Goal: Navigation & Orientation: Find specific page/section

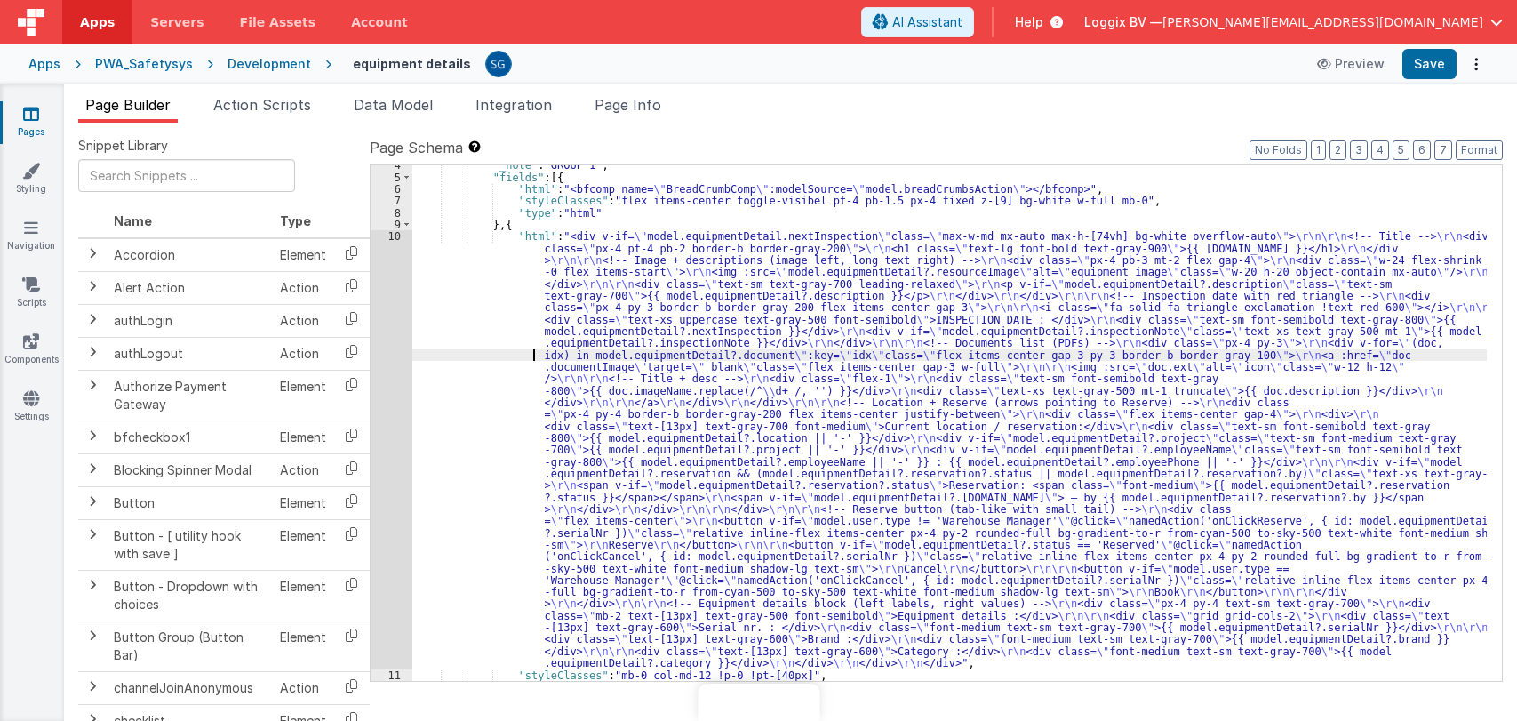
click at [502, 352] on div ""_note" : "GROUP 1" , "fields" : [{ "html" : "<bfcomp name= \" BreadCrumbComp \…" at bounding box center [949, 429] width 1075 height 540
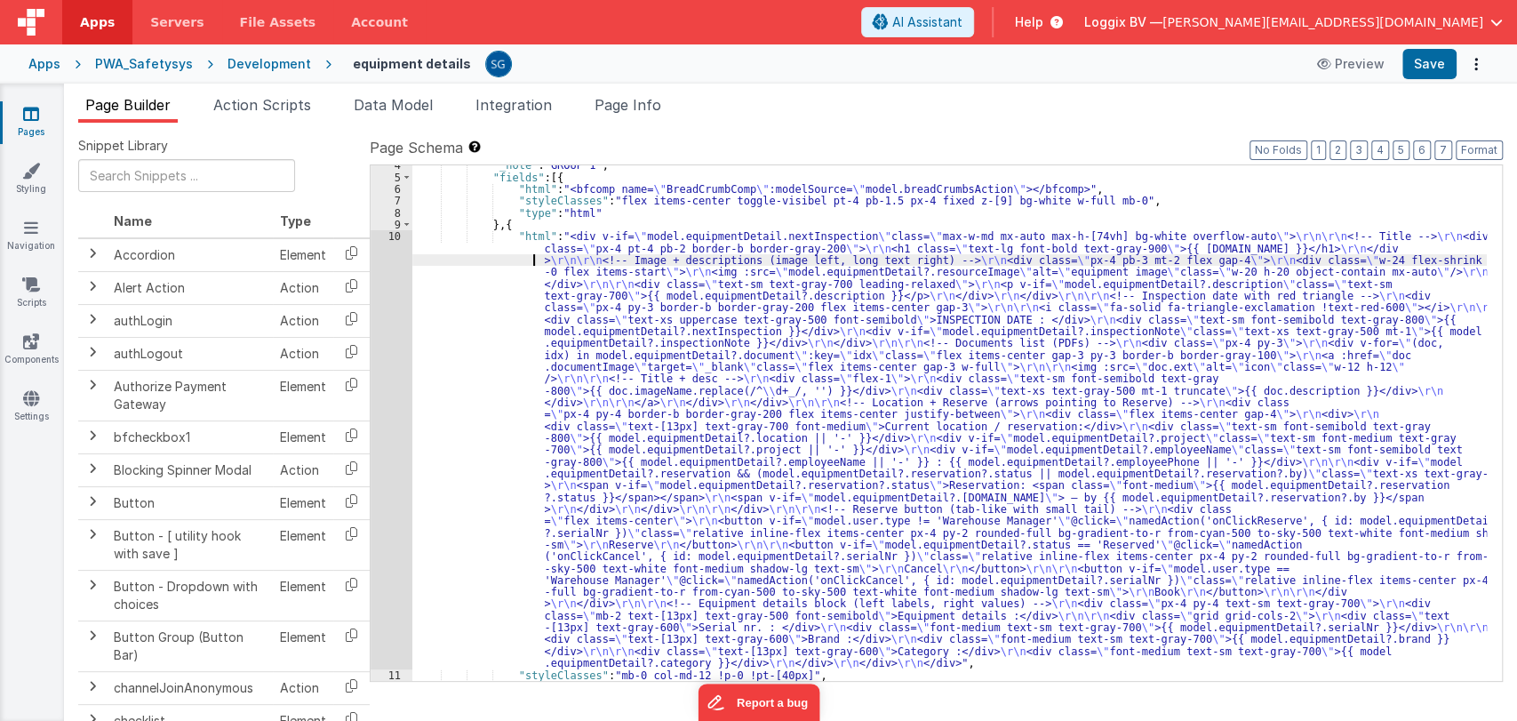
click at [486, 264] on div ""_note" : "GROUP 1" , "fields" : [{ "html" : "<bfcomp name= \" BreadCrumbComp \…" at bounding box center [949, 429] width 1075 height 540
click at [396, 236] on div "10" at bounding box center [392, 449] width 42 height 438
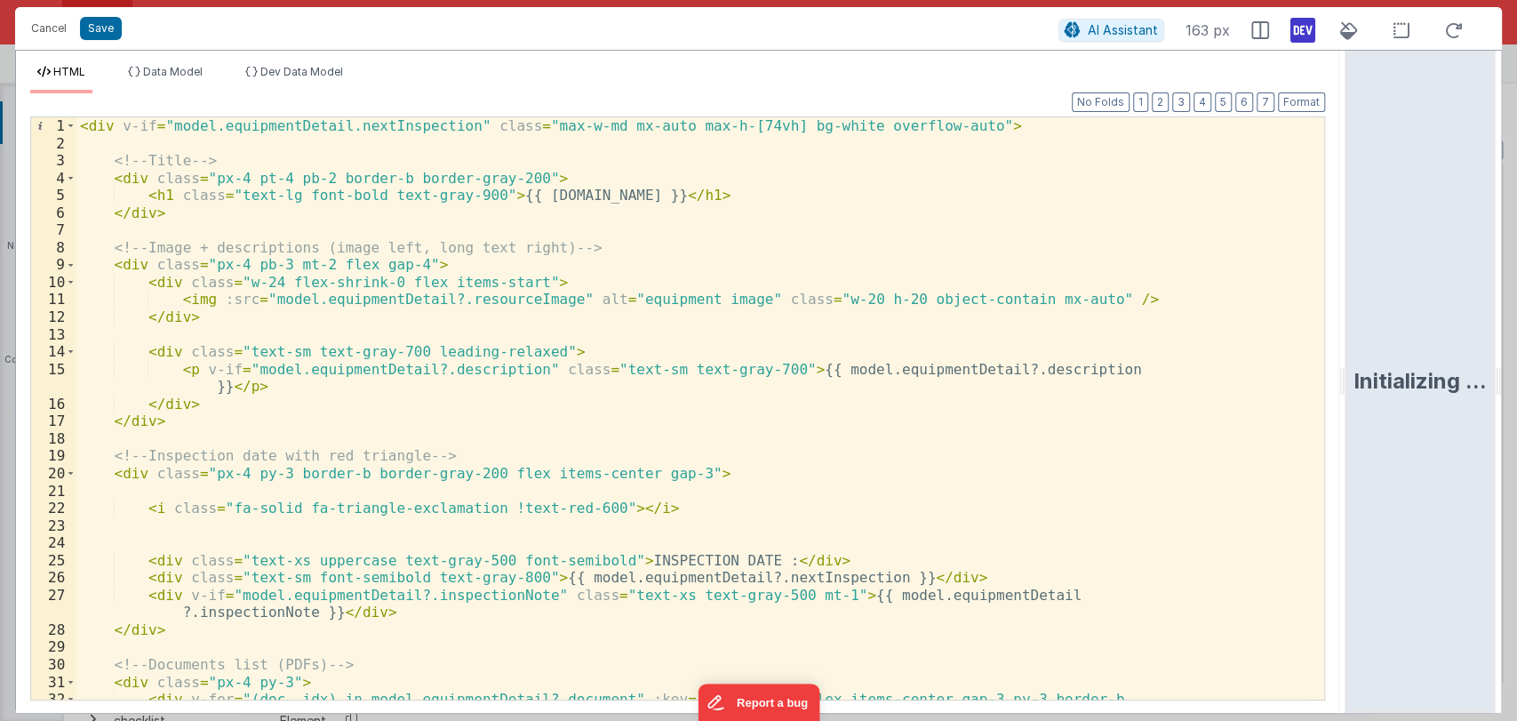
drag, startPoint x: 754, startPoint y: 377, endPoint x: 1348, endPoint y: 340, distance: 595.8
click at [1348, 340] on html "Cancel Save AI Assistant 163 px HTML Data Model Dev Data Model Format 7 6 5 4 3…" at bounding box center [758, 360] width 1517 height 721
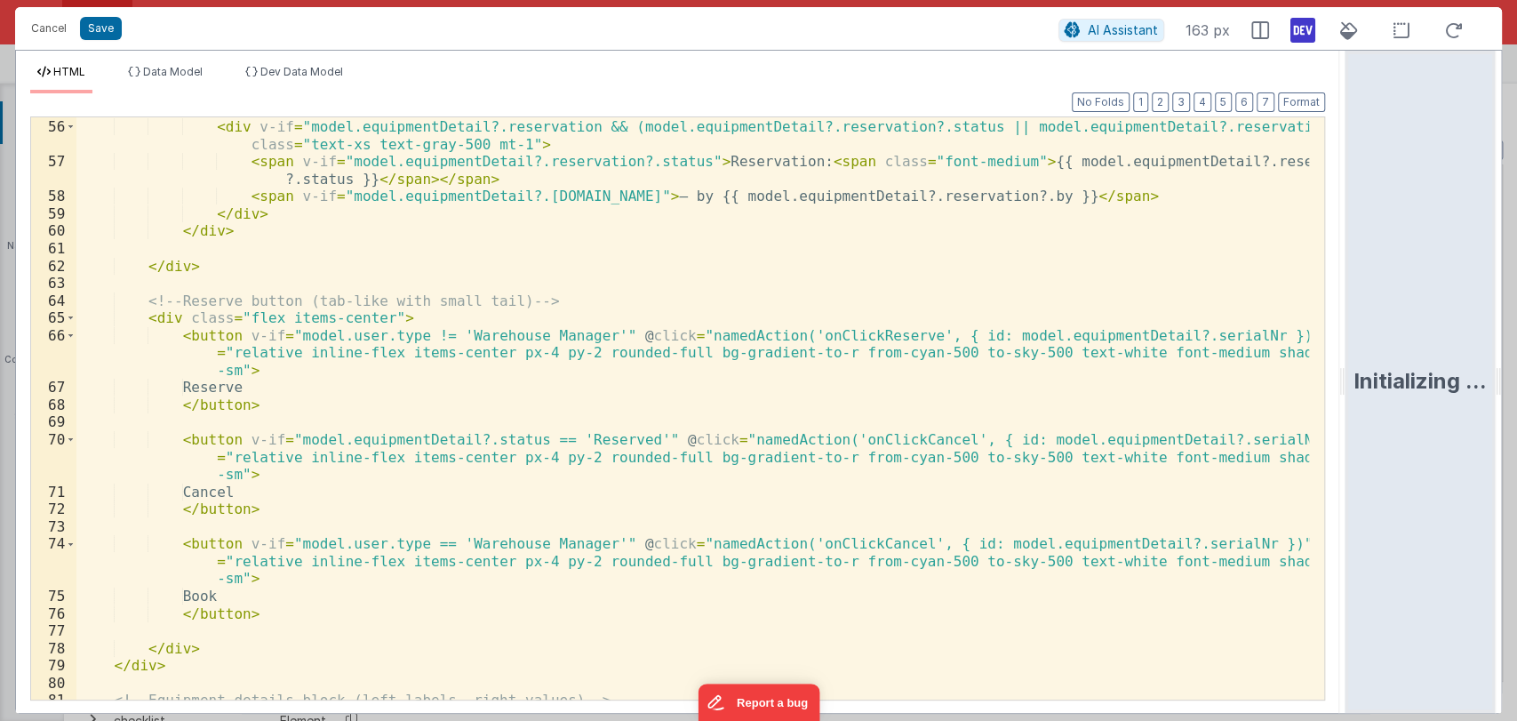
scroll to position [972, 0]
click at [367, 316] on div "< div v-if = "model.equipmentDetail?.reservation && (model.equipmentDetail?.res…" at bounding box center [692, 409] width 1233 height 617
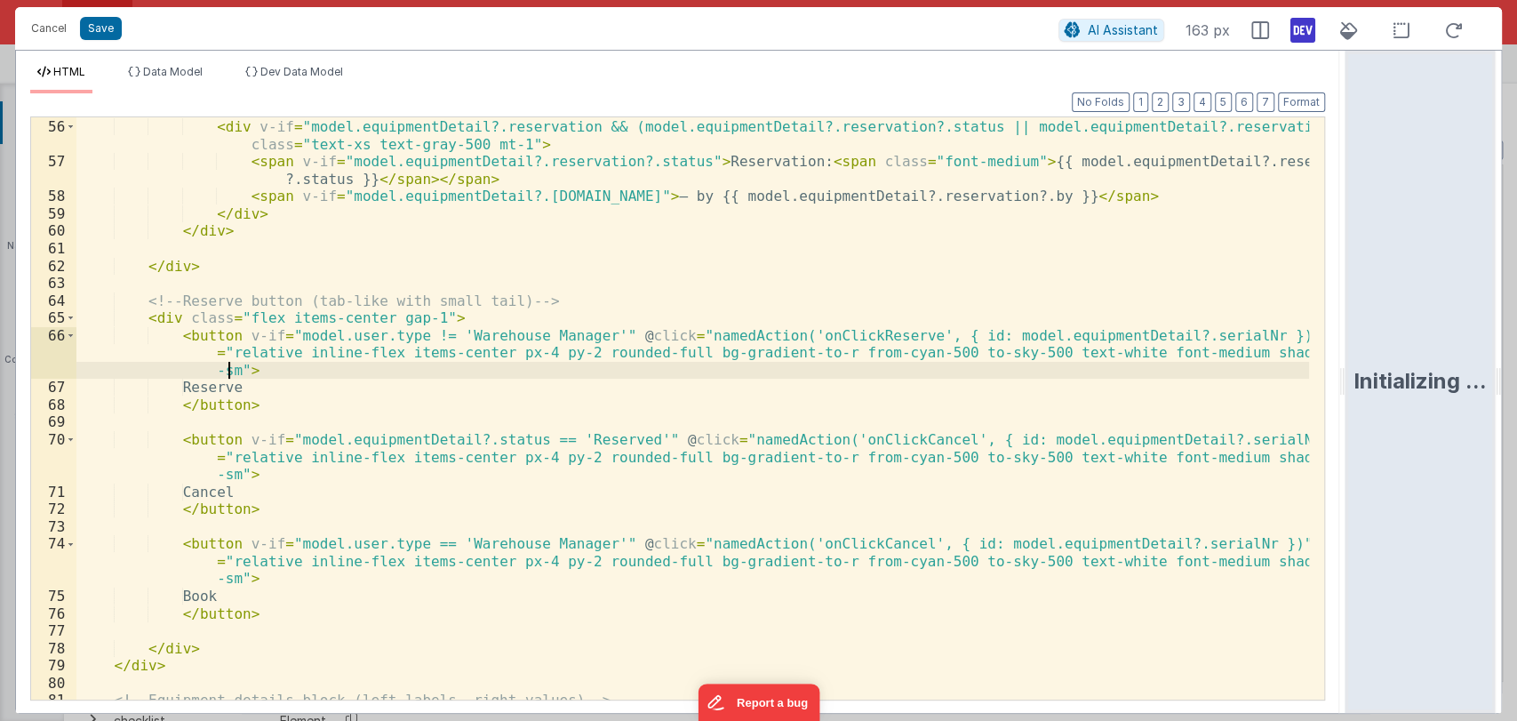
click at [229, 369] on div "< div v-if = "model.equipmentDetail?.reservation && (model.equipmentDetail?.res…" at bounding box center [692, 409] width 1233 height 617
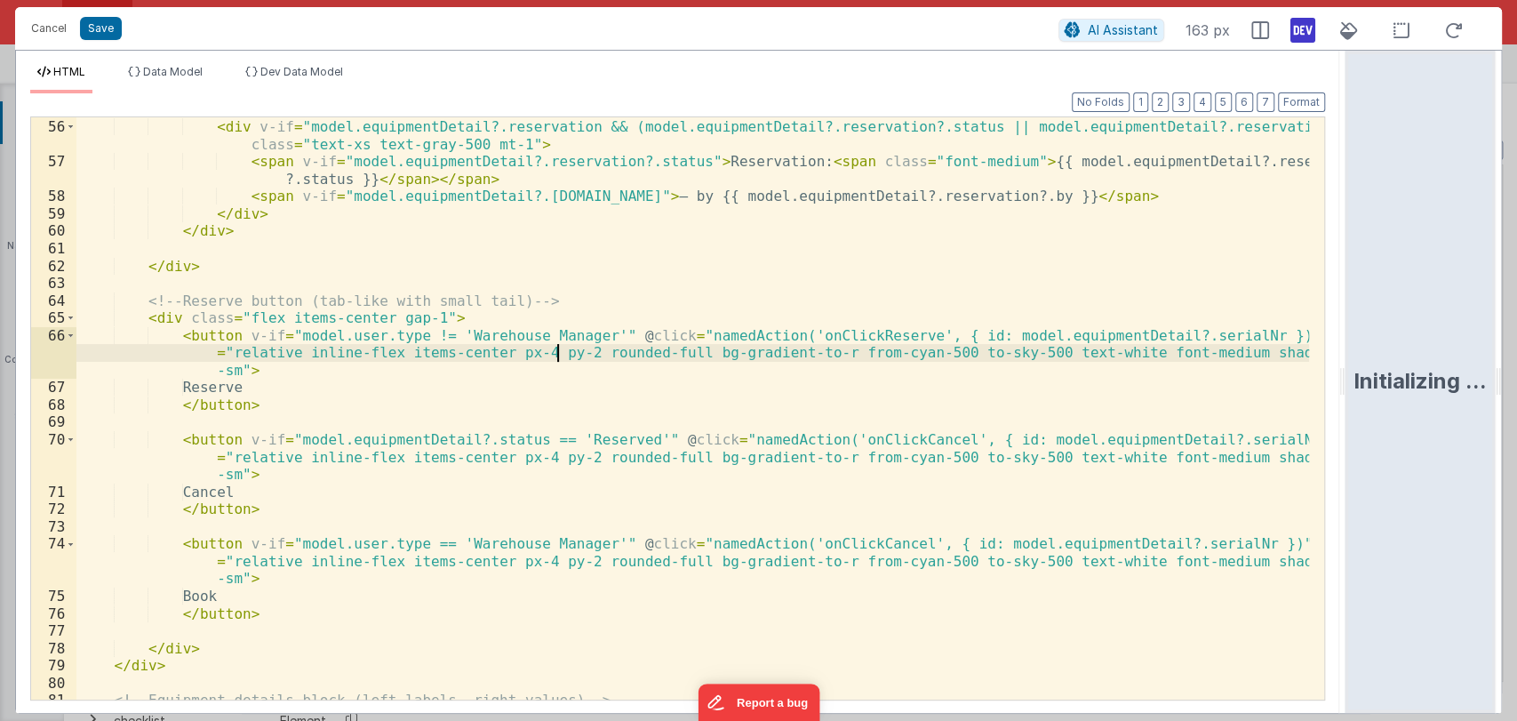
click at [556, 350] on div "< div v-if = "model.equipmentDetail?.reservation && (model.equipmentDetail?.res…" at bounding box center [692, 409] width 1233 height 617
click at [228, 371] on div "< div v-if = "model.equipmentDetail?.reservation && (model.equipmentDetail?.res…" at bounding box center [692, 409] width 1233 height 617
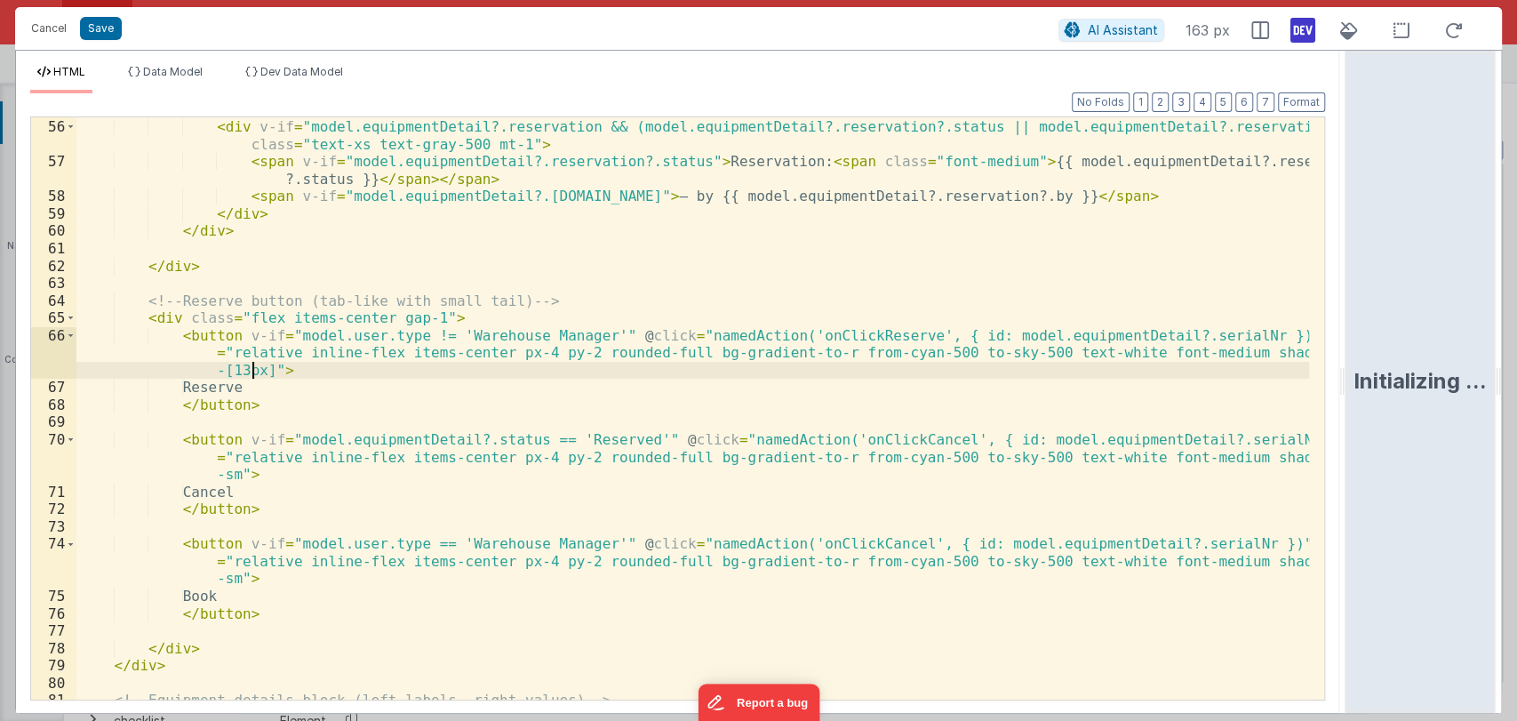
click at [228, 472] on div "< div v-if = "model.equipmentDetail?.reservation && (model.equipmentDetail?.res…" at bounding box center [692, 409] width 1233 height 617
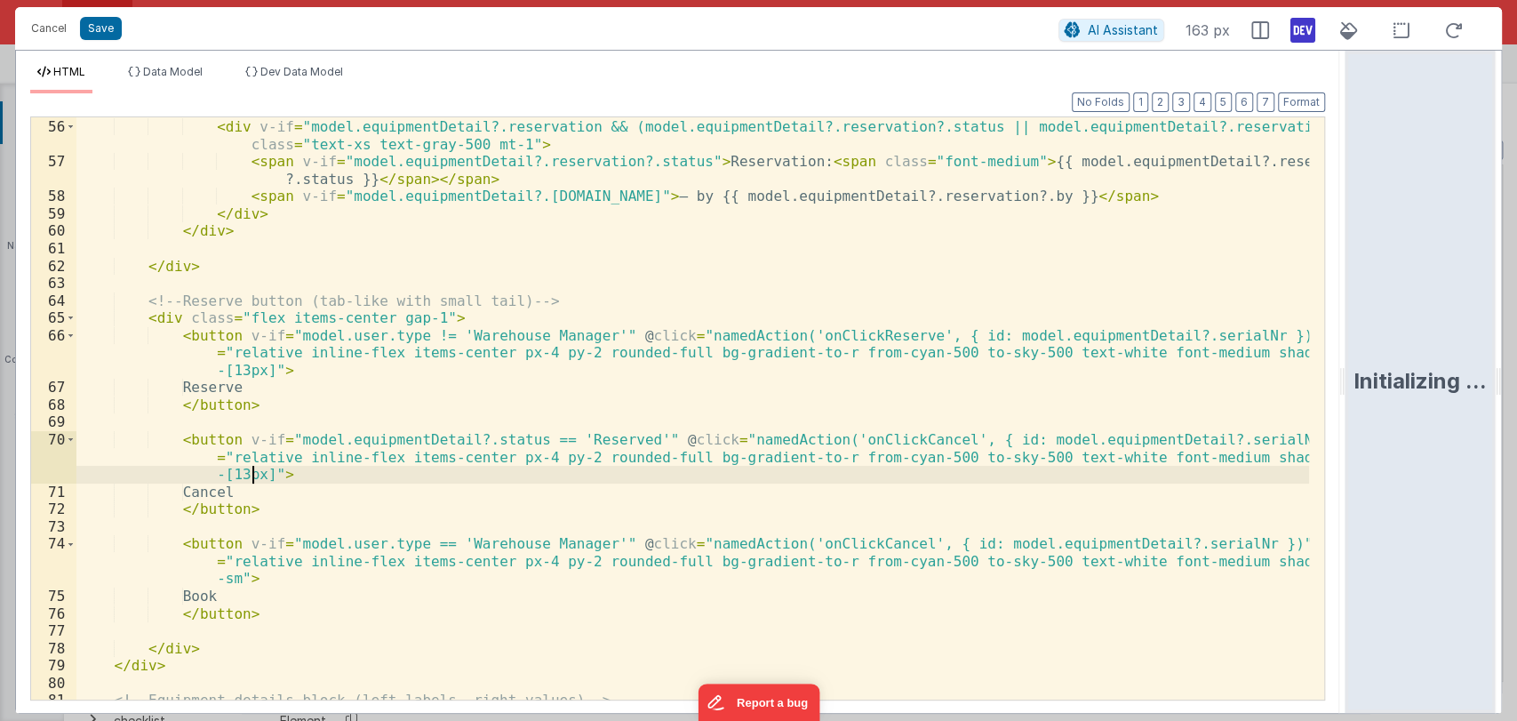
click at [228, 582] on div "< div v-if = "model.equipmentDetail?.reservation && (model.equipmentDetail?.res…" at bounding box center [692, 409] width 1233 height 617
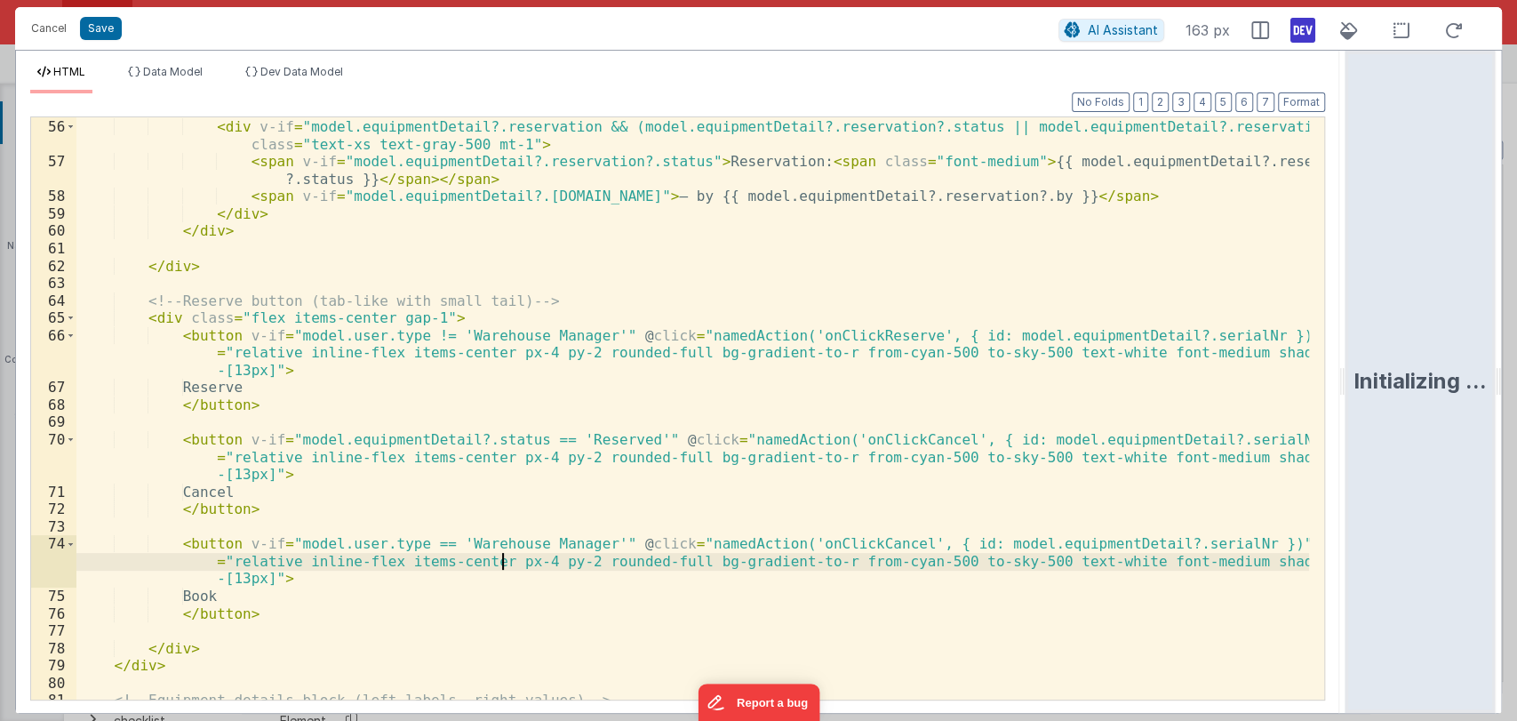
click at [505, 560] on div "< div v-if = "model.equipmentDetail?.reservation && (model.equipmentDetail?.res…" at bounding box center [692, 409] width 1233 height 617
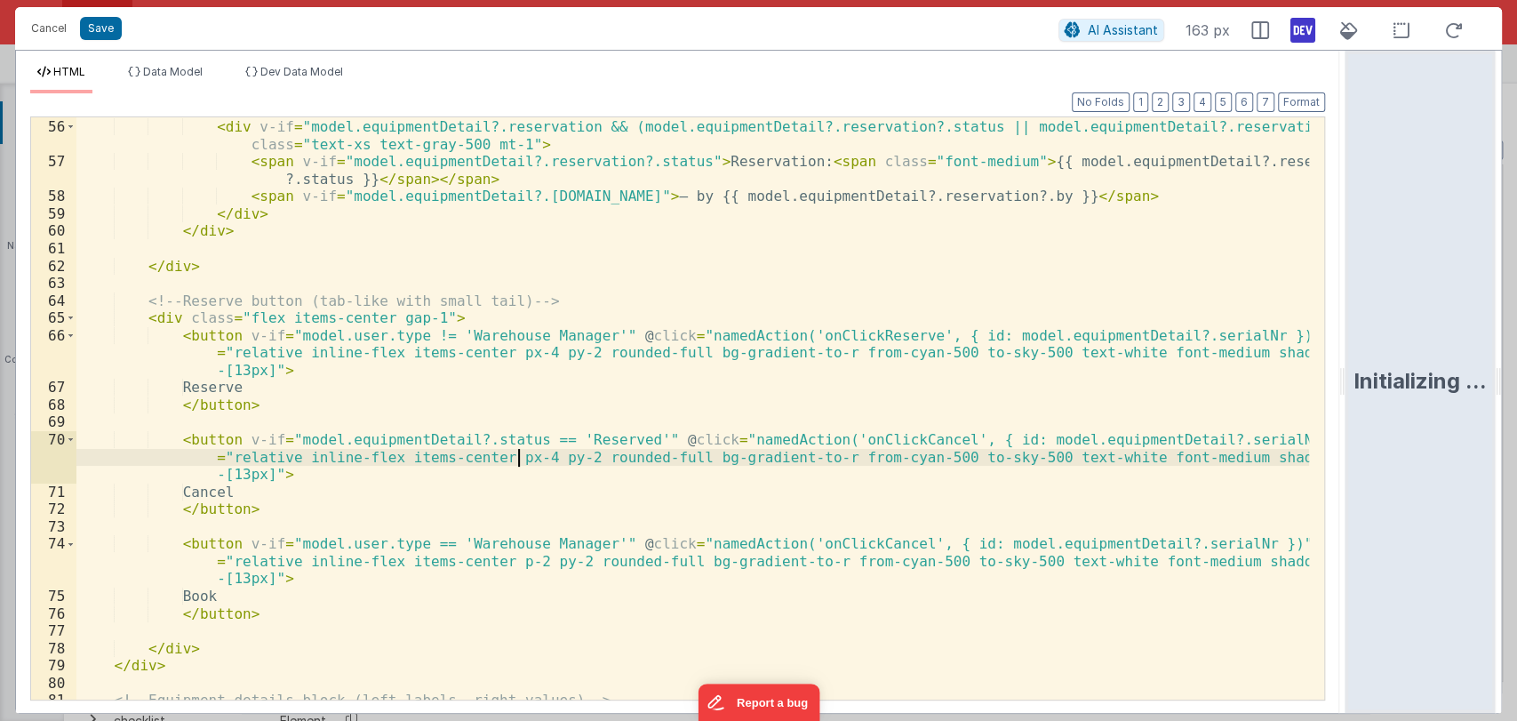
click at [519, 454] on div "< div v-if = "model.equipmentDetail?.reservation && (model.equipmentDetail?.res…" at bounding box center [692, 409] width 1233 height 617
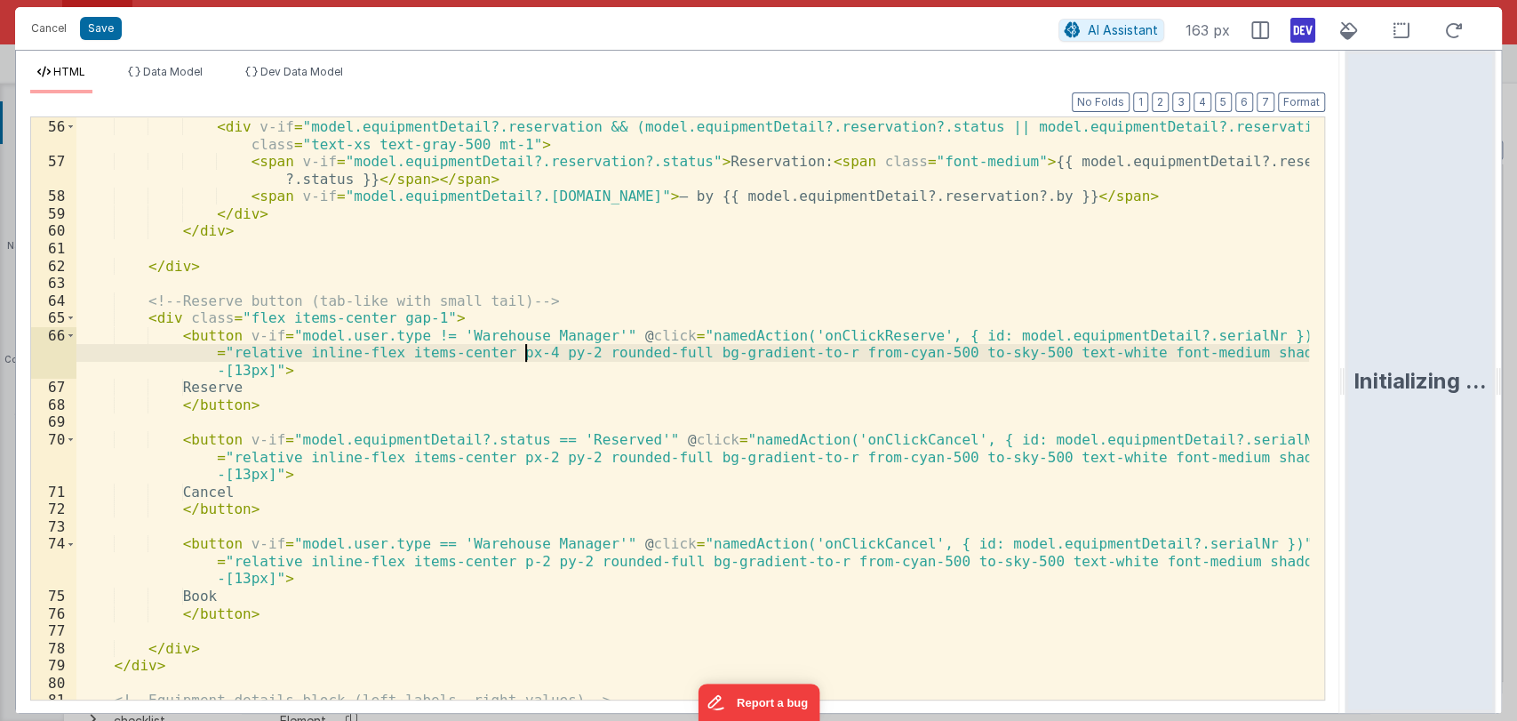
click at [522, 355] on div "< div v-if = "model.equipmentDetail?.reservation && (model.equipmentDetail?.res…" at bounding box center [692, 409] width 1233 height 617
click at [106, 33] on button "Save" at bounding box center [101, 28] width 42 height 23
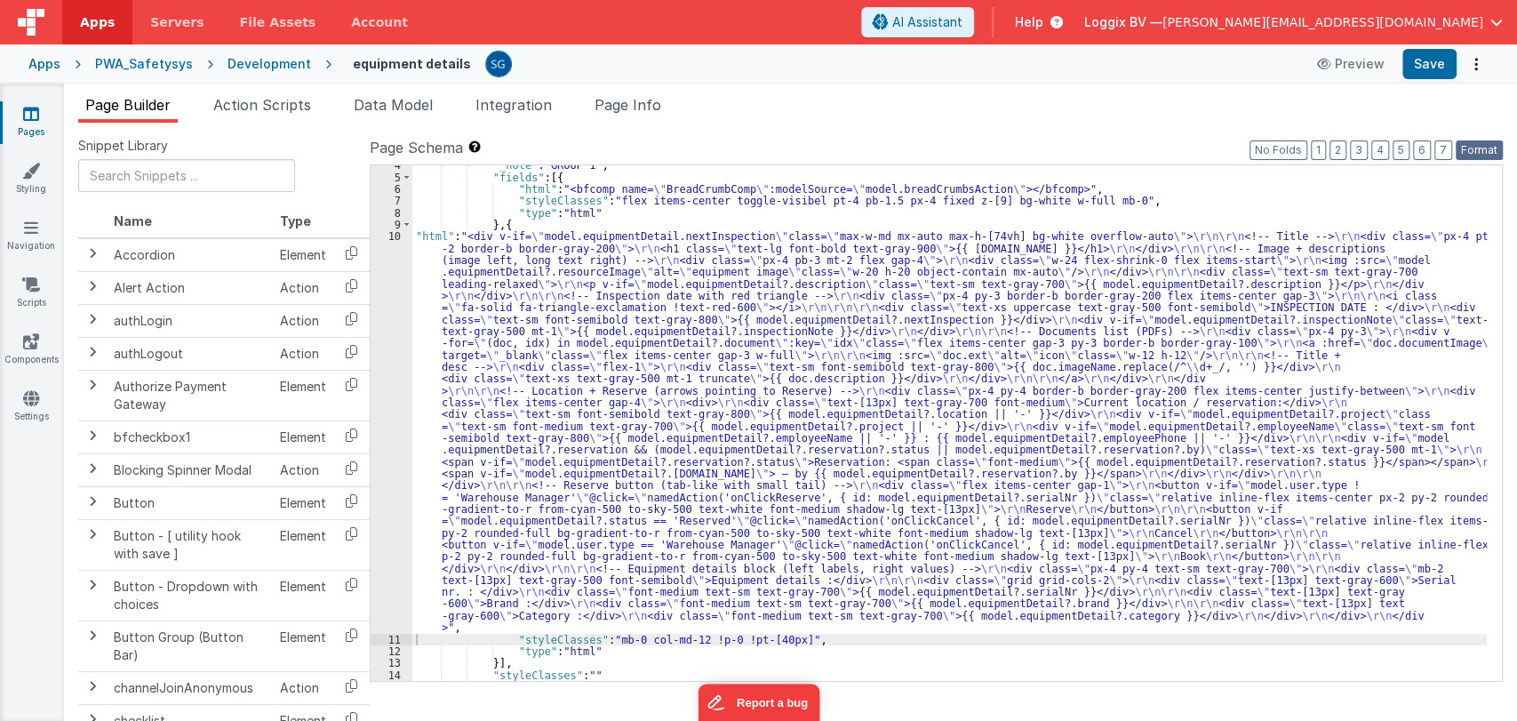
click at [1480, 157] on button "Format" at bounding box center [1479, 150] width 47 height 20
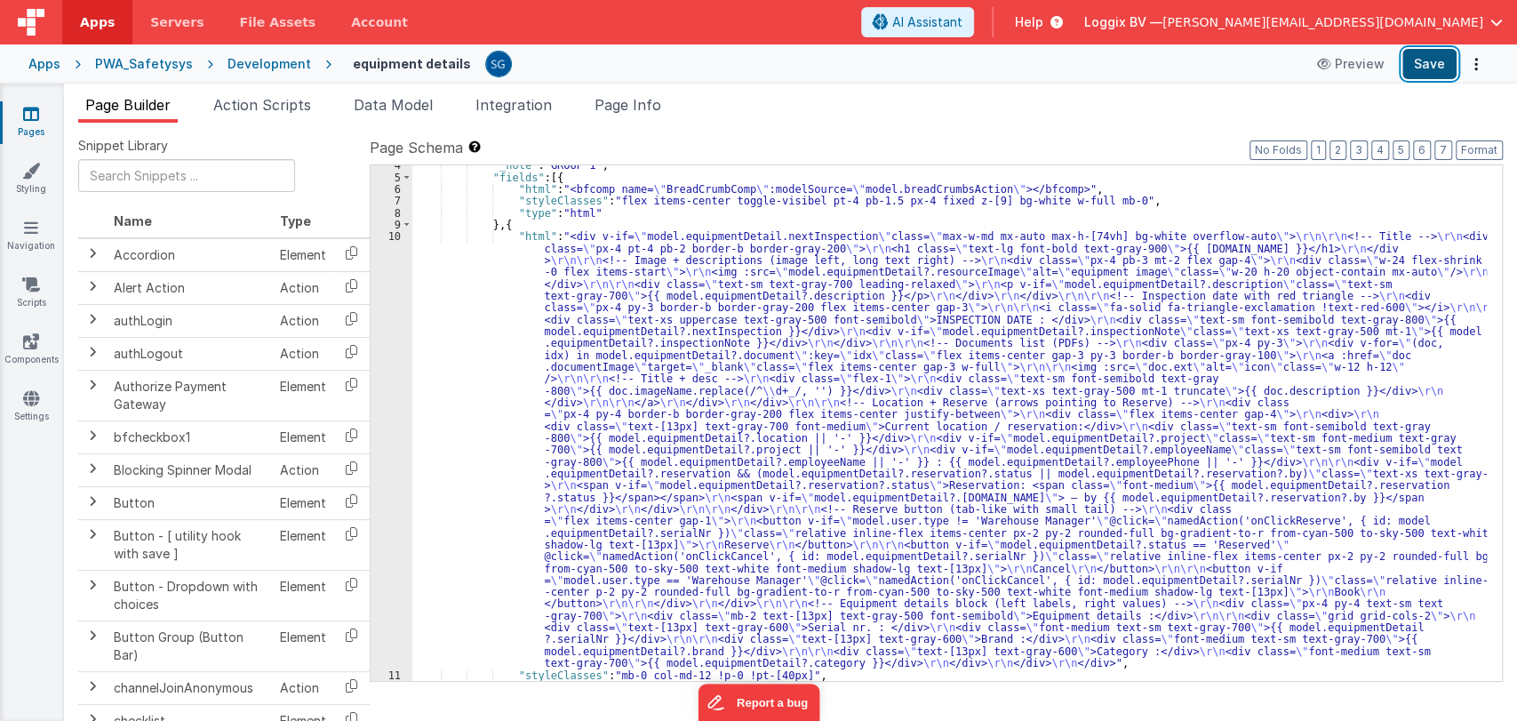
click at [1434, 71] on button "Save" at bounding box center [1430, 64] width 54 height 30
click at [476, 416] on div ""_note" : "GROUP 1" , "fields" : [{ "html" : "<bfcomp name= \" BreadCrumbComp \…" at bounding box center [949, 429] width 1075 height 540
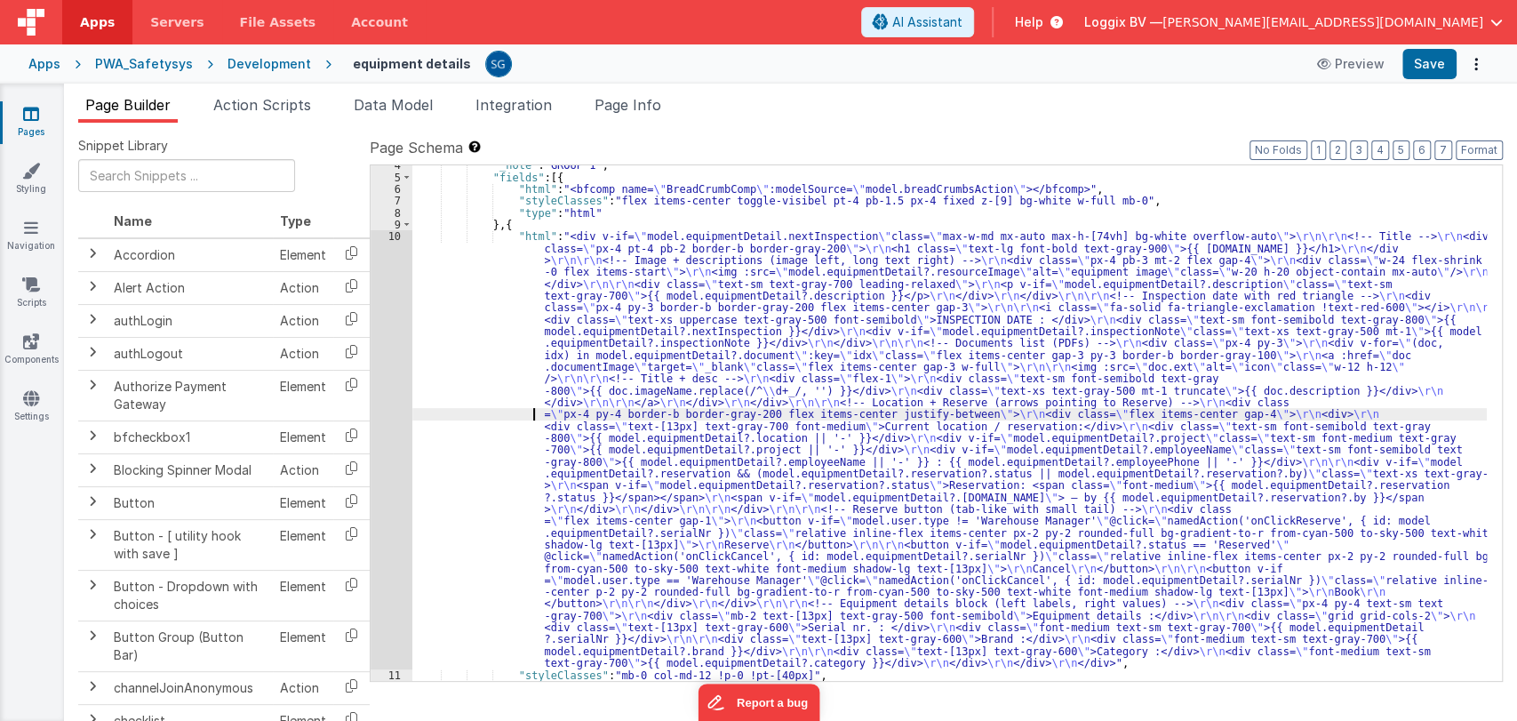
click at [477, 284] on div ""_note" : "GROUP 1" , "fields" : [{ "html" : "<bfcomp name= \" BreadCrumbComp \…" at bounding box center [949, 429] width 1075 height 540
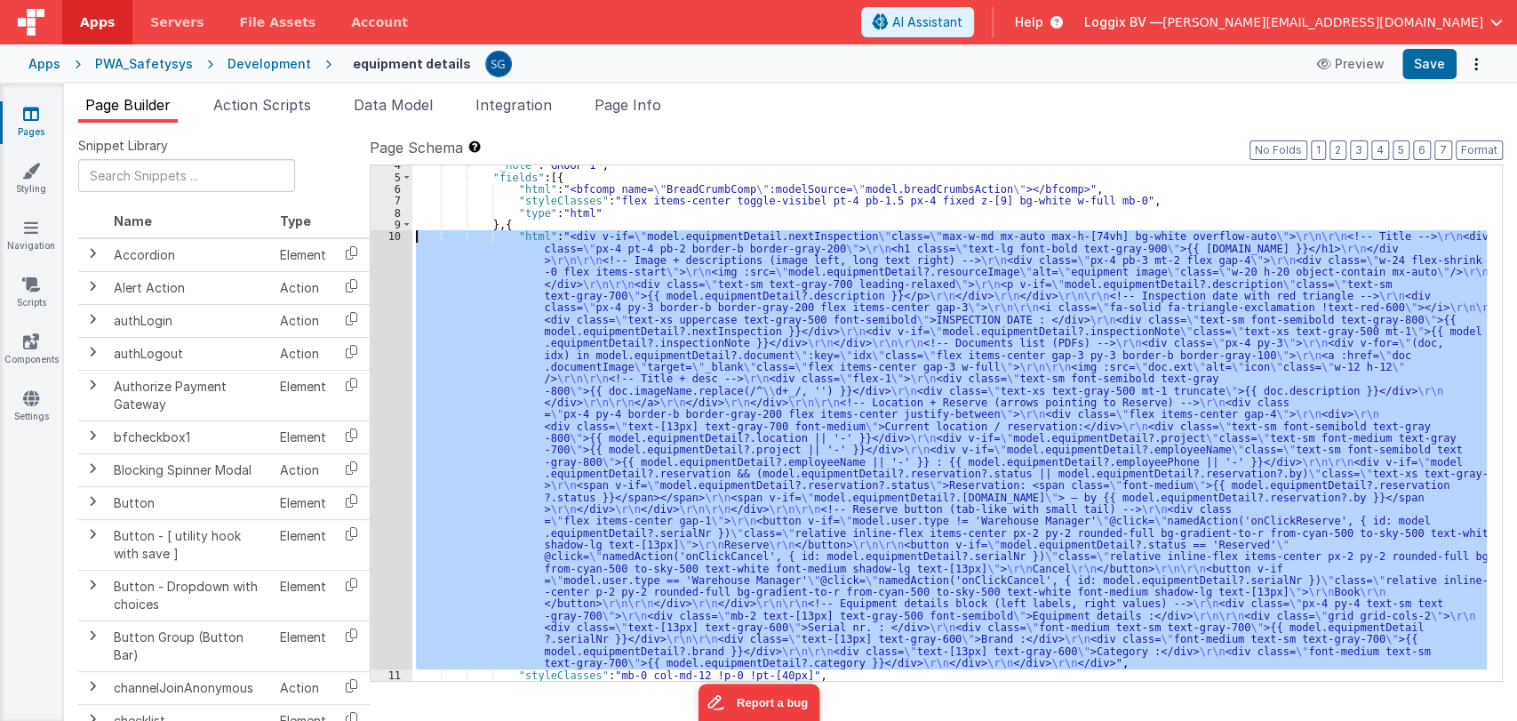
click at [398, 237] on div "10" at bounding box center [392, 449] width 42 height 438
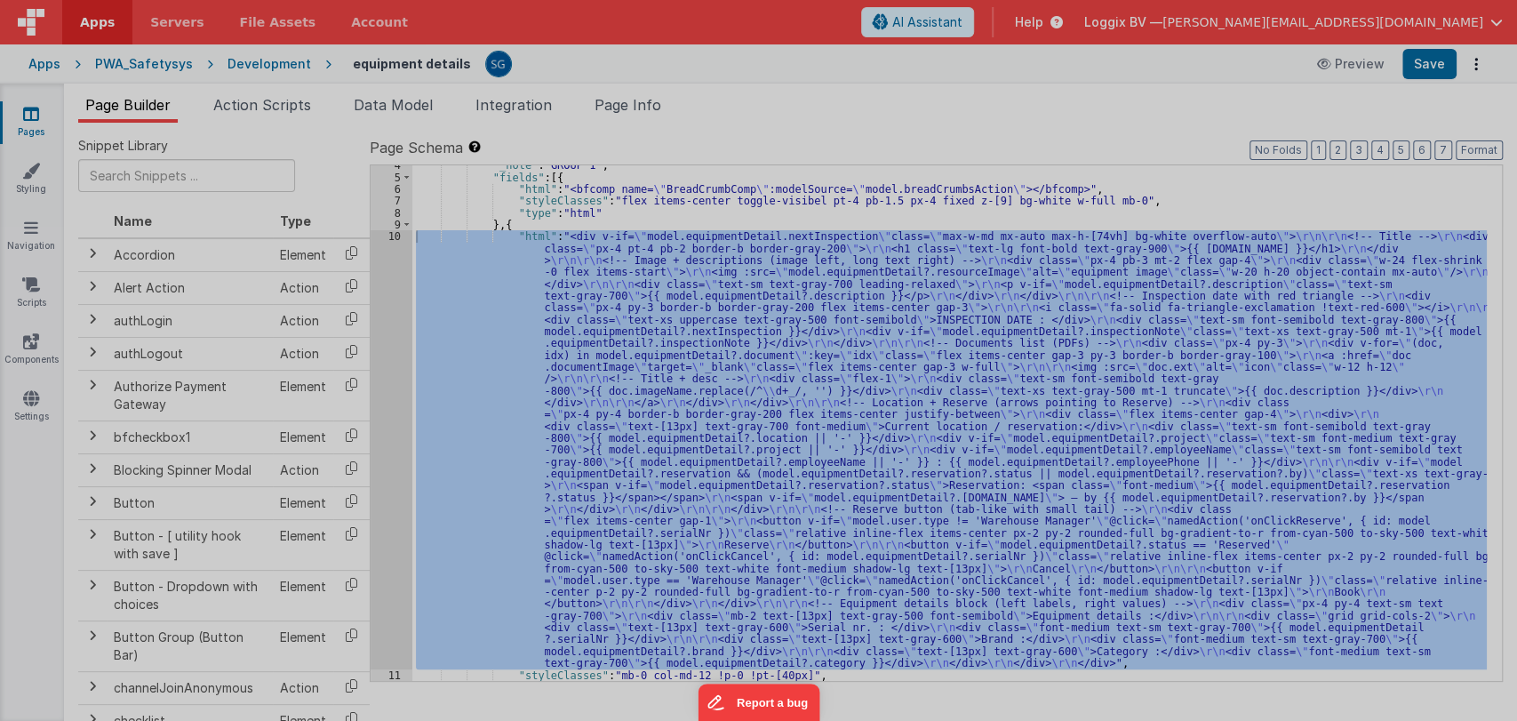
click at [398, 237] on div "< div v-if = "model.equipmentDetail.nextInspection" class = "max-w-md mx-auto m…" at bounding box center [399, 434] width 646 height 669
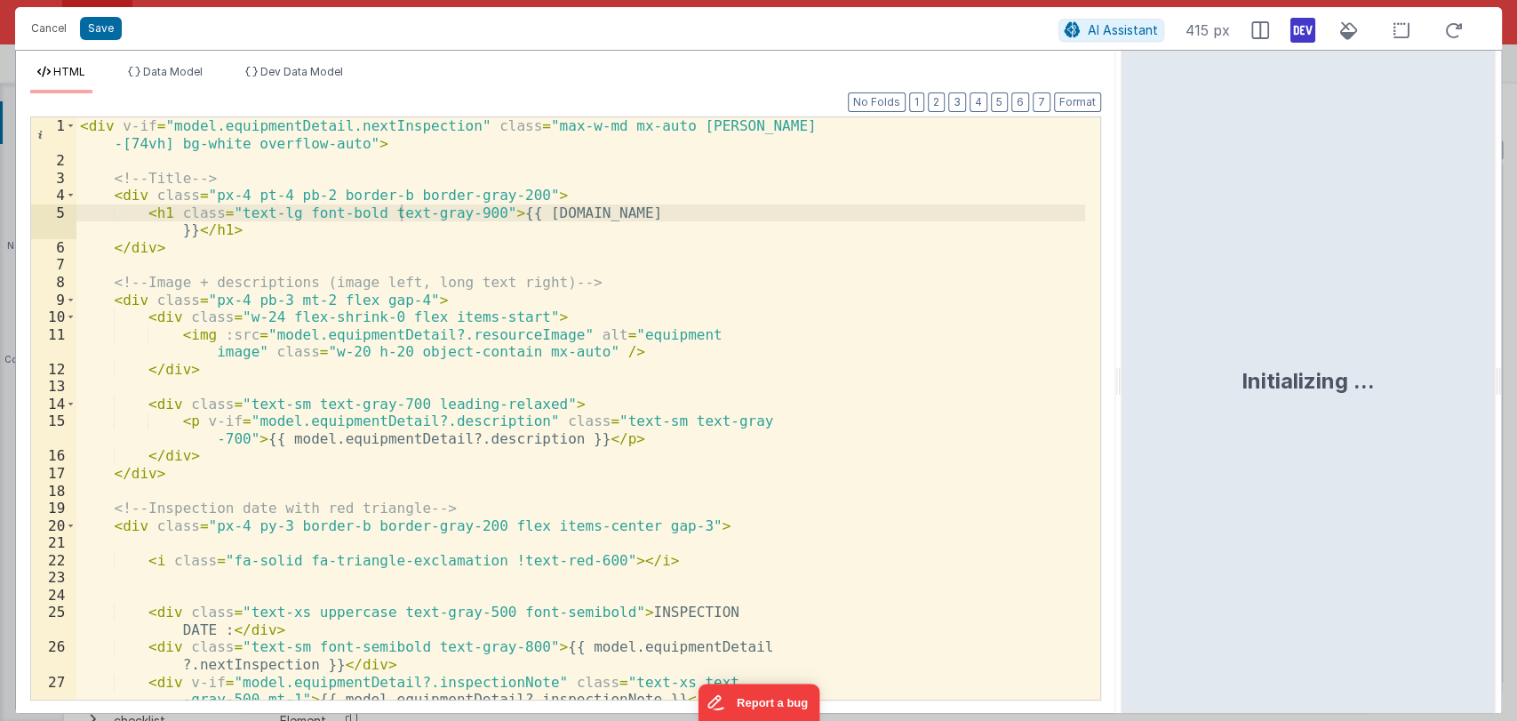
drag, startPoint x: 756, startPoint y: 384, endPoint x: 1123, endPoint y: 395, distance: 367.2
click at [1123, 395] on html "Cancel Save AI Assistant 415 px HTML Data Model Dev Data Model Format 7 6 5 4 3…" at bounding box center [758, 360] width 1517 height 721
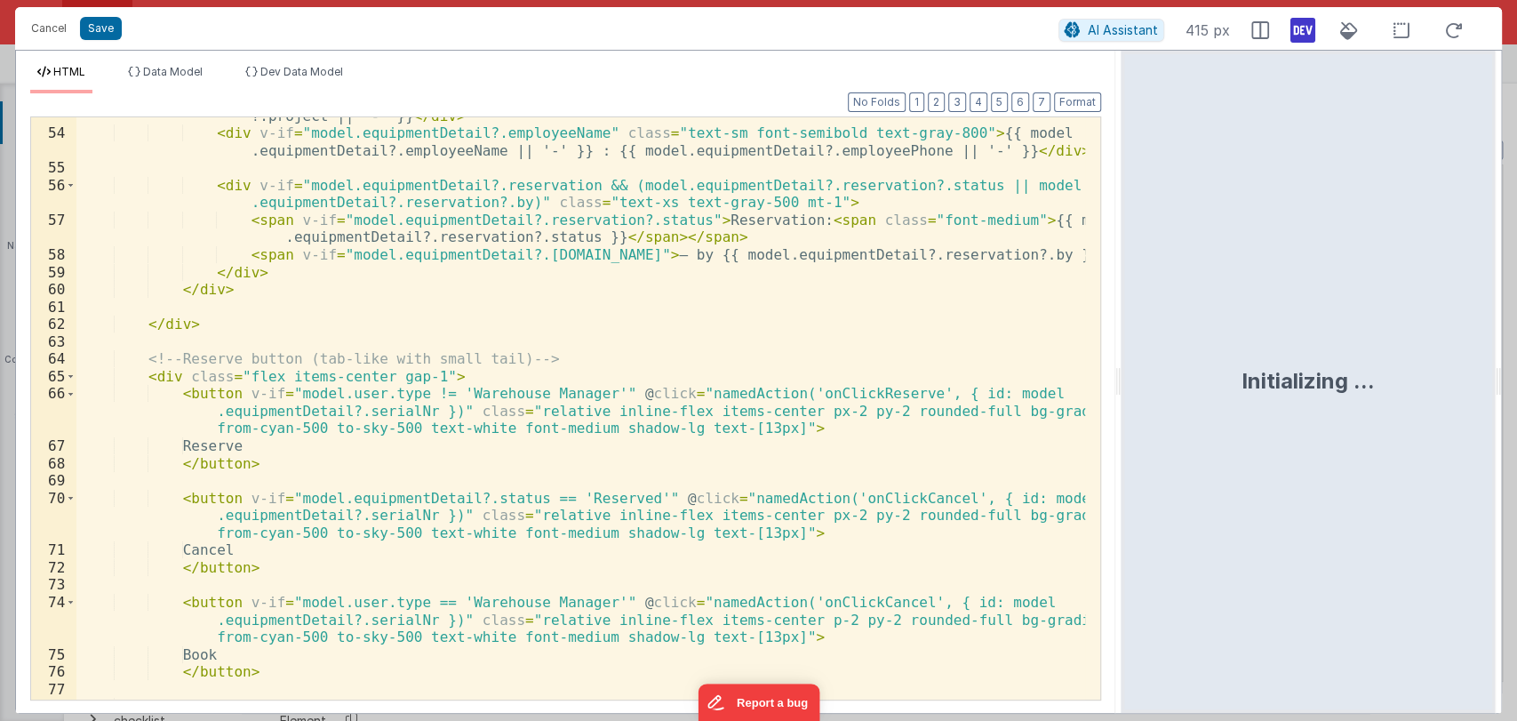
scroll to position [971, 0]
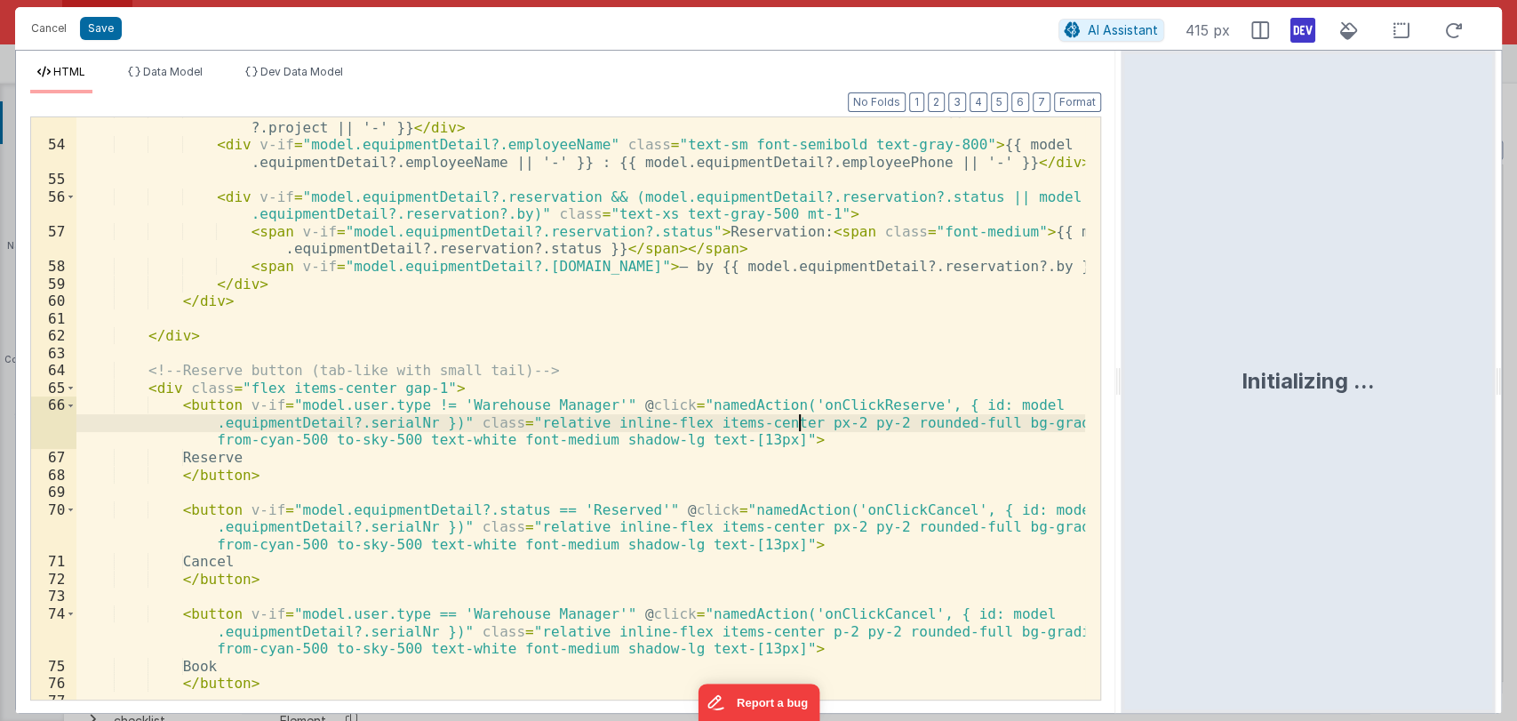
click at [796, 426] on div "< div v-if = "model.equipmentDetail?.project" class = "text-sm font-medium text…" at bounding box center [580, 418] width 1009 height 635
click at [799, 524] on div "< div v-if = "model.equipmentDetail?.project" class = "text-sm font-medium text…" at bounding box center [580, 418] width 1009 height 635
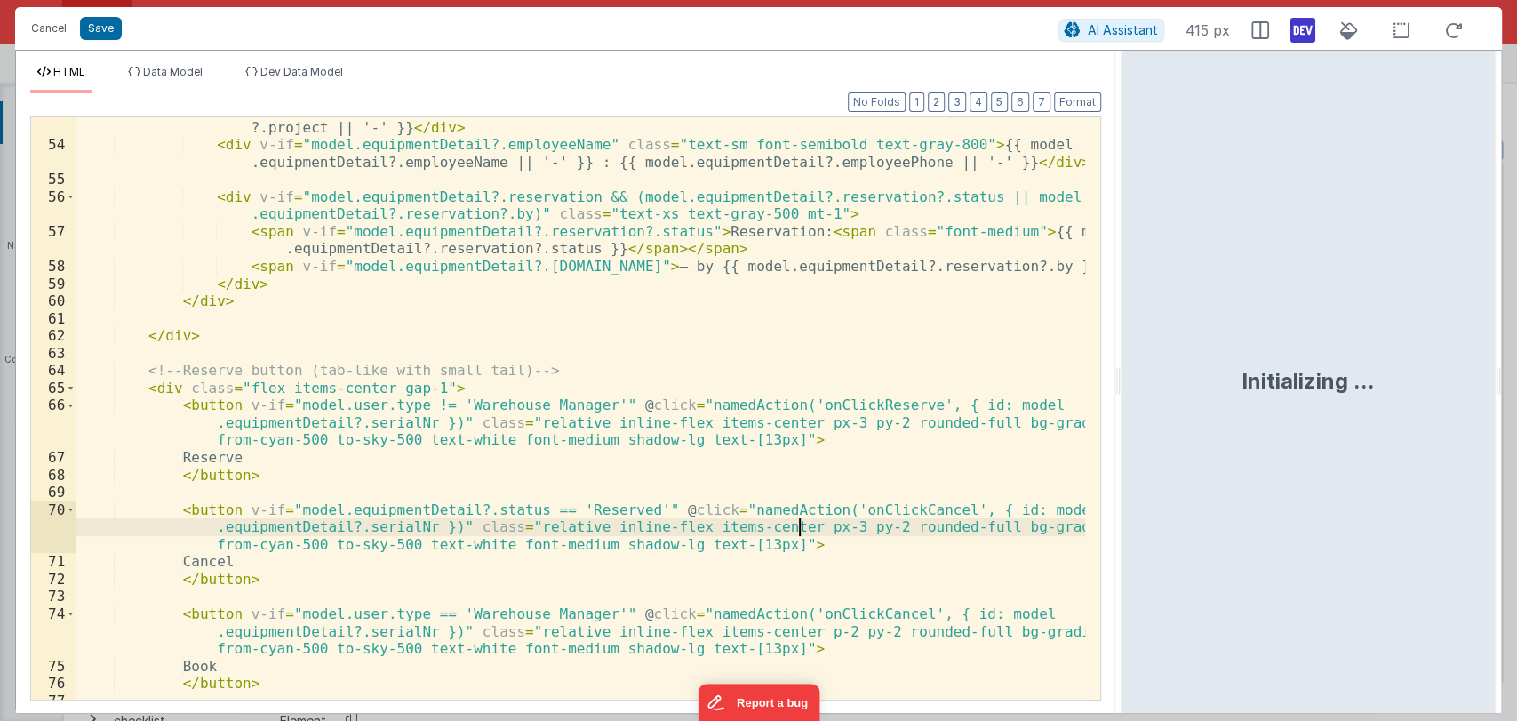
click at [794, 628] on div "< div v-if = "model.equipmentDetail?.project" class = "text-sm font-medium text…" at bounding box center [580, 418] width 1009 height 635
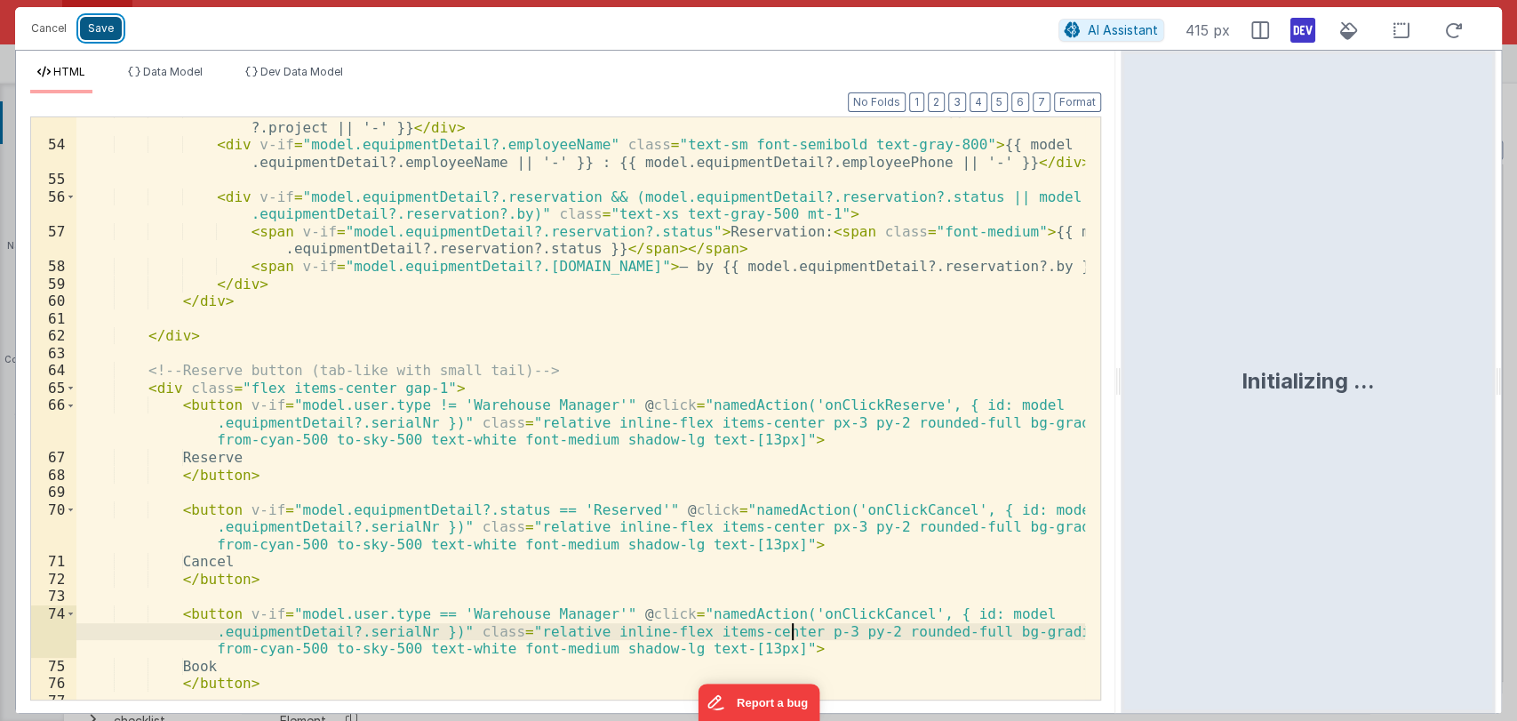
click at [100, 27] on button "Save" at bounding box center [101, 28] width 42 height 23
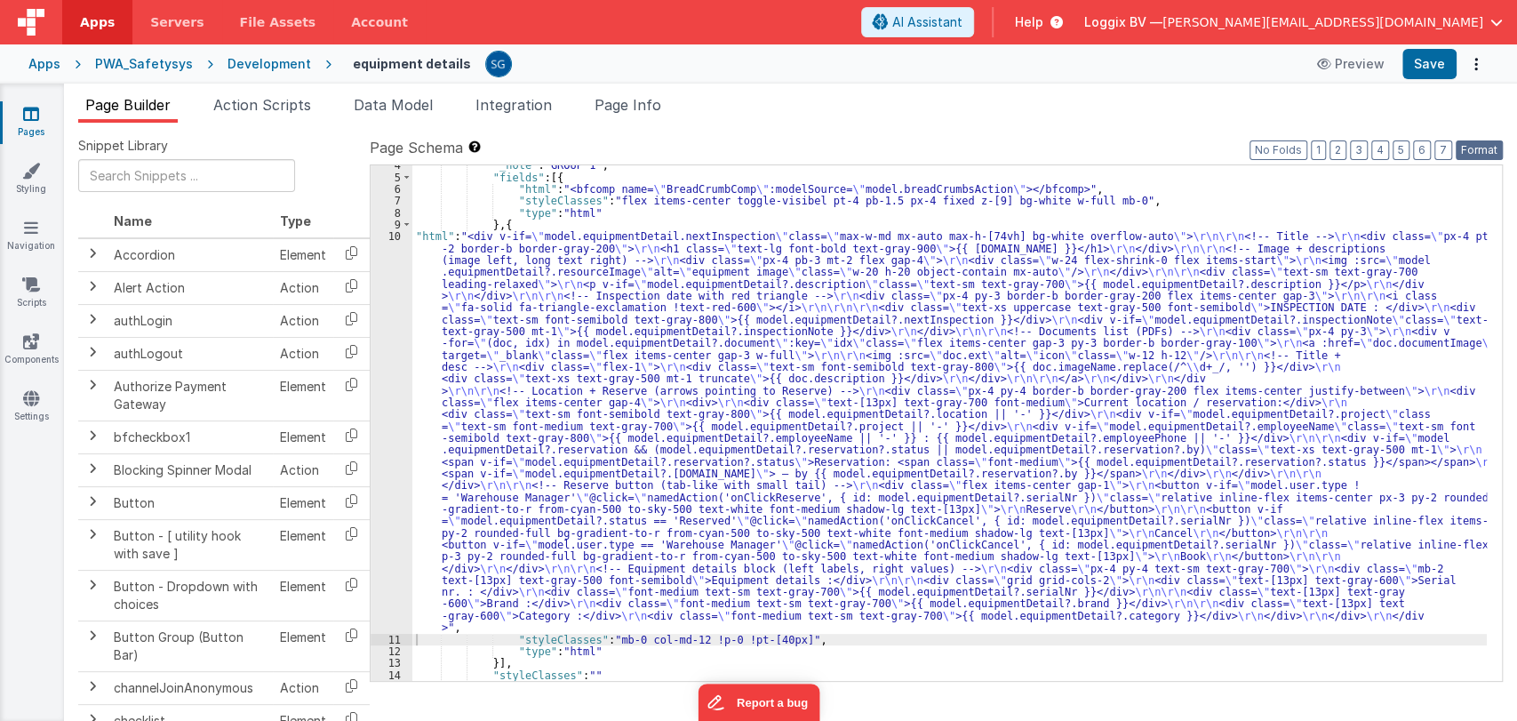
click at [1466, 147] on button "Format" at bounding box center [1479, 150] width 47 height 20
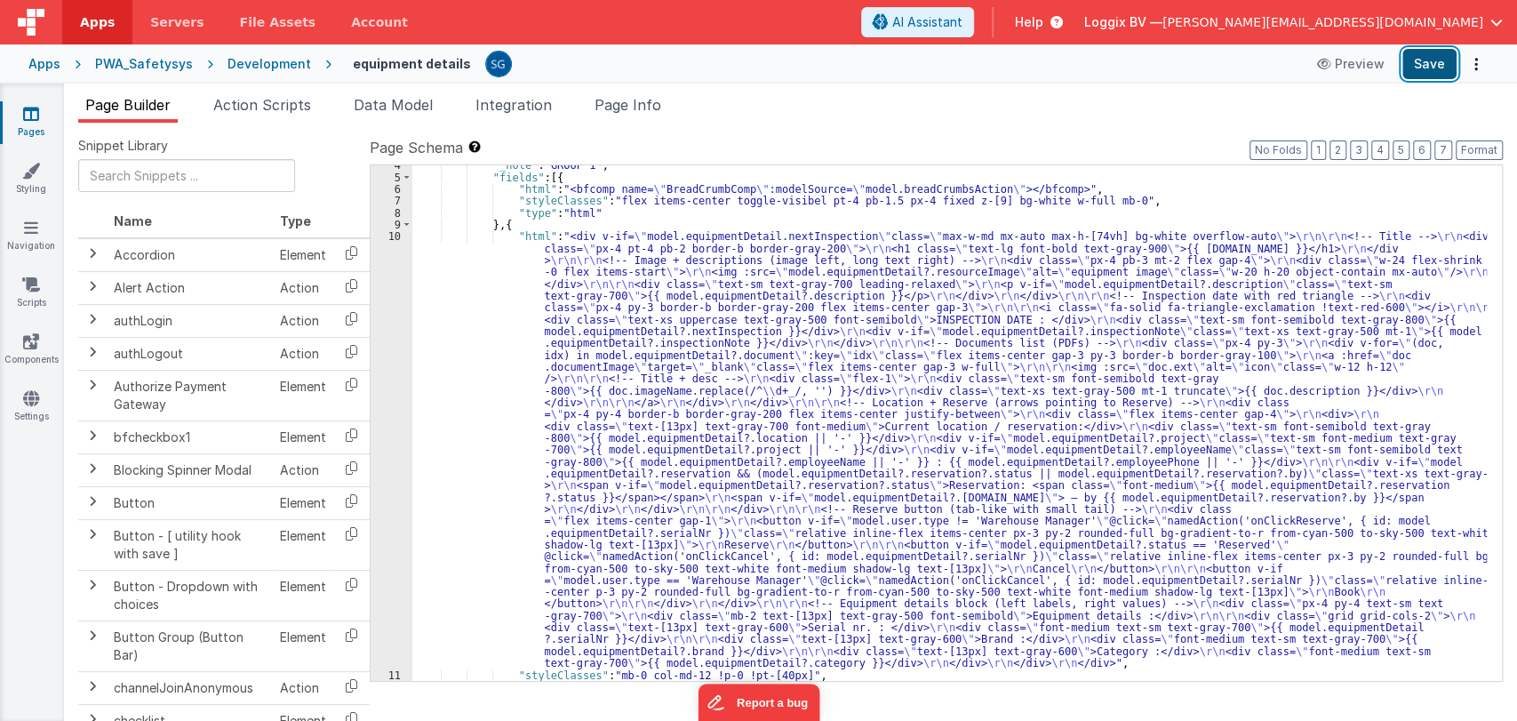
click at [1426, 59] on button "Save" at bounding box center [1430, 64] width 54 height 30
click at [470, 290] on div ""_note" : "GROUP 1" , "fields" : [{ "html" : "<bfcomp name= \" BreadCrumbComp \…" at bounding box center [949, 429] width 1075 height 540
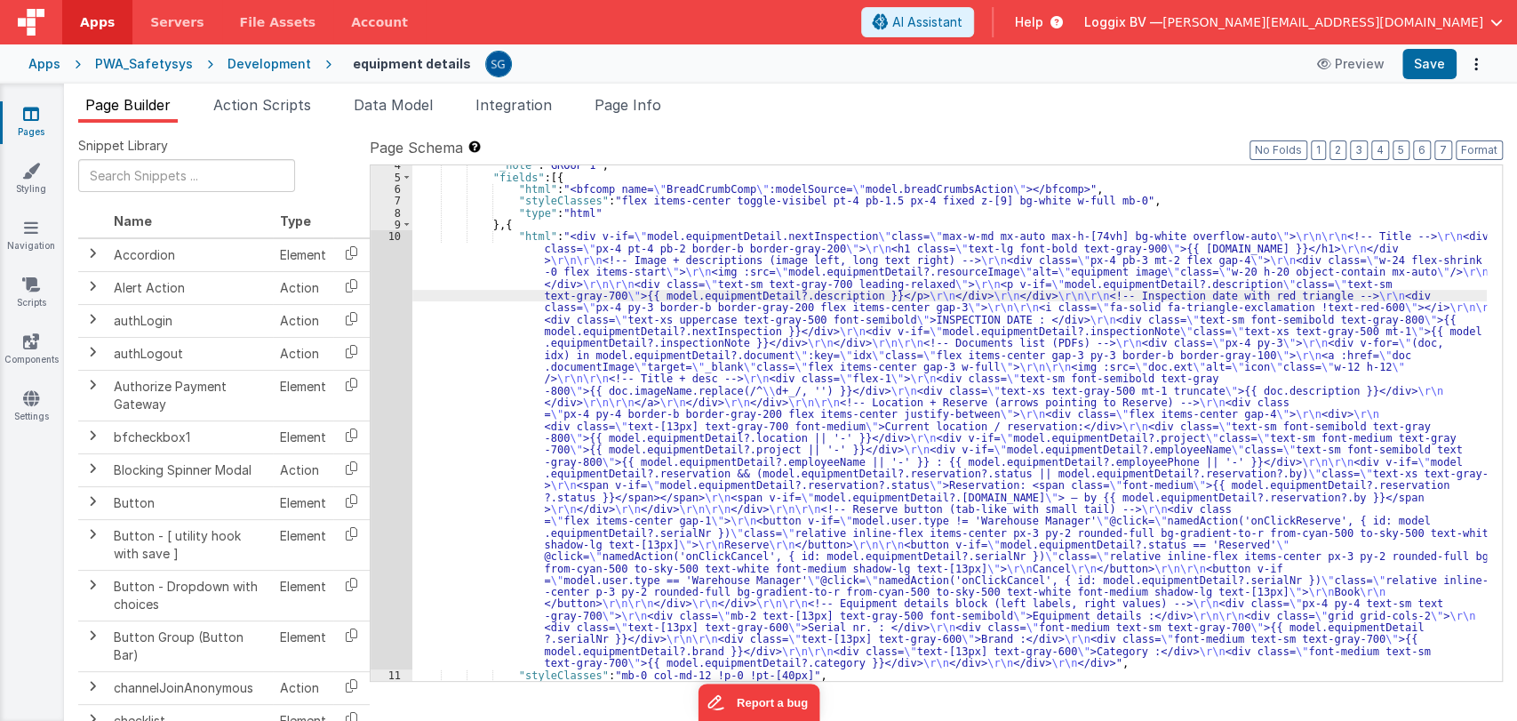
click at [397, 236] on div "10" at bounding box center [392, 449] width 42 height 438
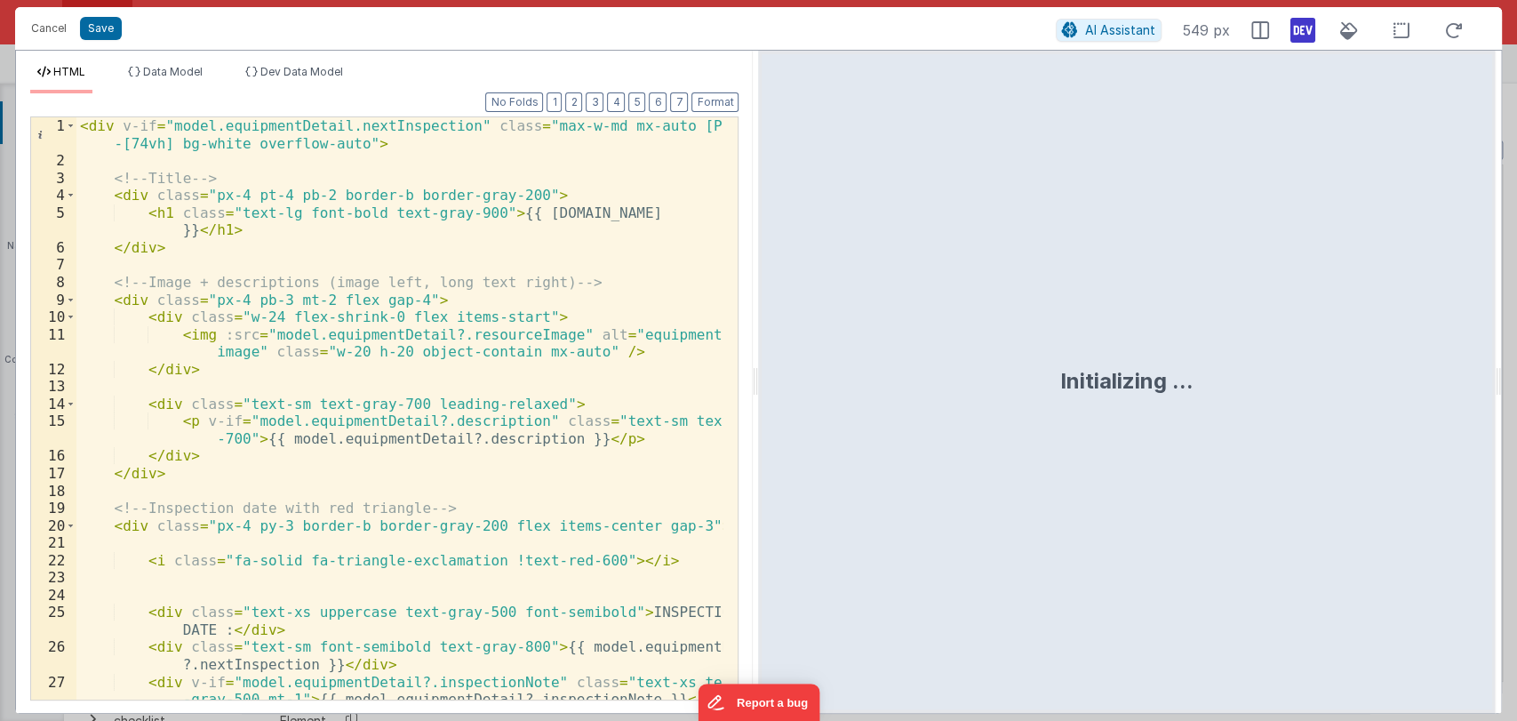
drag, startPoint x: 754, startPoint y: 378, endPoint x: 1443, endPoint y: 369, distance: 689.8
click at [1443, 369] on html "Cancel Save AI Assistant 549 px HTML Data Model Dev Data Model Format 7 6 5 4 3…" at bounding box center [758, 360] width 1517 height 721
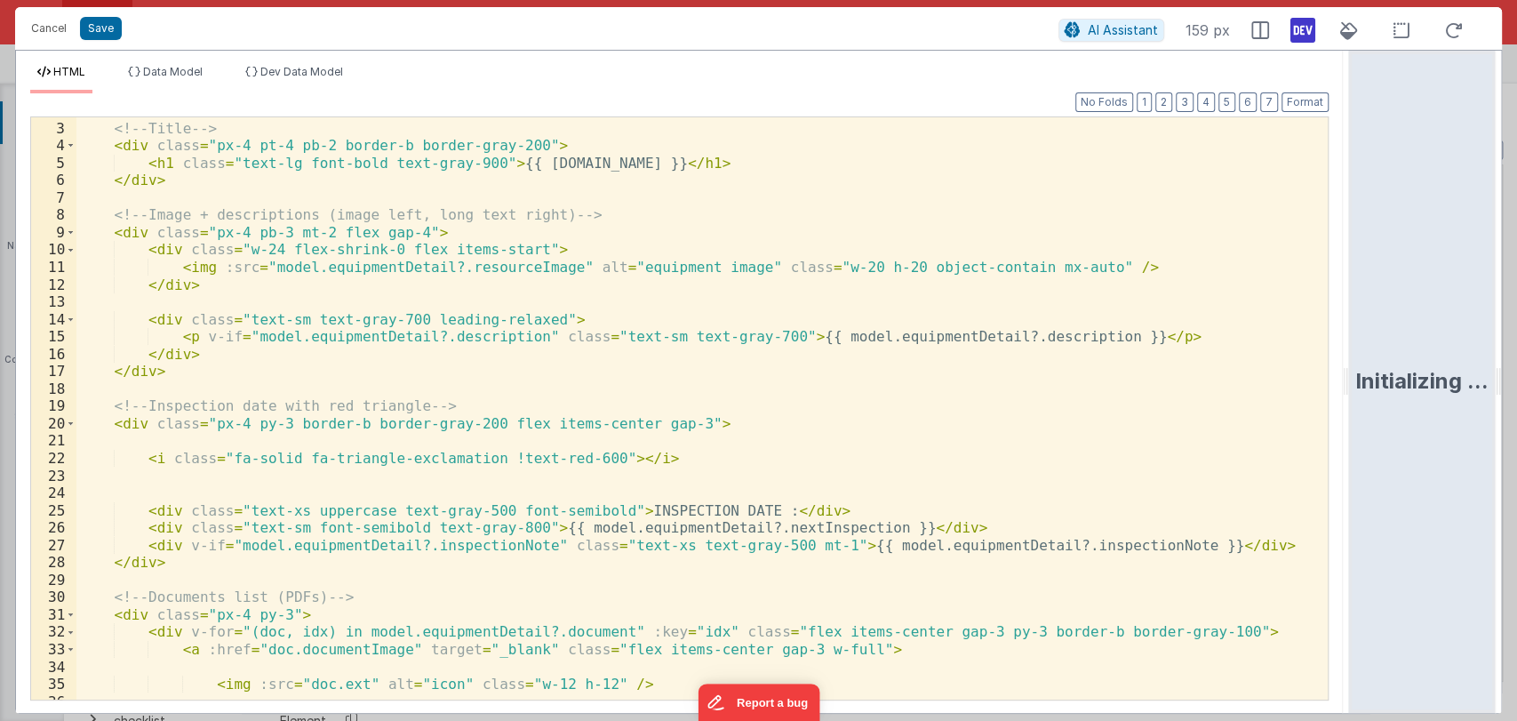
scroll to position [0, 0]
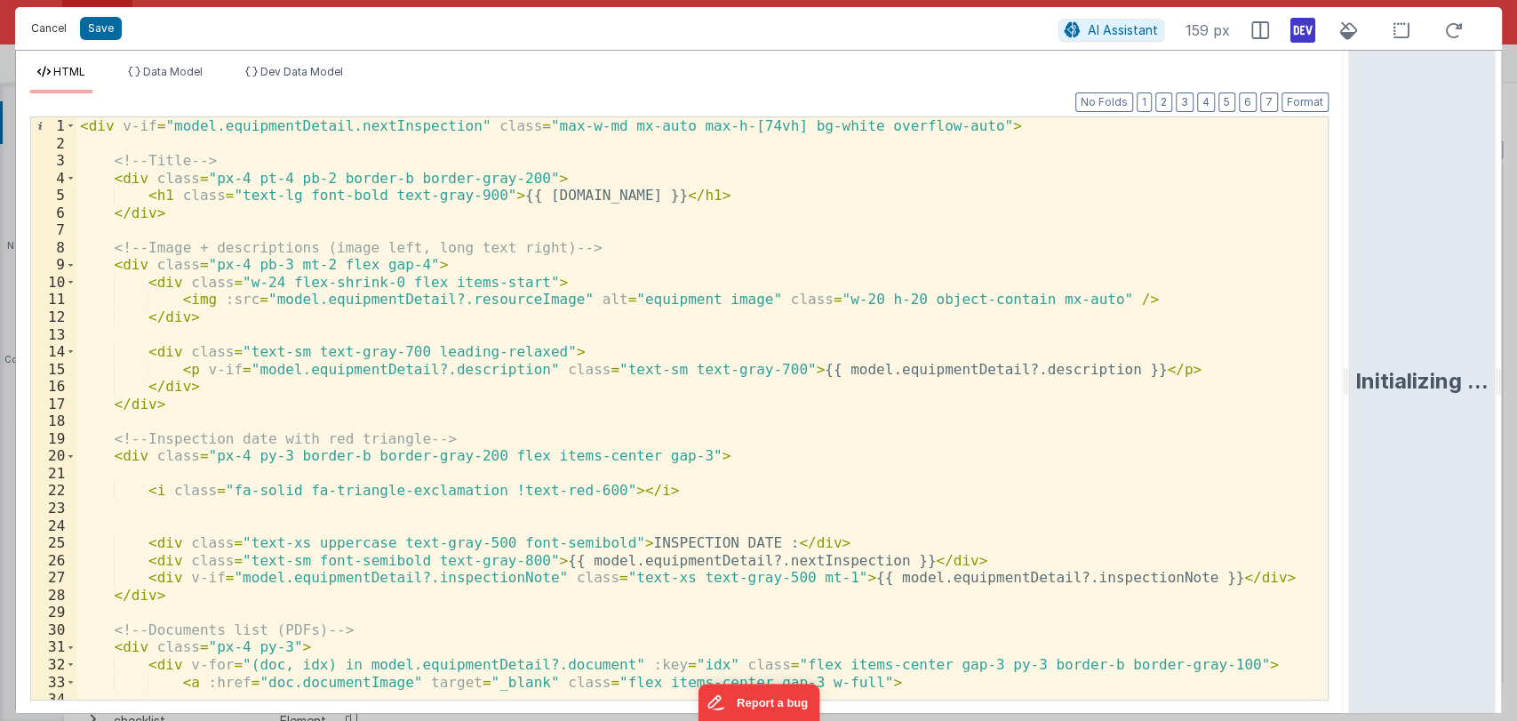
click at [50, 31] on button "Cancel" at bounding box center [48, 28] width 53 height 25
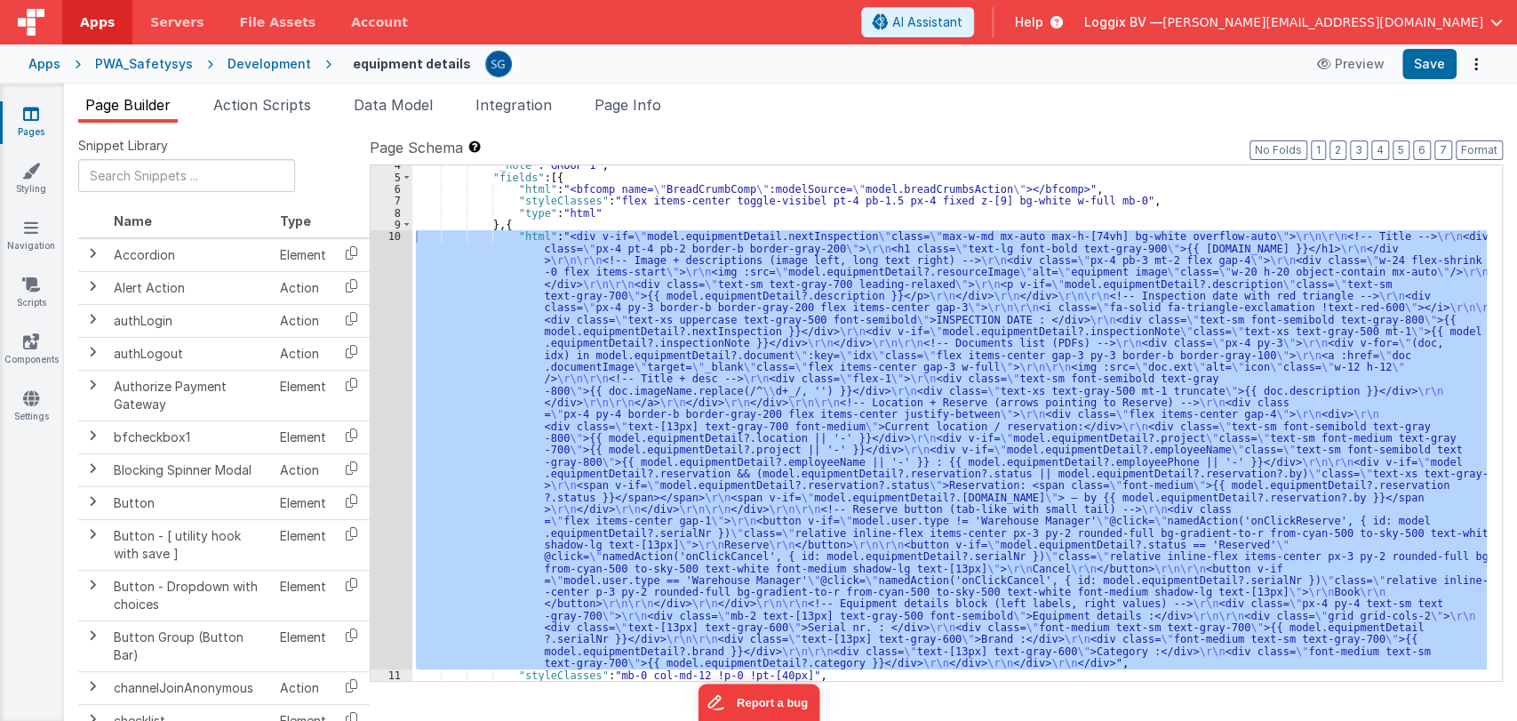
click at [532, 229] on div ""_note" : "GROUP 1" , "fields" : [{ "html" : "<bfcomp name= \" BreadCrumbComp \…" at bounding box center [949, 429] width 1075 height 540
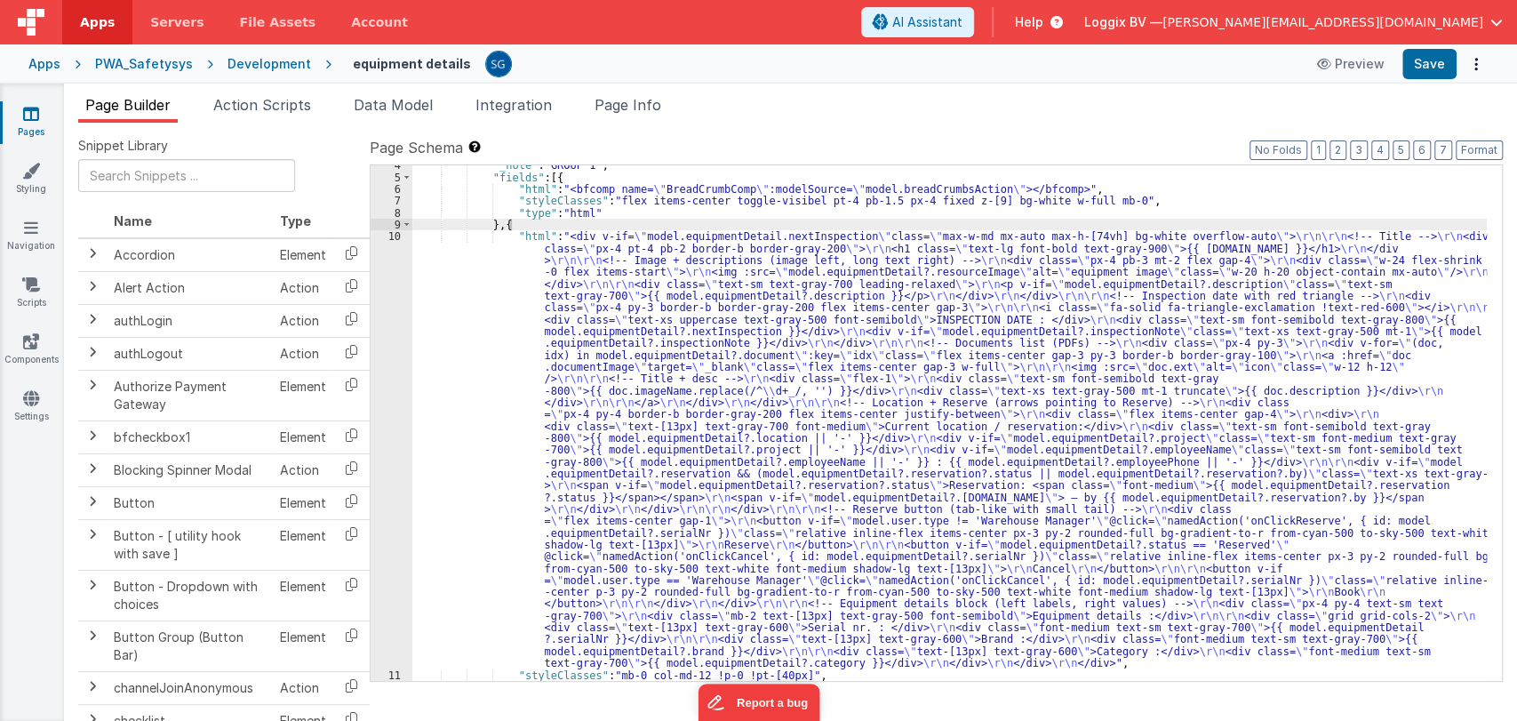
click at [23, 106] on icon at bounding box center [31, 114] width 16 height 18
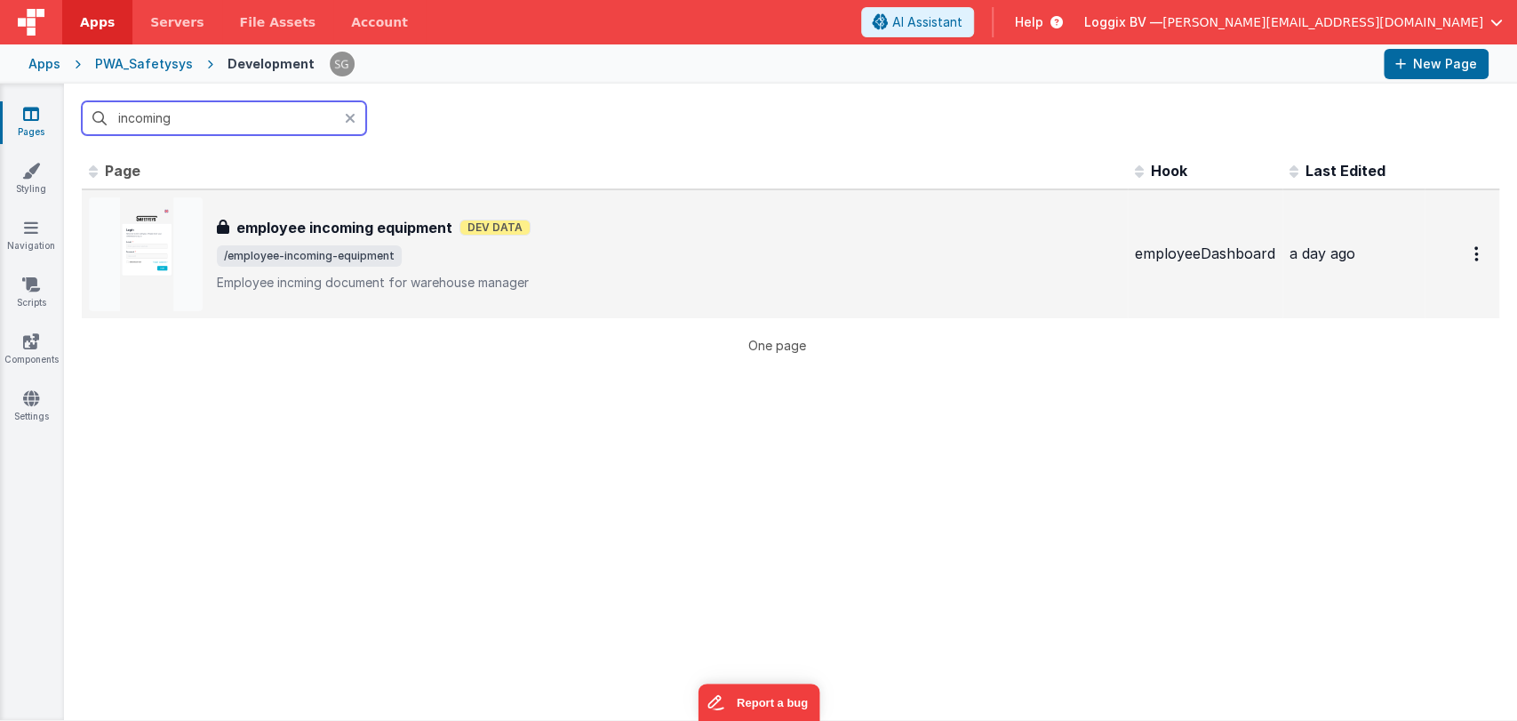
type input "incoming"
click at [343, 215] on div "employee incoming equipment employee incoming equipment Dev Data /employee-inco…" at bounding box center [605, 254] width 1032 height 114
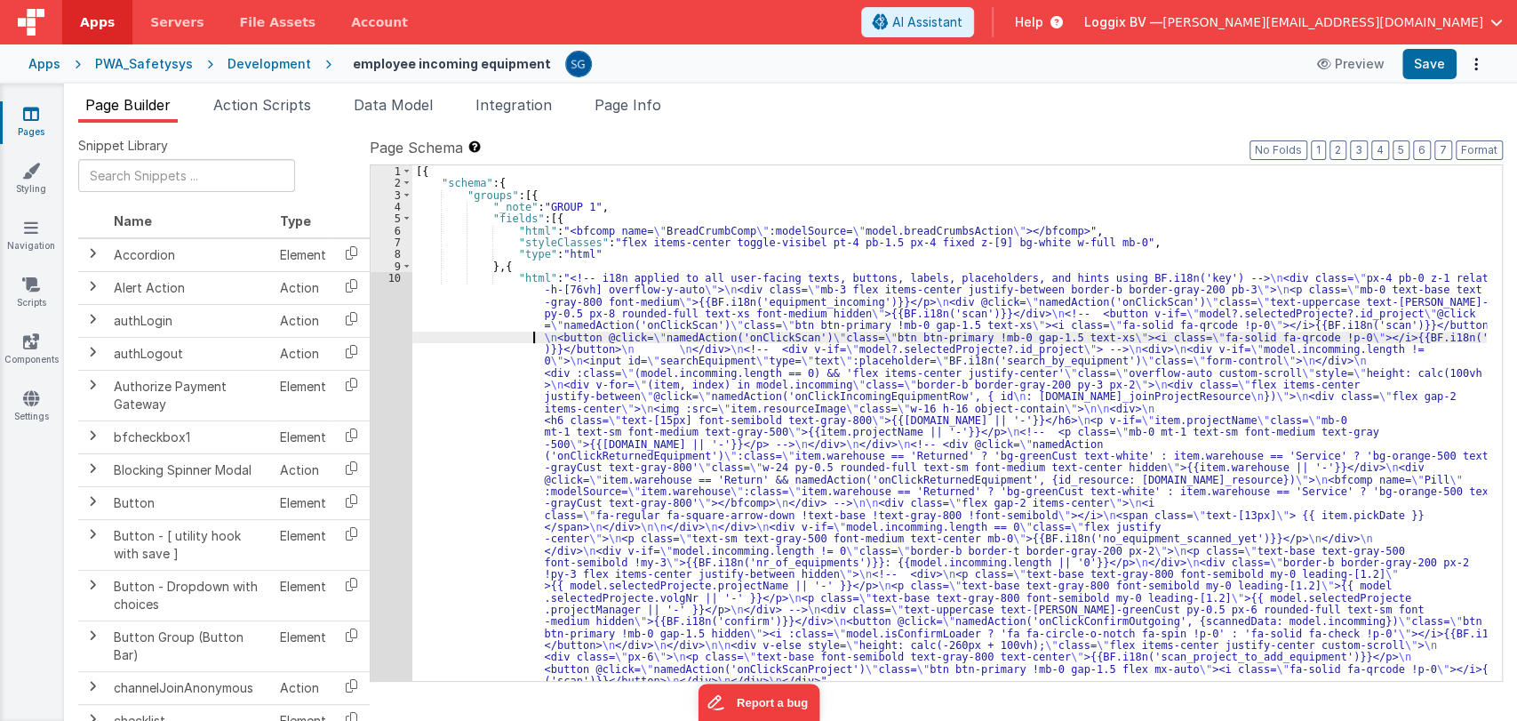
click at [461, 331] on div "[{ "schema" : { "groups" : [{ "_note" : "GROUP 1" , "fields" : [{ "html" : "<bf…" at bounding box center [949, 435] width 1075 height 540
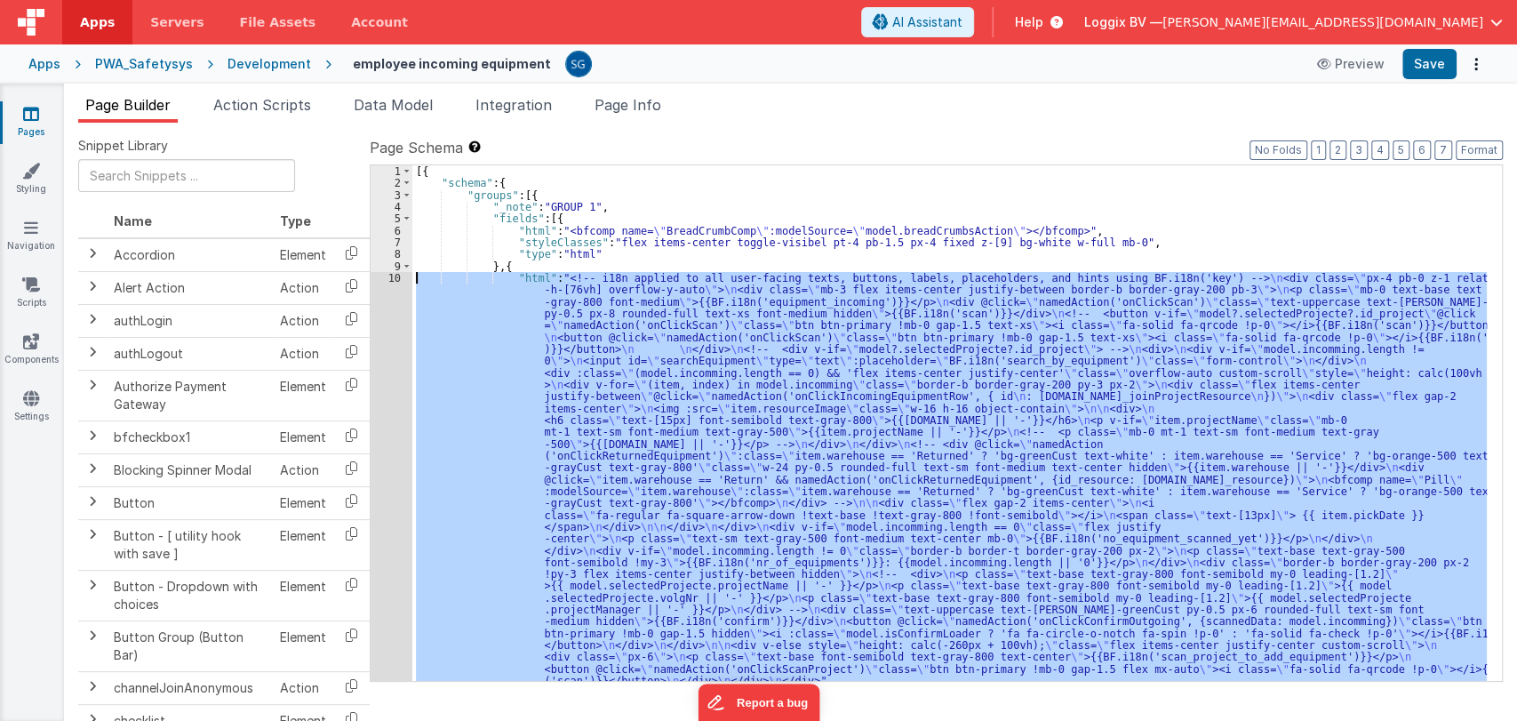
click at [389, 279] on div "10" at bounding box center [392, 479] width 42 height 415
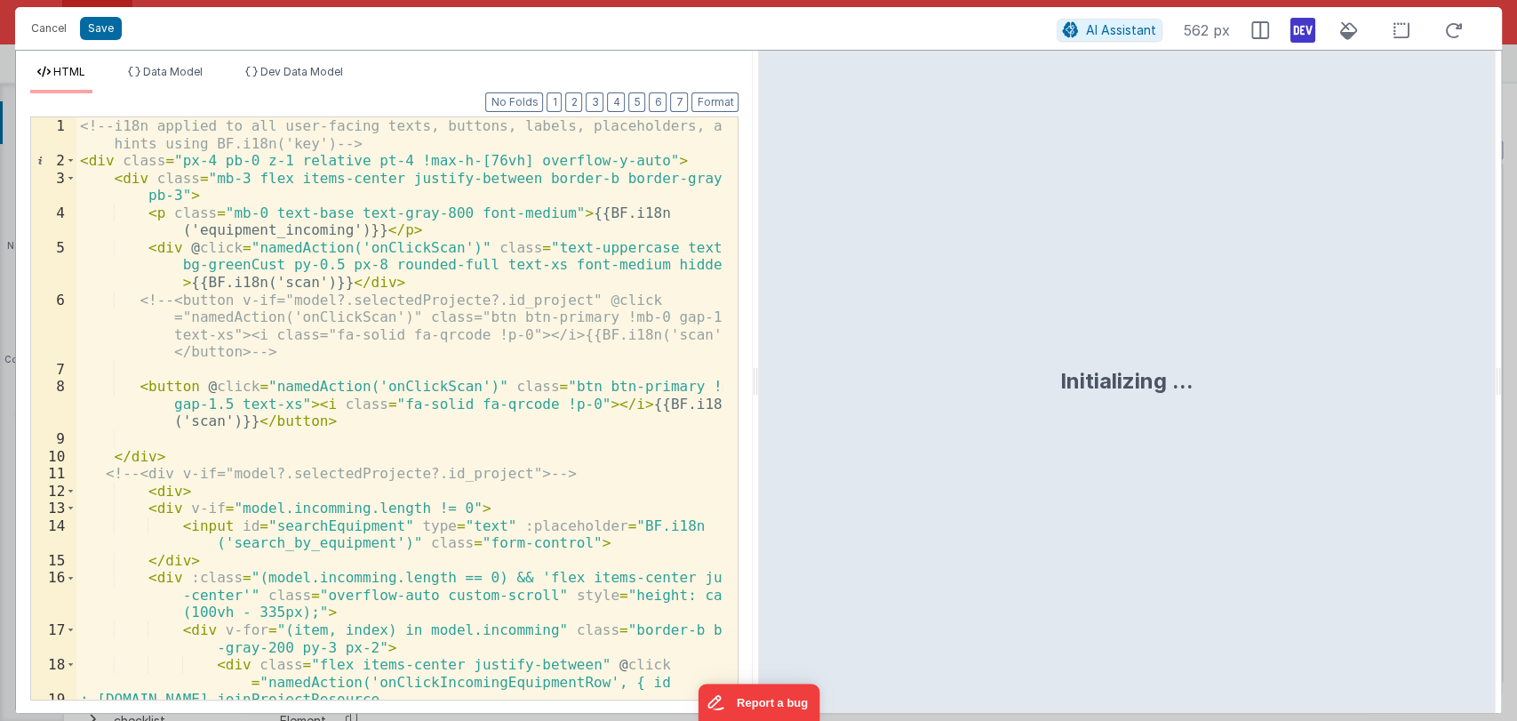
drag, startPoint x: 754, startPoint y: 381, endPoint x: 1187, endPoint y: 401, distance: 434.2
click at [1187, 401] on html "Cancel Save AI Assistant 562 px HTML Data Model Dev Data Model Format 7 6 5 4 3…" at bounding box center [758, 360] width 1517 height 721
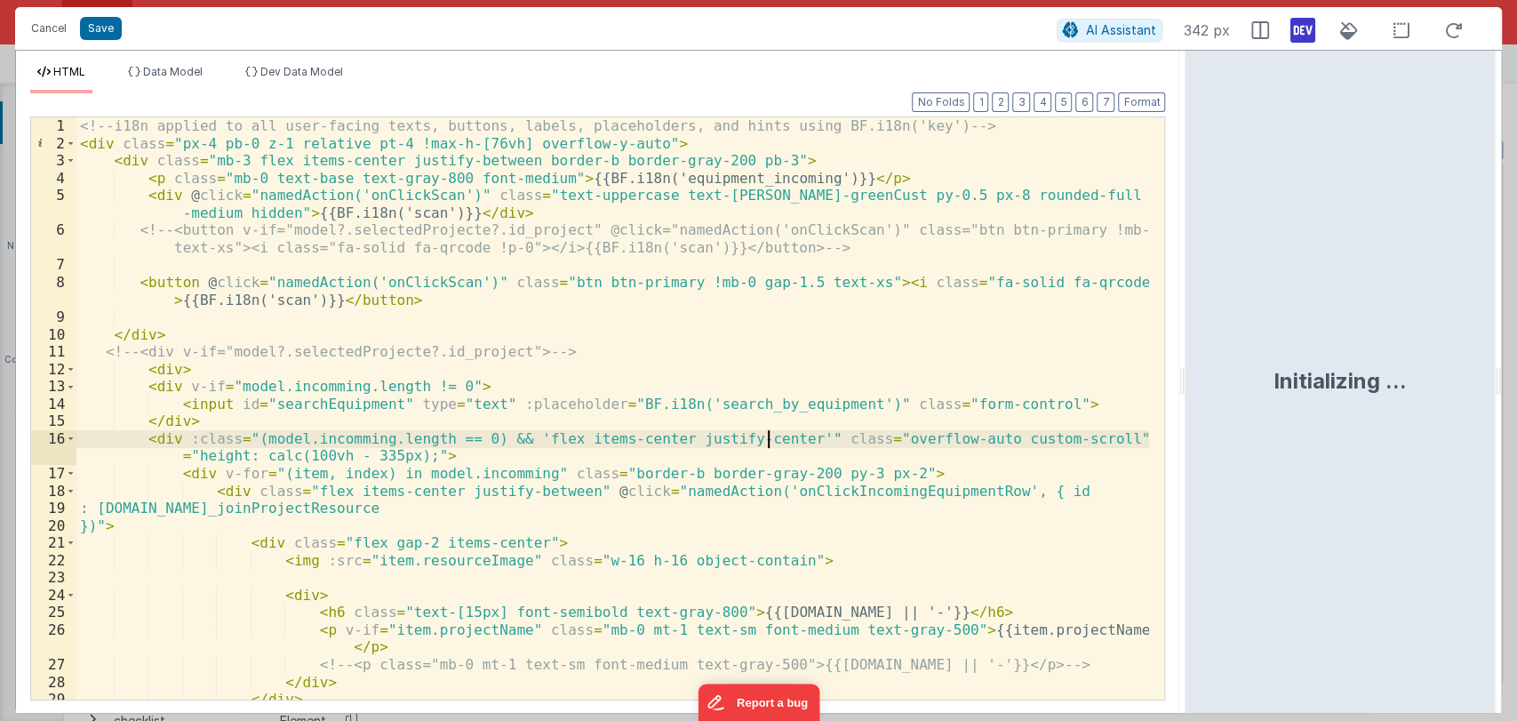
click at [768, 438] on div "<!-- i18n applied to all user-facing texts, buttons, labels, placeholders, and …" at bounding box center [613, 443] width 1074 height 652
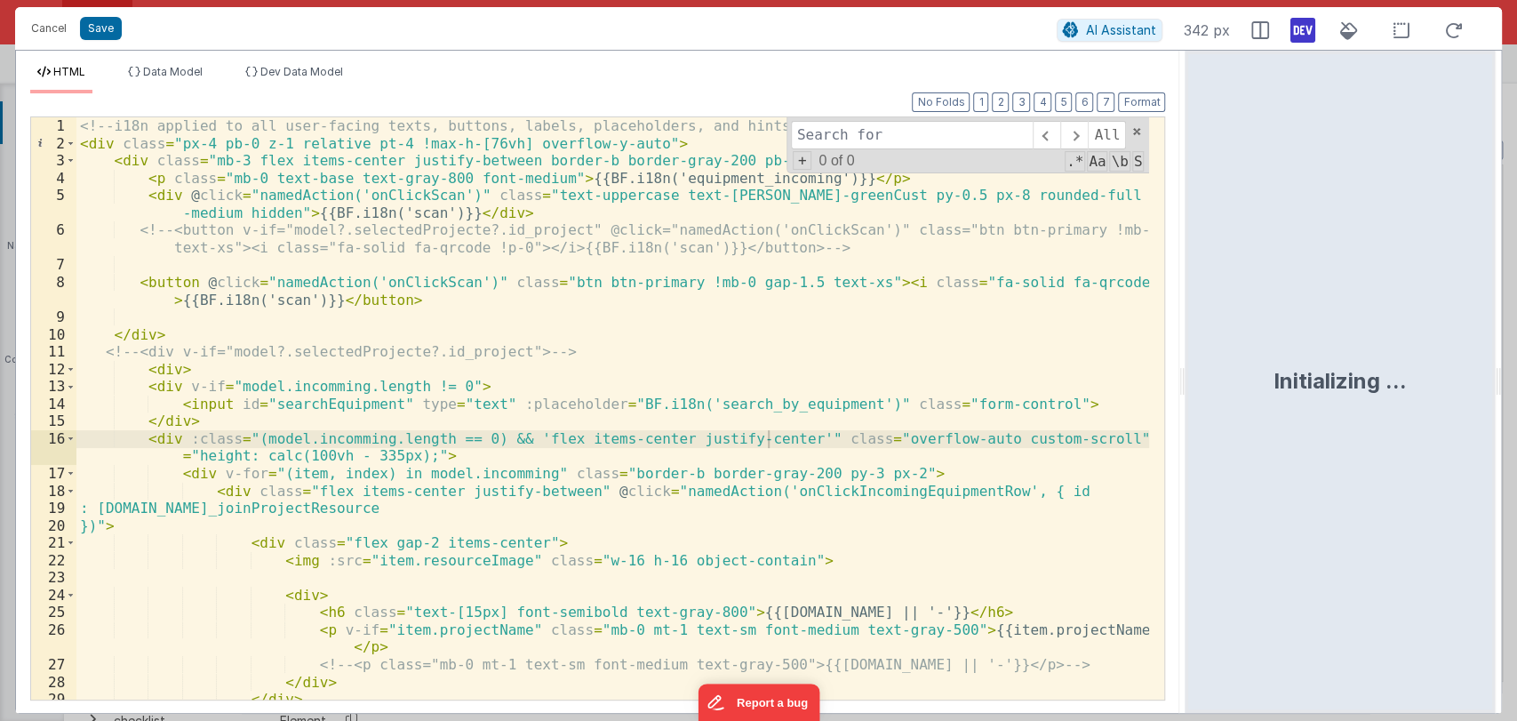
type input "calc(-335px + 100vh)"
click at [49, 22] on button "Cancel" at bounding box center [48, 28] width 53 height 25
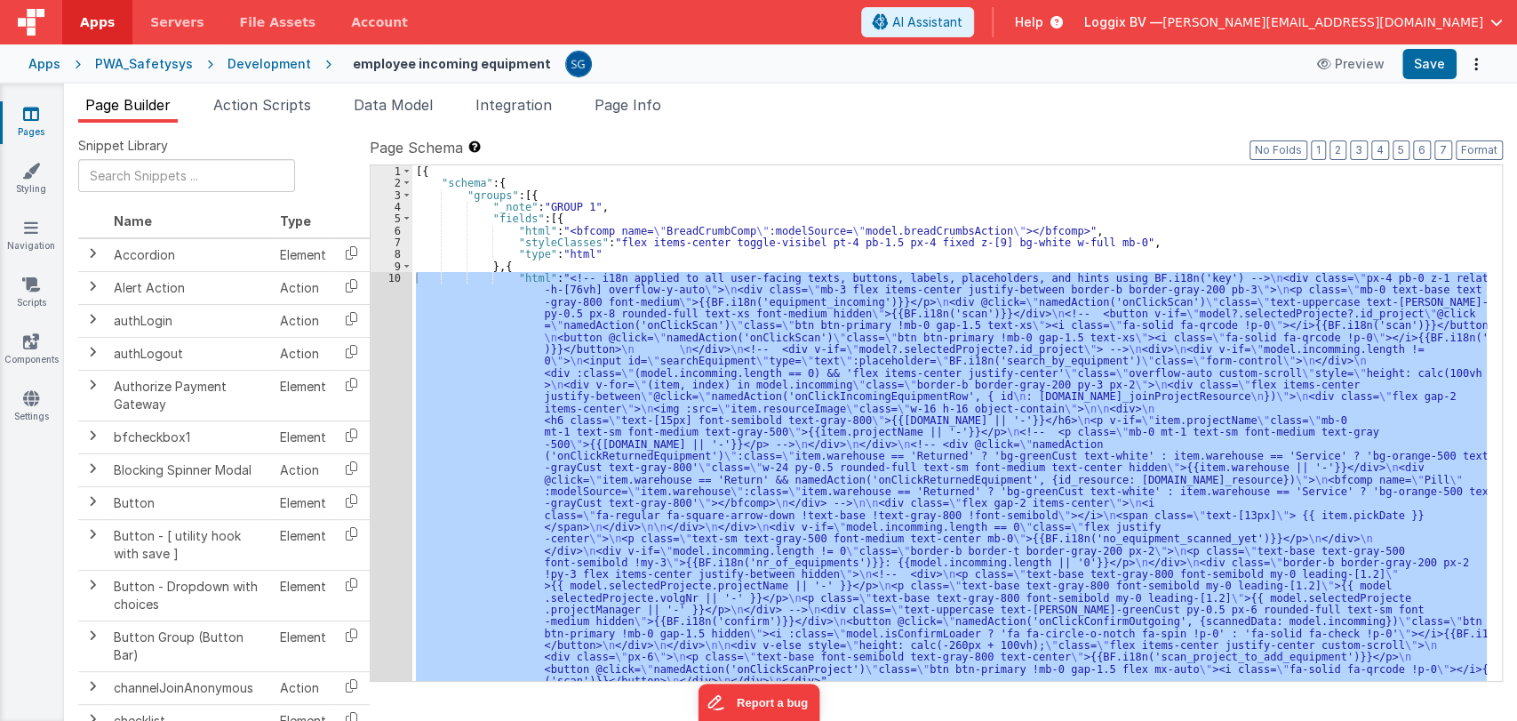
scroll to position [88, 0]
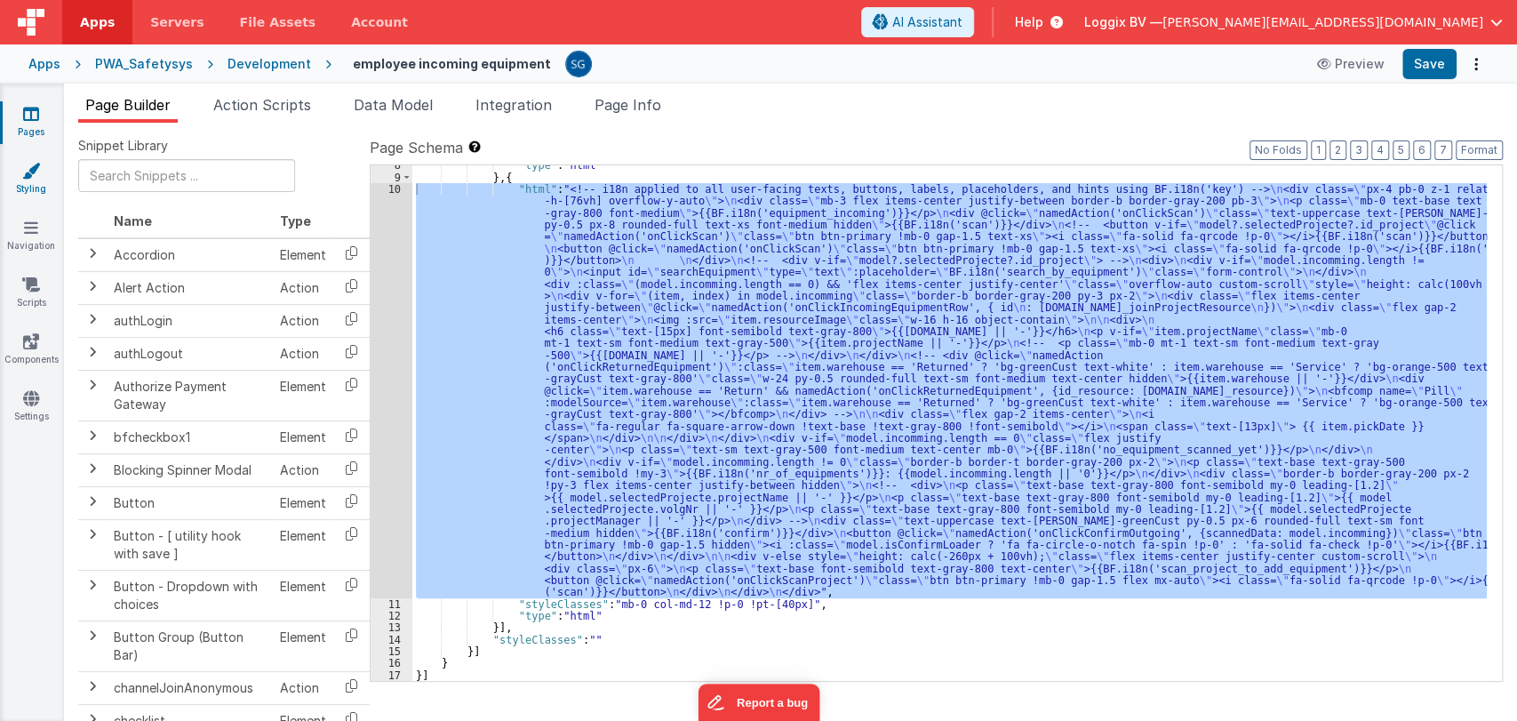
click at [30, 173] on icon at bounding box center [31, 171] width 18 height 18
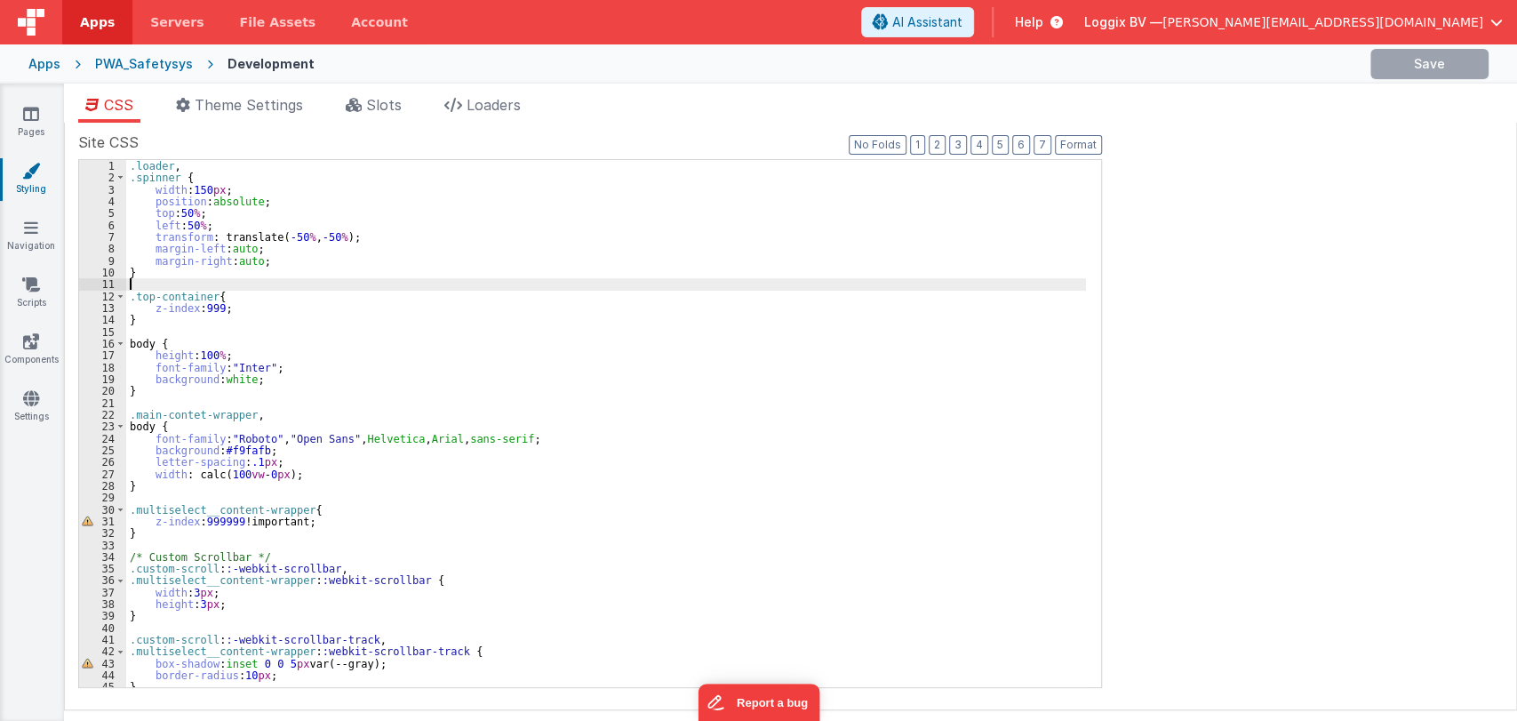
click at [396, 284] on div ".loader , .spinner { width : 150 px ; position : absolute ; top : 50 % ; left :…" at bounding box center [606, 435] width 960 height 551
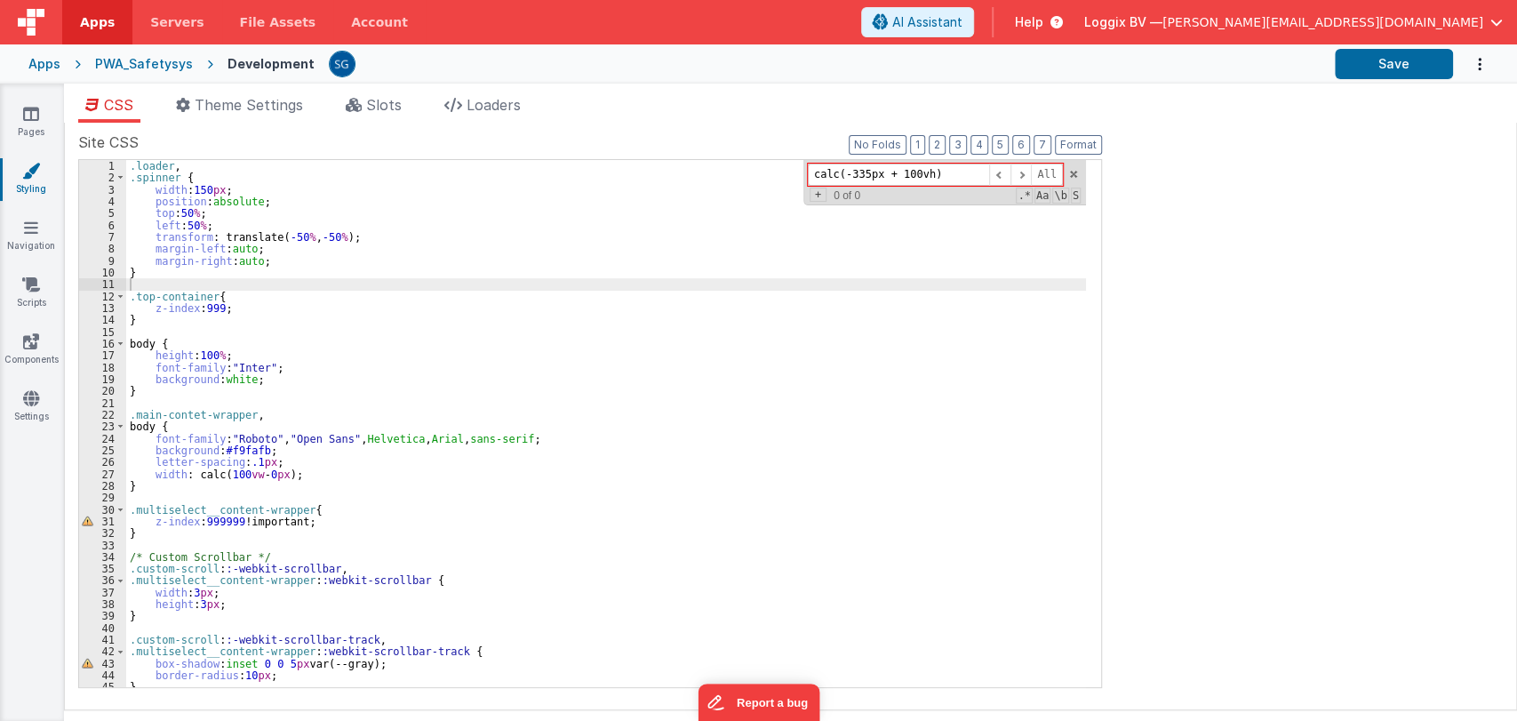
type input "calc(-335px + 100vh)"
click at [975, 175] on input "calc(-335px + 100vh)" at bounding box center [898, 175] width 181 height 22
click at [1072, 177] on span at bounding box center [1073, 174] width 12 height 12
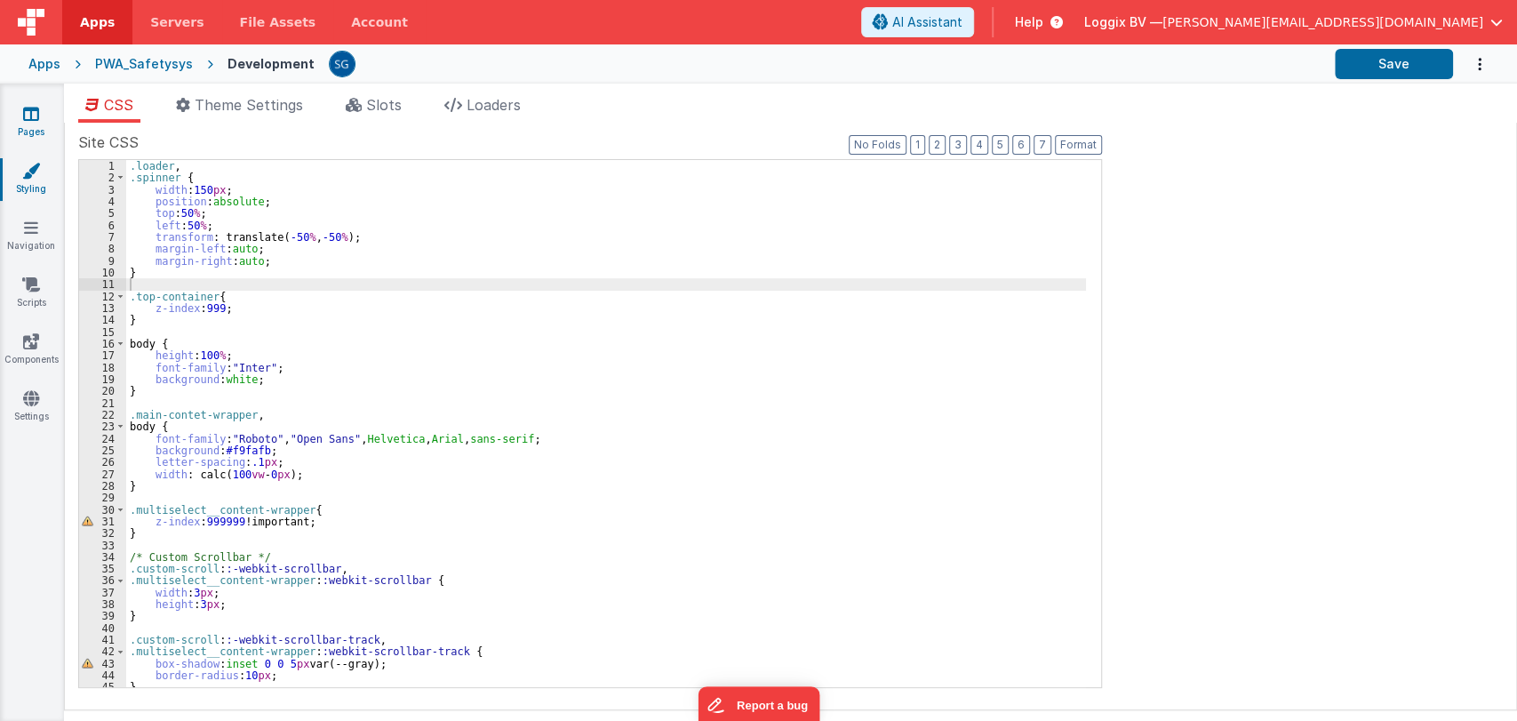
click at [40, 116] on link "Pages" at bounding box center [31, 123] width 64 height 36
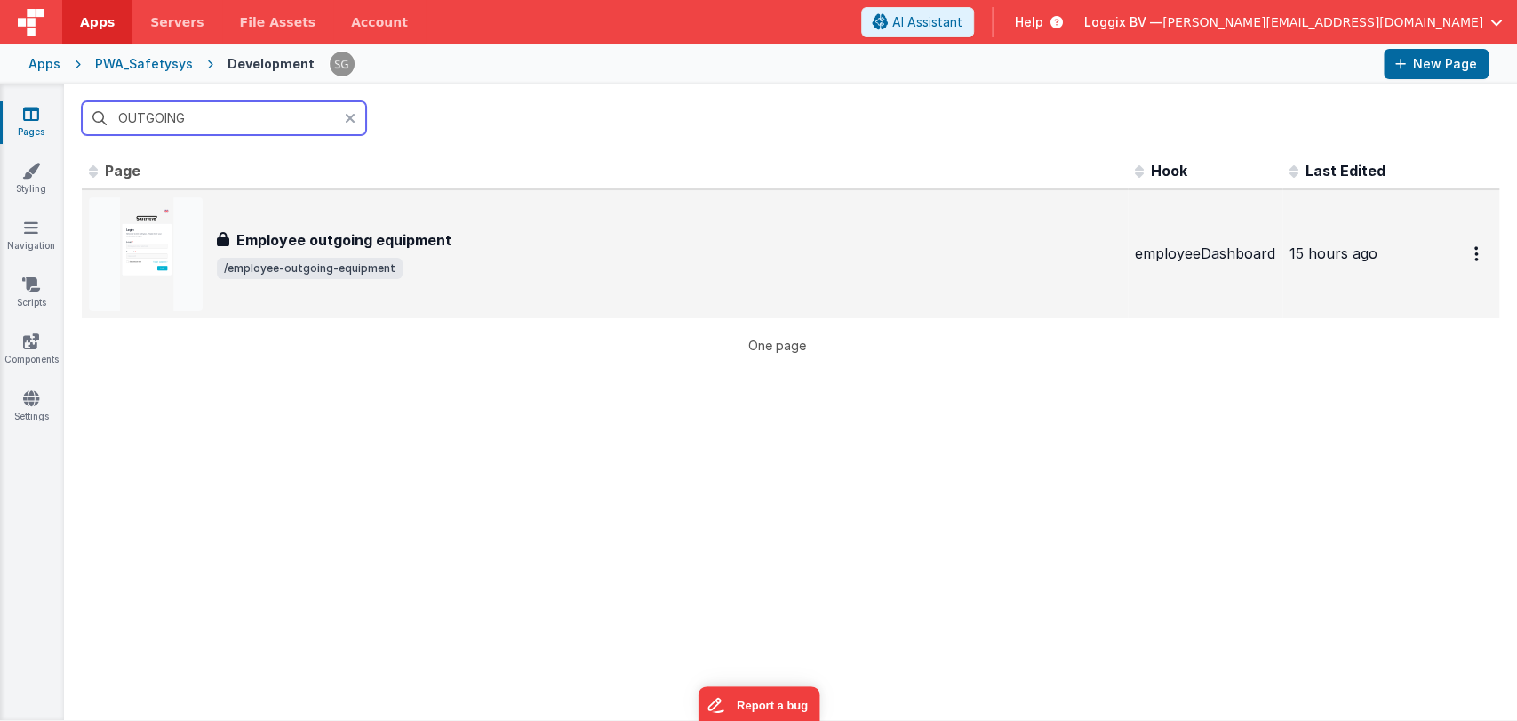
type input "OUTGOING"
click at [372, 258] on span "/employee-outgoing-equipment" at bounding box center [310, 268] width 186 height 21
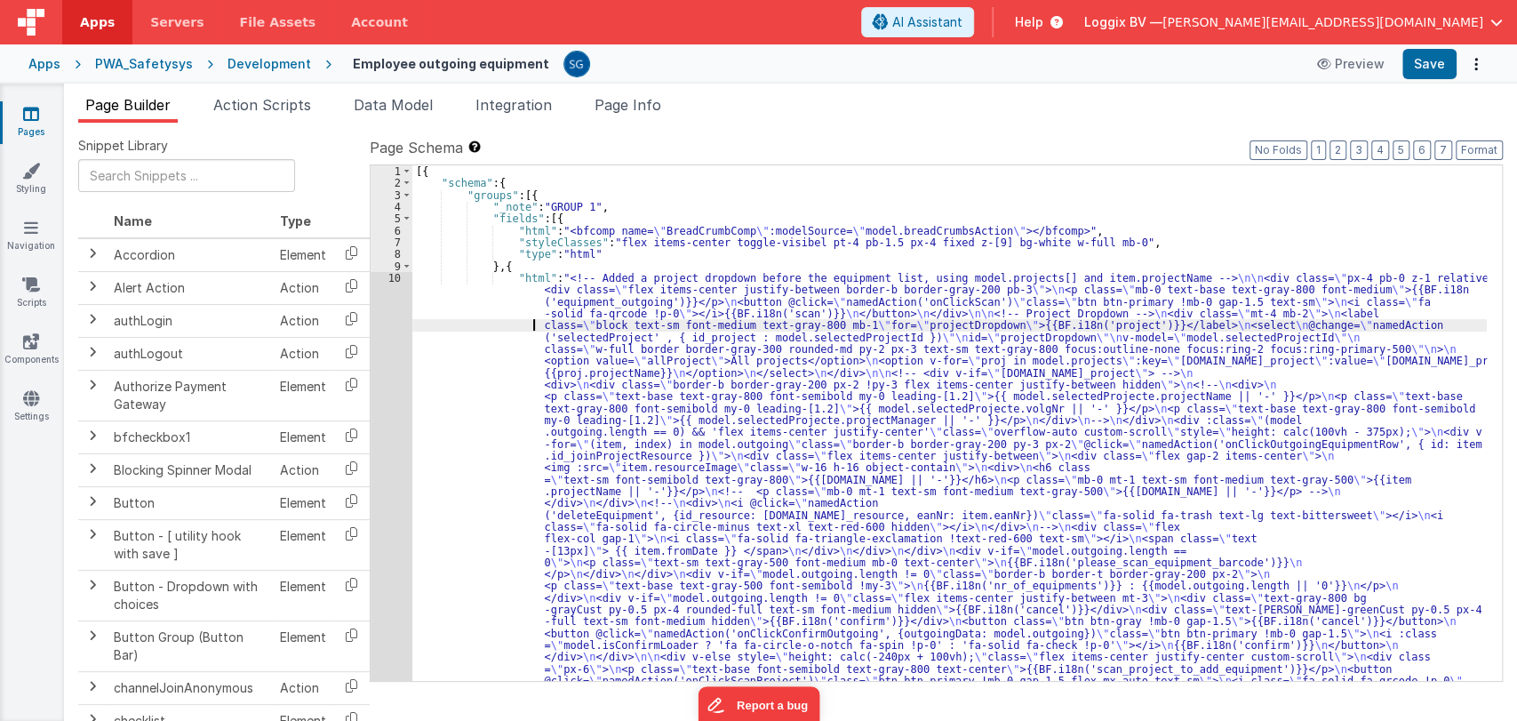
click at [488, 330] on div "[{ "schema" : { "groups" : [{ "_note" : "GROUP 1" , "fields" : [{ "html" : "<bf…" at bounding box center [949, 642] width 1075 height 954
click at [397, 282] on div "10" at bounding box center [392, 485] width 42 height 427
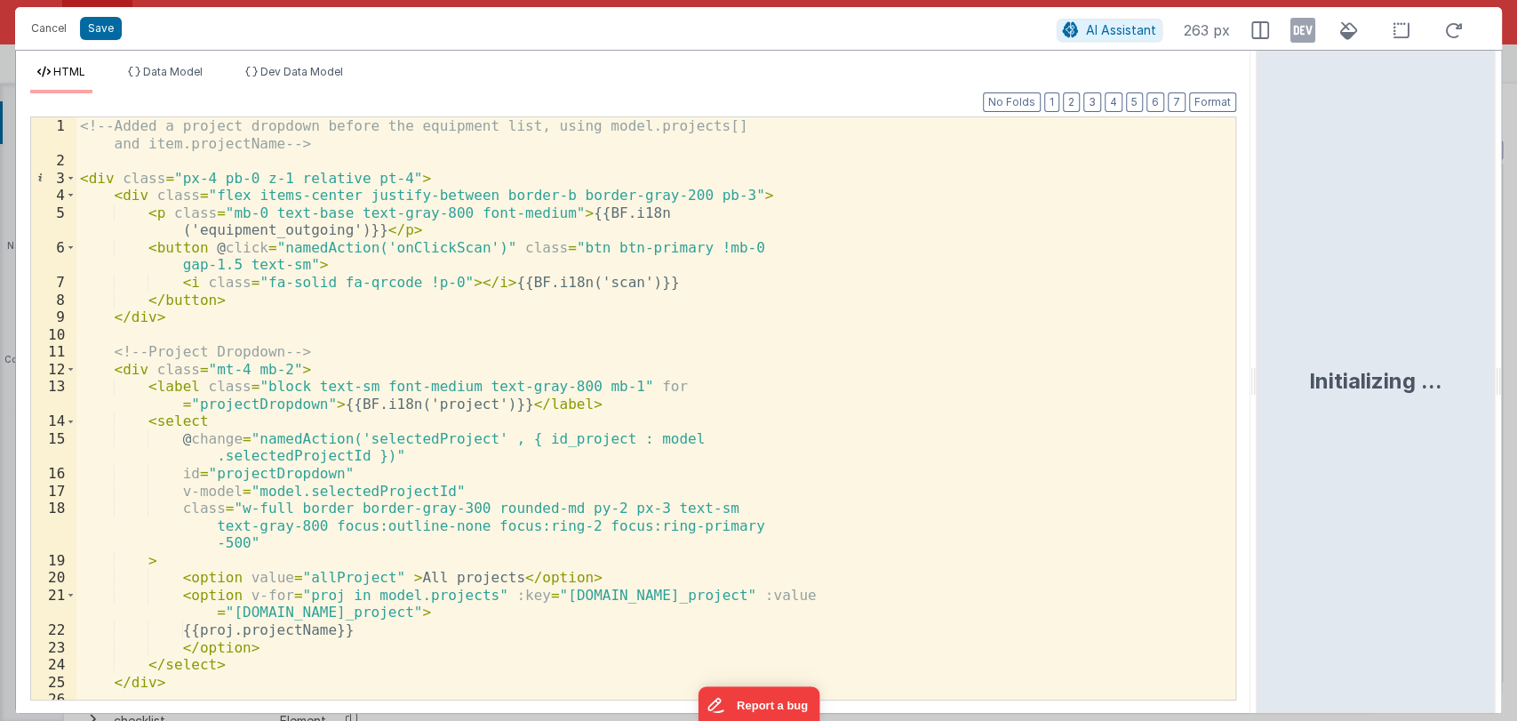
drag, startPoint x: 753, startPoint y: 386, endPoint x: 1259, endPoint y: 353, distance: 506.8
click at [1259, 353] on html "Cancel Save AI Assistant 263 px HTML Data Model Dev Data Model Format 7 6 5 4 3…" at bounding box center [758, 360] width 1517 height 721
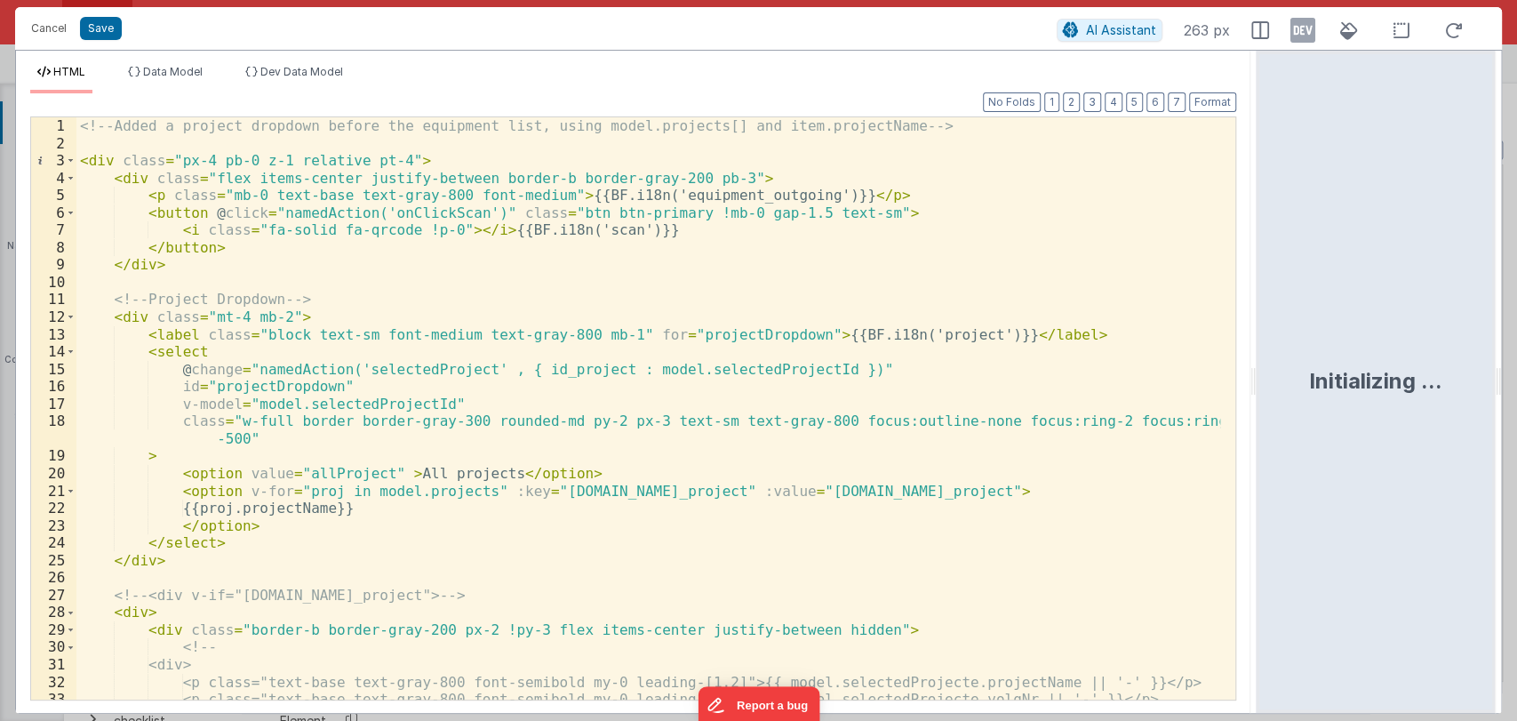
click at [237, 544] on div "<!-- Added a project dropdown before the equipment list, using model.projects[]…" at bounding box center [648, 425] width 1144 height 617
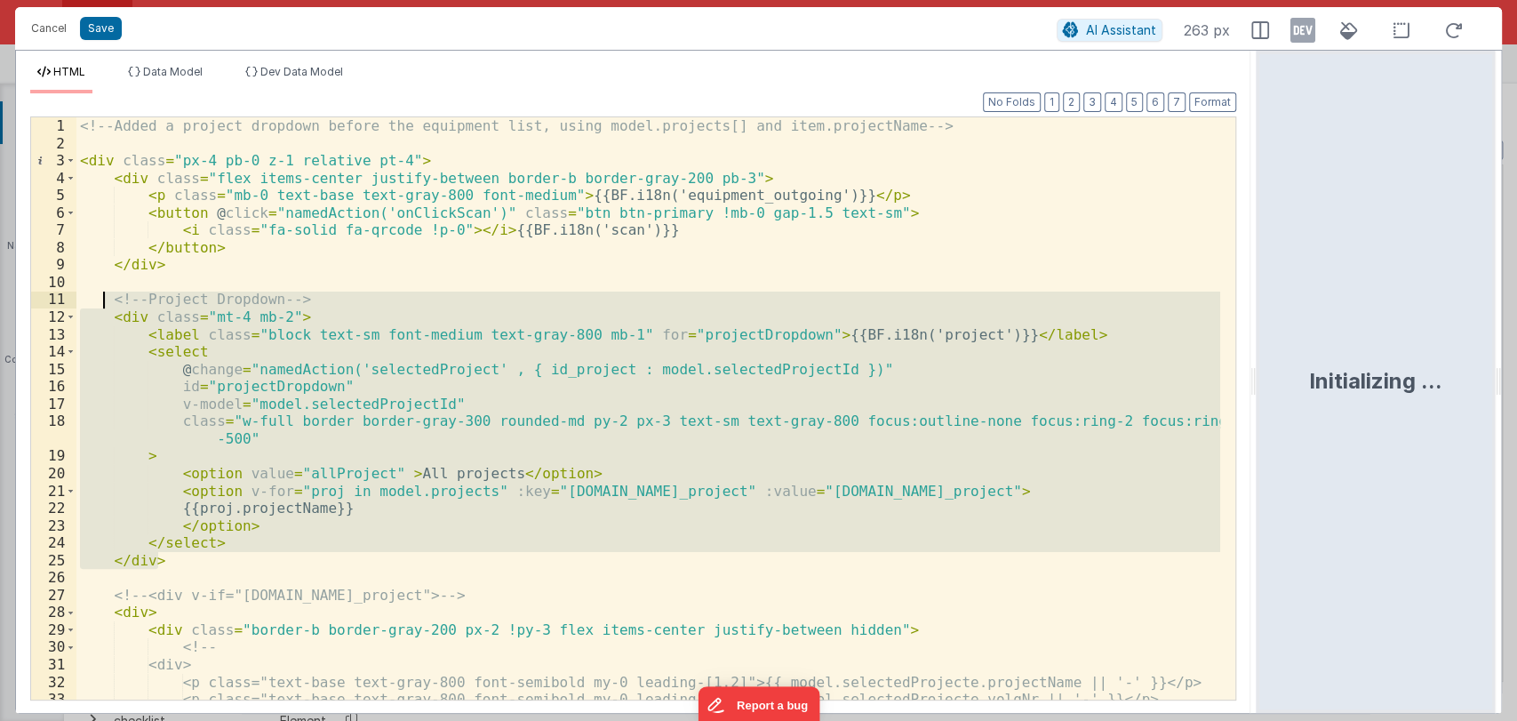
drag, startPoint x: 174, startPoint y: 559, endPoint x: 109, endPoint y: 305, distance: 262.4
click at [109, 305] on div "<!-- Added a project dropdown before the equipment list, using model.projects[]…" at bounding box center [648, 425] width 1144 height 617
click at [162, 562] on div "<!-- Added a project dropdown before the equipment list, using model.projects[]…" at bounding box center [648, 408] width 1144 height 582
drag, startPoint x: 162, startPoint y: 562, endPoint x: 110, endPoint y: 300, distance: 267.2
click at [110, 300] on div "<!-- Added a project dropdown before the equipment list, using model.projects[]…" at bounding box center [648, 425] width 1144 height 617
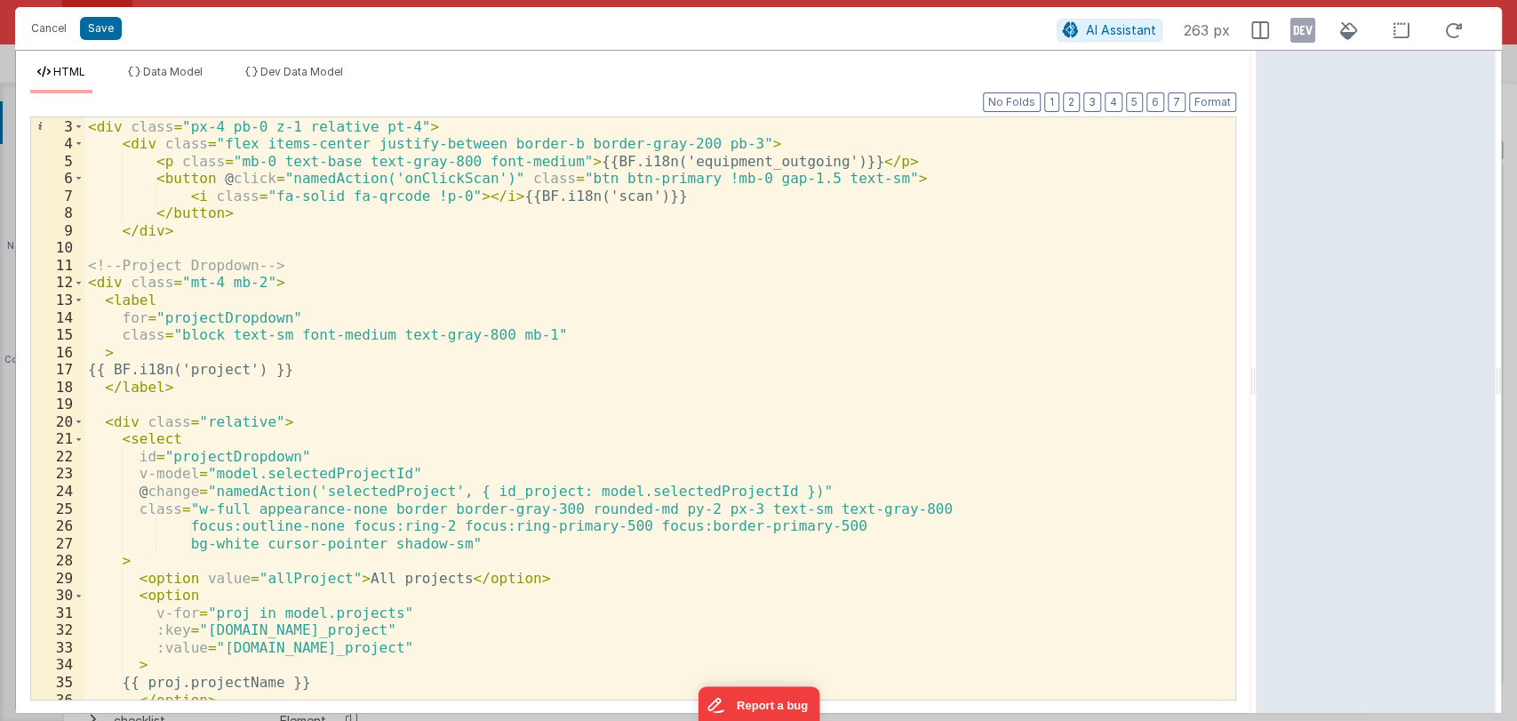
scroll to position [19, 0]
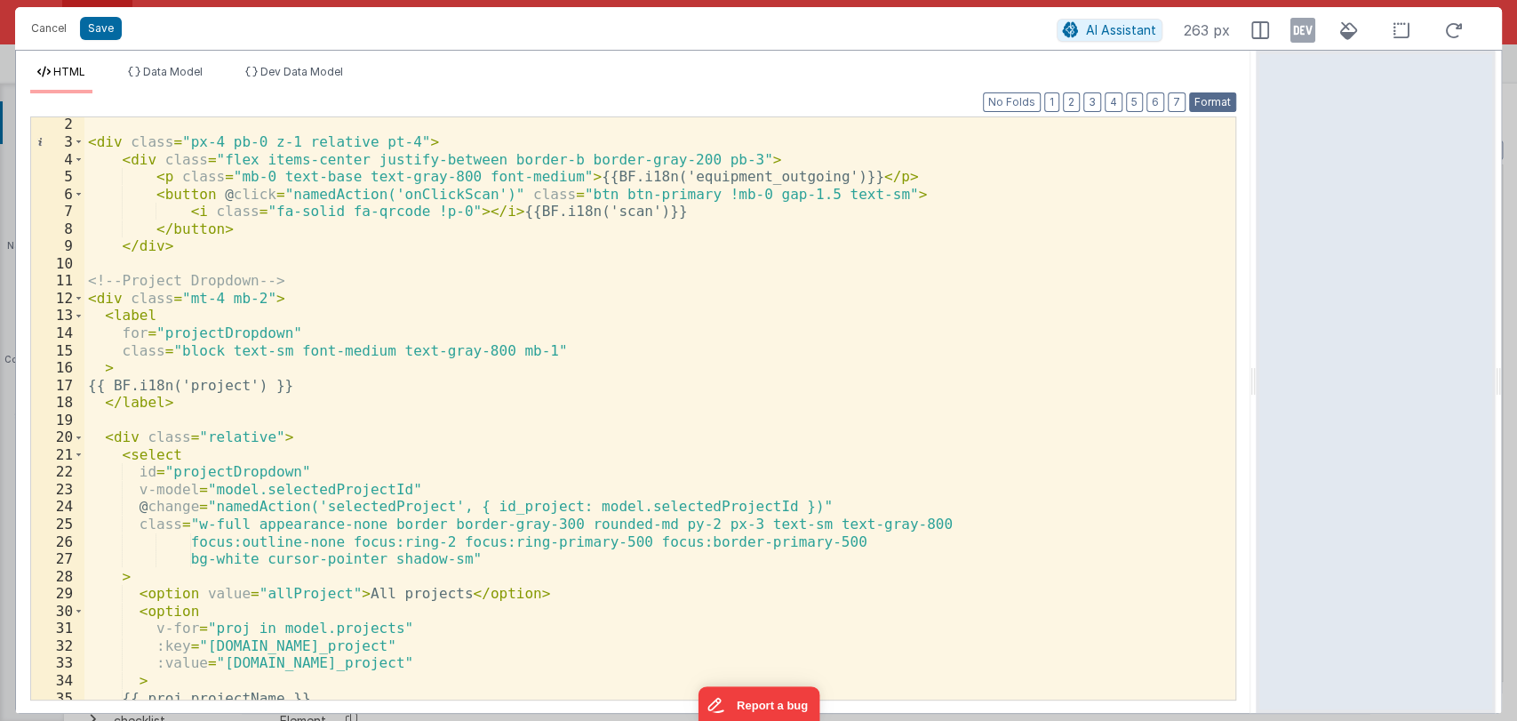
click at [1201, 100] on button "Format" at bounding box center [1212, 102] width 47 height 20
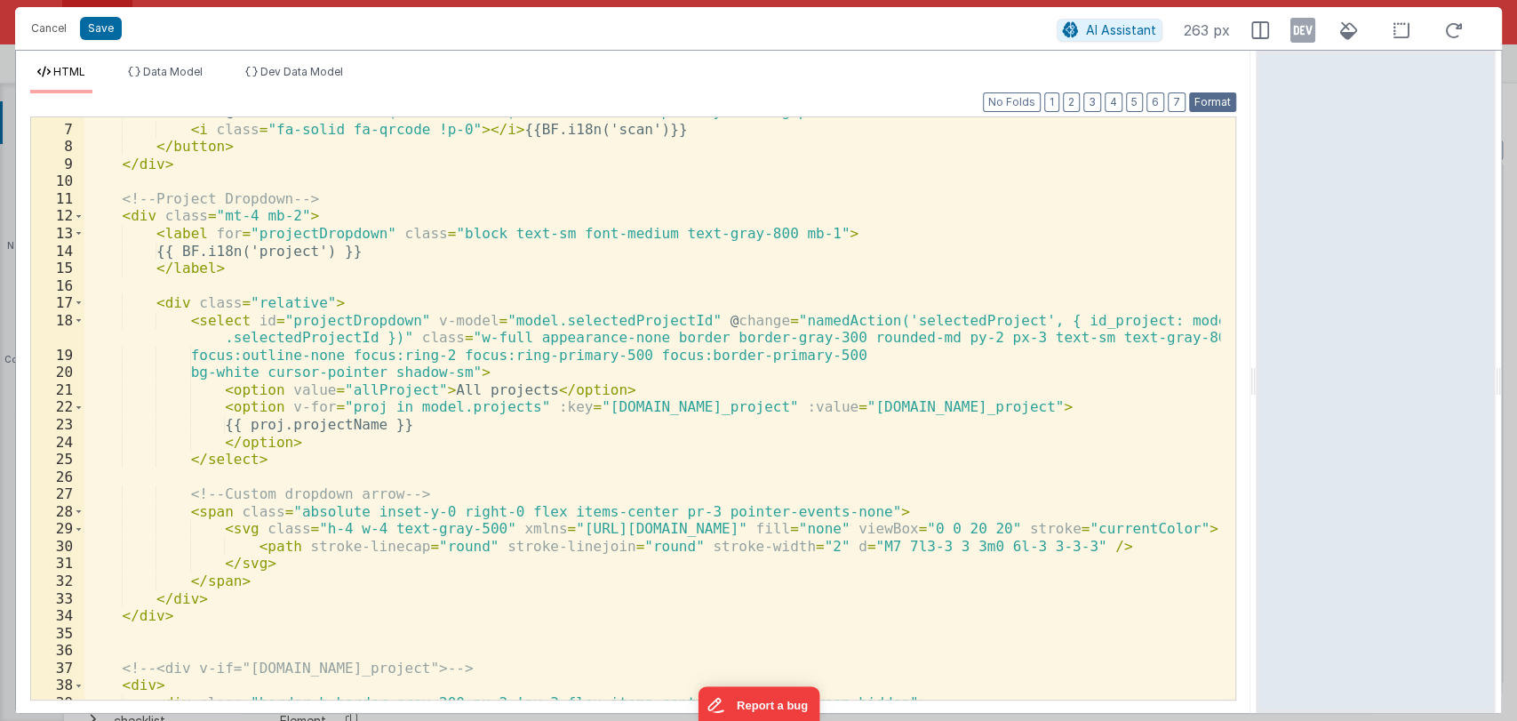
scroll to position [100, 0]
click at [96, 24] on button "Save" at bounding box center [101, 28] width 42 height 23
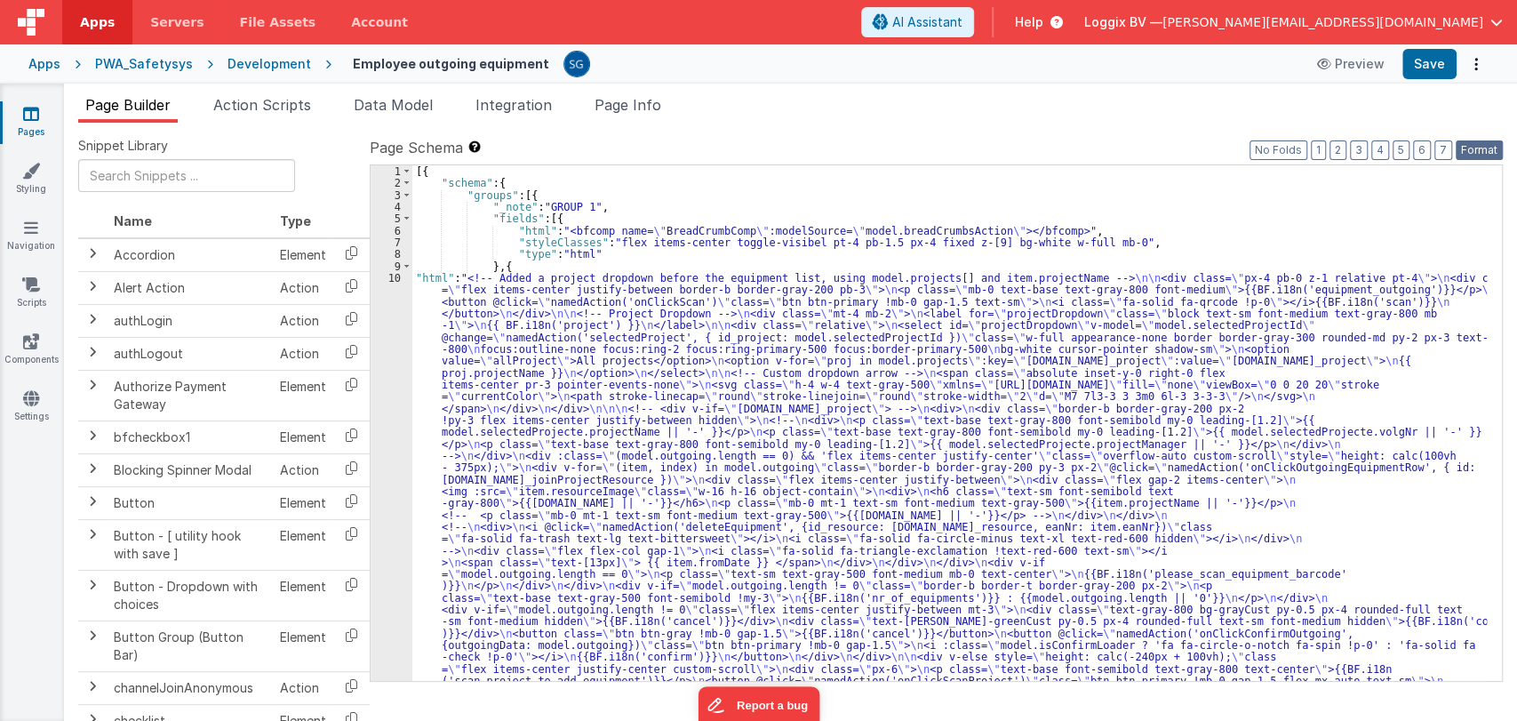
click at [1467, 146] on button "Format" at bounding box center [1479, 150] width 47 height 20
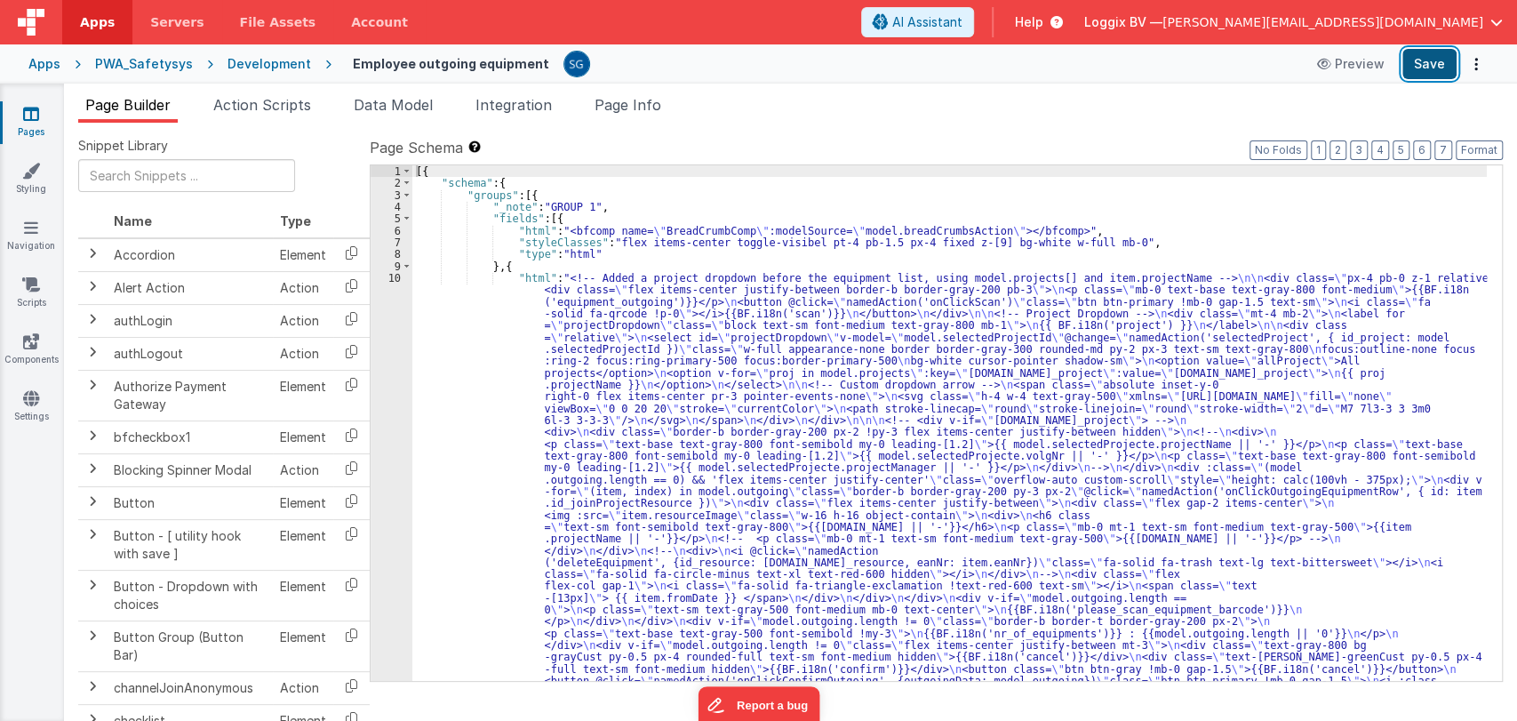
click at [1423, 55] on button "Save" at bounding box center [1430, 64] width 54 height 30
click at [483, 402] on div "[{ "schema" : { "groups" : [{ "_note" : "GROUP 1" , "fields" : [{ "html" : "<bf…" at bounding box center [949, 666] width 1075 height 1002
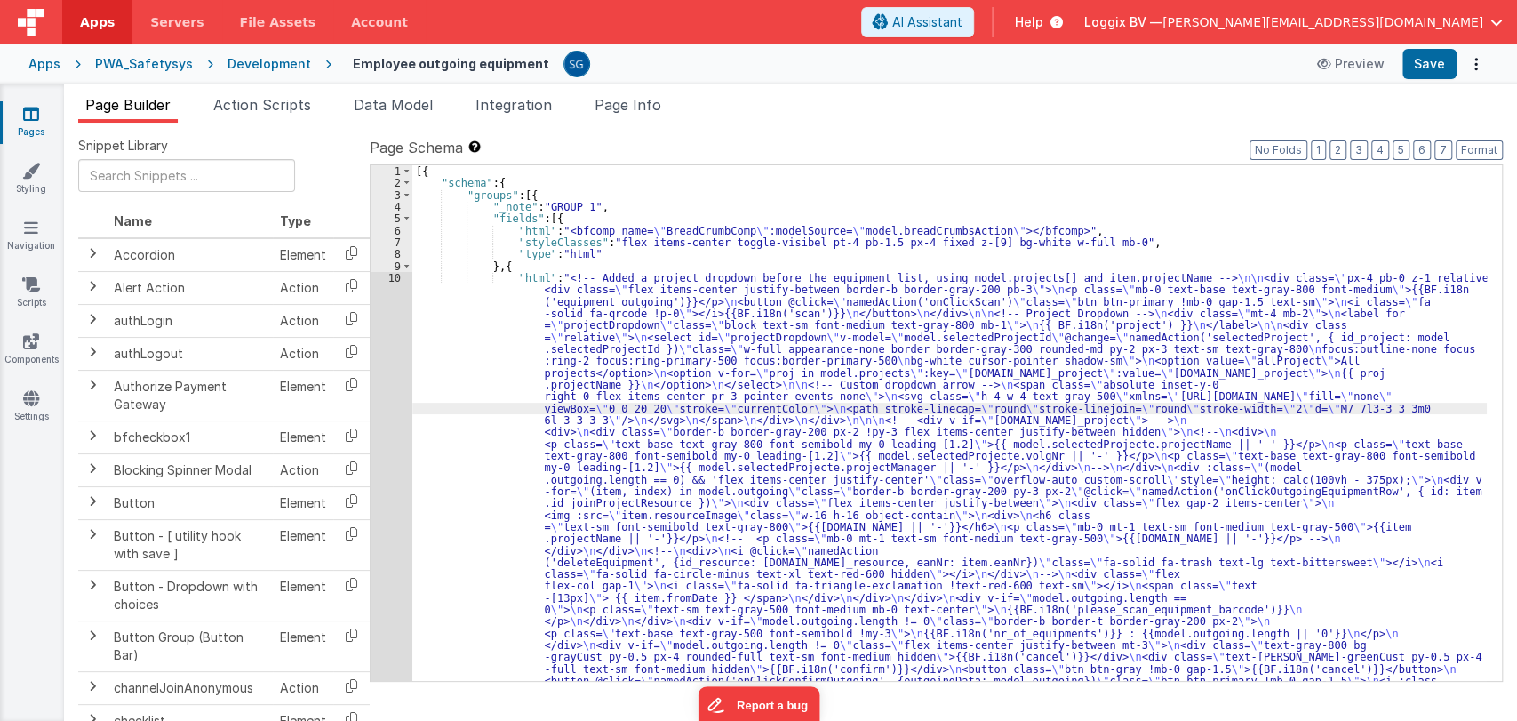
click at [395, 279] on div "10" at bounding box center [392, 509] width 42 height 474
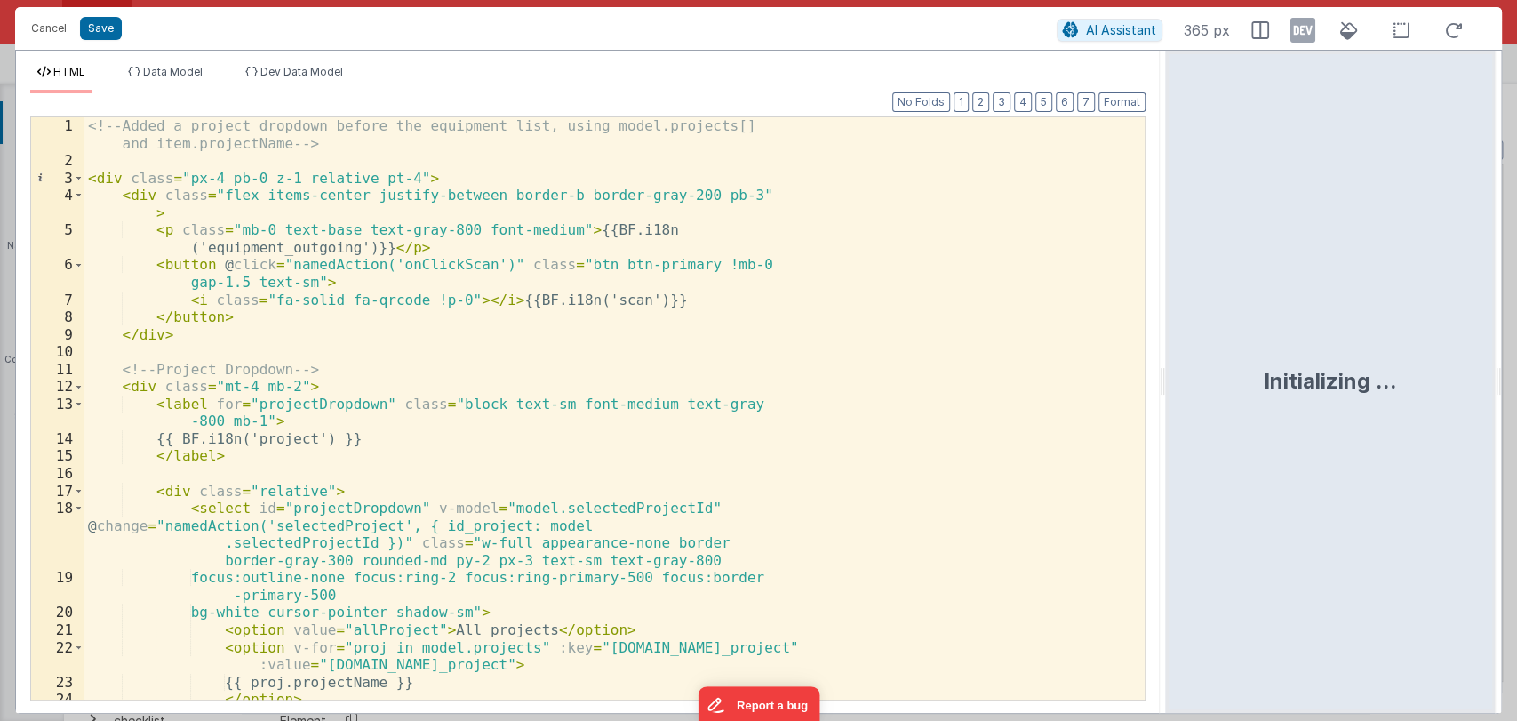
drag, startPoint x: 756, startPoint y: 383, endPoint x: 1167, endPoint y: 379, distance: 411.6
click at [1167, 379] on html "Cancel Save AI Assistant 365 px HTML Data Model Dev Data Model Format 7 6 5 4 3…" at bounding box center [758, 360] width 1517 height 721
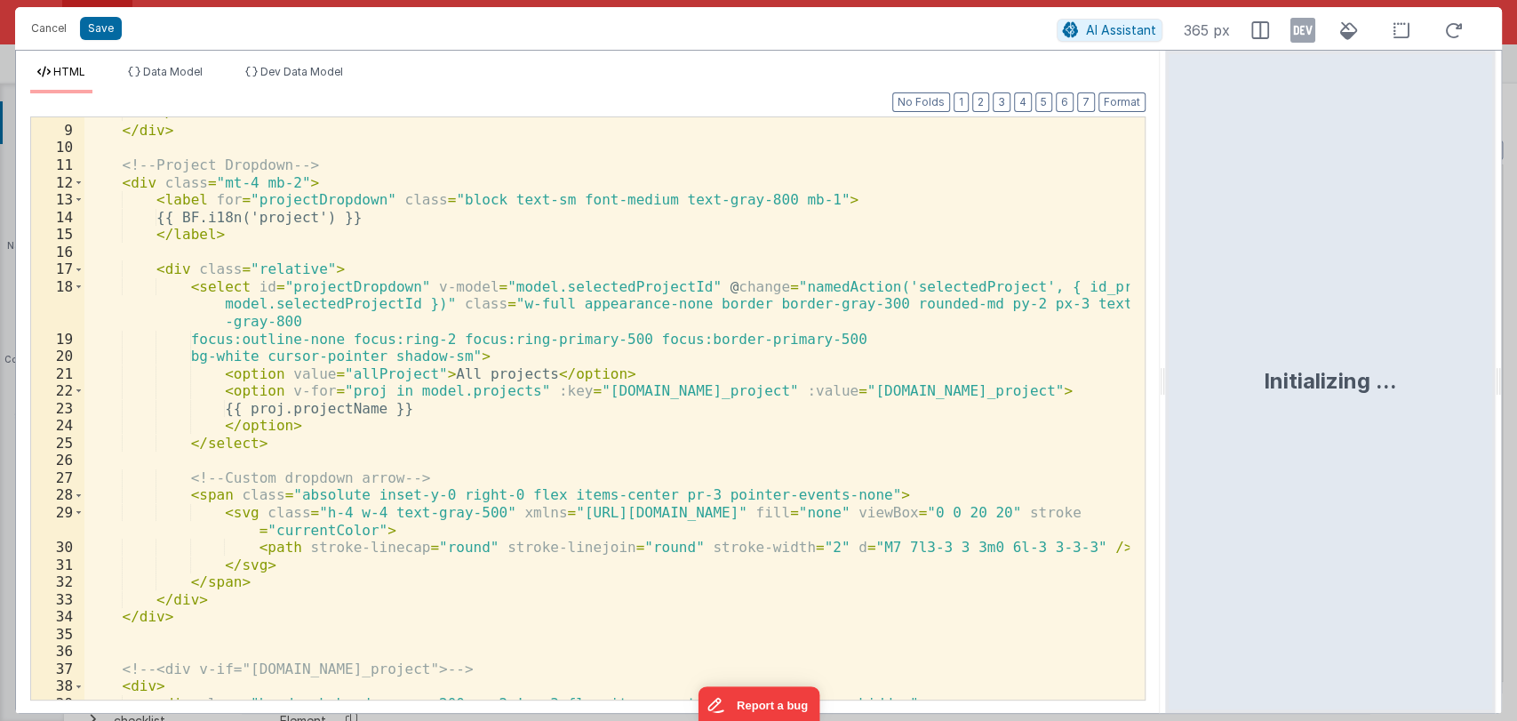
scroll to position [134, 0]
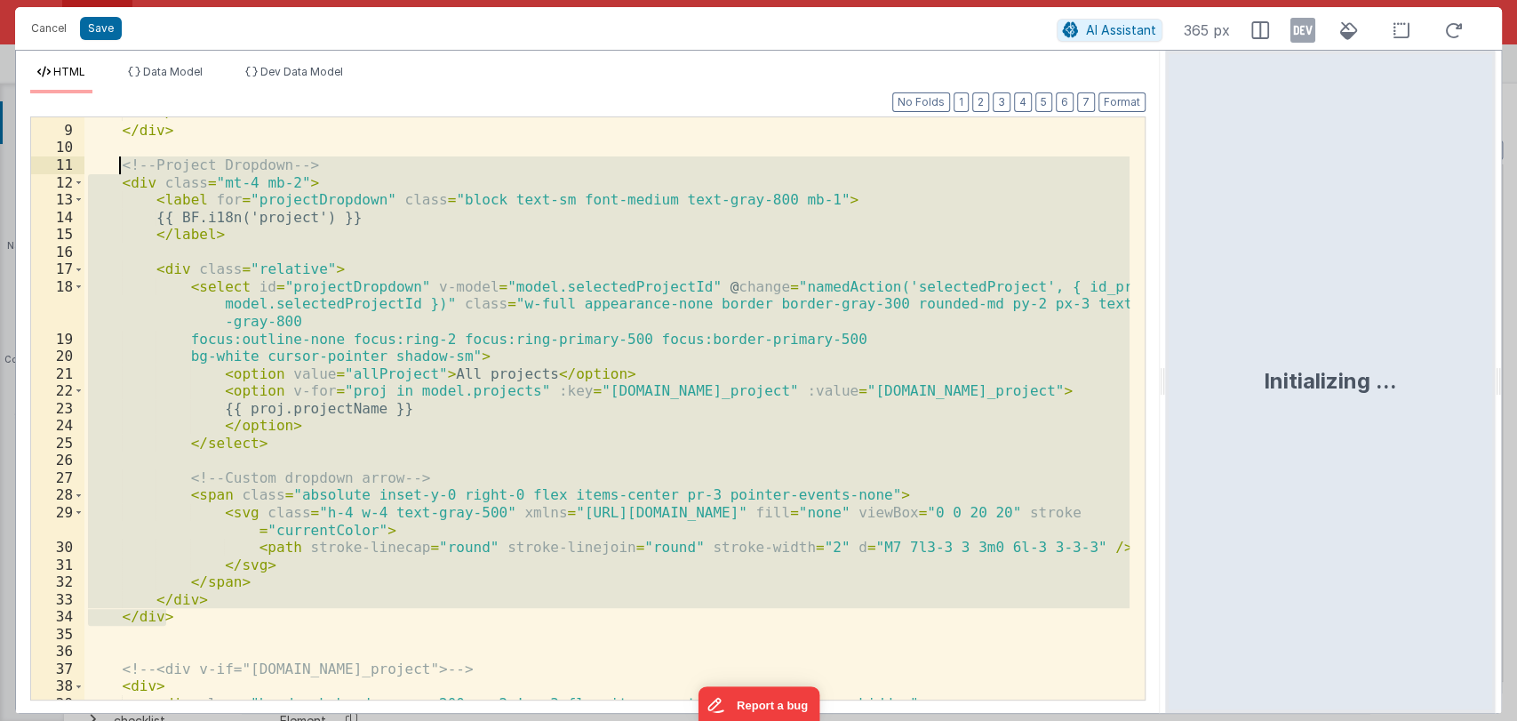
drag, startPoint x: 173, startPoint y: 616, endPoint x: 116, endPoint y: 164, distance: 456.1
click at [116, 164] on div "</ button > </ div > <!-- Project Dropdown --> < div class = "mt-4 mb-2" > < la…" at bounding box center [606, 412] width 1045 height 617
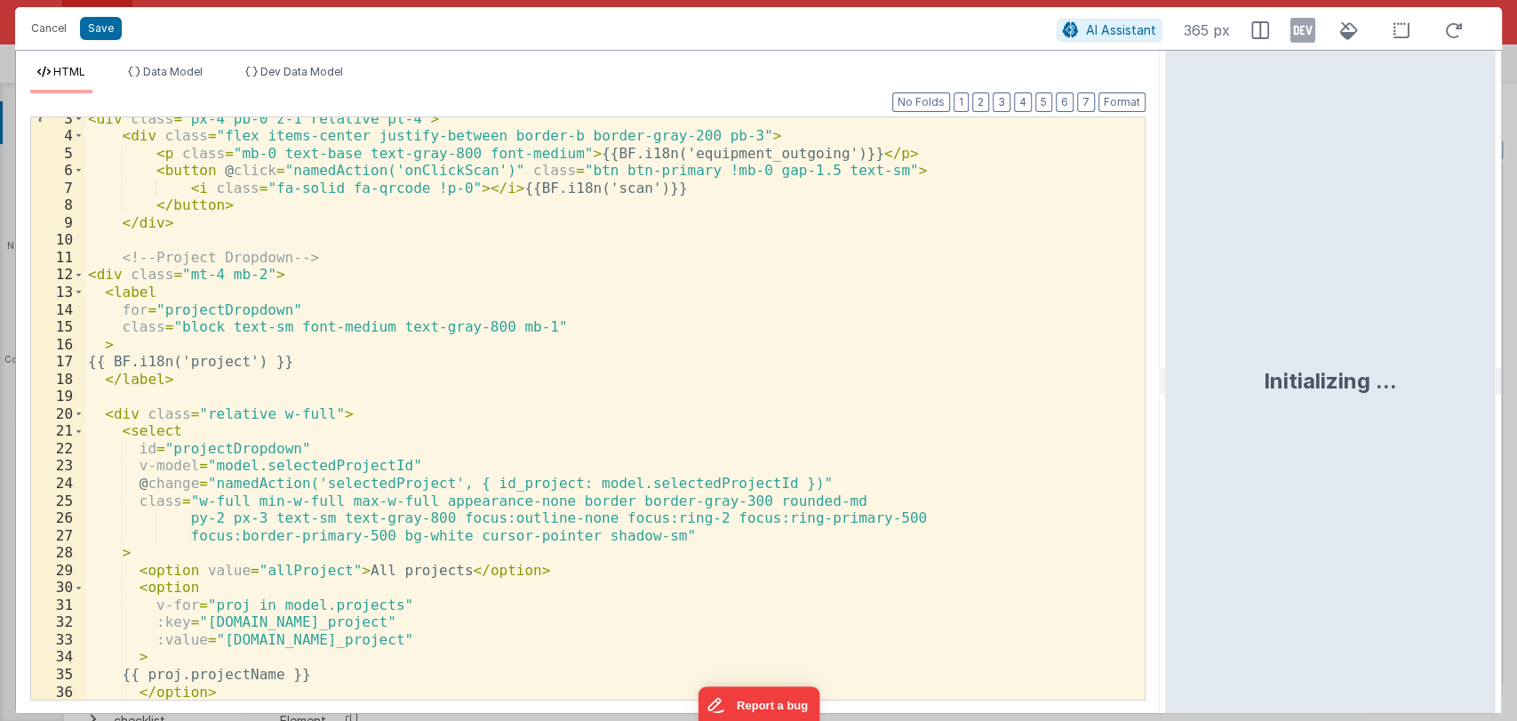
scroll to position [39, 0]
click at [1125, 92] on button "Format" at bounding box center [1122, 102] width 47 height 20
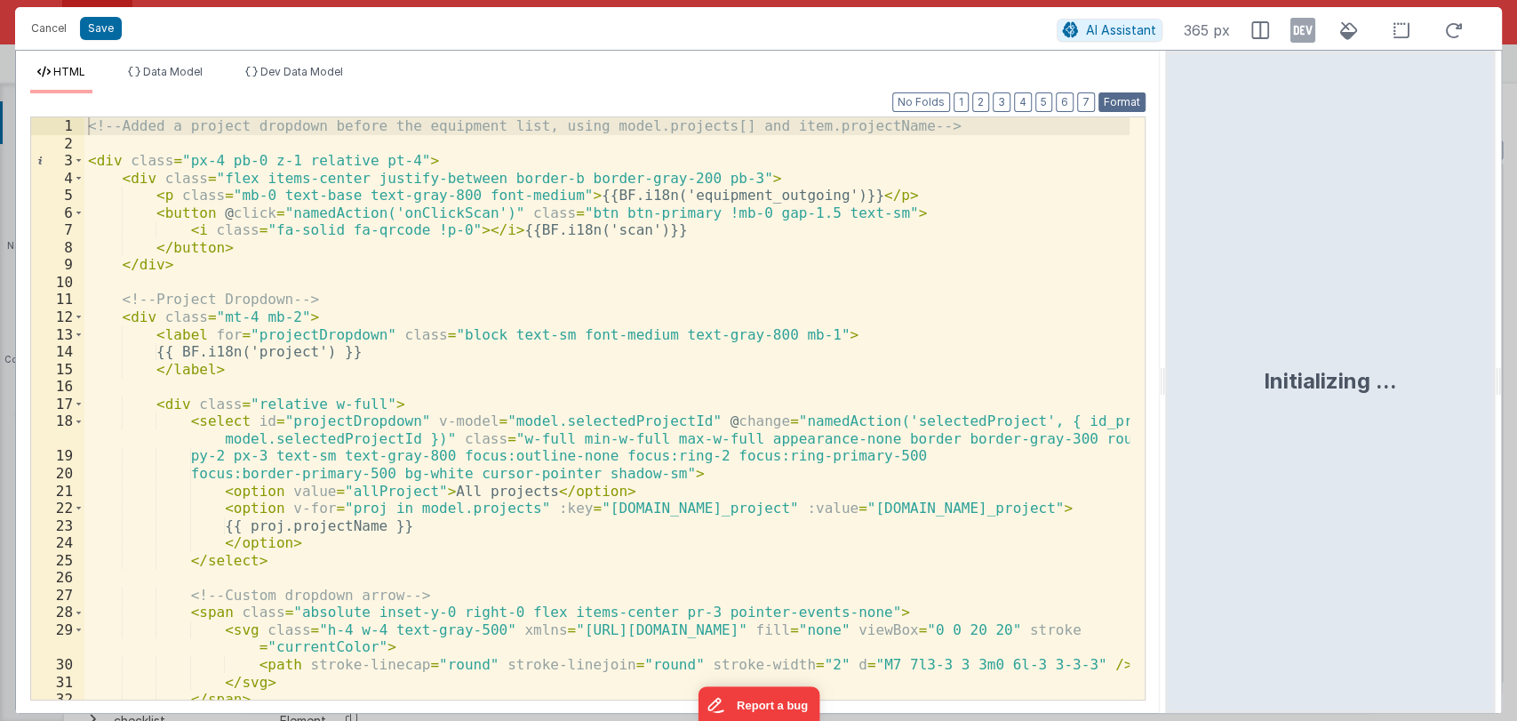
scroll to position [0, 0]
click at [91, 28] on button "Save" at bounding box center [101, 28] width 42 height 23
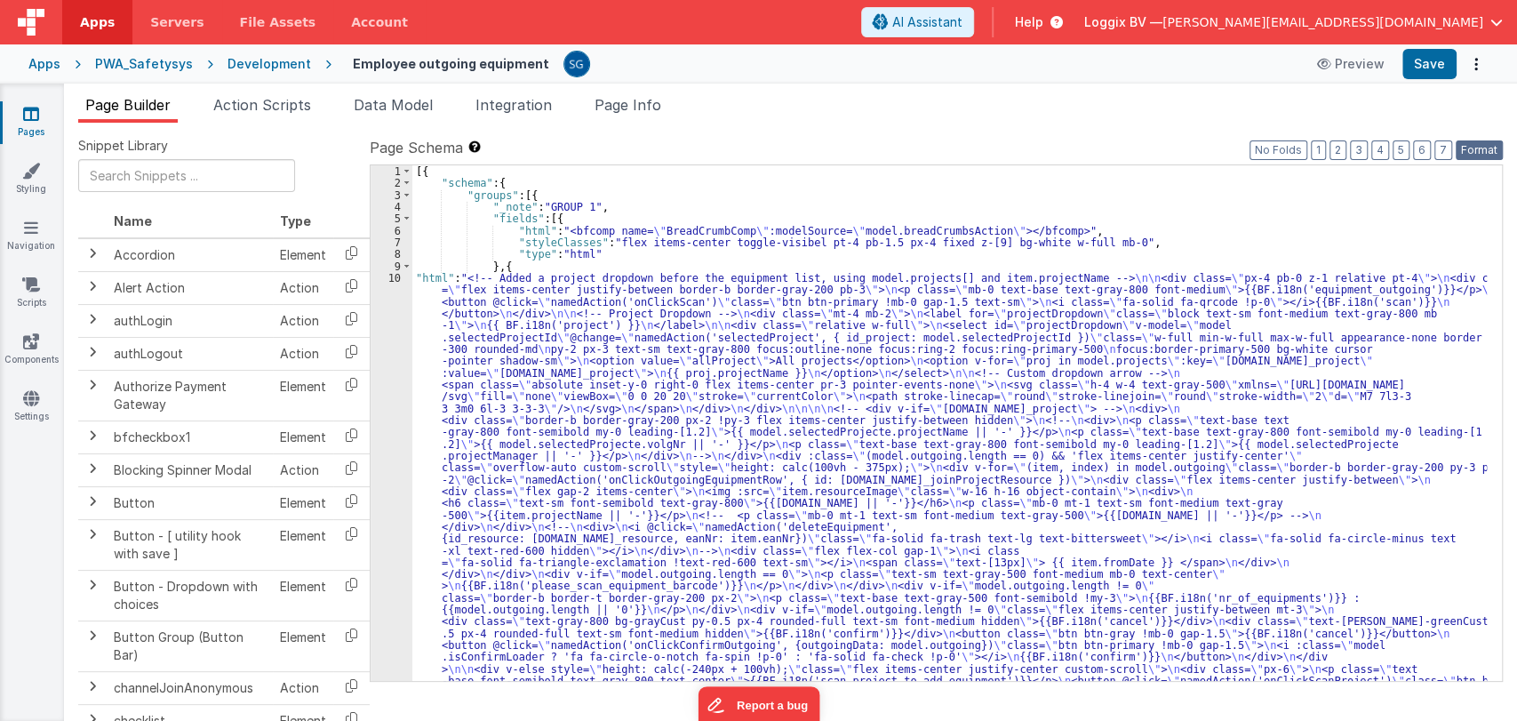
click at [1472, 144] on button "Format" at bounding box center [1479, 150] width 47 height 20
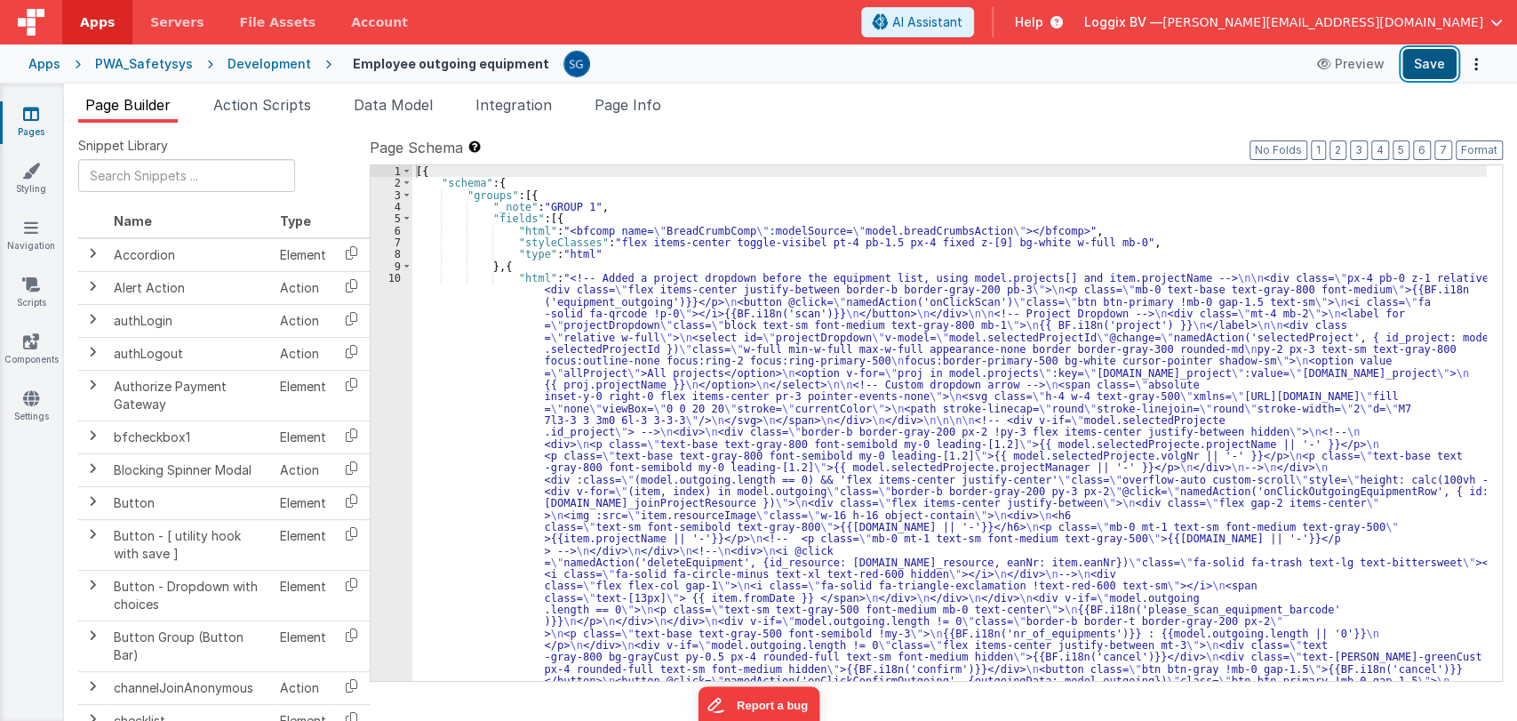
click at [1429, 76] on button "Save" at bounding box center [1430, 64] width 54 height 30
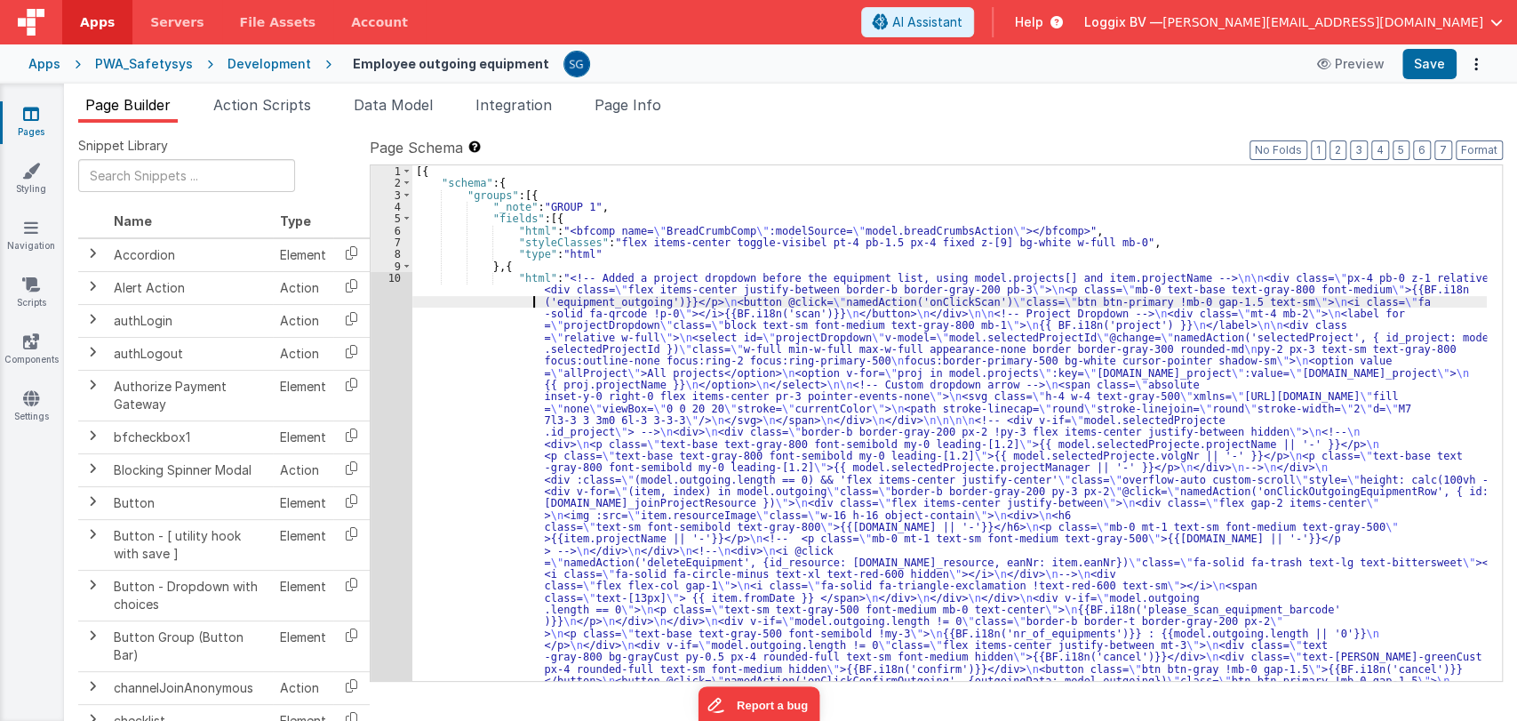
click at [448, 304] on div "[{ "schema" : { "groups" : [{ "_note" : "GROUP 1" , "fields" : [{ "html" : "<bf…" at bounding box center [949, 666] width 1075 height 1002
click at [398, 276] on div "10" at bounding box center [392, 509] width 42 height 474
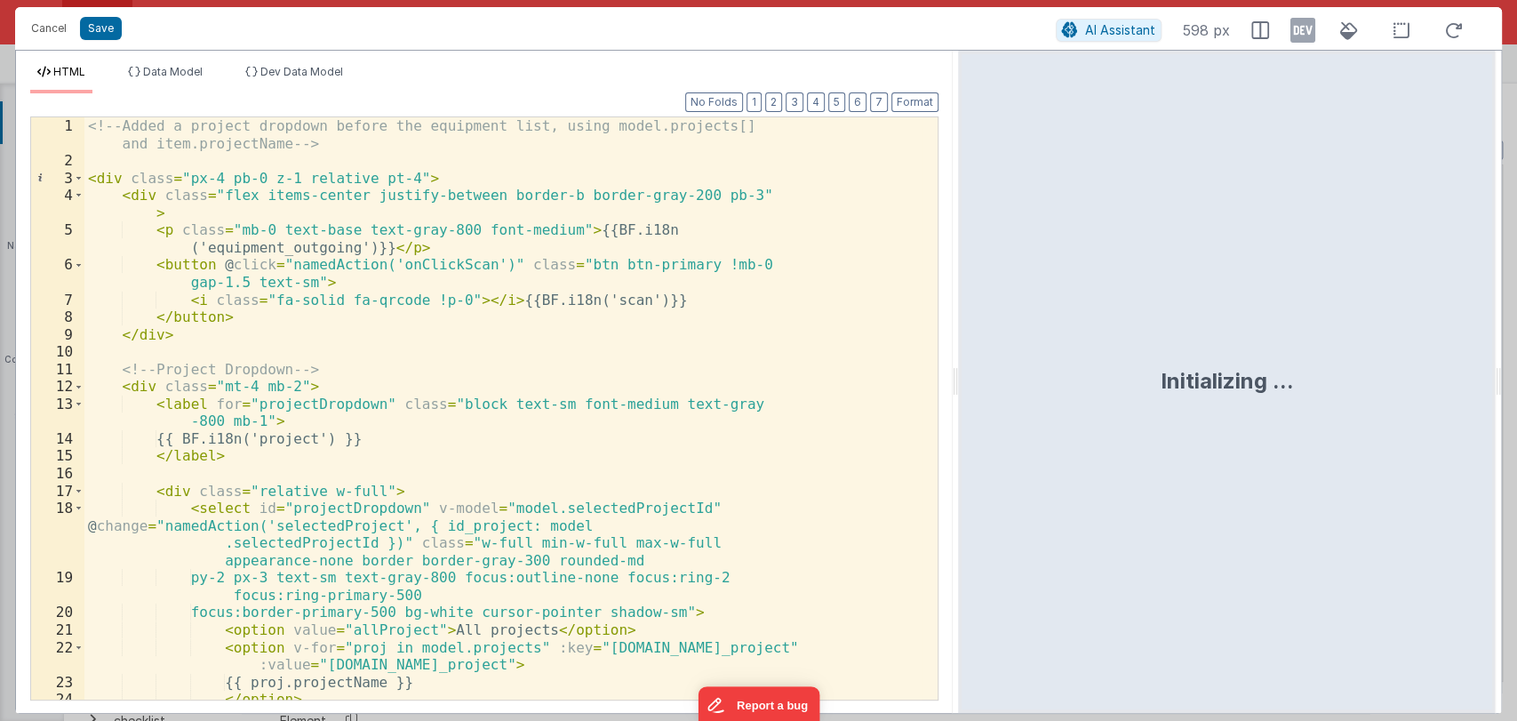
drag, startPoint x: 756, startPoint y: 382, endPoint x: 959, endPoint y: 403, distance: 203.7
click at [959, 403] on html "Cancel Save AI Assistant 598 px HTML Data Model Dev Data Model Format 7 6 5 4 3…" at bounding box center [758, 360] width 1517 height 721
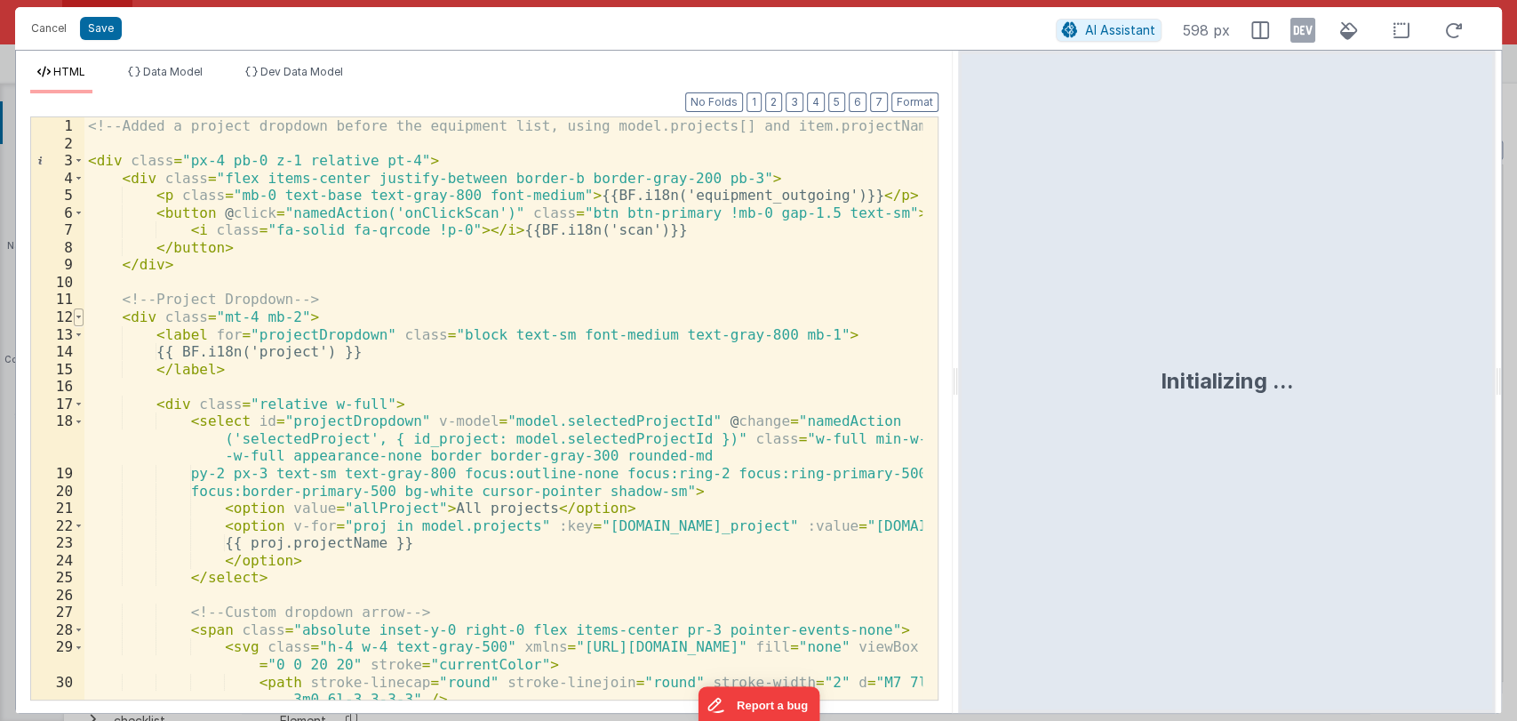
click at [78, 315] on span at bounding box center [79, 317] width 10 height 18
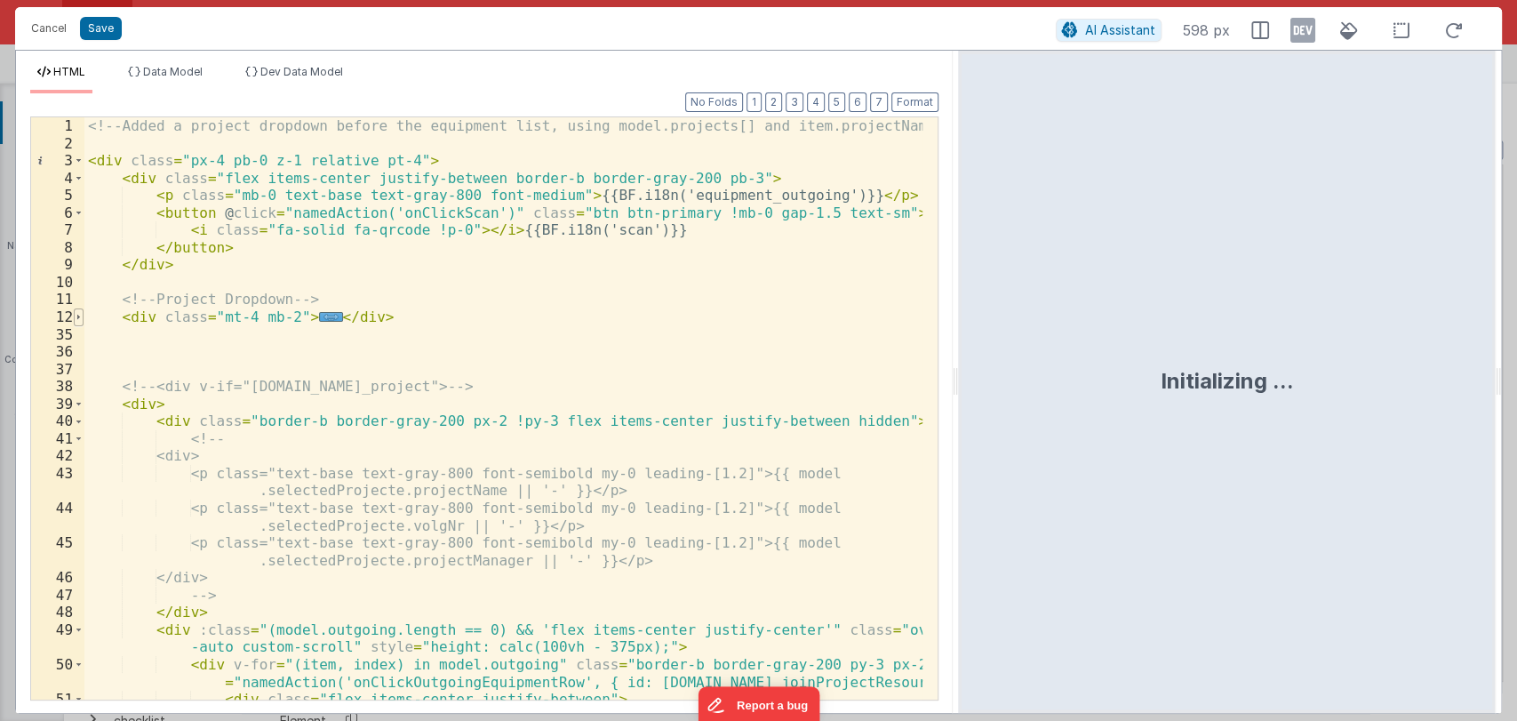
click at [78, 315] on span at bounding box center [79, 317] width 10 height 18
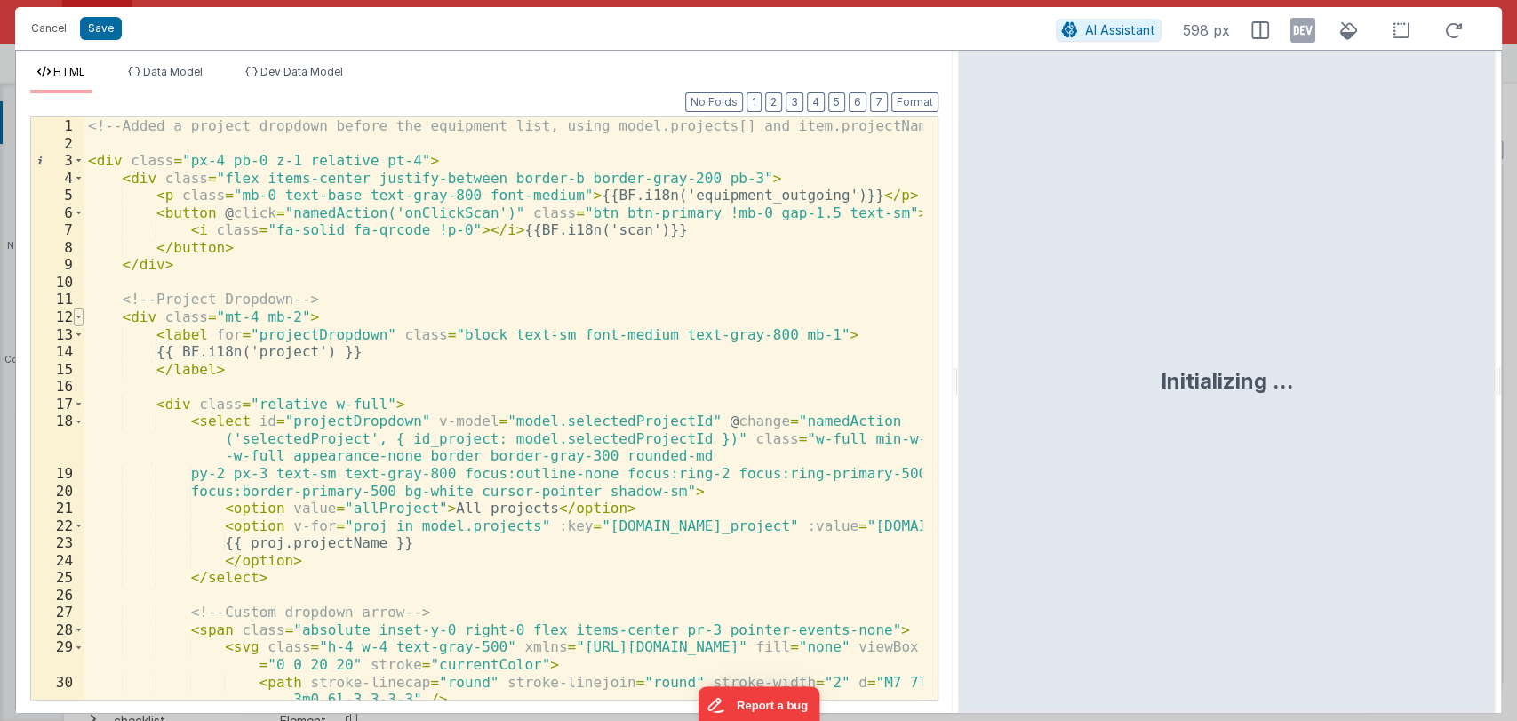
click at [76, 314] on span at bounding box center [79, 317] width 10 height 18
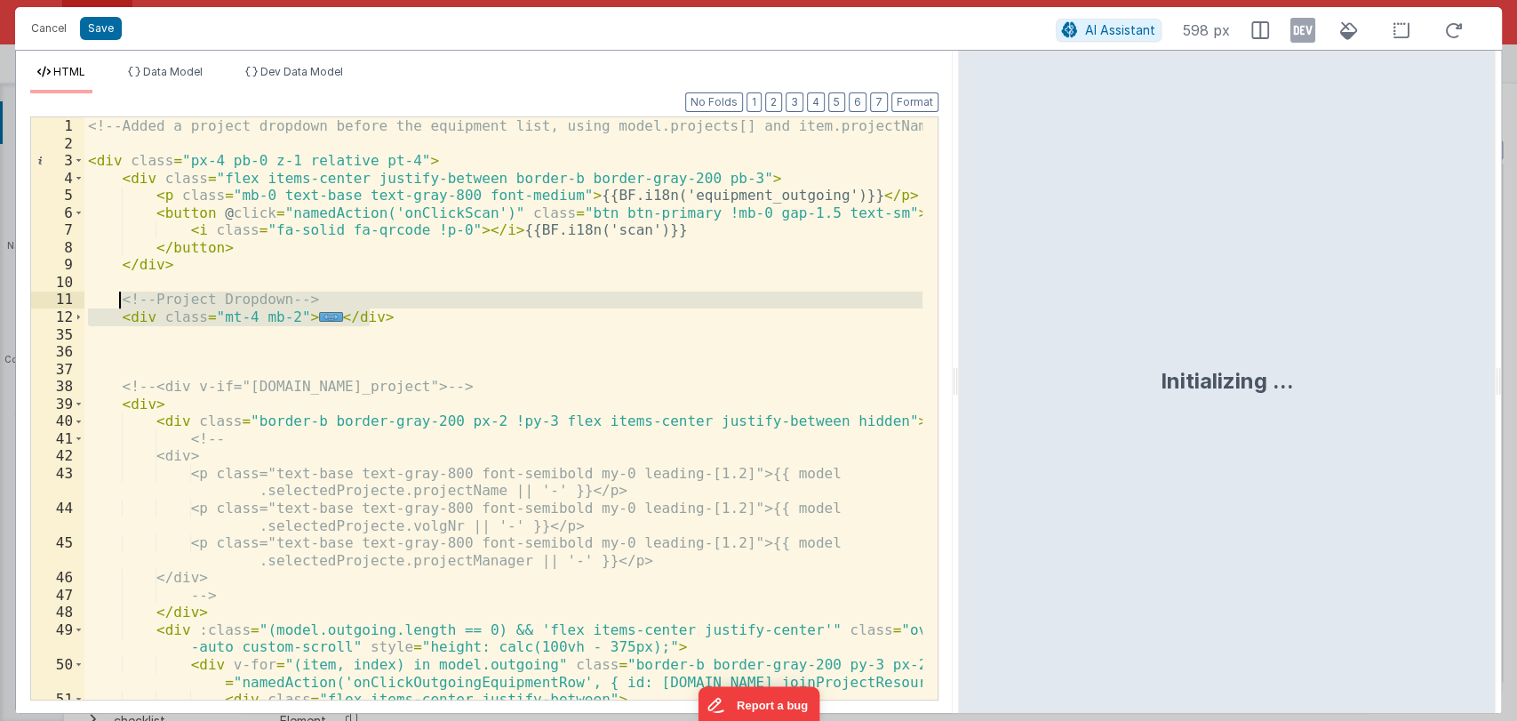
drag, startPoint x: 382, startPoint y: 316, endPoint x: 119, endPoint y: 302, distance: 263.4
click at [119, 302] on div "<!-- Added a project dropdown before the equipment list, using model.projects[]…" at bounding box center [503, 425] width 839 height 617
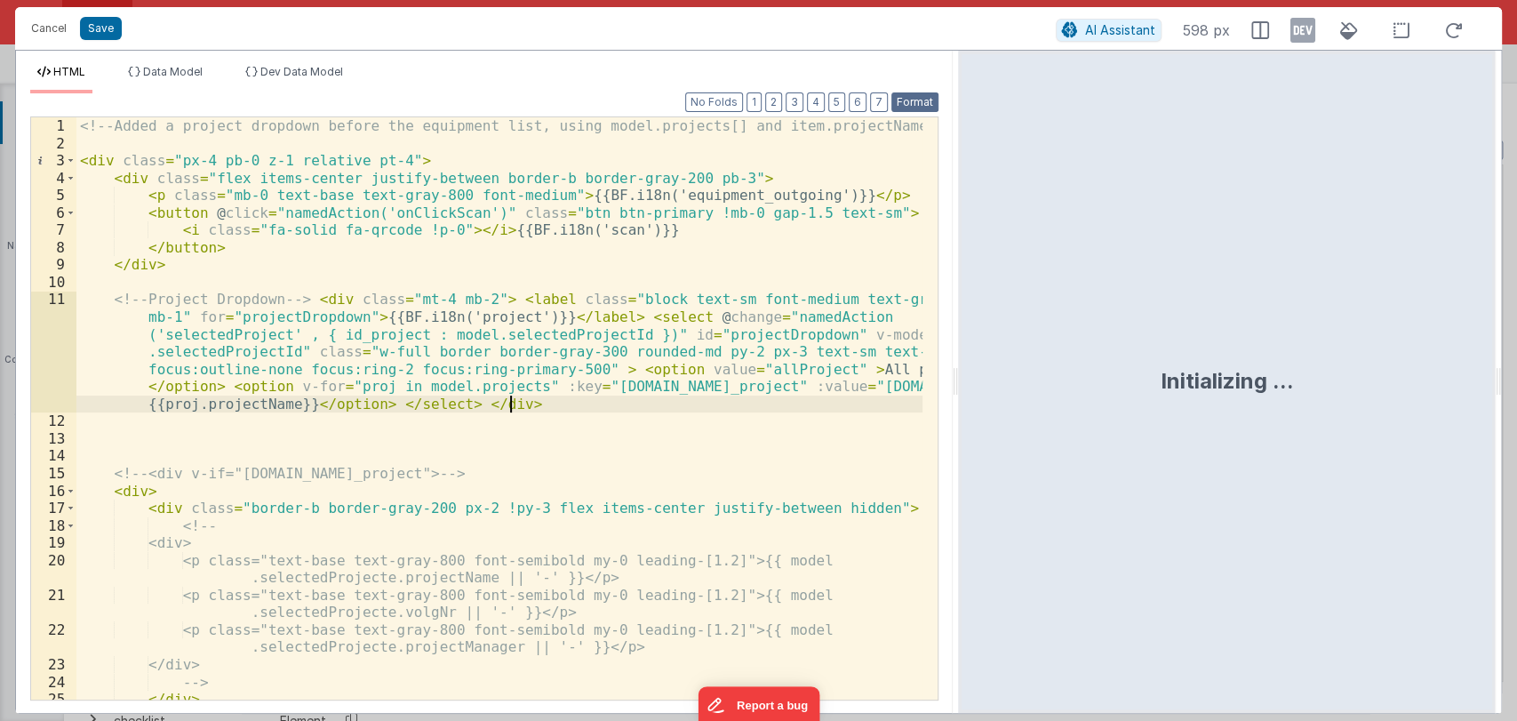
click at [917, 101] on button "Format" at bounding box center [914, 102] width 47 height 20
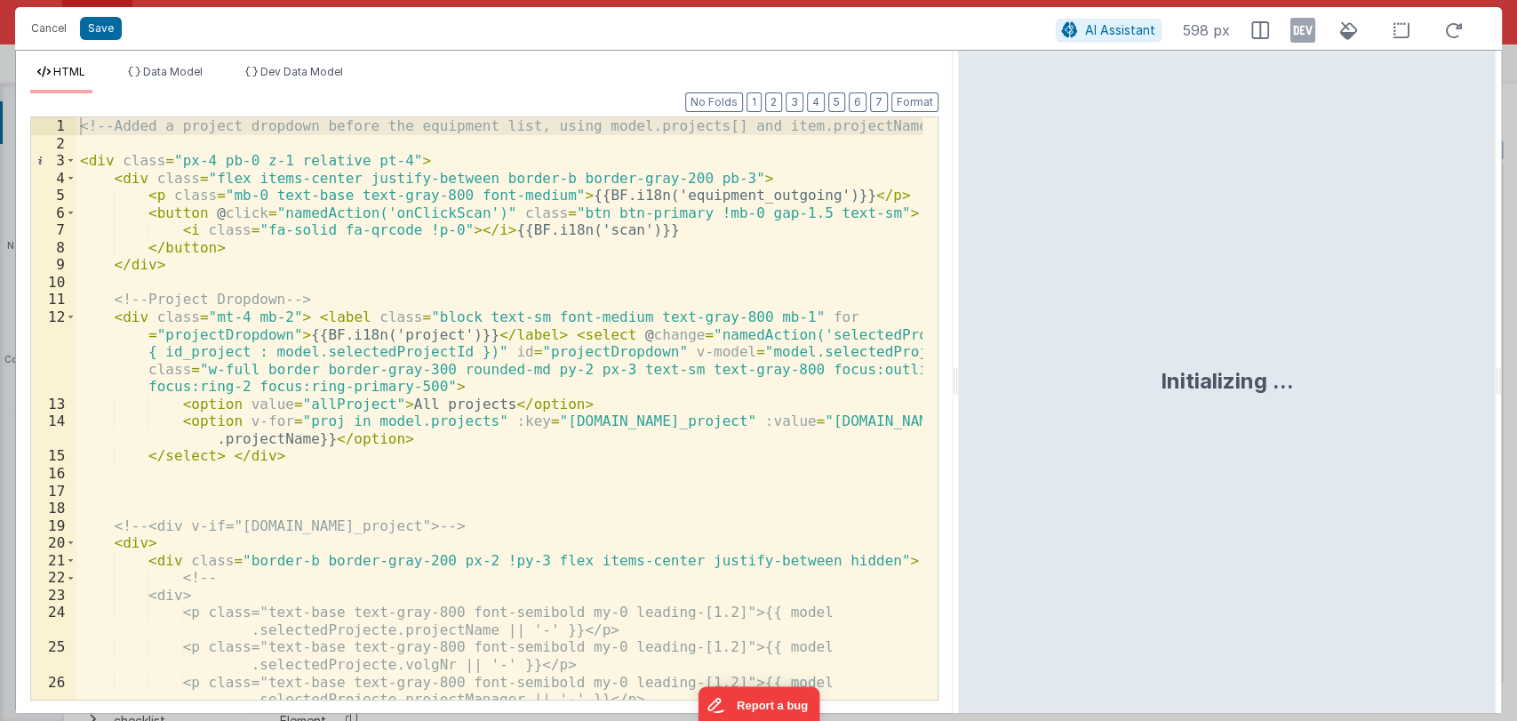
click at [296, 313] on div "<!-- Added a project dropdown before the equipment list, using model.projects[]…" at bounding box center [499, 425] width 847 height 617
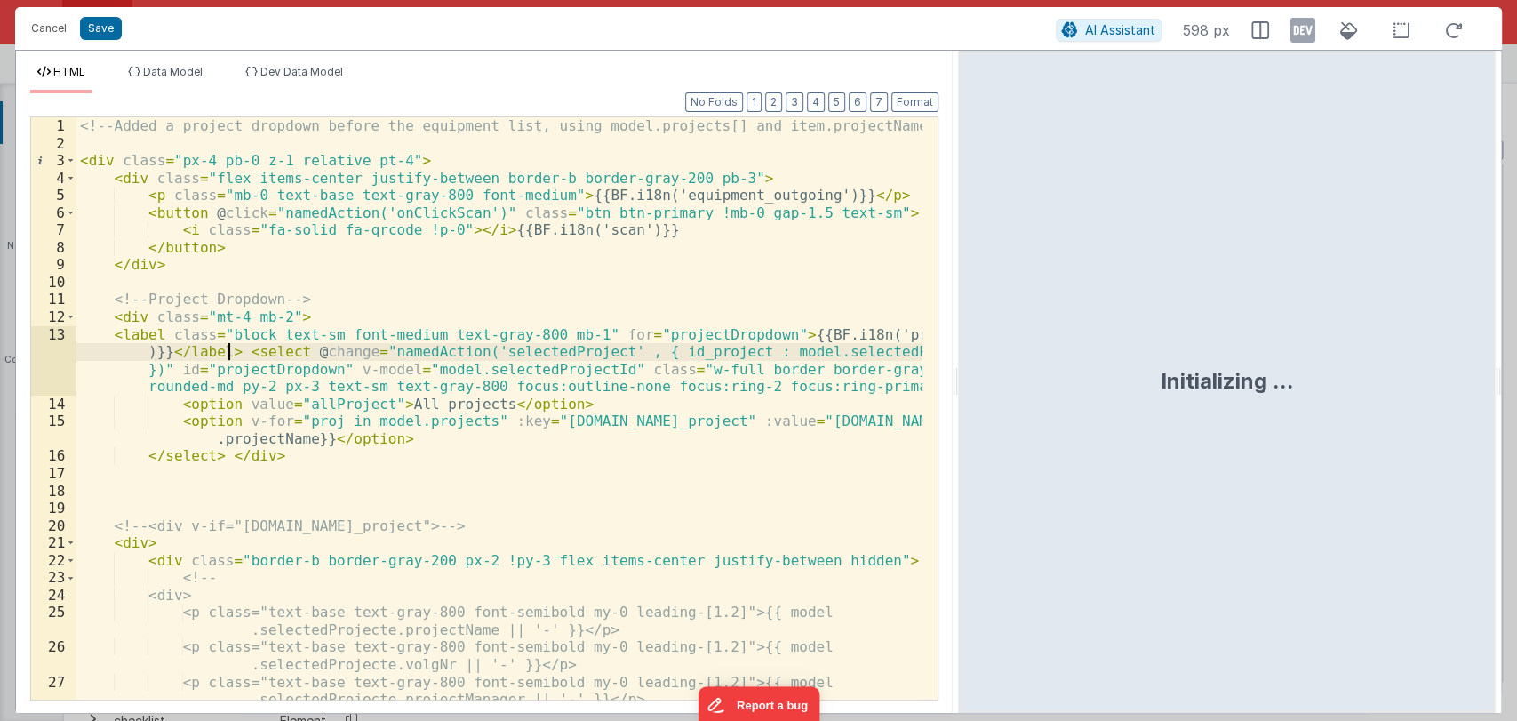
click at [229, 350] on div "<!-- Added a project dropdown before the equipment list, using model.projects[]…" at bounding box center [499, 425] width 847 height 617
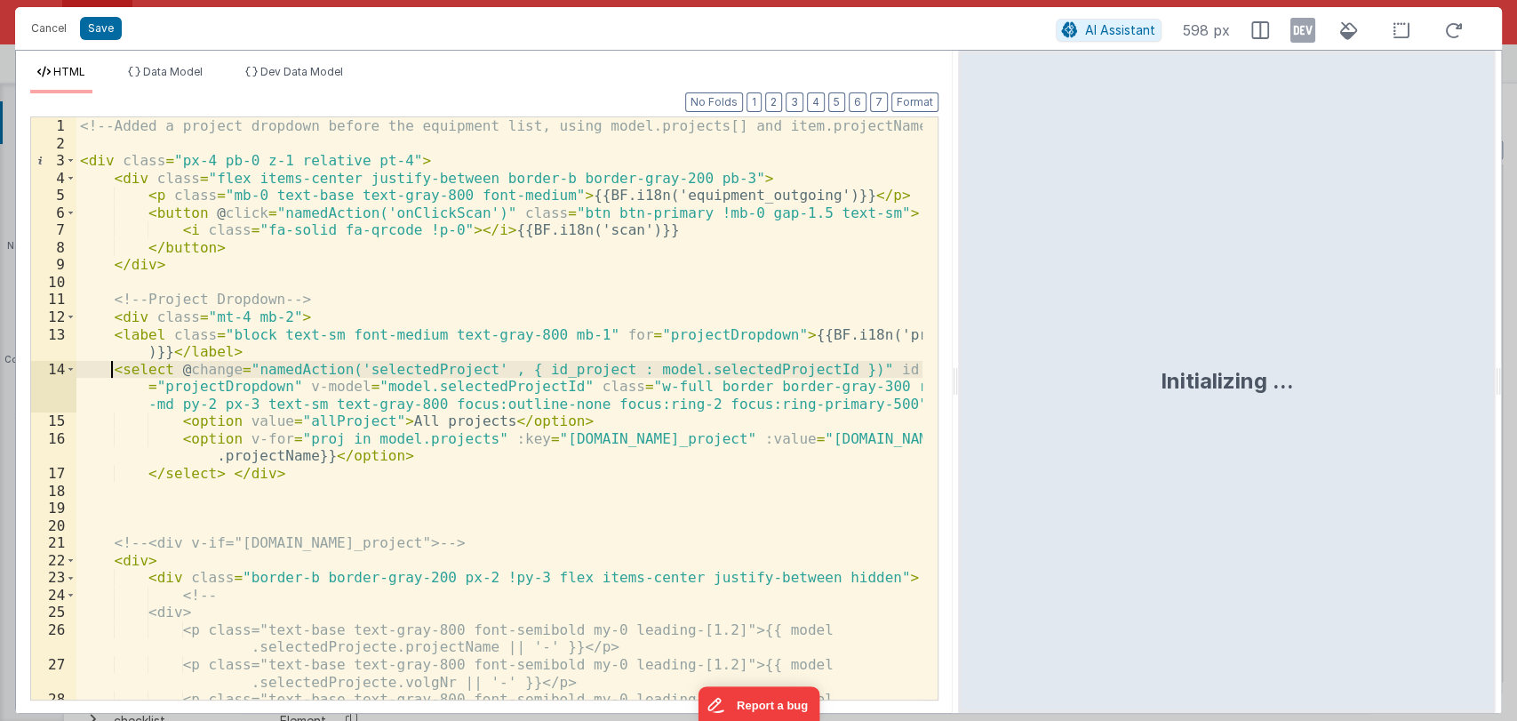
click at [209, 477] on div "<!-- Added a project dropdown before the equipment list, using model.projects[]…" at bounding box center [499, 434] width 847 height 635
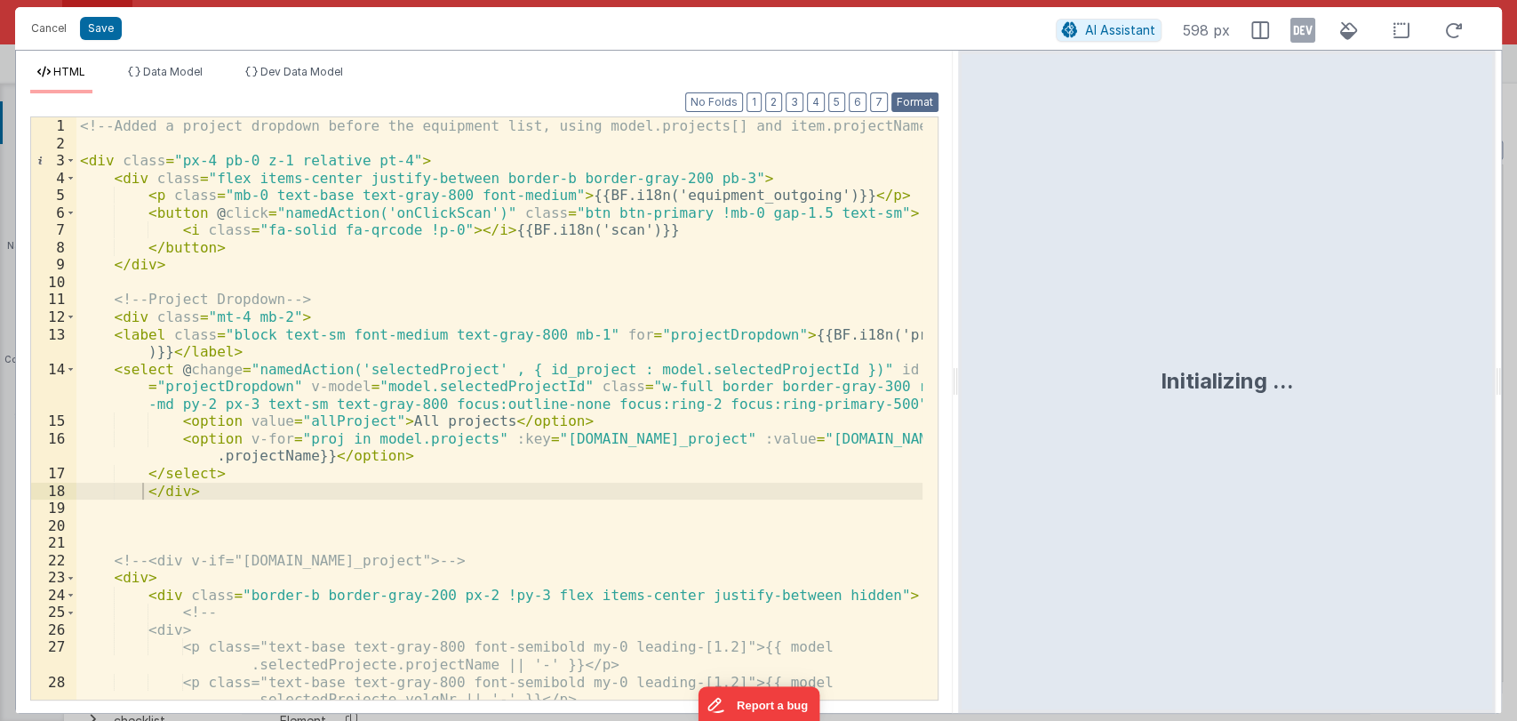
click at [917, 99] on button "Format" at bounding box center [914, 102] width 47 height 20
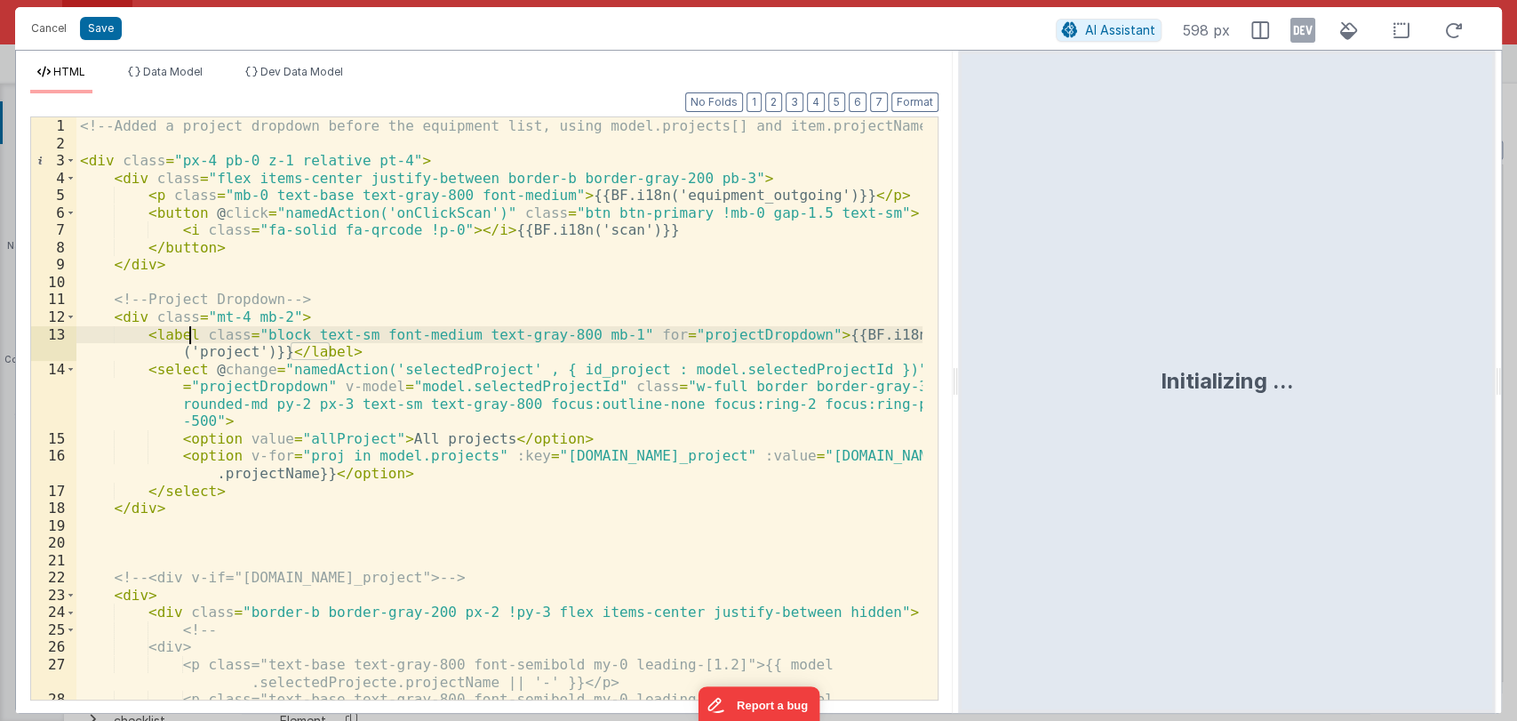
click at [192, 332] on div "<!-- Added a project dropdown before the equipment list, using model.projects[]…" at bounding box center [499, 434] width 847 height 635
drag, startPoint x: 196, startPoint y: 333, endPoint x: 602, endPoint y: 334, distance: 405.3
click at [602, 334] on div "<!-- Added a project dropdown before the equipment list, using model.projects[]…" at bounding box center [499, 434] width 847 height 635
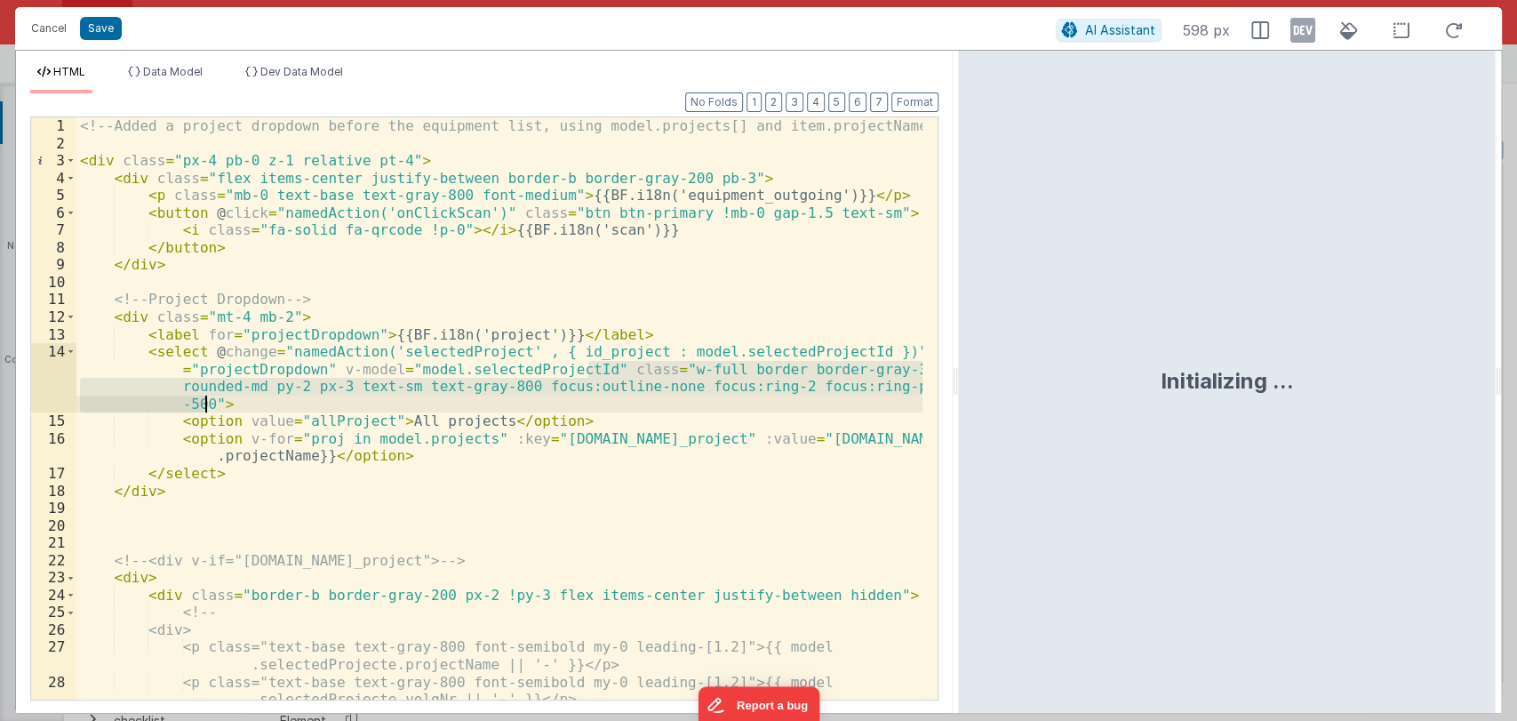
drag, startPoint x: 588, startPoint y: 365, endPoint x: 208, endPoint y: 403, distance: 381.4
click at [208, 403] on div "<!-- Added a project dropdown before the equipment list, using model.projects[]…" at bounding box center [499, 434] width 847 height 635
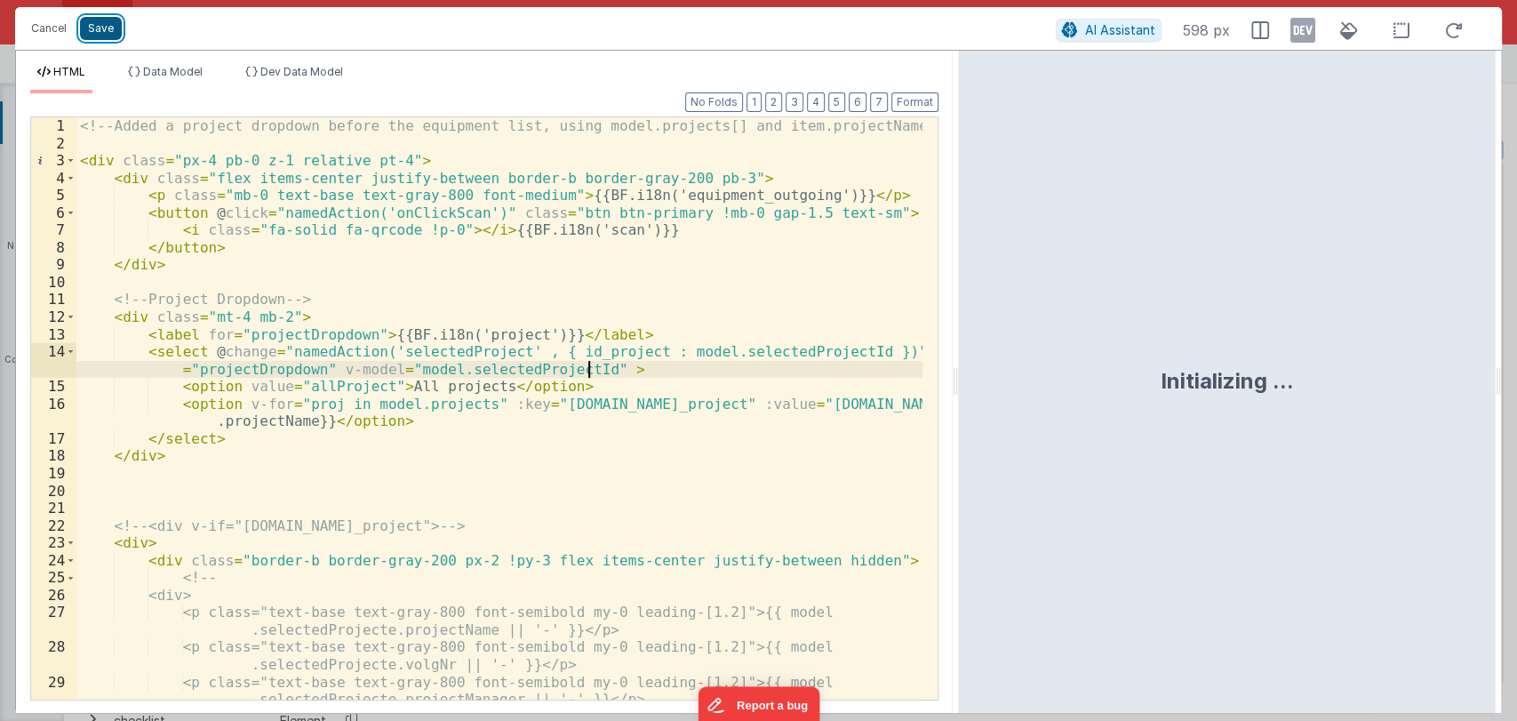
click at [102, 31] on button "Save" at bounding box center [101, 28] width 42 height 23
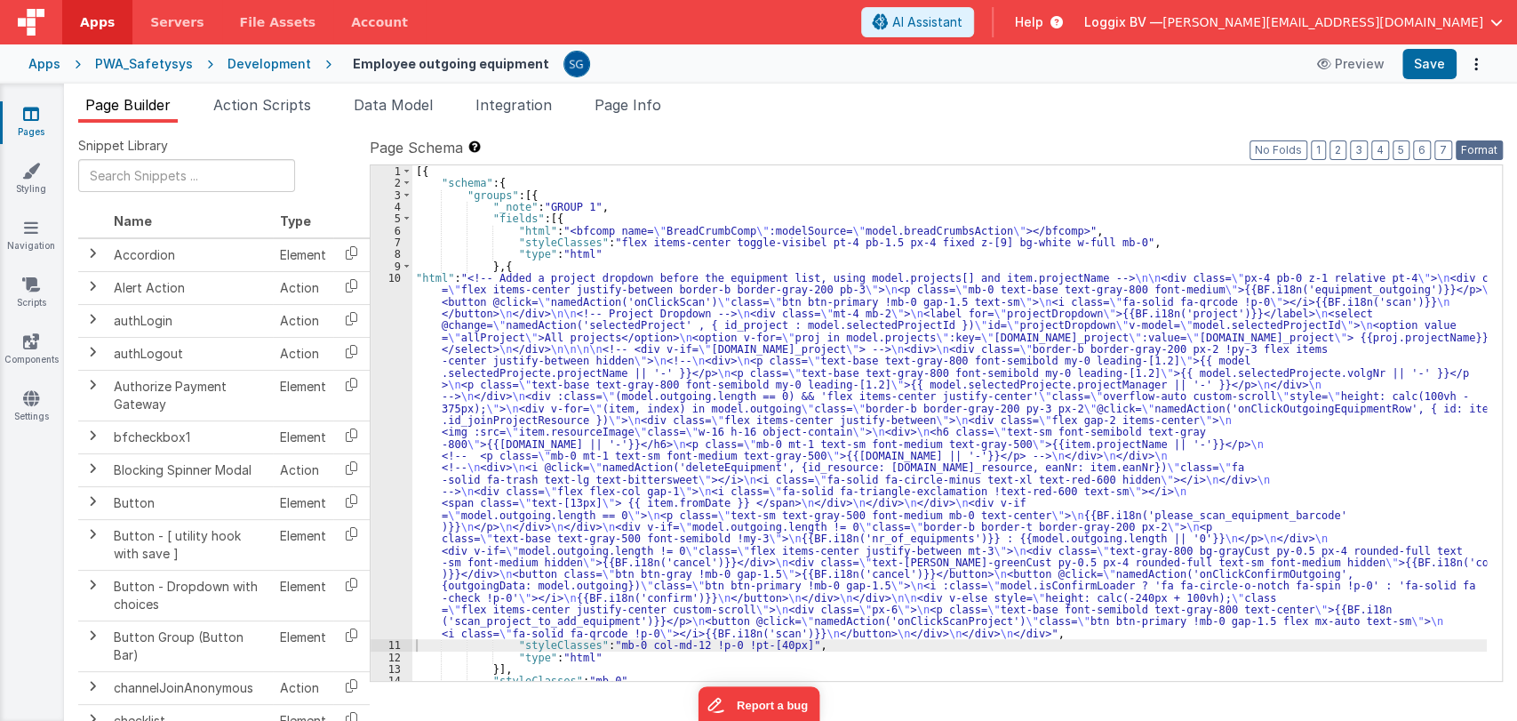
click at [1463, 155] on button "Format" at bounding box center [1479, 150] width 47 height 20
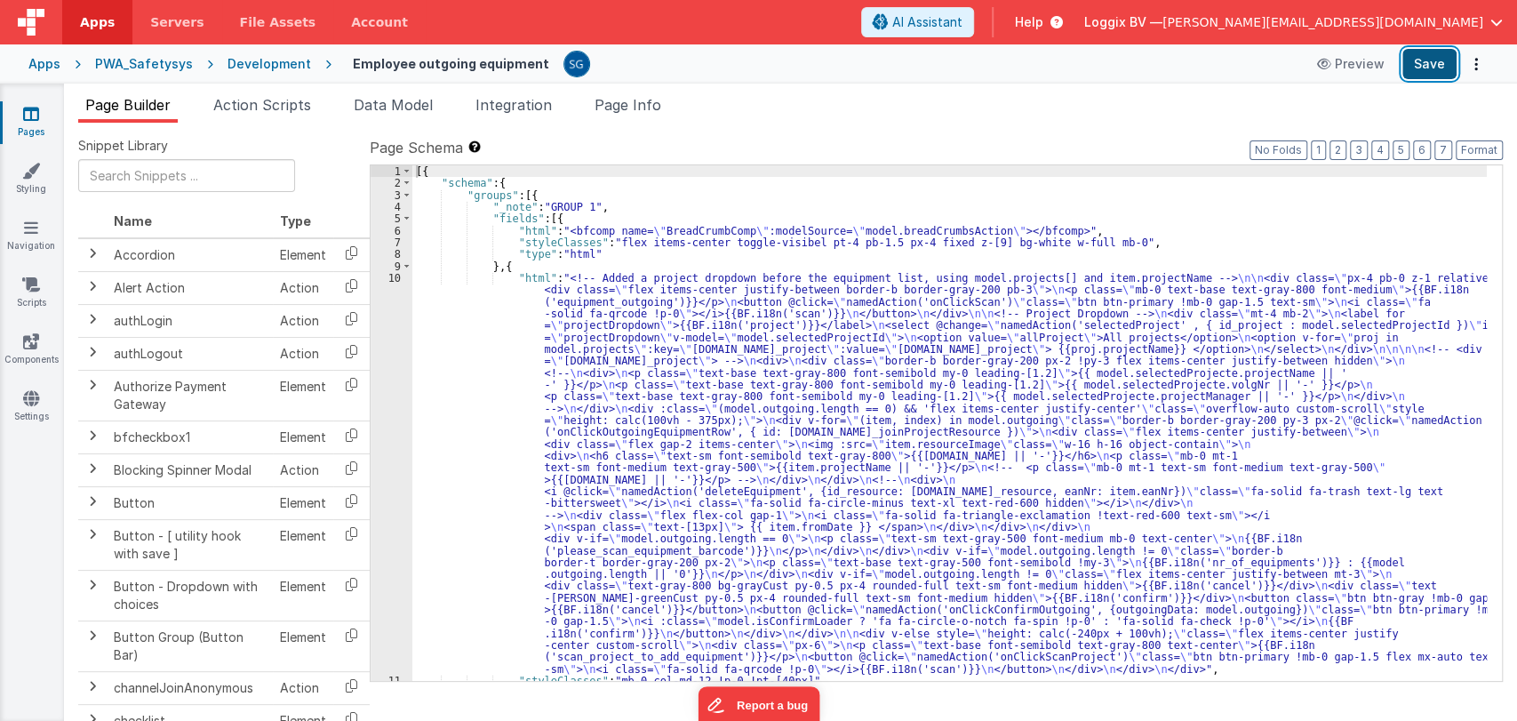
click at [1436, 78] on button "Save" at bounding box center [1430, 64] width 54 height 30
click at [456, 359] on div "[{ "schema" : { "groups" : [{ "_note" : "GROUP 1" , "fields" : [{ "html" : "<bf…" at bounding box center [949, 435] width 1075 height 540
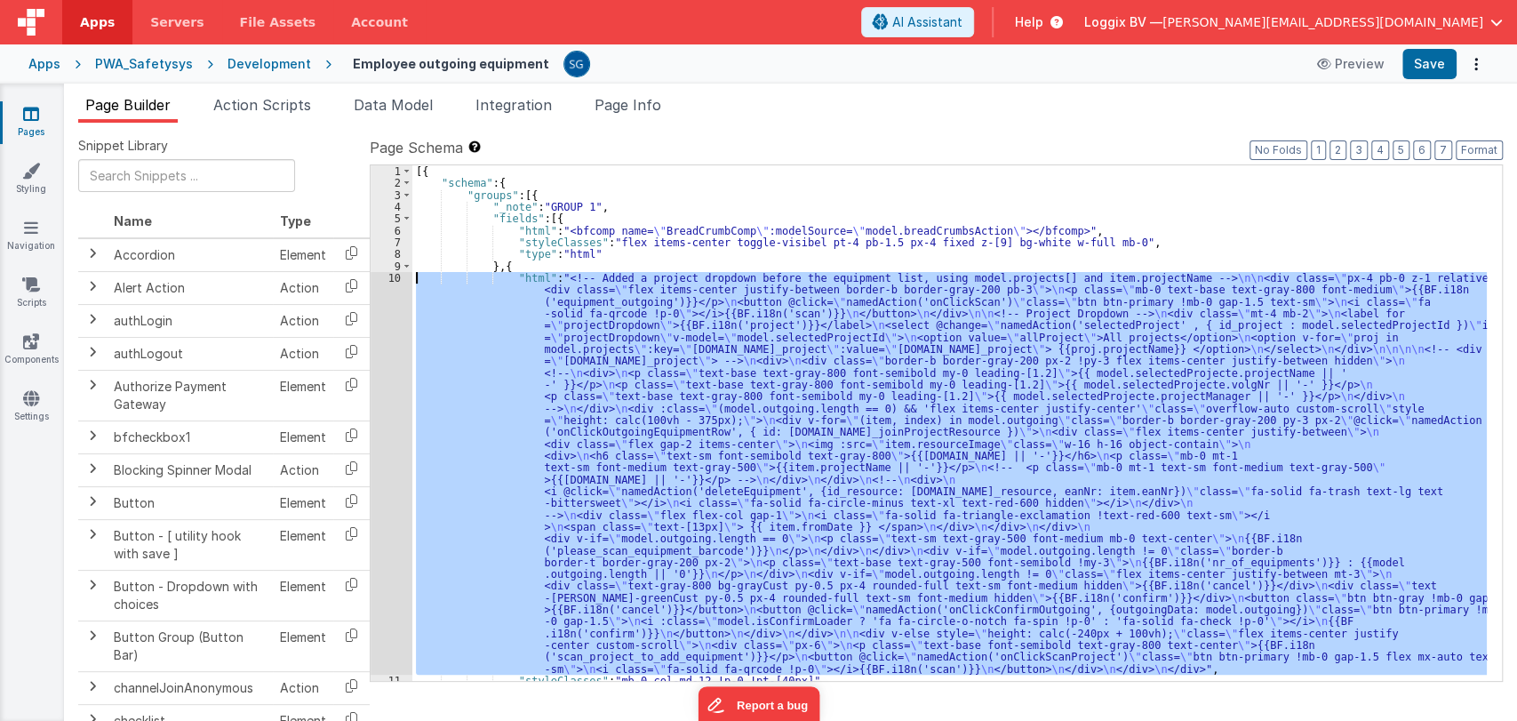
click at [397, 283] on div "10" at bounding box center [392, 473] width 42 height 403
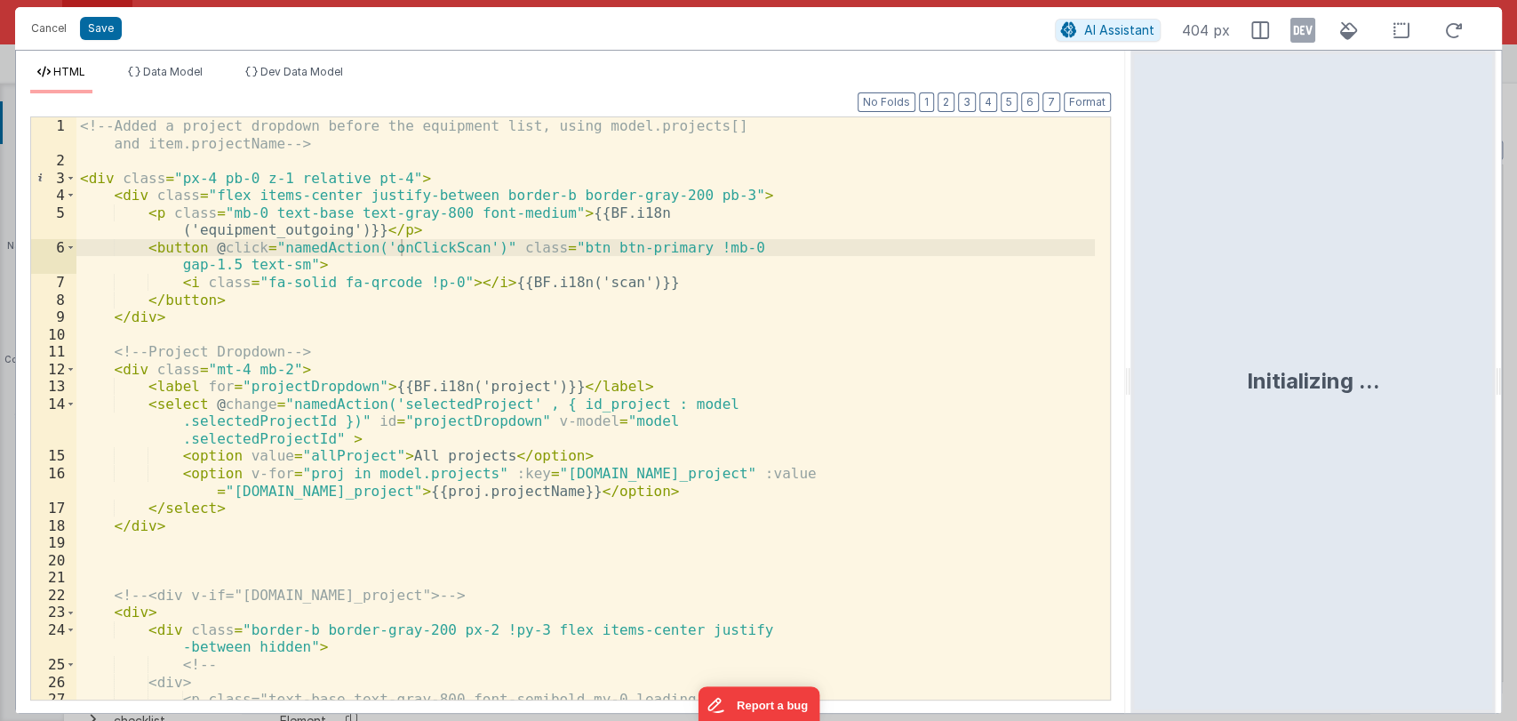
drag, startPoint x: 754, startPoint y: 379, endPoint x: 1163, endPoint y: 363, distance: 410.1
click at [1163, 363] on html "Cancel Save AI Assistant 404 px HTML Data Model Dev Data Model Format 7 6 5 4 3…" at bounding box center [758, 360] width 1517 height 721
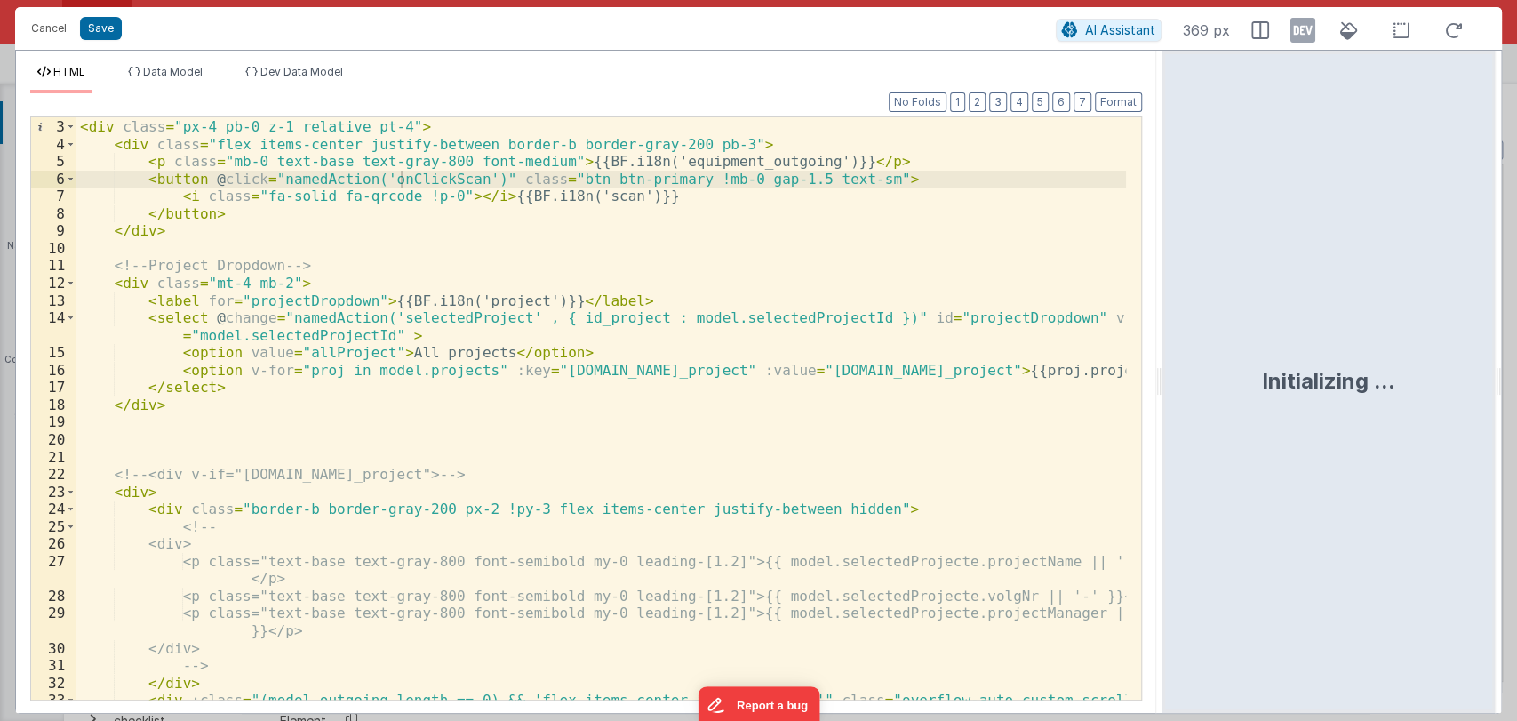
scroll to position [34, 0]
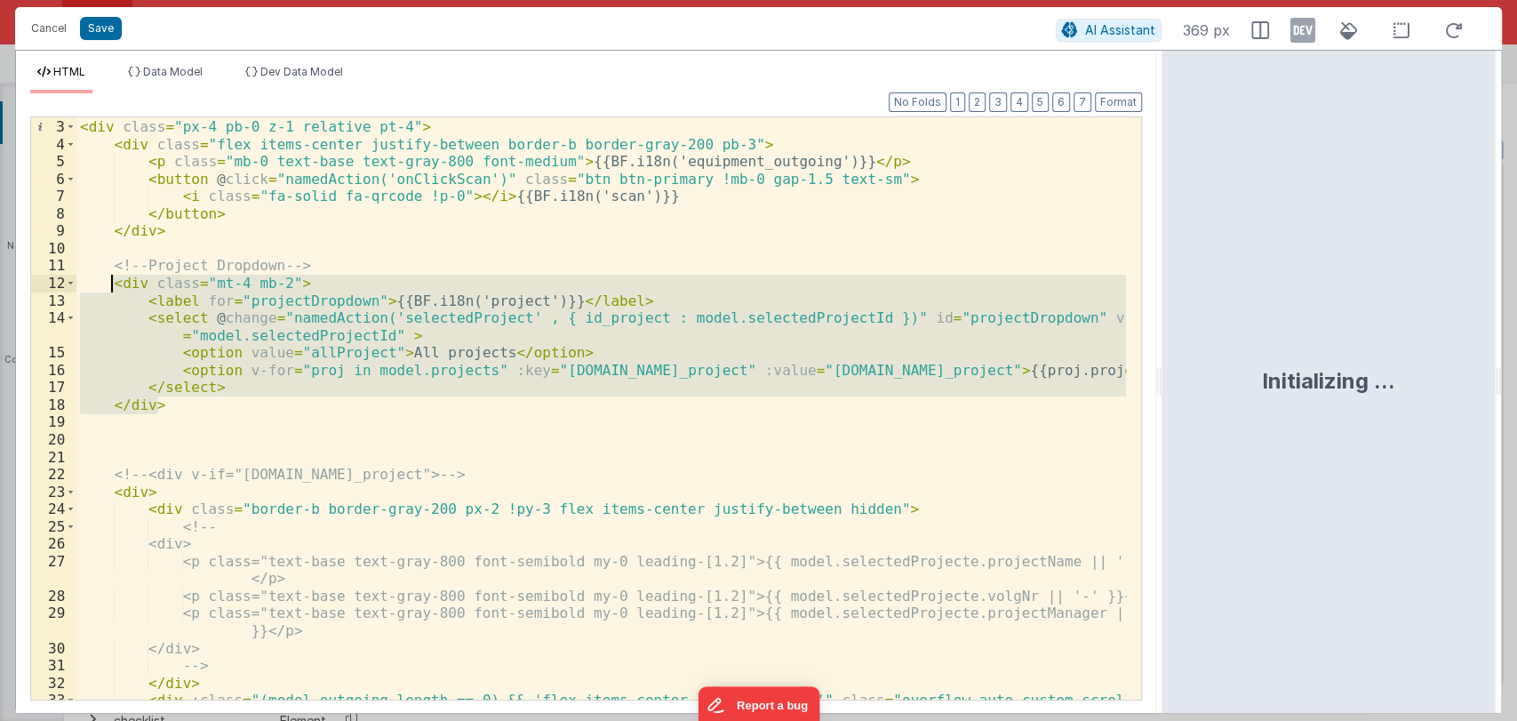
drag, startPoint x: 171, startPoint y: 401, endPoint x: 112, endPoint y: 282, distance: 132.8
click at [112, 282] on div "< div class = "px-4 pb-0 z-1 relative pt-4" > < div class = "flex items-center …" at bounding box center [601, 418] width 1050 height 635
click at [177, 404] on div "< div class = "px-4 pb-0 z-1 relative pt-4" > < div class = "flex items-center …" at bounding box center [601, 408] width 1050 height 582
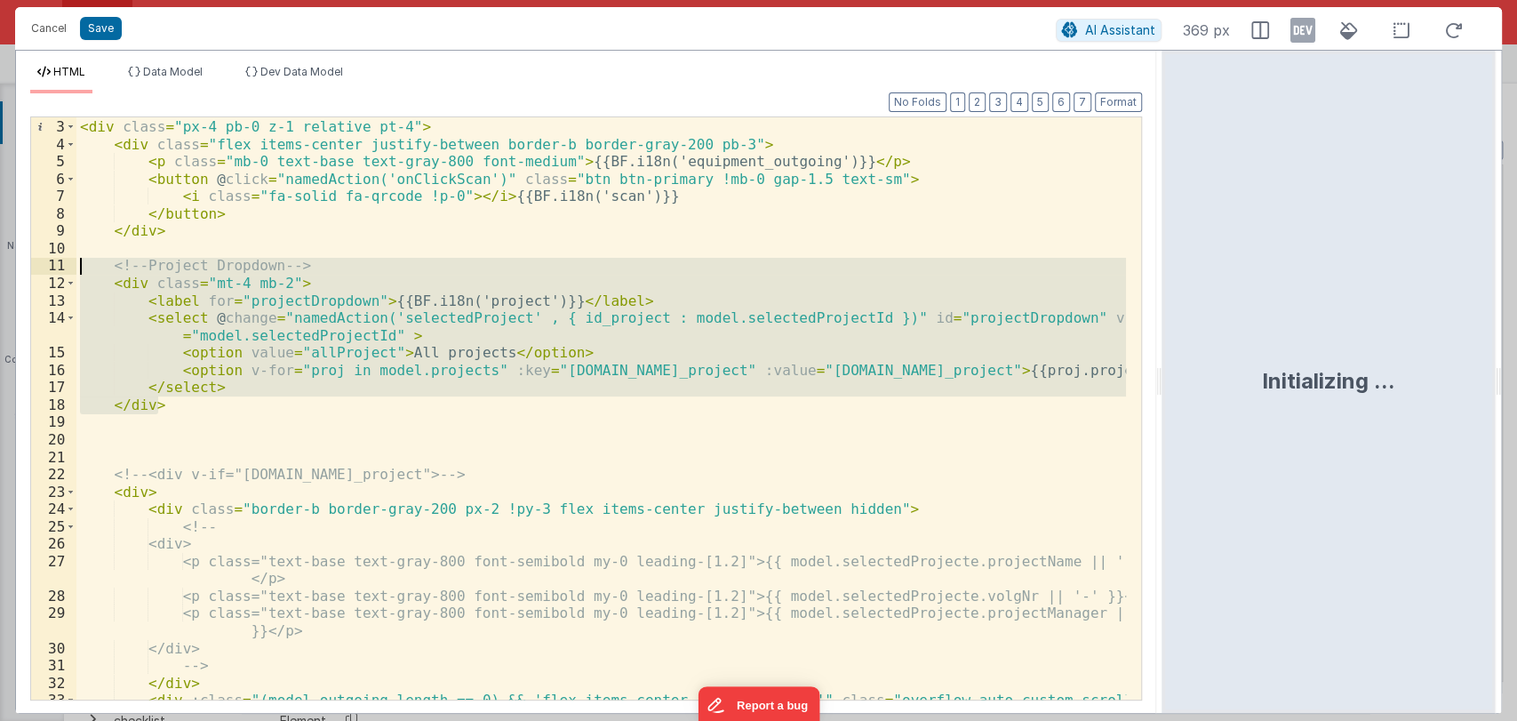
drag, startPoint x: 177, startPoint y: 404, endPoint x: 114, endPoint y: 264, distance: 154.0
click at [114, 264] on div "< div class = "px-4 pb-0 z-1 relative pt-4" > < div class = "flex items-center …" at bounding box center [601, 418] width 1050 height 635
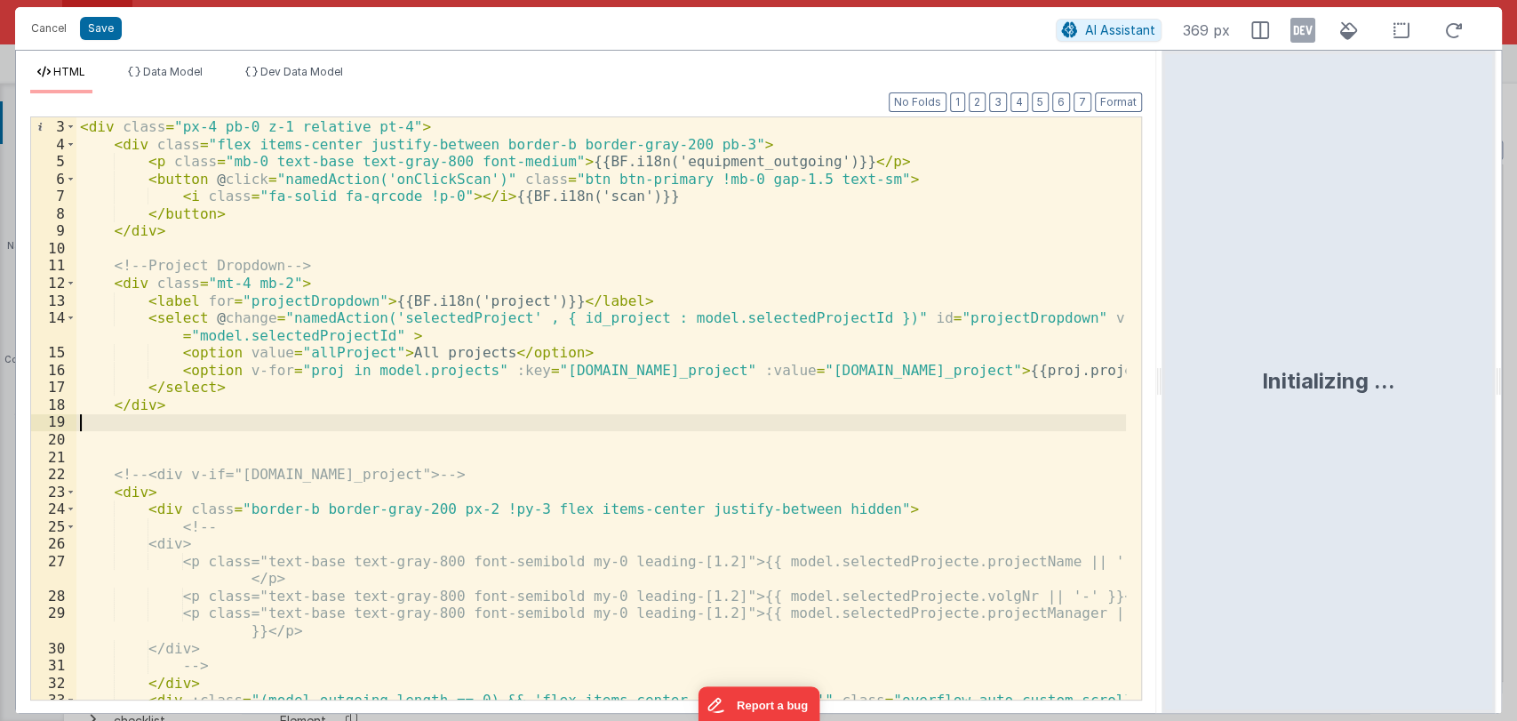
click at [188, 414] on div "< div class = "px-4 pb-0 z-1 relative pt-4" > < div class = "flex items-center …" at bounding box center [601, 418] width 1050 height 635
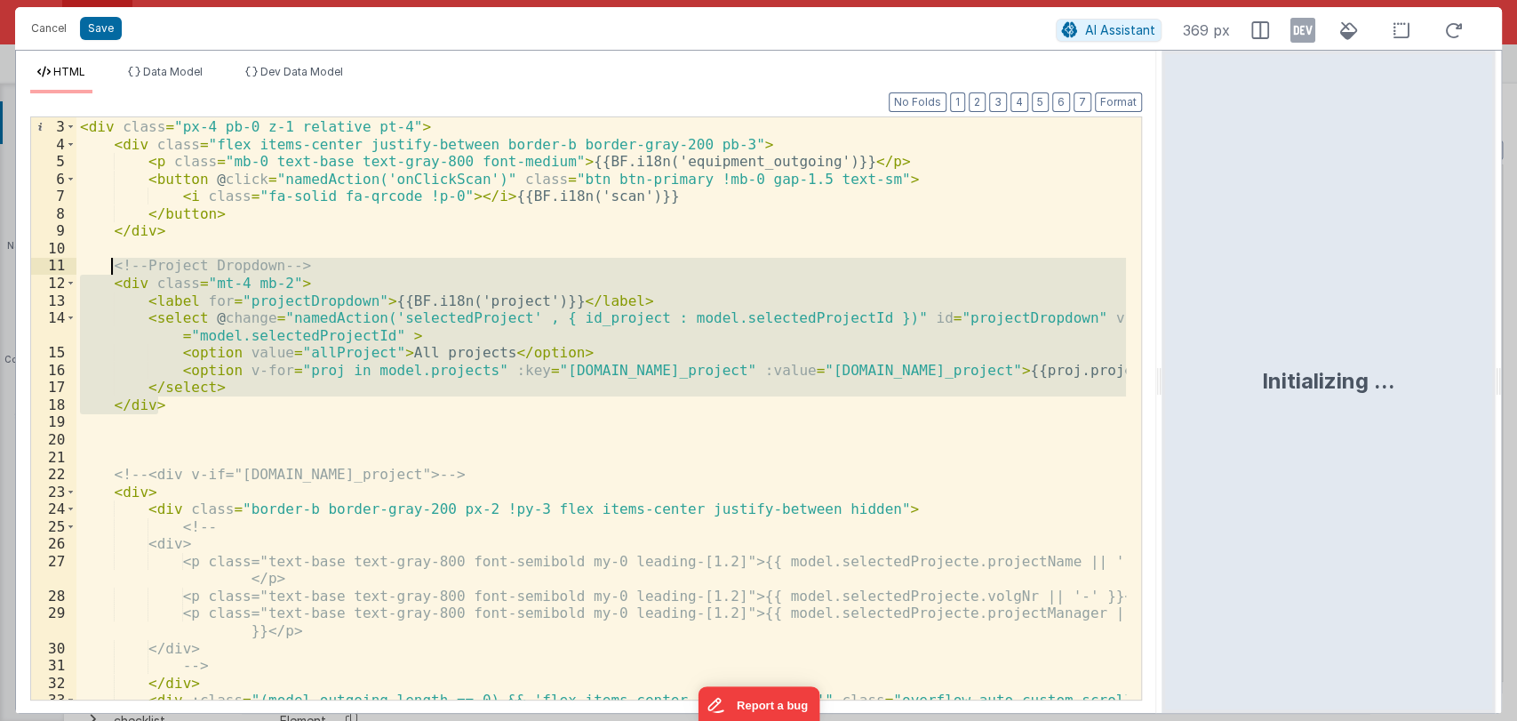
drag, startPoint x: 190, startPoint y: 403, endPoint x: 112, endPoint y: 265, distance: 158.4
click at [112, 265] on div "< div class = "px-4 pb-0 z-1 relative pt-4" > < div class = "flex items-center …" at bounding box center [601, 418] width 1050 height 635
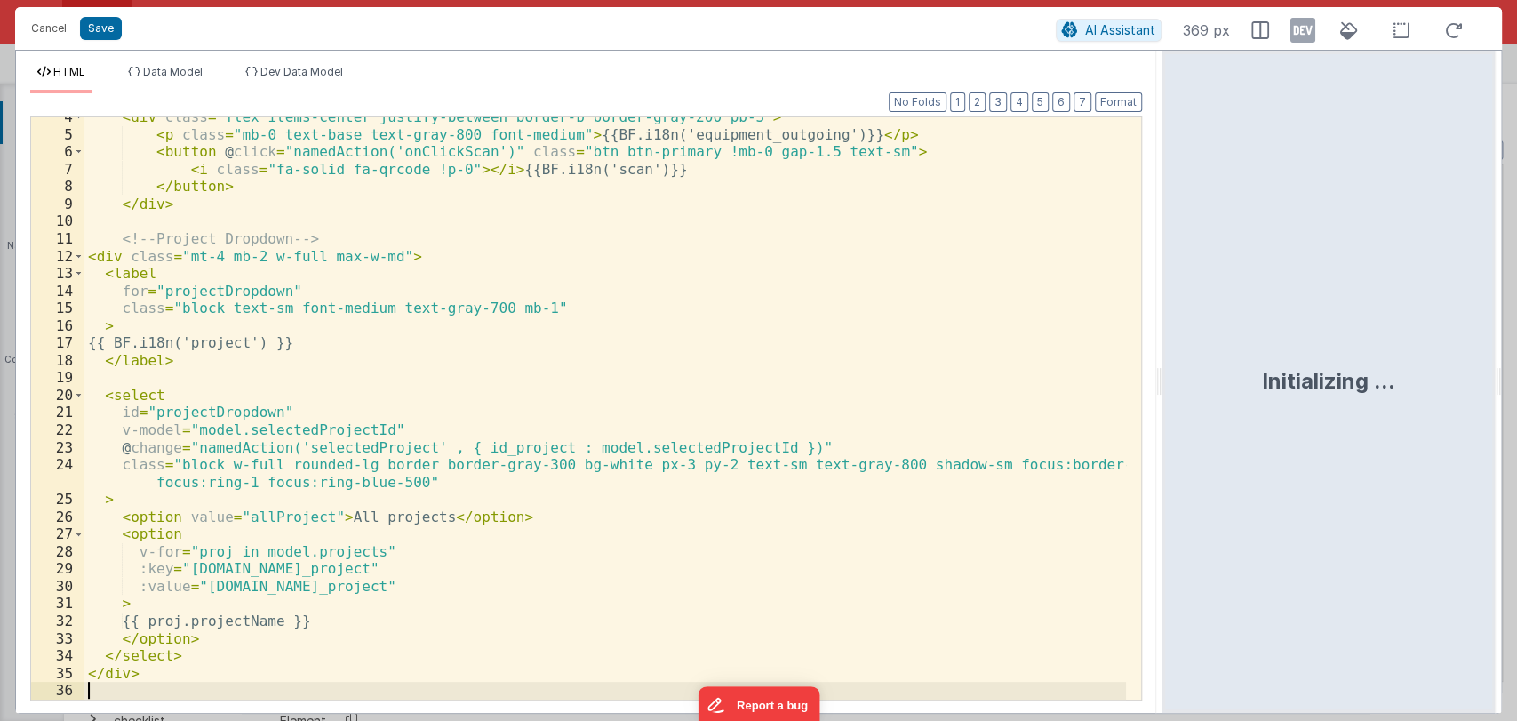
scroll to position [60, 0]
click at [1116, 96] on button "Format" at bounding box center [1118, 102] width 47 height 20
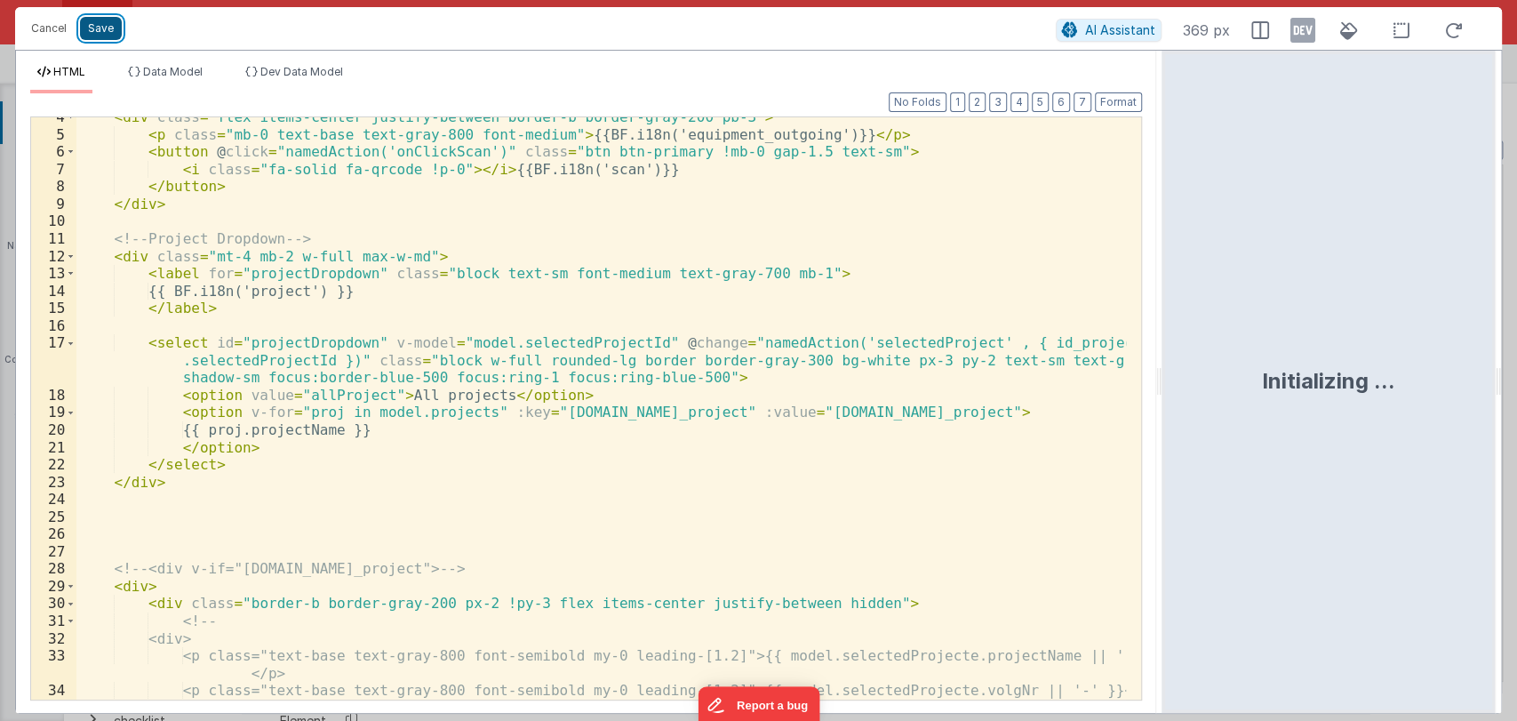
click at [98, 28] on button "Save" at bounding box center [101, 28] width 42 height 23
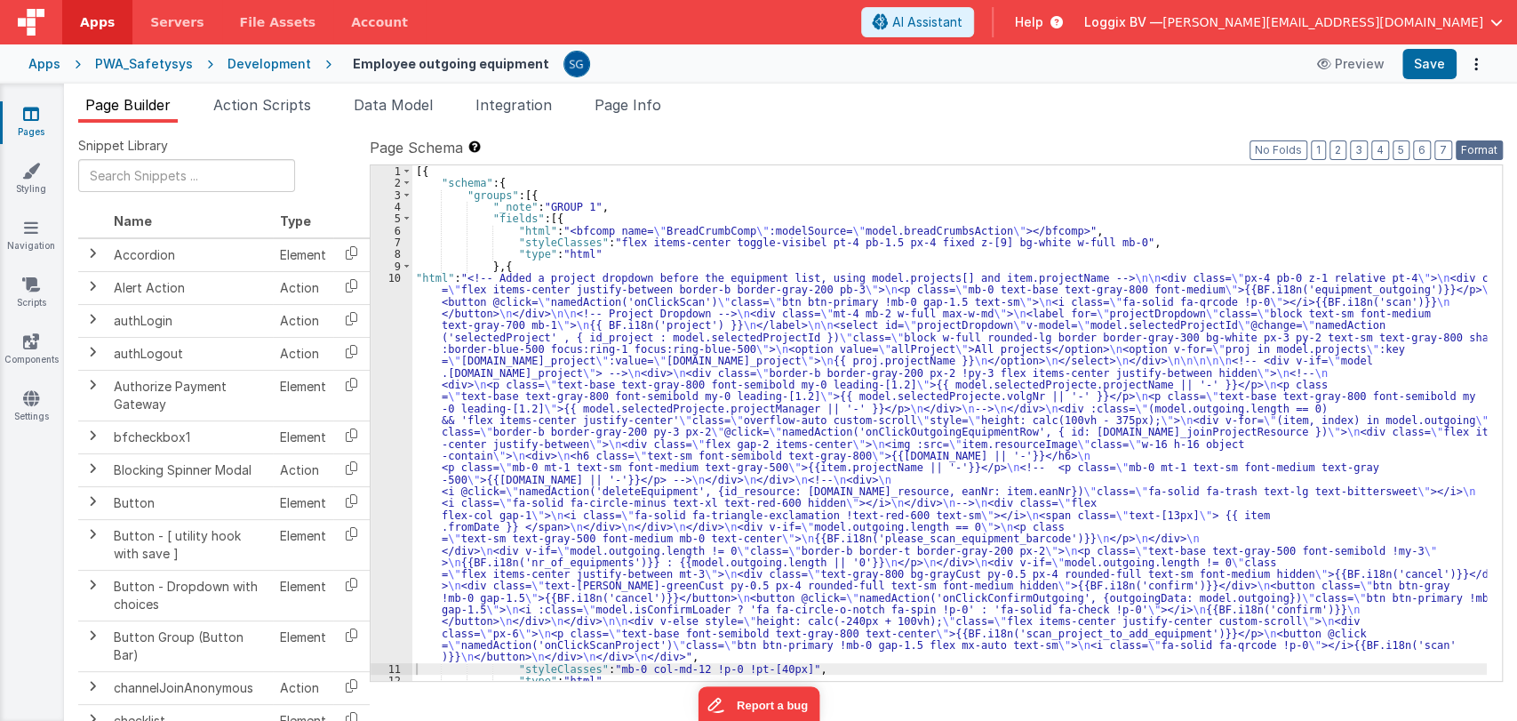
click at [1471, 149] on button "Format" at bounding box center [1479, 150] width 47 height 20
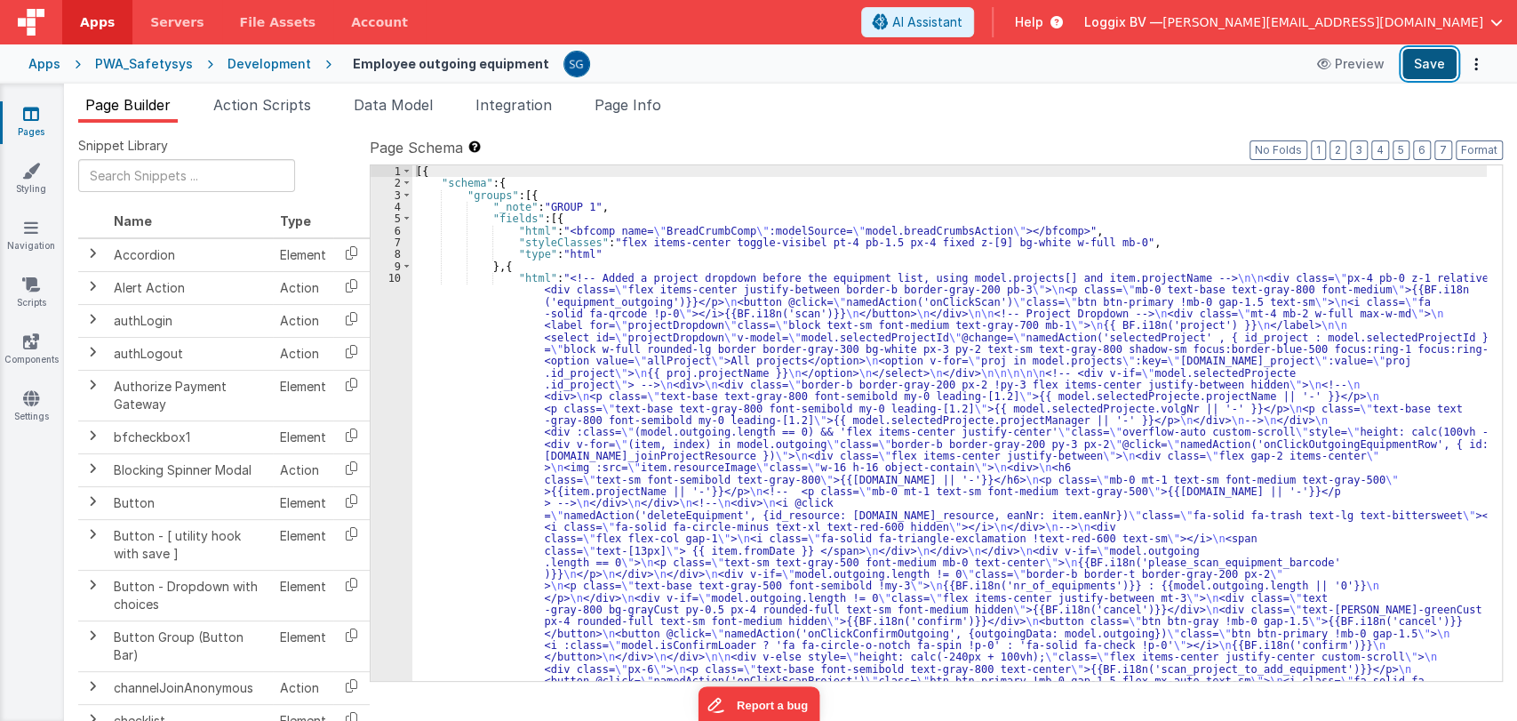
click at [1429, 69] on button "Save" at bounding box center [1430, 64] width 54 height 30
click at [1424, 69] on button "Save" at bounding box center [1430, 64] width 54 height 30
click at [505, 306] on div "[{ "schema" : { "groups" : [{ "_note" : "GROUP 1" , "fields" : [{ "html" : "<bf…" at bounding box center [949, 642] width 1075 height 954
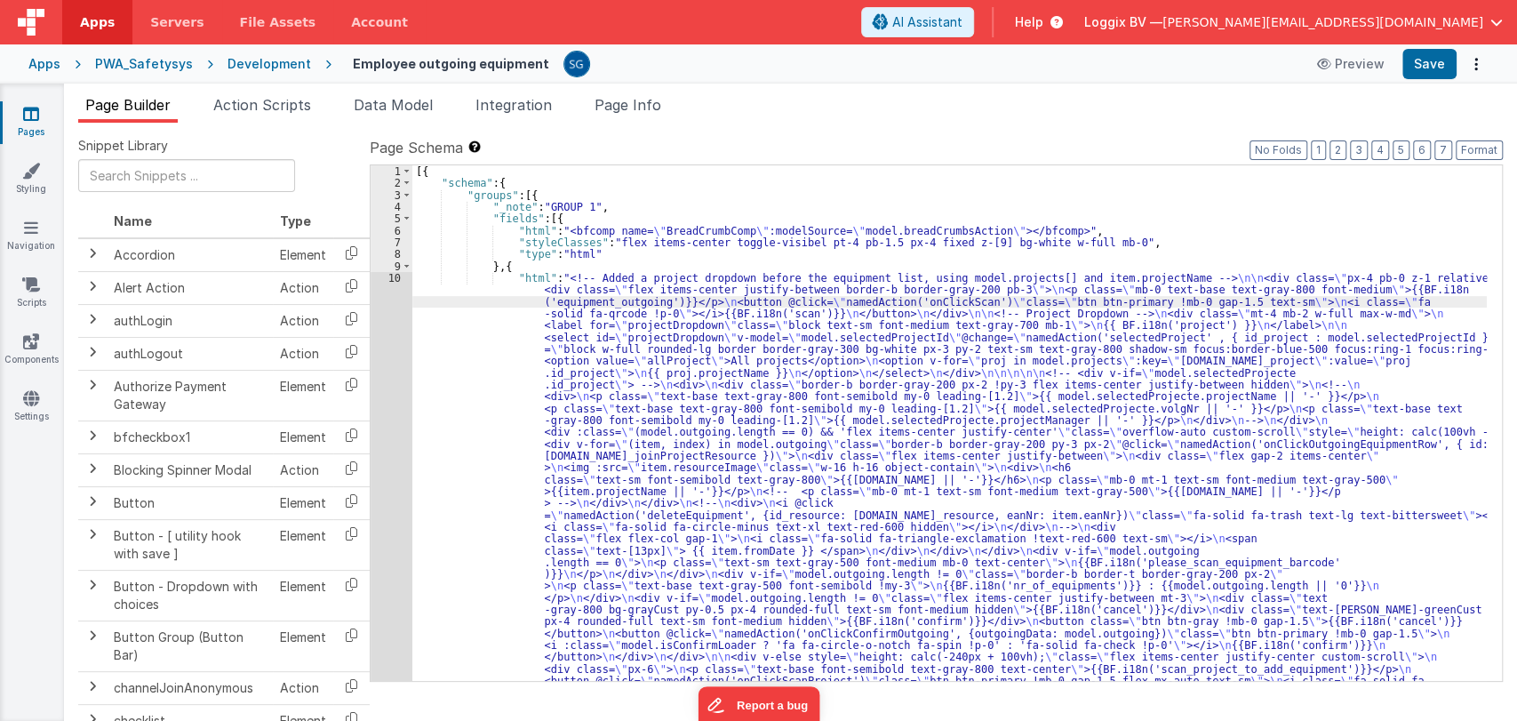
click at [394, 277] on div "10" at bounding box center [392, 485] width 42 height 427
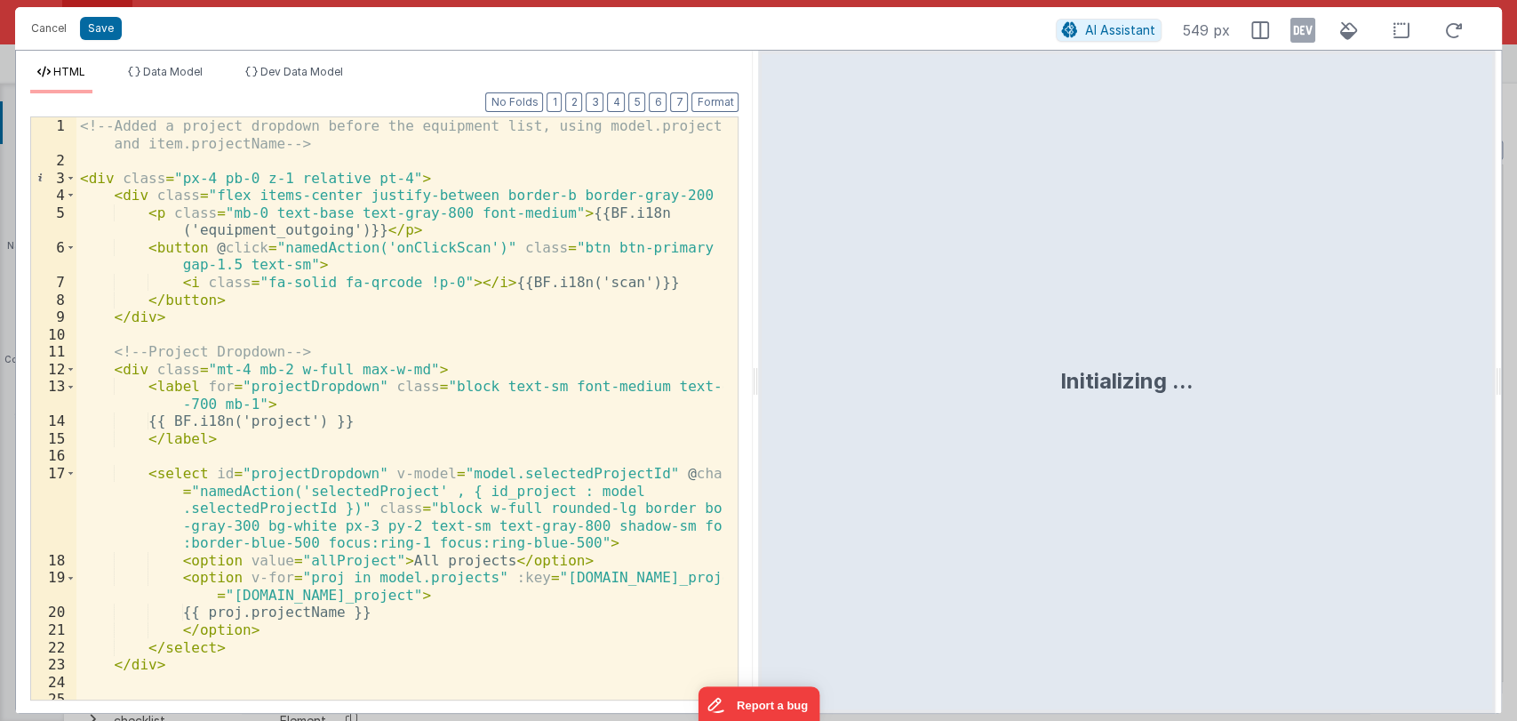
drag, startPoint x: 754, startPoint y: 376, endPoint x: 1249, endPoint y: 360, distance: 495.3
click at [1249, 360] on html "Cancel Save AI Assistant 549 px HTML Data Model Dev Data Model Format 7 6 5 4 3…" at bounding box center [758, 360] width 1517 height 721
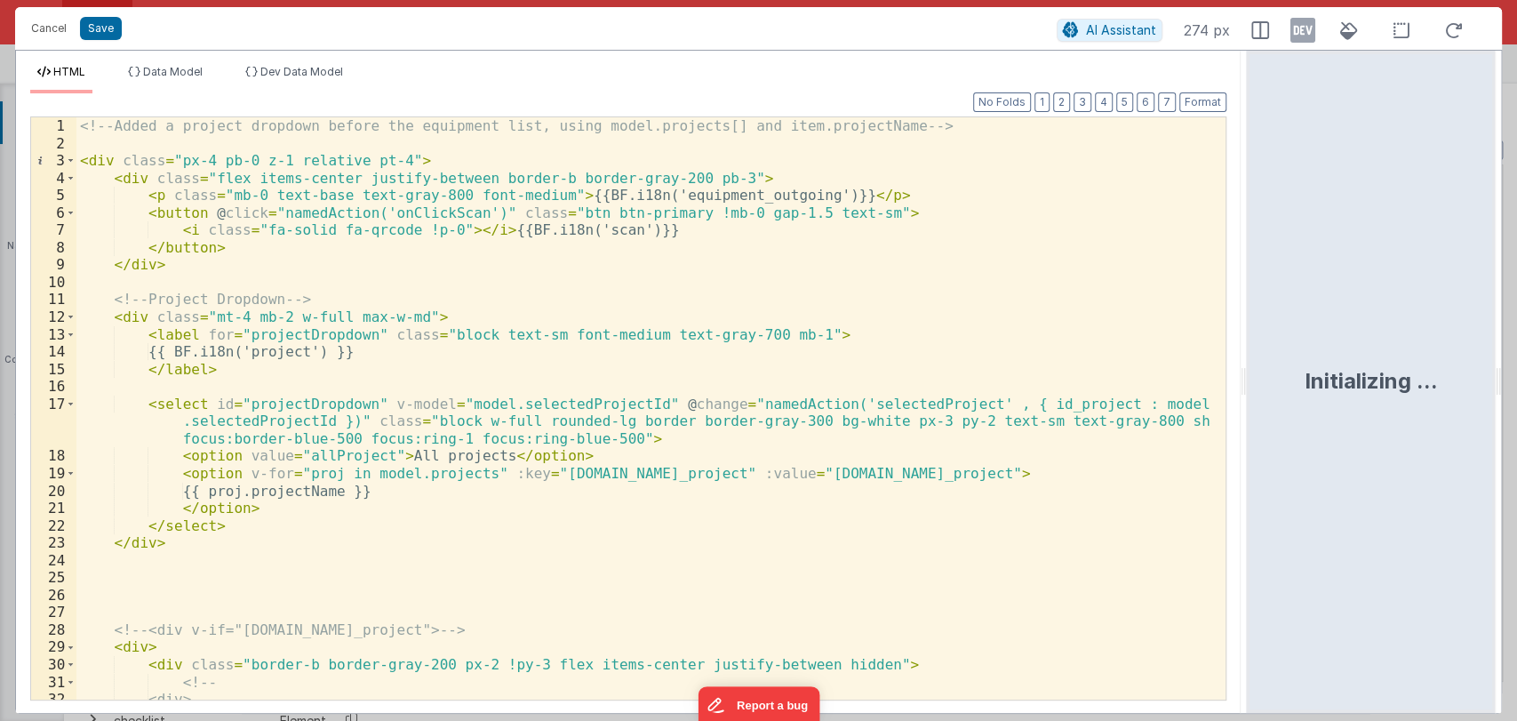
click at [504, 415] on div "<!-- Added a project dropdown before the equipment list, using model.projects[]…" at bounding box center [643, 425] width 1134 height 617
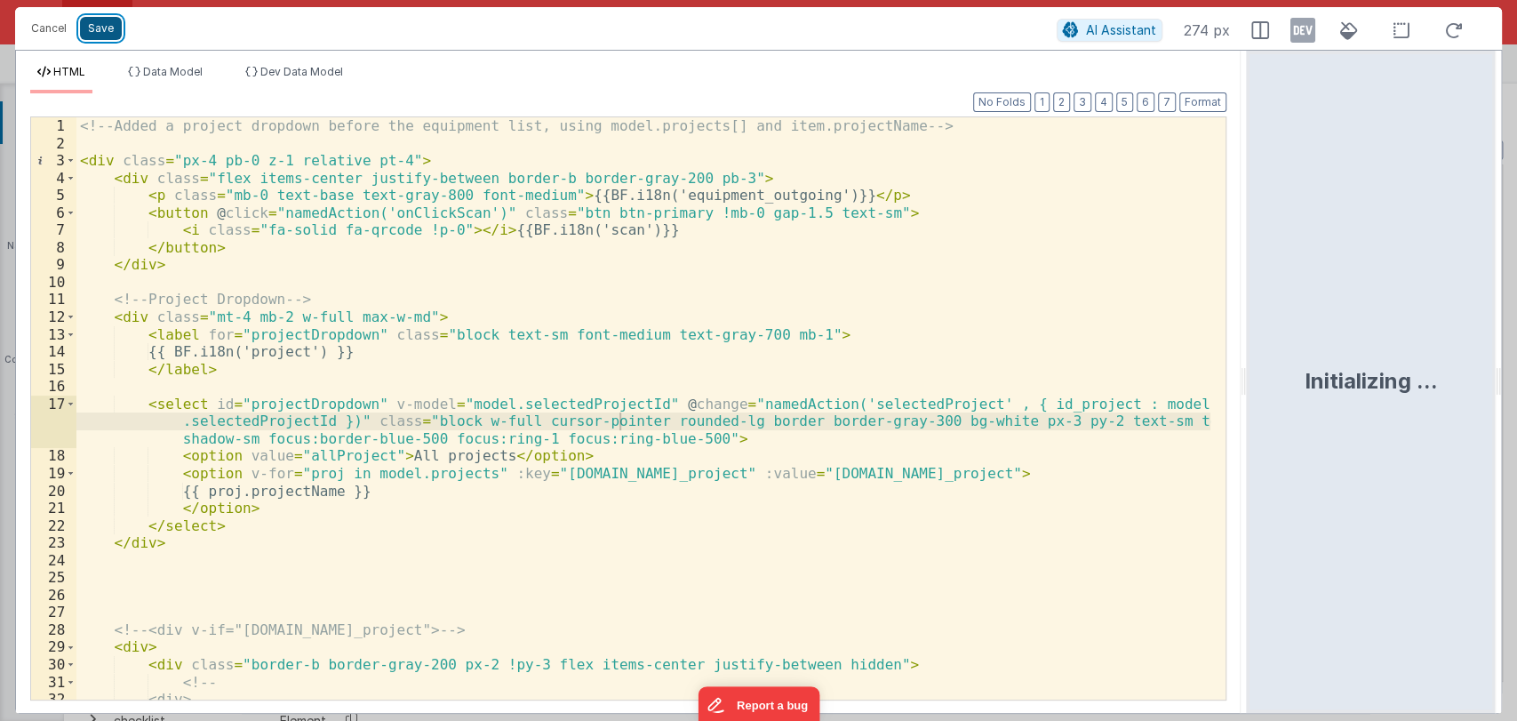
click at [98, 36] on button "Save" at bounding box center [101, 28] width 42 height 23
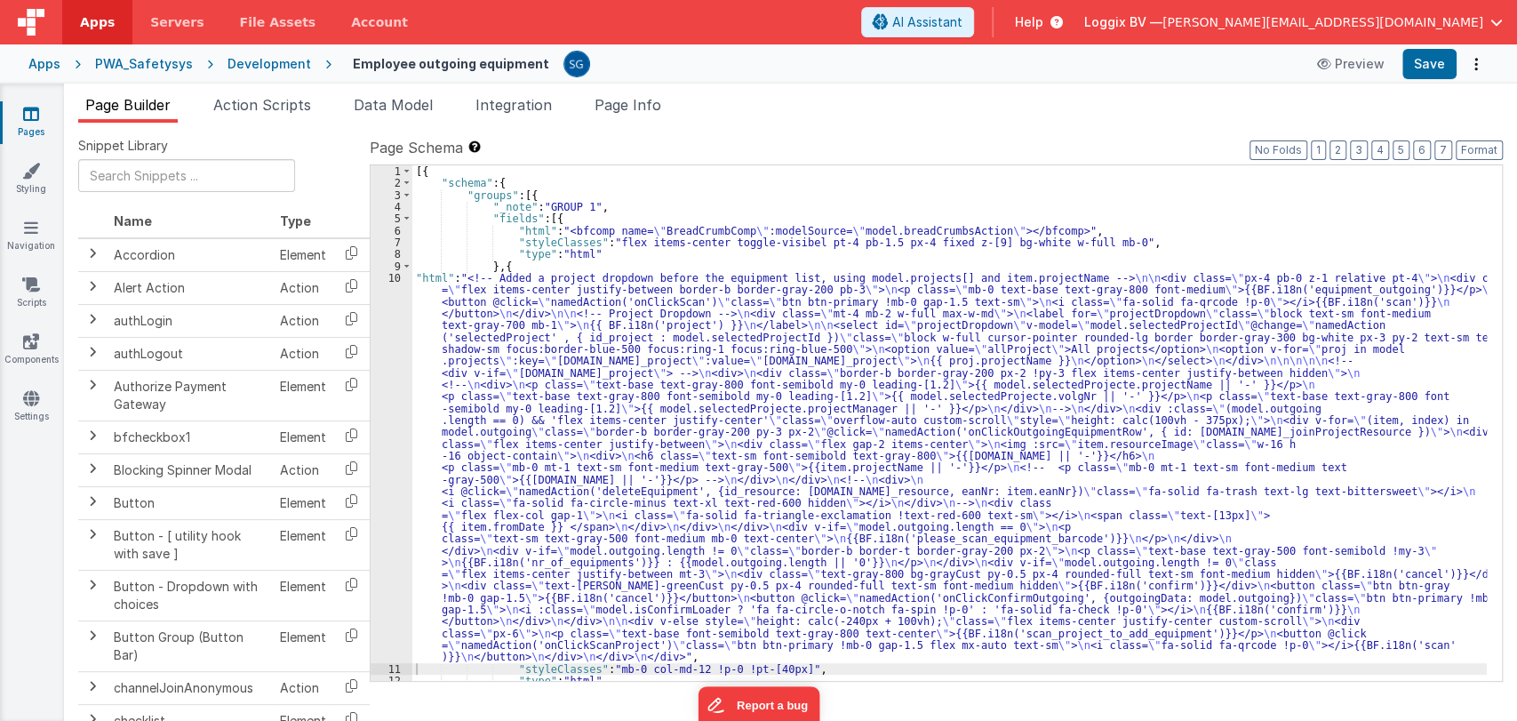
click at [1472, 160] on div "Page Schema Shortcuts: Find: command-f Fold: command-option-L Unfold: command-o…" at bounding box center [936, 408] width 1133 height 543
click at [1483, 152] on button "Format" at bounding box center [1479, 150] width 47 height 20
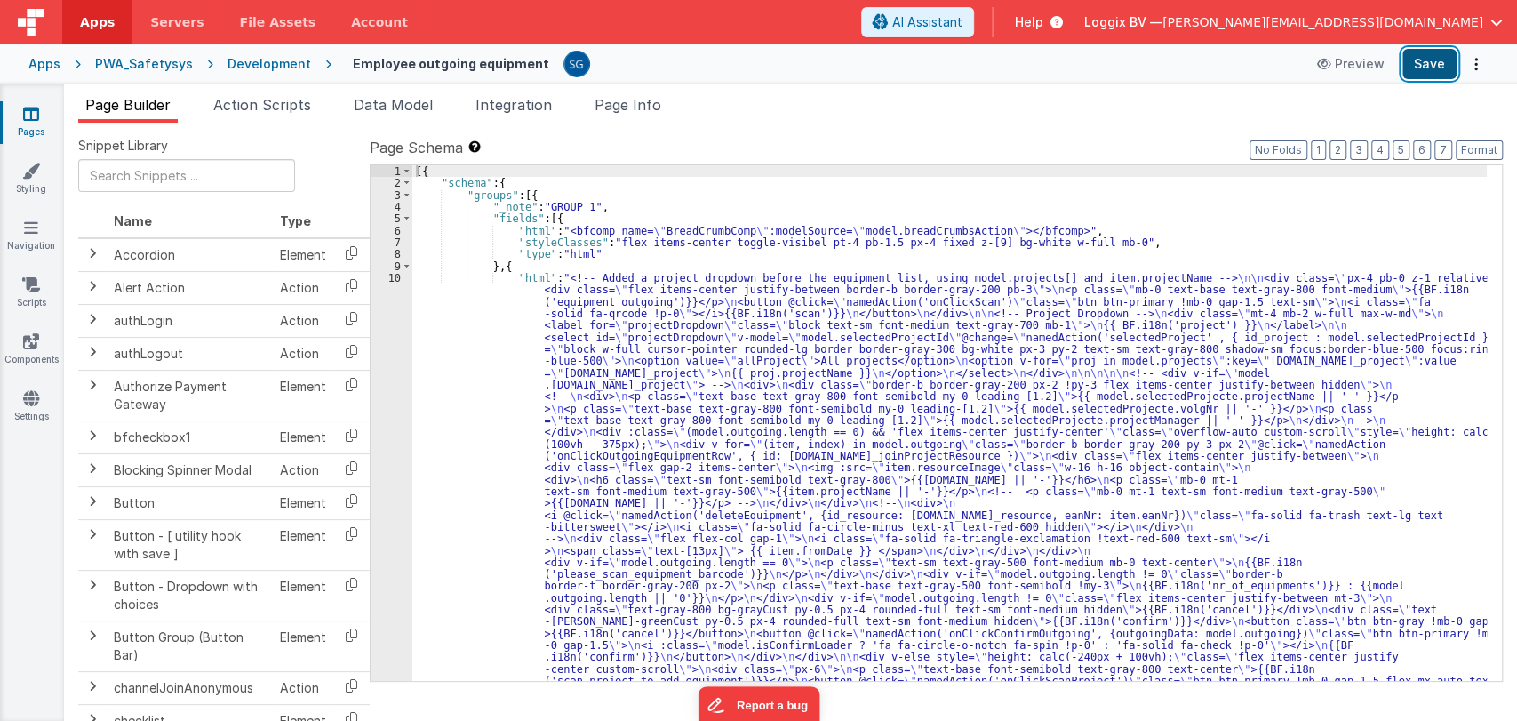
click at [1422, 54] on button "Save" at bounding box center [1430, 64] width 54 height 30
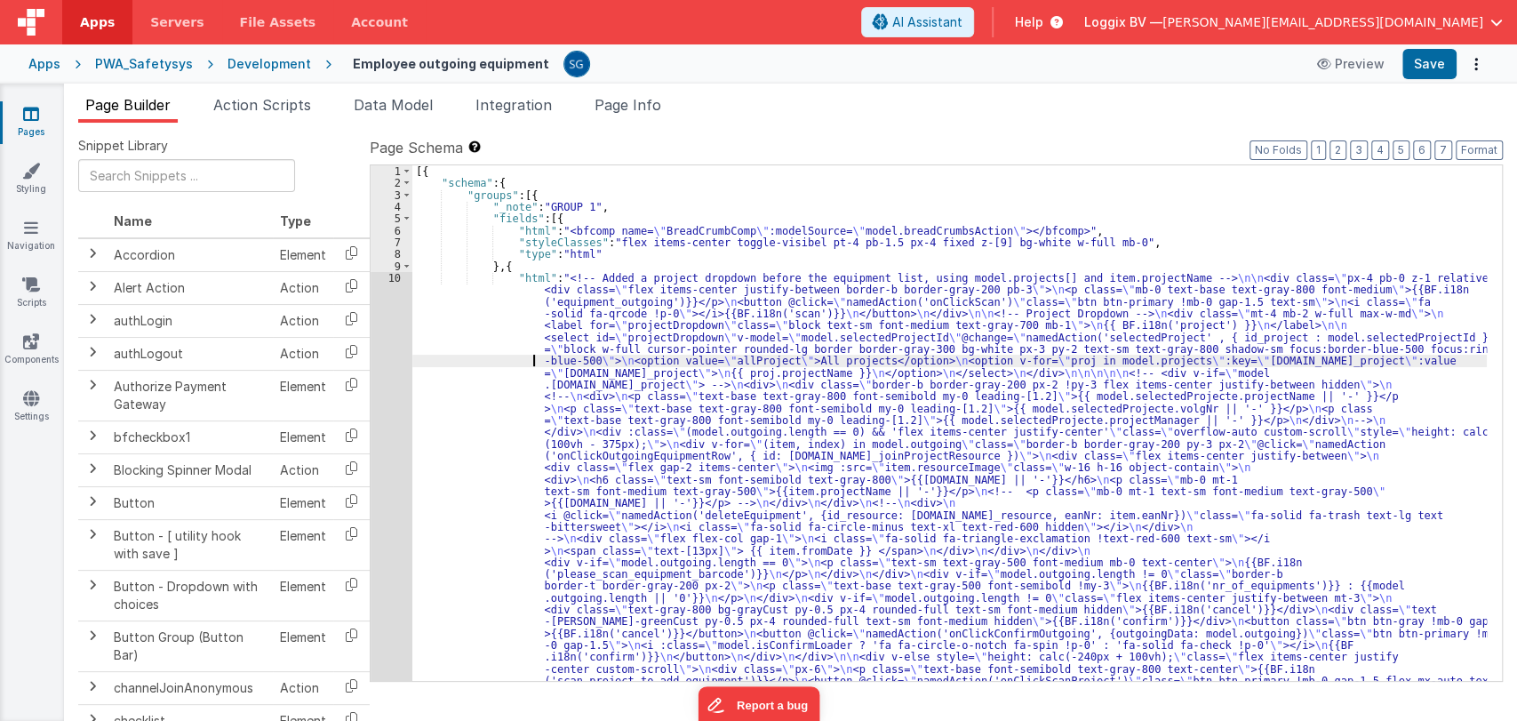
click at [459, 361] on div "[{ "schema" : { "groups" : [{ "_note" : "GROUP 1" , "fields" : [{ "html" : "<bf…" at bounding box center [949, 642] width 1075 height 954
click at [508, 317] on div "[{ "schema" : { "groups" : [{ "_note" : "GROUP 1" , "fields" : [{ "html" : "<bf…" at bounding box center [949, 642] width 1075 height 954
click at [37, 111] on icon at bounding box center [31, 114] width 16 height 18
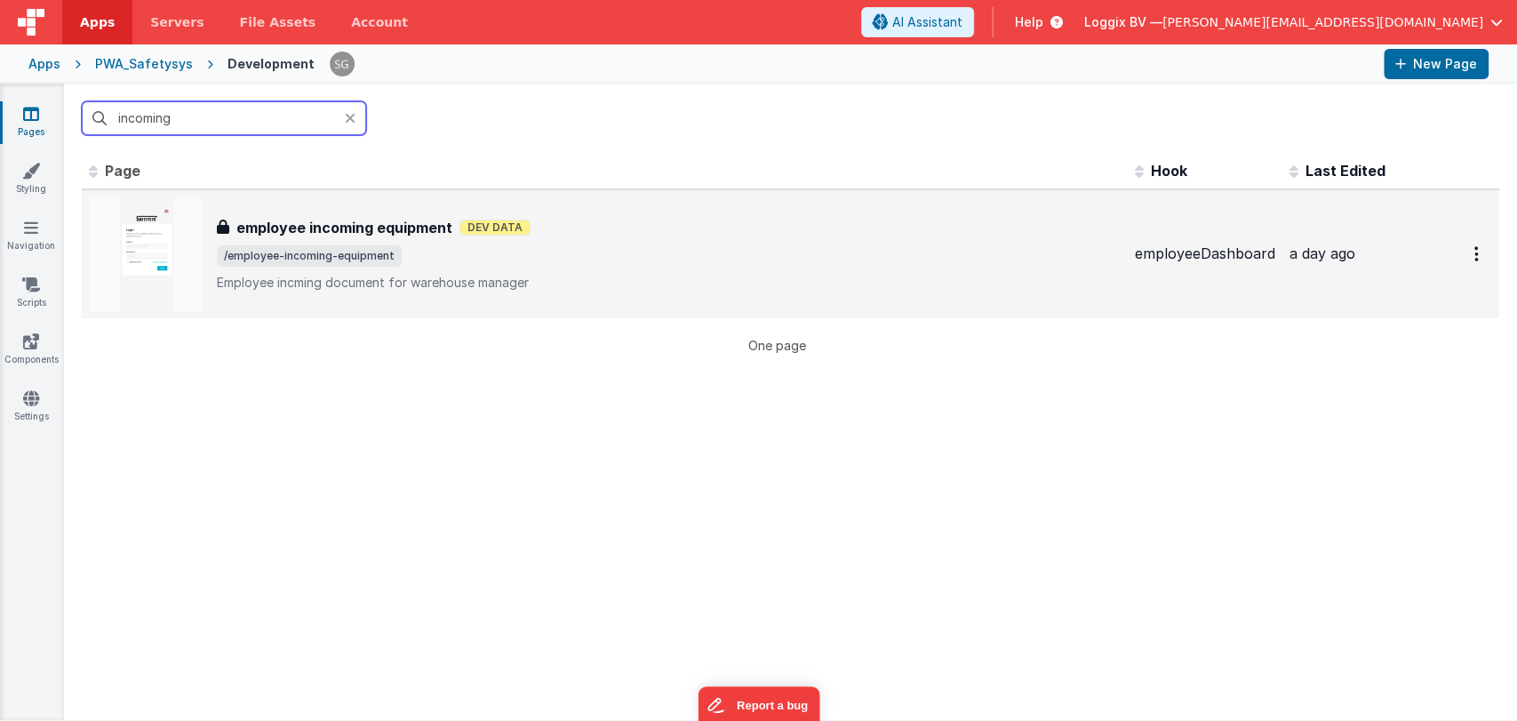
type input "incoming"
click at [363, 225] on h3 "employee incoming equipment" at bounding box center [344, 227] width 216 height 21
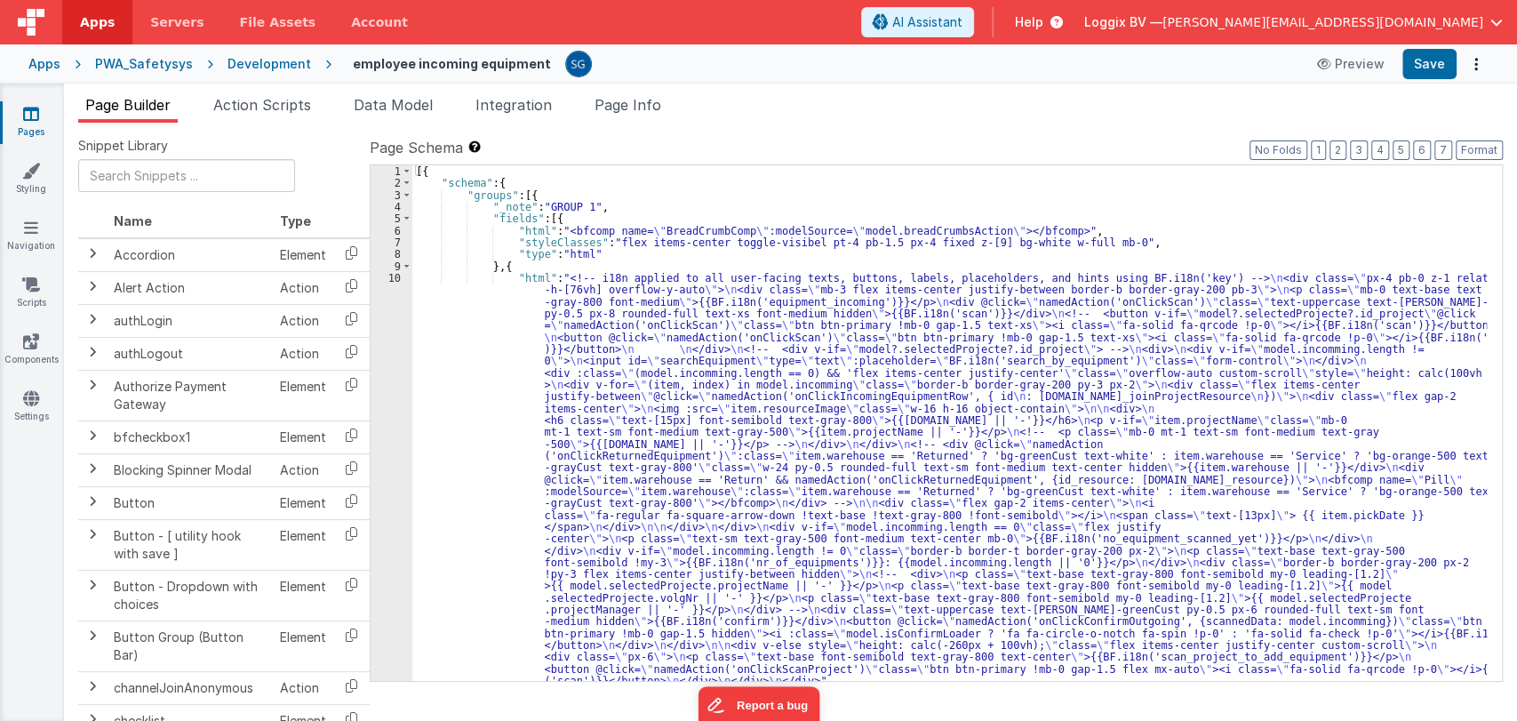
click at [458, 308] on div "[{ "schema" : { "groups" : [{ "_note" : "GROUP 1" , "fields" : [{ "html" : "<bf…" at bounding box center [949, 435] width 1075 height 540
click at [392, 278] on div "10" at bounding box center [392, 479] width 42 height 415
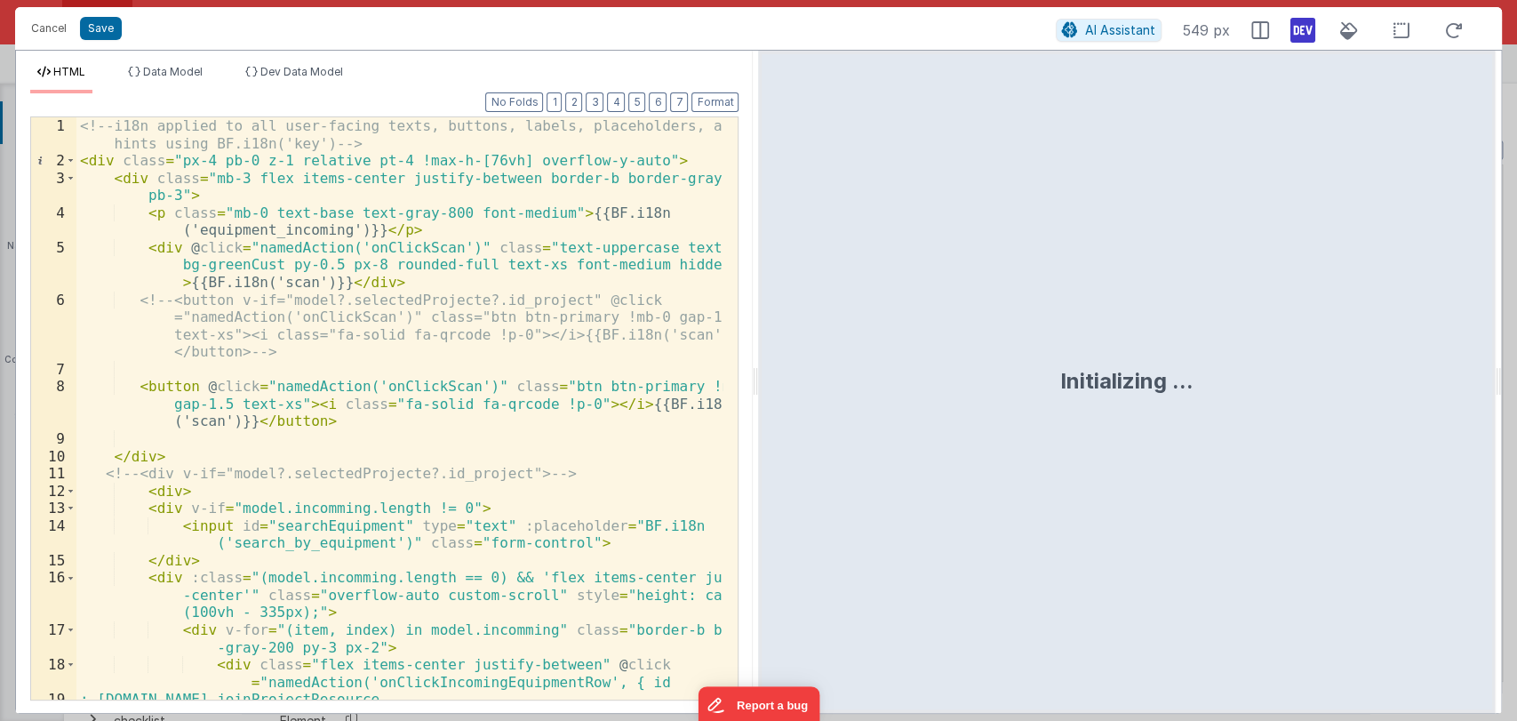
drag, startPoint x: 755, startPoint y: 375, endPoint x: 1515, endPoint y: 393, distance: 761.0
click at [1515, 393] on html "Cancel Save AI Assistant 549 px HTML Data Model Dev Data Model Format 7 6 5 4 3…" at bounding box center [758, 360] width 1517 height 721
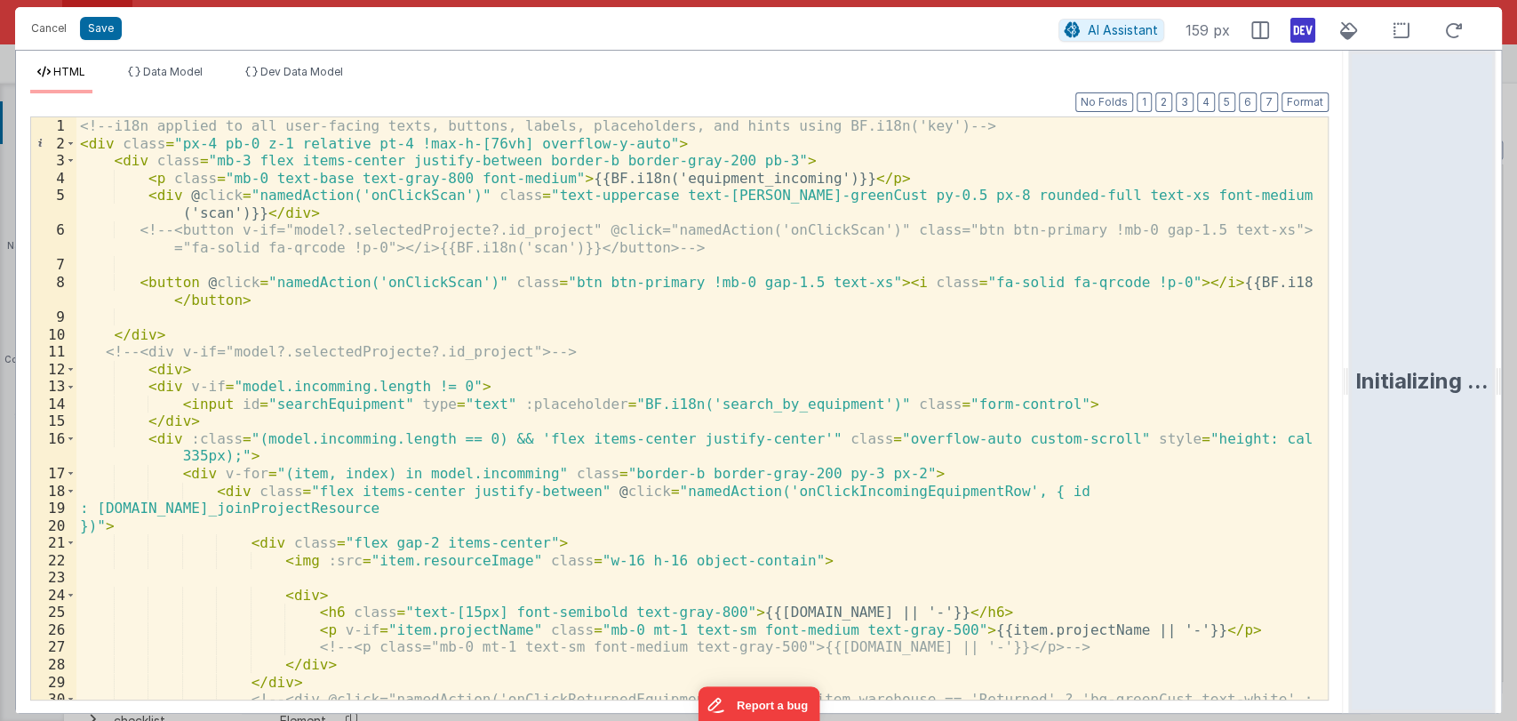
click at [949, 451] on div "<!-- i18n applied to all user-facing texts, buttons, labels, placeholders, and …" at bounding box center [694, 443] width 1236 height 652
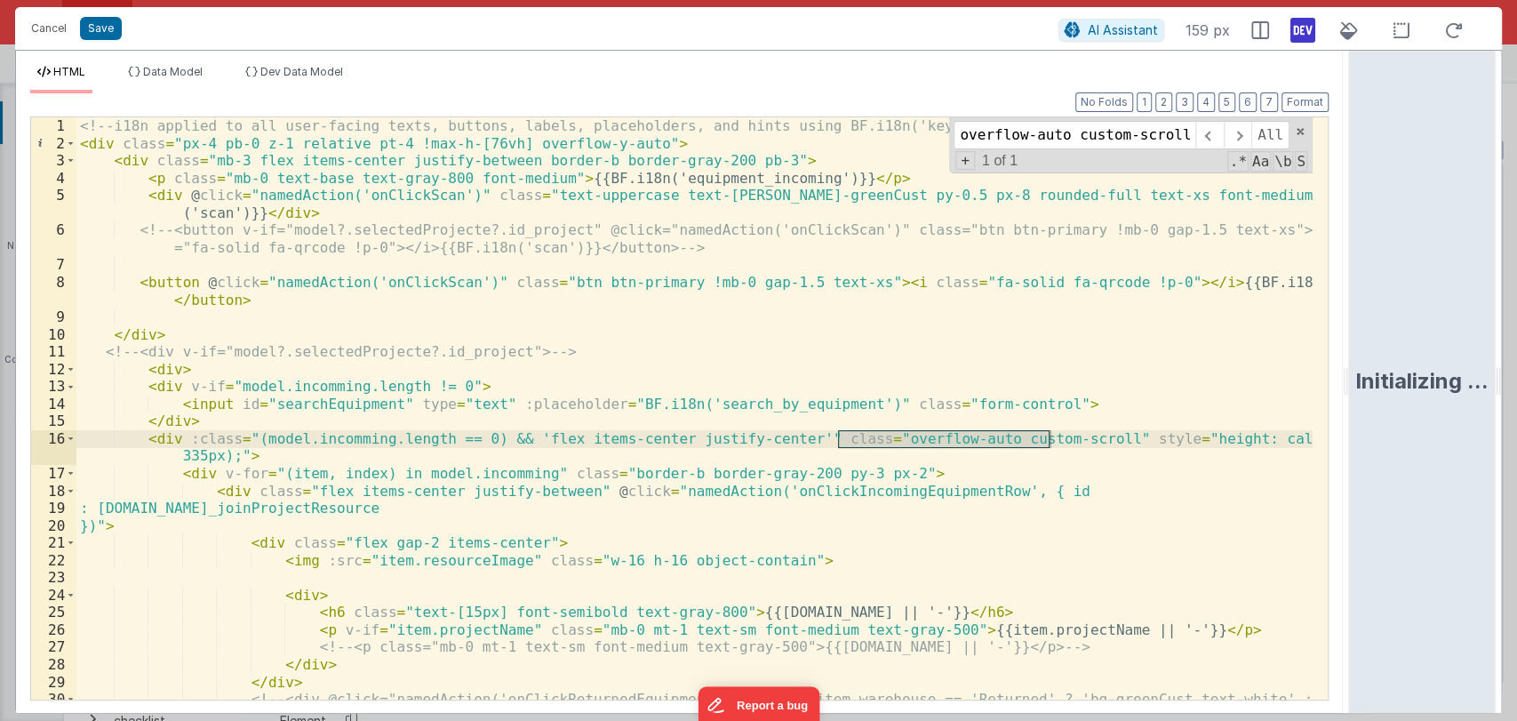
type input "overflow-auto custom-scroll"
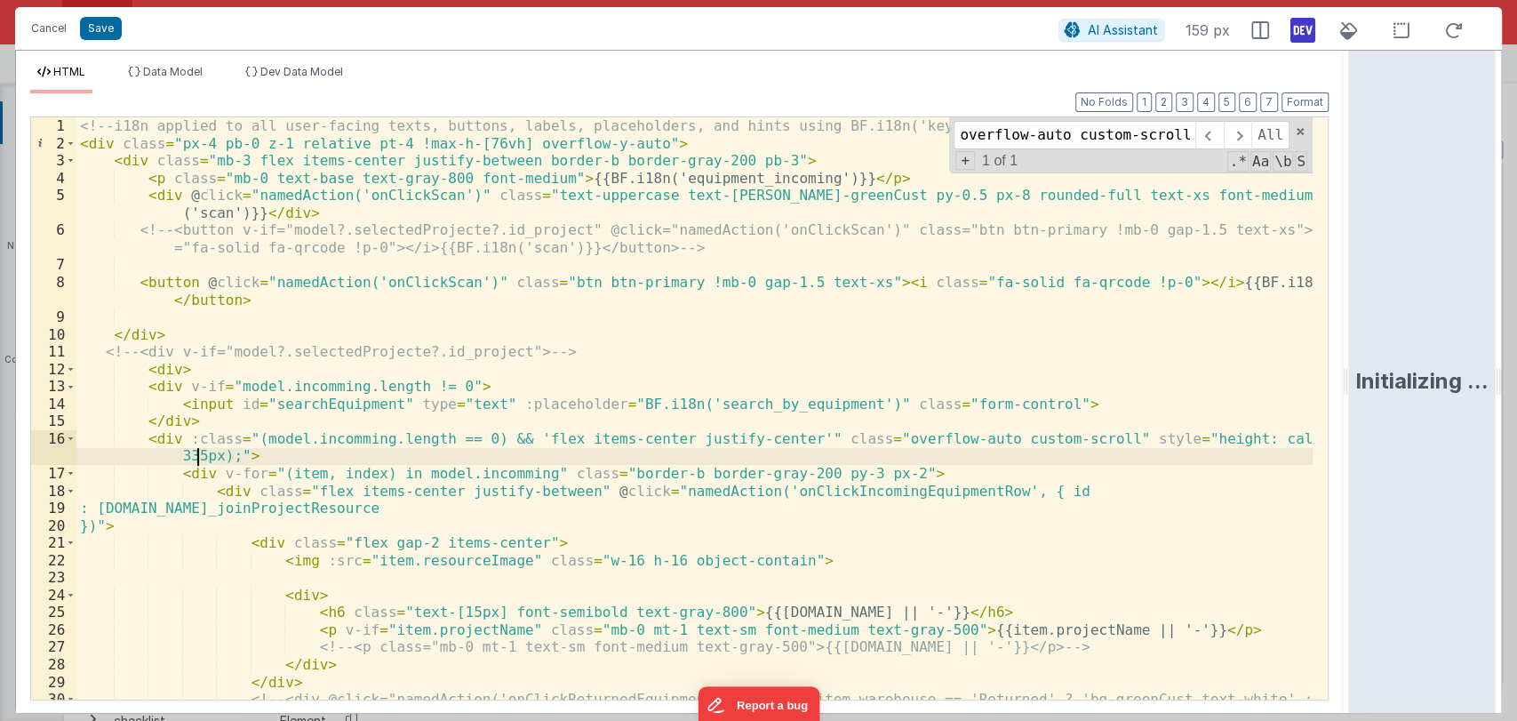
click at [194, 456] on div "<!-- i18n applied to all user-facing texts, buttons, labels, placeholders, and …" at bounding box center [694, 443] width 1236 height 652
click at [99, 25] on button "Save" at bounding box center [101, 28] width 42 height 23
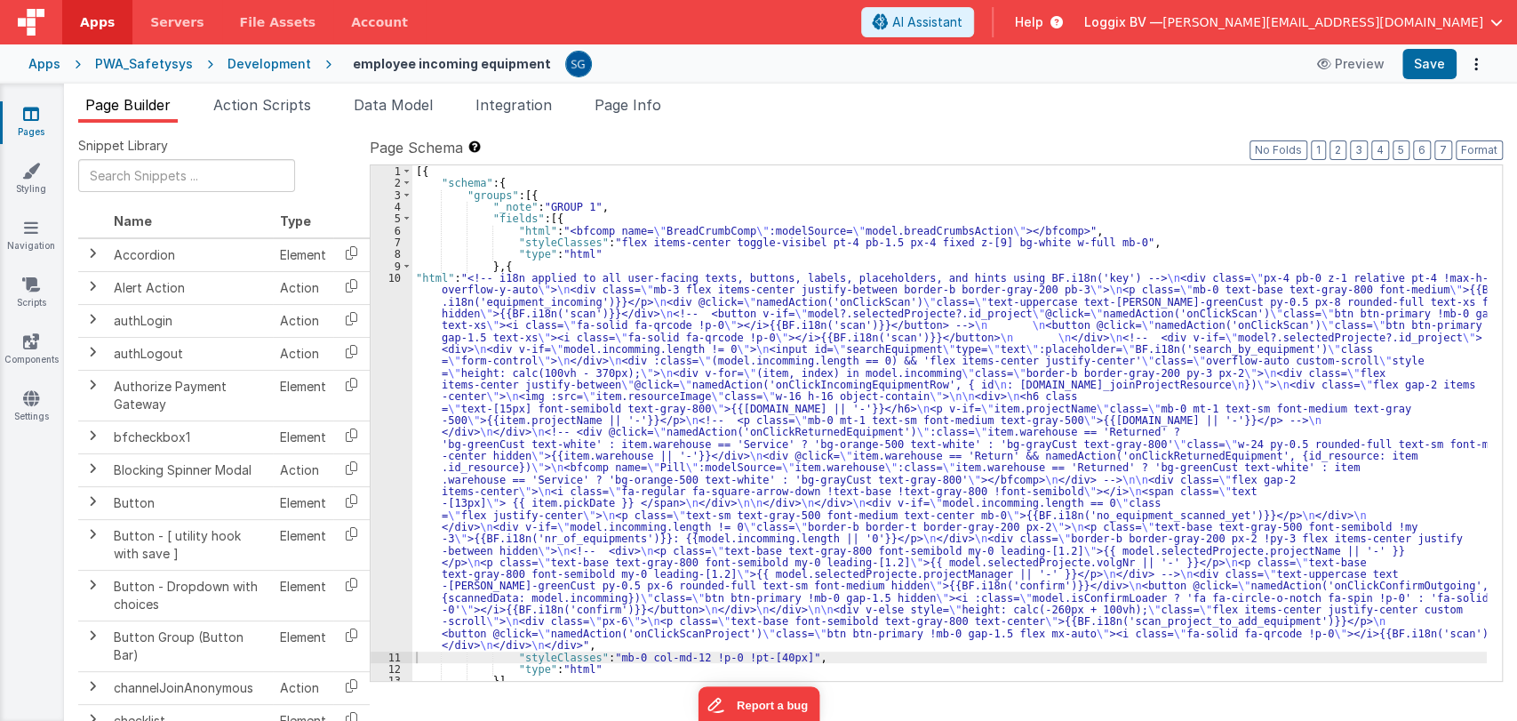
click at [1479, 138] on label "Page Schema Shortcuts: Find: command-f Fold: command-option-L Unfold: command-o…" at bounding box center [936, 147] width 1133 height 21
click at [1466, 144] on button "Format" at bounding box center [1479, 150] width 47 height 20
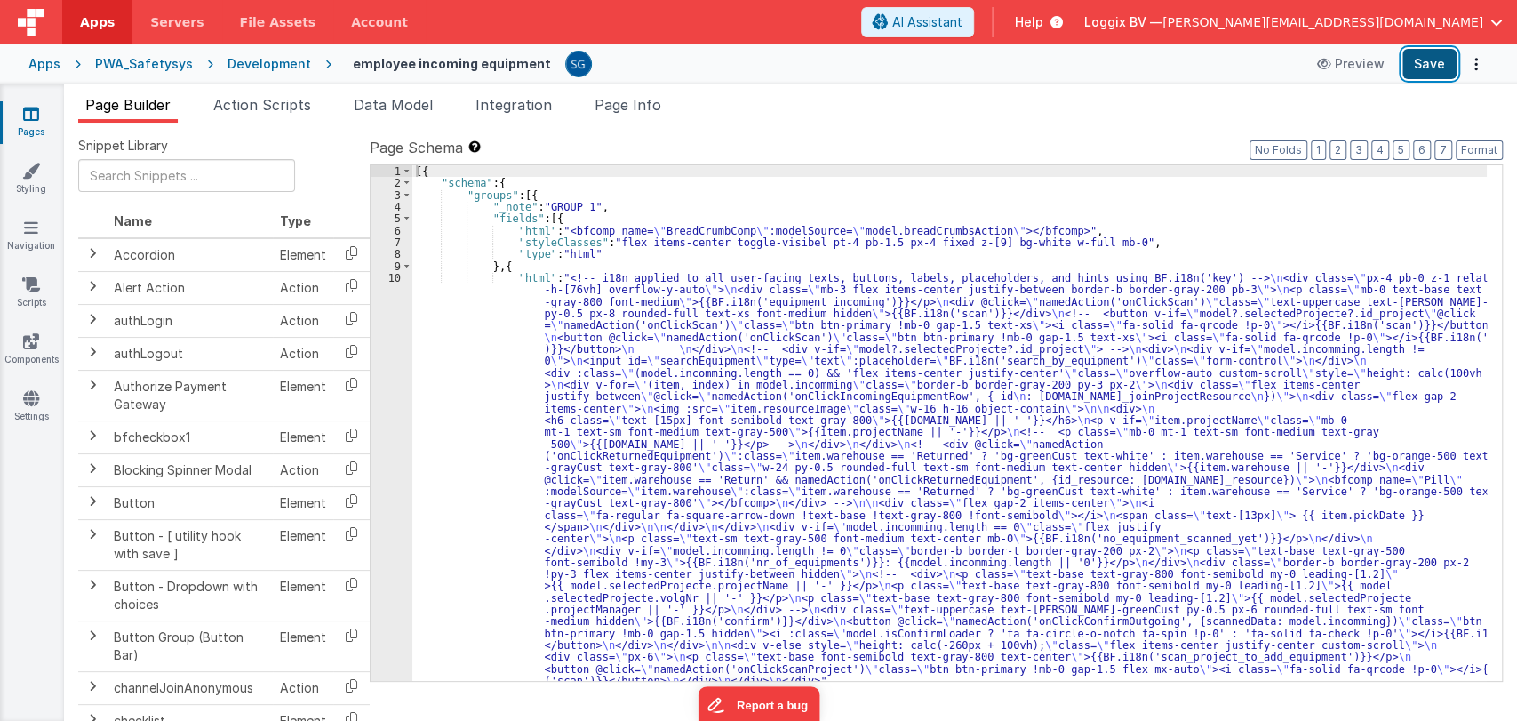
click at [1429, 59] on button "Save" at bounding box center [1430, 64] width 54 height 30
click at [1411, 67] on button "Save" at bounding box center [1430, 64] width 54 height 30
click at [440, 312] on div "[{ "schema" : { "groups" : [{ "_note" : "GROUP 1" , "fields" : [{ "html" : "<bf…" at bounding box center [949, 435] width 1075 height 540
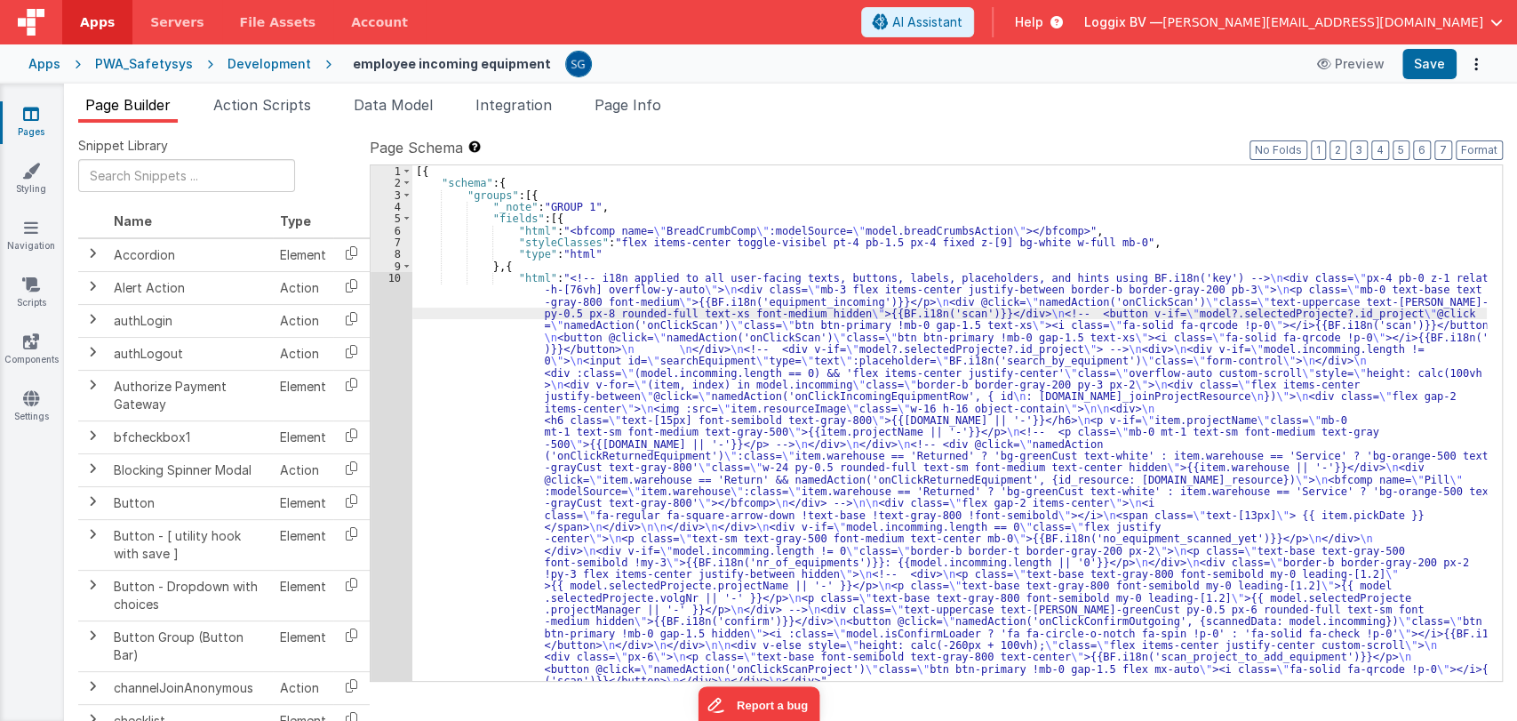
click at [389, 275] on div "10" at bounding box center [392, 479] width 42 height 415
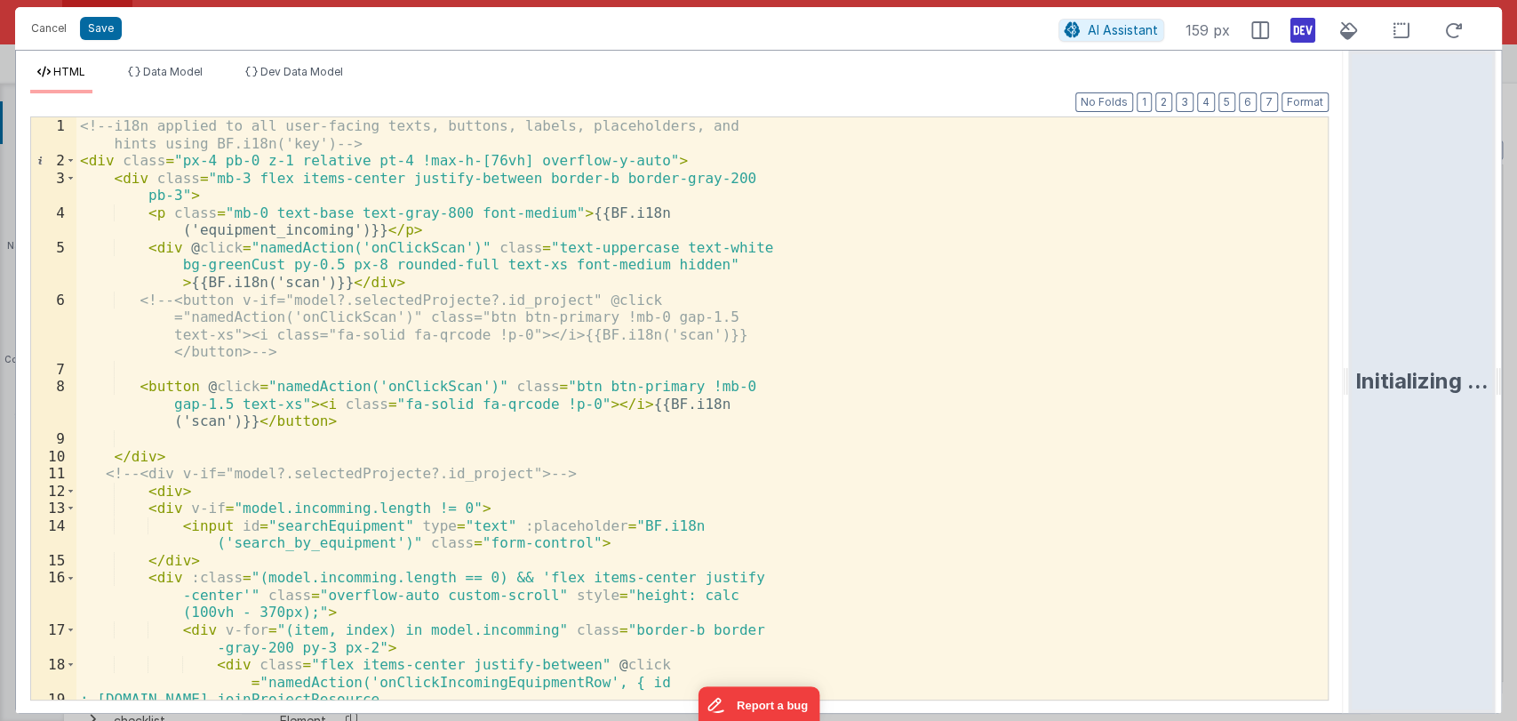
drag, startPoint x: 757, startPoint y: 379, endPoint x: 1479, endPoint y: 372, distance: 721.8
click at [1479, 372] on html "Cancel Save AI Assistant 159 px HTML Data Model Dev Data Model Format 7 6 5 4 3…" at bounding box center [758, 360] width 1517 height 721
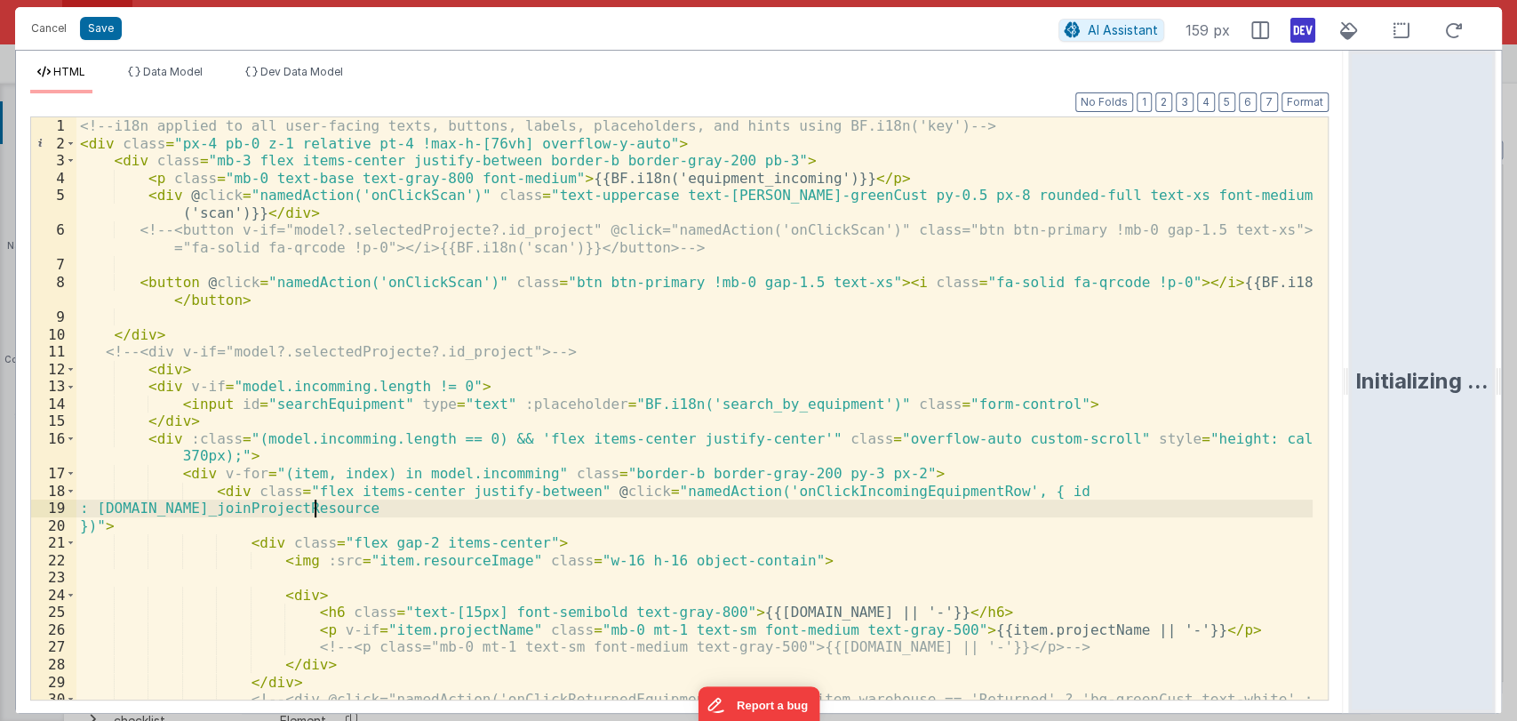
click at [875, 514] on div "<!-- i18n applied to all user-facing texts, buttons, labels, placeholders, and …" at bounding box center [694, 443] width 1236 height 652
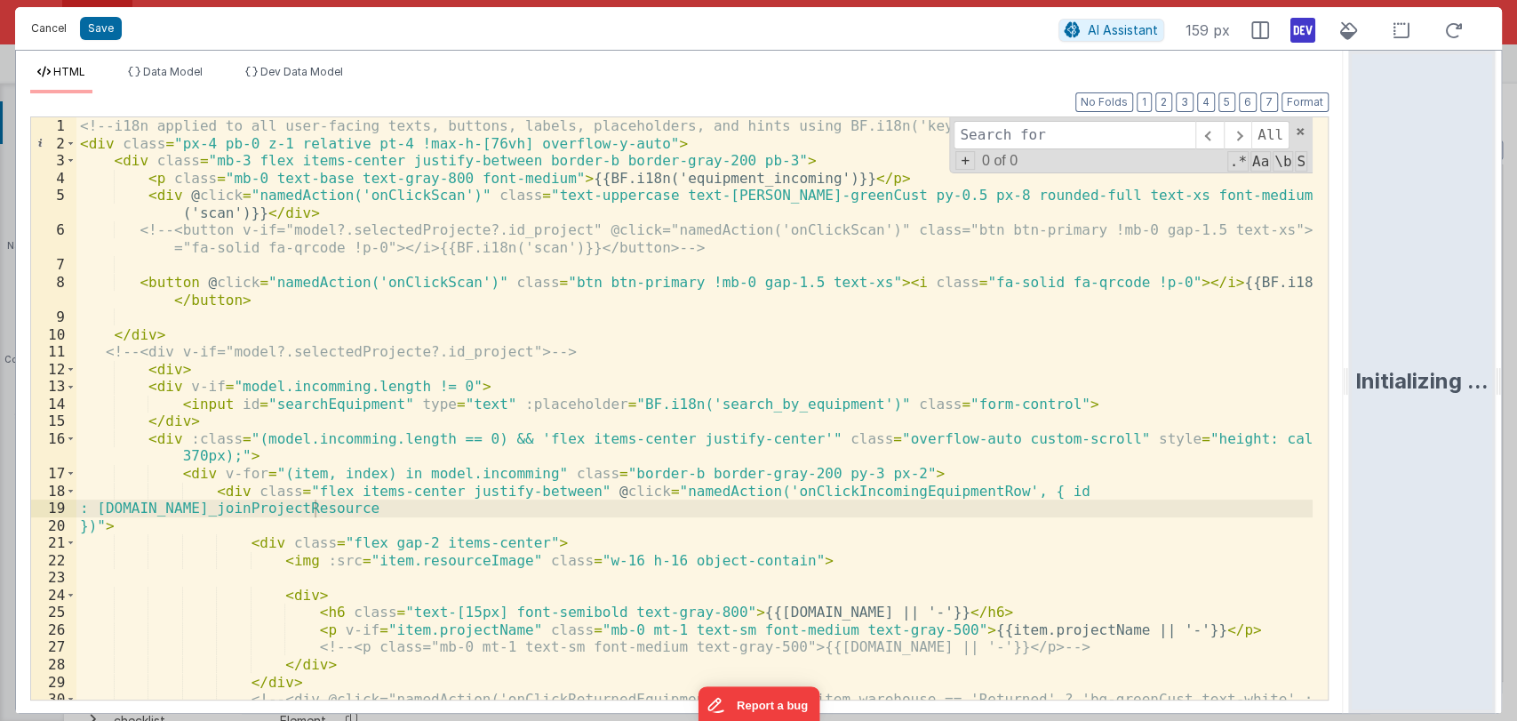
click at [40, 26] on button "Cancel" at bounding box center [48, 28] width 53 height 25
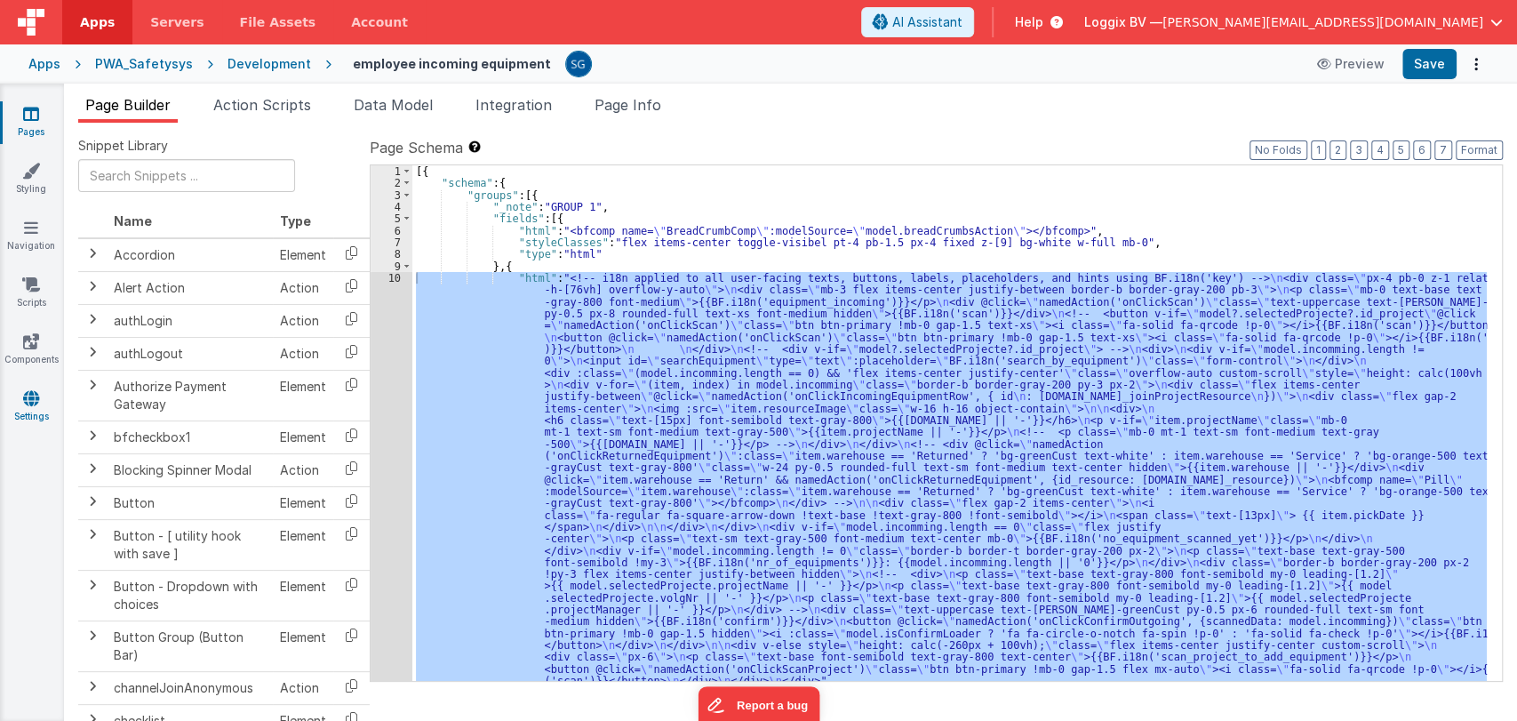
click at [30, 399] on icon at bounding box center [31, 398] width 16 height 18
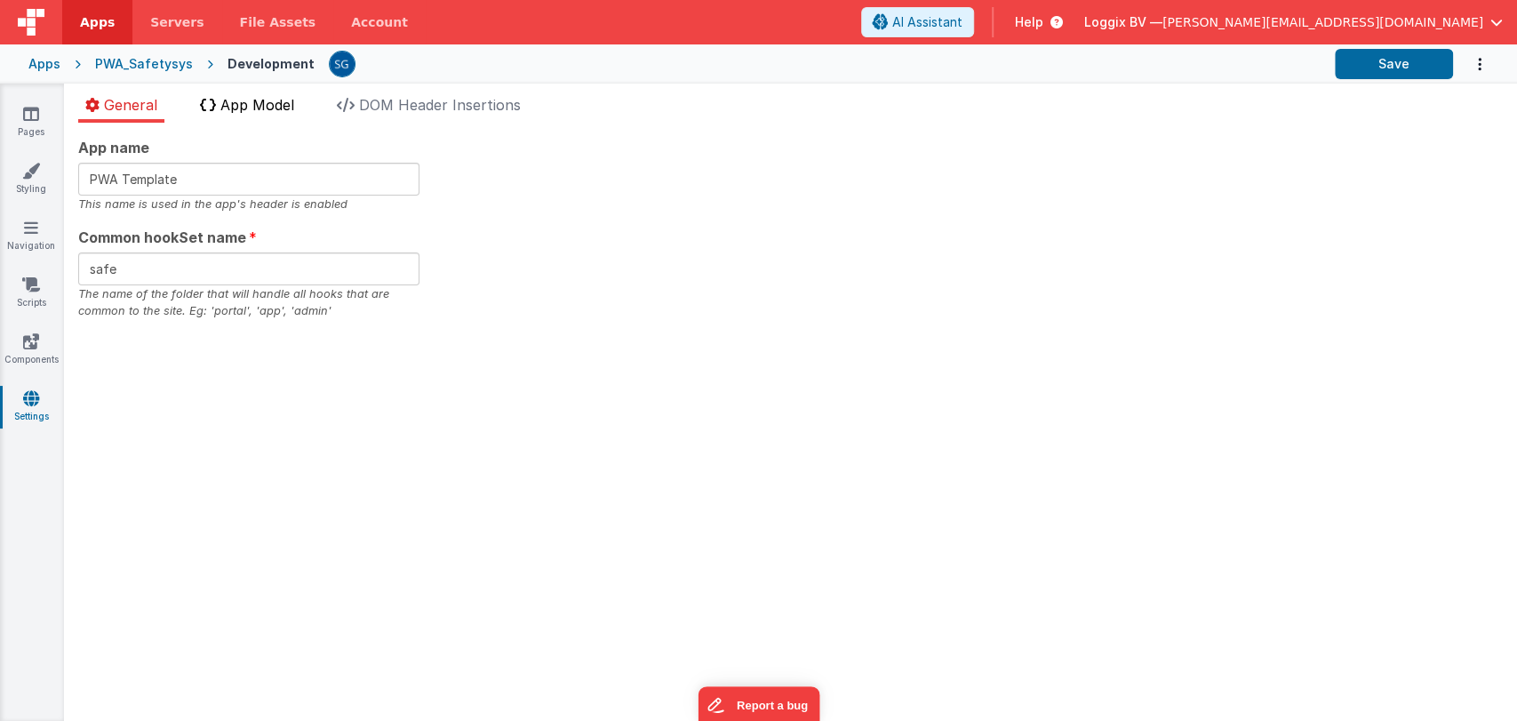
click at [284, 110] on span "App Model" at bounding box center [257, 105] width 74 height 18
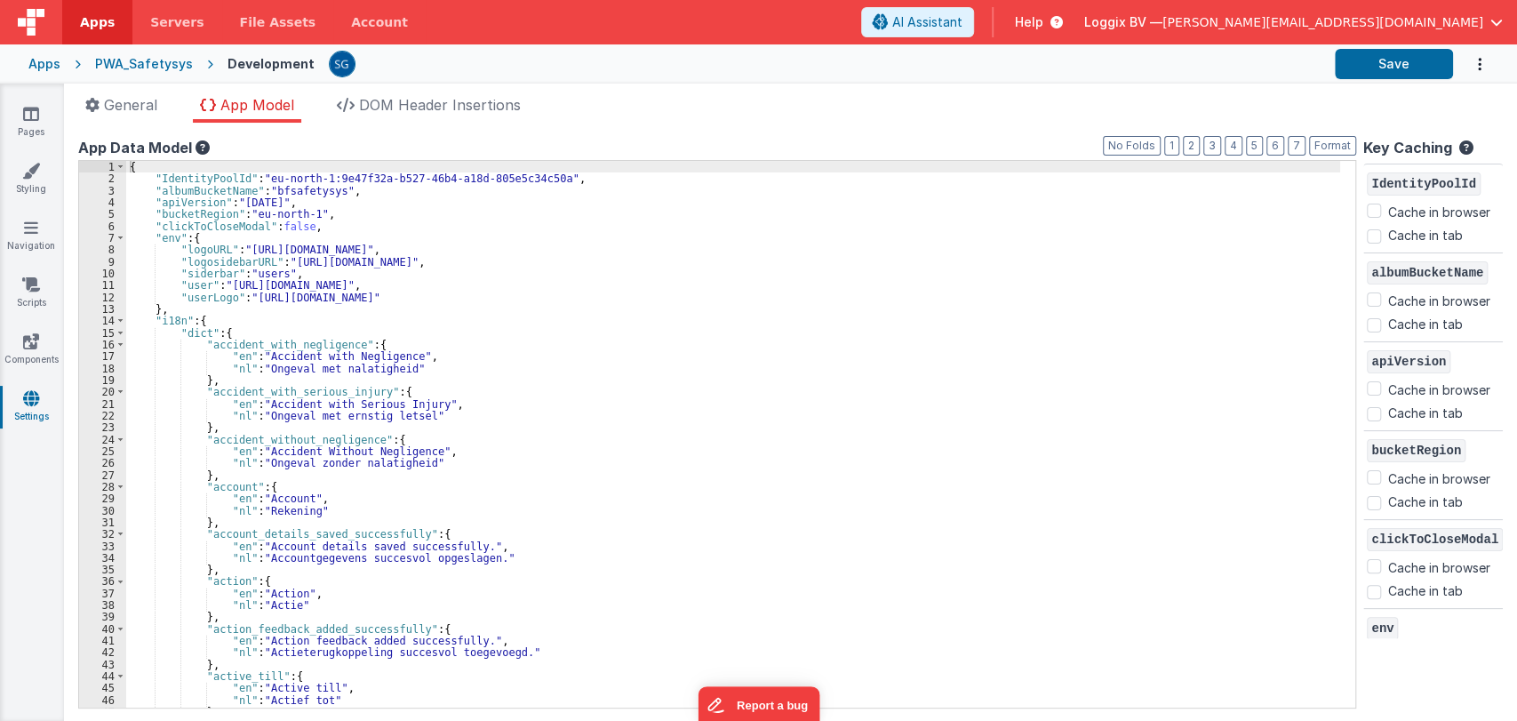
click at [472, 374] on div "{ "IdentityPoolId" : "eu-north-1:9e47f32a-b527-46b4-a18d-805e5c34c50a" , "album…" at bounding box center [733, 446] width 1214 height 571
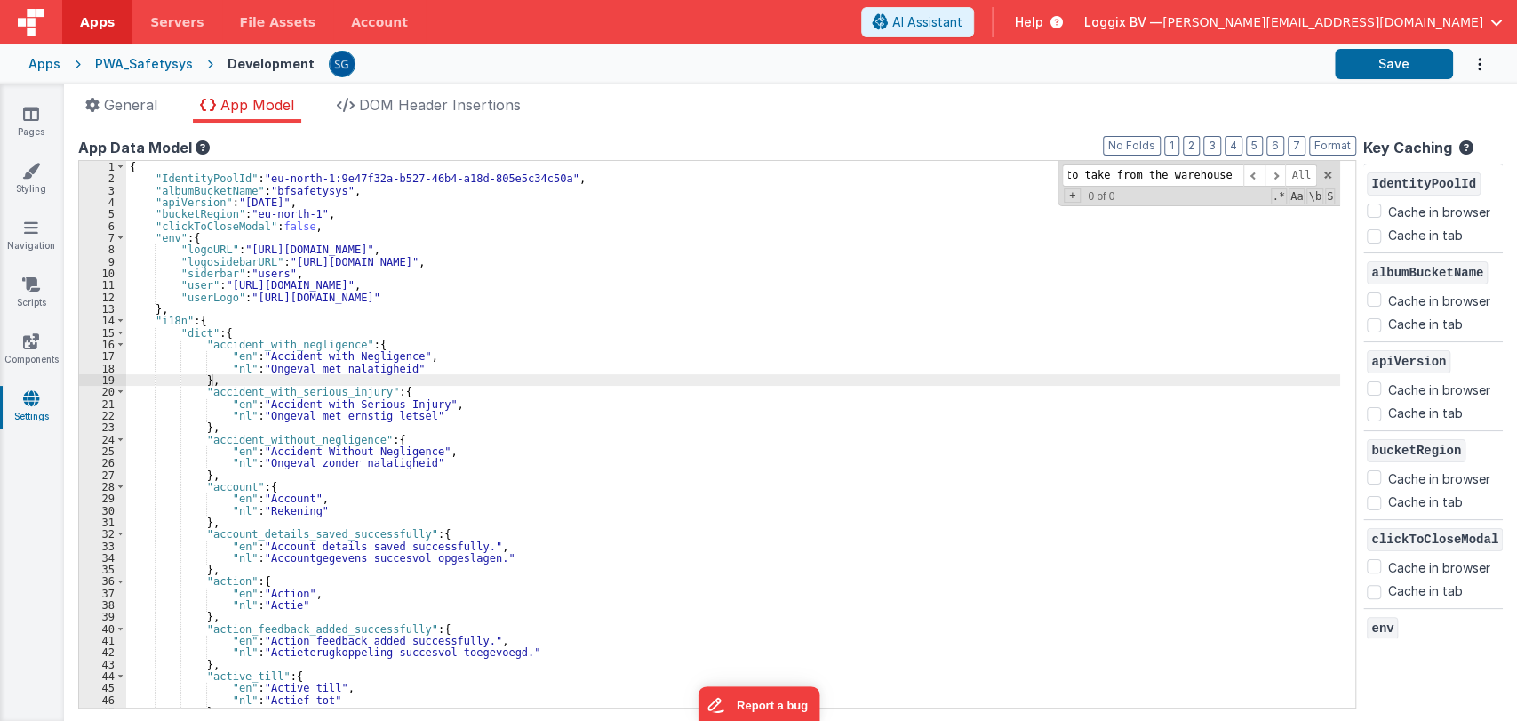
scroll to position [4668, 0]
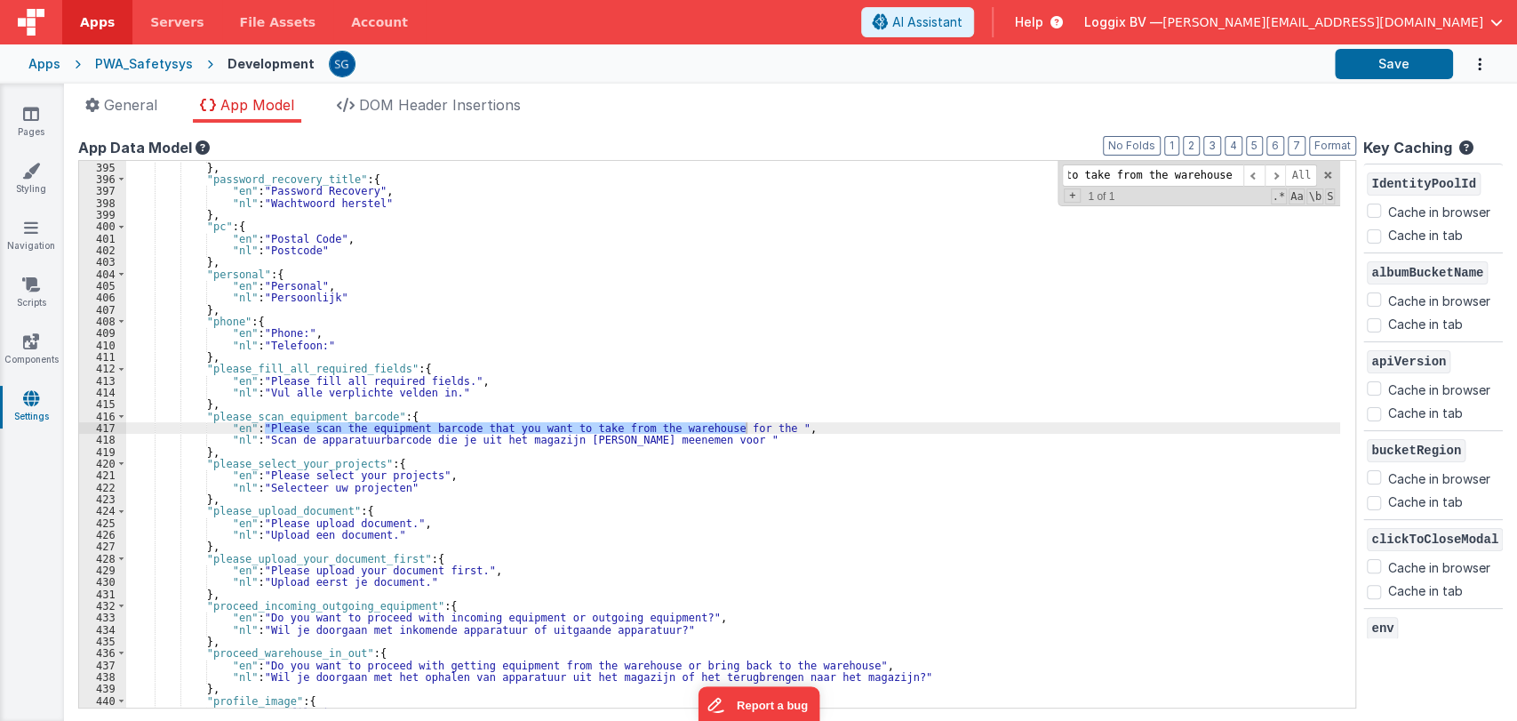
type input "Please scan the equipment barcode that you want to take from the warehouse for …"
click at [307, 410] on div ""nl" : "Vul uw e-mailadres in en we sturen u een link om uw wachtwoord te herst…" at bounding box center [733, 435] width 1214 height 571
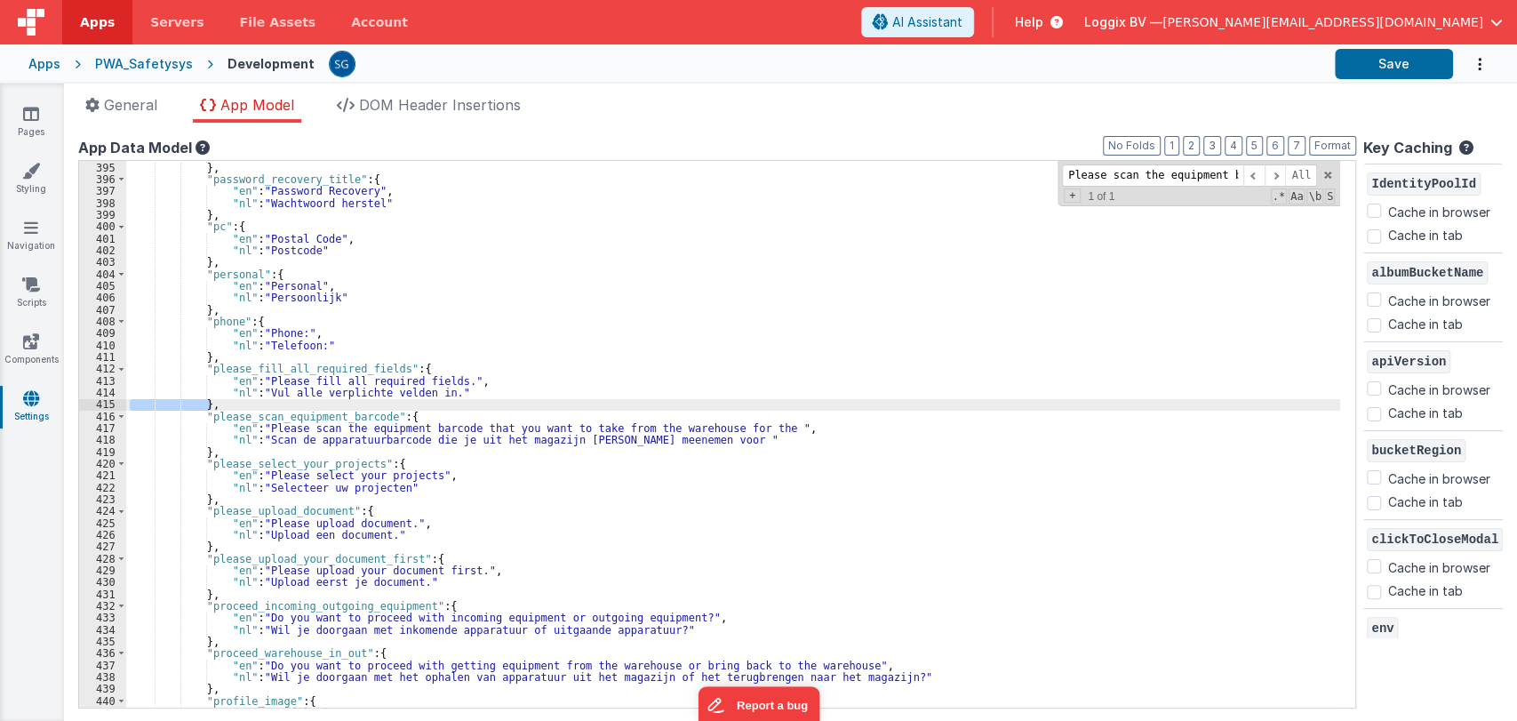
click at [316, 419] on div ""nl" : "Vul uw e-mailadres in en we sturen u een link om uw wachtwoord te herst…" at bounding box center [733, 435] width 1214 height 571
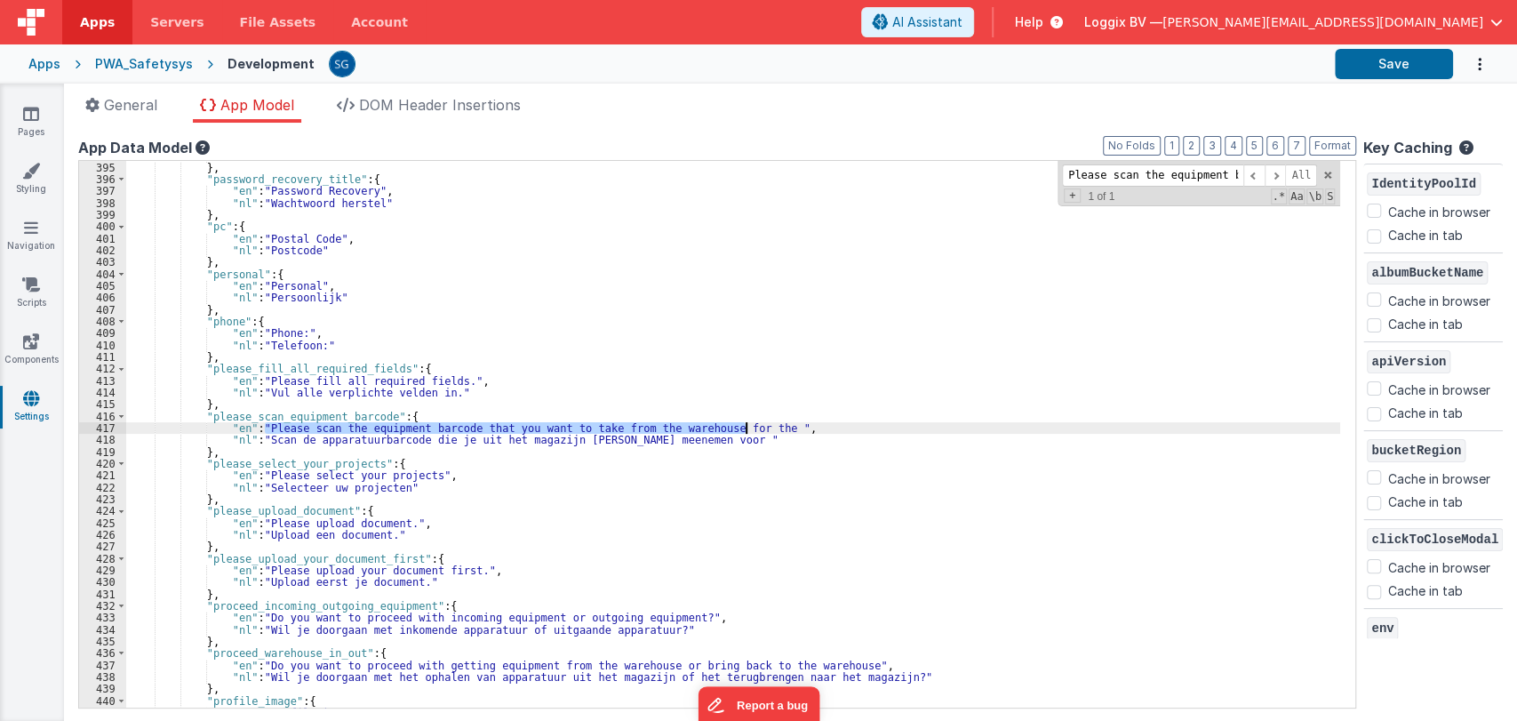
drag, startPoint x: 263, startPoint y: 422, endPoint x: 747, endPoint y: 424, distance: 483.5
click at [747, 424] on div ""nl" : "Vul uw e-mailadres in en we sturen u een link om uw wachtwoord te herst…" at bounding box center [733, 435] width 1214 height 571
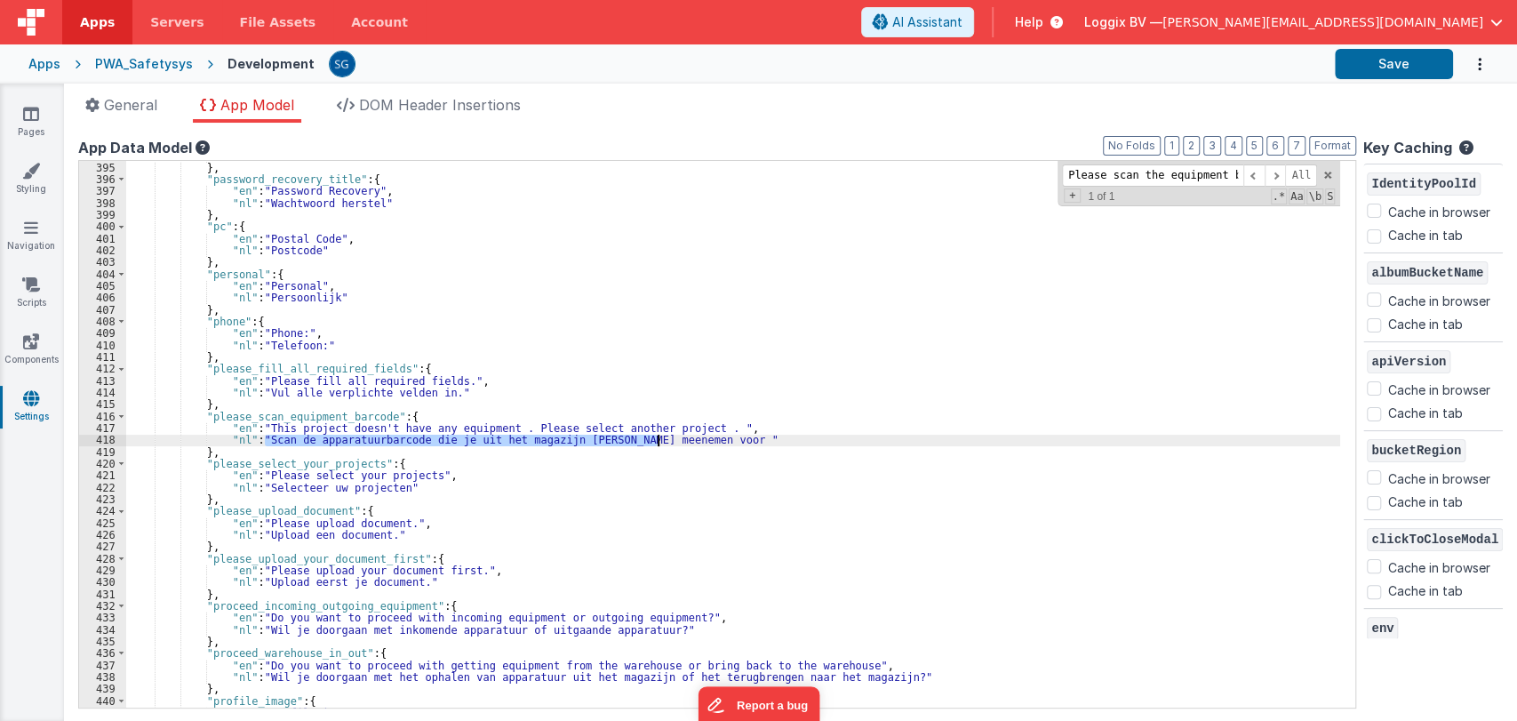
drag, startPoint x: 264, startPoint y: 442, endPoint x: 660, endPoint y: 437, distance: 395.6
click at [660, 437] on div ""nl" : "Vul uw e-mailadres in en we sturen u een link om uw wachtwoord te herst…" at bounding box center [733, 435] width 1214 height 571
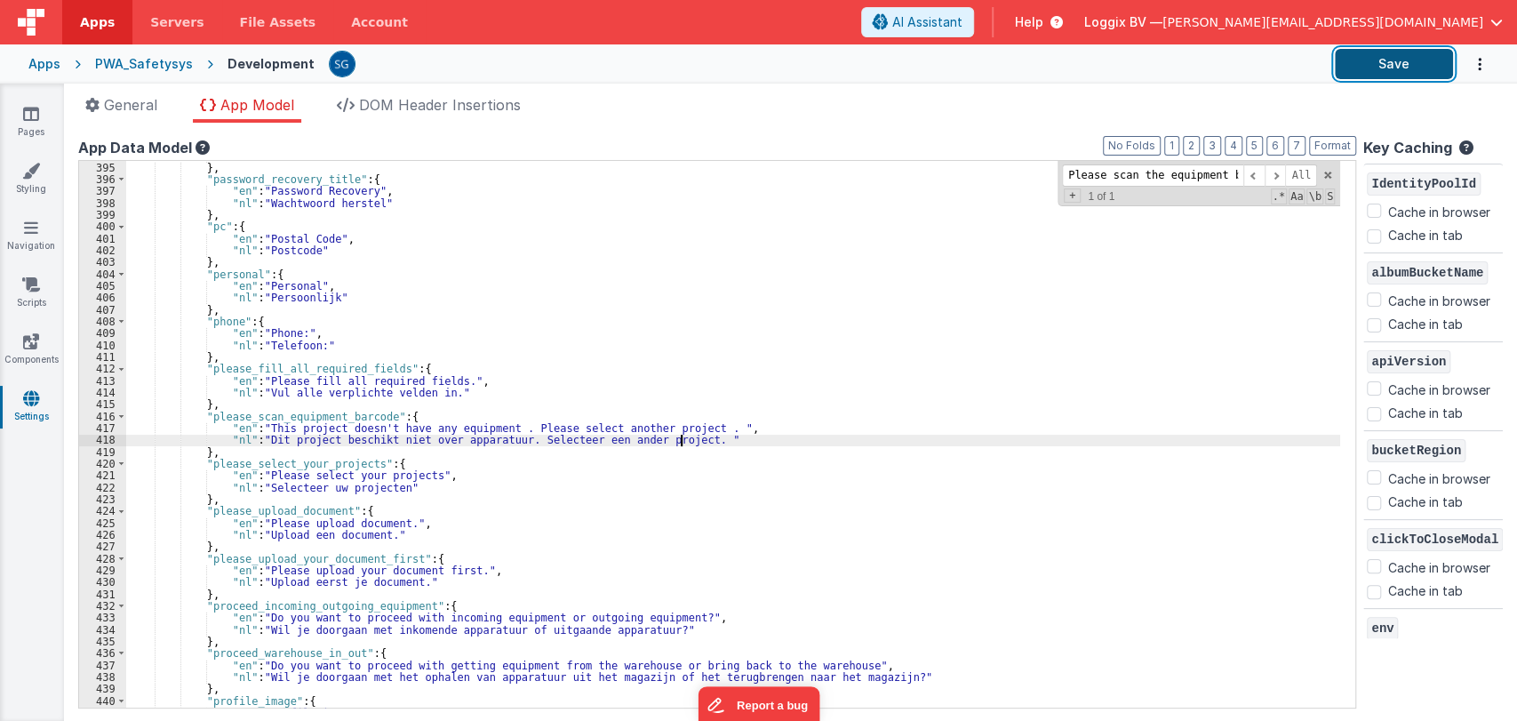
click at [1412, 49] on button "Save" at bounding box center [1394, 64] width 118 height 30
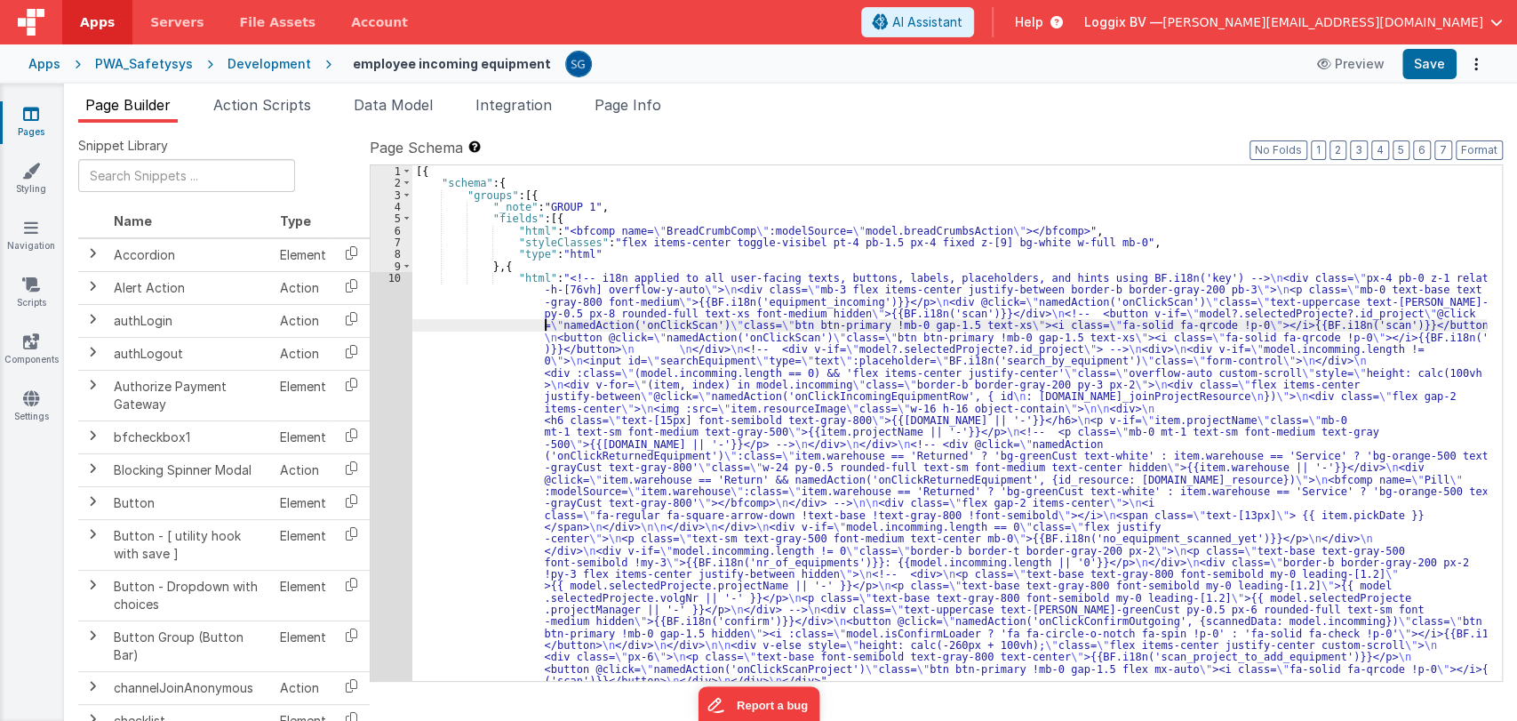
click at [545, 325] on div "[{ "schema" : { "groups" : [{ "_note" : "GROUP 1" , "fields" : [{ "html" : "<bf…" at bounding box center [949, 435] width 1075 height 540
click at [392, 275] on div "10" at bounding box center [392, 479] width 42 height 415
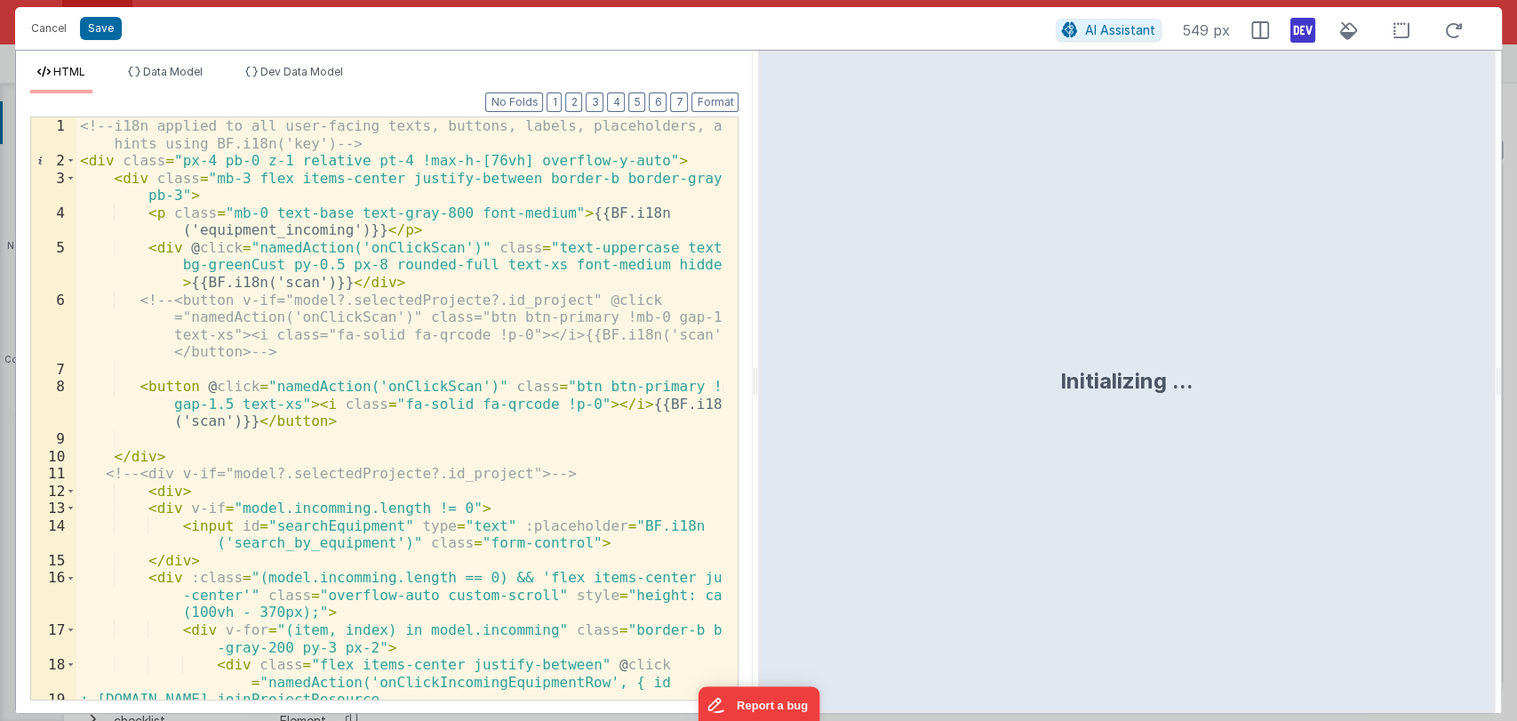
drag, startPoint x: 754, startPoint y: 383, endPoint x: 1483, endPoint y: 320, distance: 732.5
click at [1483, 320] on html "Cancel Save AI Assistant 549 px HTML Data Model Dev Data Model Format 7 6 5 4 3…" at bounding box center [758, 360] width 1517 height 721
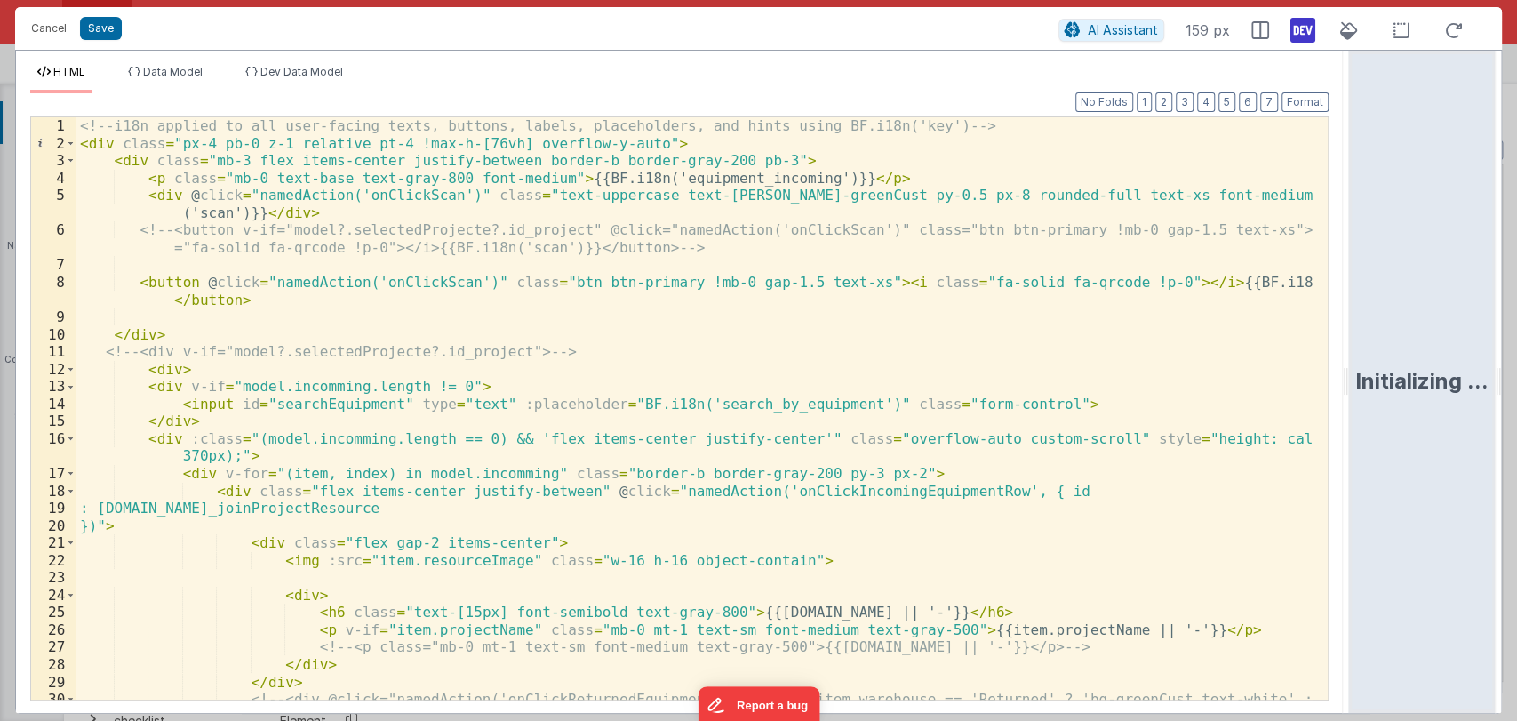
click at [914, 375] on div "<!-- i18n applied to all user-facing texts, buttons, labels, placeholders, and …" at bounding box center [694, 443] width 1236 height 652
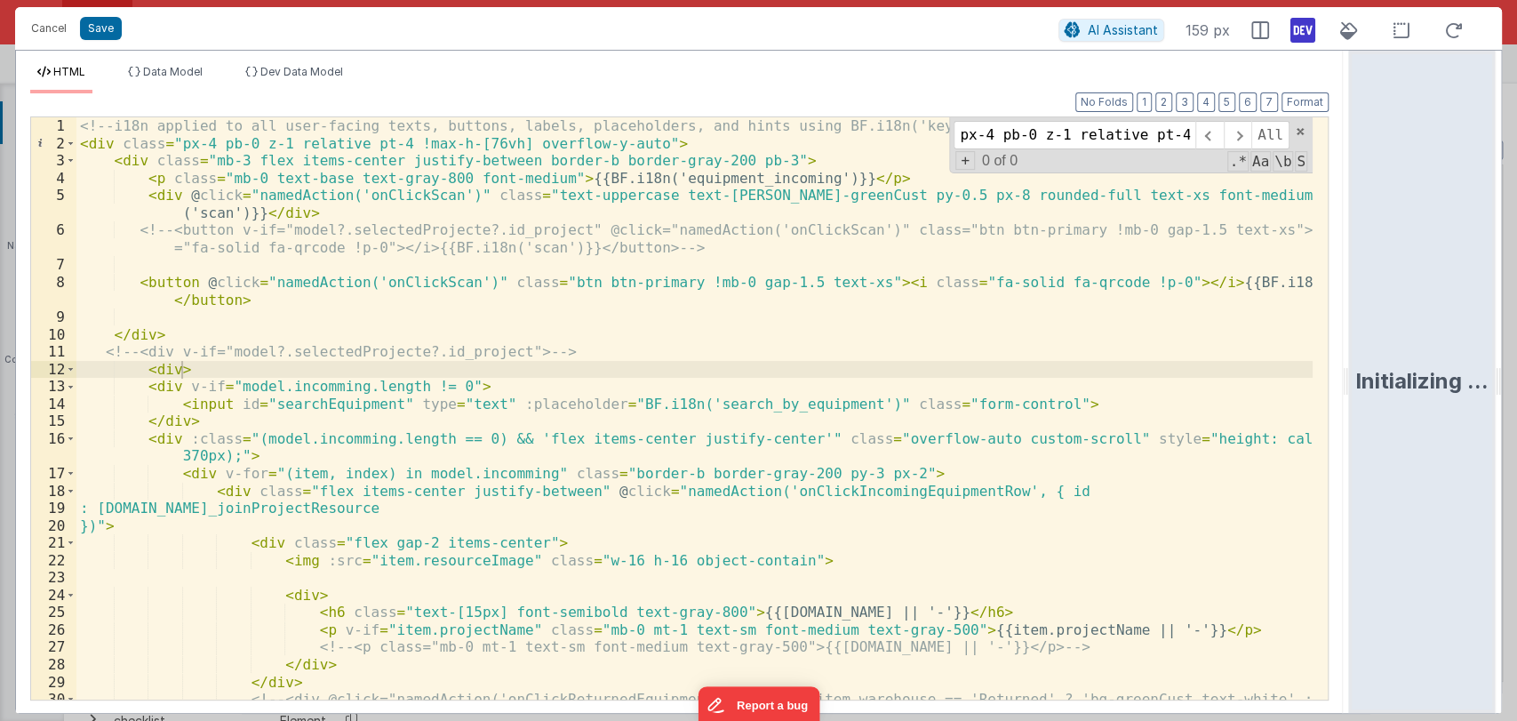
scroll to position [0, 214]
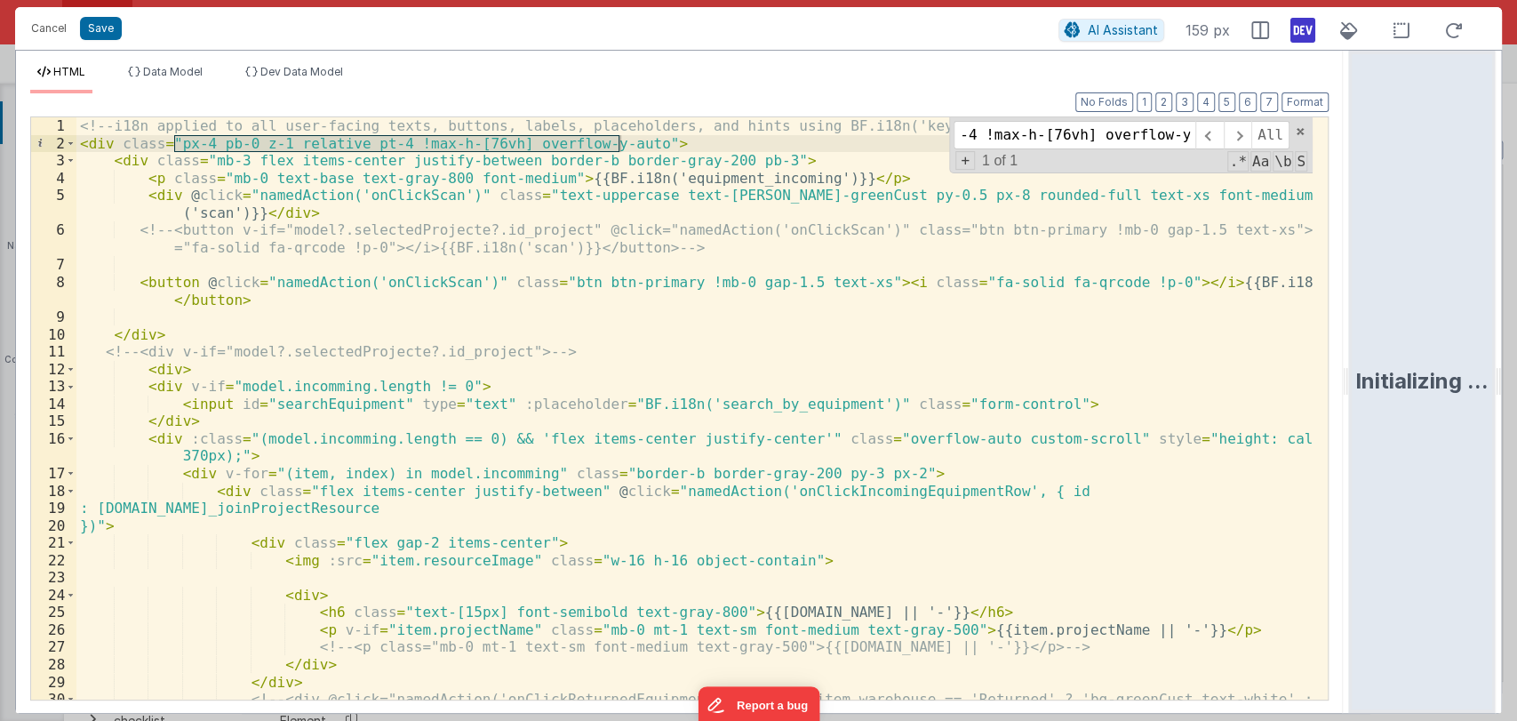
type input "px-4 pb-0 z-1 relative pt-4 !max-h-[76vh] overflow-y-auto"
click at [618, 144] on div "<!-- i18n applied to all user-facing texts, buttons, labels, placeholders, and …" at bounding box center [694, 408] width 1236 height 582
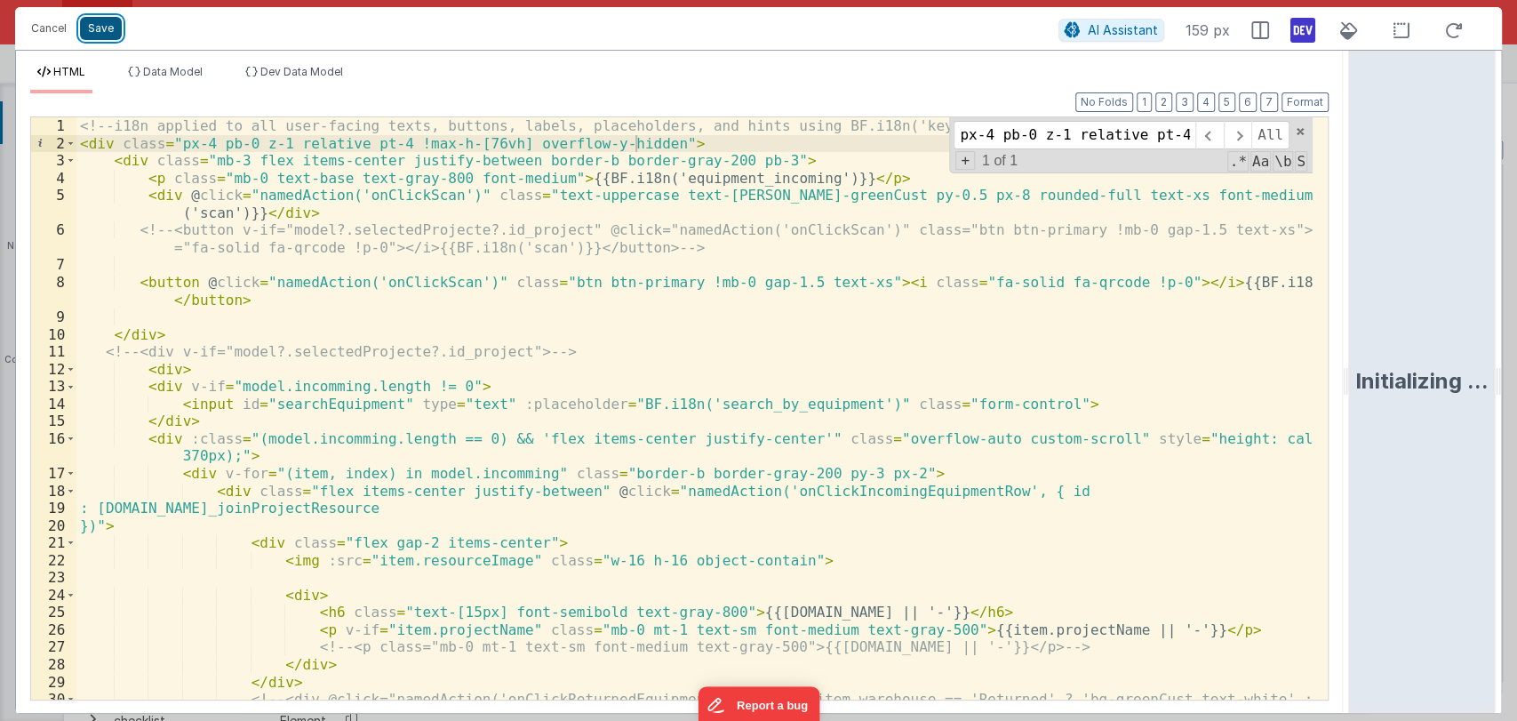
click at [91, 24] on button "Save" at bounding box center [101, 28] width 42 height 23
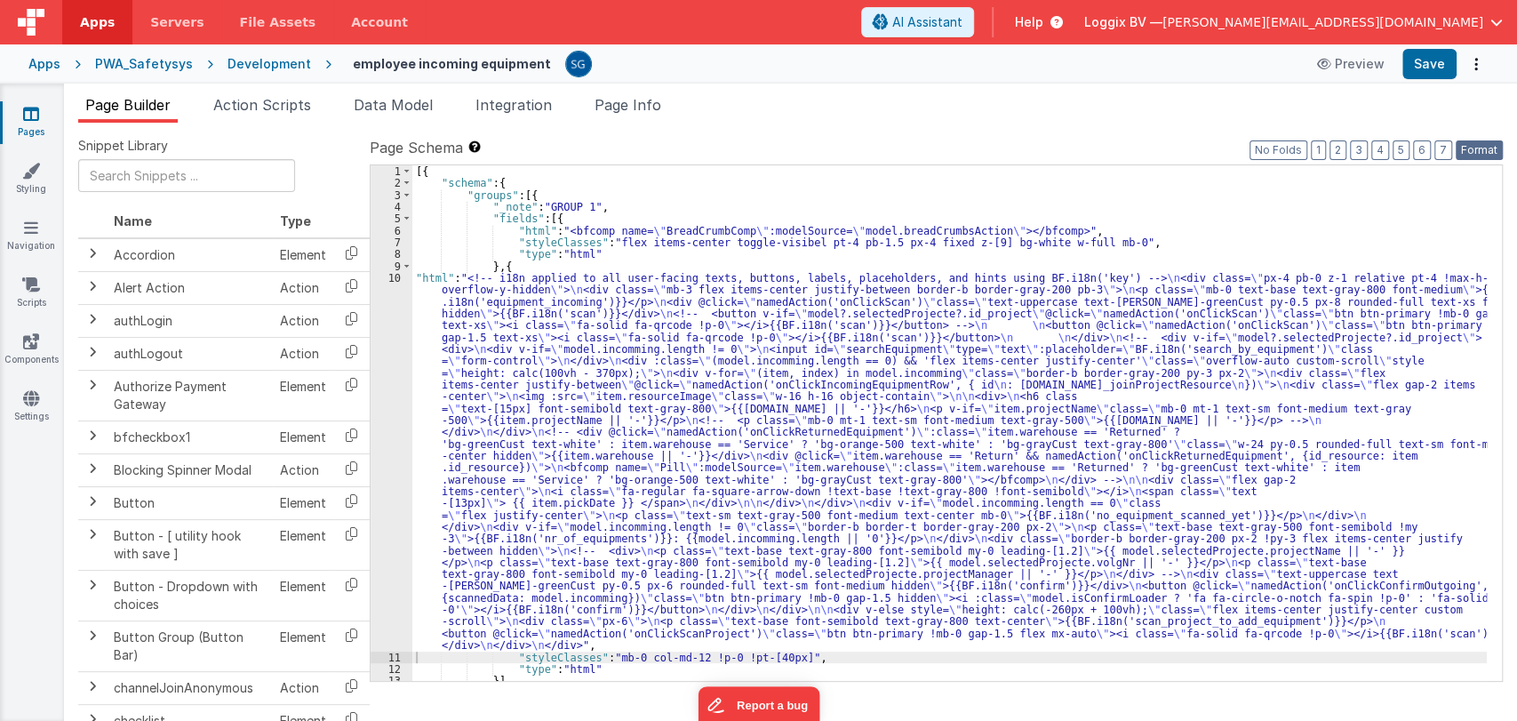
click at [1470, 156] on button "Format" at bounding box center [1479, 150] width 47 height 20
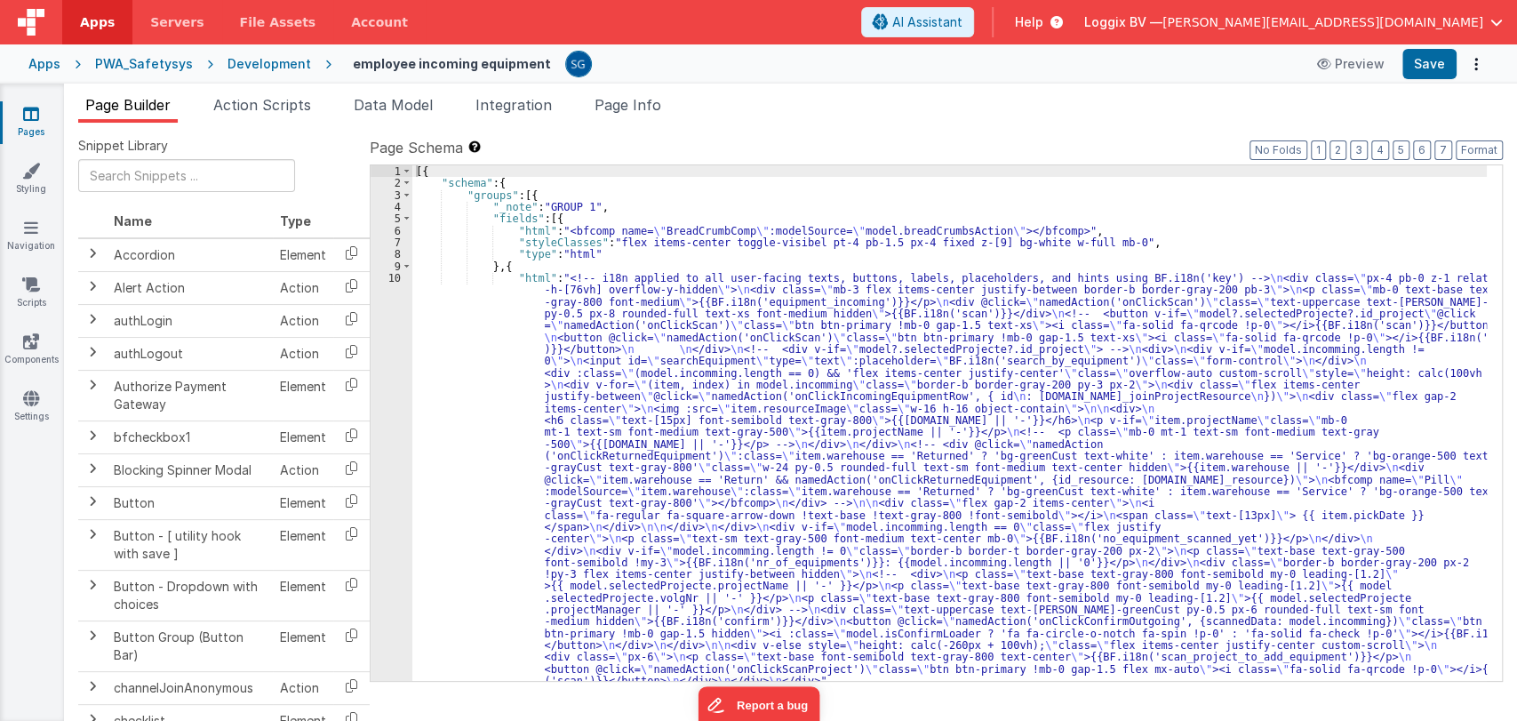
click at [1436, 44] on header "Apps Servers File Assets Account Some FUTURE Slot AI Assistant Help Loggix BV —…" at bounding box center [758, 22] width 1517 height 44
click at [1436, 59] on button "Save" at bounding box center [1430, 64] width 54 height 30
click at [38, 116] on icon at bounding box center [31, 114] width 16 height 18
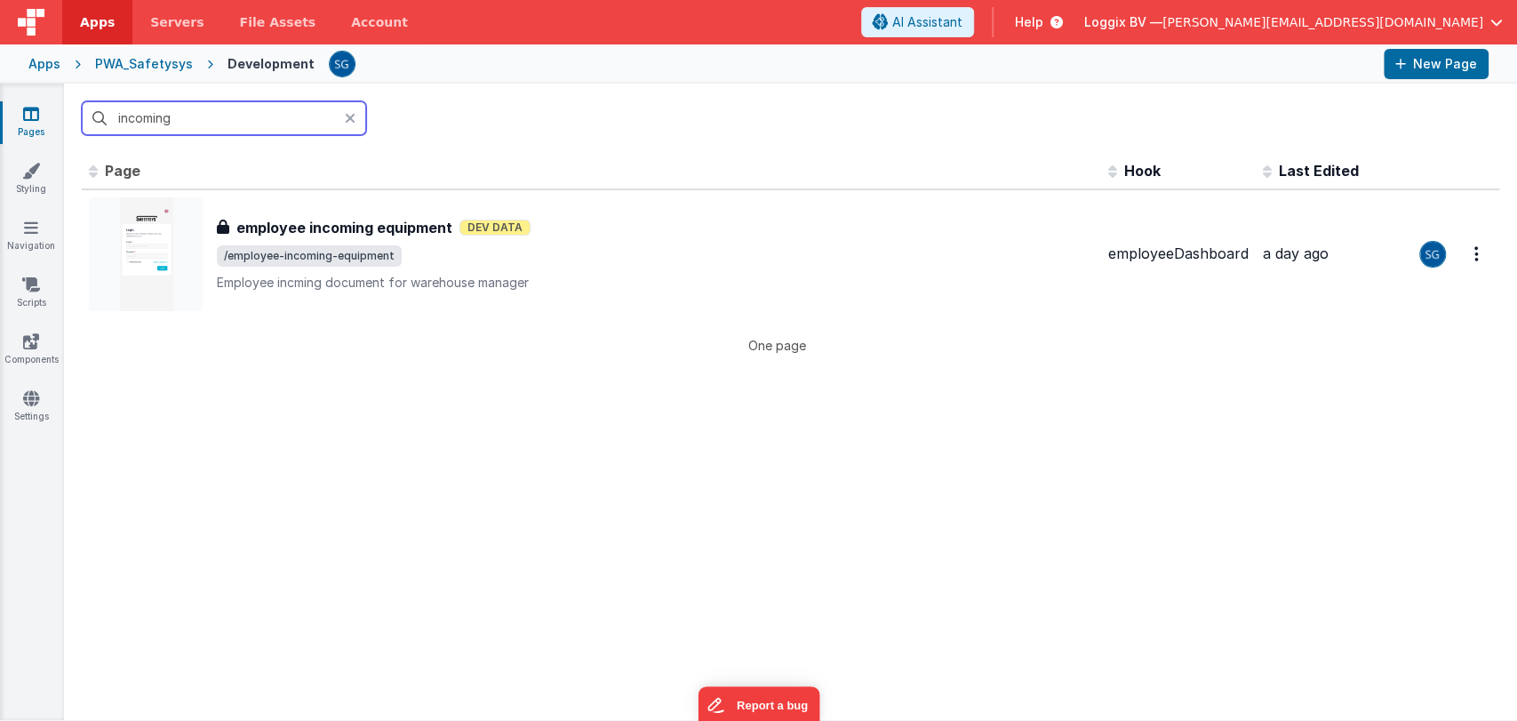
click at [217, 117] on input "incoming" at bounding box center [224, 118] width 284 height 34
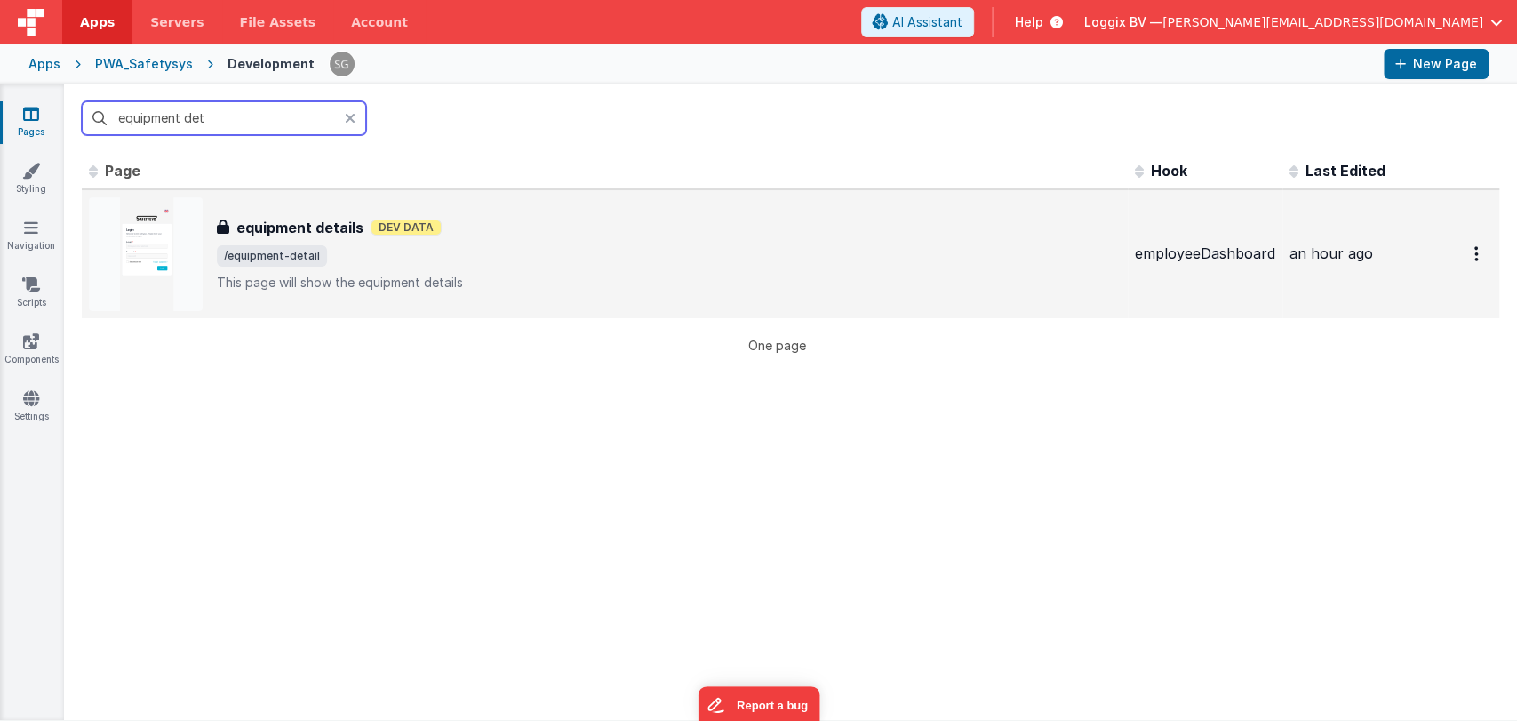
type input "equipment det"
click at [340, 258] on span "/equipment-detail" at bounding box center [669, 255] width 904 height 21
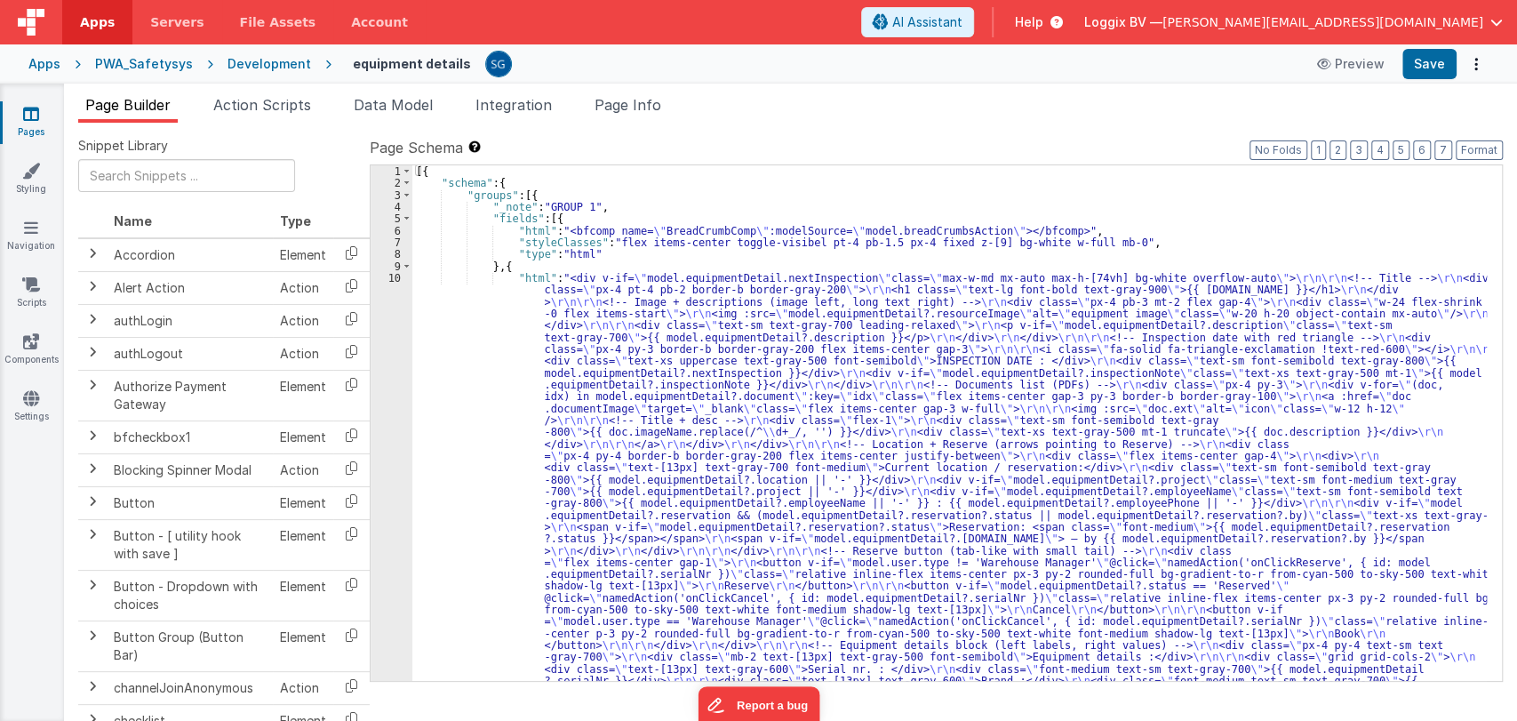
click at [458, 368] on div "[{ "schema" : { "groups" : [{ "_note" : "GROUP 1" , "fields" : [{ "html" : "<bf…" at bounding box center [949, 648] width 1075 height 966
click at [394, 274] on div "10" at bounding box center [392, 491] width 42 height 438
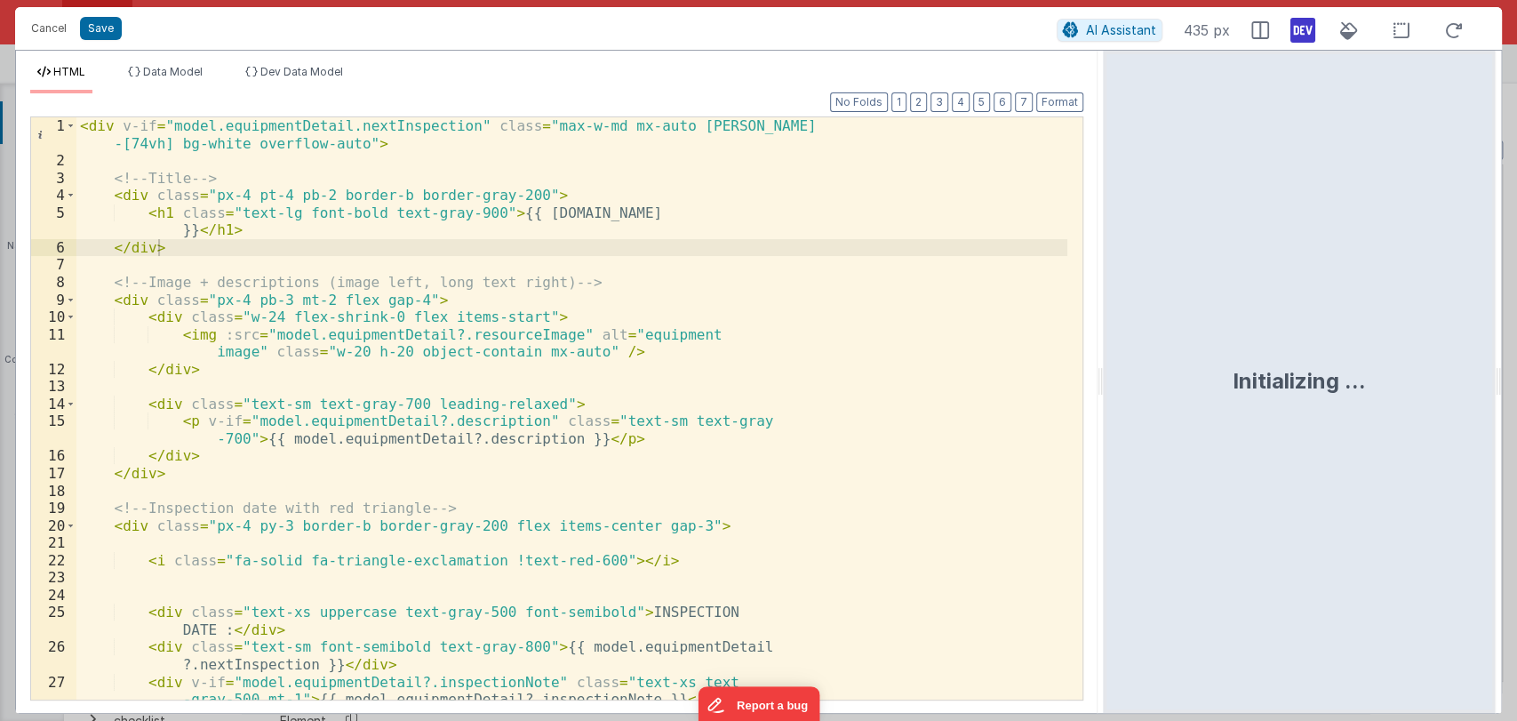
drag, startPoint x: 756, startPoint y: 385, endPoint x: 1506, endPoint y: 404, distance: 750.4
click at [1506, 404] on html "Cancel Save AI Assistant 435 px HTML Data Model Dev Data Model Format 7 6 5 4 3…" at bounding box center [758, 360] width 1517 height 721
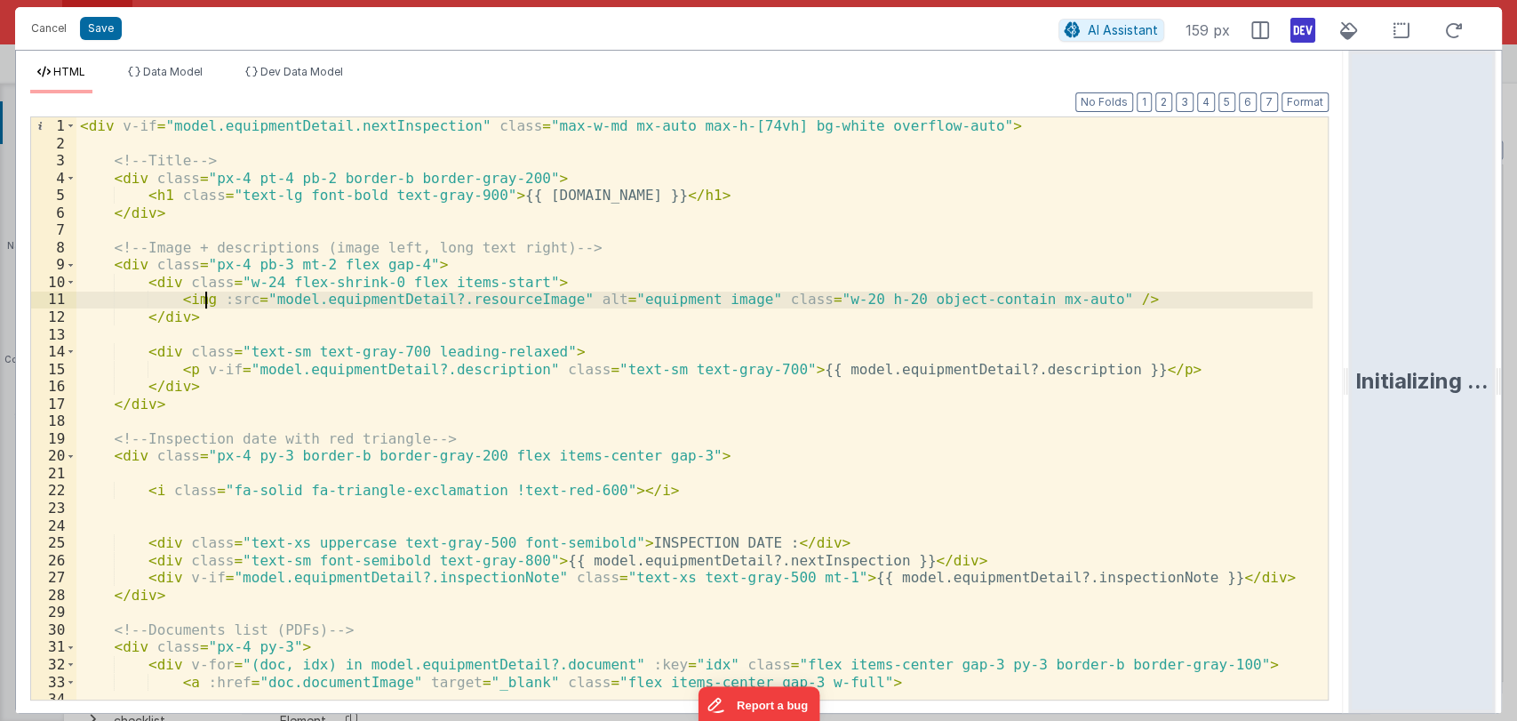
click at [206, 300] on div "< div v-if = "model.equipmentDetail.nextInspection" class = "max-w-md mx-auto m…" at bounding box center [694, 425] width 1236 height 617
drag, startPoint x: 360, startPoint y: 300, endPoint x: 642, endPoint y: 303, distance: 281.8
click at [642, 303] on div "< div v-if = "model.equipmentDetail.nextInspection" class = "max-w-md mx-auto m…" at bounding box center [694, 425] width 1236 height 617
click at [280, 294] on div "< div v-if = "model.equipmentDetail.nextInspection" class = "max-w-md mx-auto m…" at bounding box center [694, 425] width 1236 height 617
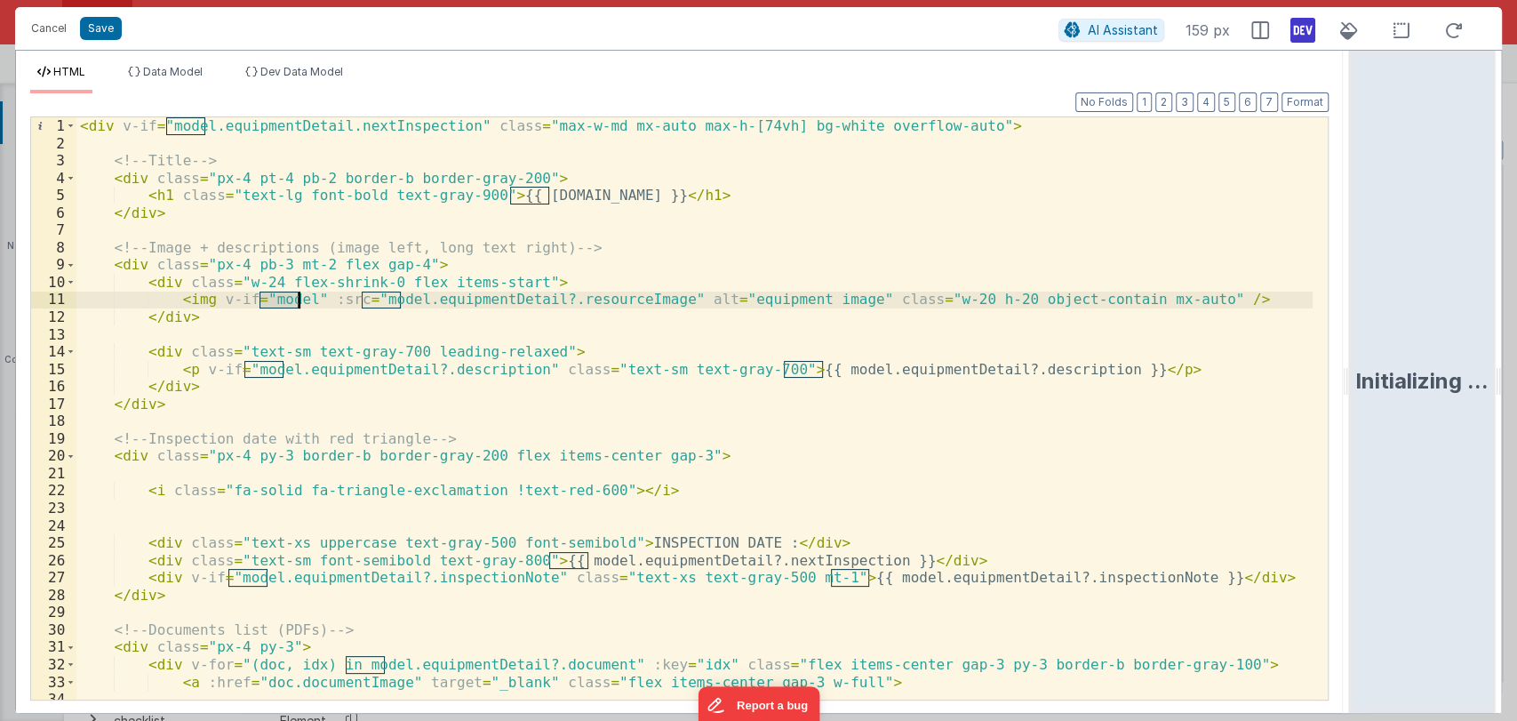
paste textarea
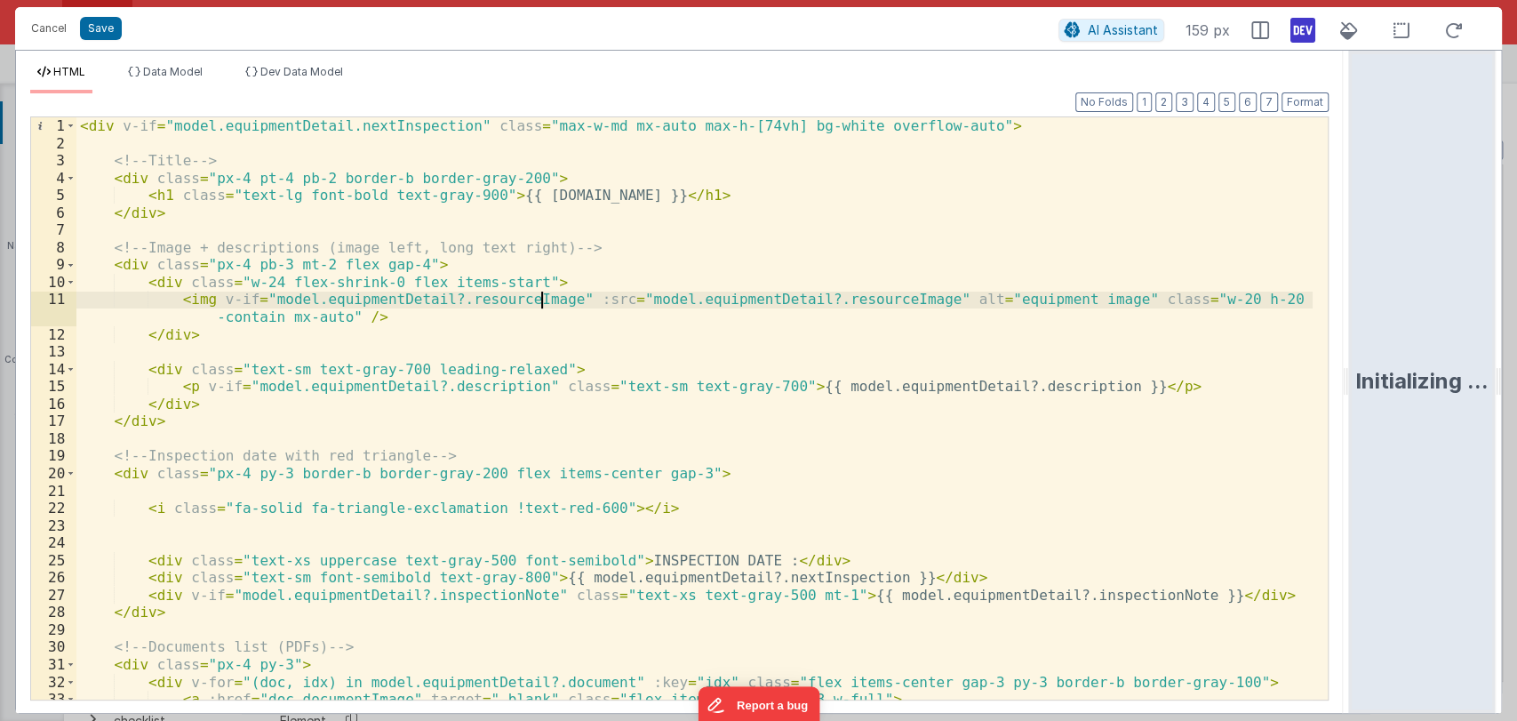
click at [395, 311] on div "< div v-if = "model.equipmentDetail.nextInspection" class = "max-w-md mx-auto m…" at bounding box center [694, 425] width 1236 height 617
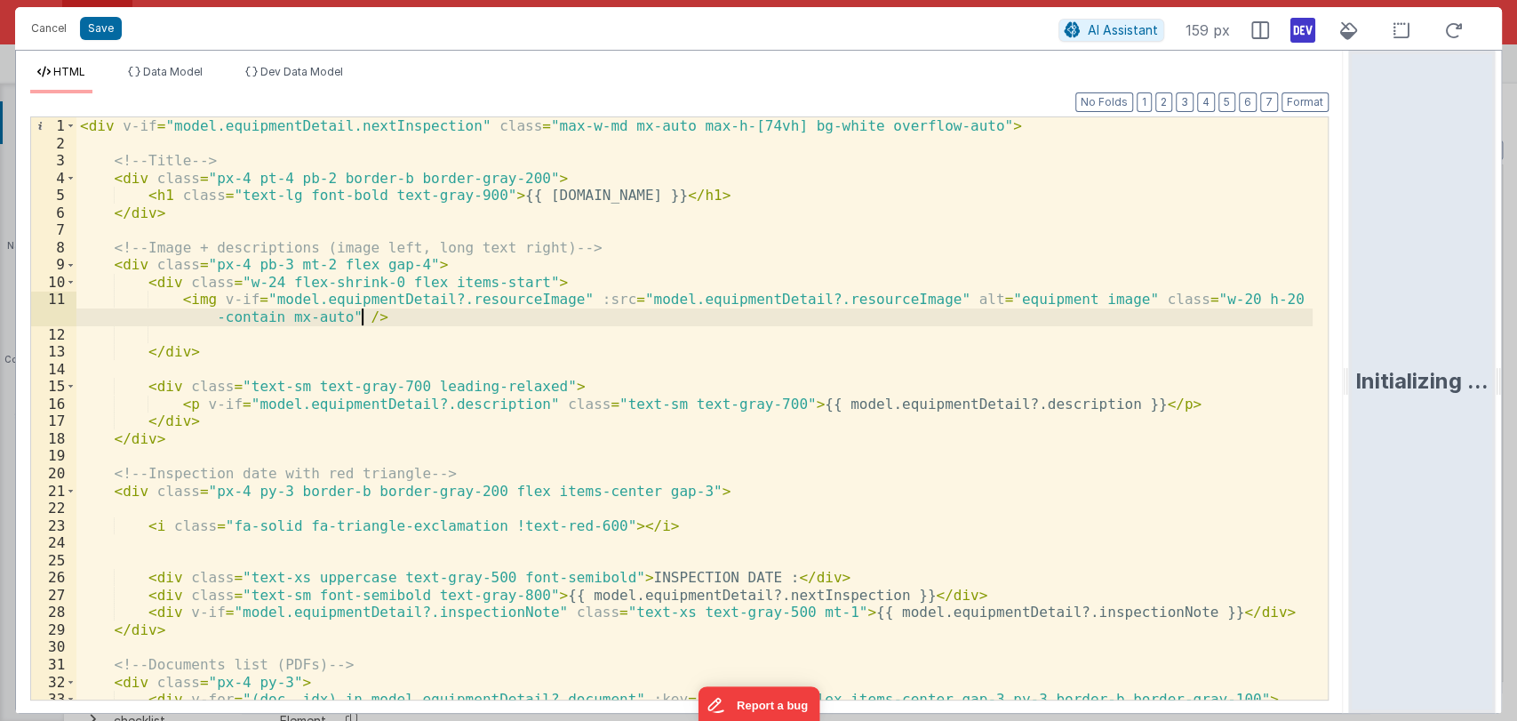
click at [395, 311] on div "< div v-if = "model.equipmentDetail.nextInspection" class = "max-w-md mx-auto m…" at bounding box center [694, 425] width 1236 height 617
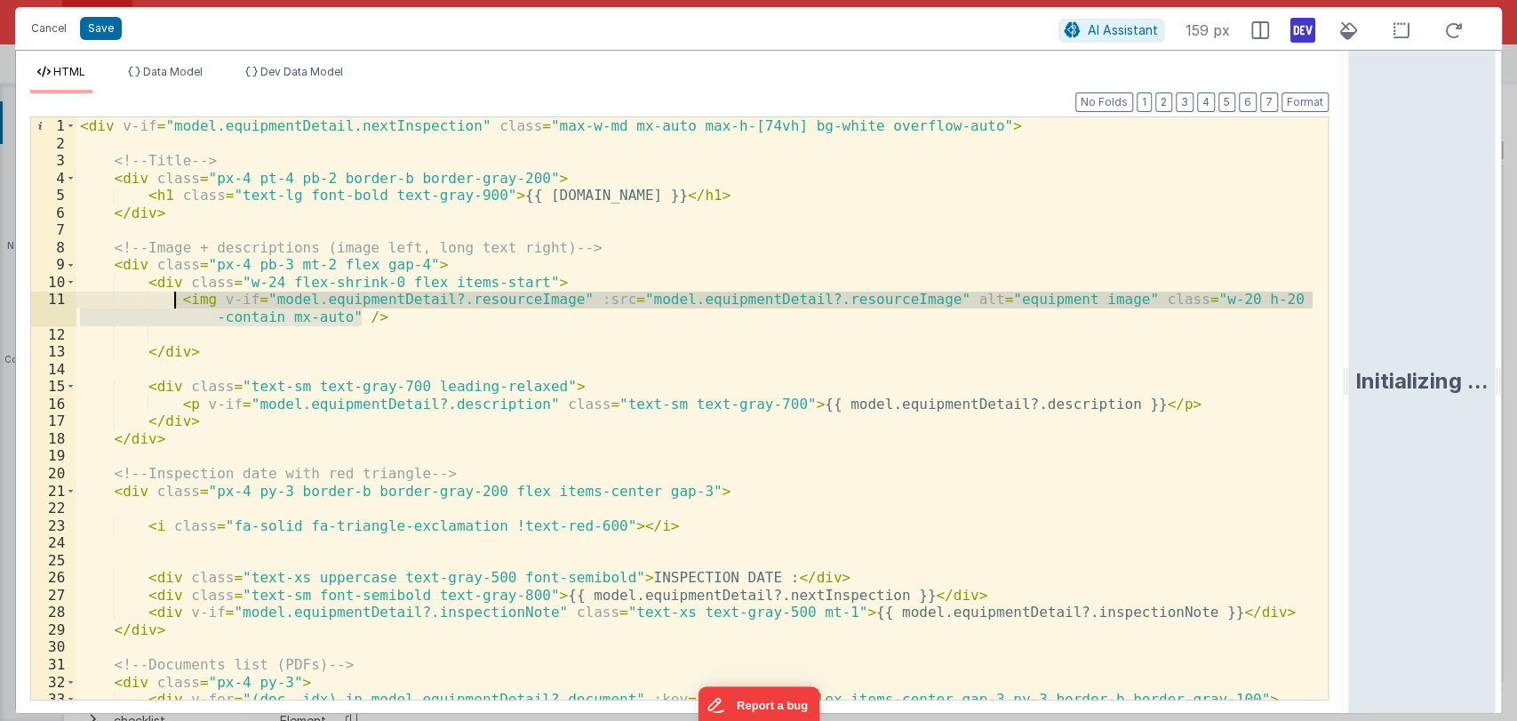
drag, startPoint x: 395, startPoint y: 311, endPoint x: 172, endPoint y: 300, distance: 222.5
click at [172, 300] on div "< div v-if = "model.equipmentDetail.nextInspection" class = "max-w-md mx-auto m…" at bounding box center [694, 425] width 1236 height 617
click at [228, 333] on div "< div v-if = "model.equipmentDetail.nextInspection" class = "max-w-md mx-auto m…" at bounding box center [694, 425] width 1236 height 617
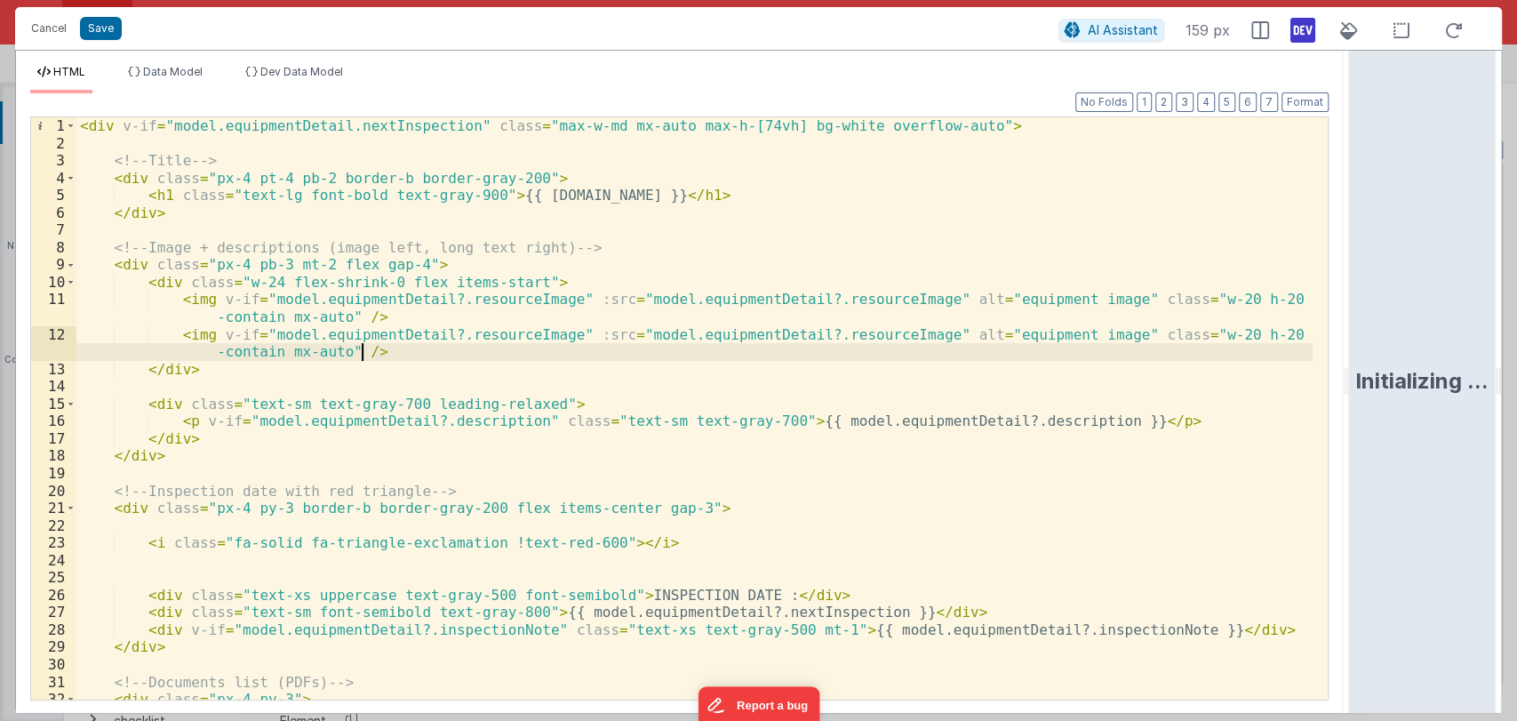
click at [539, 331] on div "< div v-if = "model.equipmentDetail.nextInspection" class = "max-w-md mx-auto m…" at bounding box center [694, 425] width 1236 height 617
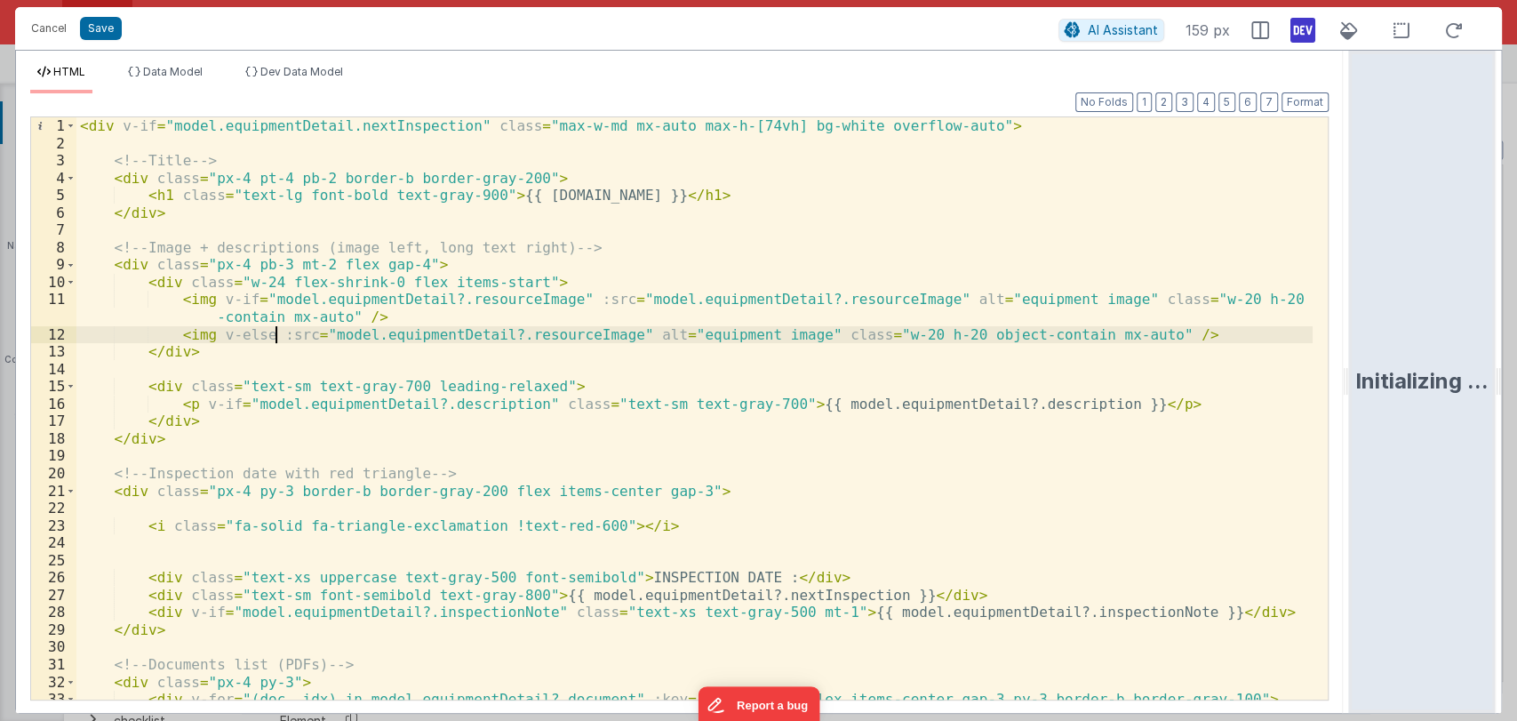
click at [276, 333] on div "< div v-if = "model.equipmentDetail.nextInspection" class = "max-w-md mx-auto m…" at bounding box center [694, 425] width 1236 height 617
click at [207, 331] on div "< div v-if = "model.equipmentDetail.nextInspection" class = "max-w-md mx-auto m…" at bounding box center [694, 425] width 1236 height 617
drag, startPoint x: 1133, startPoint y: 327, endPoint x: 313, endPoint y: 343, distance: 820.5
click at [313, 343] on div "< div v-if = "model.equipmentDetail.nextInspection" class = "max-w-md mx-auto m…" at bounding box center [694, 425] width 1236 height 617
click at [1122, 318] on div "< div v-if = "model.equipmentDetail.nextInspection" class = "max-w-md mx-auto m…" at bounding box center [694, 425] width 1236 height 617
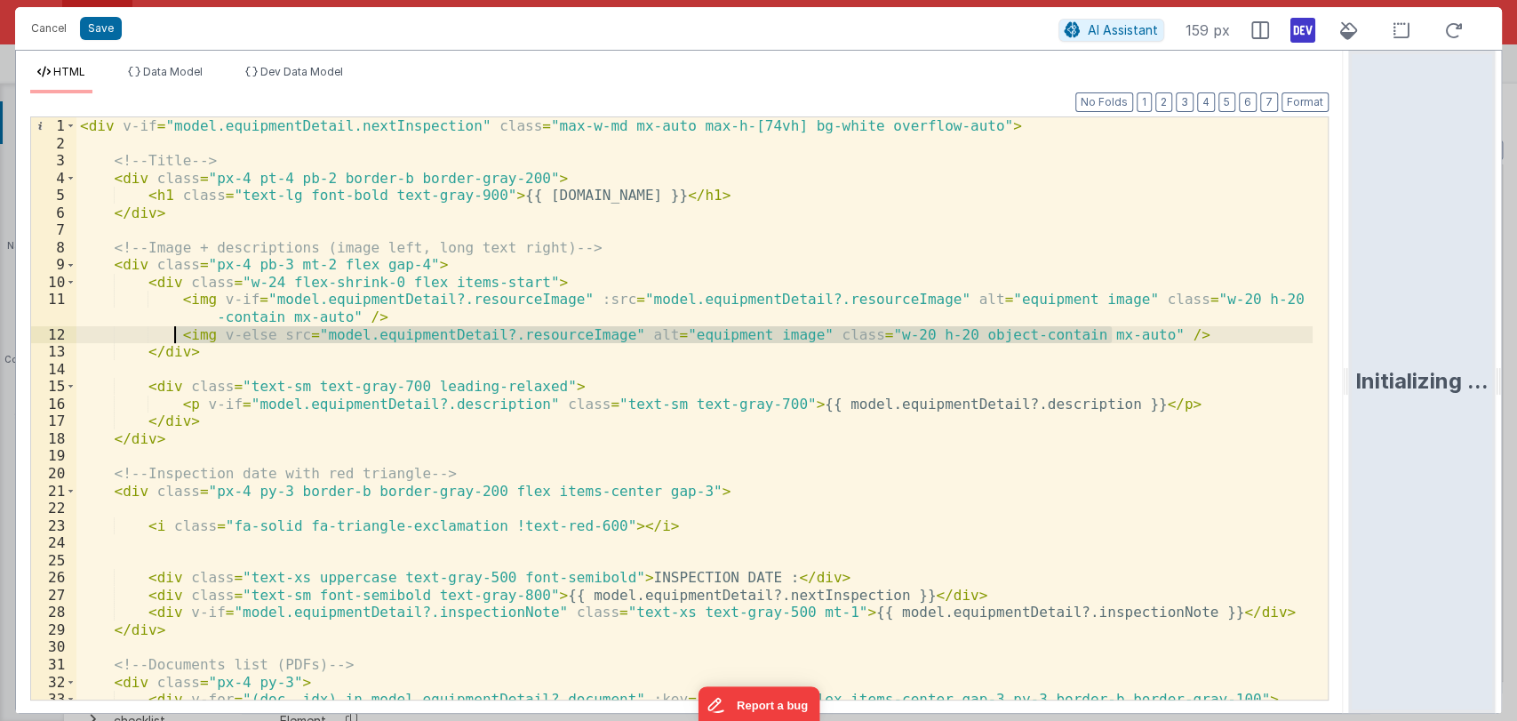
drag, startPoint x: 1127, startPoint y: 340, endPoint x: 174, endPoint y: 332, distance: 952.9
click at [174, 332] on div "< div v-if = "model.equipmentDetail.nextInspection" class = "max-w-md mx-auto m…" at bounding box center [694, 425] width 1236 height 617
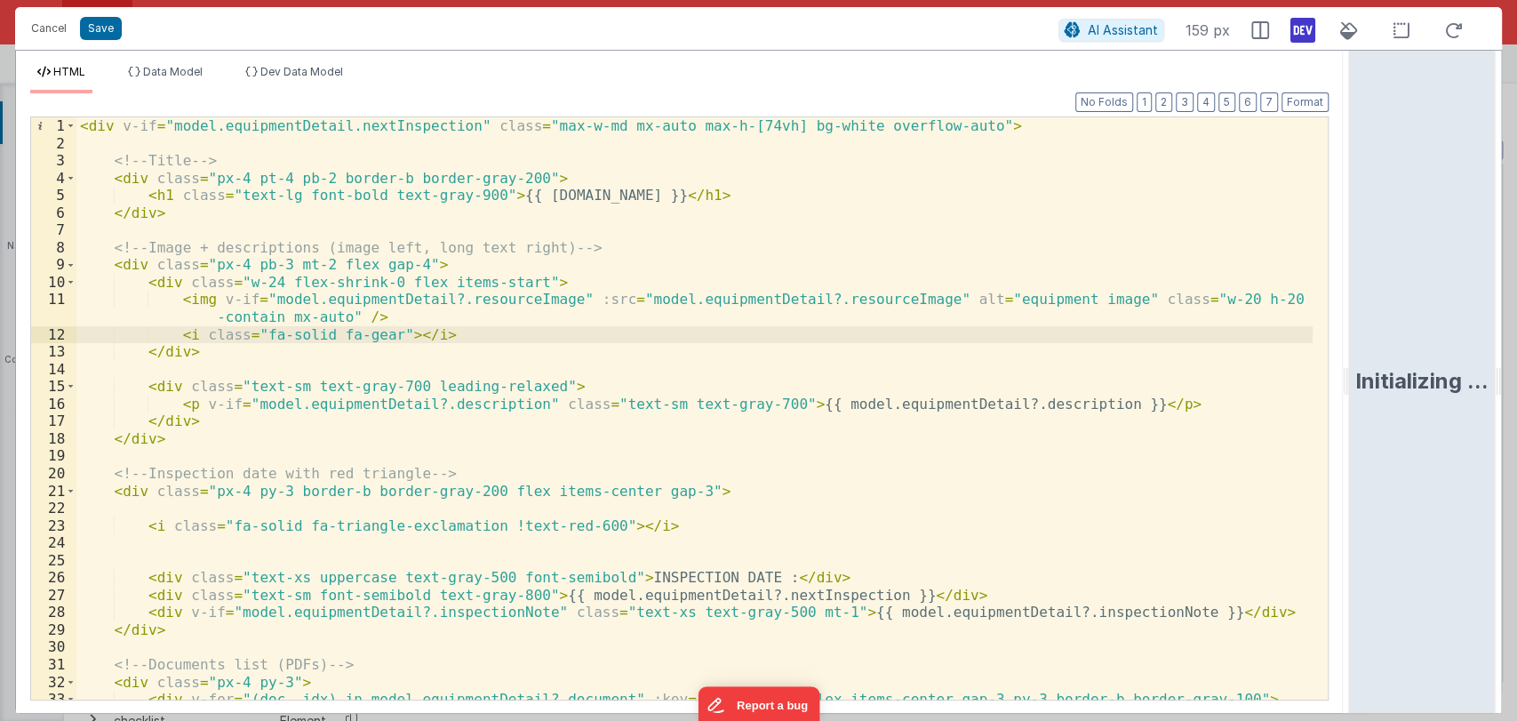
click at [196, 332] on div "< div v-if = "model.equipmentDetail.nextInspection" class = "max-w-md mx-auto m…" at bounding box center [694, 425] width 1236 height 617
click at [446, 329] on div "< div v-if = "model.equipmentDetail.nextInspection" class = "max-w-md mx-auto m…" at bounding box center [694, 425] width 1236 height 617
click at [641, 337] on div "< div v-if = "model.equipmentDetail.nextInspection" class = "max-w-md mx-auto m…" at bounding box center [694, 425] width 1236 height 617
click at [86, 17] on button "Save" at bounding box center [101, 28] width 42 height 23
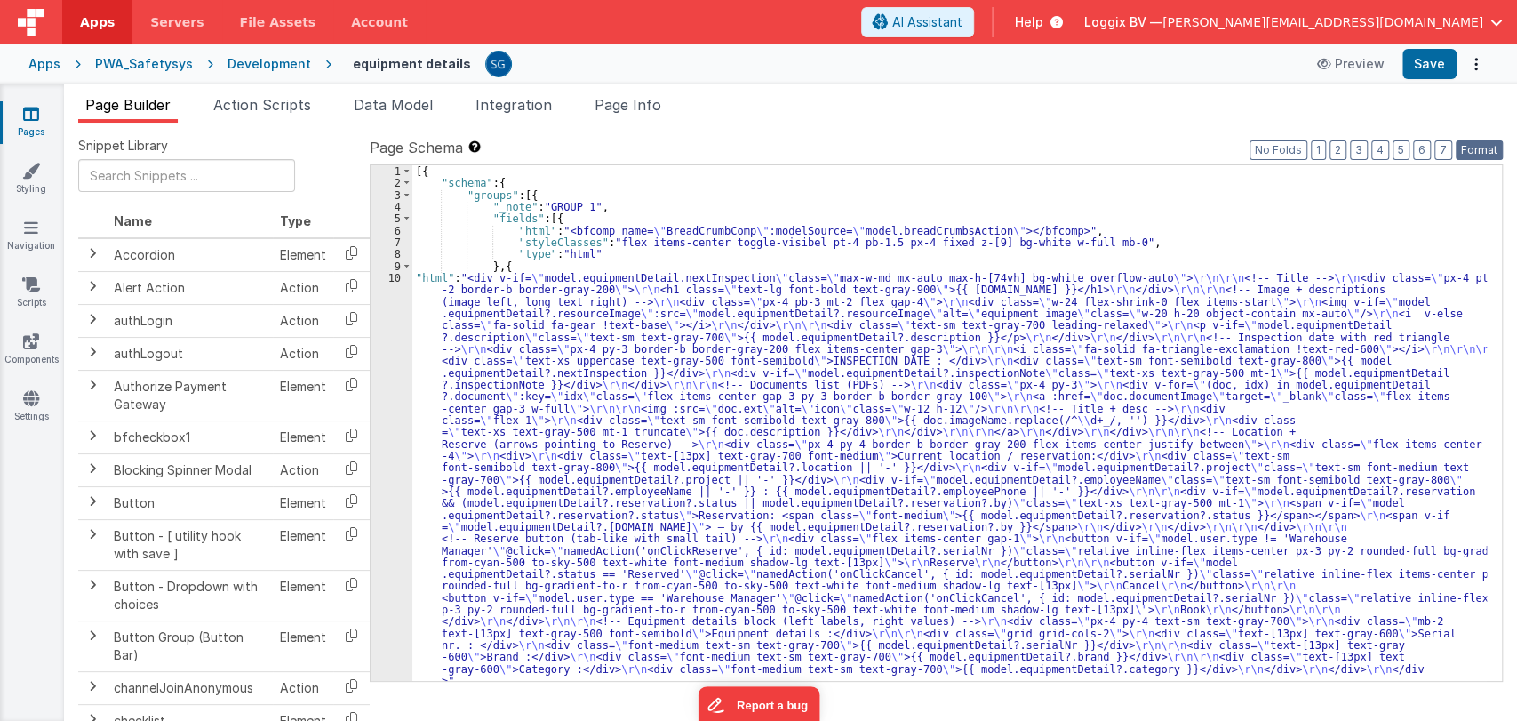
click at [1483, 149] on button "Format" at bounding box center [1479, 150] width 47 height 20
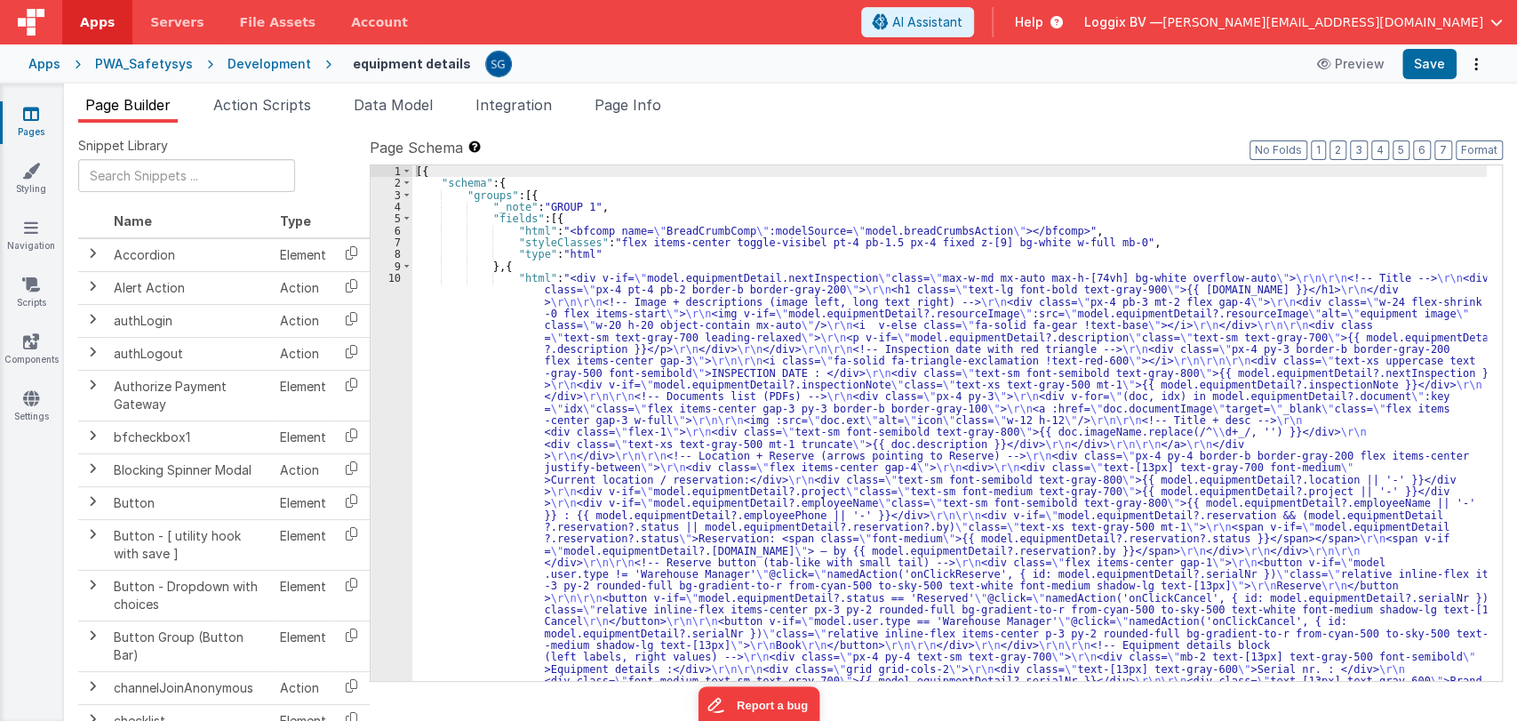
click at [412, 324] on div "[{ "schema" : { "groups" : [{ "_note" : "GROUP 1" , "fields" : [{ "html" : "<bf…" at bounding box center [949, 654] width 1075 height 978
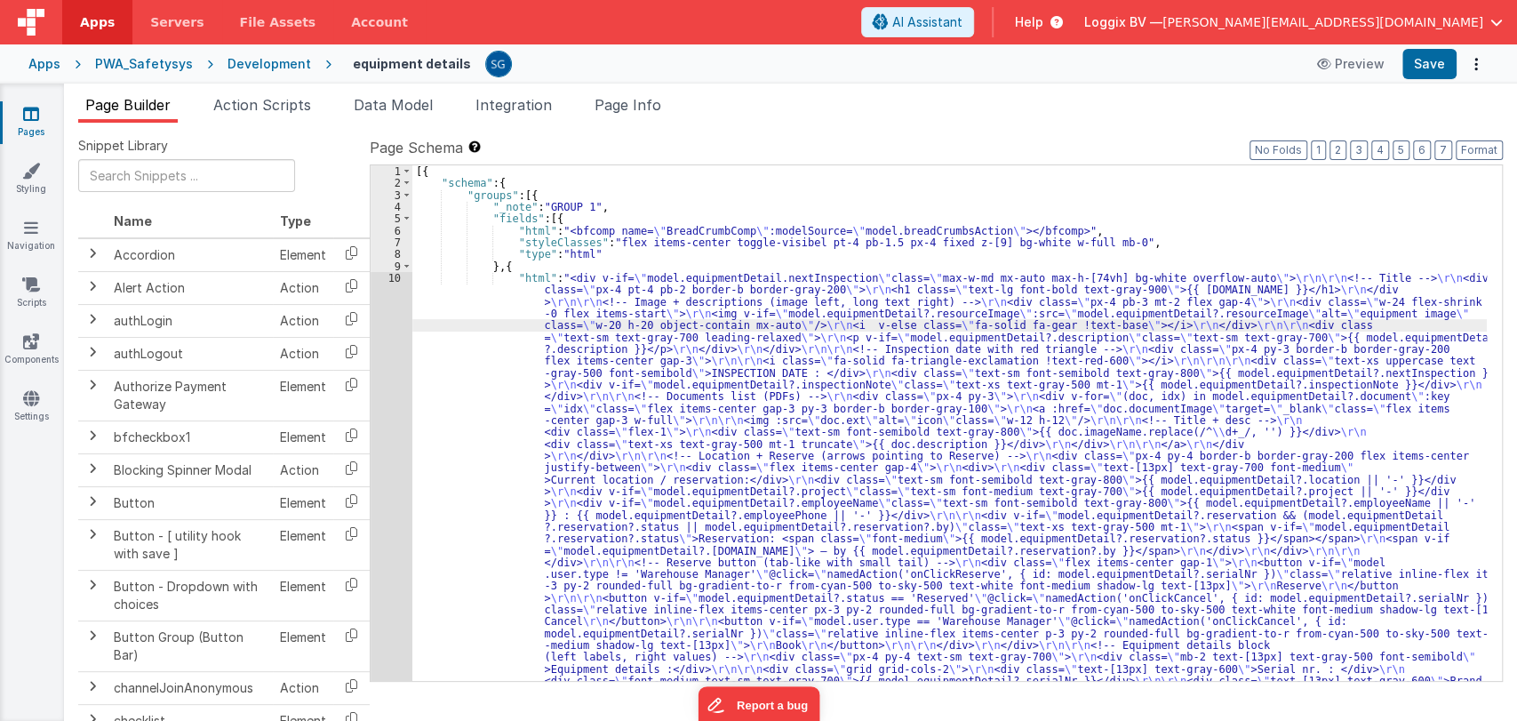
click at [391, 272] on div "10" at bounding box center [392, 497] width 42 height 451
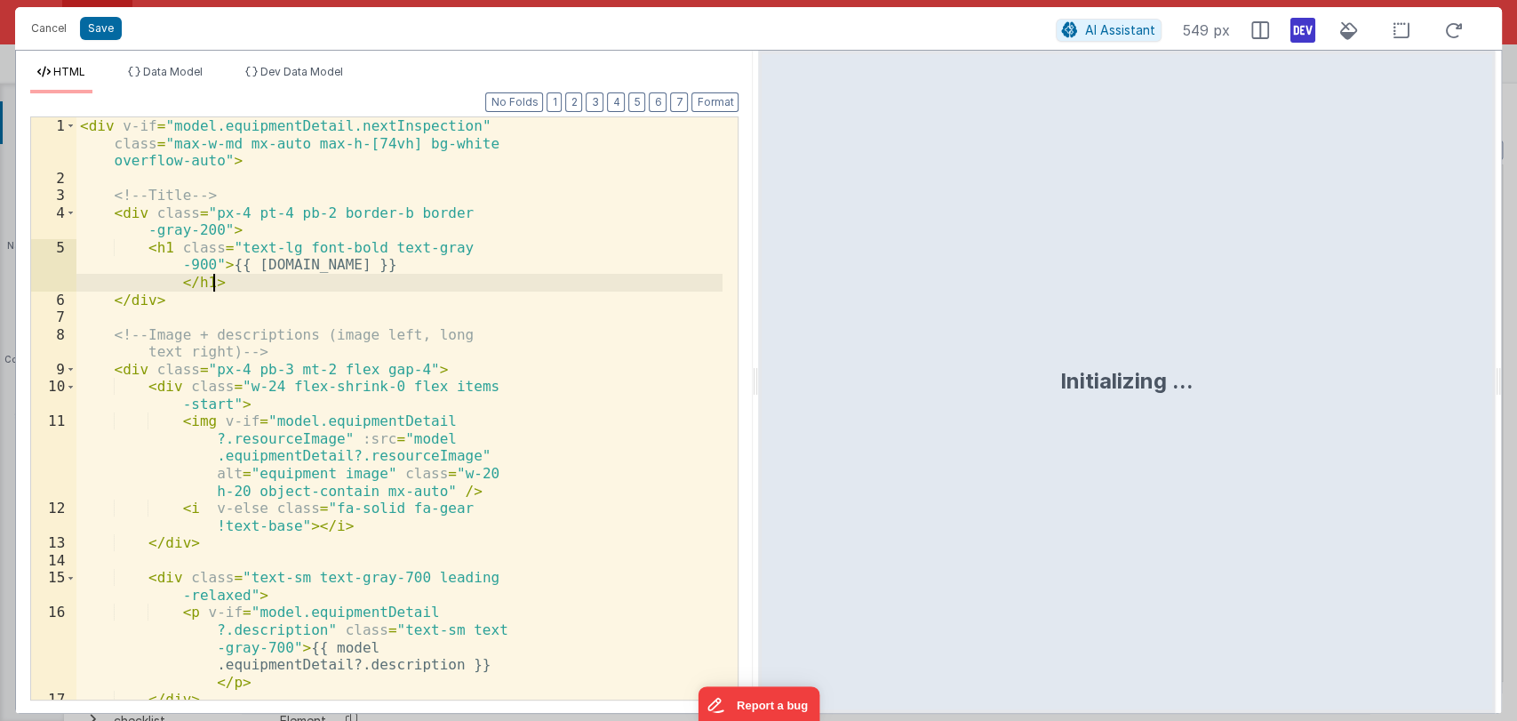
click at [391, 272] on div "< div v-if = "model.equipmentDetail.nextInspection" class = "max-w-md mx-auto m…" at bounding box center [399, 443] width 646 height 652
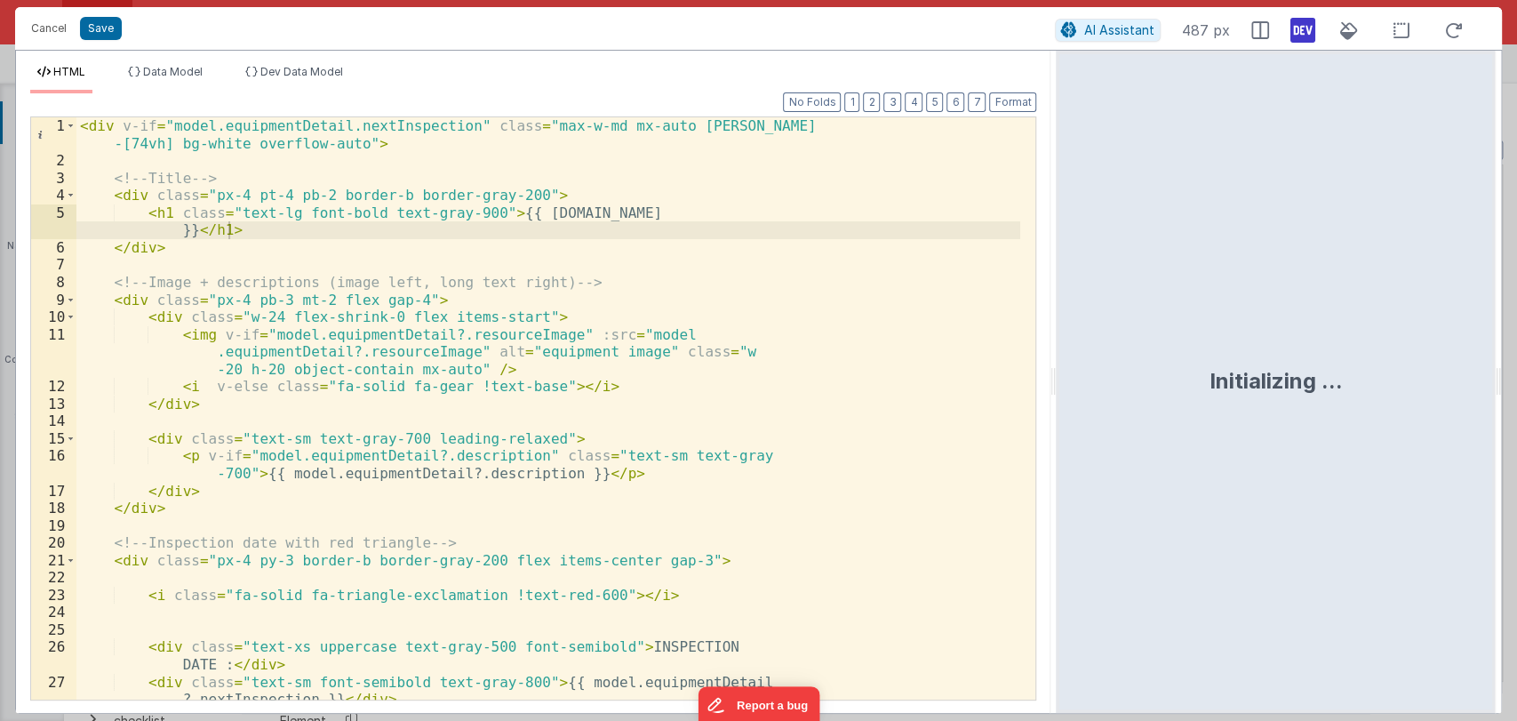
drag, startPoint x: 757, startPoint y: 377, endPoint x: 1154, endPoint y: 351, distance: 397.3
click at [1154, 351] on html "Cancel Save AI Assistant 487 px HTML Data Model Dev Data Model Format 7 6 5 4 3…" at bounding box center [758, 360] width 1517 height 721
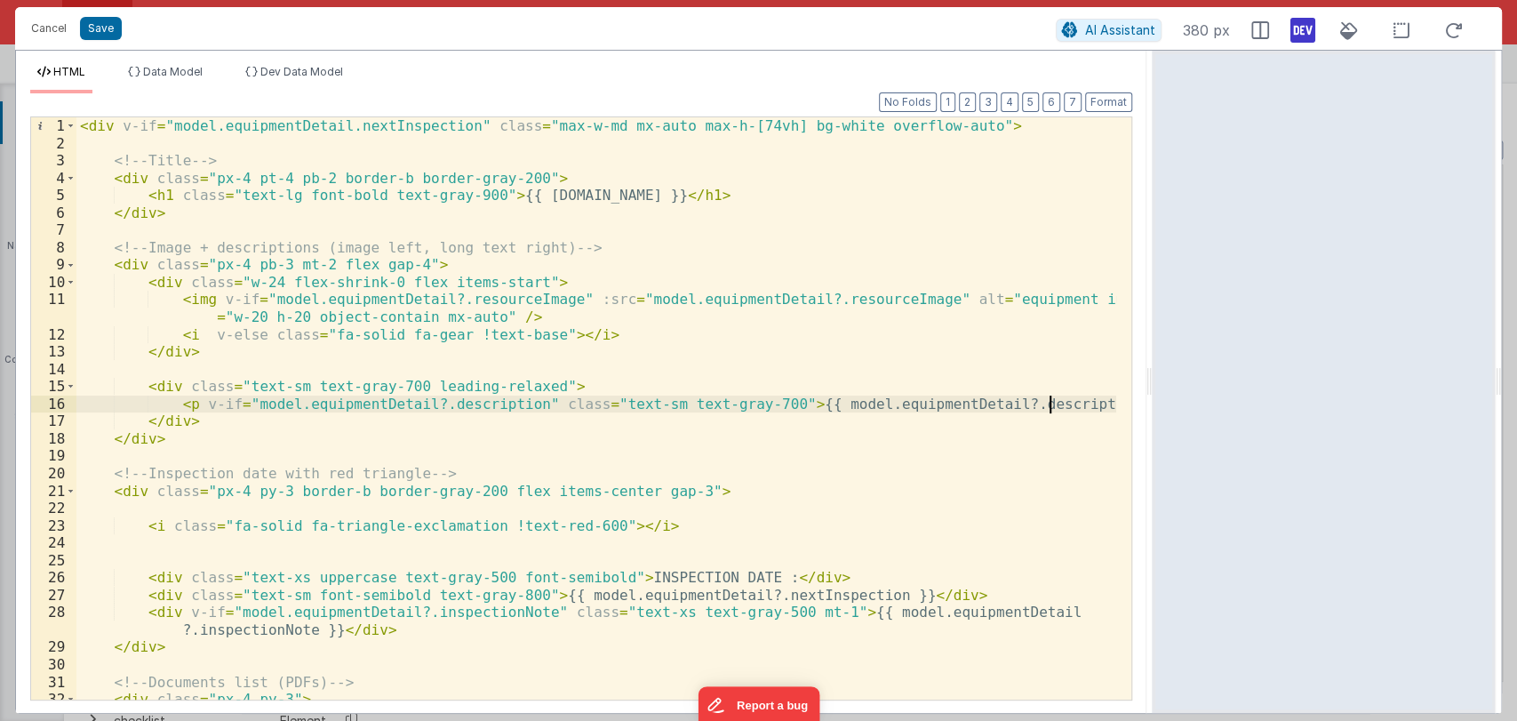
click at [1050, 405] on div "< div v-if = "model.equipmentDetail.nextInspection" class = "max-w-md mx-auto m…" at bounding box center [596, 434] width 1040 height 635
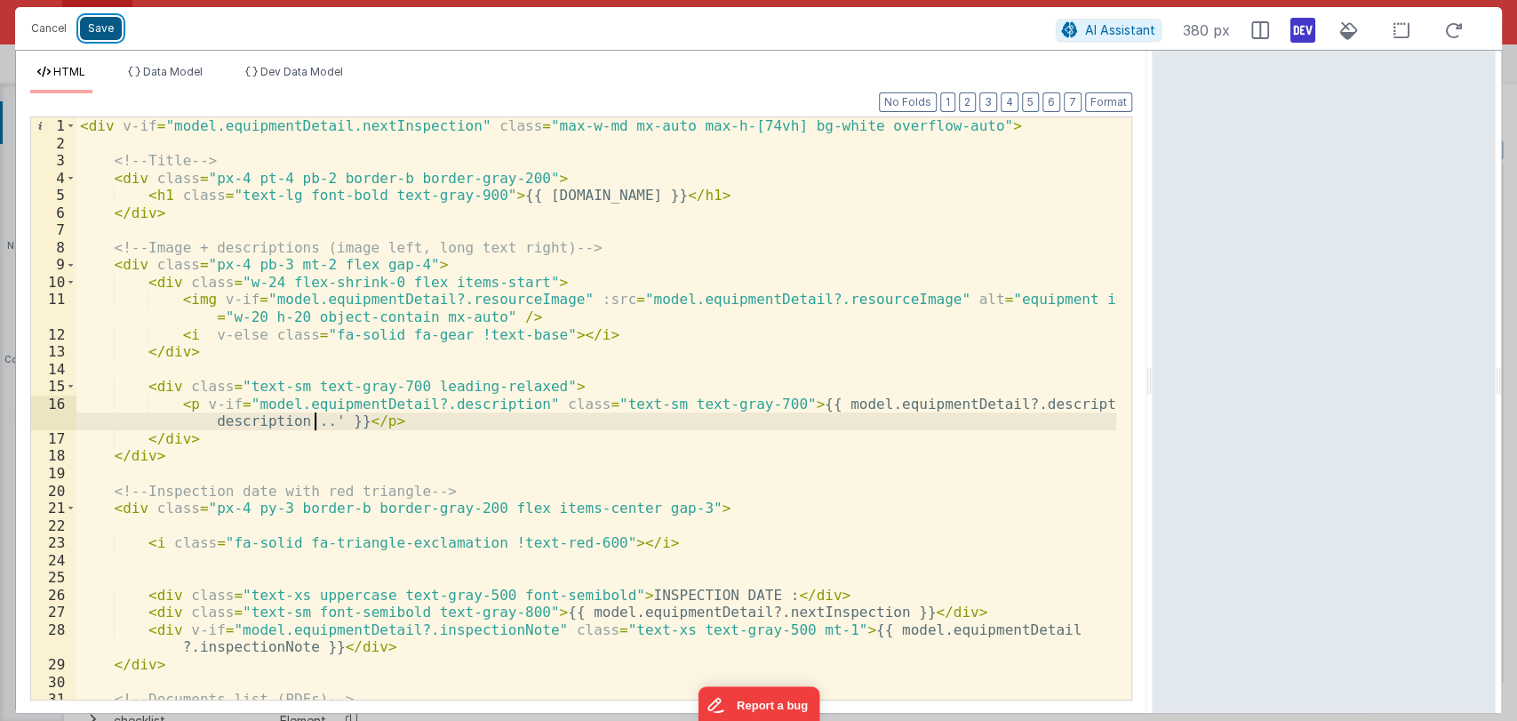
click at [100, 35] on button "Save" at bounding box center [101, 28] width 42 height 23
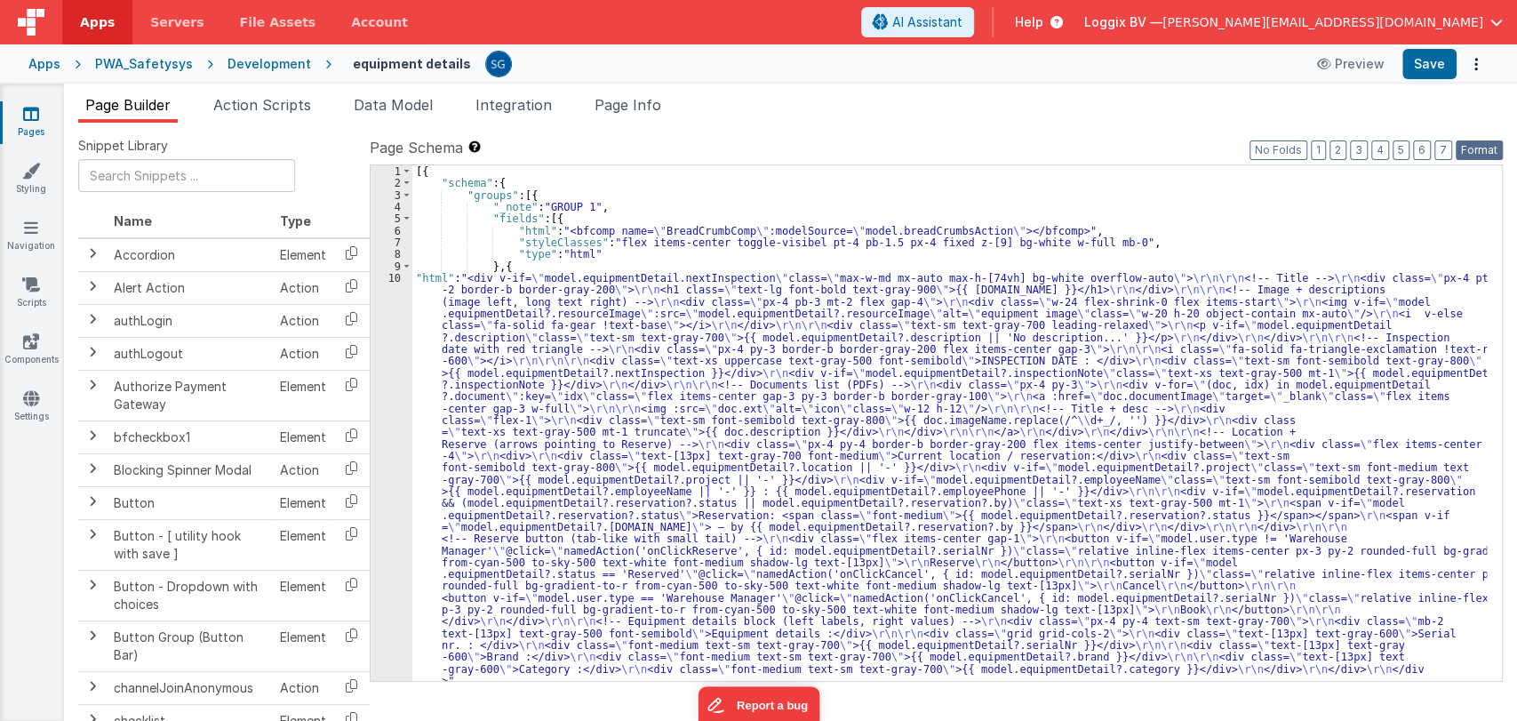
click at [1464, 156] on button "Format" at bounding box center [1479, 150] width 47 height 20
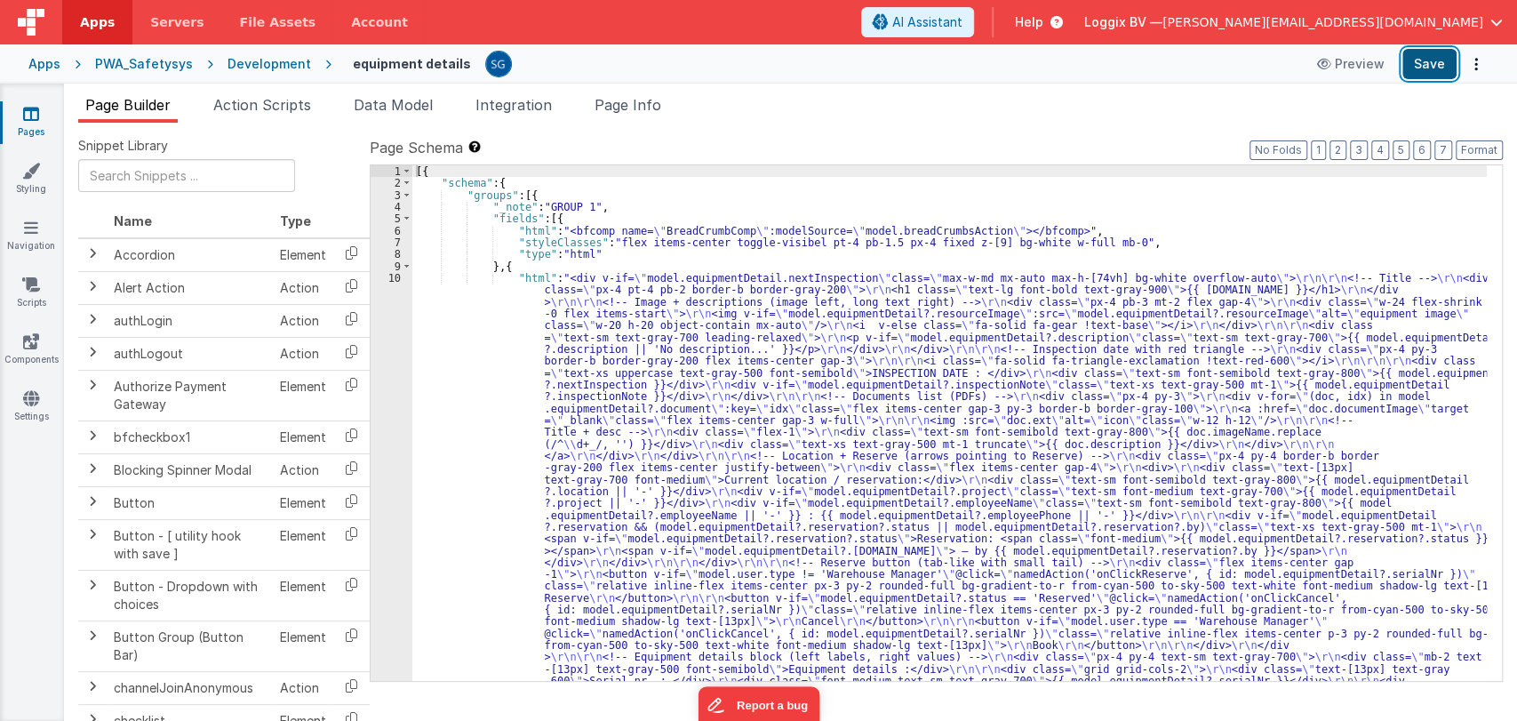
click at [1418, 72] on button "Save" at bounding box center [1430, 64] width 54 height 30
click at [462, 298] on div "[{ "schema" : { "groups" : [{ "_note" : "GROUP 1" , "fields" : [{ "html" : "<bf…" at bounding box center [949, 654] width 1075 height 978
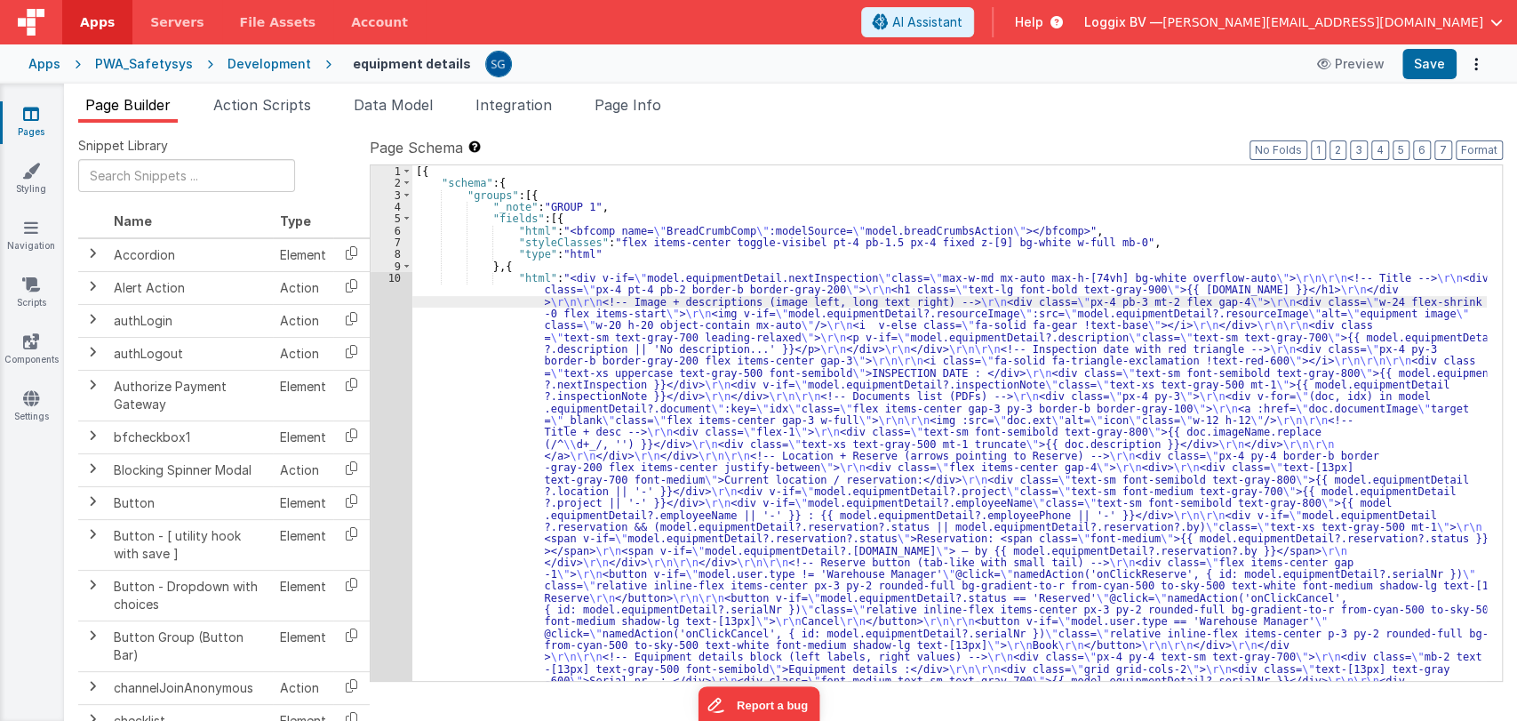
click at [23, 116] on icon at bounding box center [31, 114] width 16 height 18
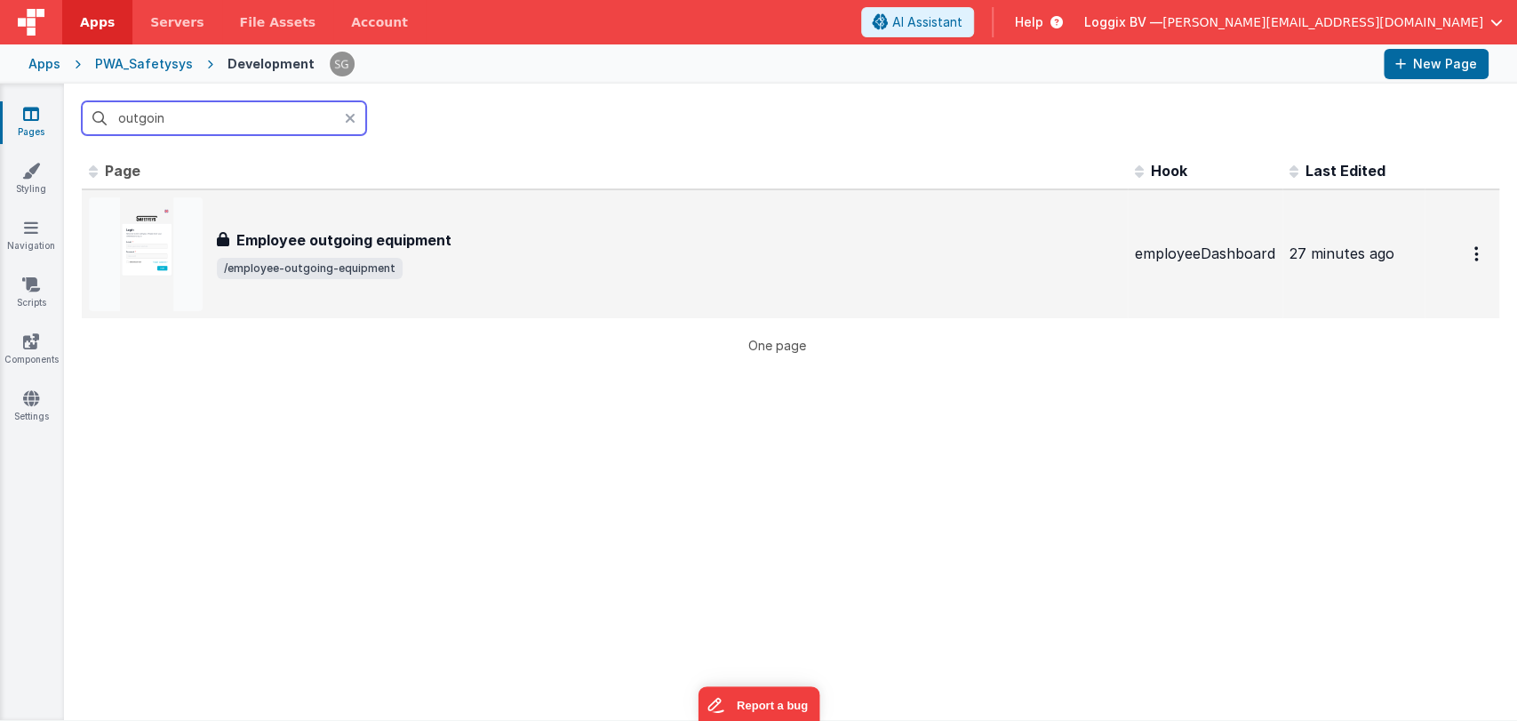
type input "outgoin"
click at [357, 226] on div "Employee outgoing equipment Employee outgoing equipment /employee-outgoing-equi…" at bounding box center [605, 254] width 1032 height 114
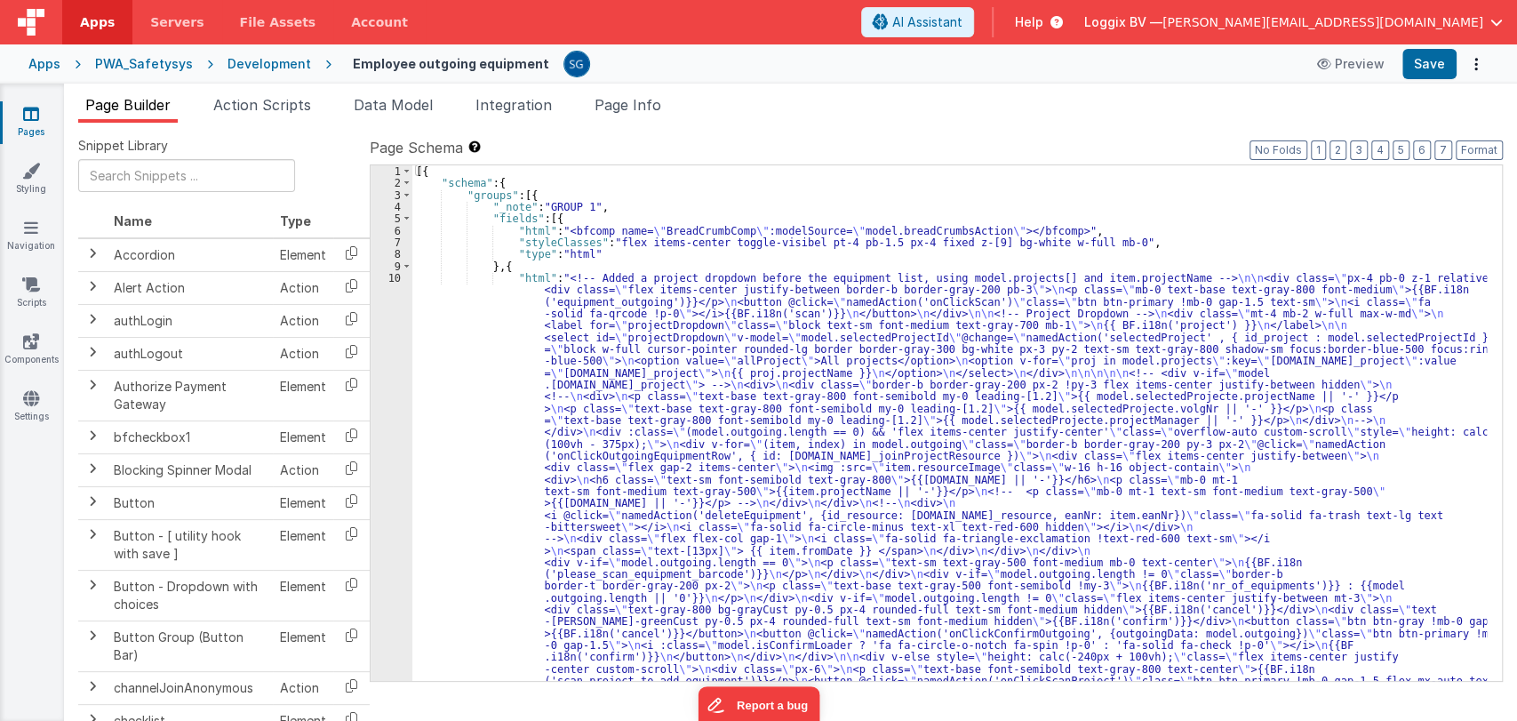
click at [462, 320] on div "[{ "schema" : { "groups" : [{ "_note" : "GROUP 1" , "fields" : [{ "html" : "<bf…" at bounding box center [949, 642] width 1075 height 954
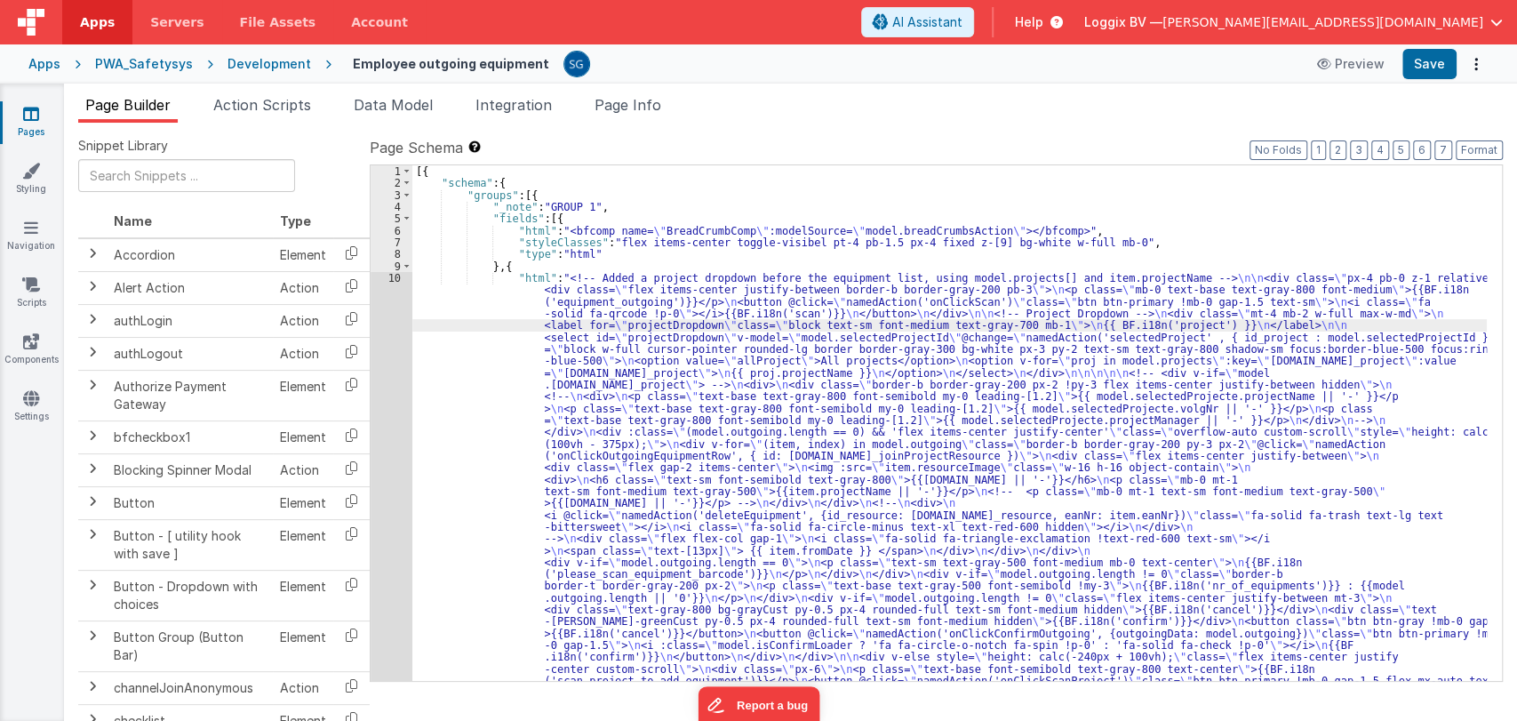
click at [393, 274] on div "10" at bounding box center [392, 485] width 42 height 427
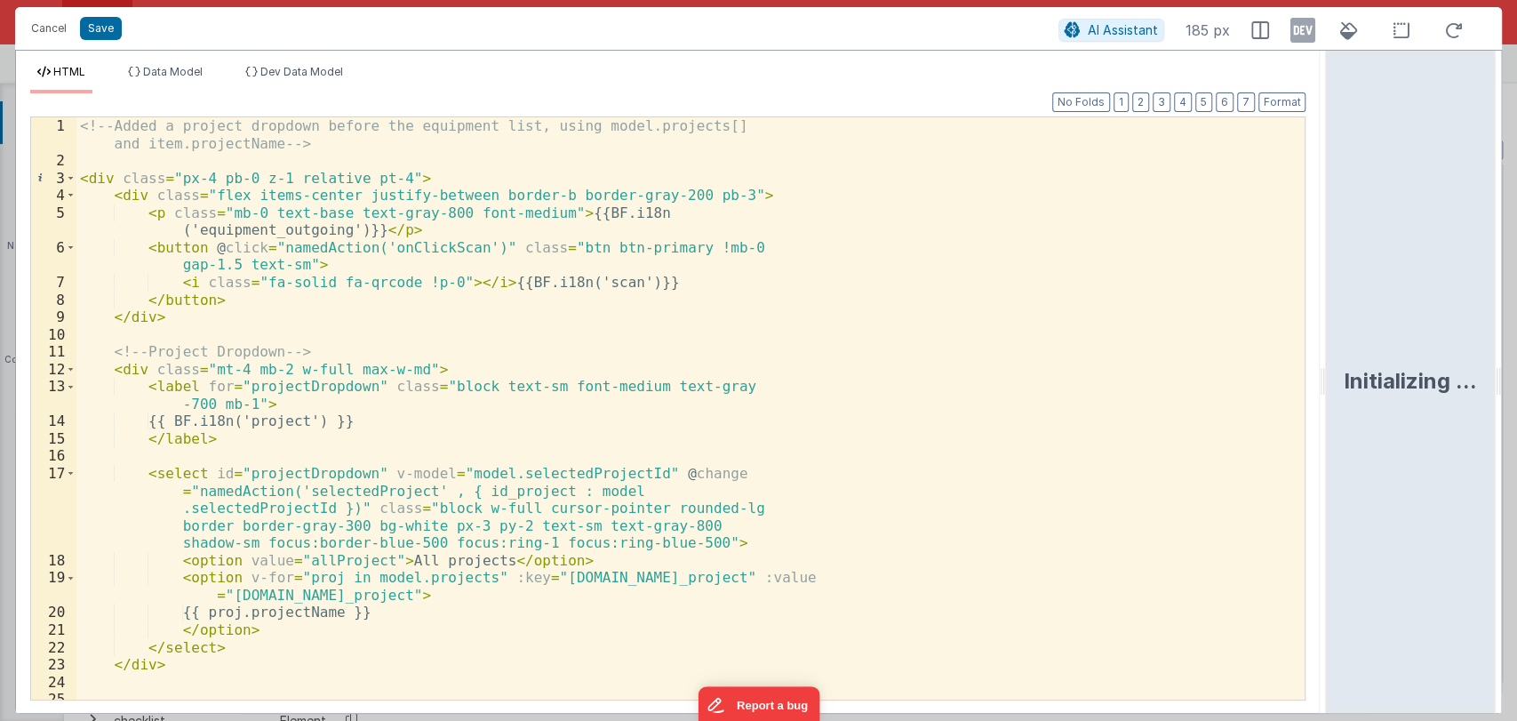
drag, startPoint x: 754, startPoint y: 387, endPoint x: 1345, endPoint y: 229, distance: 611.7
click at [1345, 229] on html "Cancel Save AI Assistant 185 px HTML Data Model Dev Data Model Format 7 6 5 4 3…" at bounding box center [758, 360] width 1517 height 721
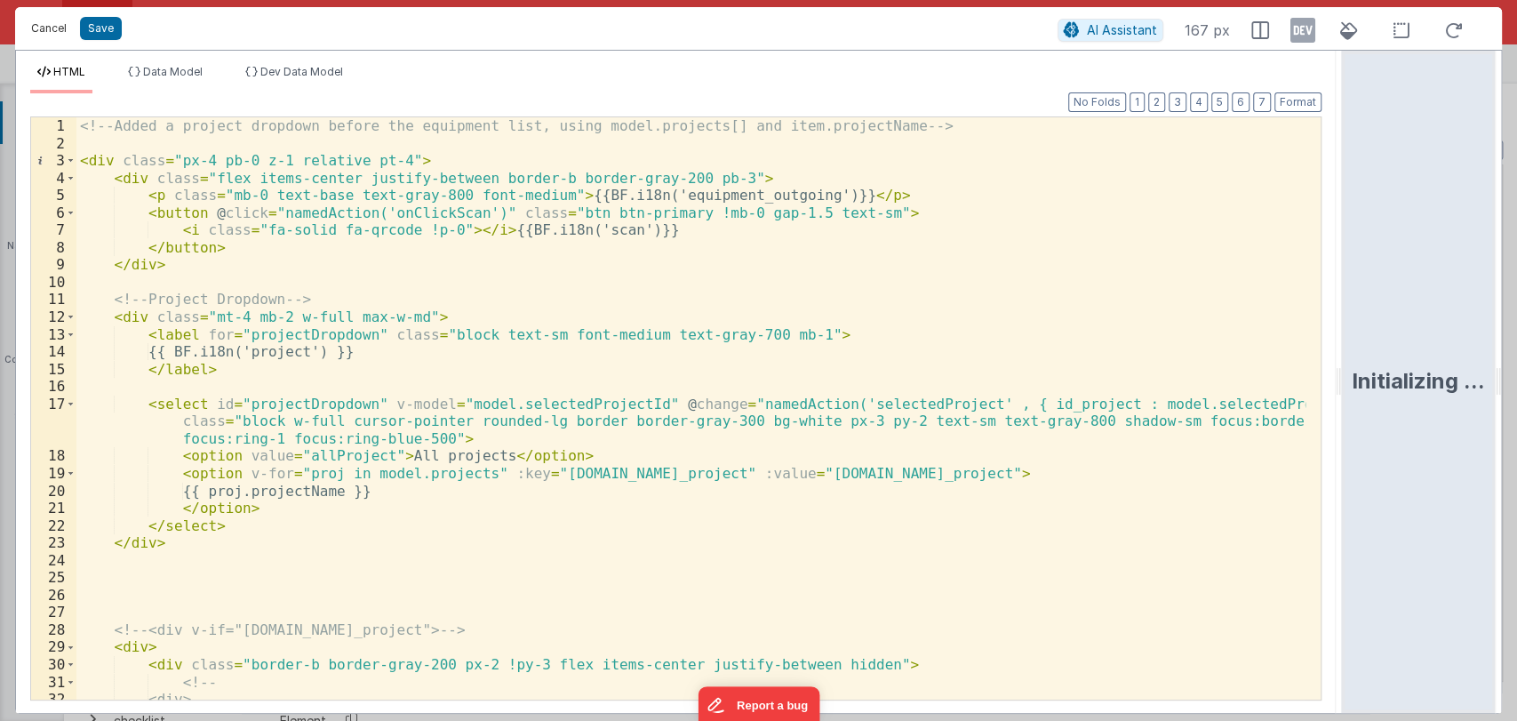
click at [36, 28] on button "Cancel" at bounding box center [48, 28] width 53 height 25
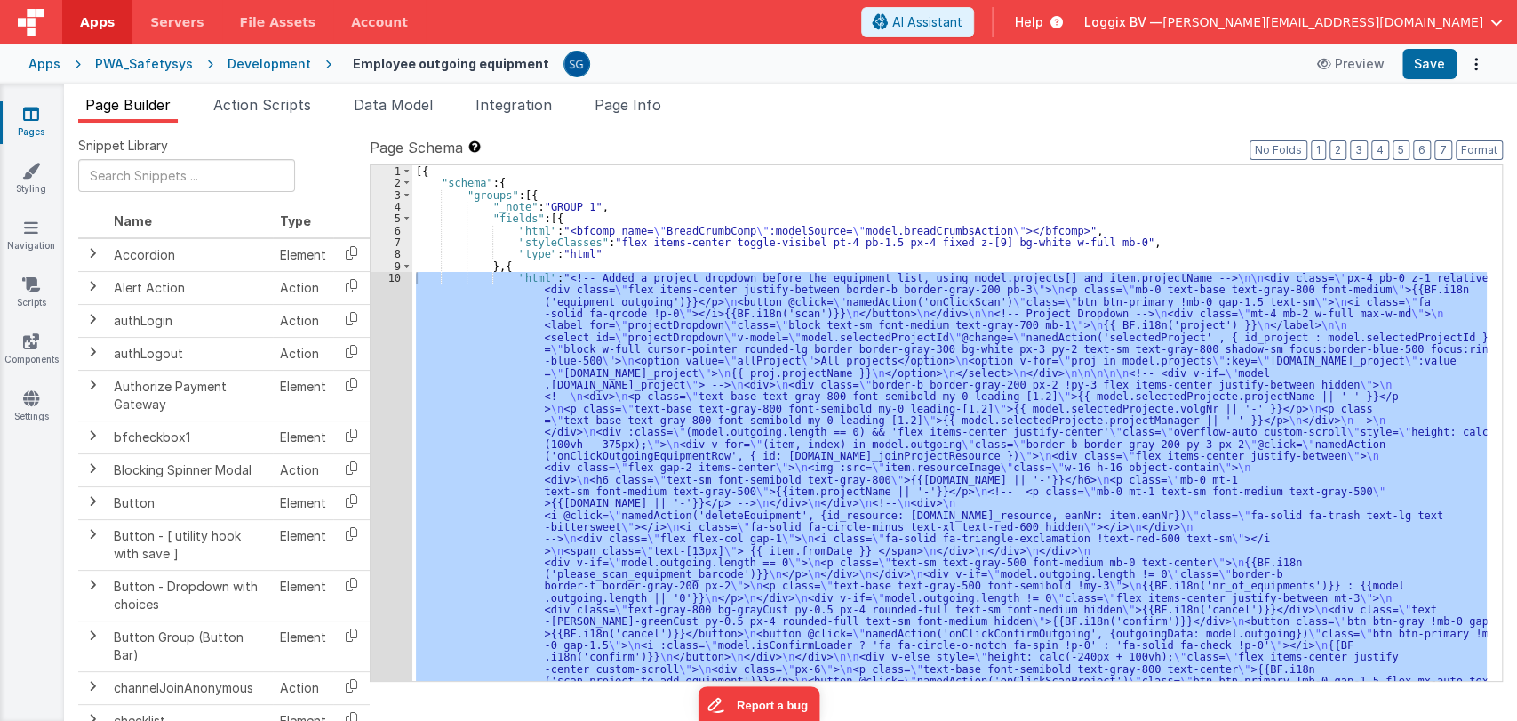
click at [21, 109] on link "Pages" at bounding box center [31, 123] width 64 height 36
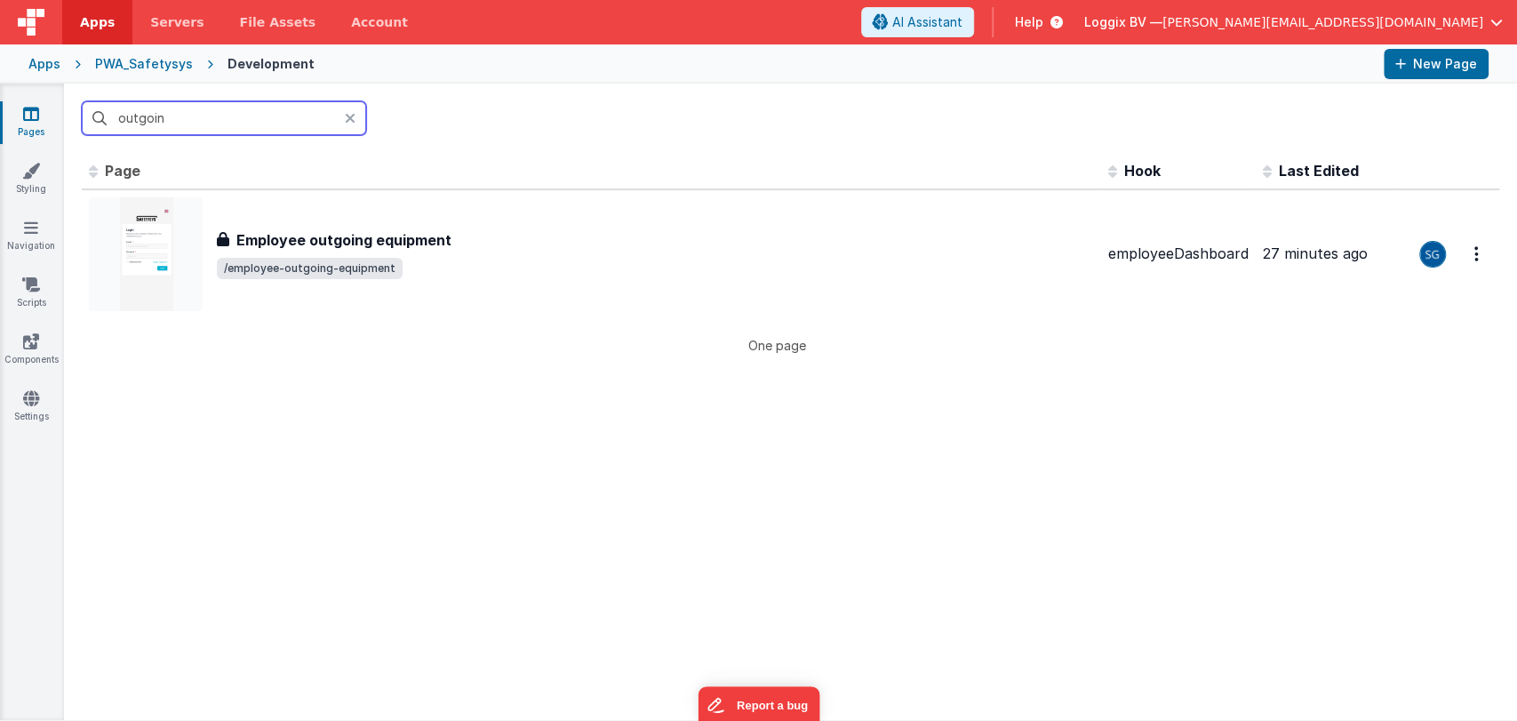
type input "s"
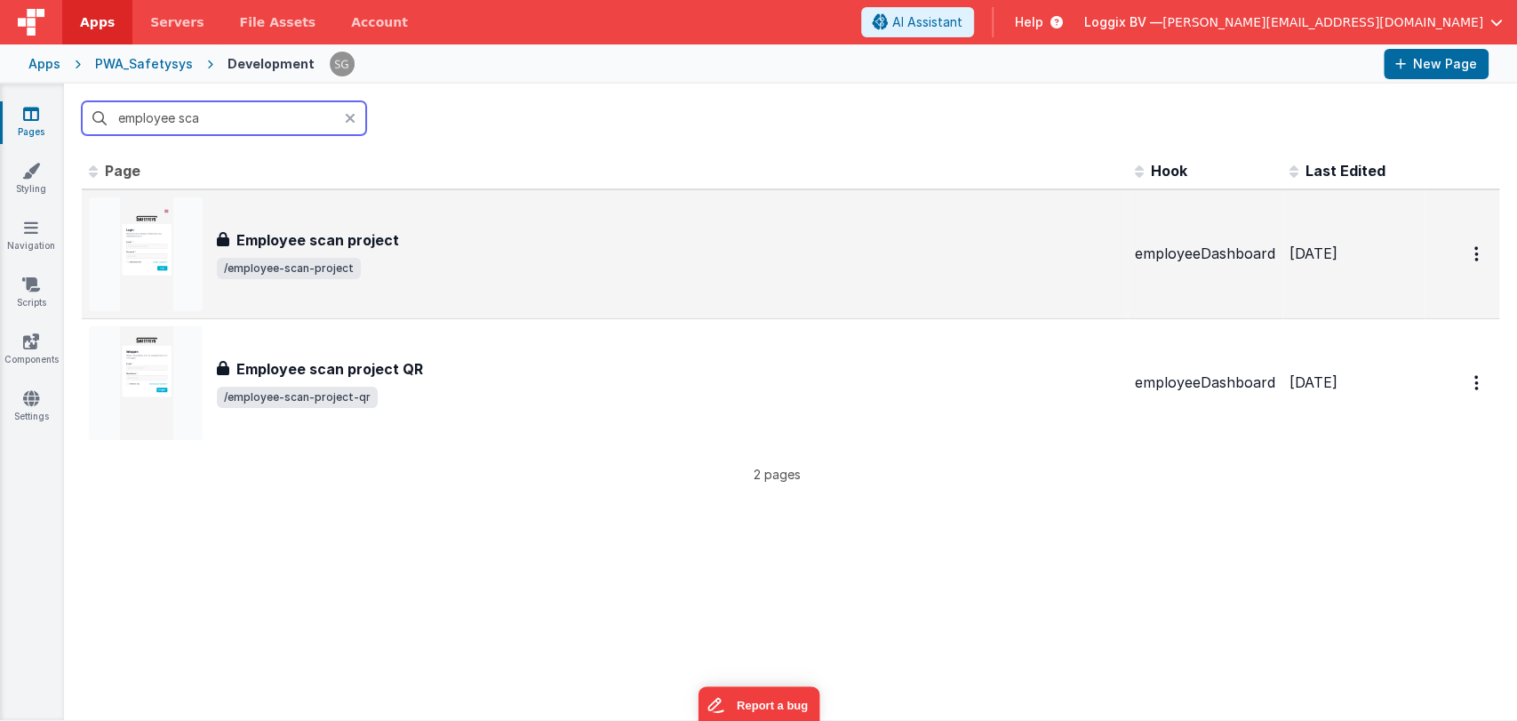
type input "employee sca"
click at [263, 237] on h3 "Employee scan project" at bounding box center [317, 239] width 163 height 21
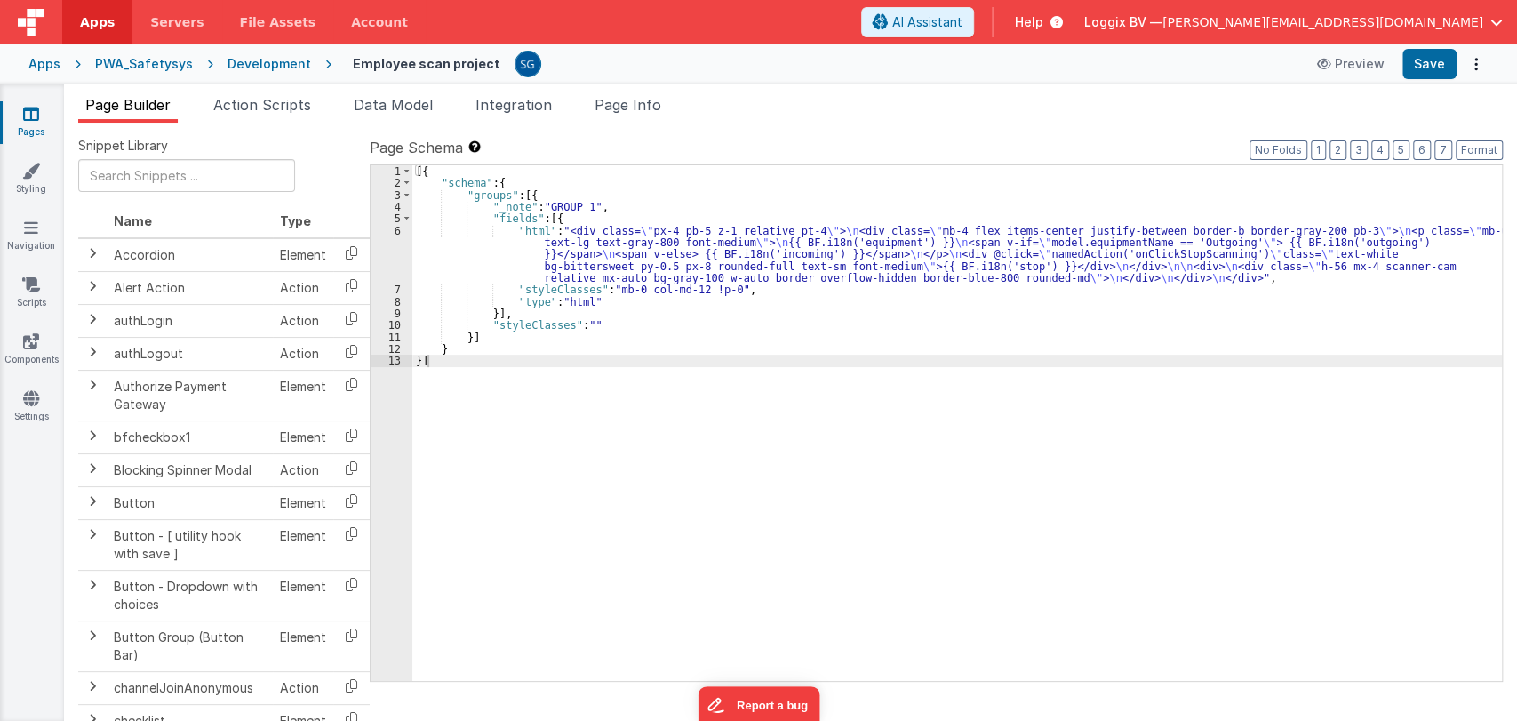
click at [27, 111] on icon at bounding box center [31, 114] width 16 height 18
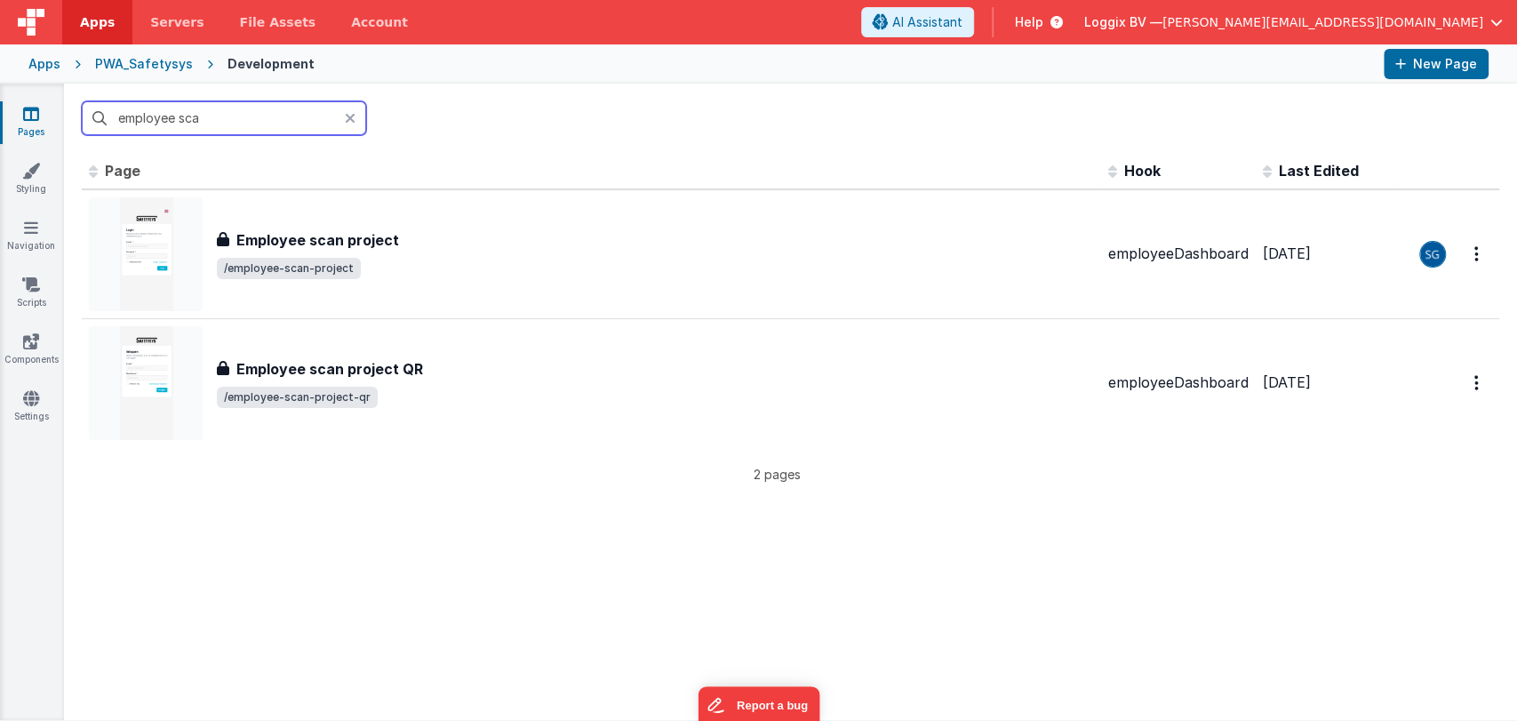
click at [249, 132] on input "employee sca" at bounding box center [224, 118] width 284 height 34
type input "employee"
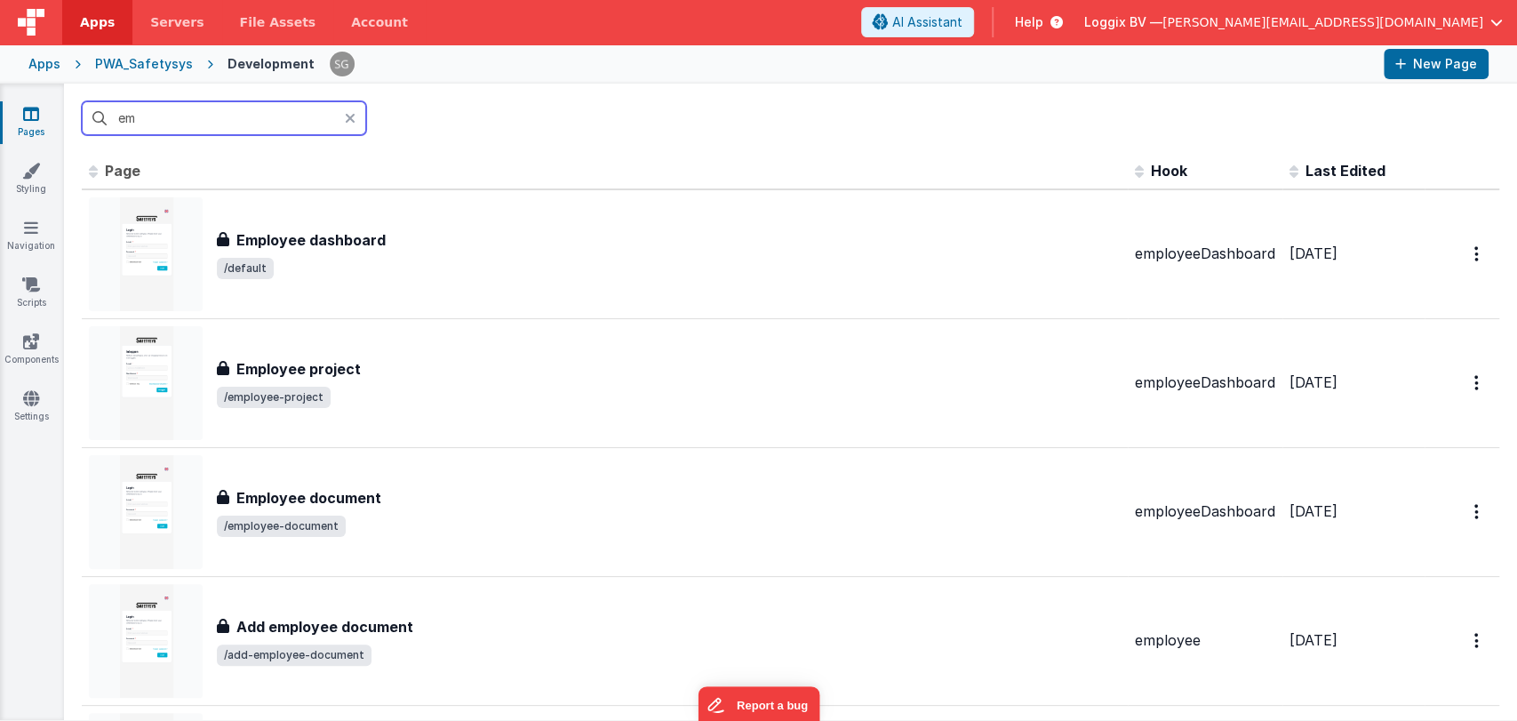
type input "e"
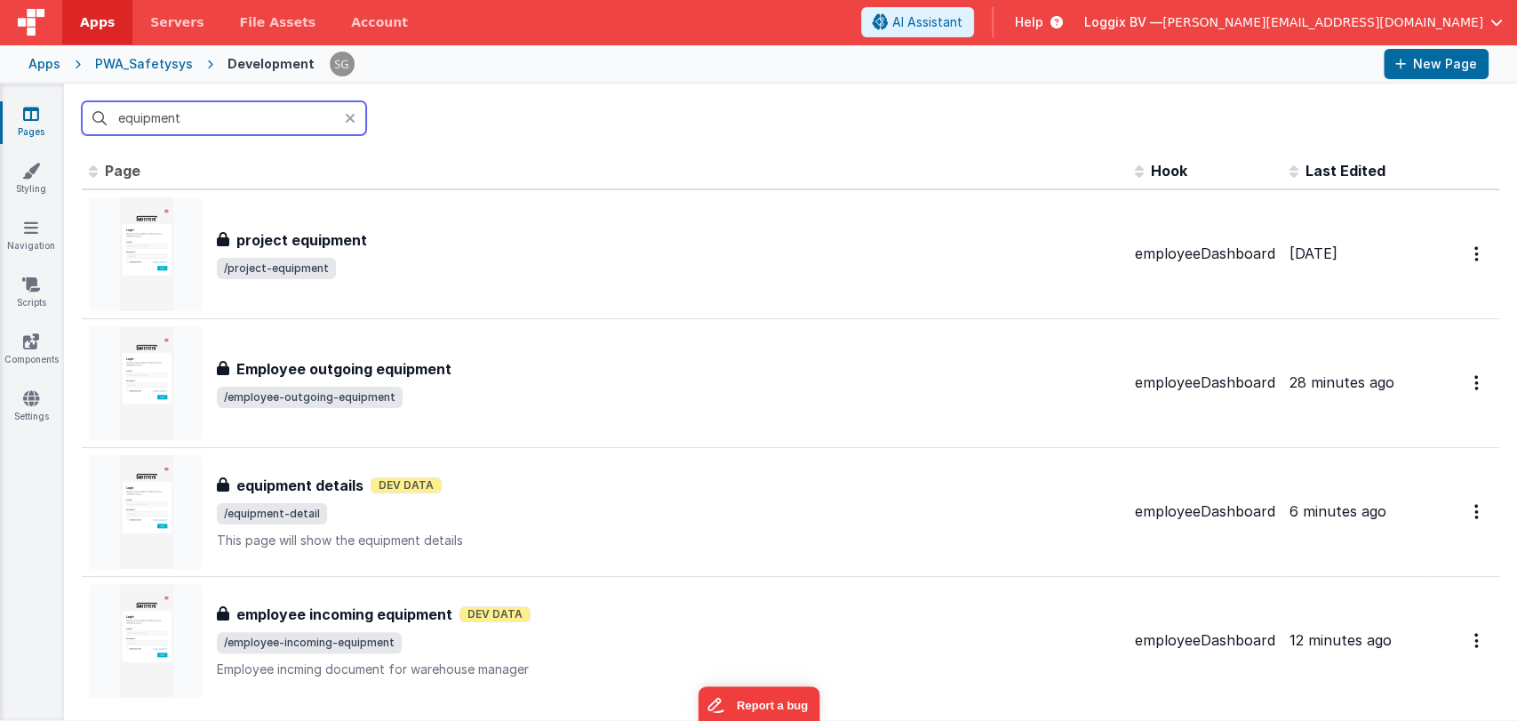
type input "equipment"
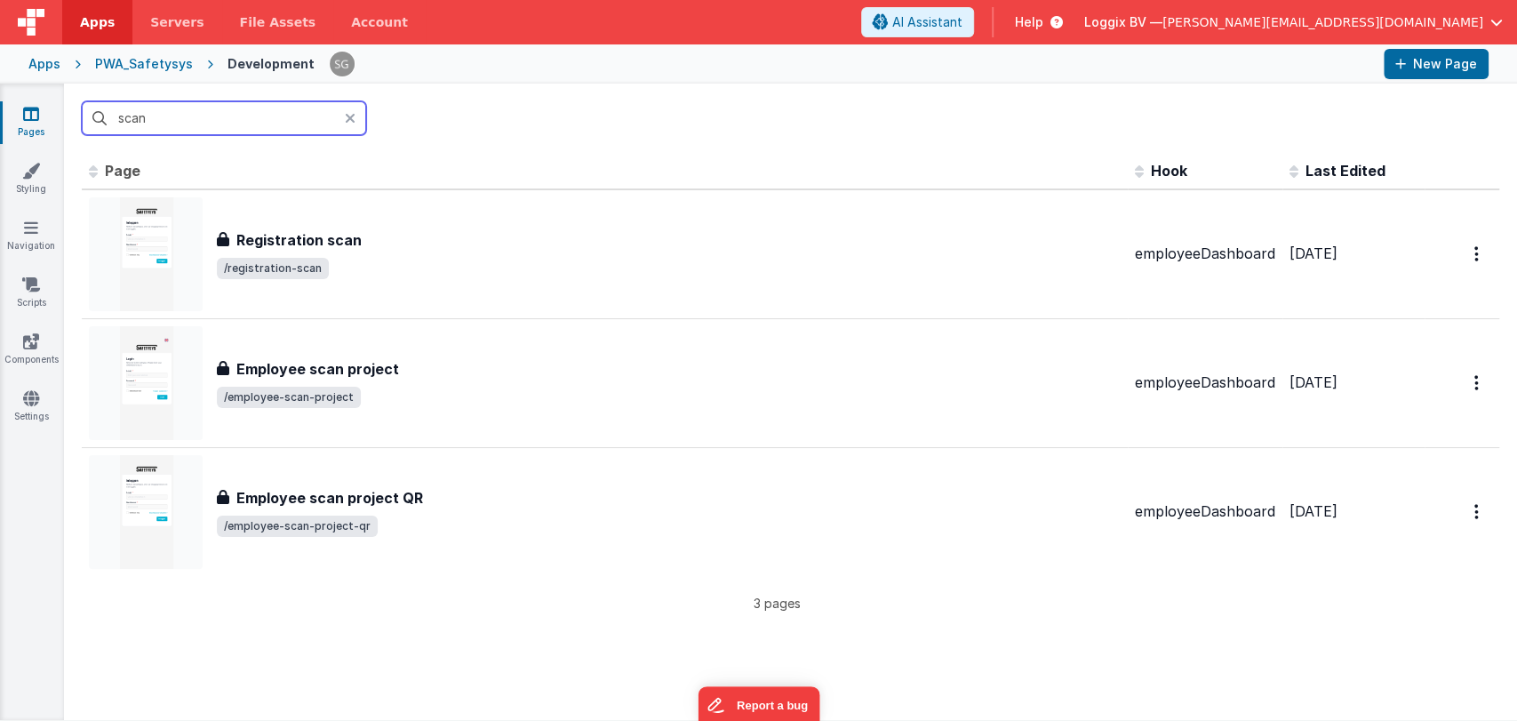
click at [192, 124] on input "scan" at bounding box center [224, 118] width 284 height 34
type input "s"
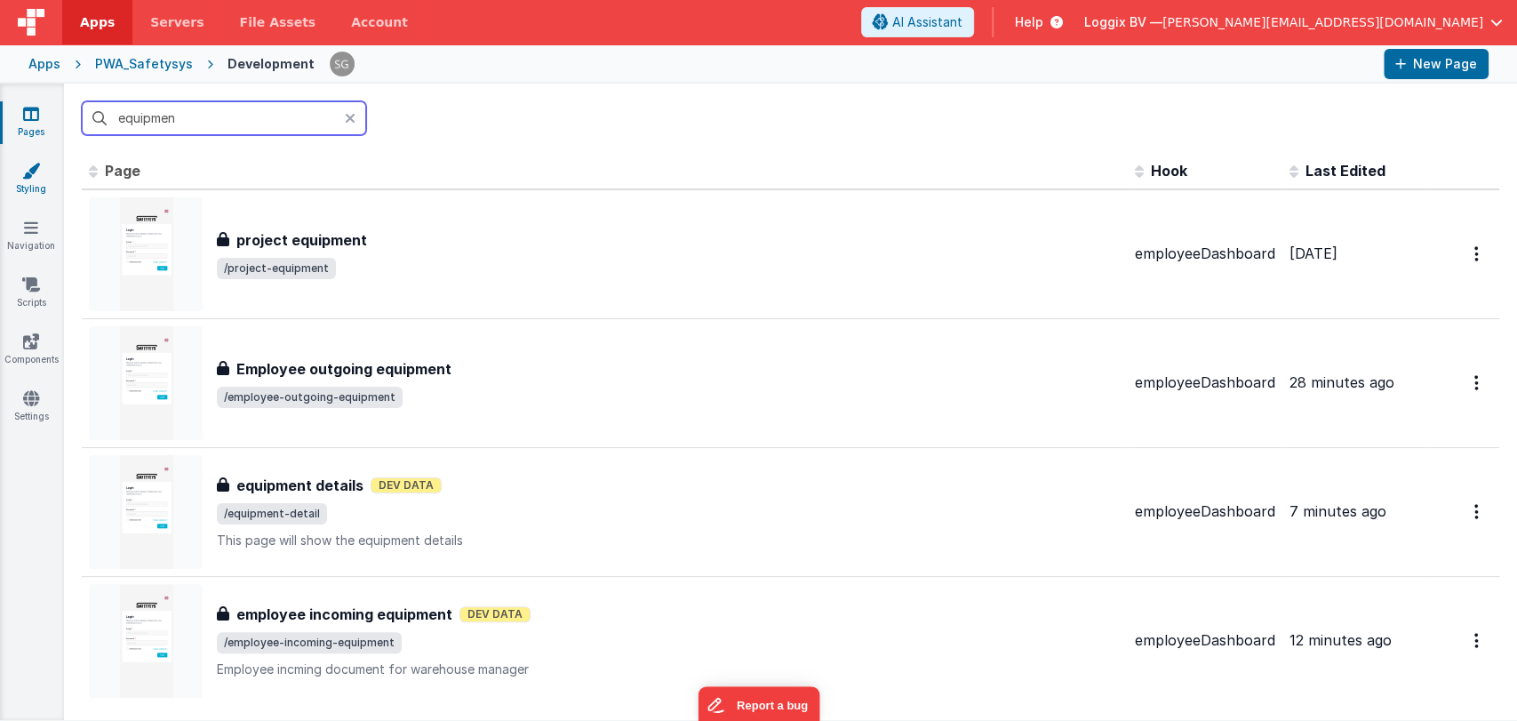
type input "equipmen"
click at [22, 175] on icon at bounding box center [31, 171] width 18 height 18
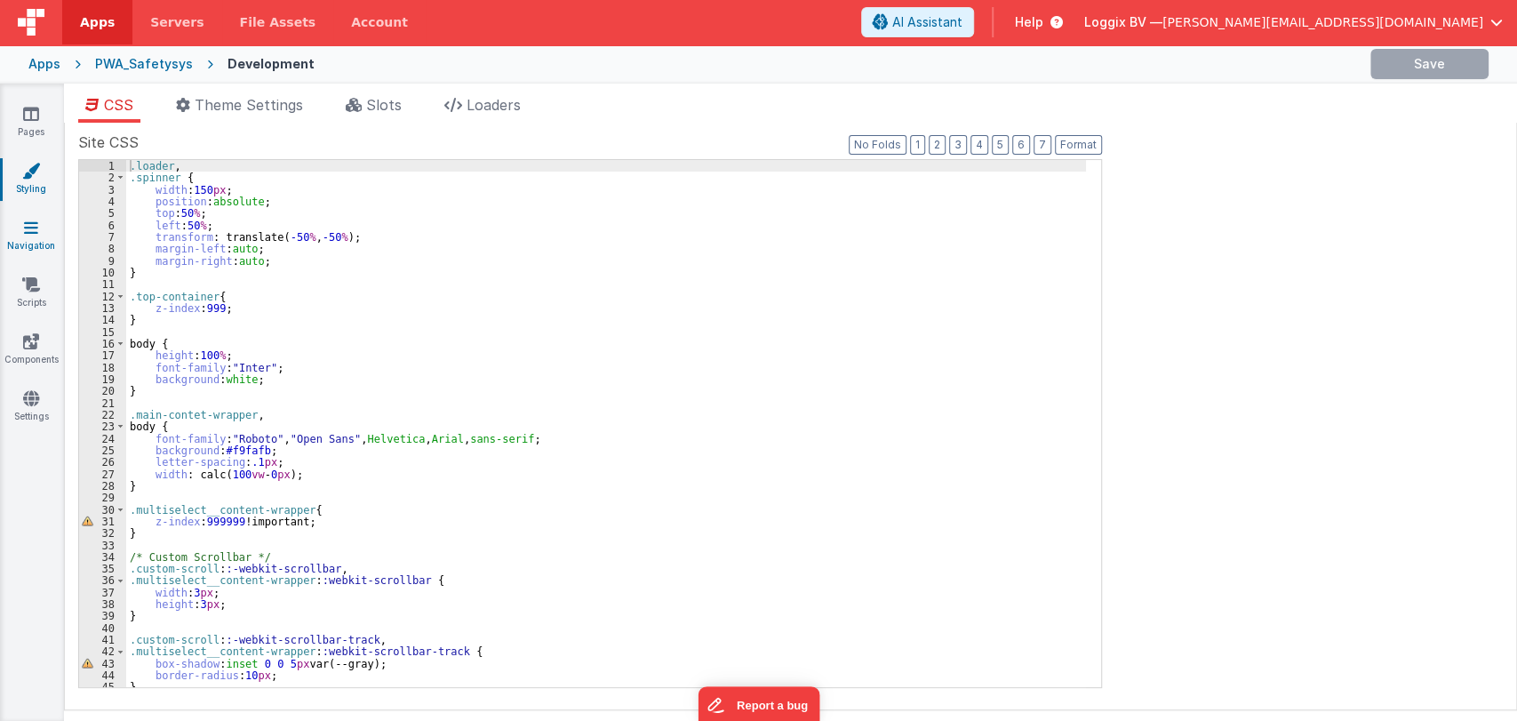
click at [29, 235] on icon at bounding box center [31, 228] width 14 height 18
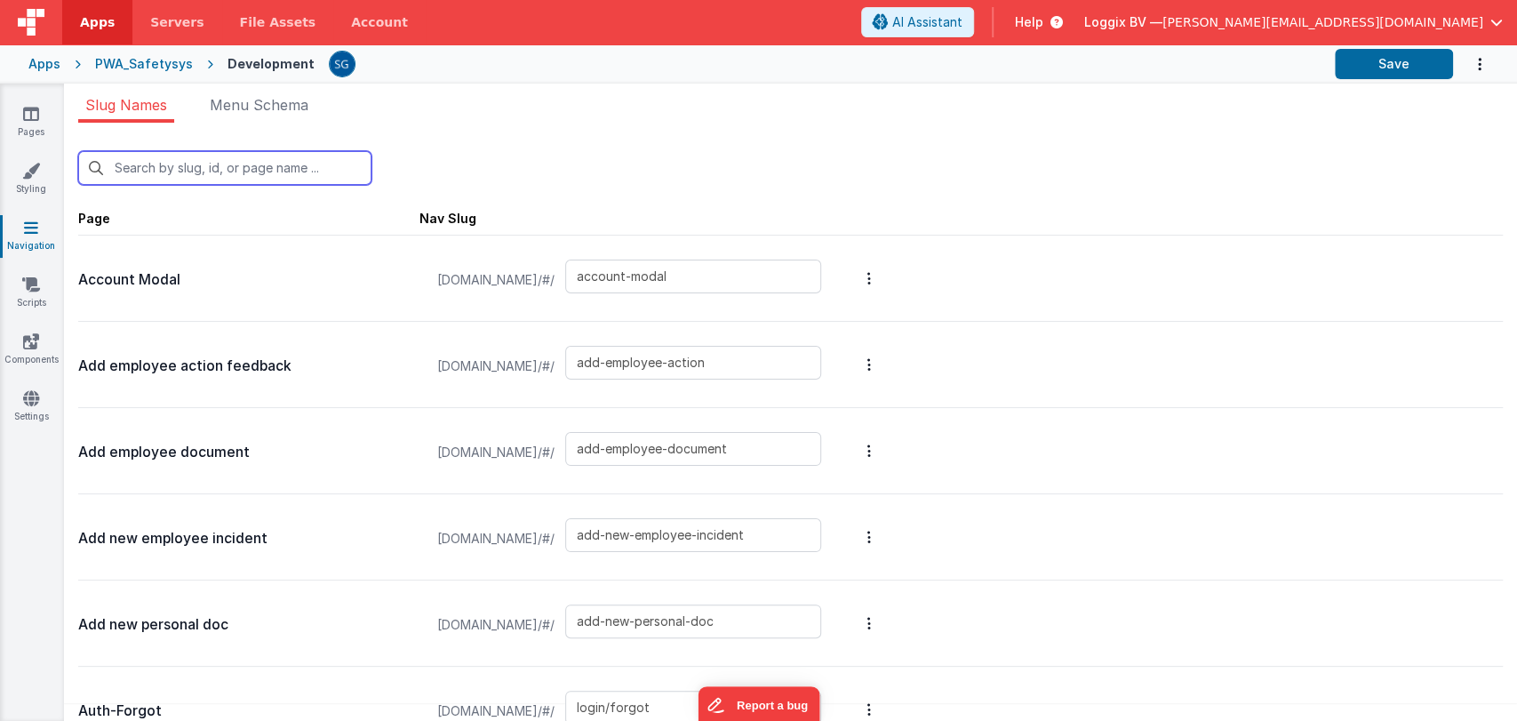
click at [244, 165] on input "text" at bounding box center [224, 168] width 293 height 34
type input "em"
type input "add-employee-action"
type input "add-employee-document"
type input "add-new-employee-incident"
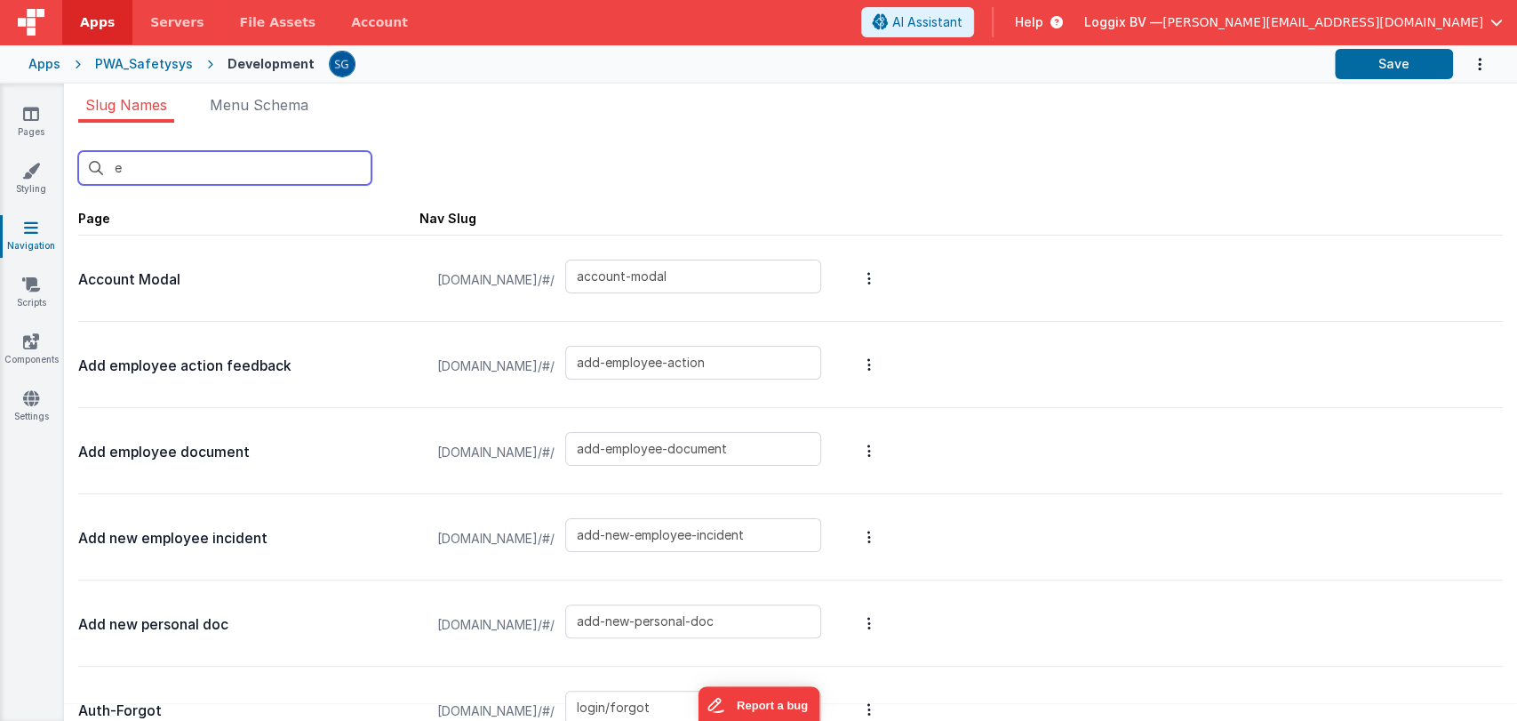
type input "edit-employee-document"
type input "employee-action"
type input "default"
type input "employee-document"
type input "employee-incoming-equipment"
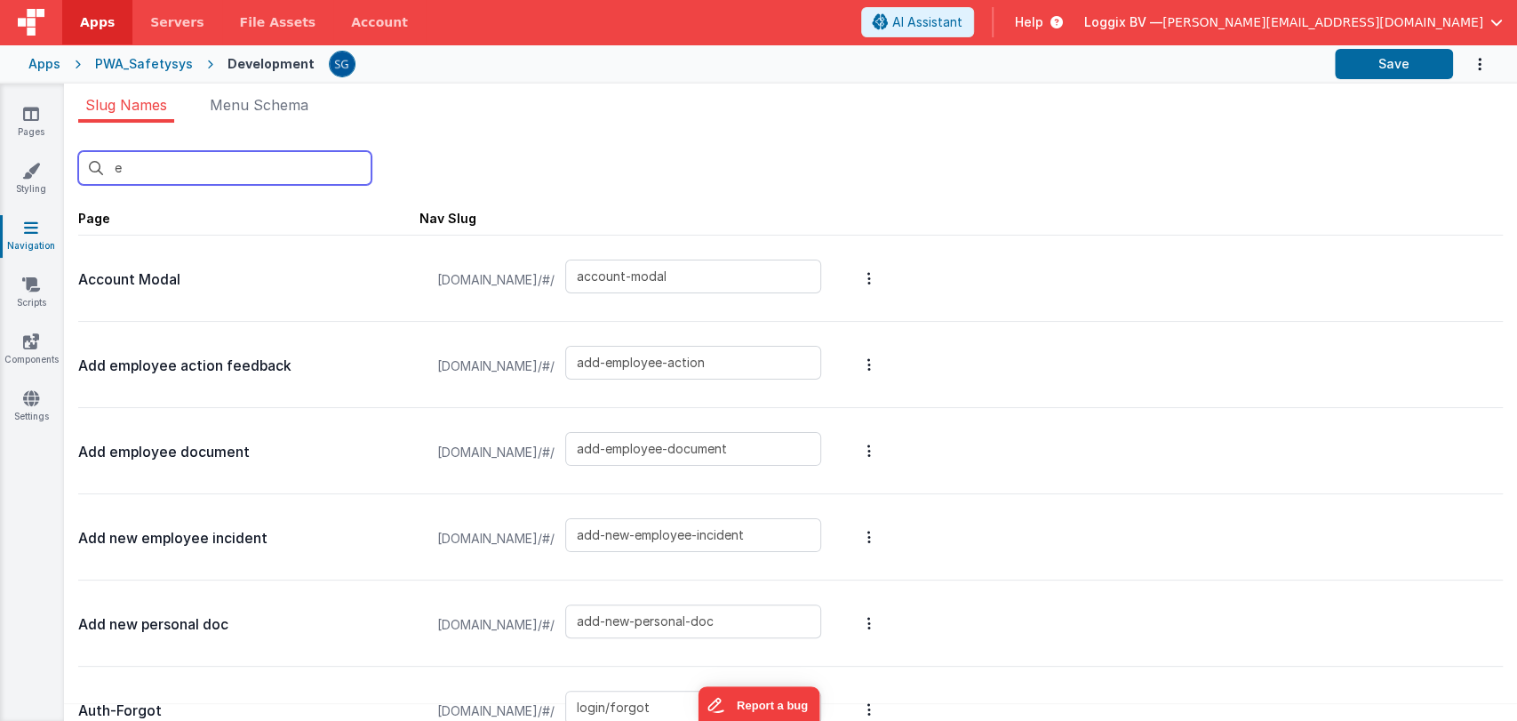
type input "employee-outgoing-equipment"
type input "employee-project"
type input "employee-registration"
type input "employee-scan-project"
type input "employee-scan-project-qr"
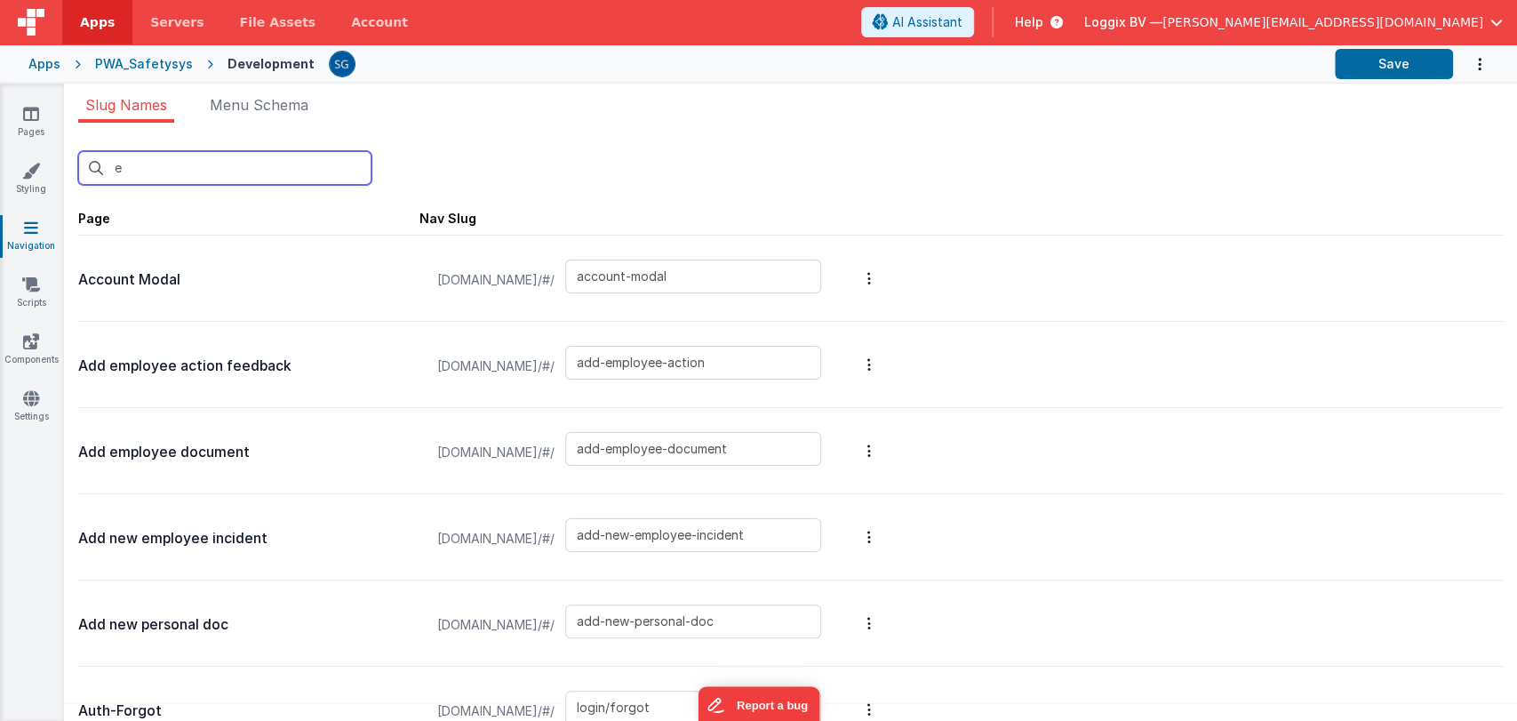
type input "employee-warehouse"
type input "employee s"
type input "employee-scan-project"
type input "employee-scan-project-qr"
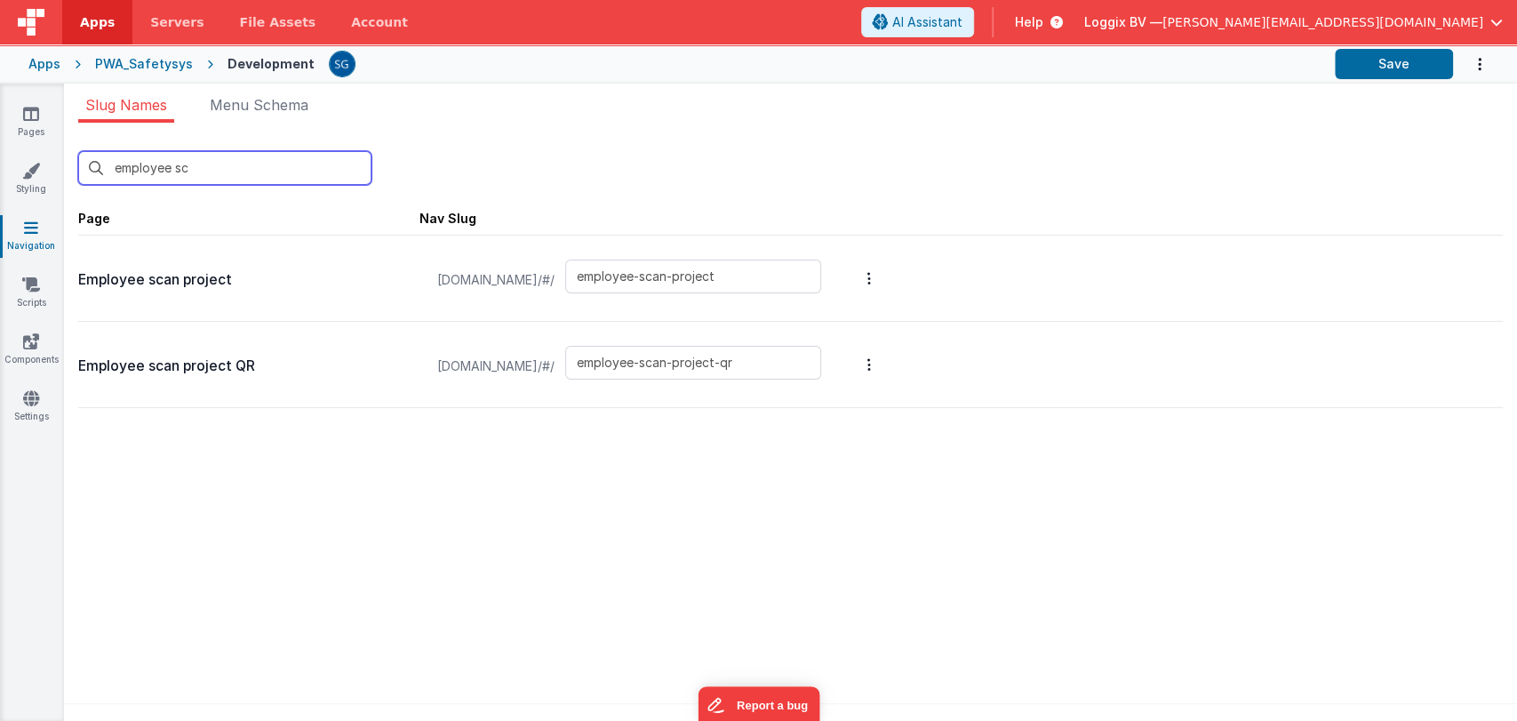
click at [236, 166] on input "employee sc" at bounding box center [224, 168] width 293 height 34
paste input "-scan-equipment"
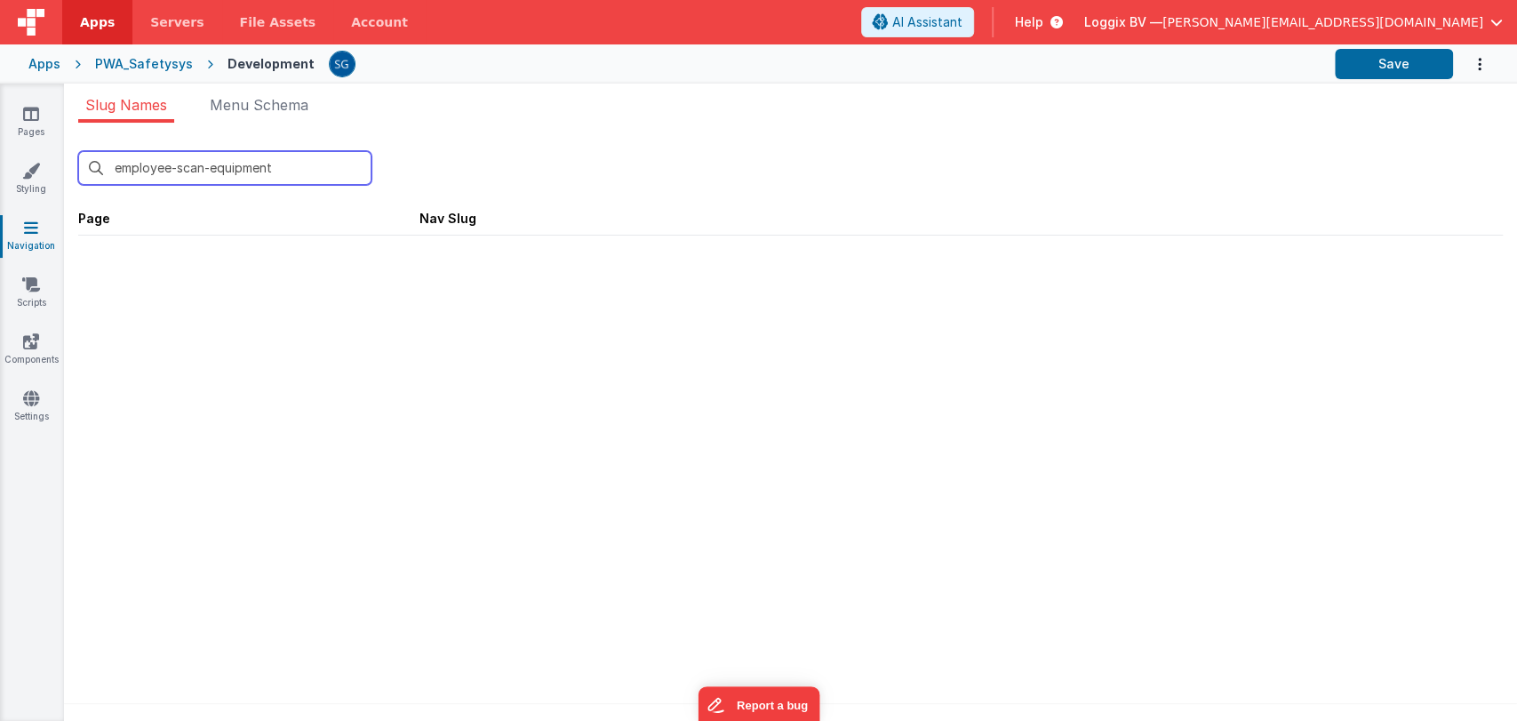
type input "employee-scan-equipment"
click at [101, 21] on span "Apps" at bounding box center [97, 22] width 35 height 18
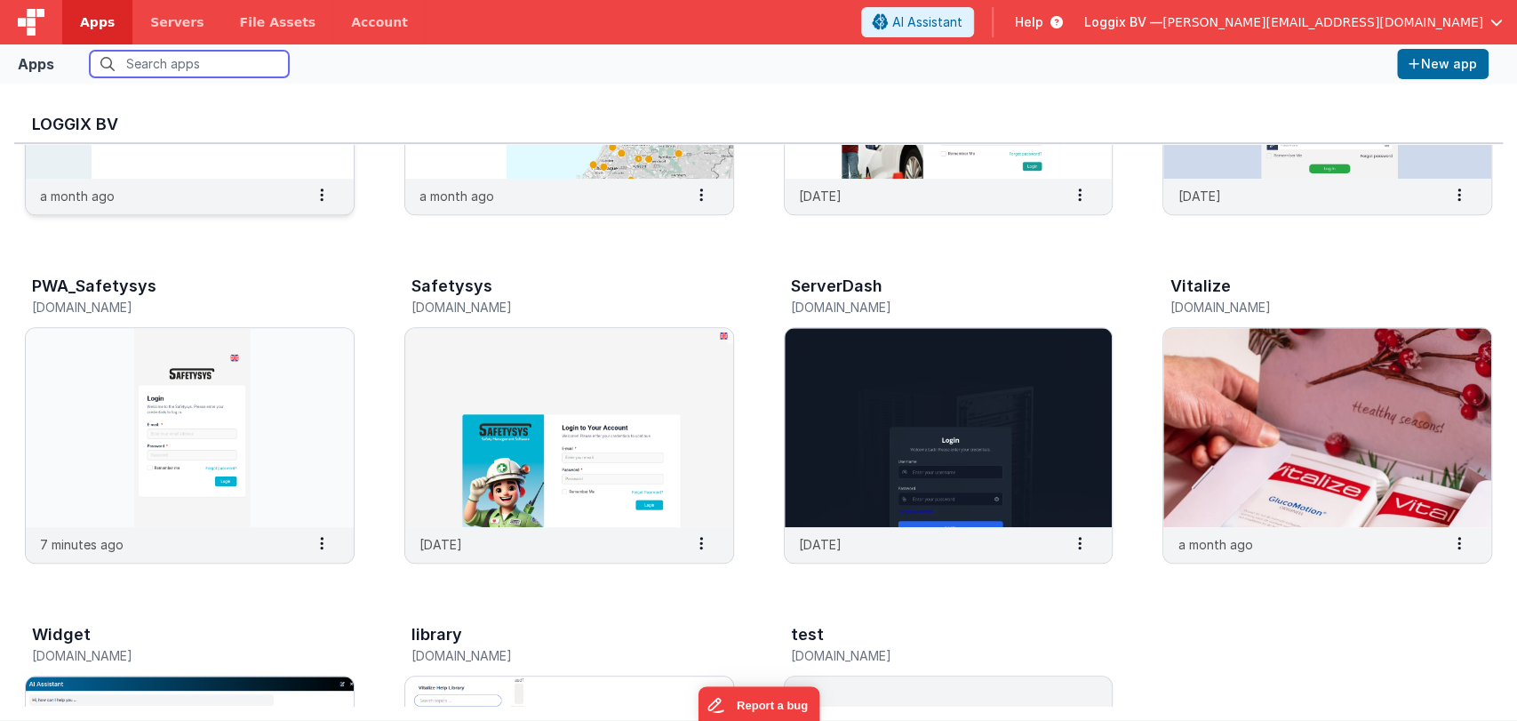
scroll to position [597, 0]
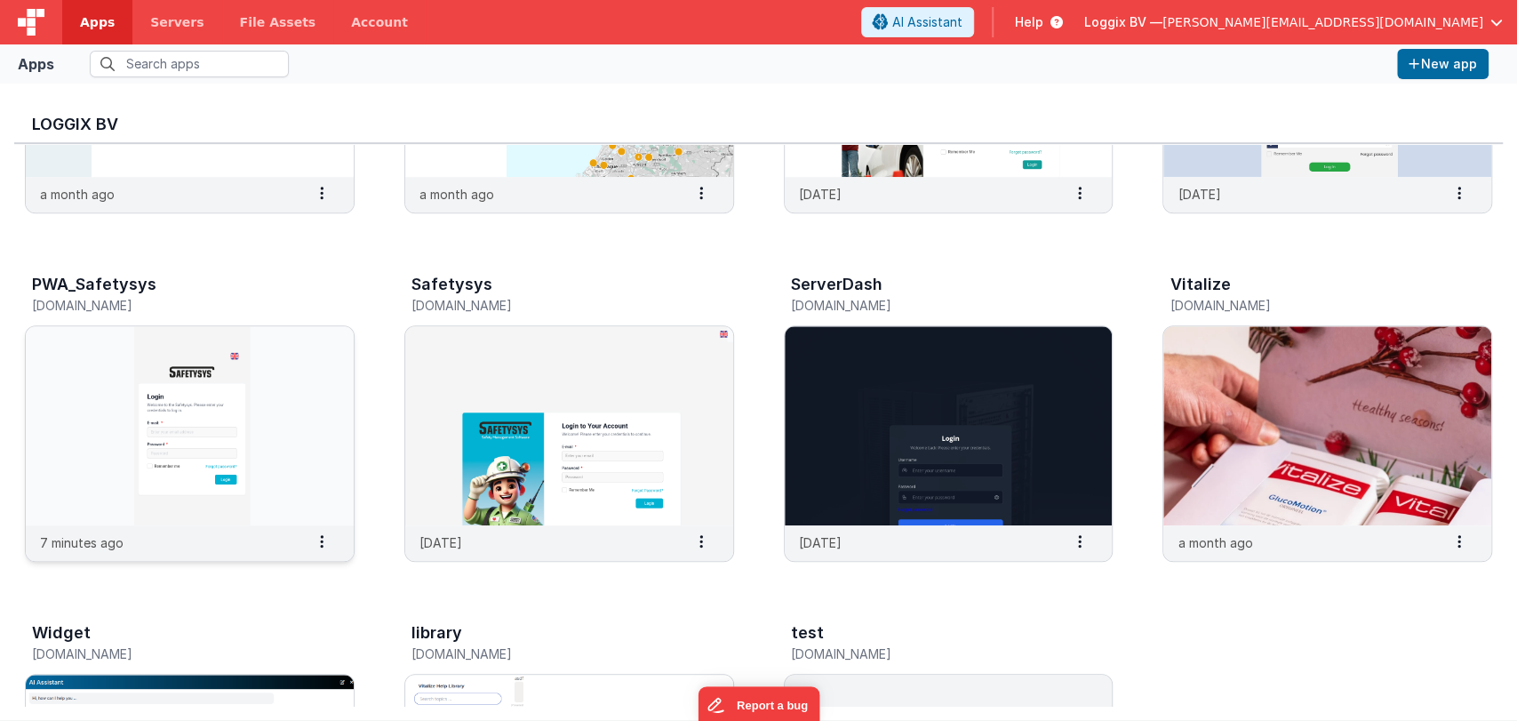
click at [212, 447] on img at bounding box center [190, 425] width 328 height 199
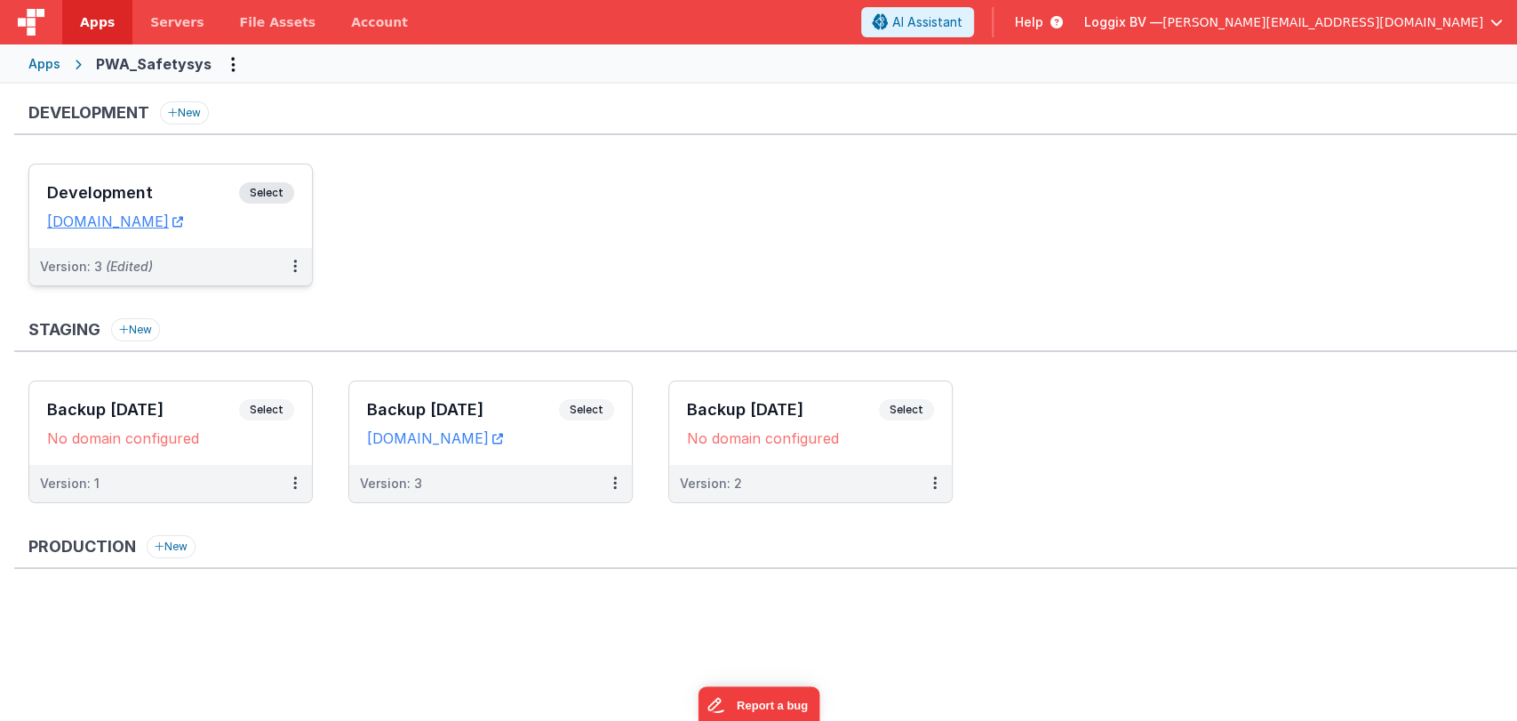
click at [128, 187] on h3 "Development" at bounding box center [143, 193] width 192 height 18
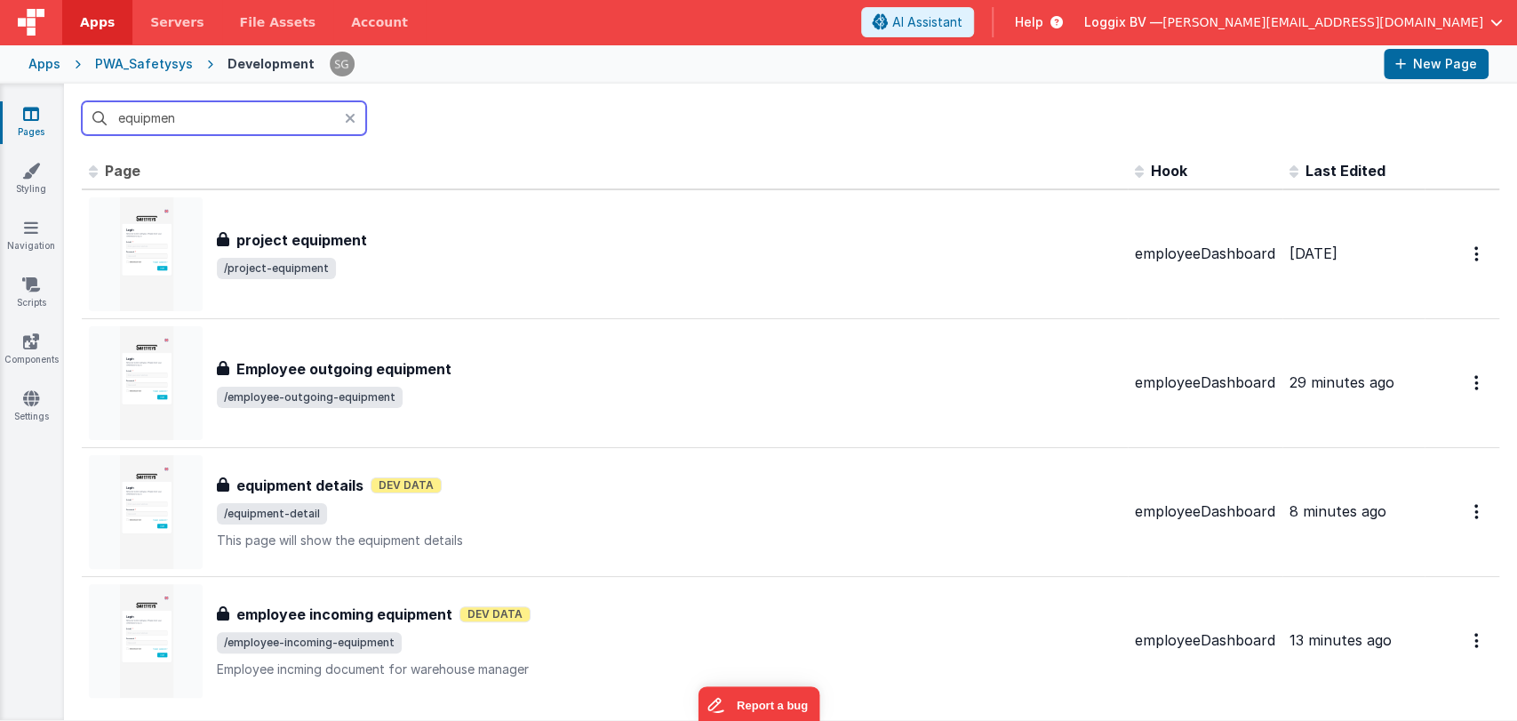
click at [213, 111] on input "equipmen" at bounding box center [224, 118] width 284 height 34
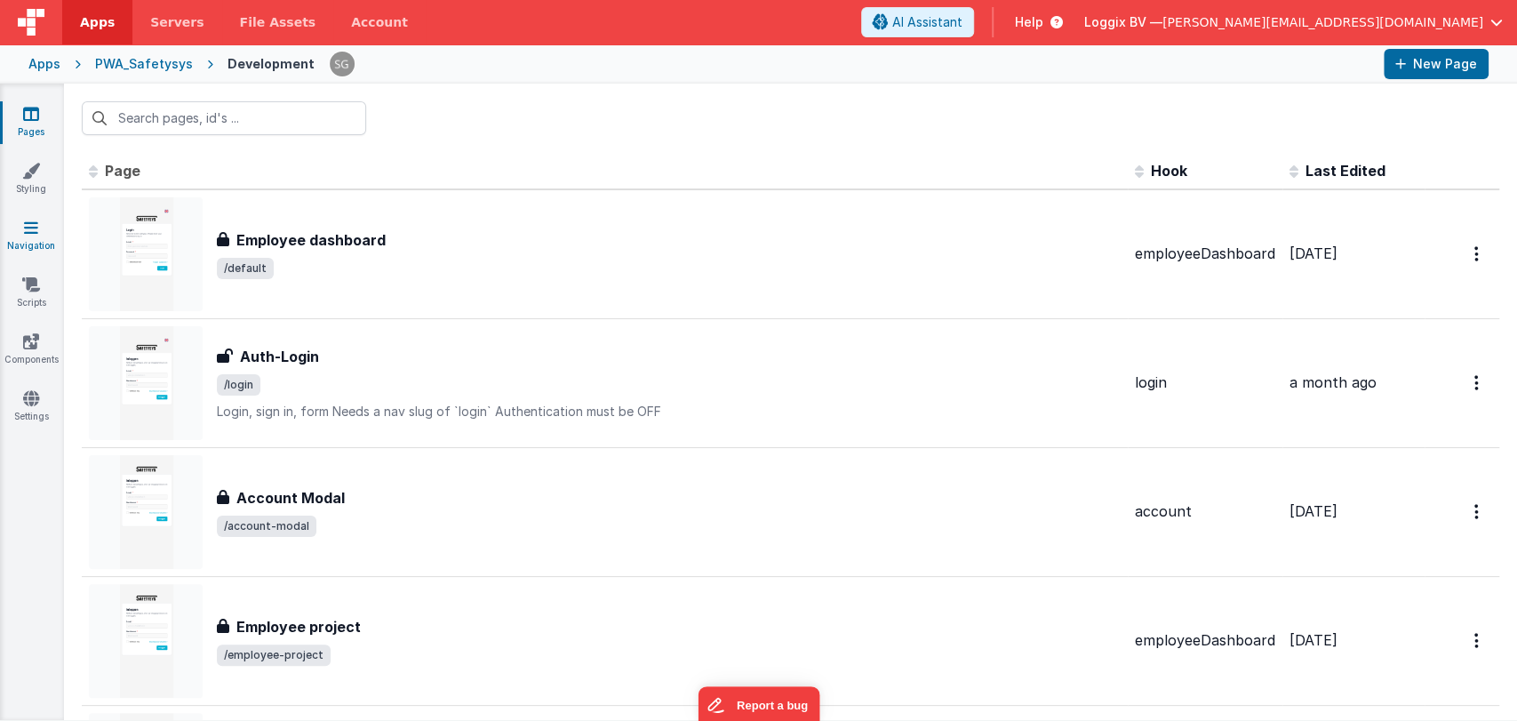
click at [21, 235] on link "Navigation" at bounding box center [31, 237] width 64 height 36
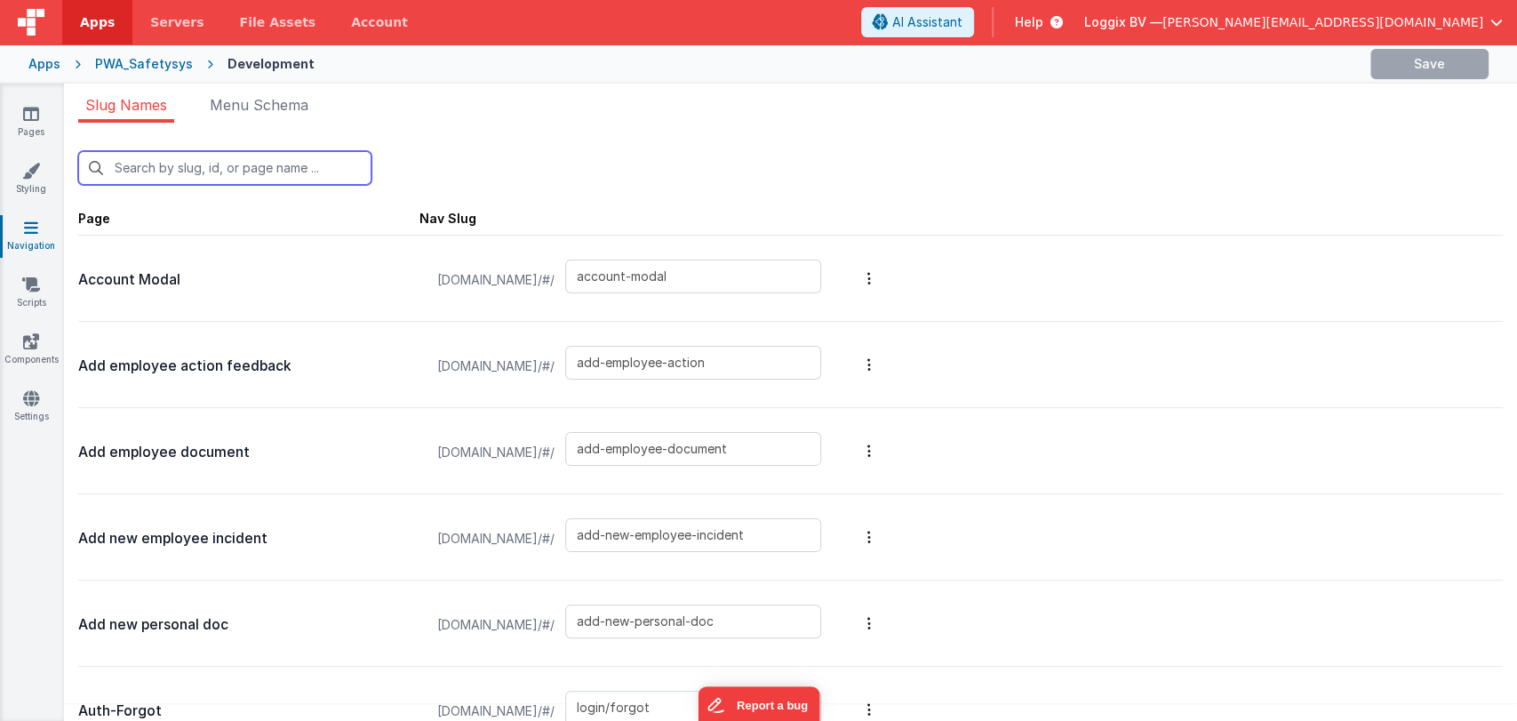
click at [212, 158] on input "text" at bounding box center [224, 168] width 293 height 34
paste input "employee-scan-equipment"
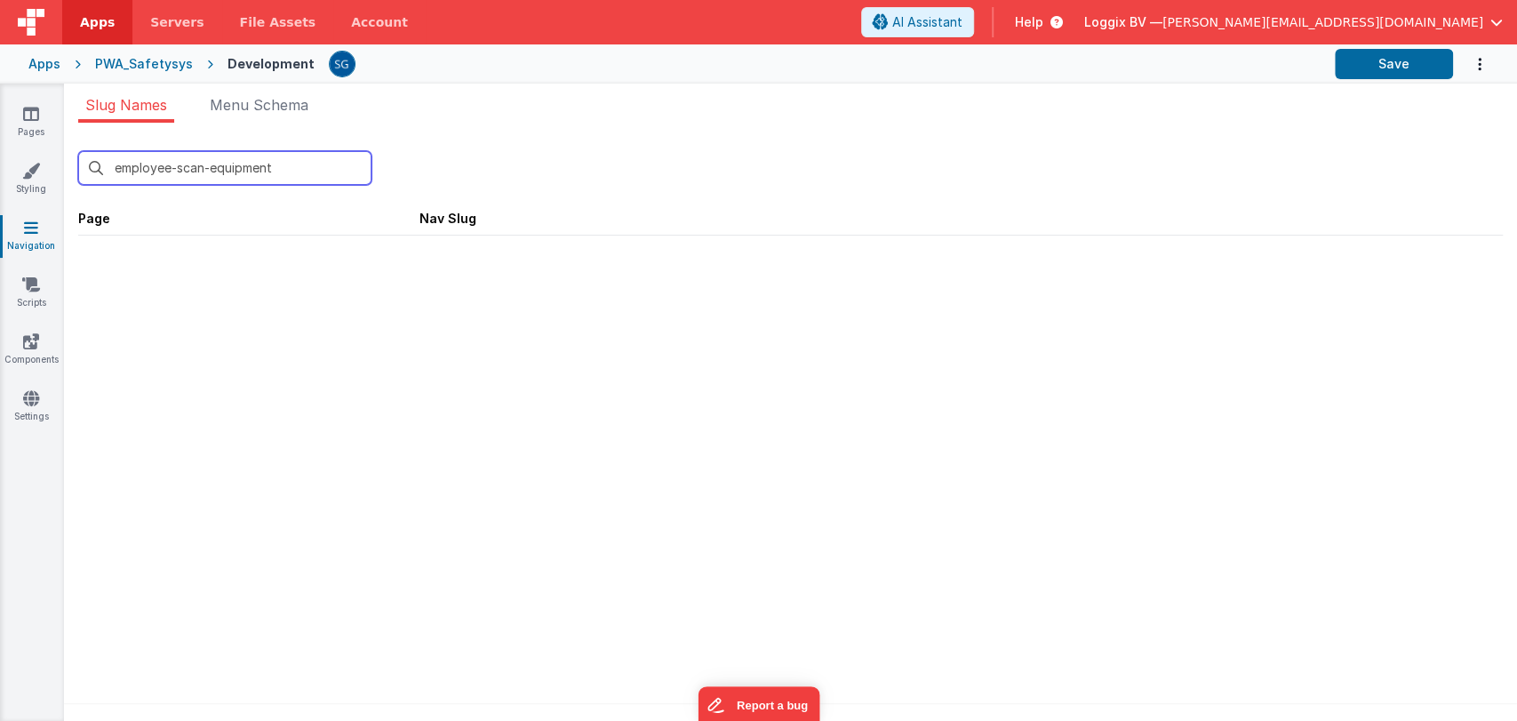
type input "employee-scan-"
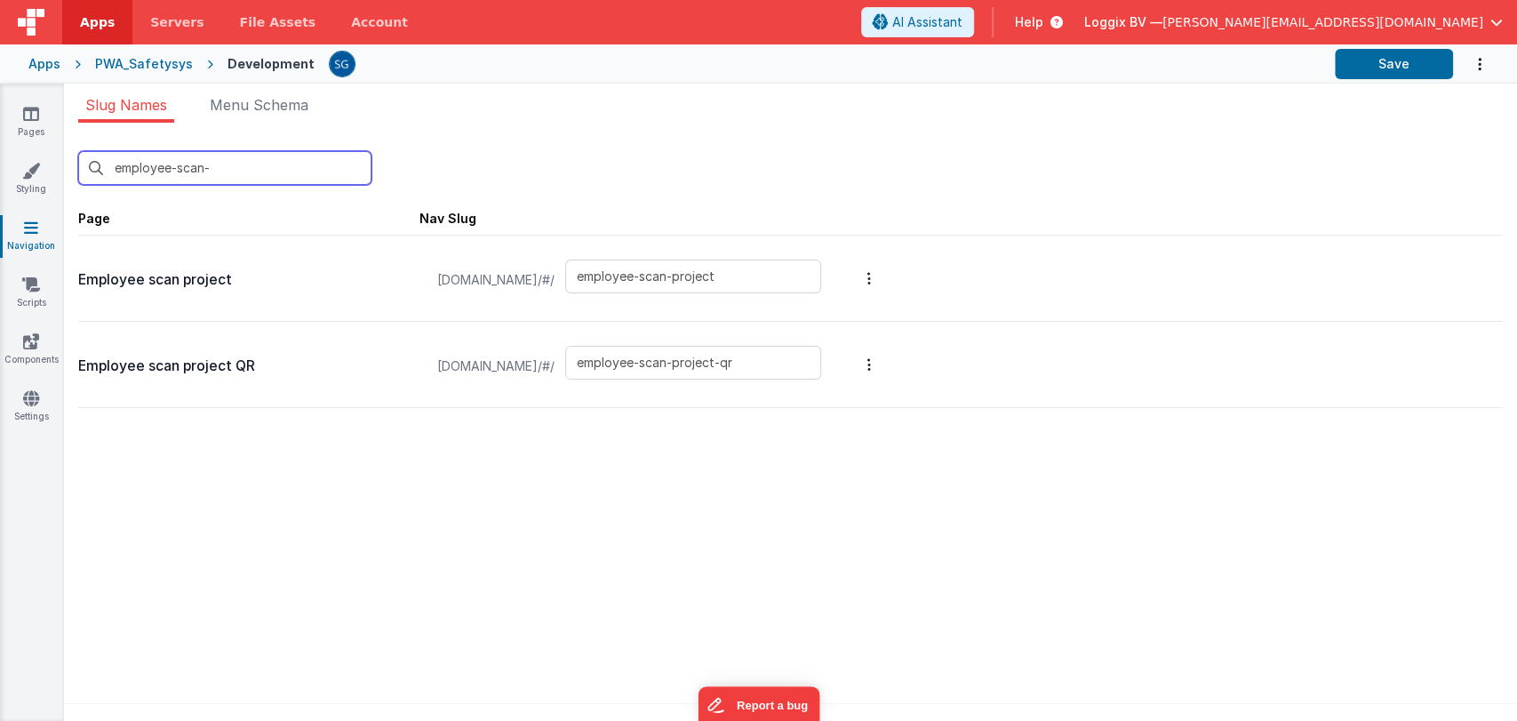
type input "employee-scan-project"
type input "employee-scan-project-qr"
type input "employee-"
type input "add-employee-action"
type input "add-employee-document"
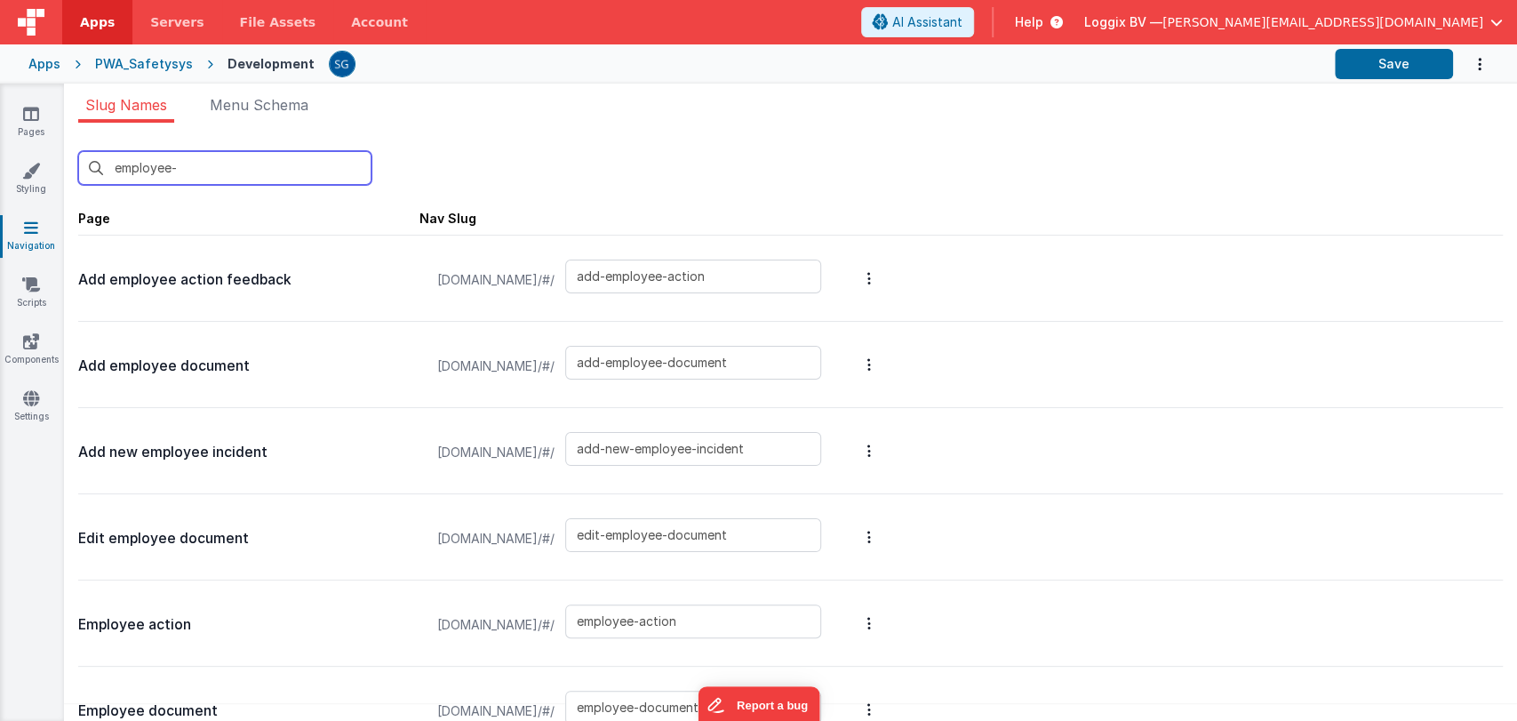
type input "employee"
type input "default"
type input "employee-document"
type input "employee-incoming-equipment"
type input "employee-outgoing-equipment"
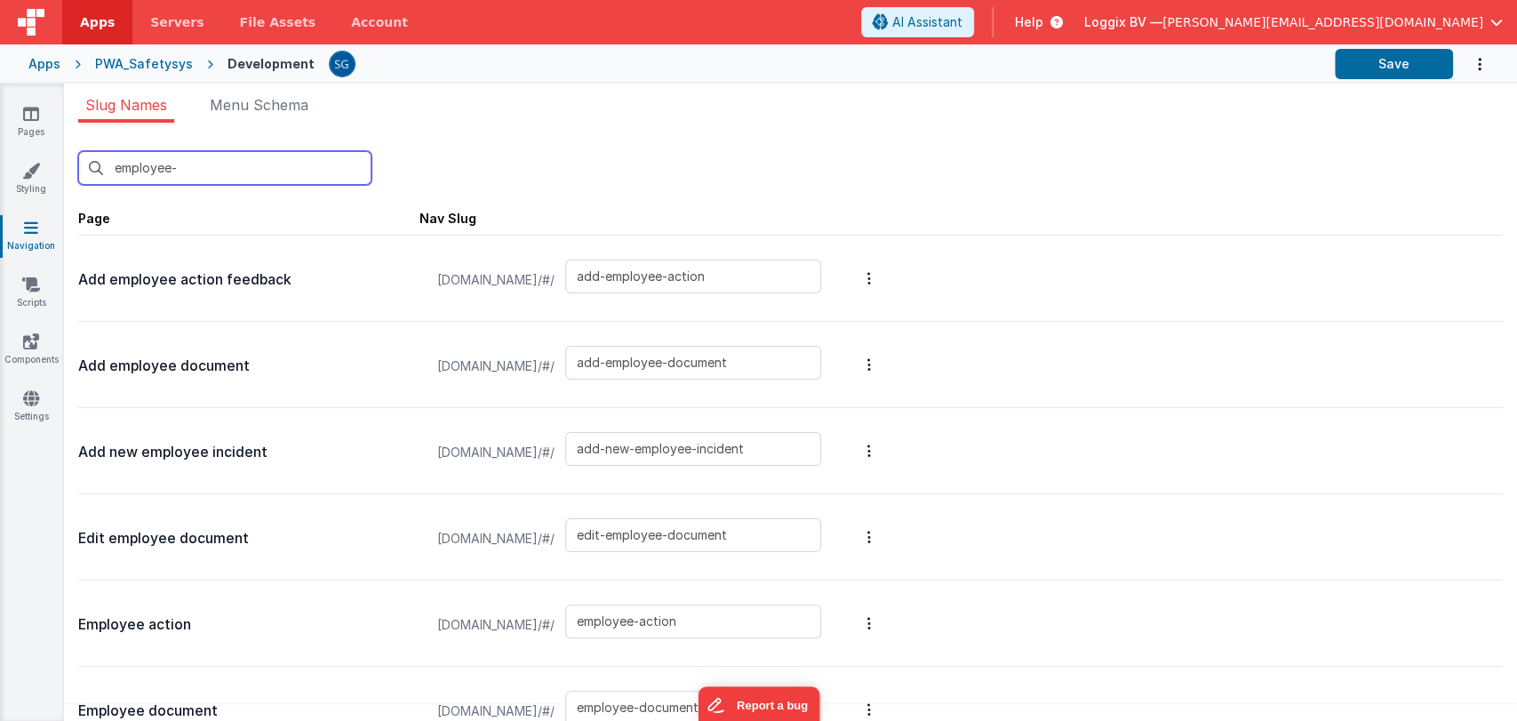
type input "employee-project"
type input "employee-registration"
type input "employee-scan-project"
type input "employee-scan-project-qr"
type input "account-modal"
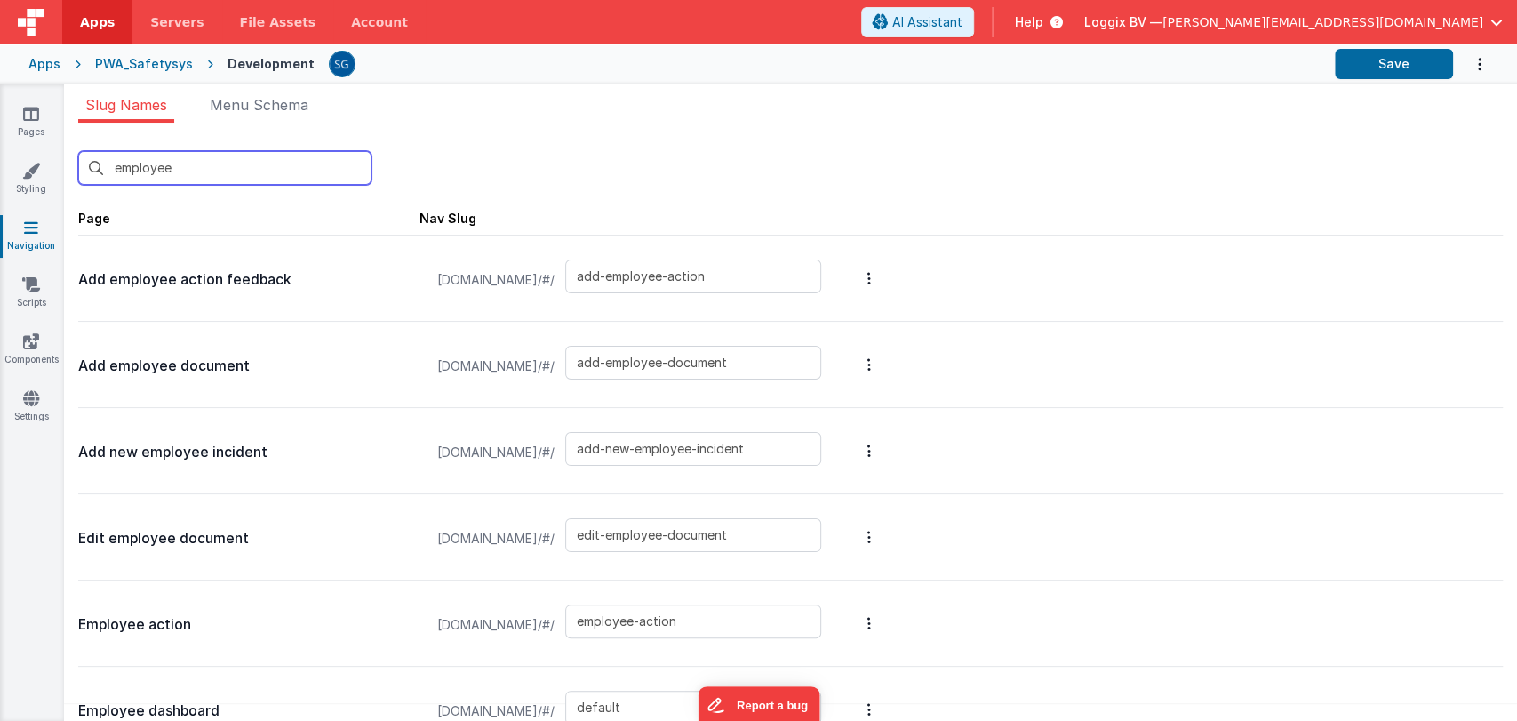
type input "add-employee-action"
type input "add-employee-document"
type input "add-new-employee-incident"
type input "add-new-personal-doc"
type input "login/forgot"
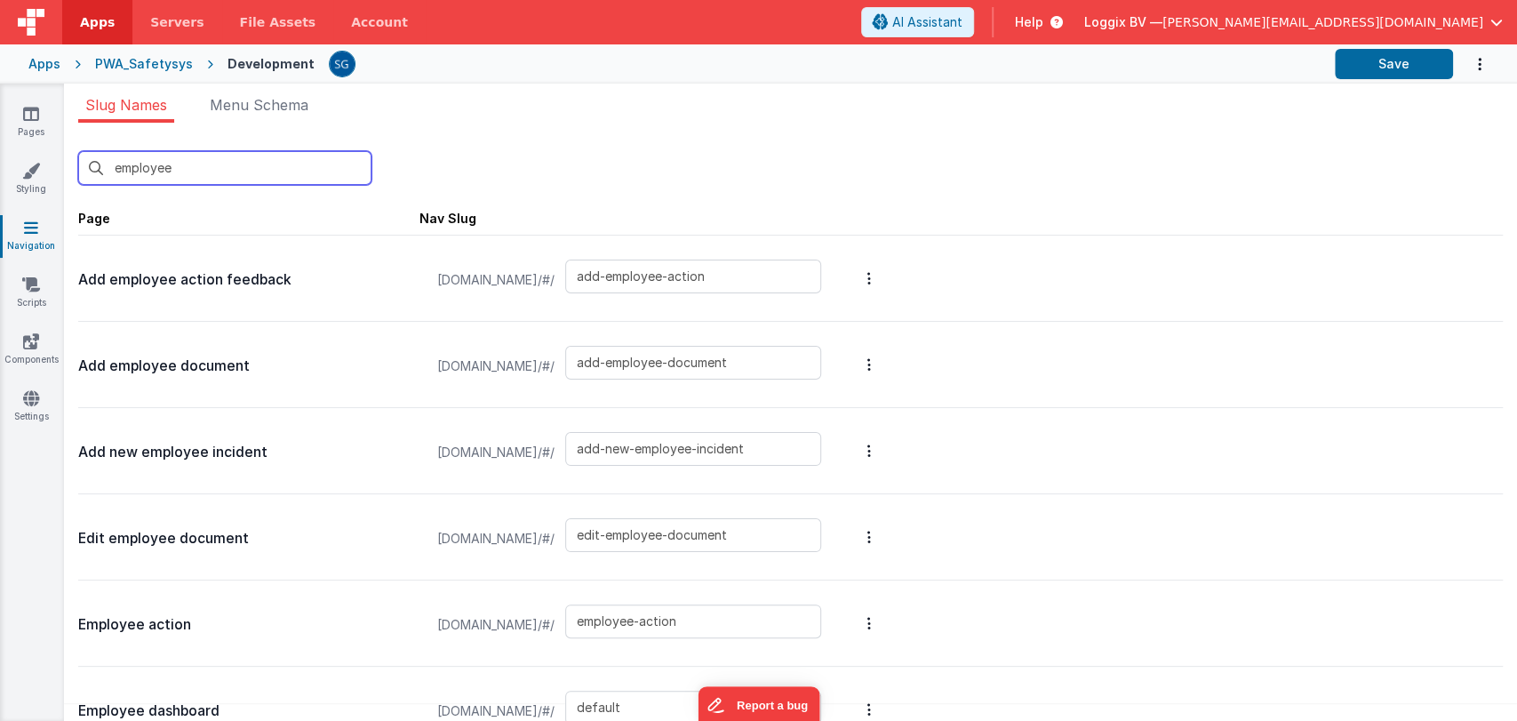
type input "login/forgot/sent"
type input "login"
type input "edit-employee-document"
type input "employee-action"
type input "default"
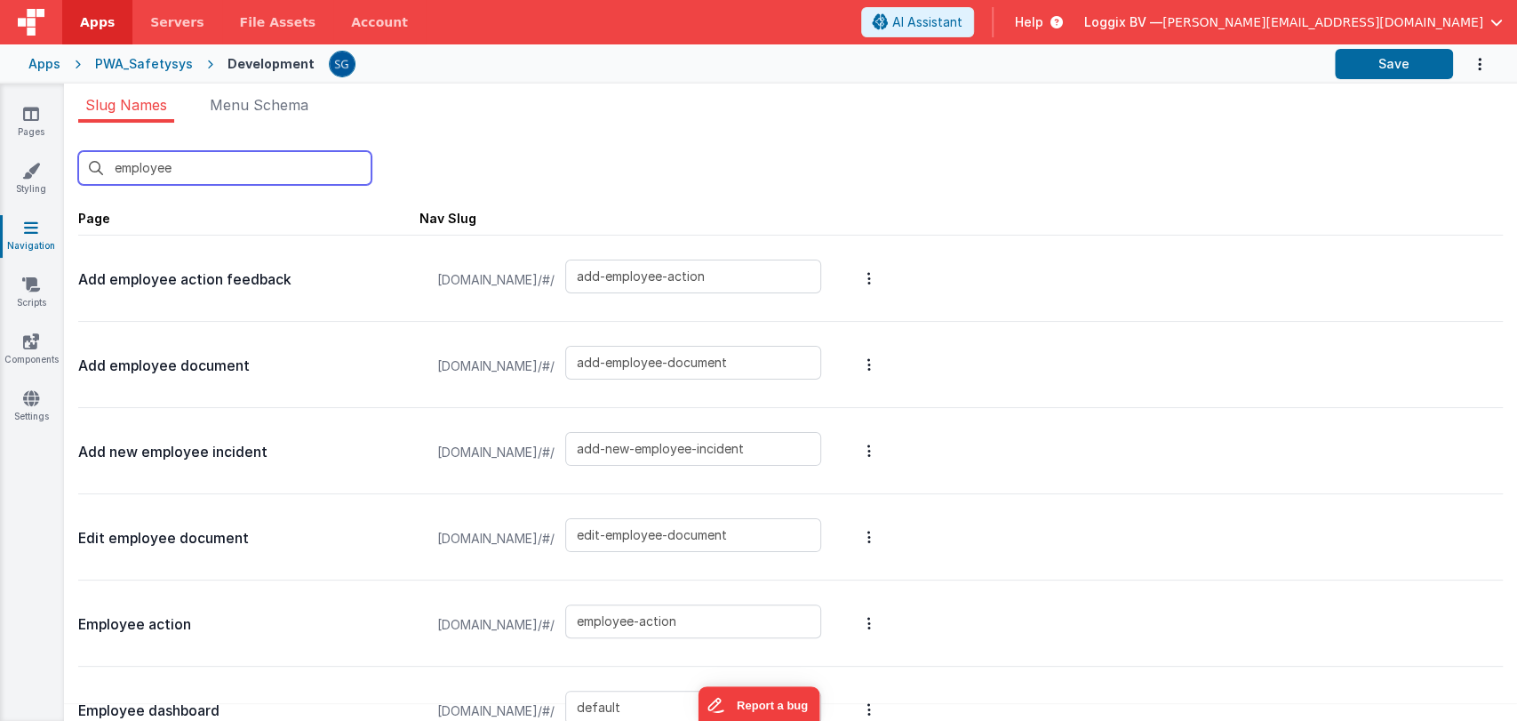
type input "employee-document"
type input "employee-incoming-equipment"
type input "employee-outgoing-equipment"
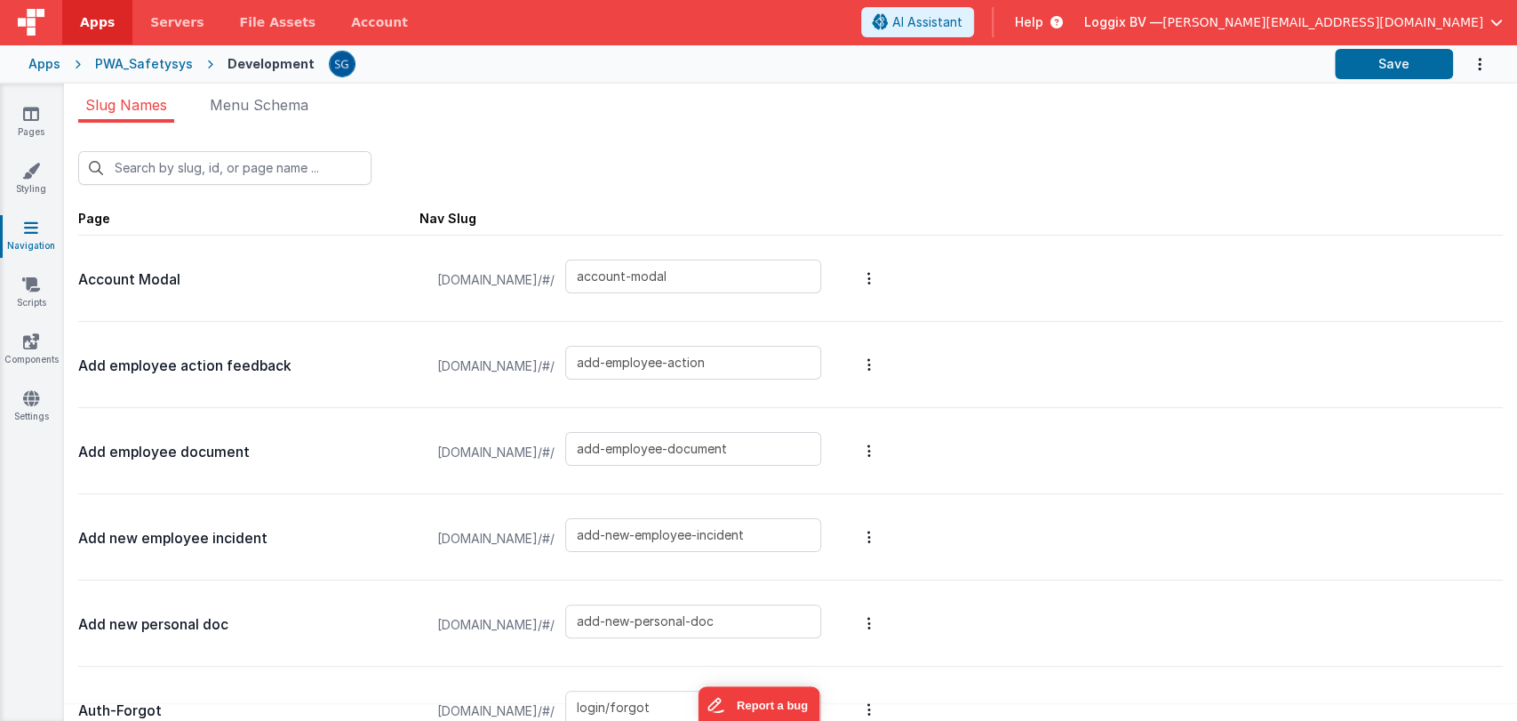
click at [74, 25] on link "Apps" at bounding box center [97, 22] width 70 height 44
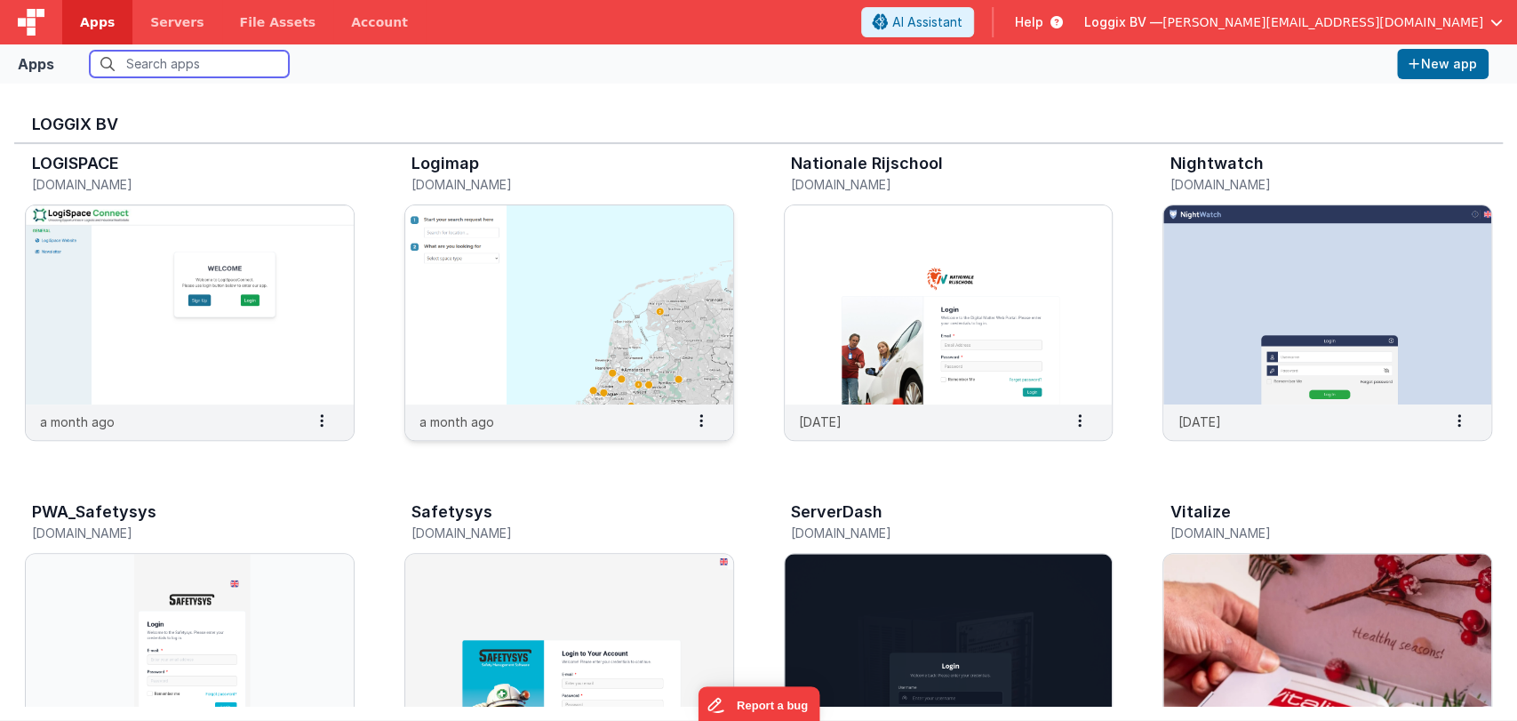
scroll to position [516, 0]
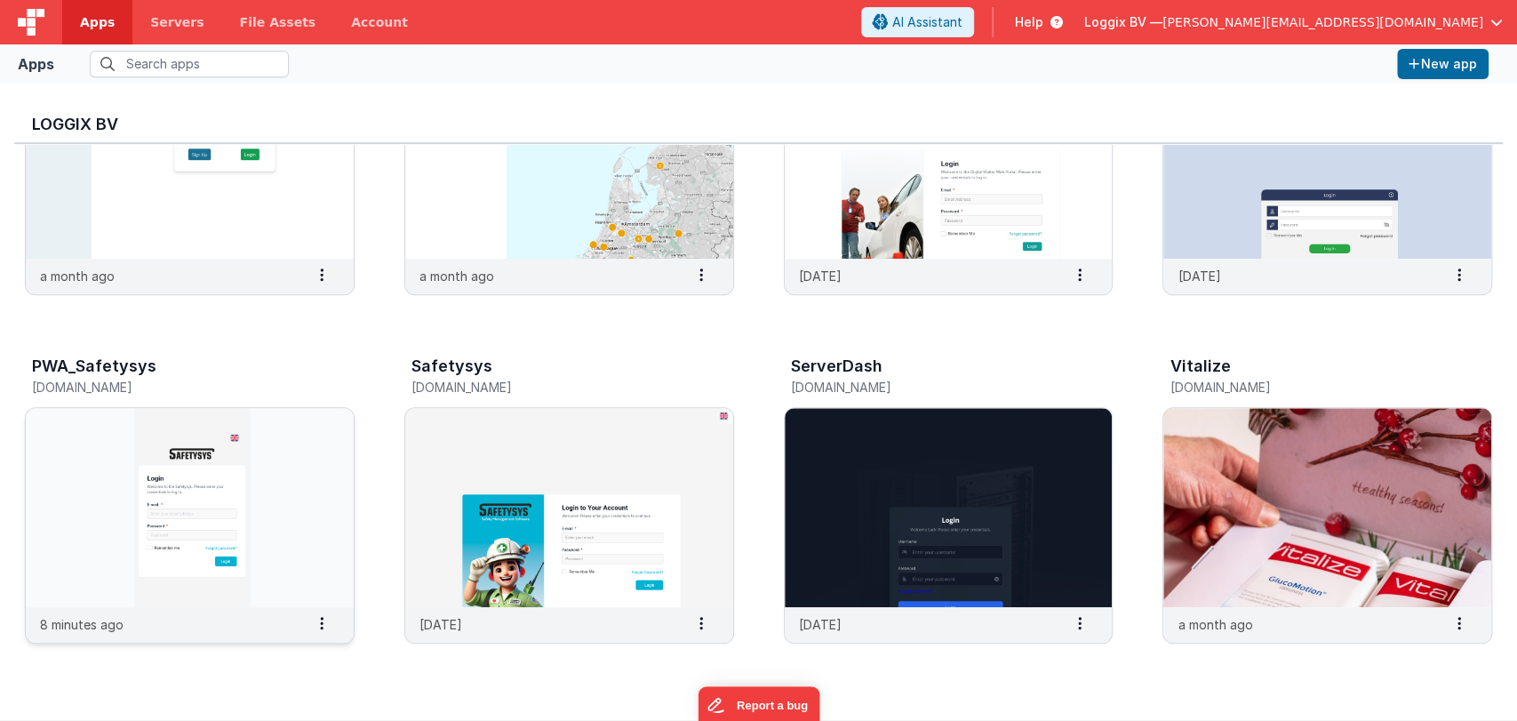
click at [180, 473] on img at bounding box center [190, 507] width 328 height 199
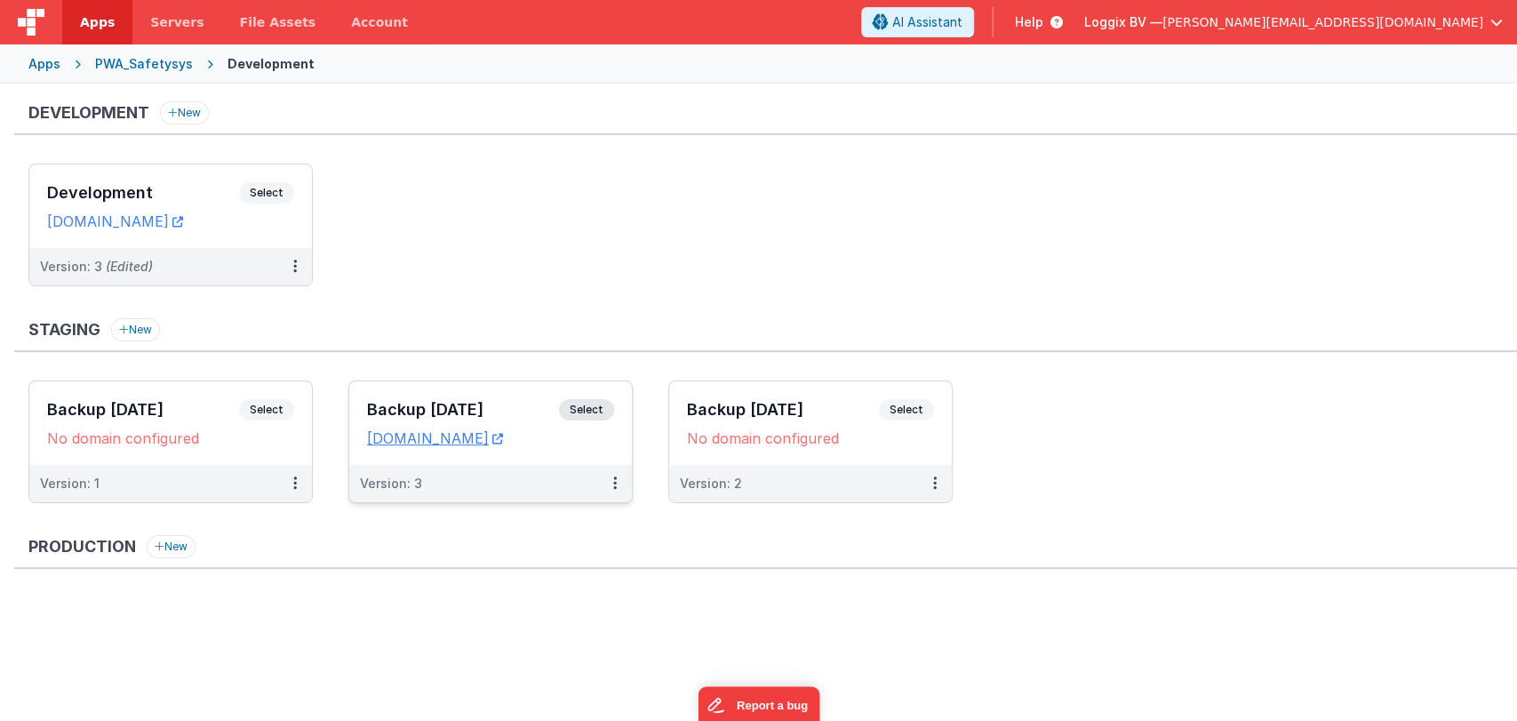
click at [434, 387] on div "Backup 21-08-2025 Select URLs temp.clientportal.cloud" at bounding box center [490, 423] width 283 height 84
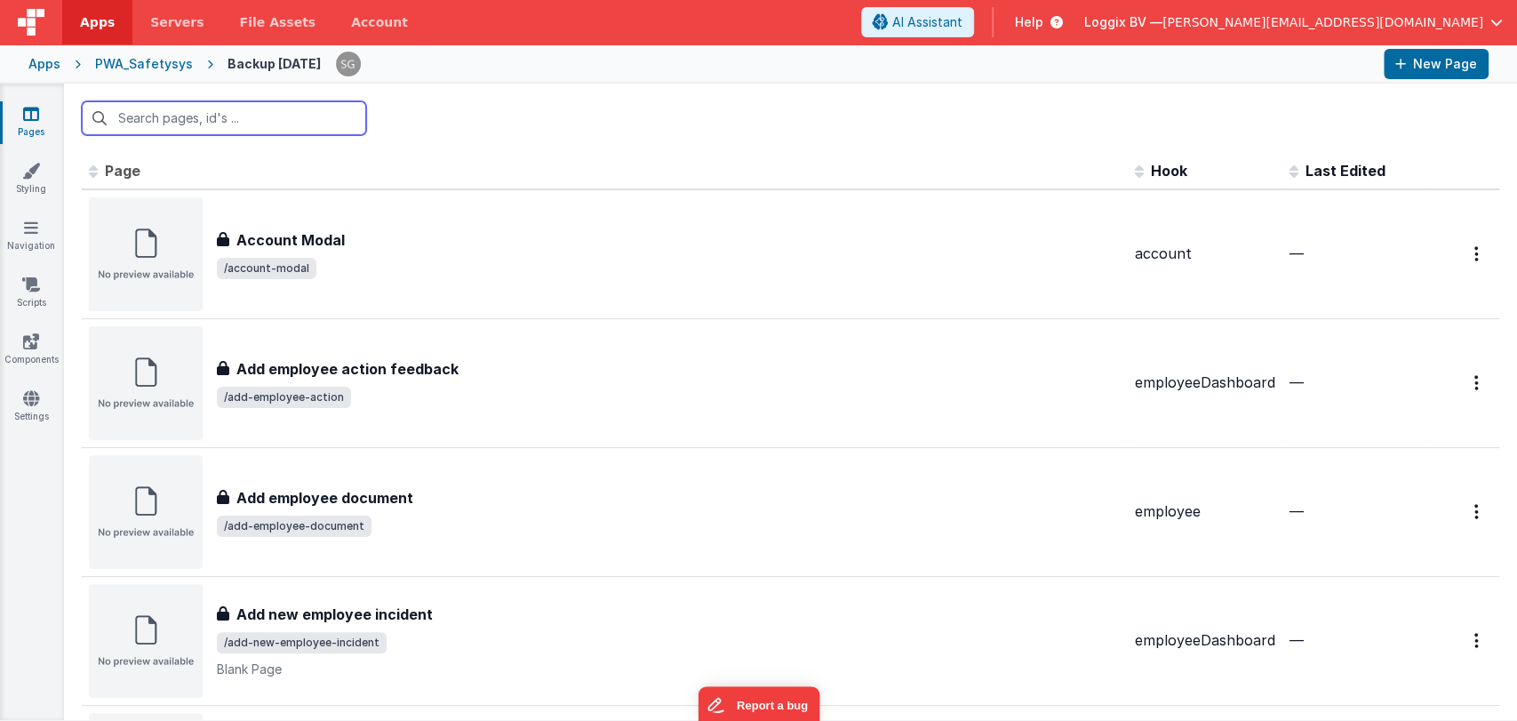
click at [199, 115] on input "text" at bounding box center [224, 118] width 284 height 34
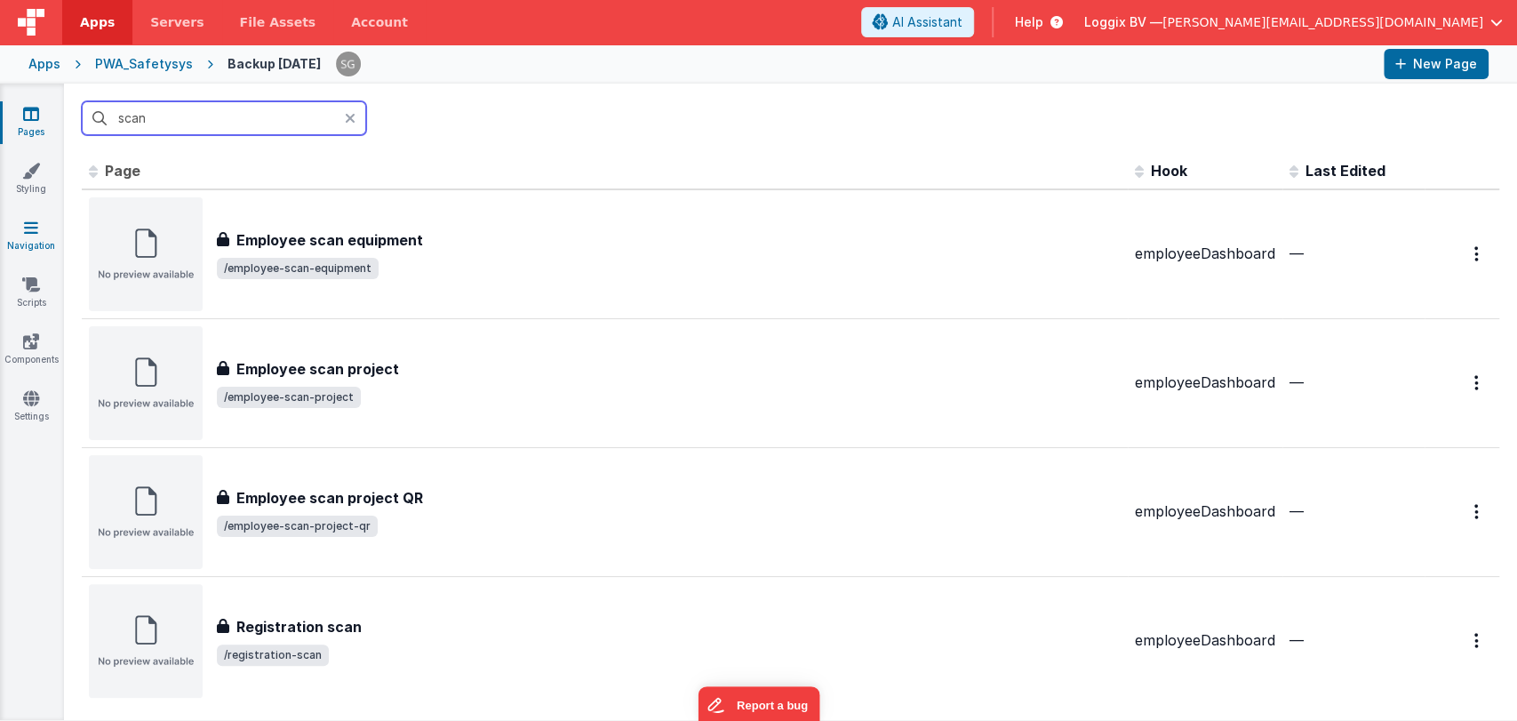
type input "scan"
click at [25, 222] on icon at bounding box center [31, 228] width 14 height 18
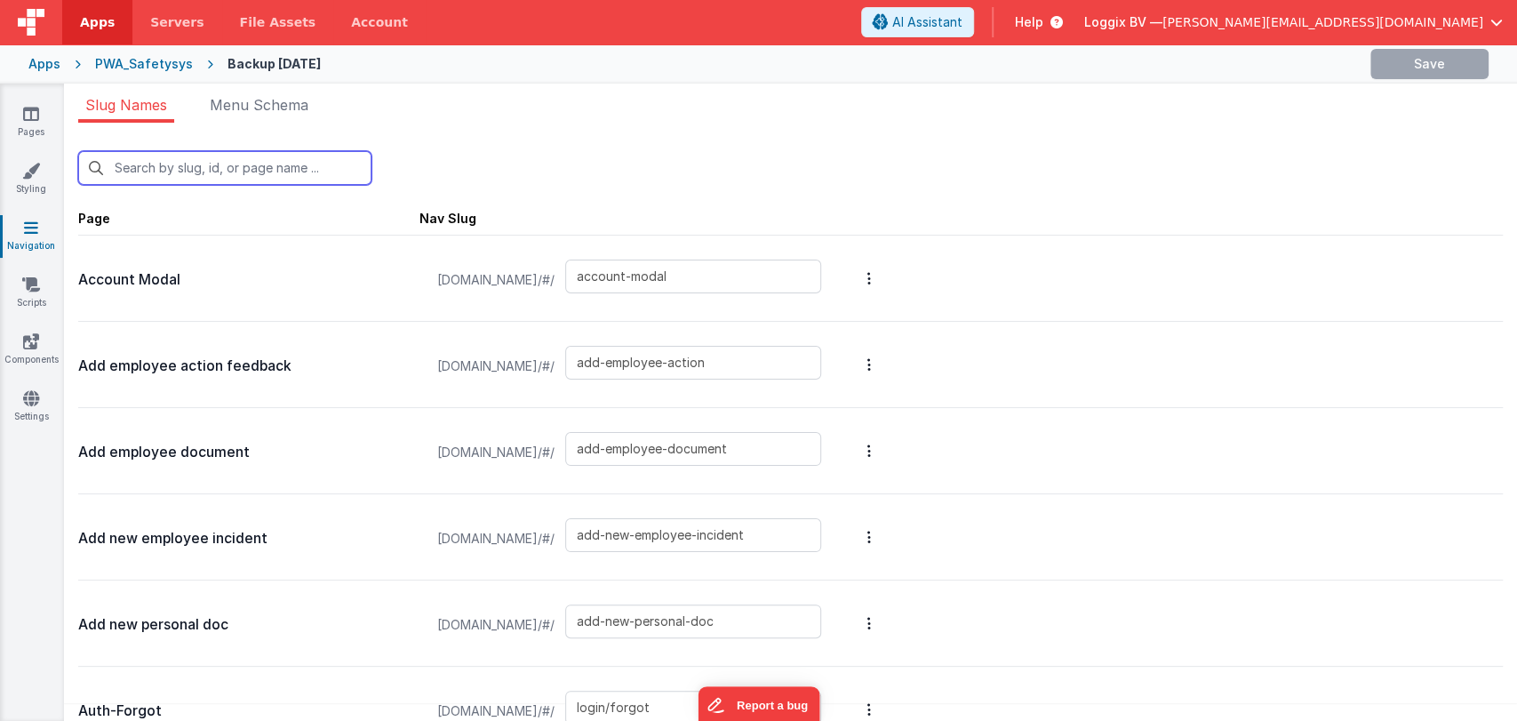
click at [185, 171] on input "text" at bounding box center [224, 168] width 293 height 34
paste input "employee-scan-equipment"
type input "employee-scan-equipment"
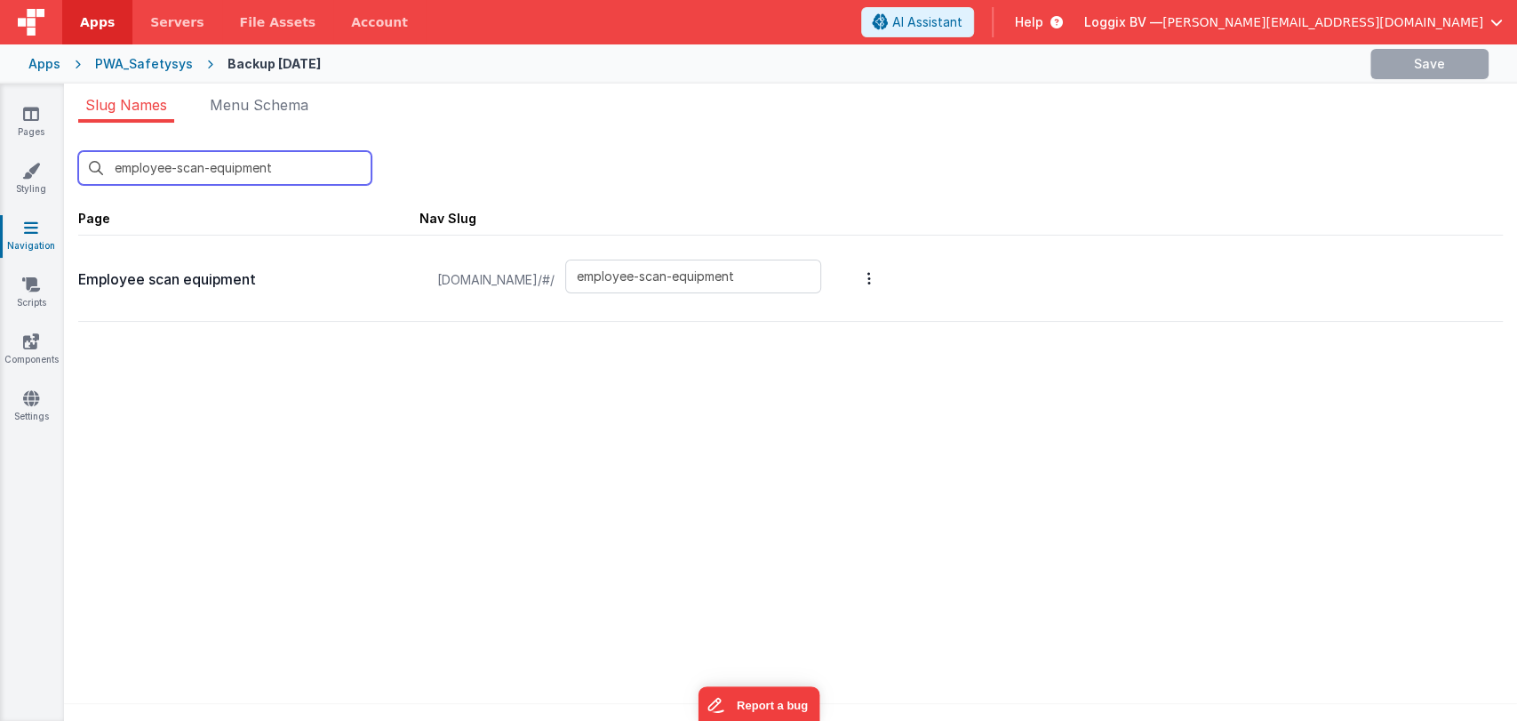
type input "employee-scan-equipment"
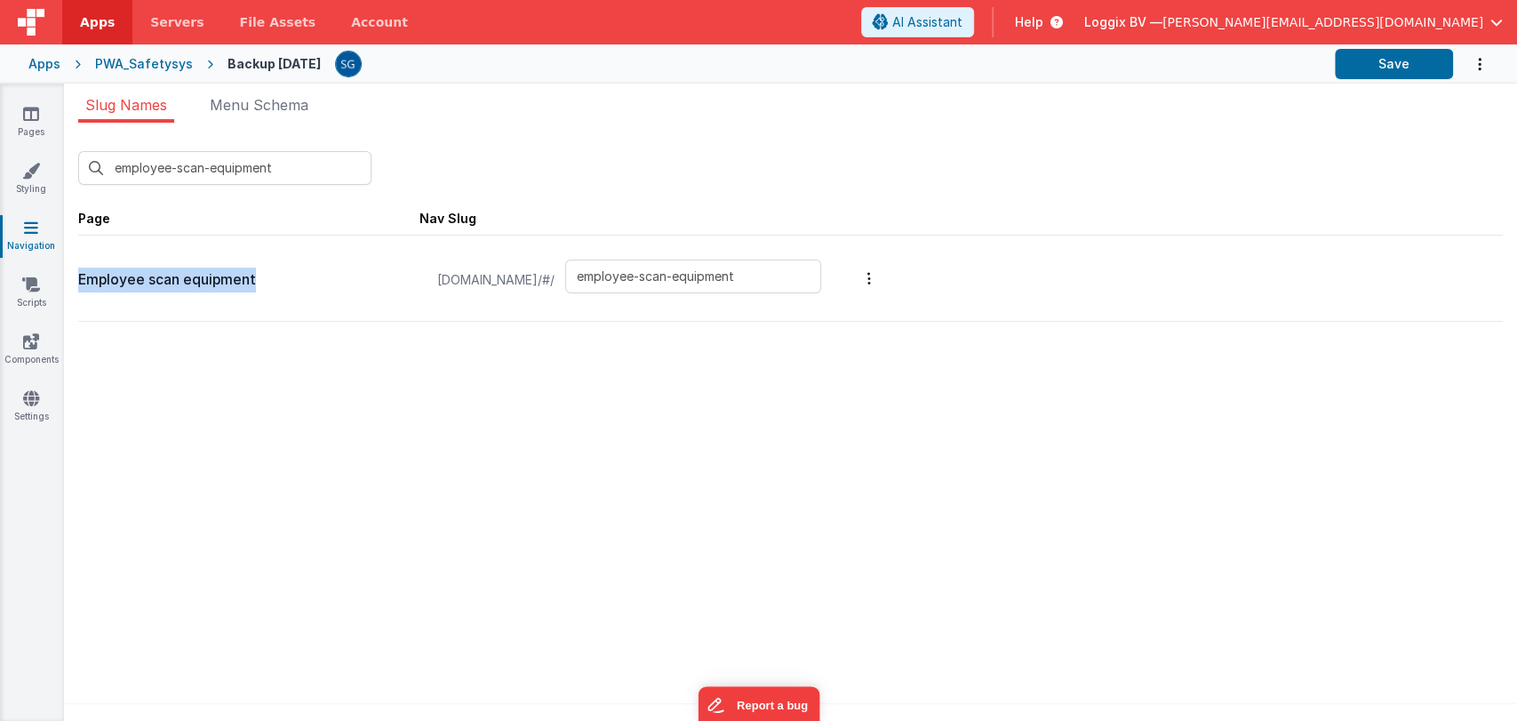
drag, startPoint x: 271, startPoint y: 286, endPoint x: 76, endPoint y: 280, distance: 195.6
click at [76, 280] on div "employee-scan-equipment New Slug Page Nav Slug Employee scan equipment temp.cli…" at bounding box center [790, 427] width 1453 height 609
copy p "Employee scan equipment"
click at [108, 62] on div "PWA_Safetysys" at bounding box center [144, 64] width 98 height 18
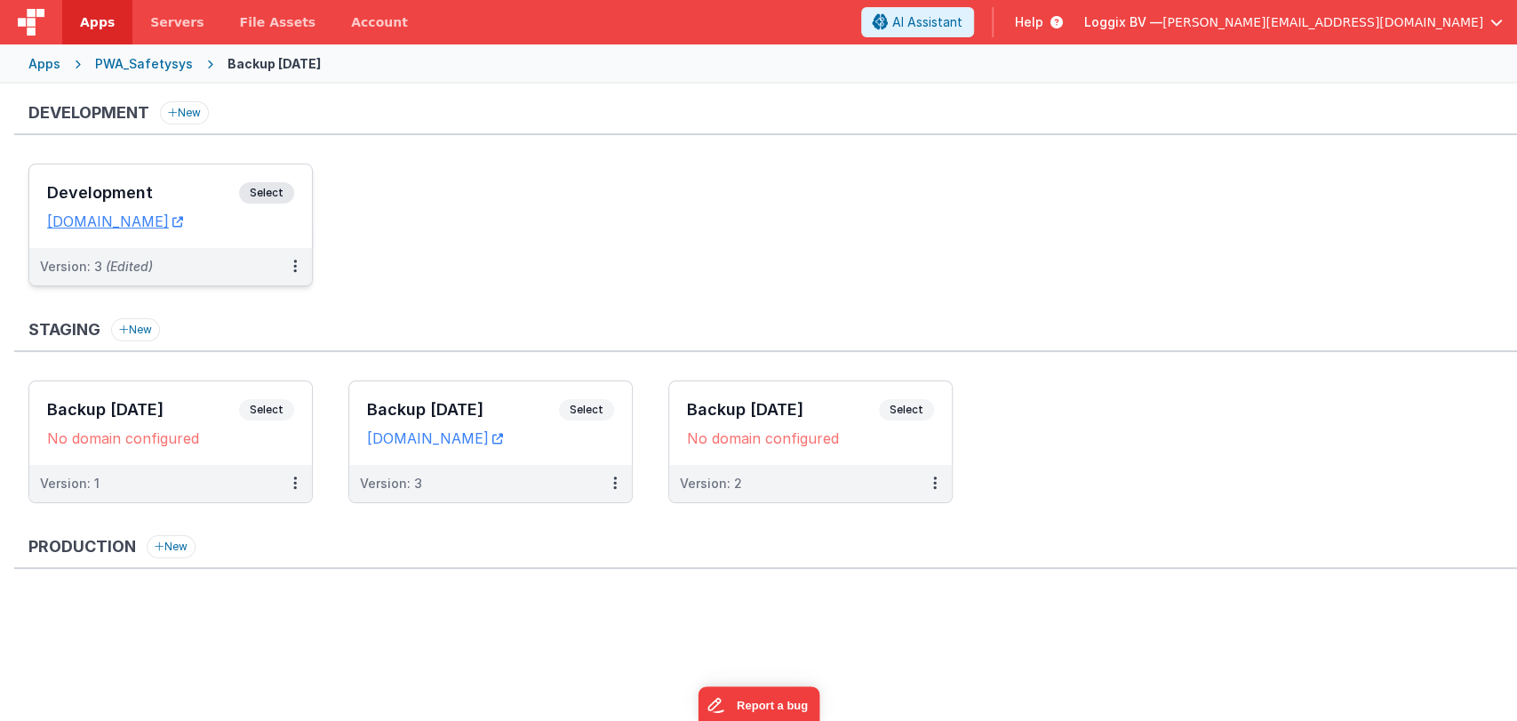
click at [132, 189] on h3 "Development" at bounding box center [143, 193] width 192 height 18
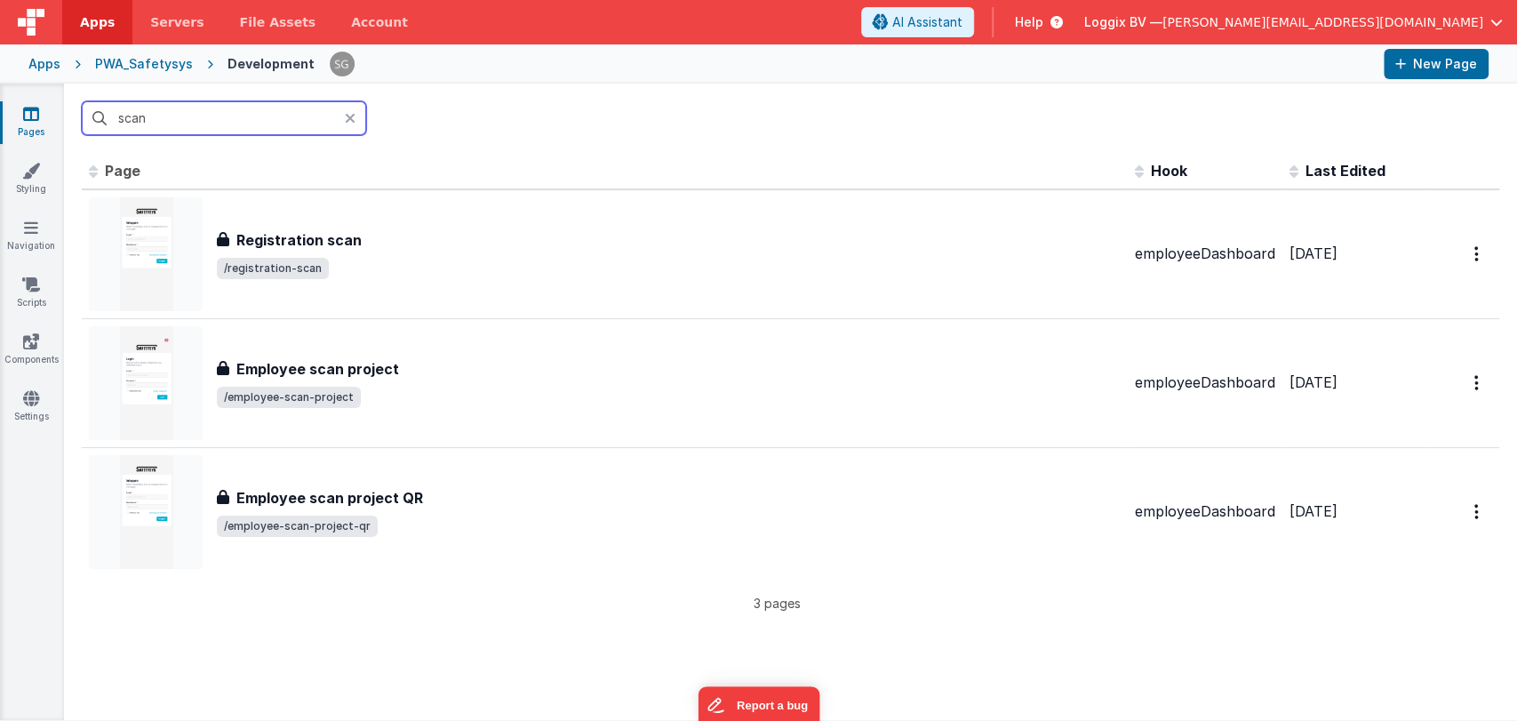
click at [198, 125] on input "scan" at bounding box center [224, 118] width 284 height 34
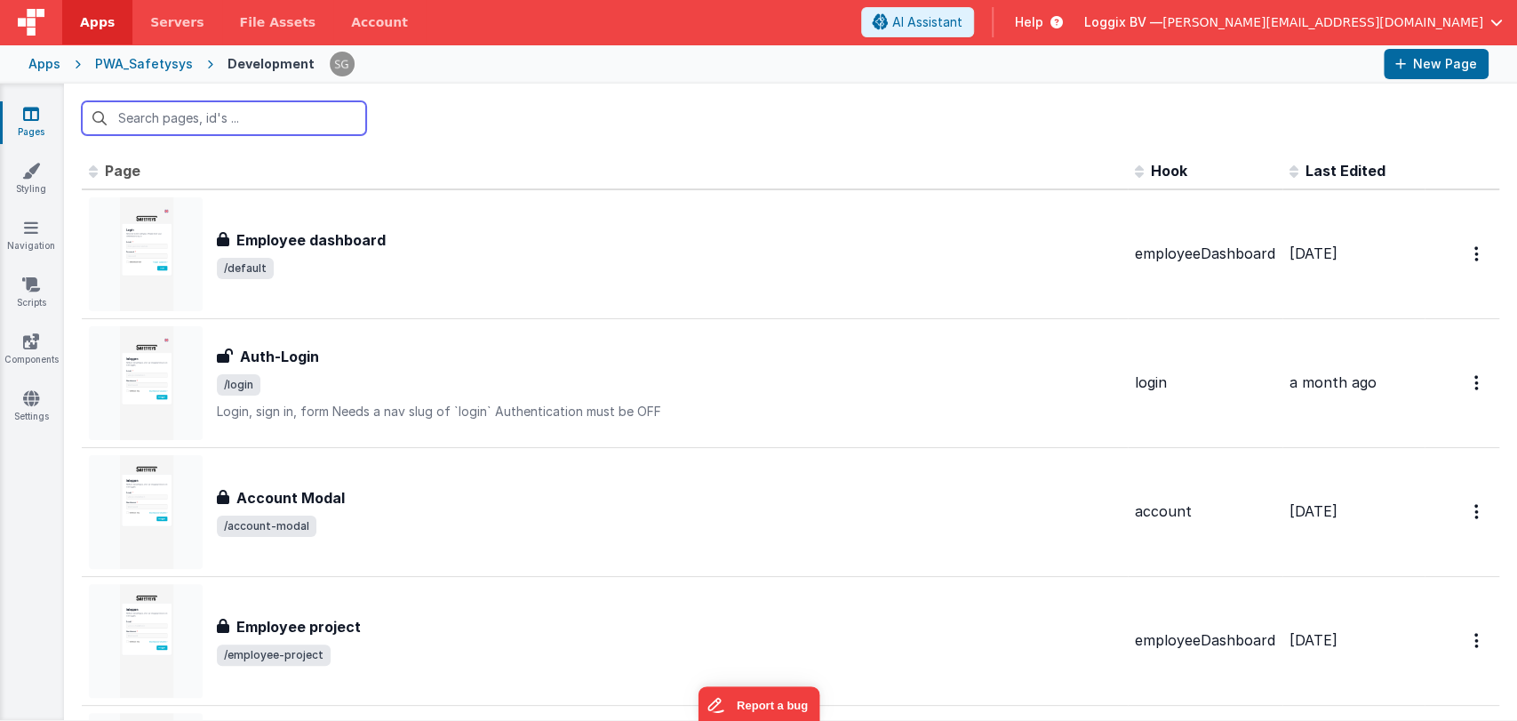
paste input "Employee scan equipment"
type input "Employee scan equipment"
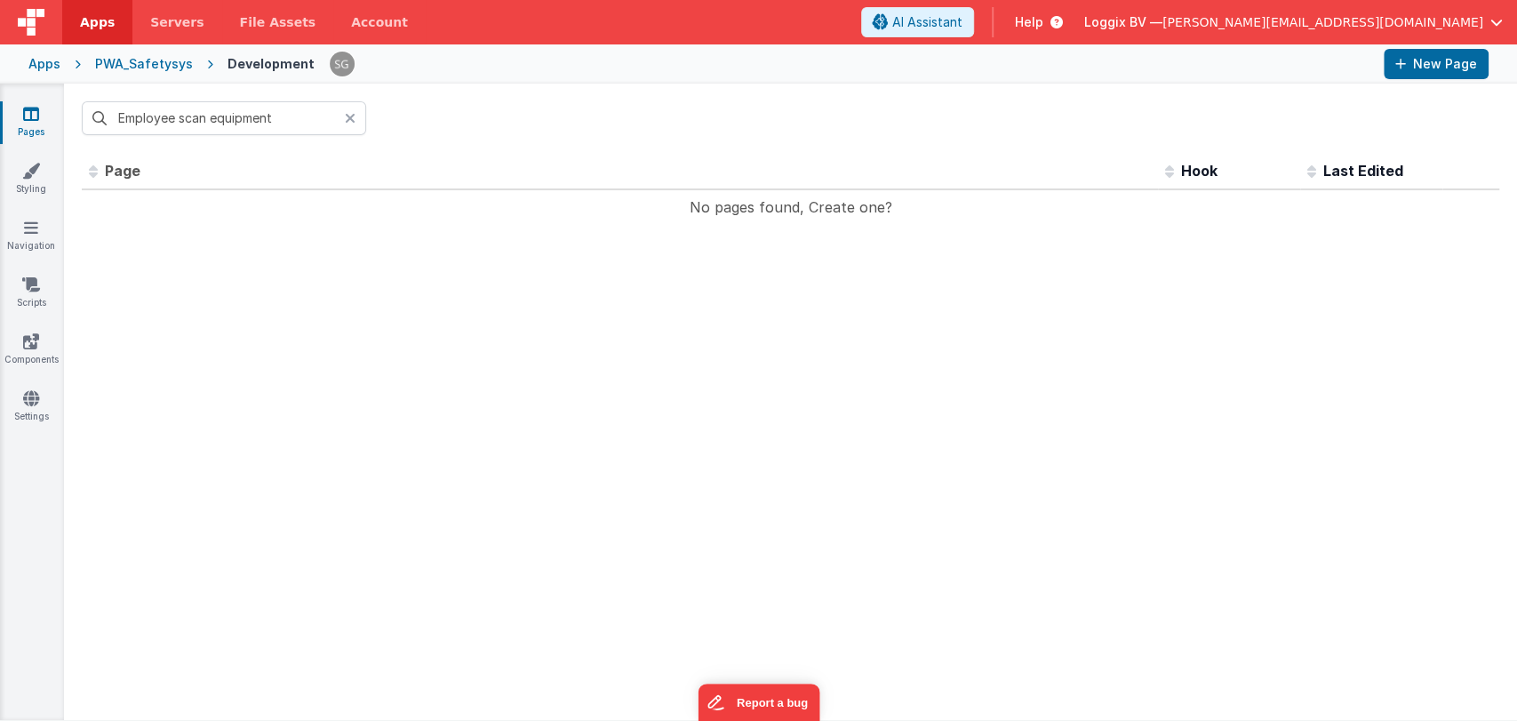
click at [280, 122] on input "Employee scan equipment" at bounding box center [224, 118] width 284 height 34
click at [347, 117] on icon at bounding box center [350, 118] width 11 height 14
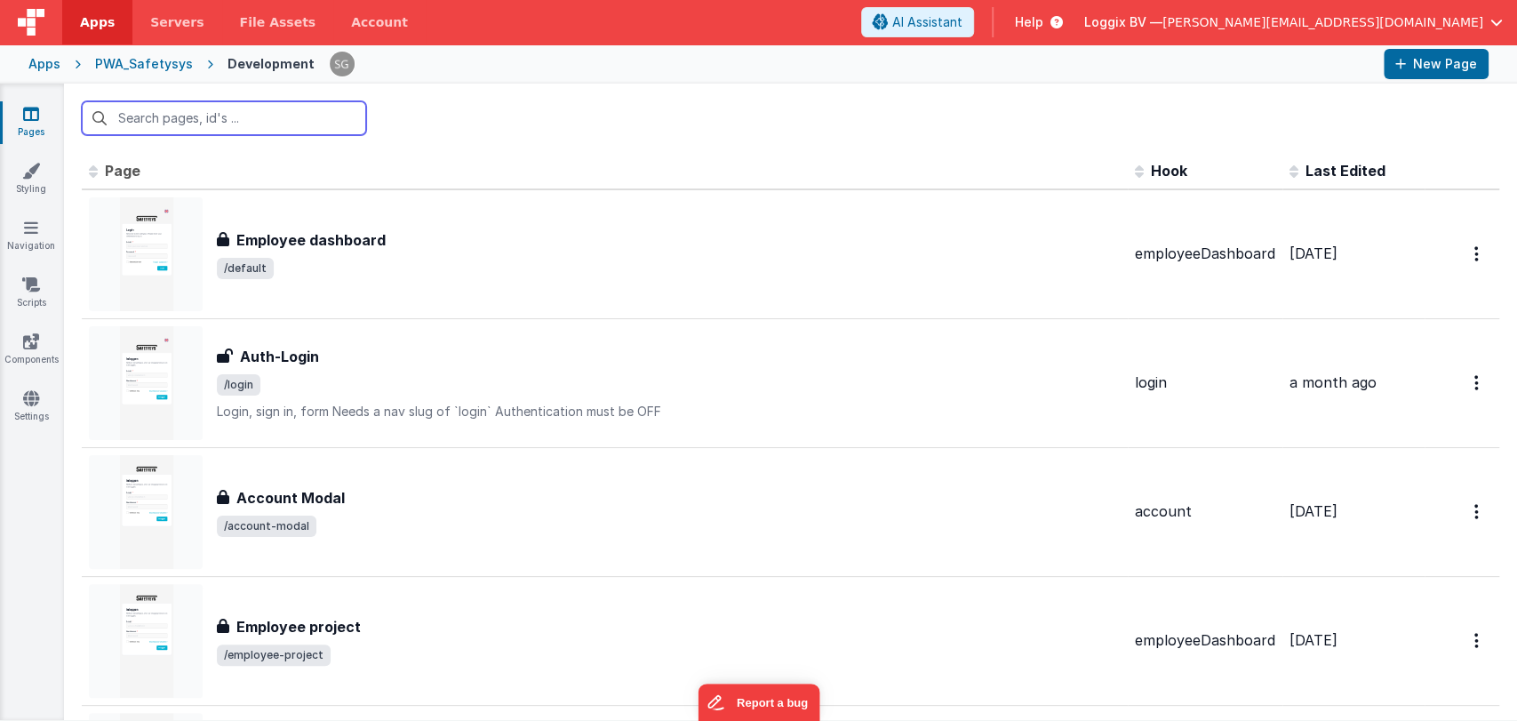
click at [205, 115] on input "text" at bounding box center [224, 118] width 284 height 34
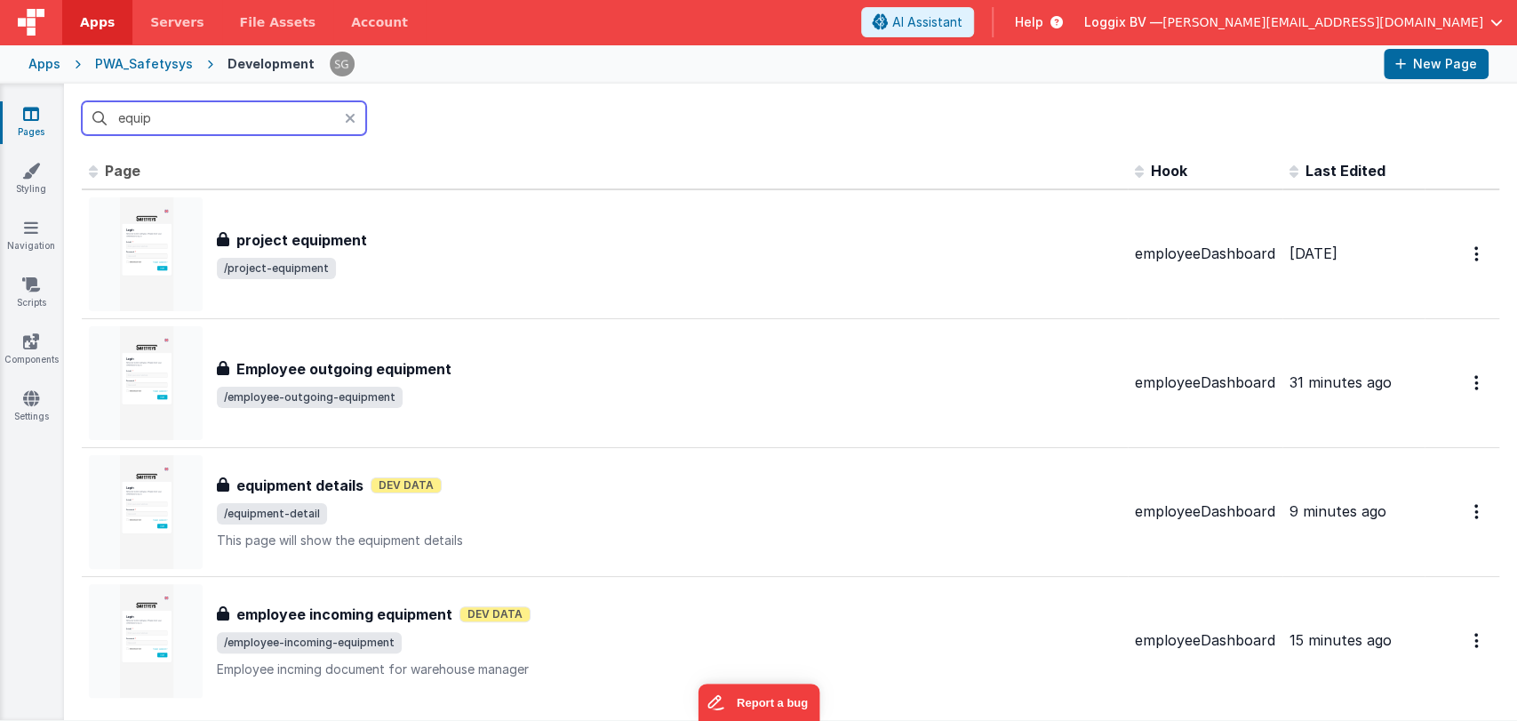
type input "equipm"
click at [196, 121] on input "equipm" at bounding box center [224, 118] width 284 height 34
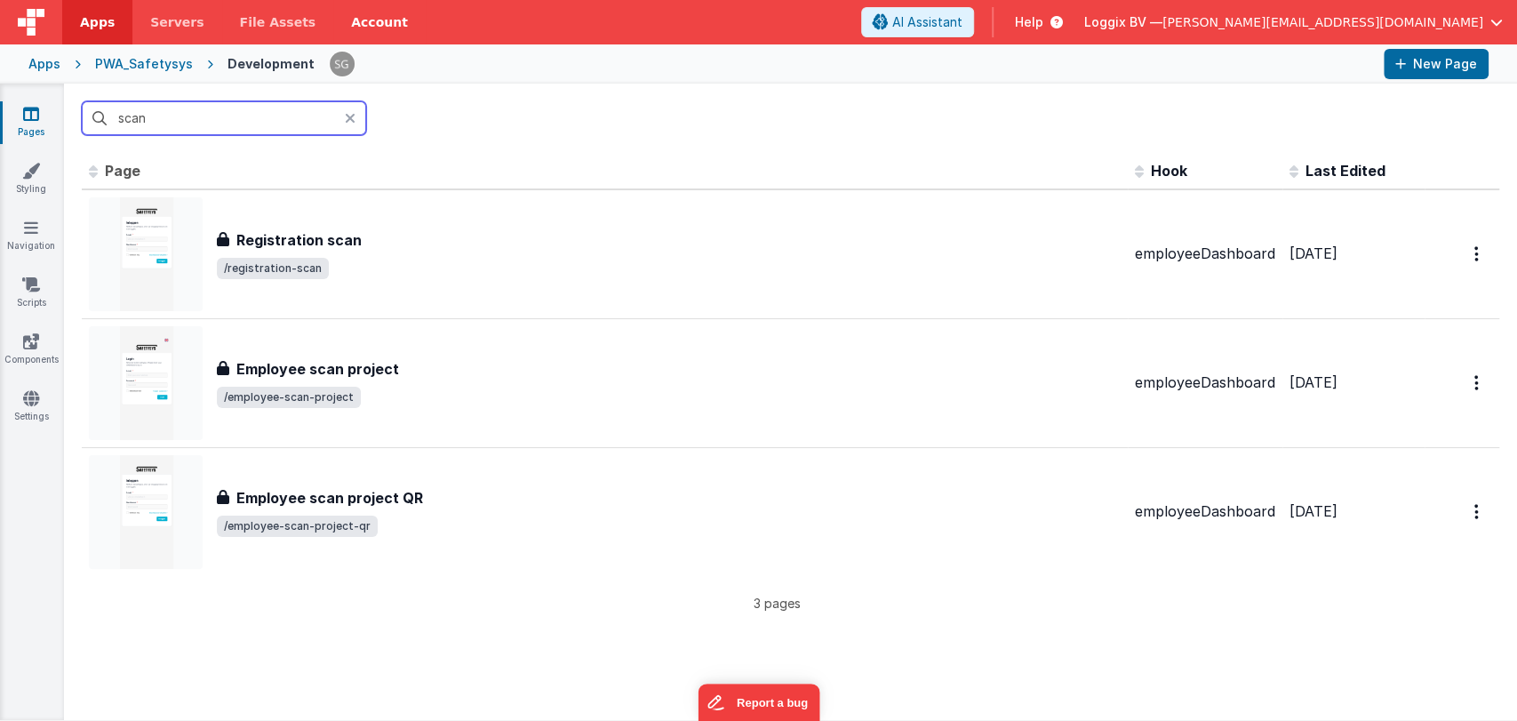
type input "scan"
click at [333, 14] on link "Account" at bounding box center [379, 22] width 92 height 44
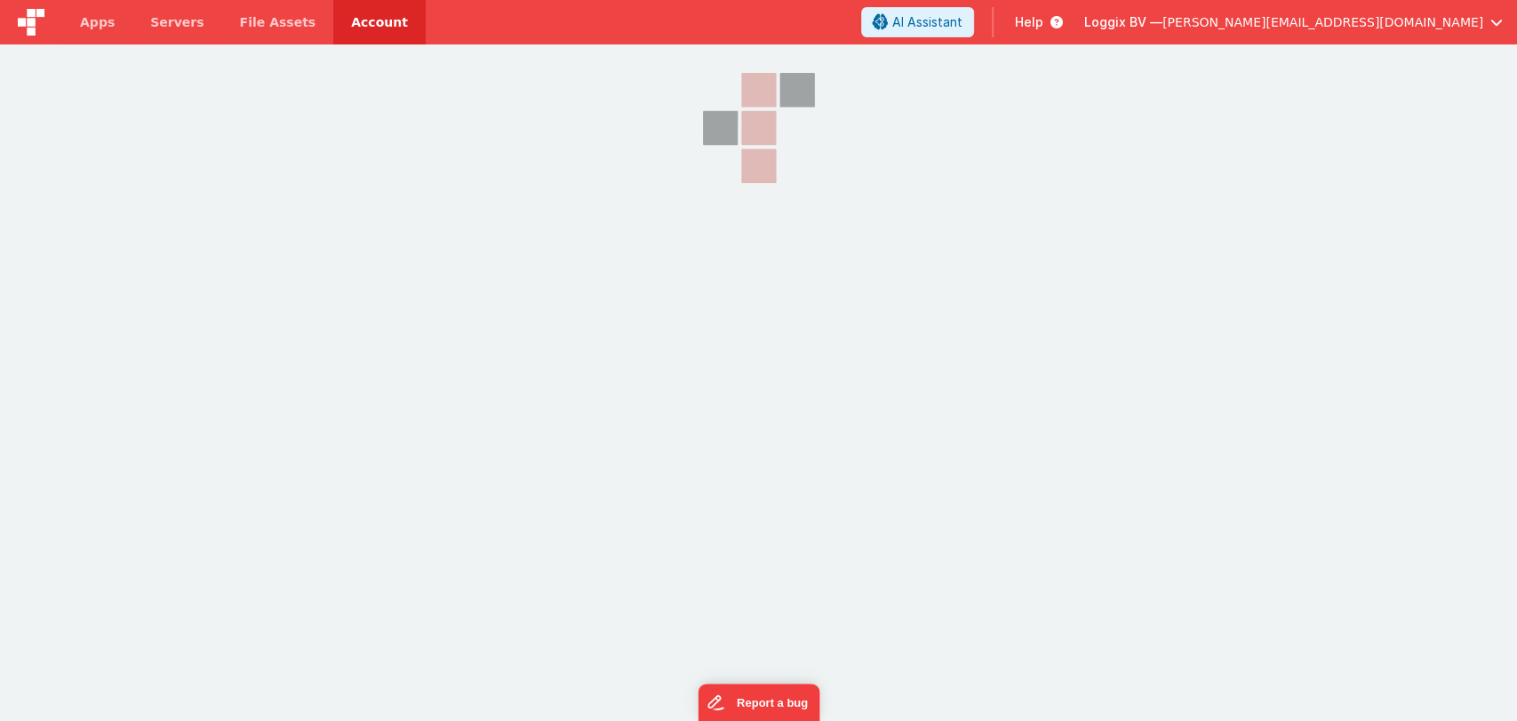
click at [1423, 20] on span "[PERSON_NAME][EMAIL_ADDRESS][DOMAIN_NAME]" at bounding box center [1323, 22] width 321 height 18
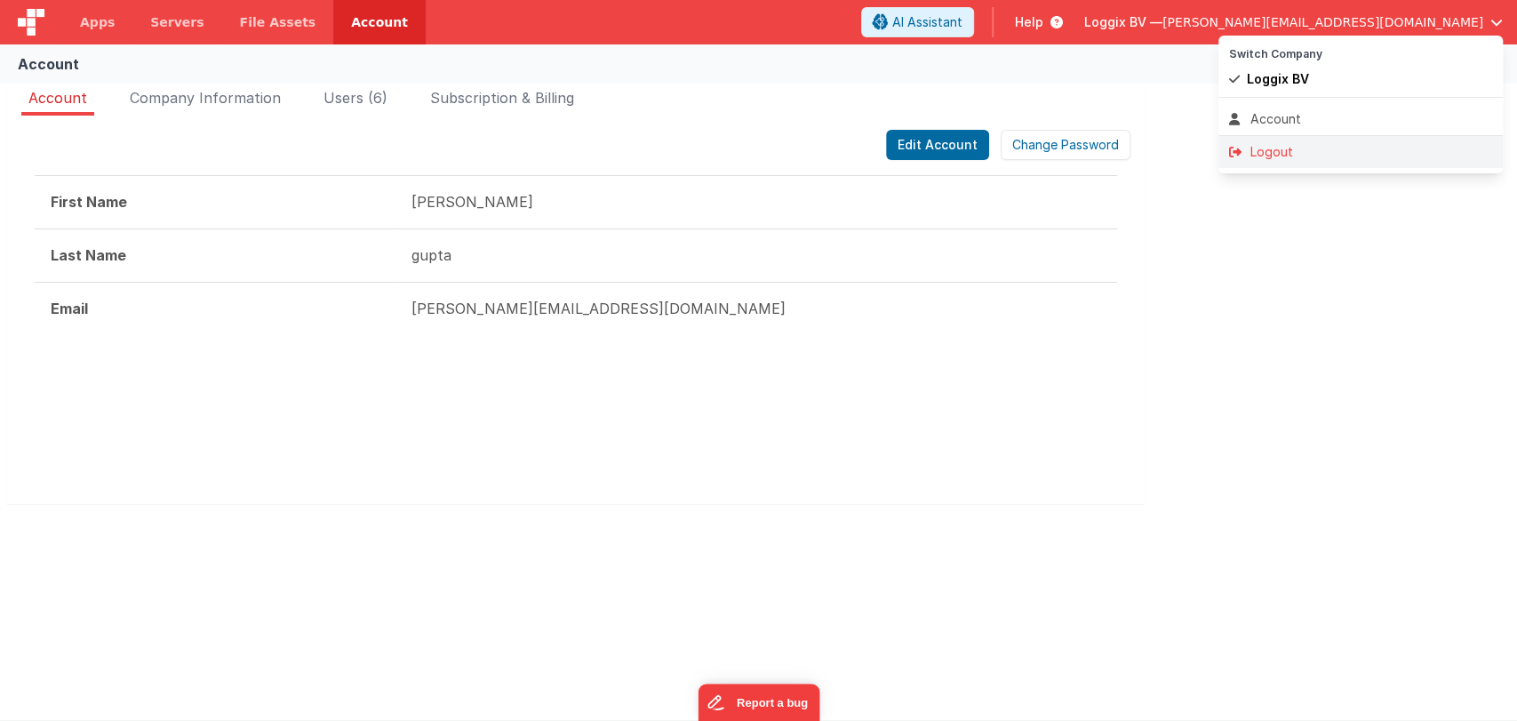
click at [1266, 156] on div "Logout" at bounding box center [1360, 152] width 263 height 18
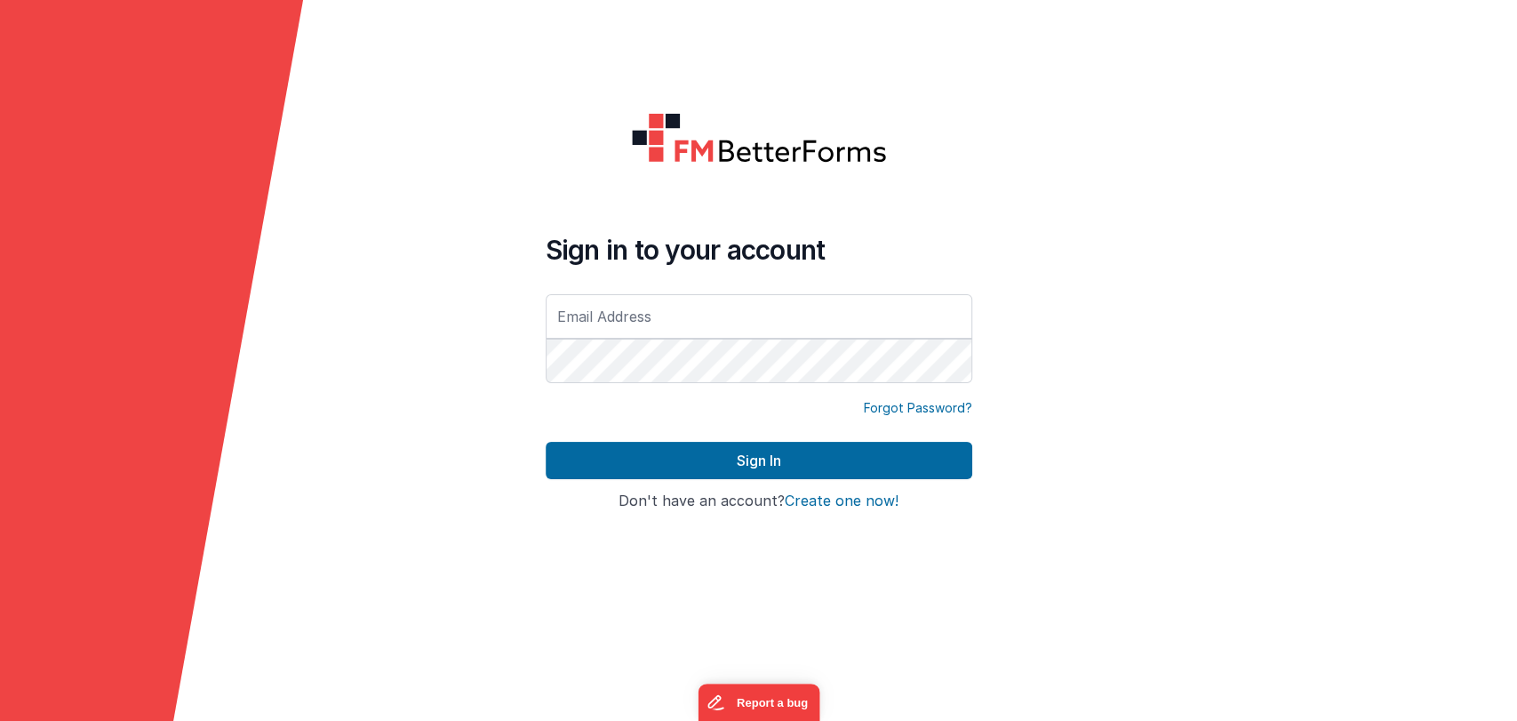
type input "[PERSON_NAME][EMAIL_ADDRESS][DOMAIN_NAME]"
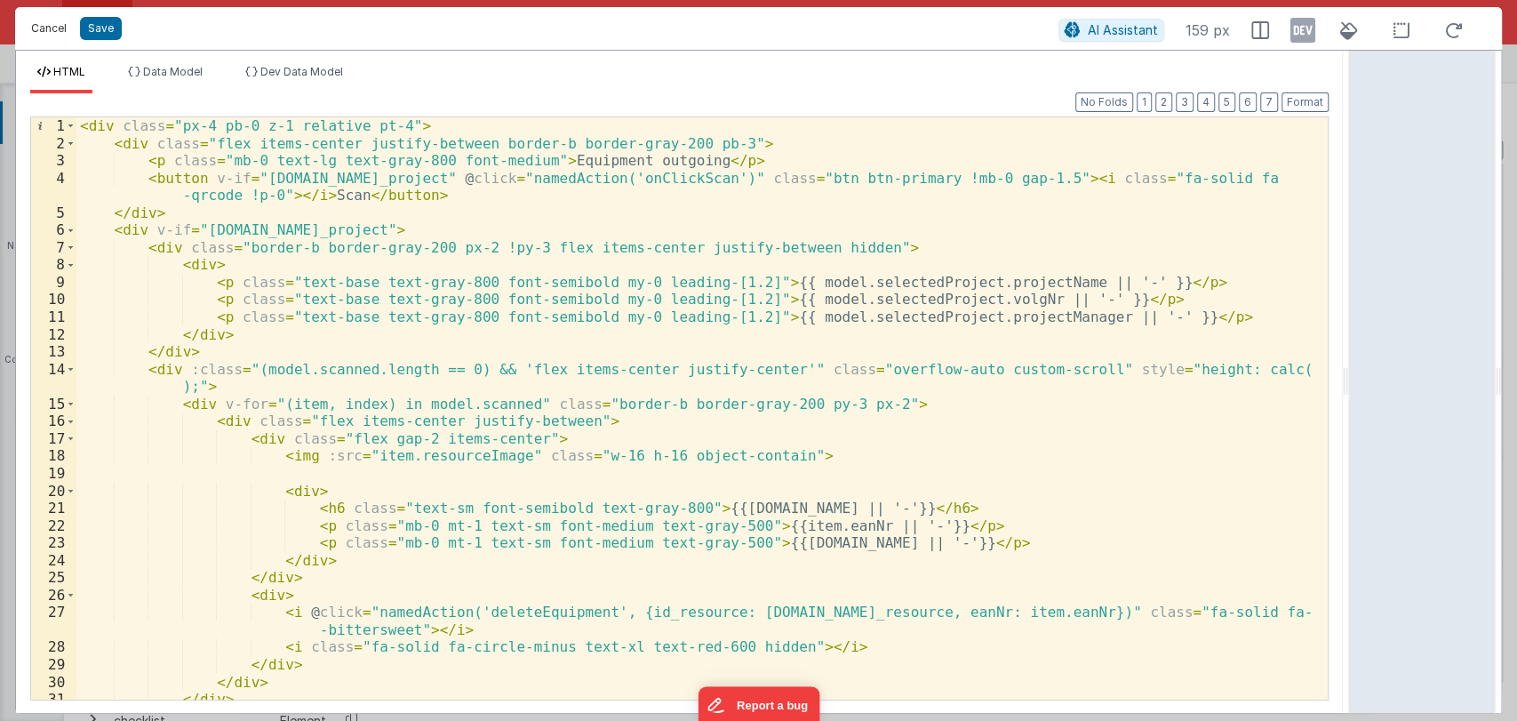
click at [31, 30] on button "Cancel" at bounding box center [48, 28] width 53 height 25
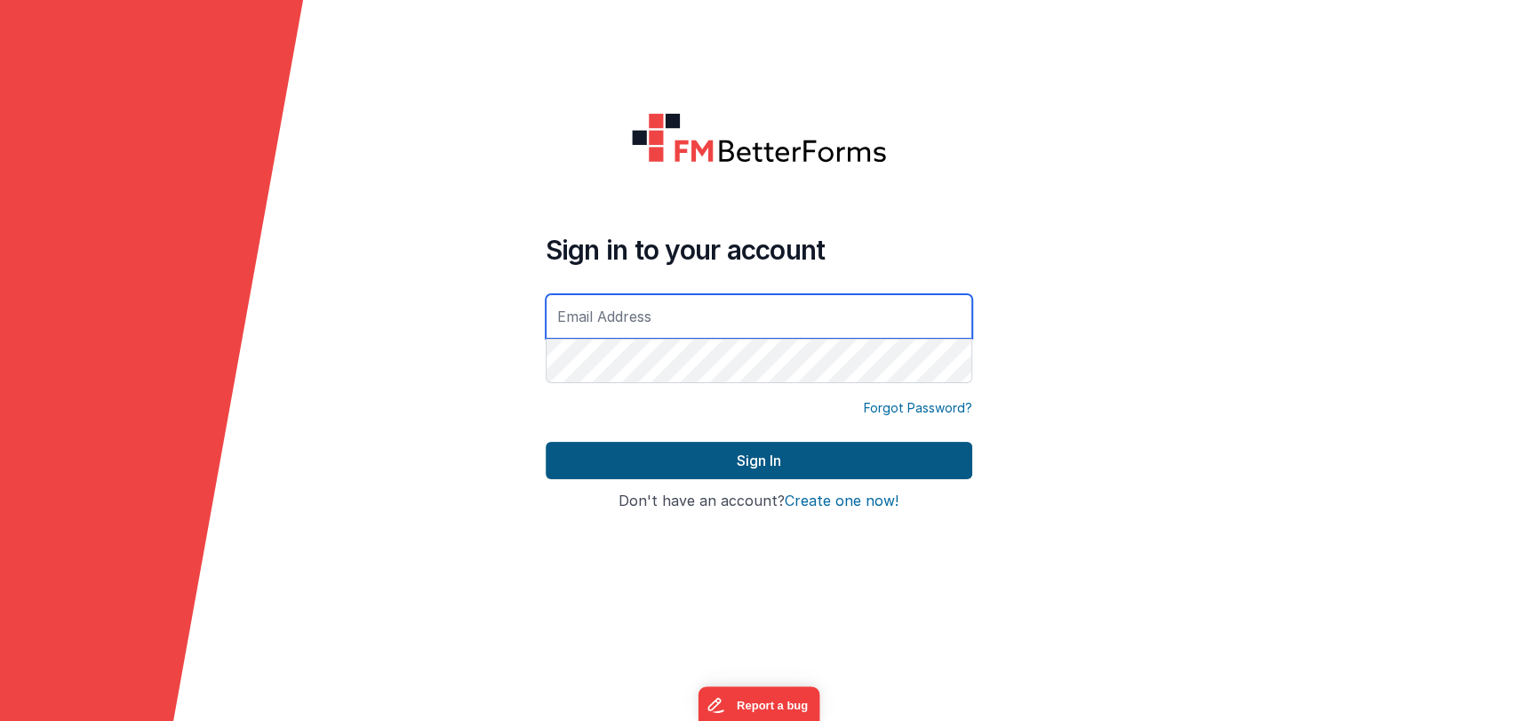
type input "[PERSON_NAME][EMAIL_ADDRESS][DOMAIN_NAME]"
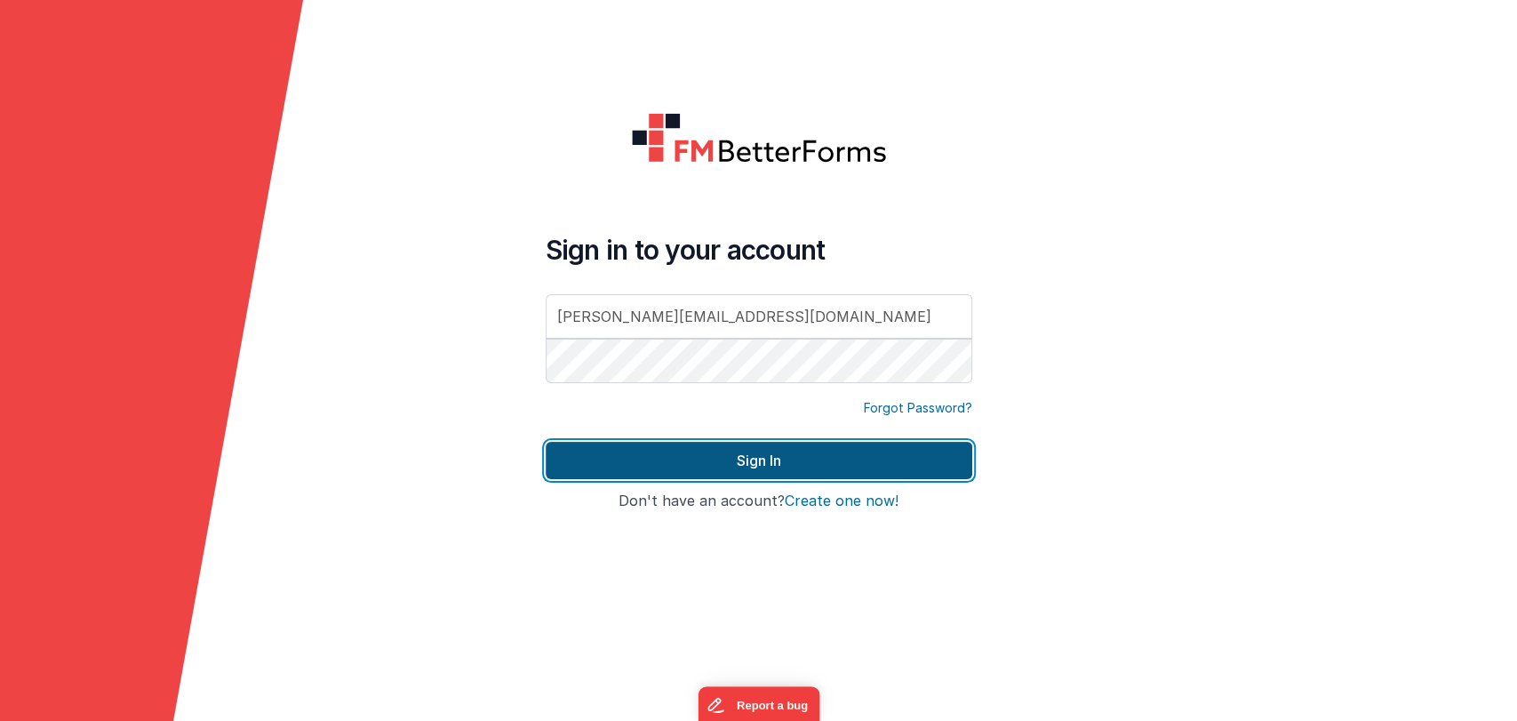
click at [667, 447] on button "Sign In" at bounding box center [759, 460] width 427 height 37
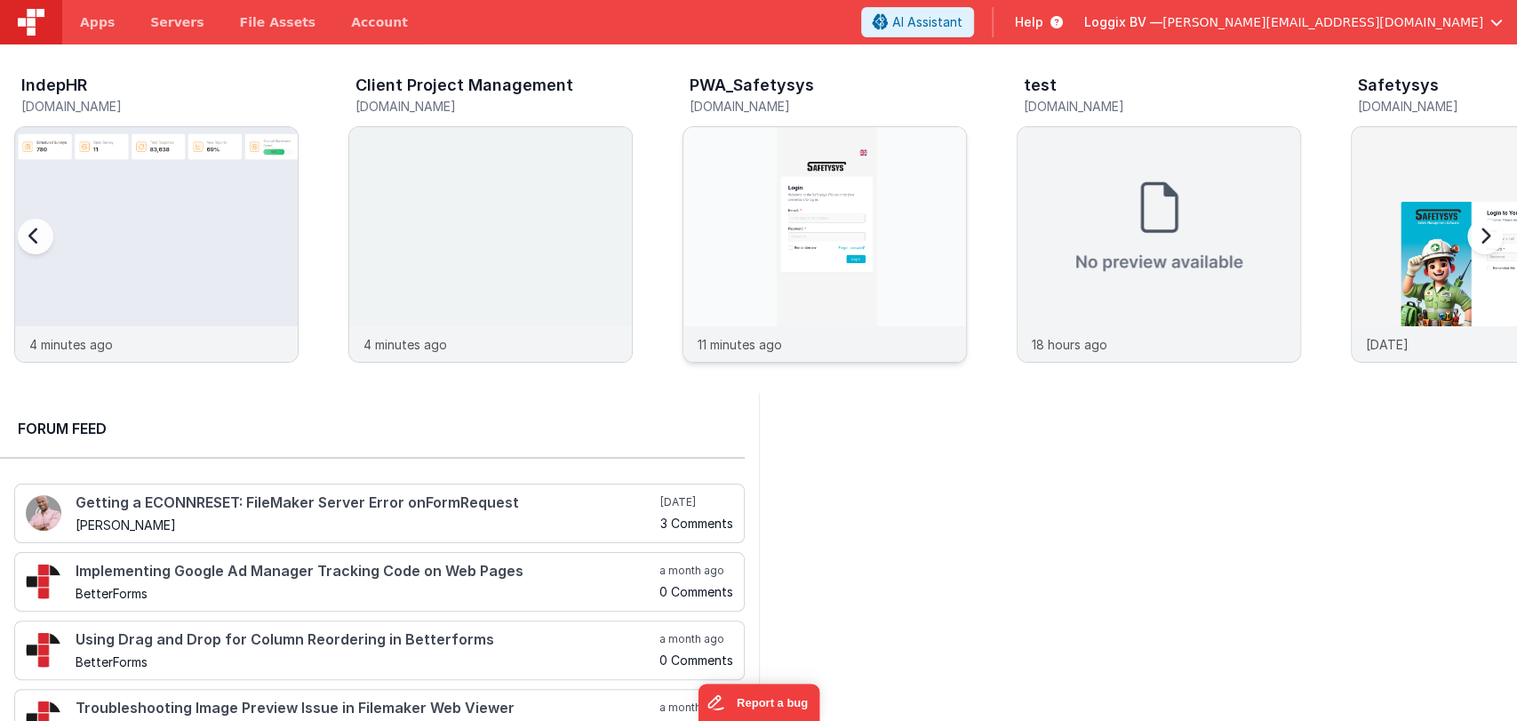
click at [784, 207] on img at bounding box center [825, 268] width 283 height 283
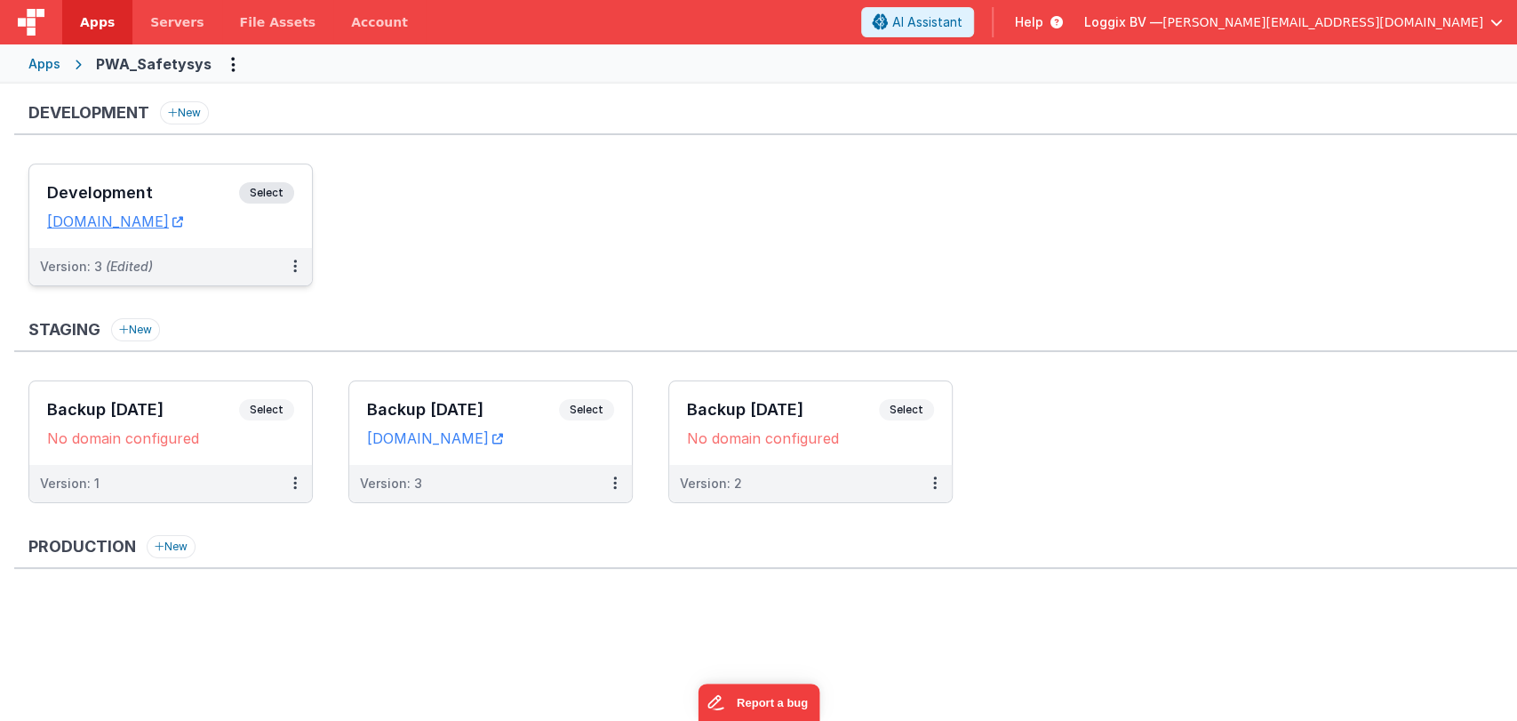
click at [119, 186] on h3 "Development" at bounding box center [143, 193] width 192 height 18
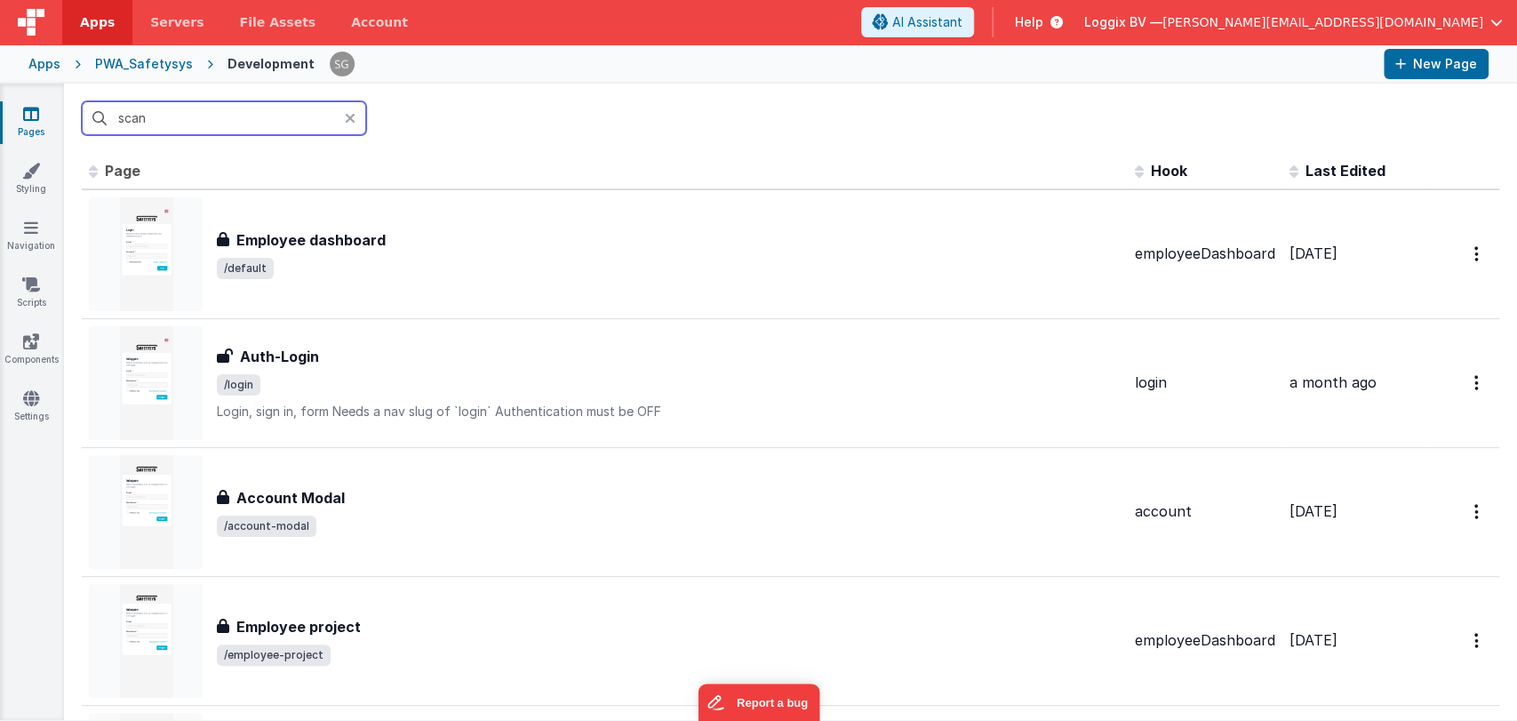
click at [216, 123] on input "scan" at bounding box center [224, 118] width 284 height 34
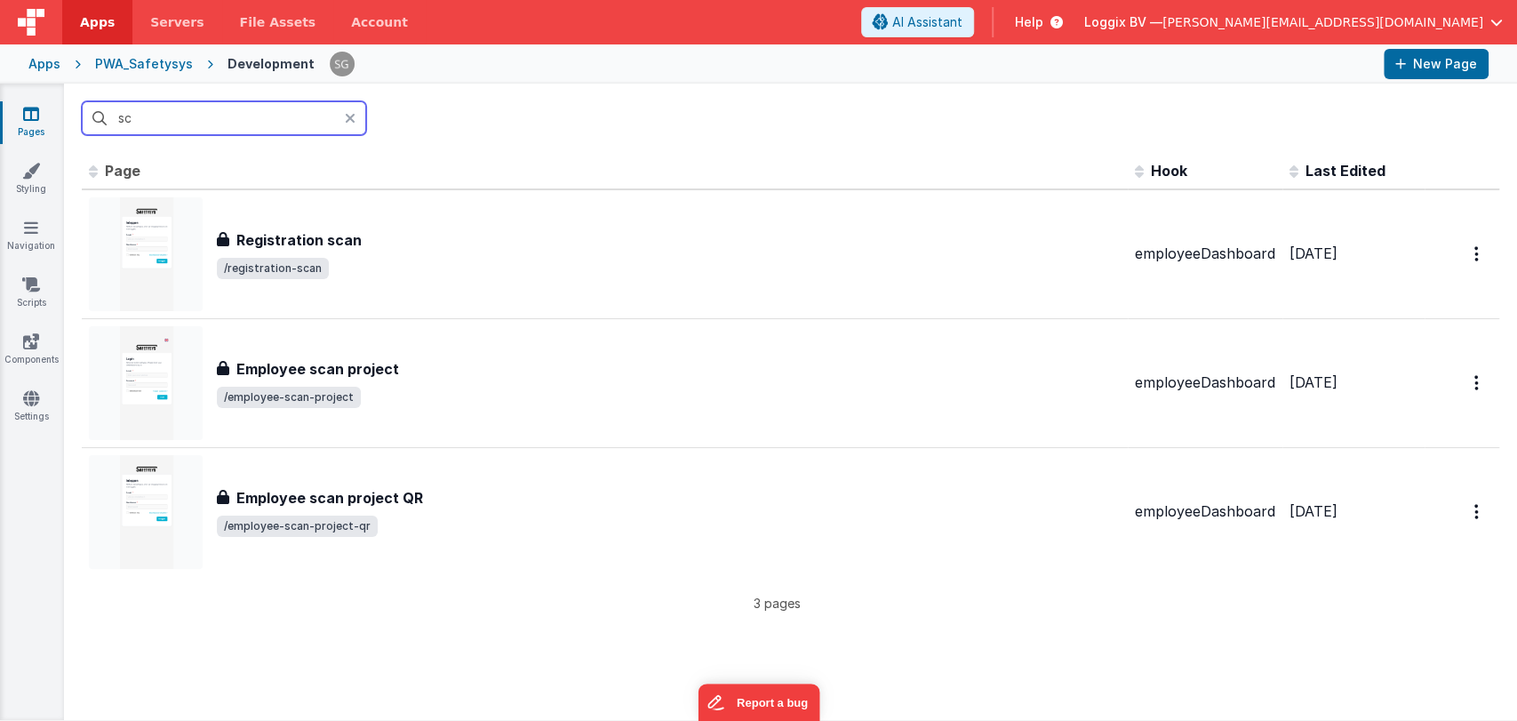
type input "s"
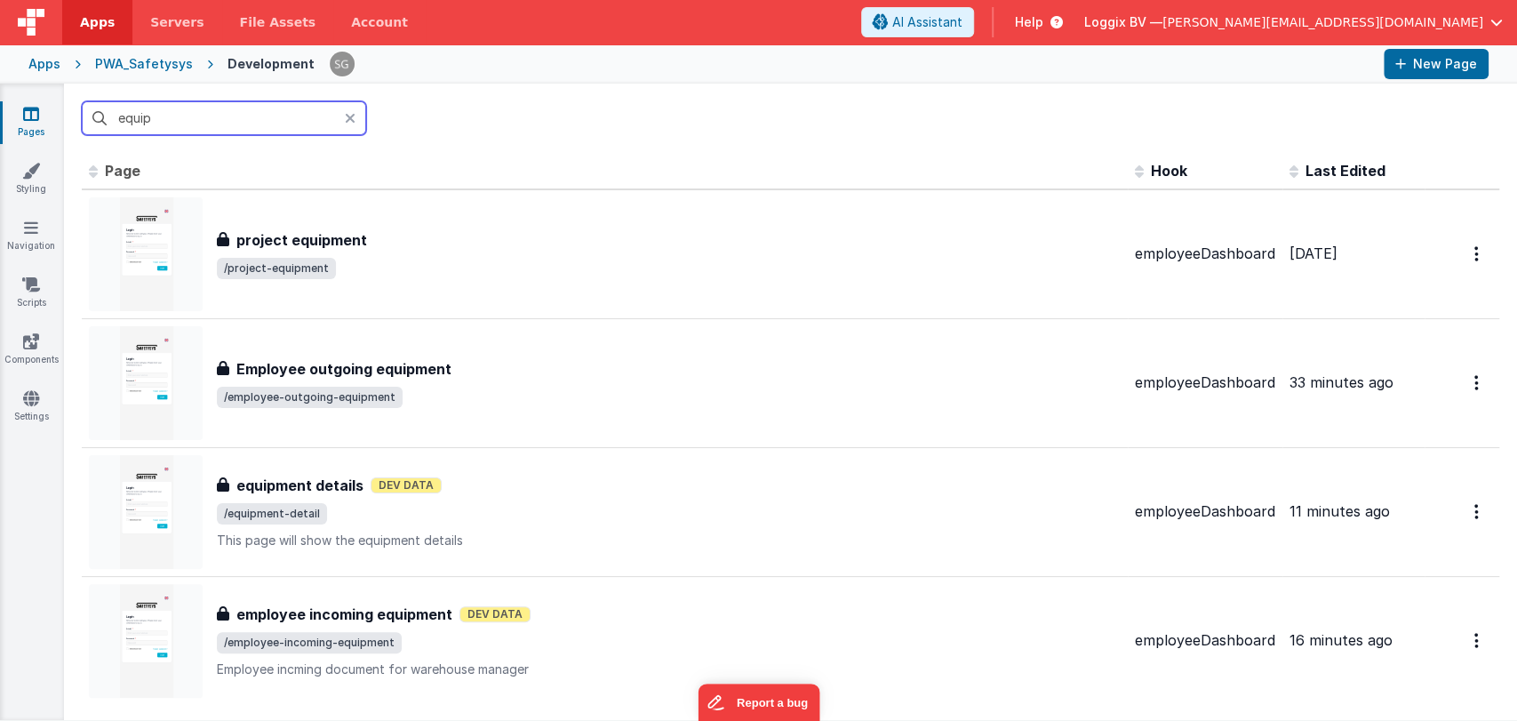
type input "equipm"
click at [184, 118] on input "equipm" at bounding box center [224, 118] width 284 height 34
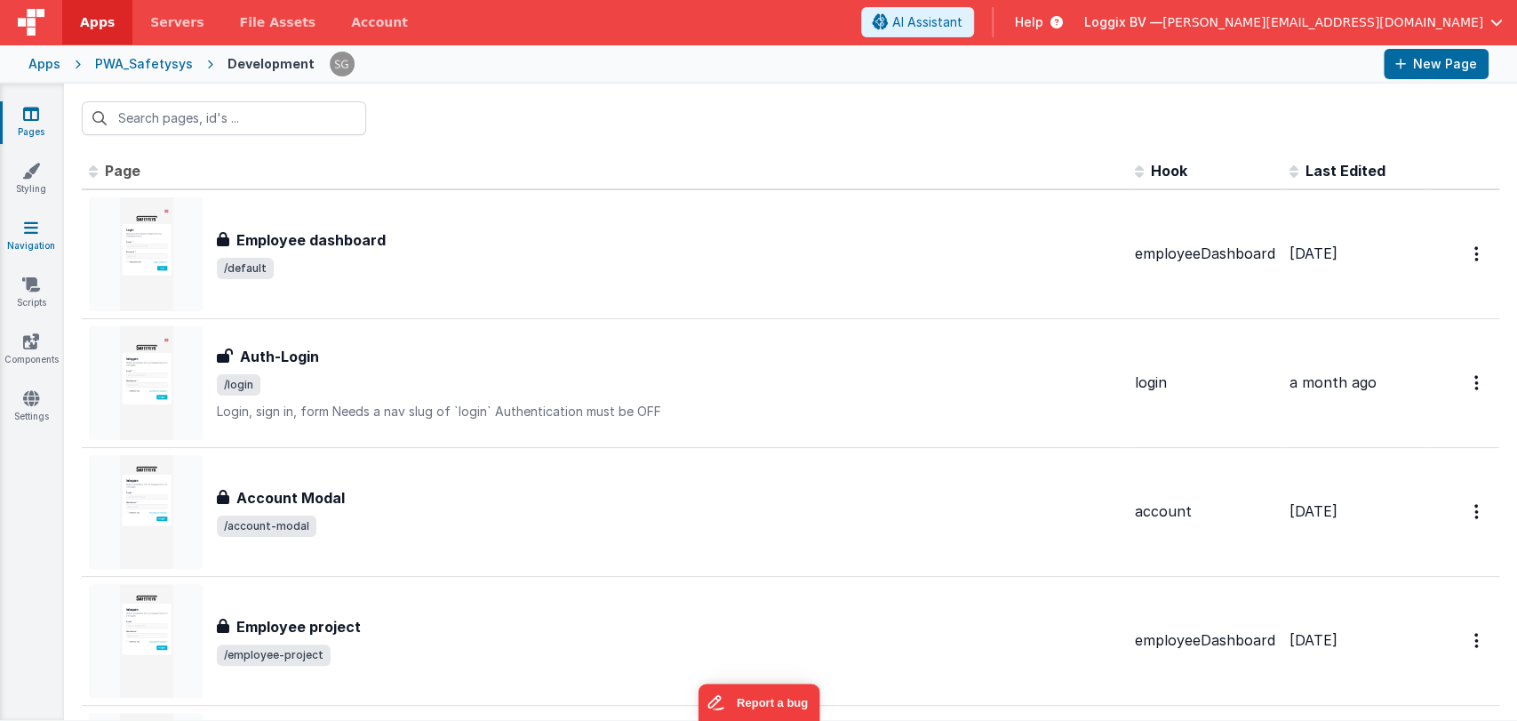
click at [48, 227] on link "Navigation" at bounding box center [31, 237] width 64 height 36
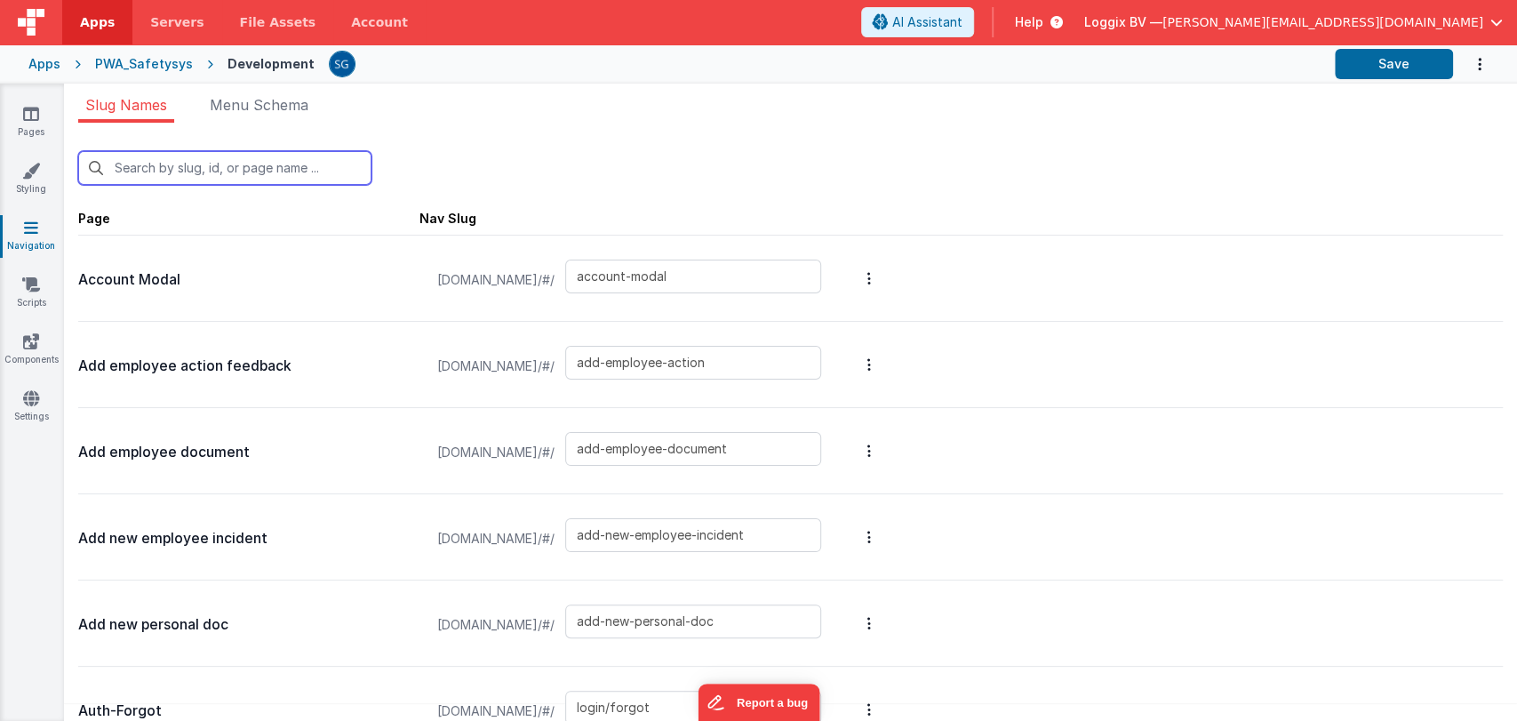
click at [220, 176] on input "text" at bounding box center [224, 168] width 293 height 34
type input "s"
type input "add-new-personal-doc"
type input "login/forgot/sent"
type input "default"
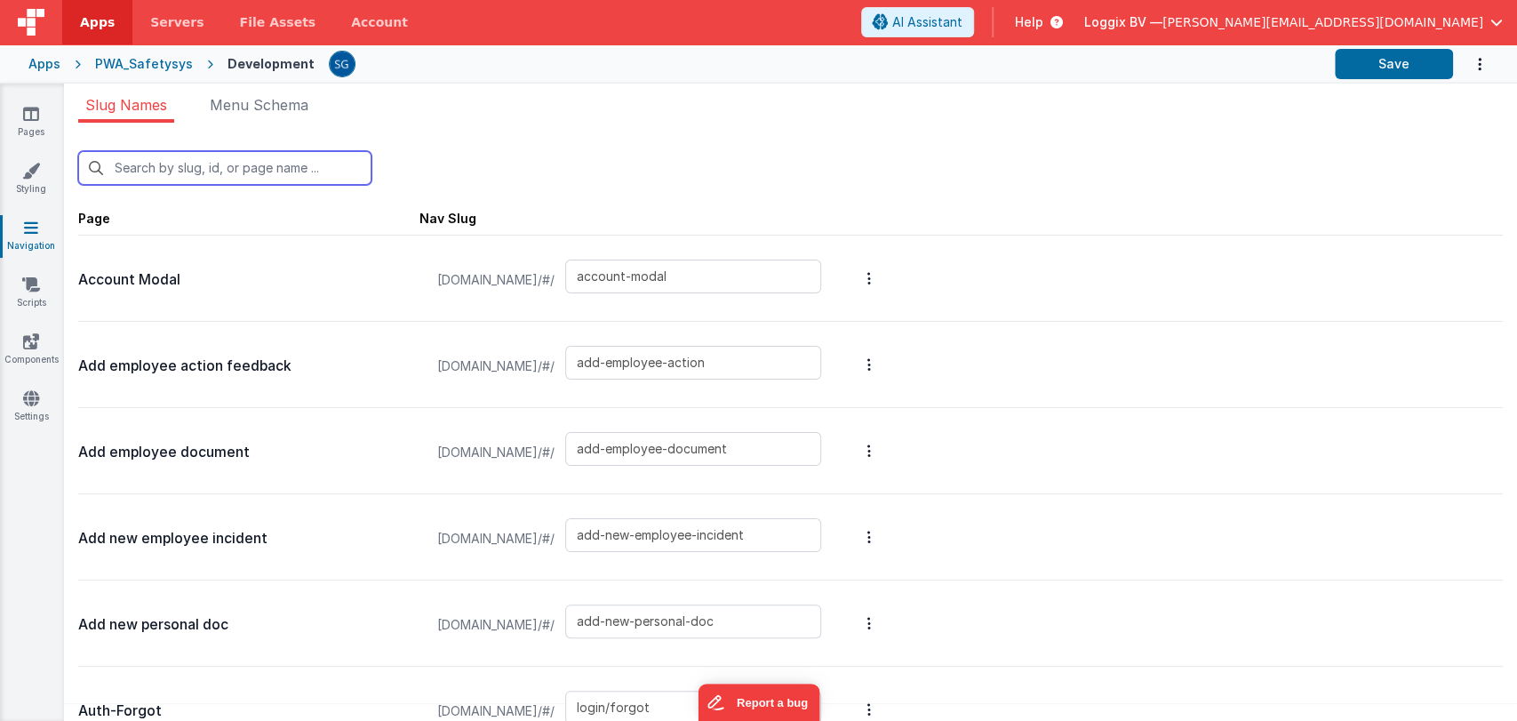
type input "employee-registration"
type input "employee-scan-project"
type input "employee-scan-project-qr"
type input "employee-warehouse"
type input "equipment-detail"
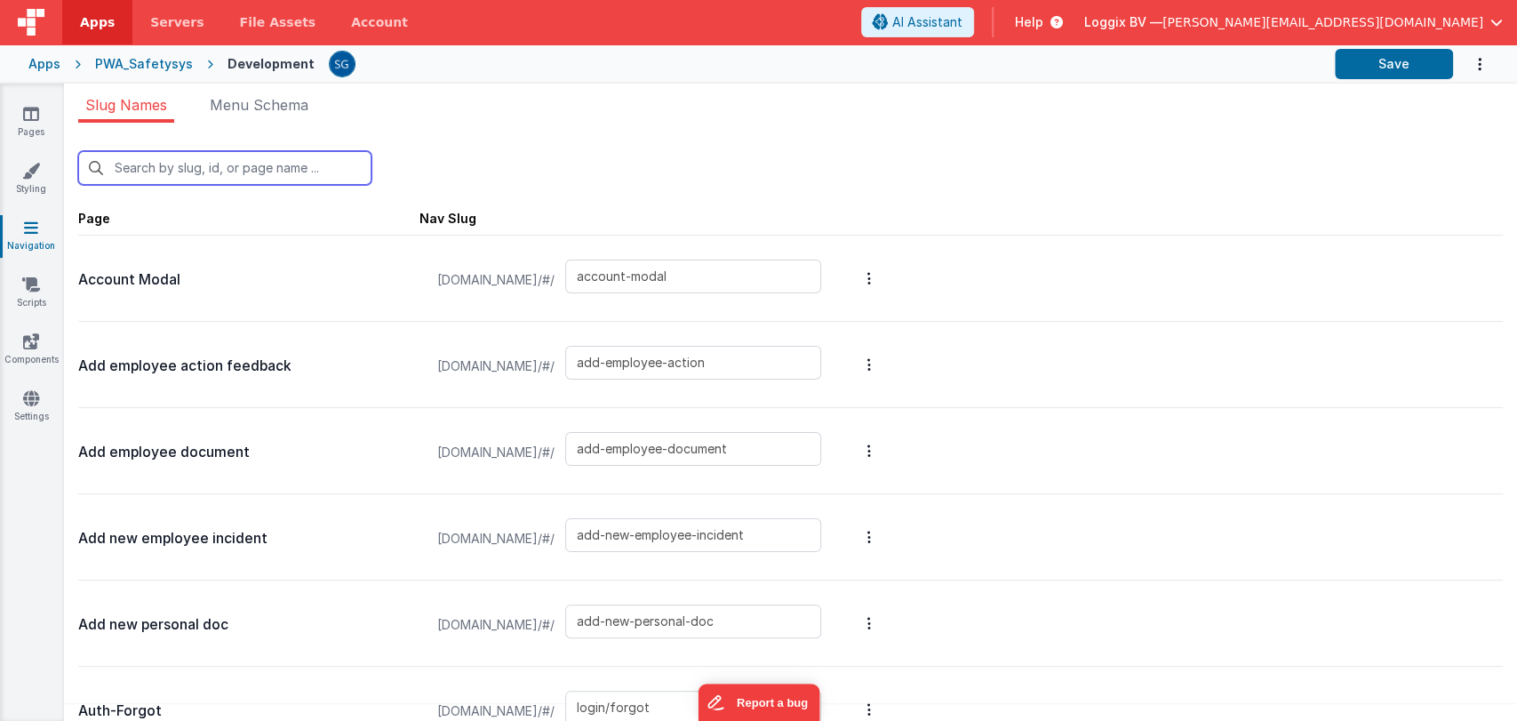
type input "registration-scan"
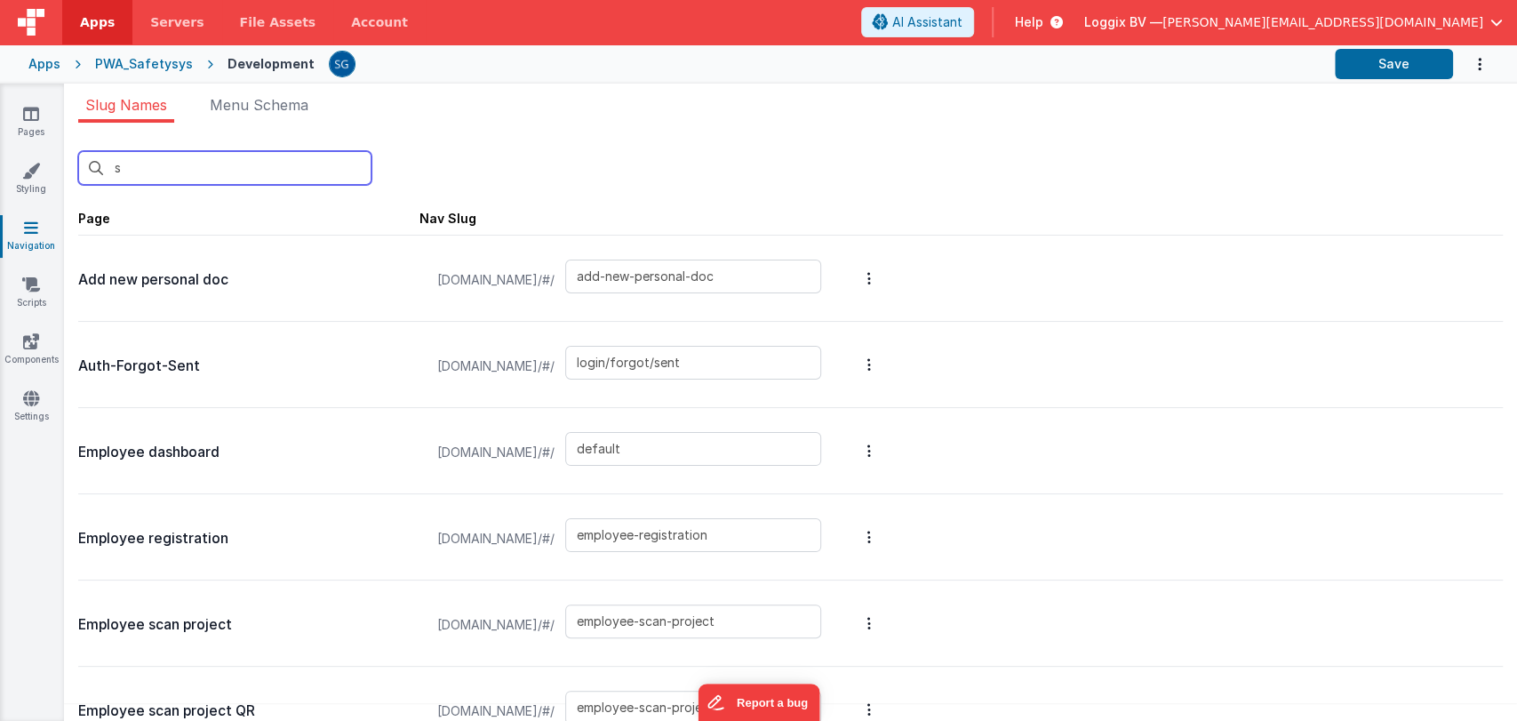
type input "sc"
type input "employee-scan-project"
type input "employee-scan-project-qr"
type input "registration-scan"
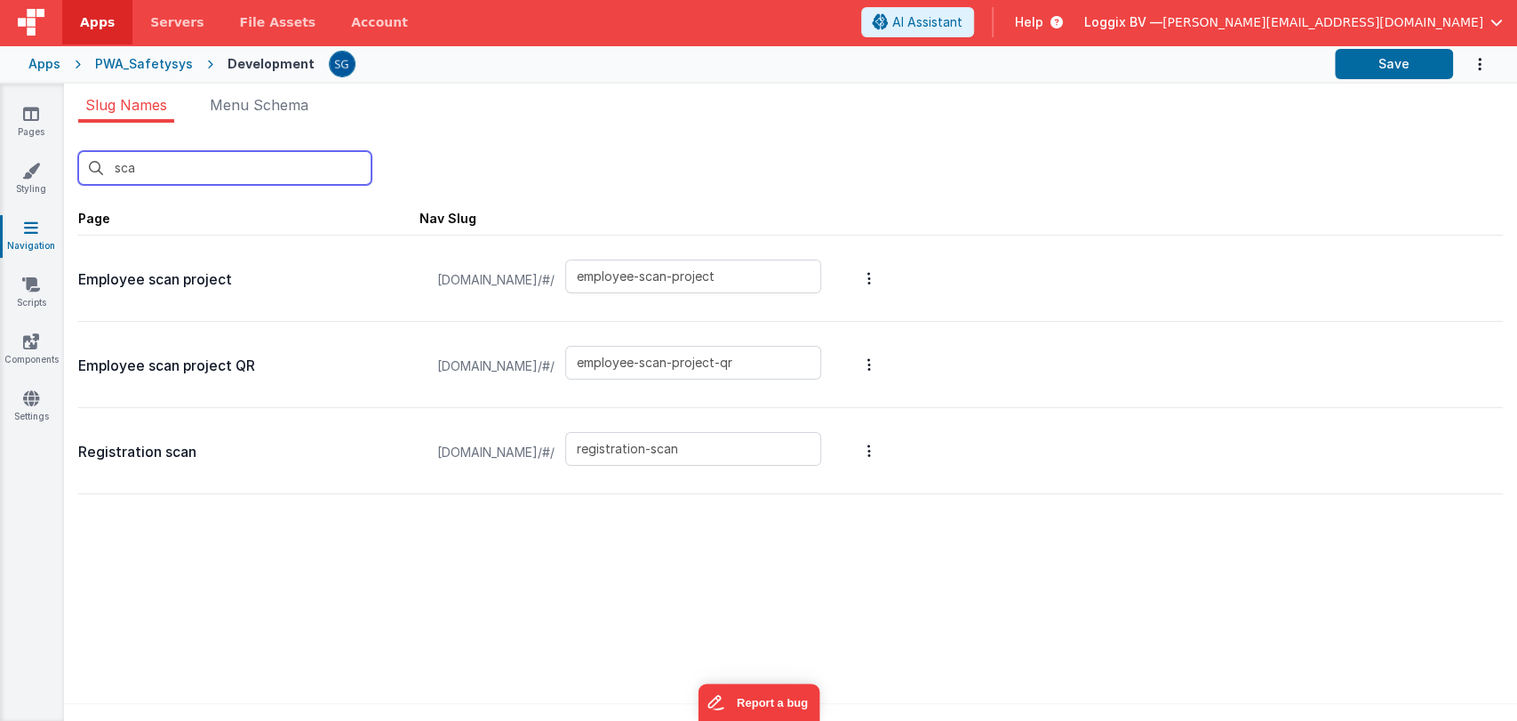
type input "scan"
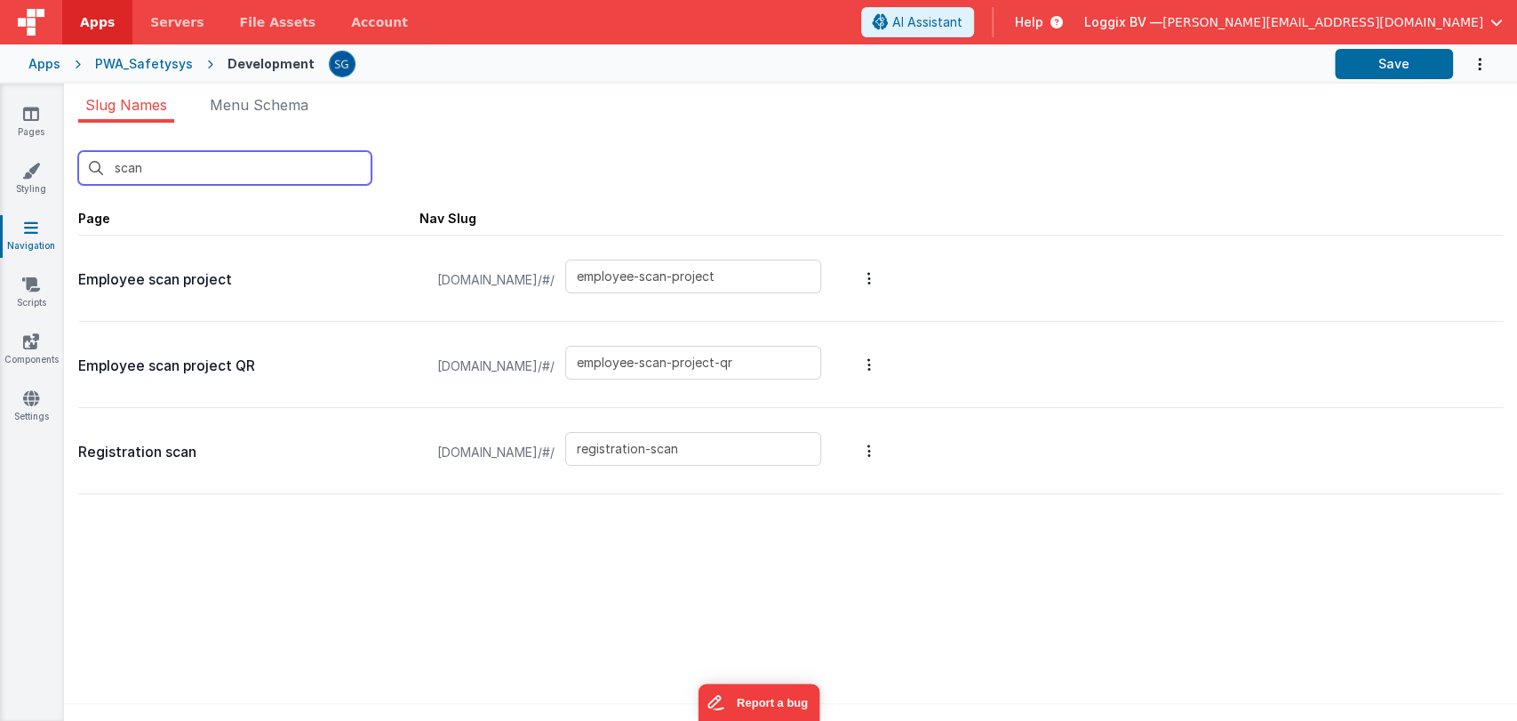
type input "employee-scan-project"
type input "employee-scan-project-qr"
type input "registration-scan"
type input "scan"
click at [140, 55] on div "PWA_Safetysys" at bounding box center [144, 64] width 98 height 18
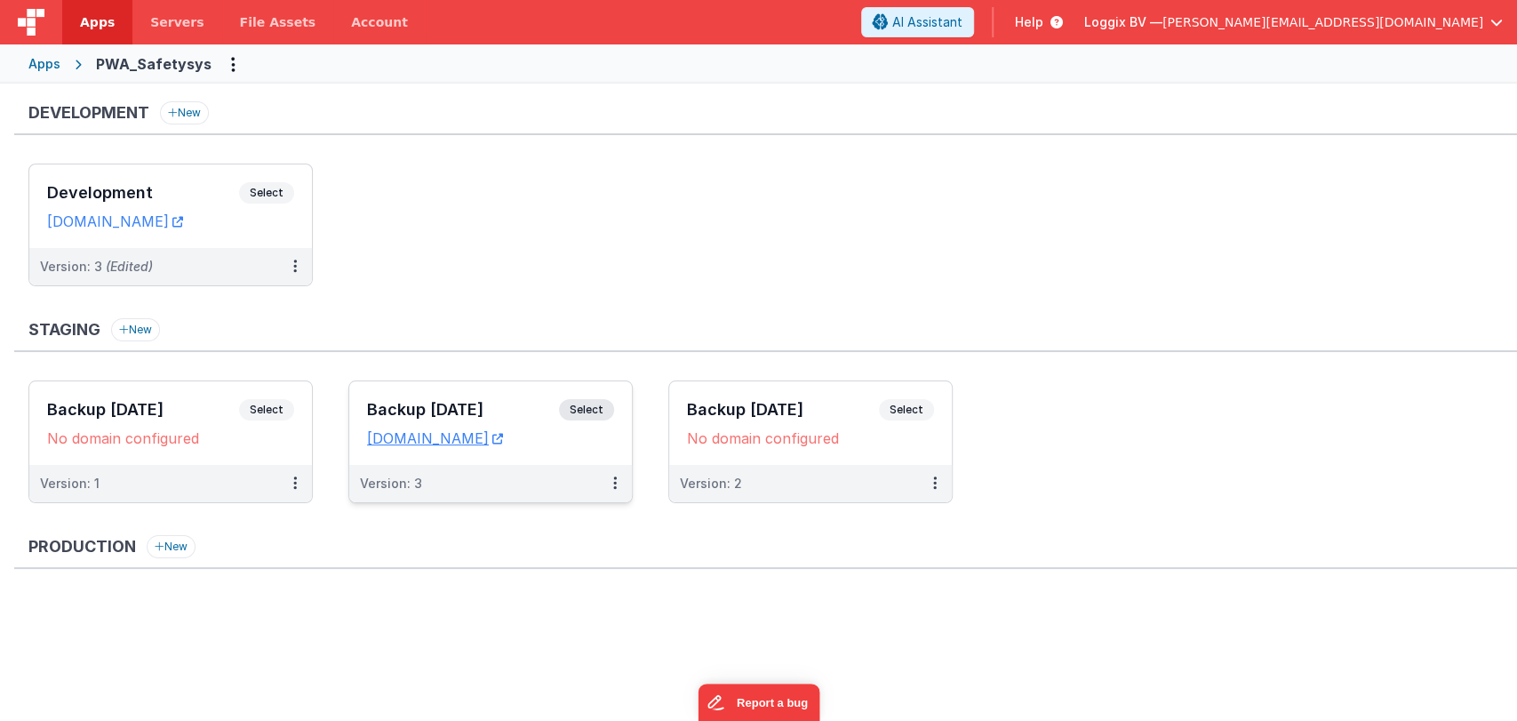
click at [490, 409] on h3 "Backup [DATE]" at bounding box center [463, 410] width 192 height 18
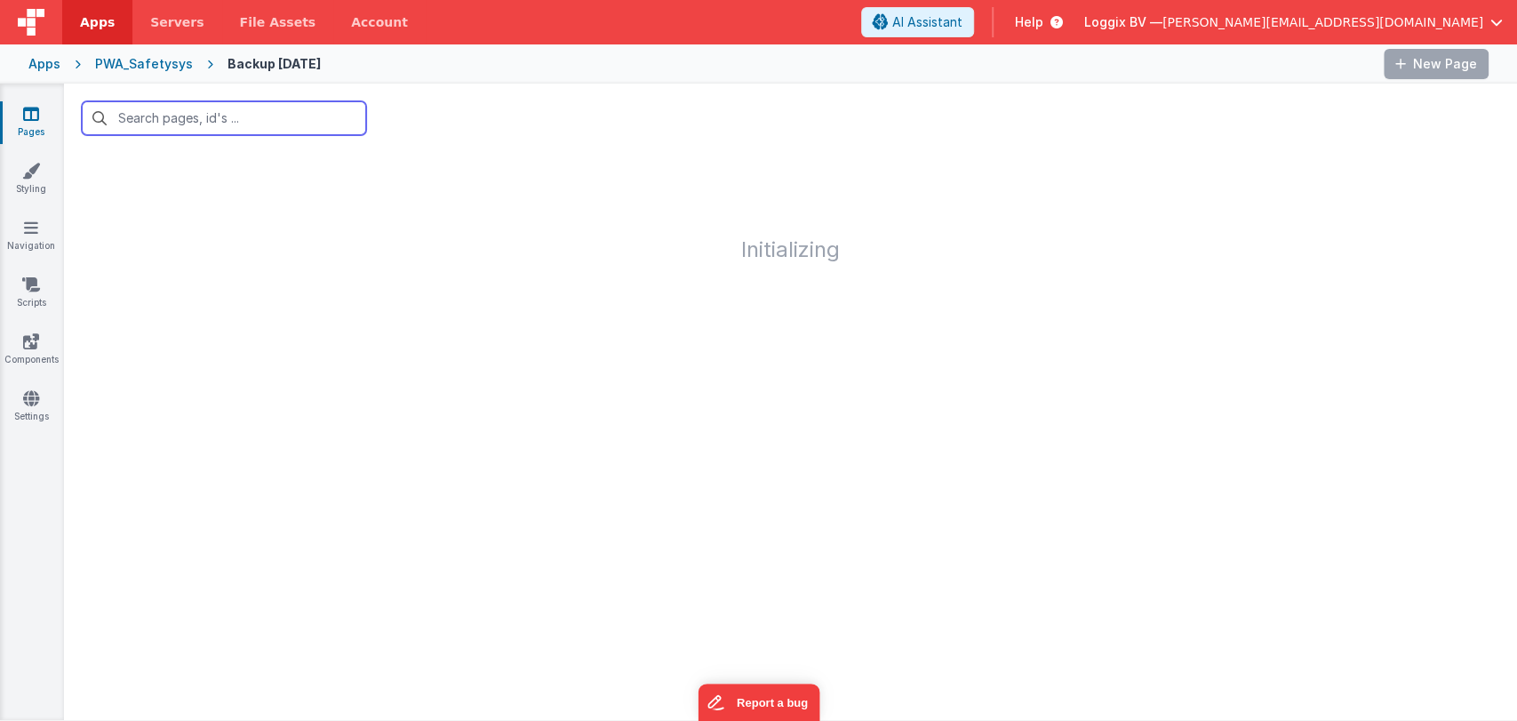
click at [213, 120] on input "text" at bounding box center [224, 118] width 284 height 34
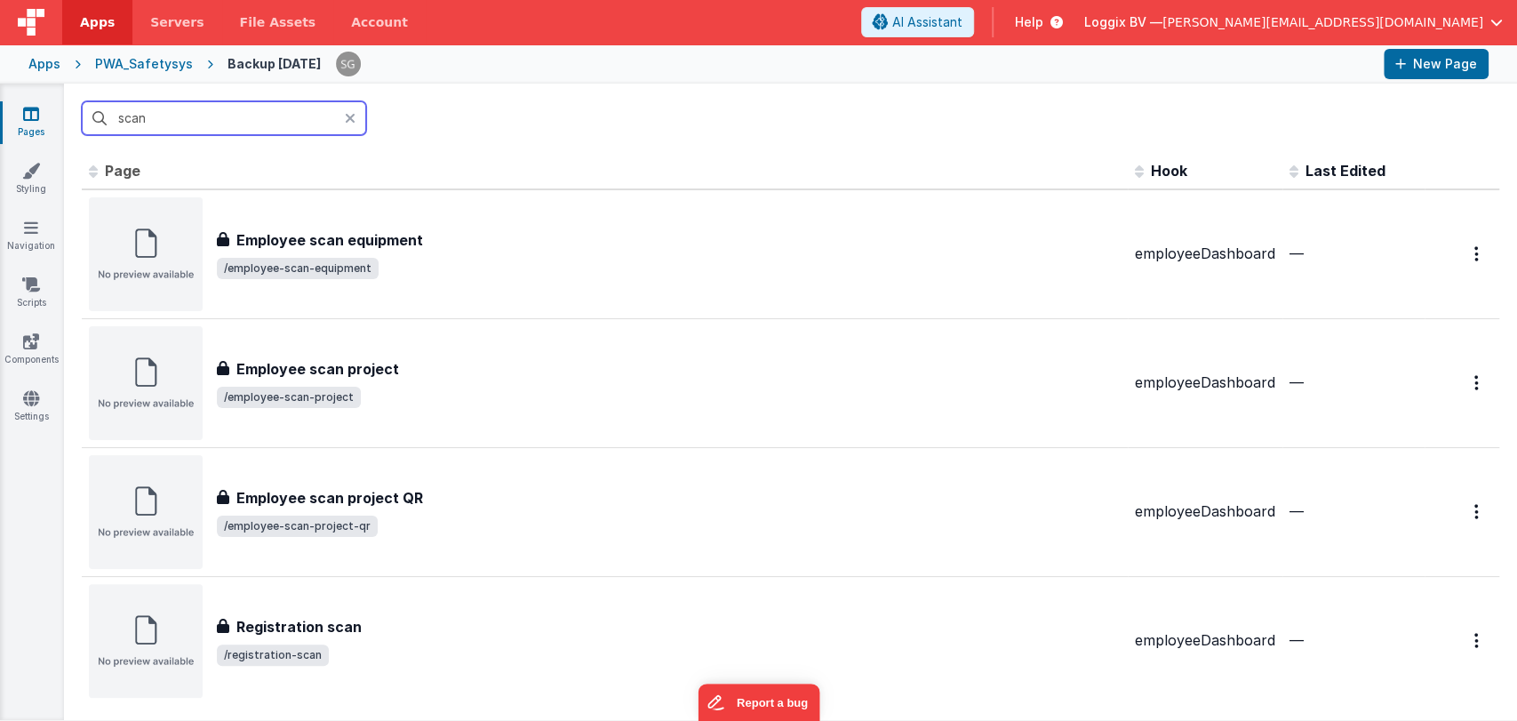
type input "scan"
click at [149, 60] on div "PWA_Safetysys" at bounding box center [144, 64] width 98 height 18
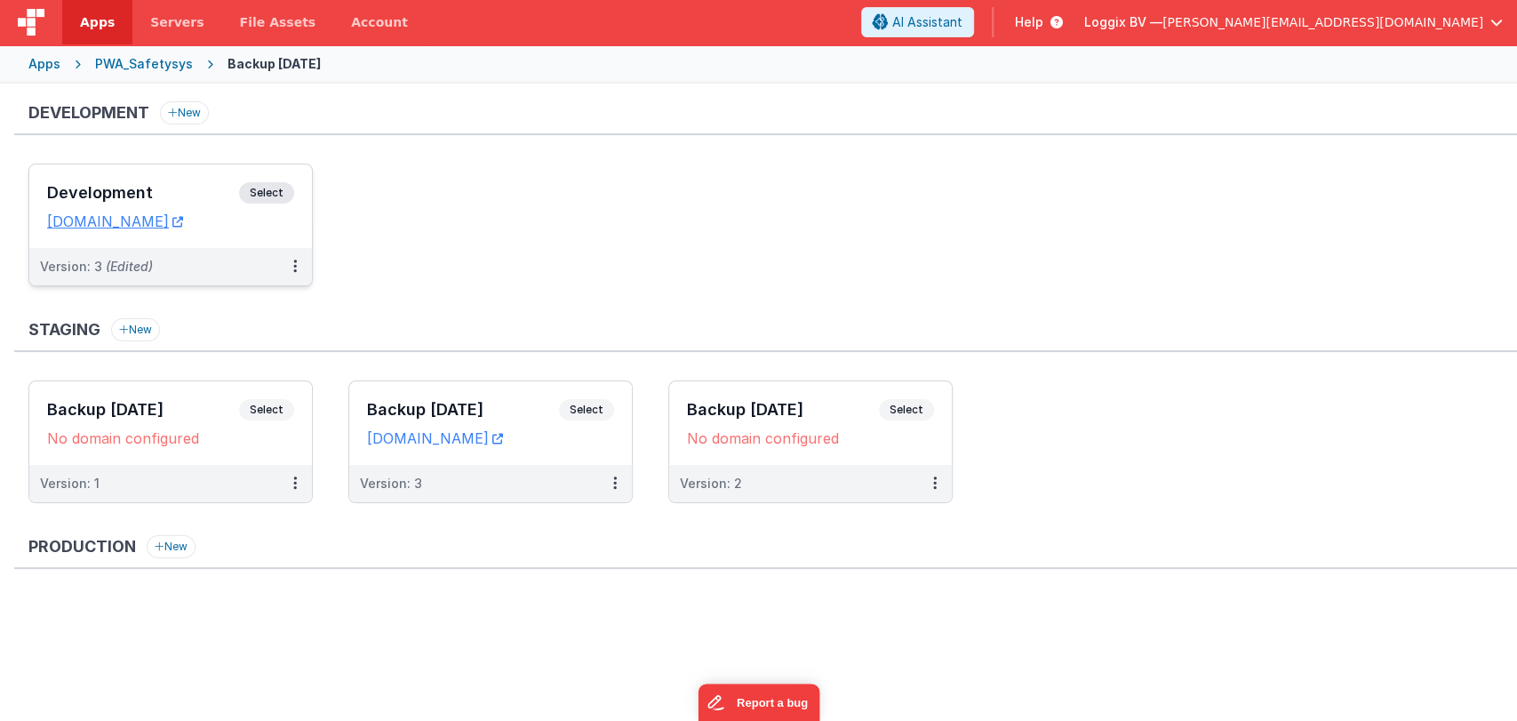
click at [132, 176] on div "Development Select URLs [DOMAIN_NAME]" at bounding box center [170, 206] width 283 height 84
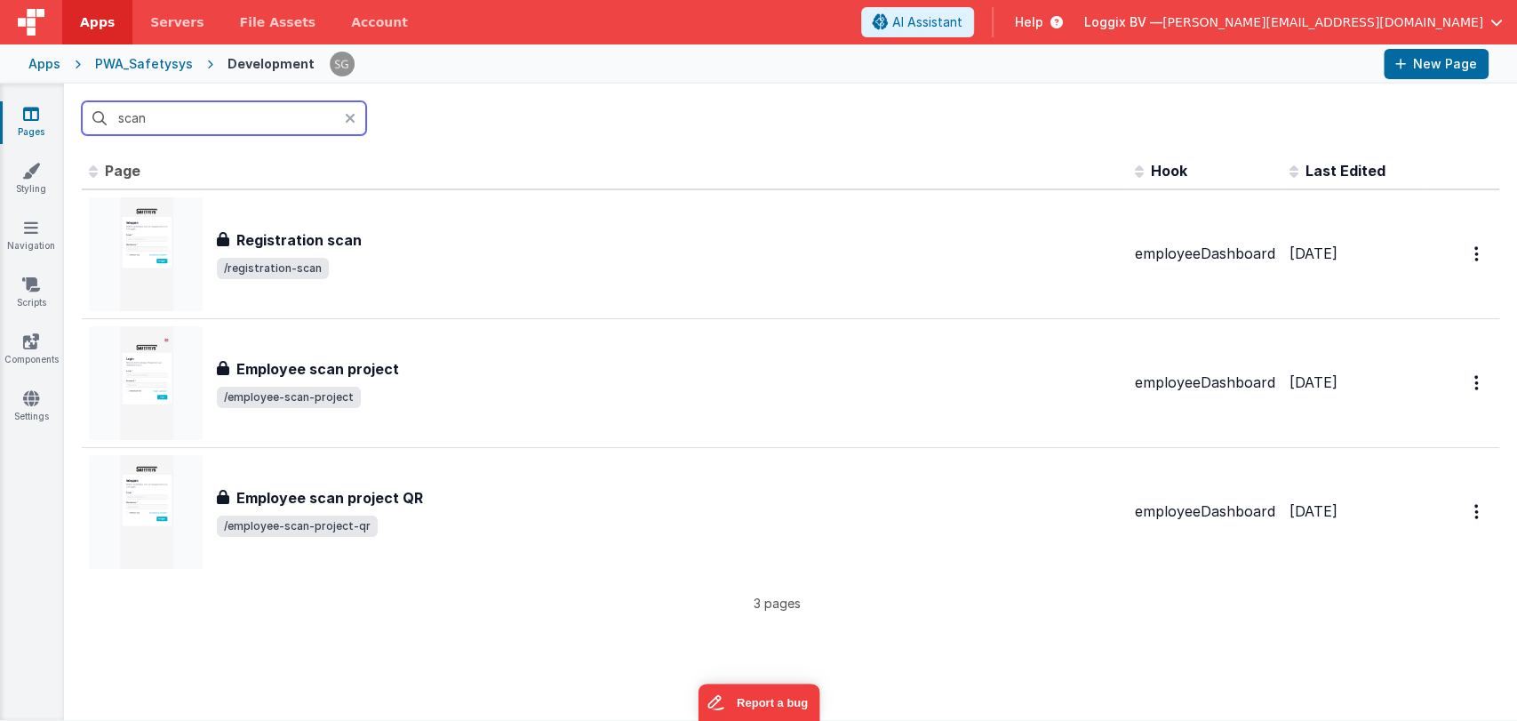
click at [209, 118] on input "scan" at bounding box center [224, 118] width 284 height 34
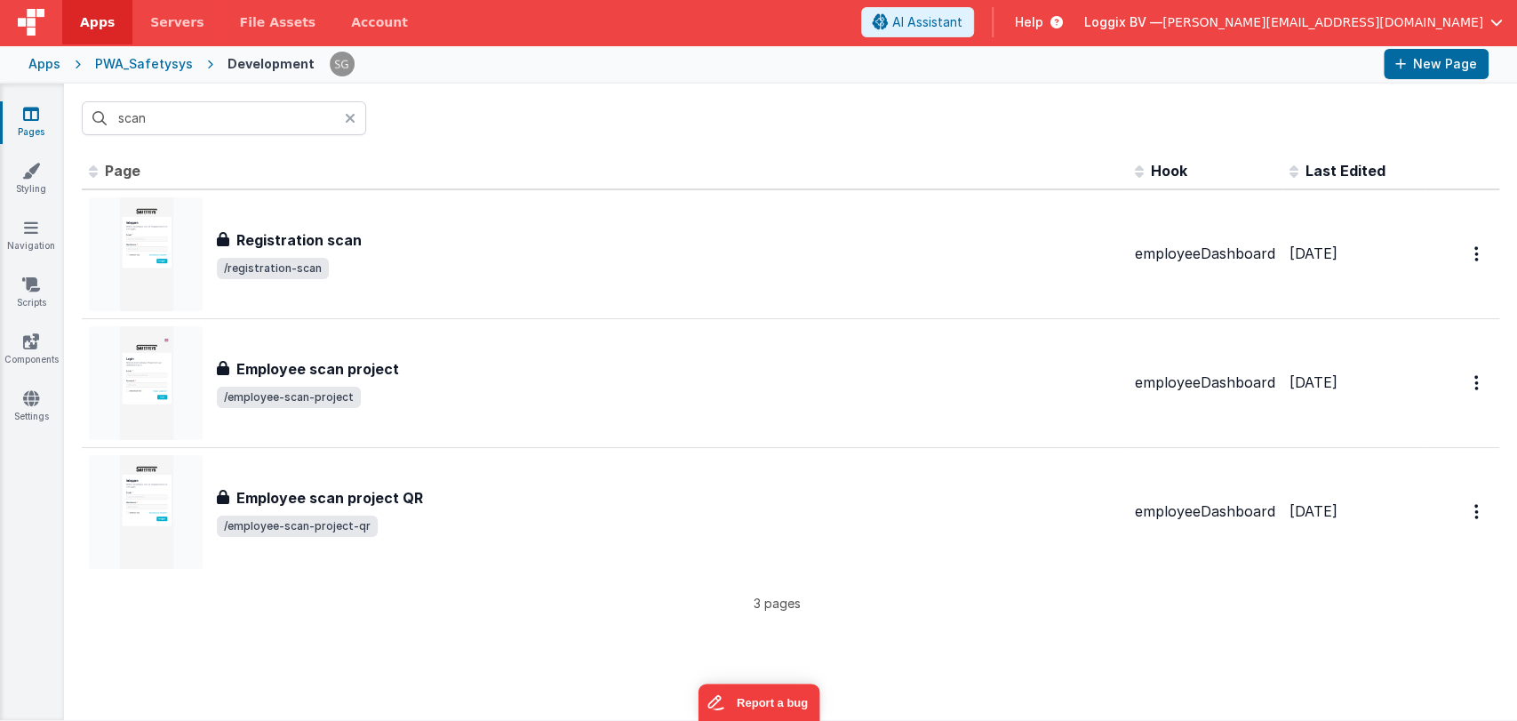
click at [142, 65] on div "PWA_Safetysys" at bounding box center [144, 64] width 98 height 18
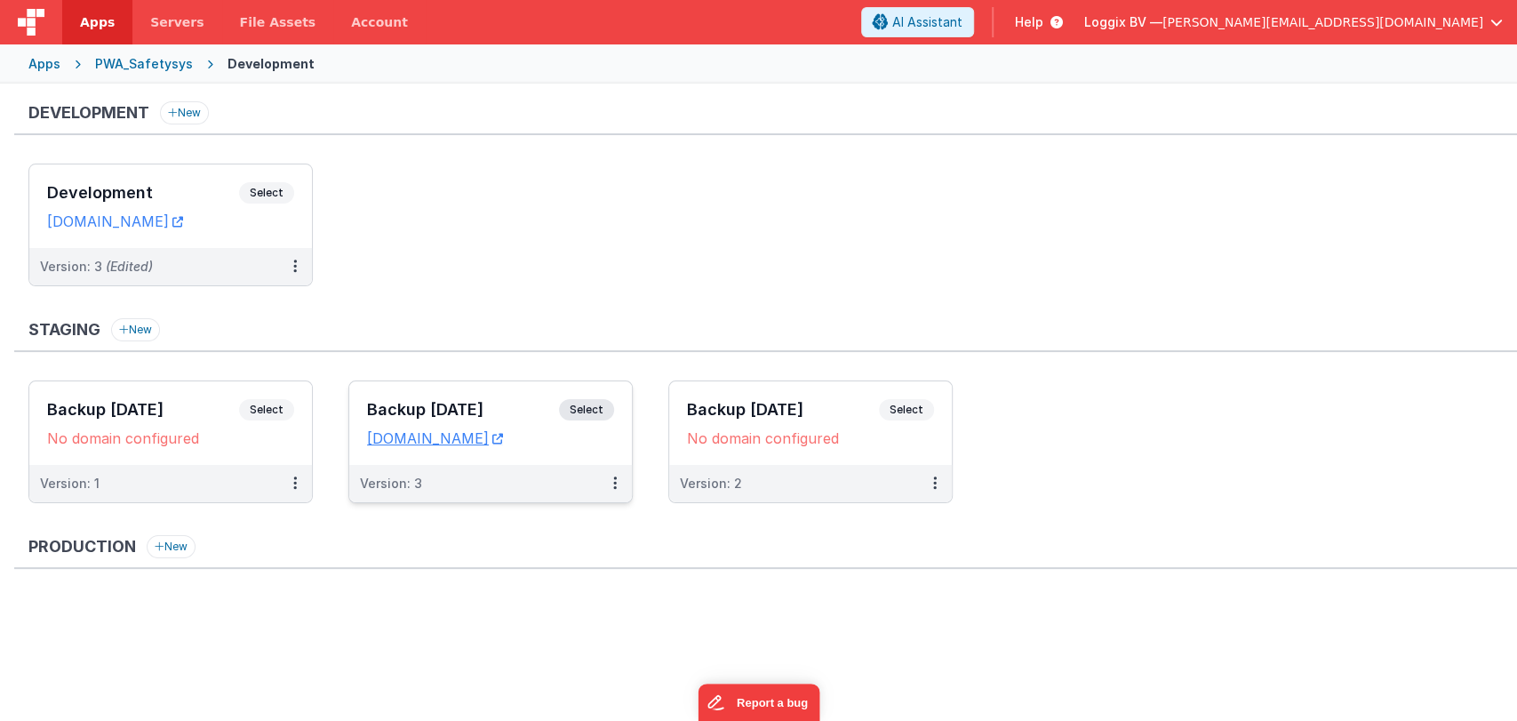
click at [436, 389] on div "Backup 21-08-2025 Select URLs temp.clientportal.cloud" at bounding box center [490, 423] width 283 height 84
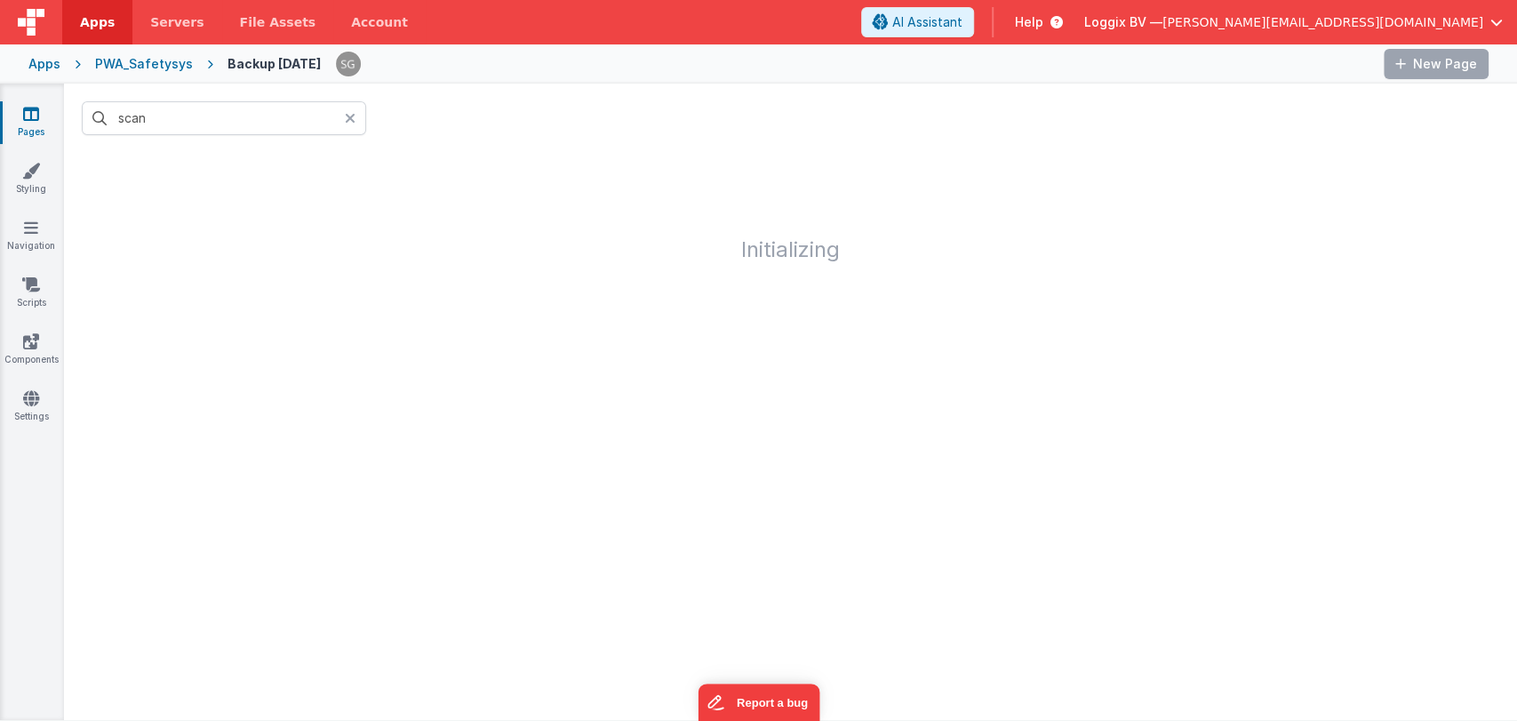
click at [436, 389] on div at bounding box center [790, 498] width 1453 height 444
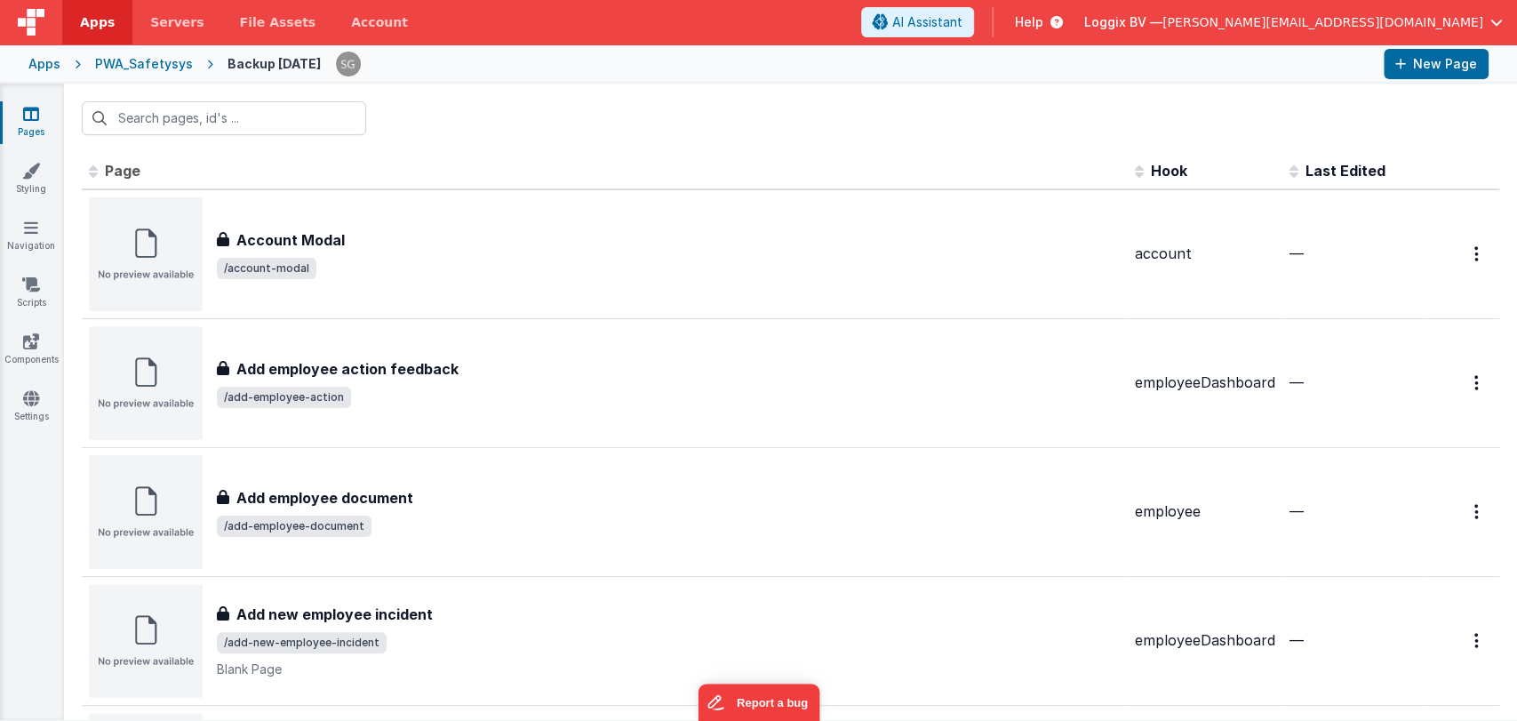
click at [126, 51] on div "Apps PWA_Safetysys Backup 21-08-2025 New Page" at bounding box center [758, 63] width 1517 height 39
click at [132, 59] on div "PWA_Safetysys" at bounding box center [144, 64] width 98 height 18
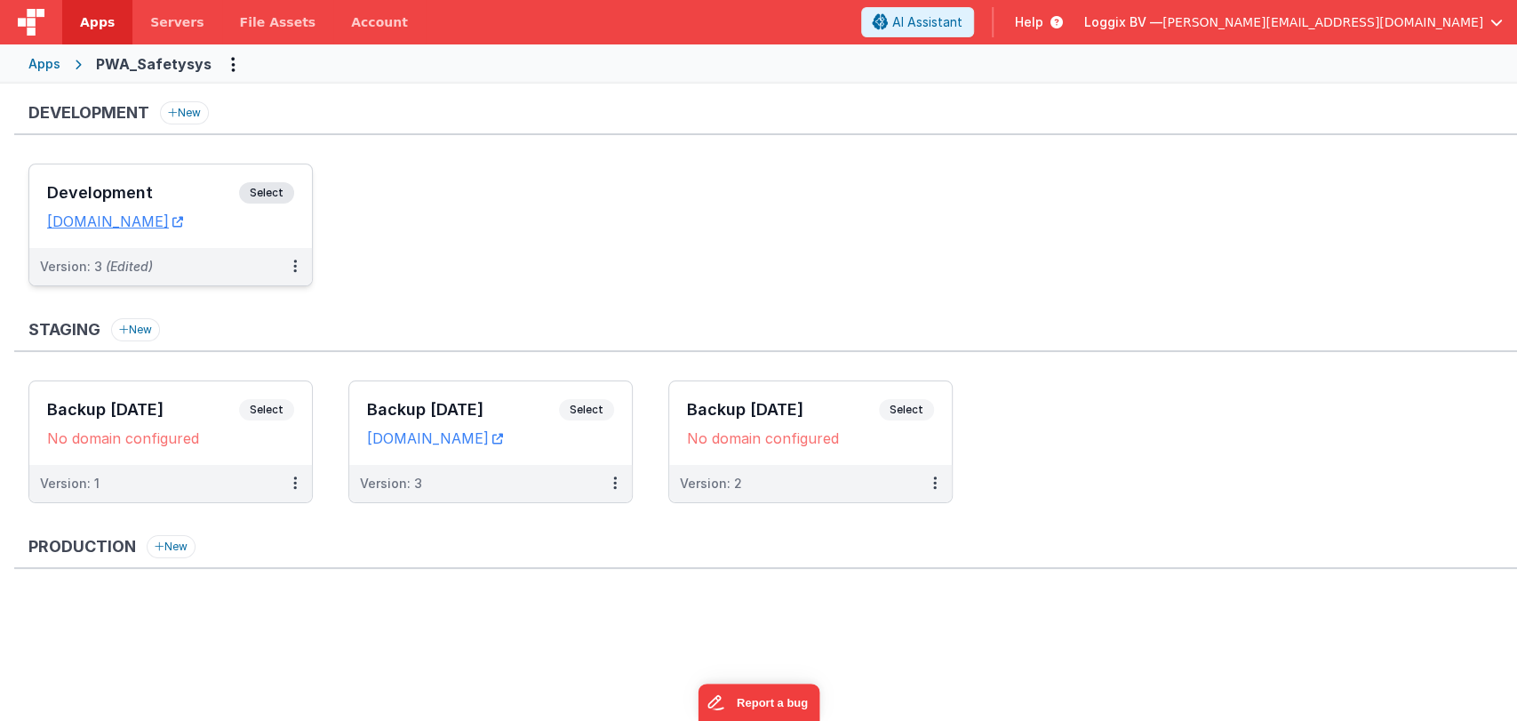
click at [142, 191] on h3 "Development" at bounding box center [143, 193] width 192 height 18
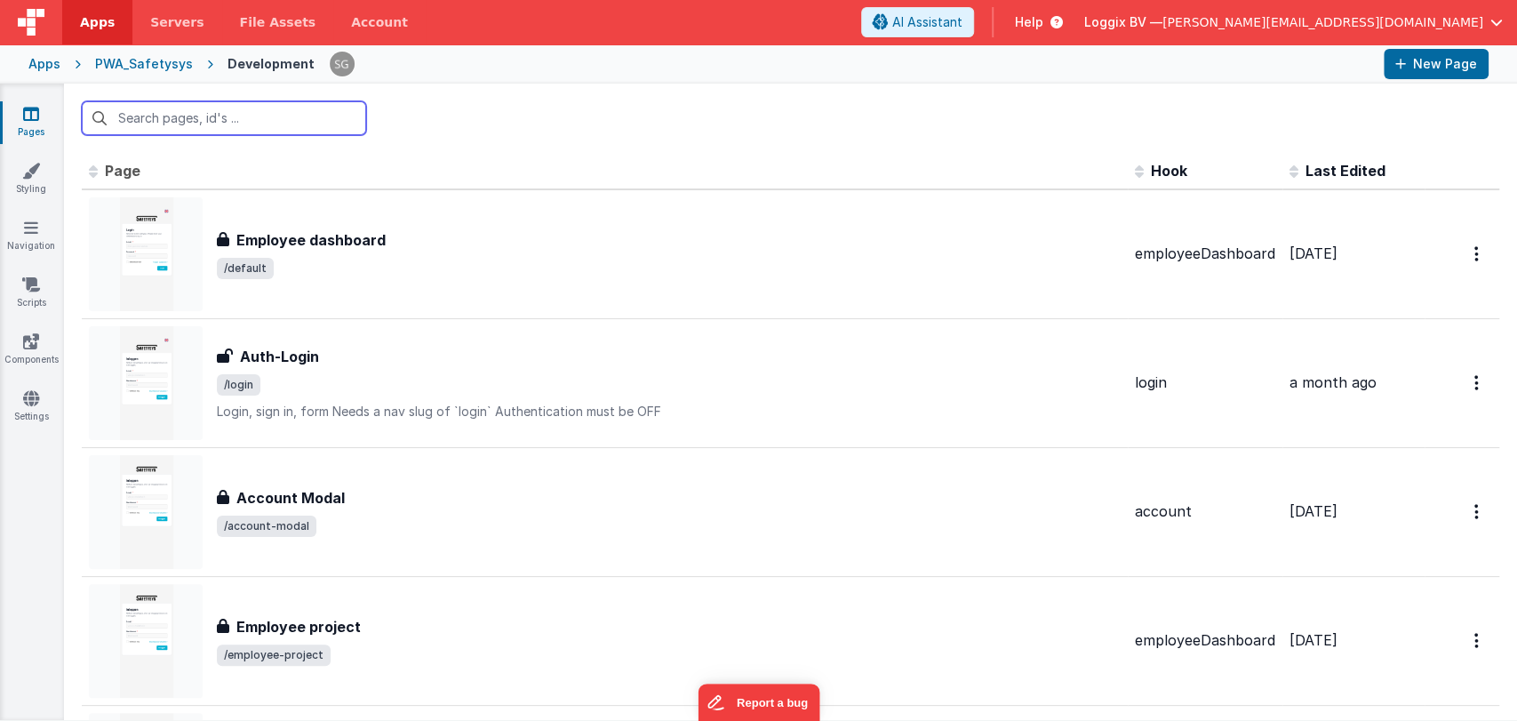
click at [190, 118] on input "text" at bounding box center [224, 118] width 284 height 34
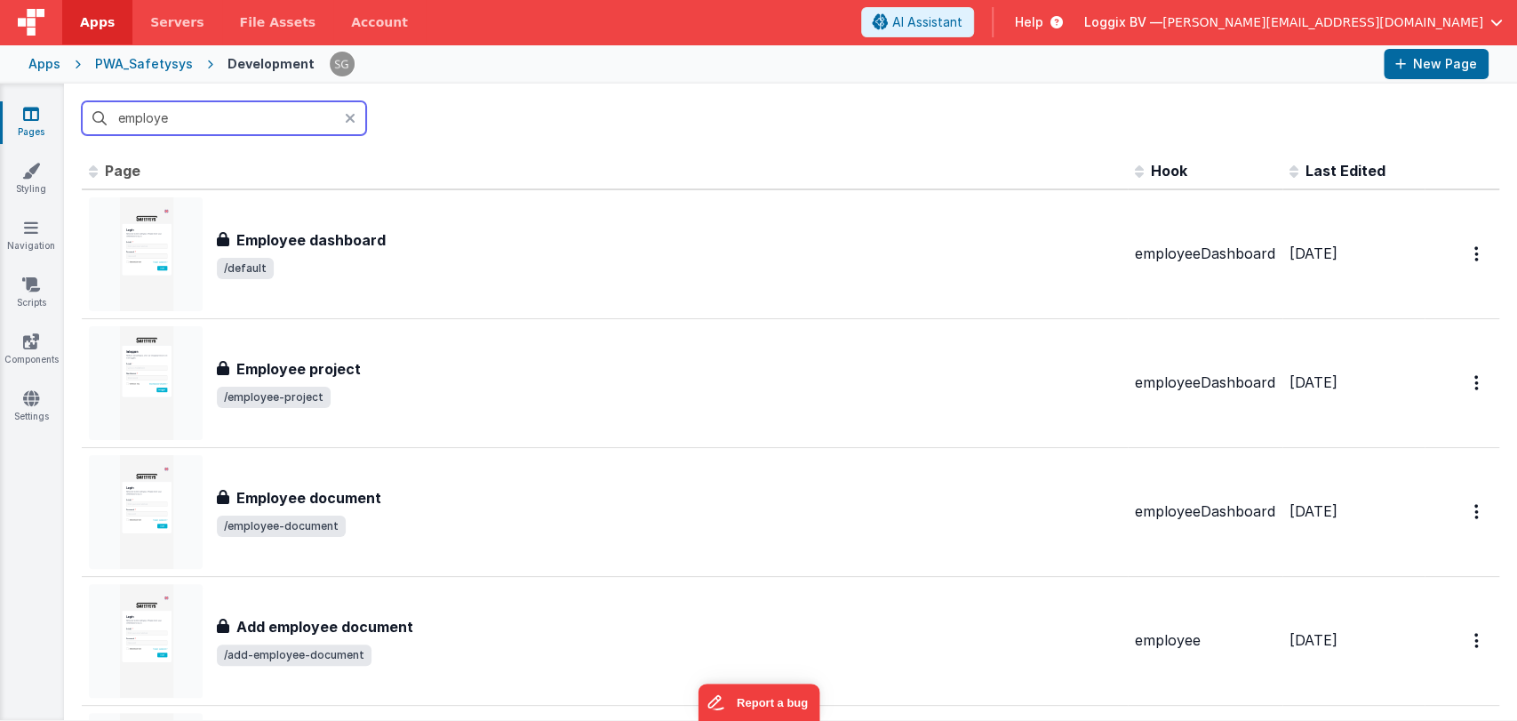
type input "employee"
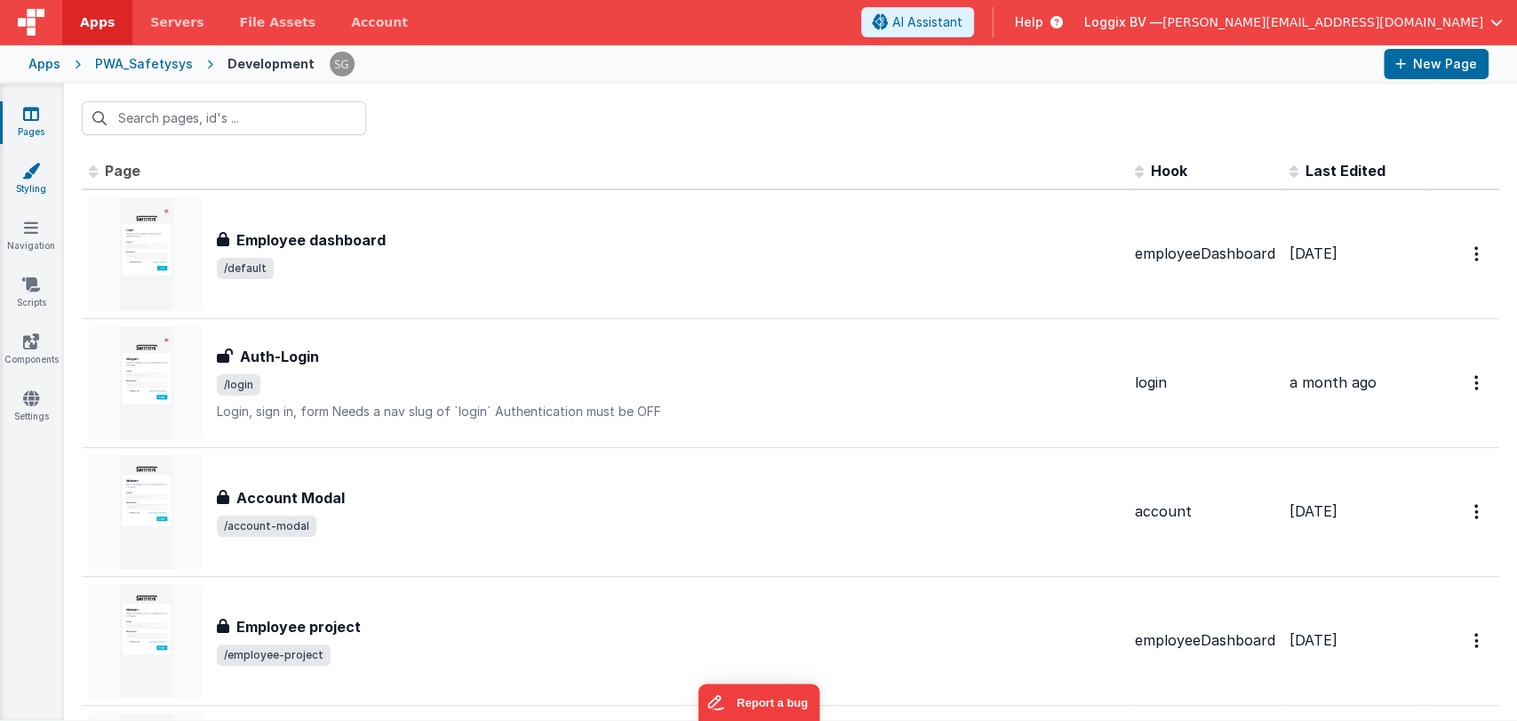
click at [35, 180] on link "Styling" at bounding box center [31, 180] width 64 height 36
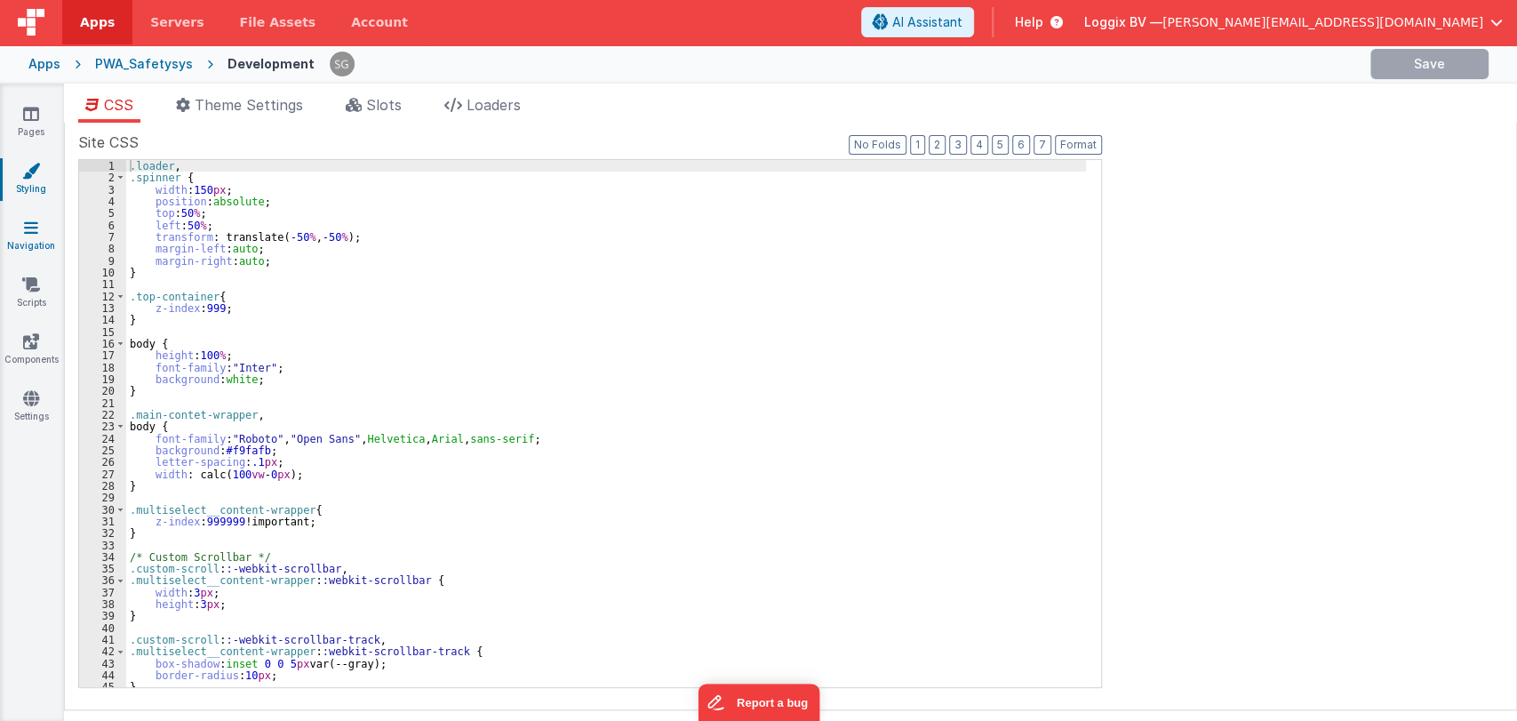
click at [20, 236] on link "Navigation" at bounding box center [31, 237] width 64 height 36
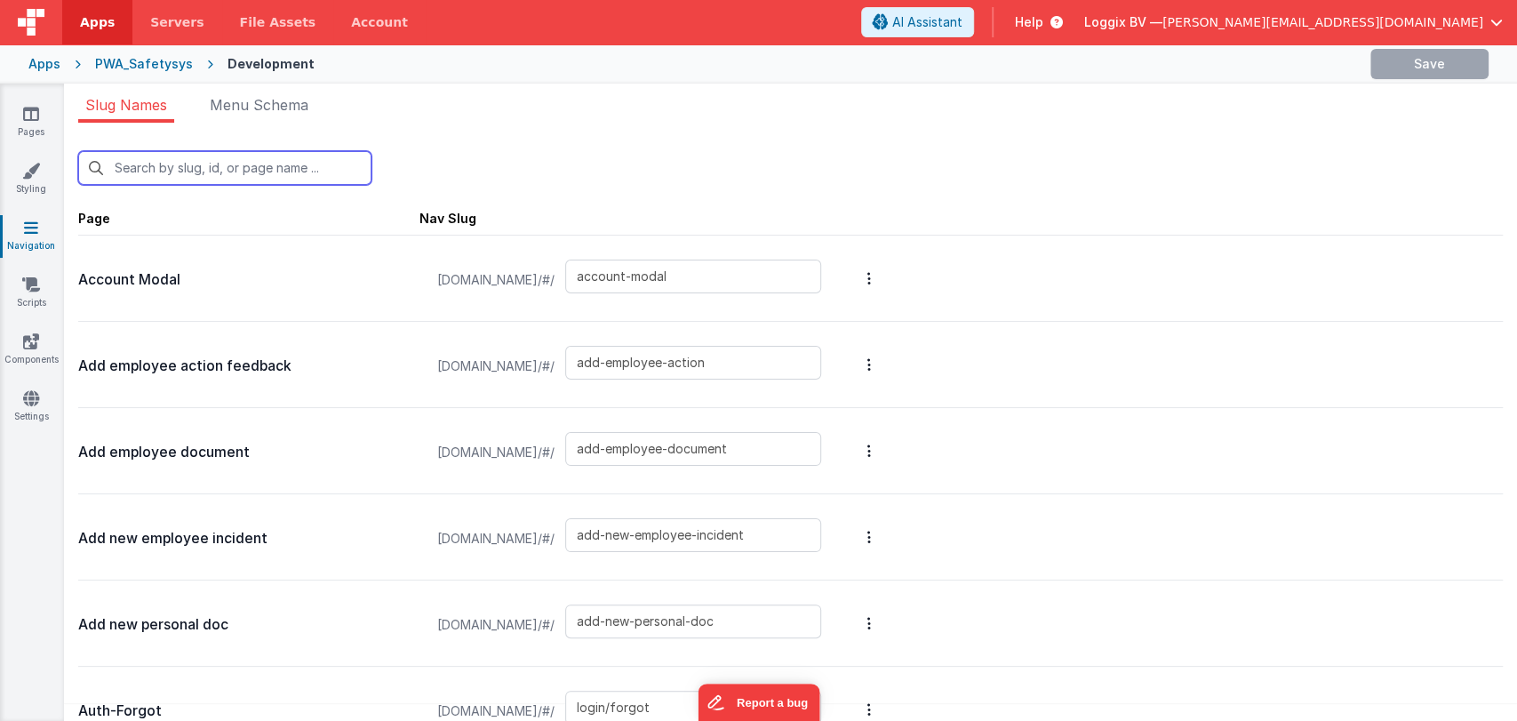
click at [292, 157] on input "text" at bounding box center [224, 168] width 293 height 34
paste input "/#/employee-scan-equipment"
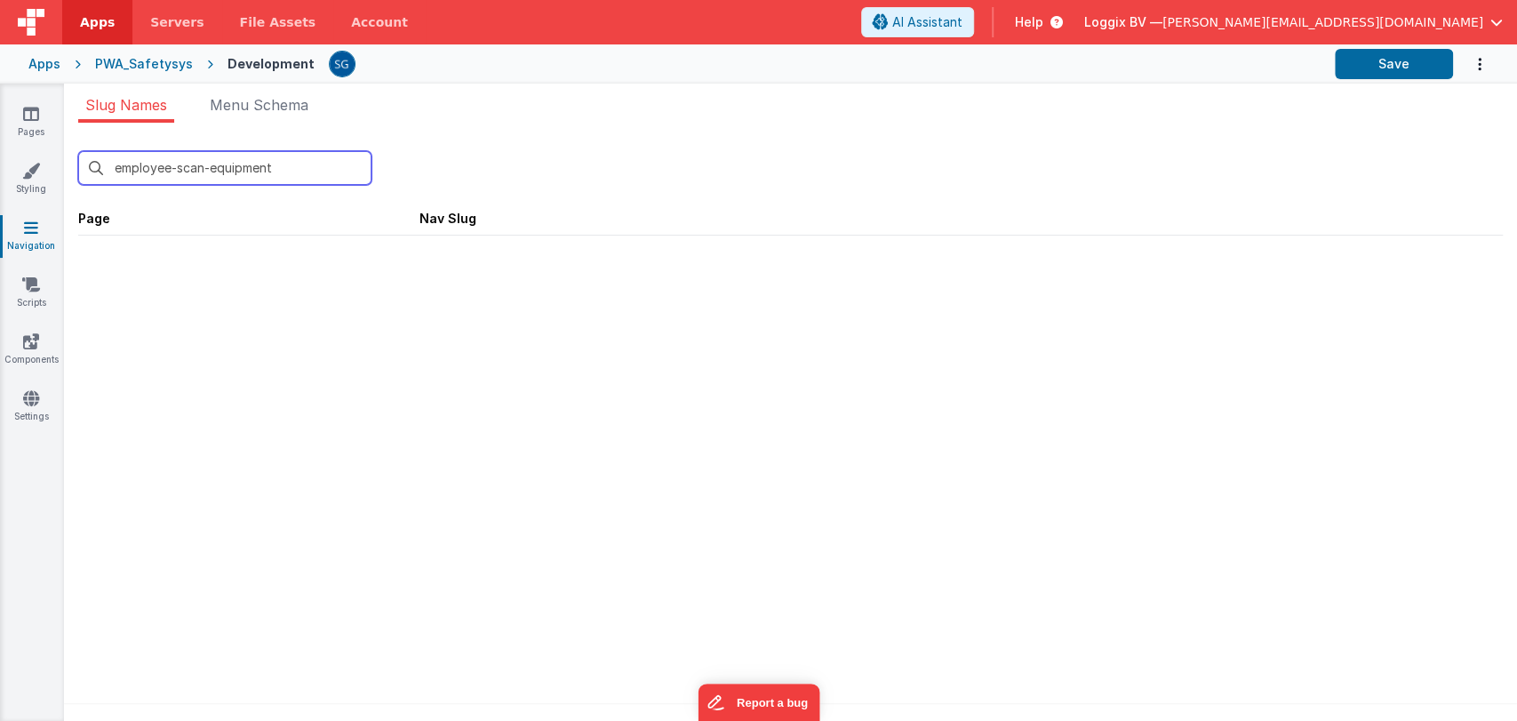
click at [292, 157] on input "employee-scan-equipment" at bounding box center [224, 168] width 293 height 34
type input "employee-scan-equipment"
click at [135, 68] on div "PWA_Safetysys" at bounding box center [144, 64] width 98 height 18
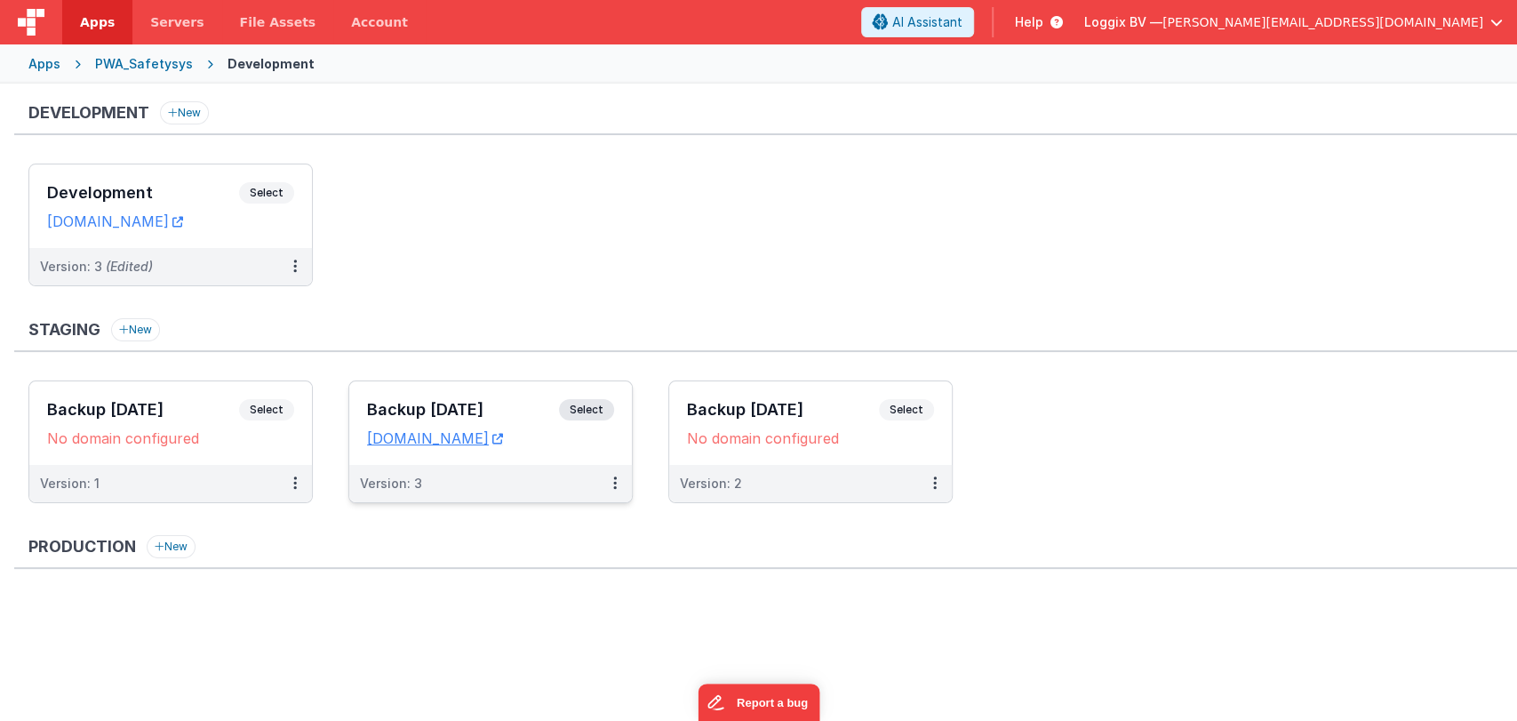
click at [445, 396] on div "Backup 21-08-2025 Select URLs temp.clientportal.cloud" at bounding box center [490, 423] width 283 height 84
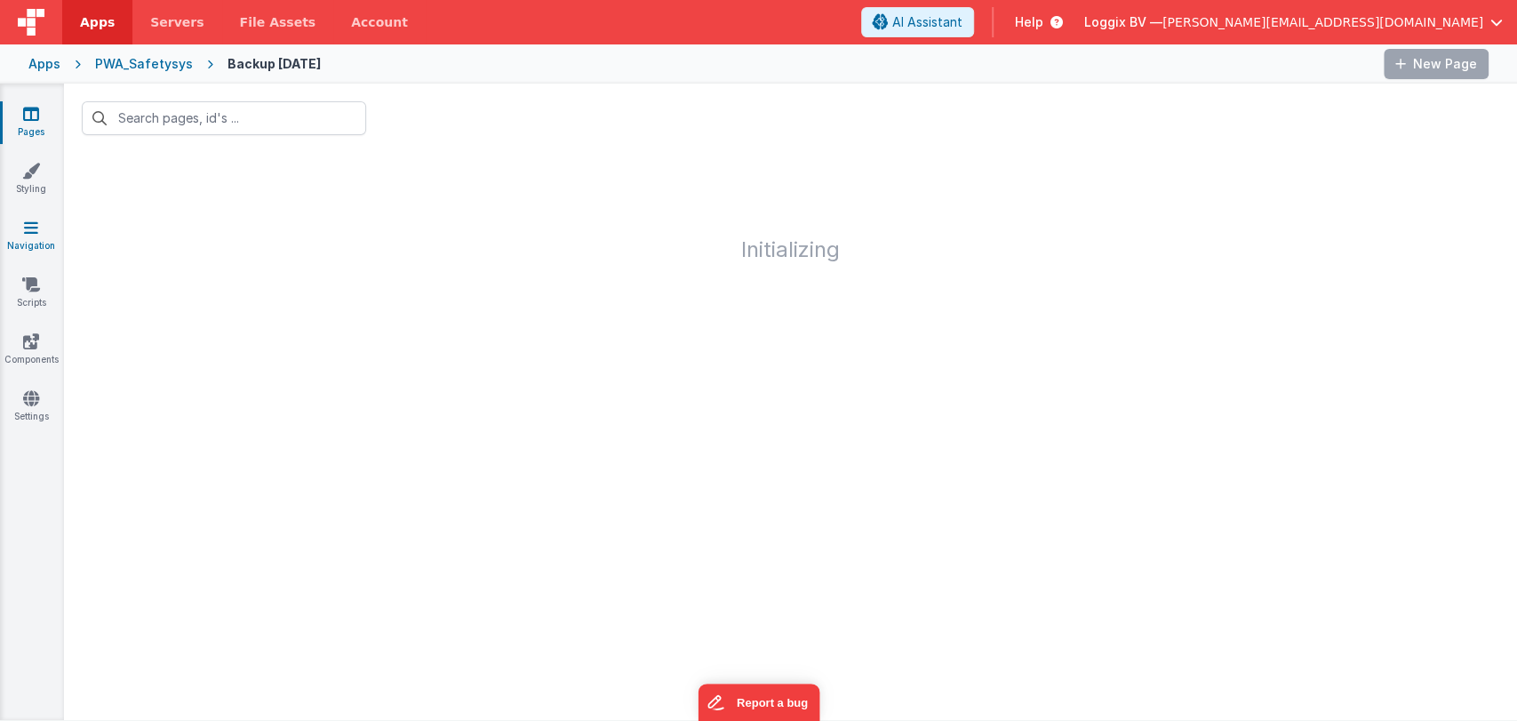
click at [23, 236] on link "Navigation" at bounding box center [31, 237] width 64 height 36
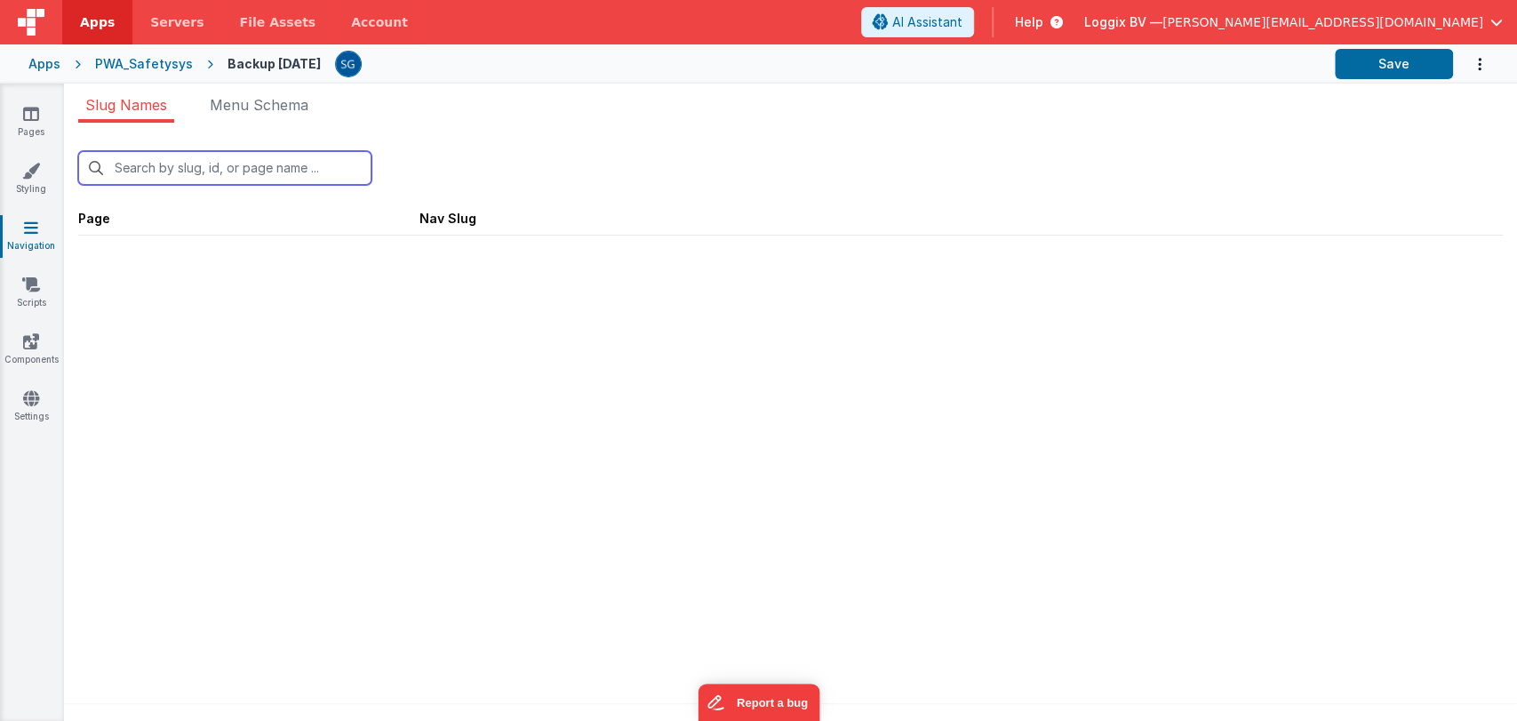
click at [138, 158] on input "text" at bounding box center [224, 168] width 293 height 34
paste input "employee-scan-equipment"
type input "employee-scan-equipment"
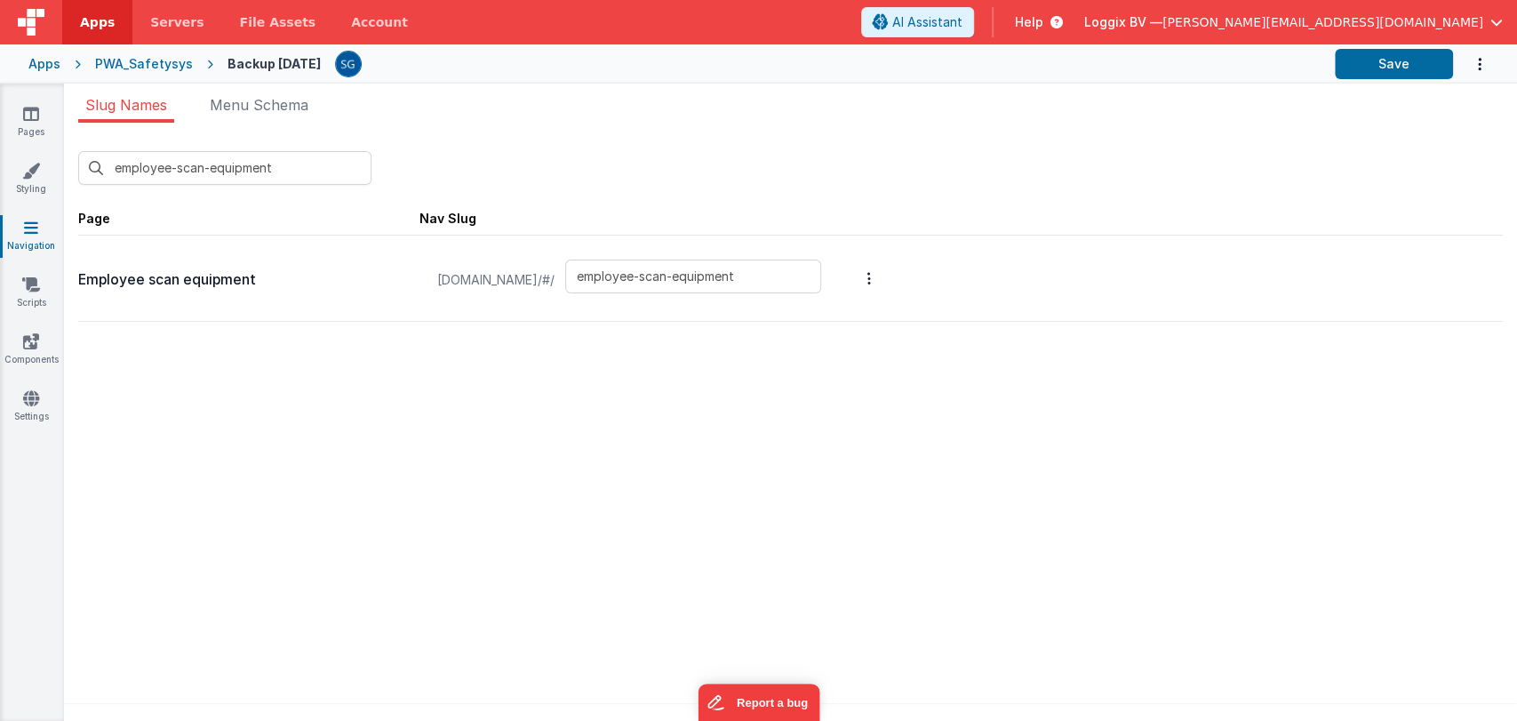
click at [124, 70] on div "PWA_Safetysys" at bounding box center [144, 64] width 98 height 18
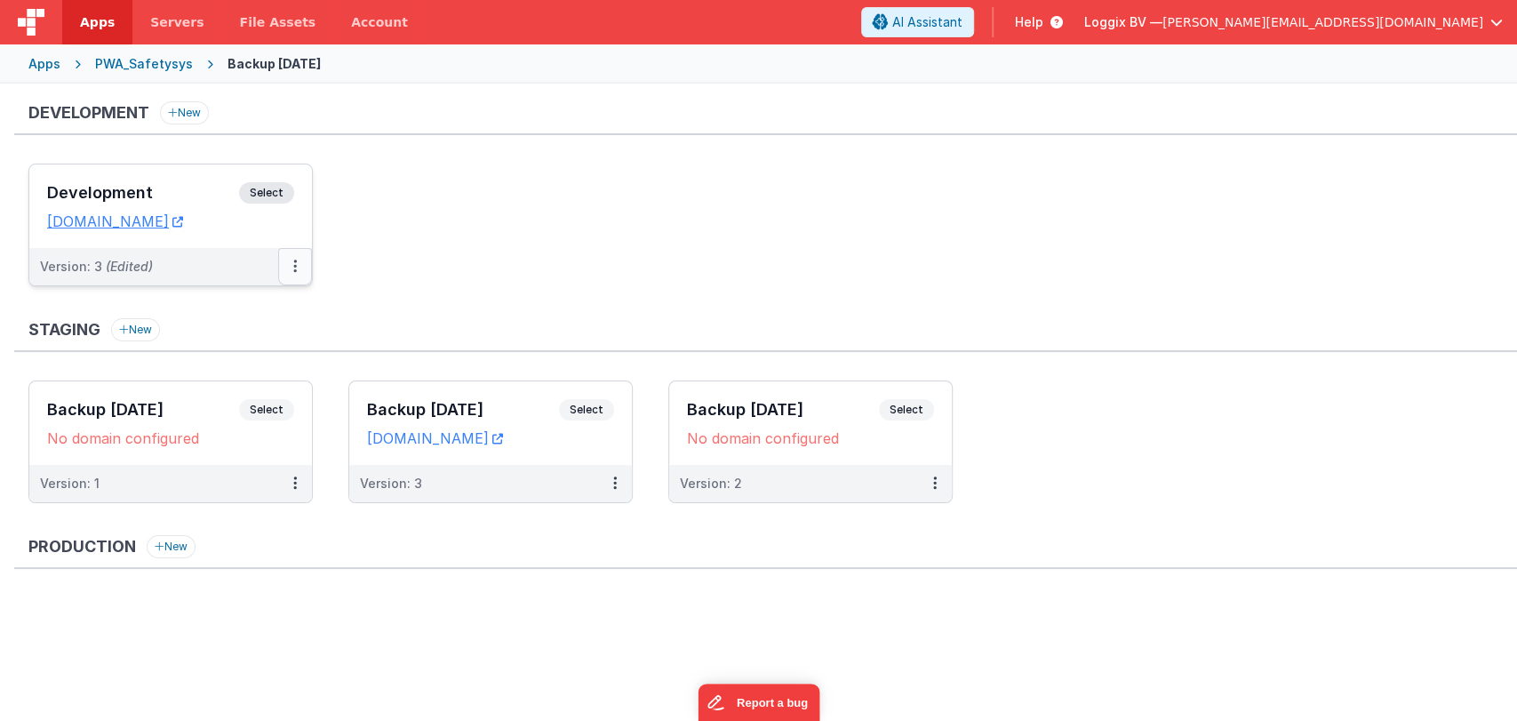
click at [297, 268] on button at bounding box center [295, 266] width 34 height 37
click at [420, 225] on div at bounding box center [758, 360] width 1517 height 721
click at [140, 172] on div "Development Select URLs [DOMAIN_NAME]" at bounding box center [170, 206] width 283 height 84
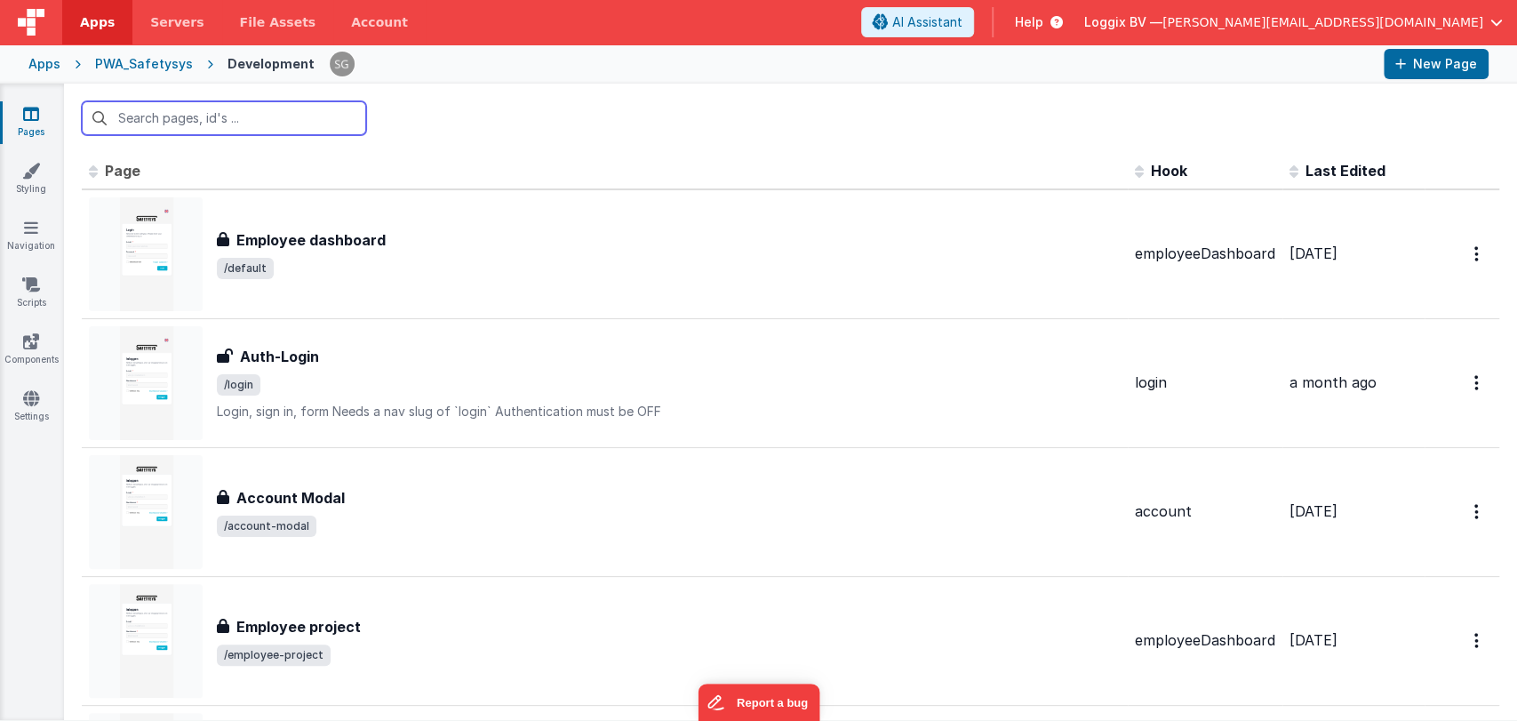
paste input "employee-scan-equipment"
type input "employee-scan-equipment"
click at [28, 239] on link "Navigation" at bounding box center [31, 237] width 64 height 36
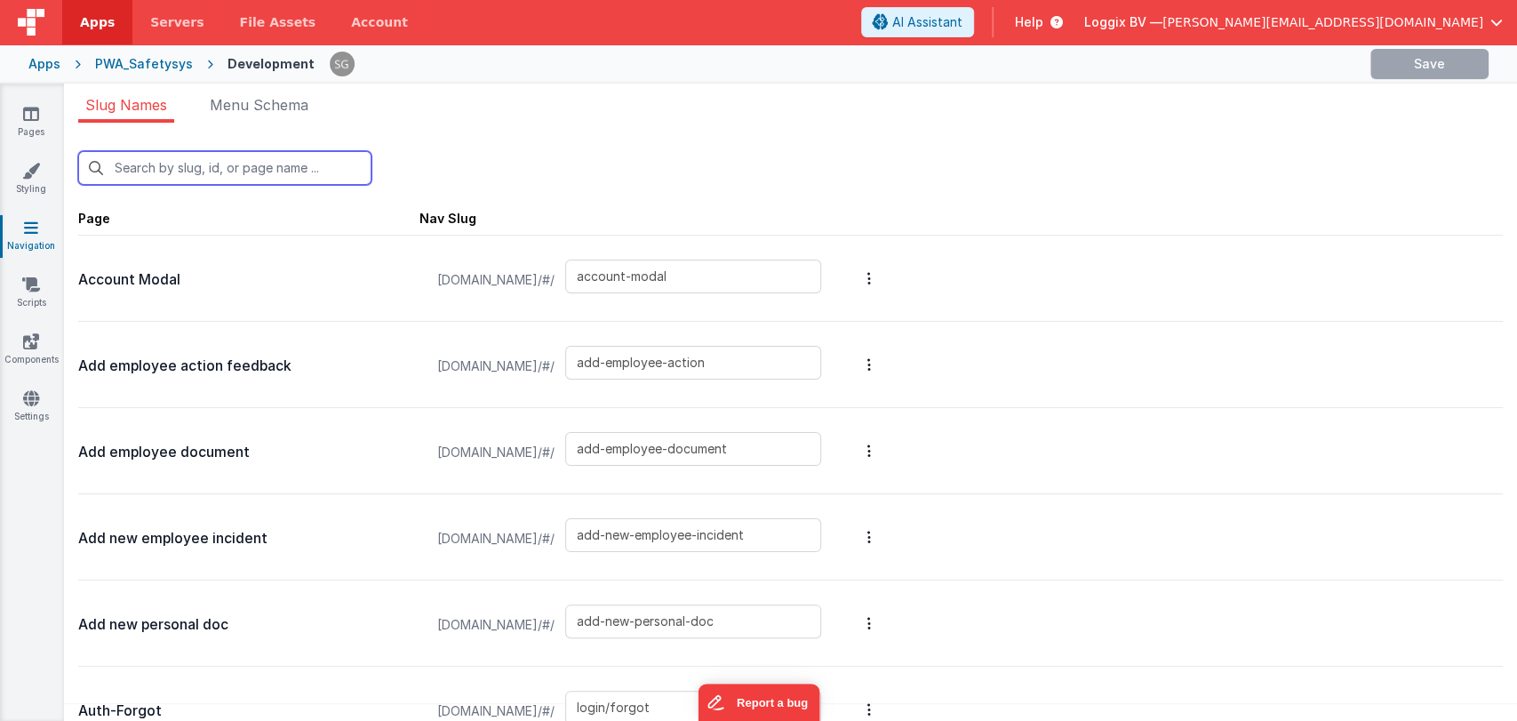
click at [192, 169] on input "text" at bounding box center [224, 168] width 293 height 34
paste input "employee-scan-equipment"
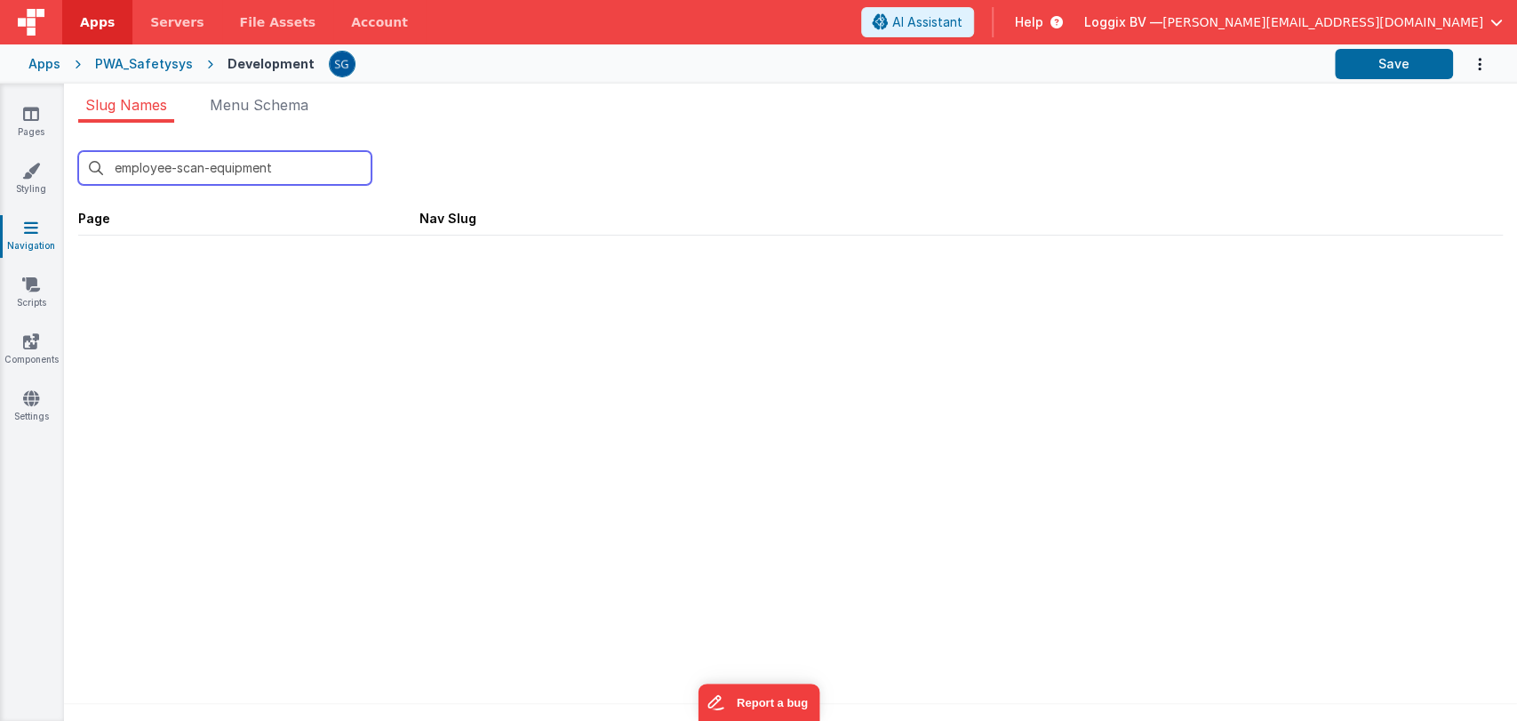
type input "employee-scan-equipment"
click at [256, 323] on div "employee-scan-equipment New Slug Page Nav Slug Sidebar Navigation Menu Schema F…" at bounding box center [790, 427] width 1453 height 609
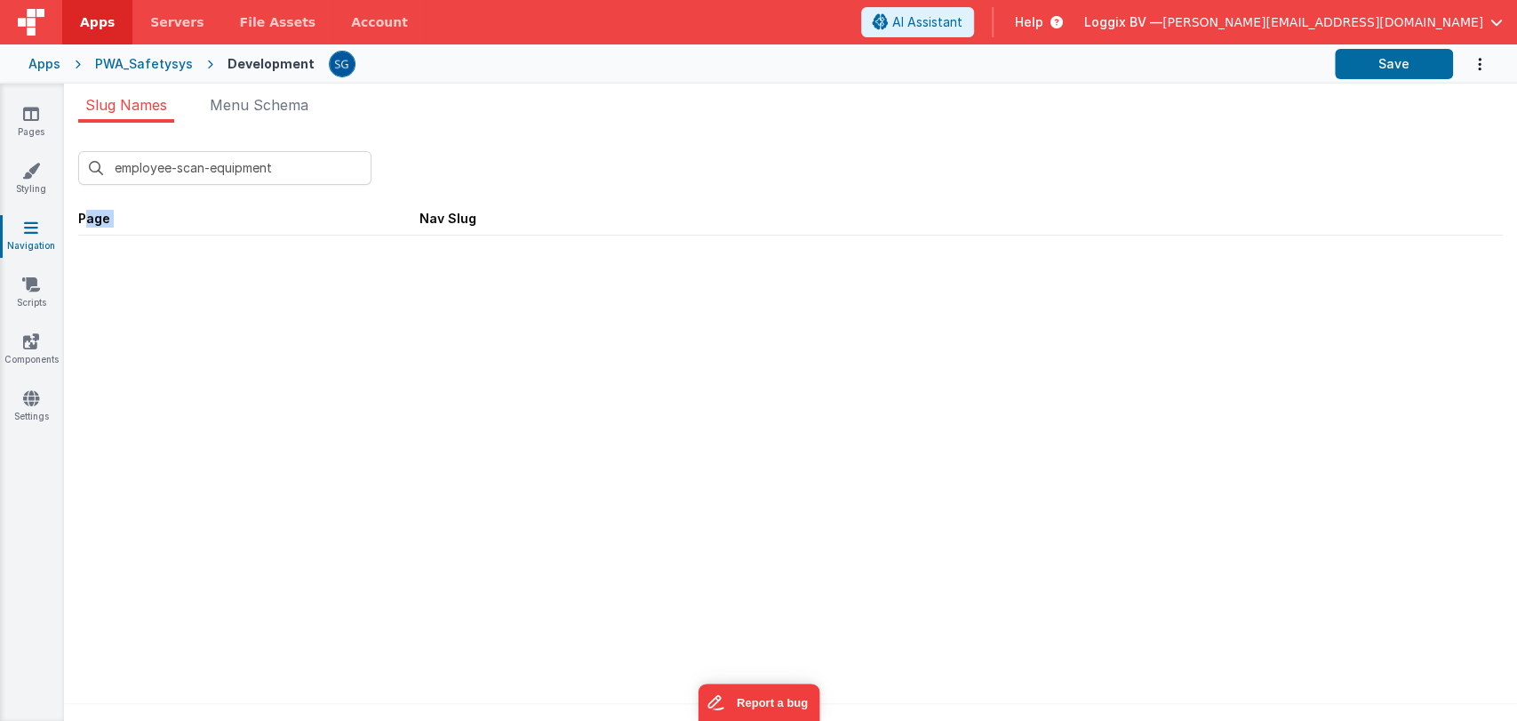
click at [220, 292] on div "employee-scan-equipment New Slug Page Nav Slug Sidebar Navigation Menu Schema F…" at bounding box center [790, 427] width 1453 height 609
click at [228, 96] on span "Menu Schema" at bounding box center [259, 105] width 99 height 18
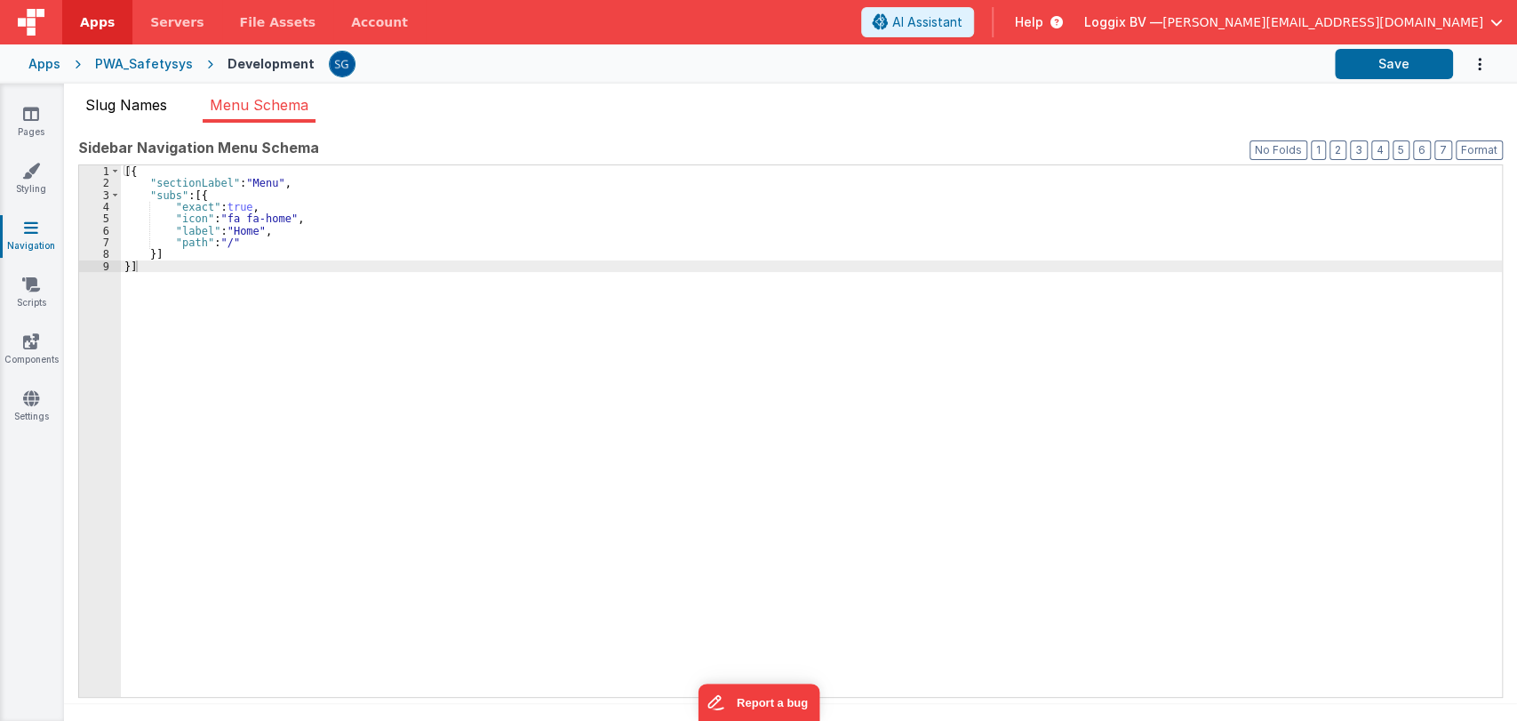
click at [123, 107] on span "Slug Names" at bounding box center [126, 105] width 82 height 18
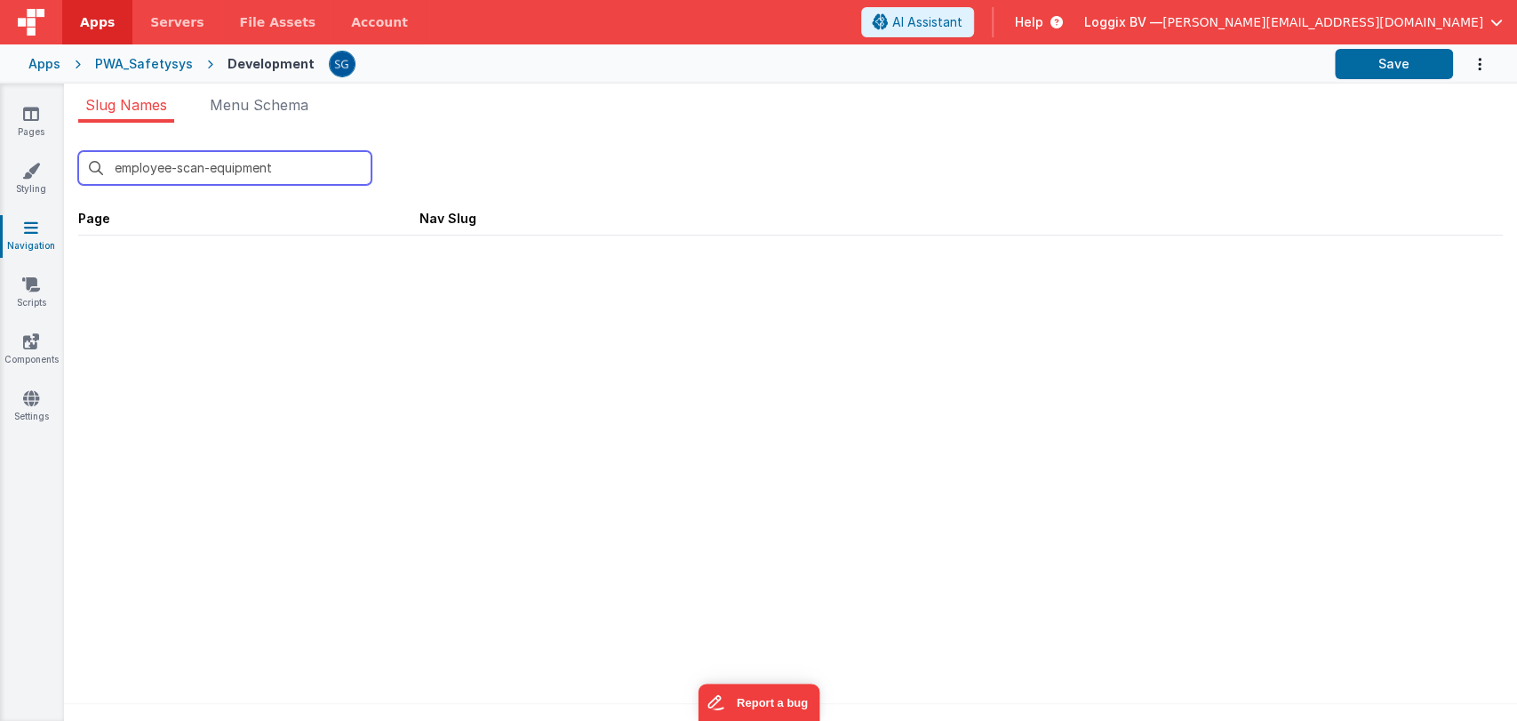
click at [253, 173] on input "employee-scan-equipment" at bounding box center [224, 168] width 293 height 34
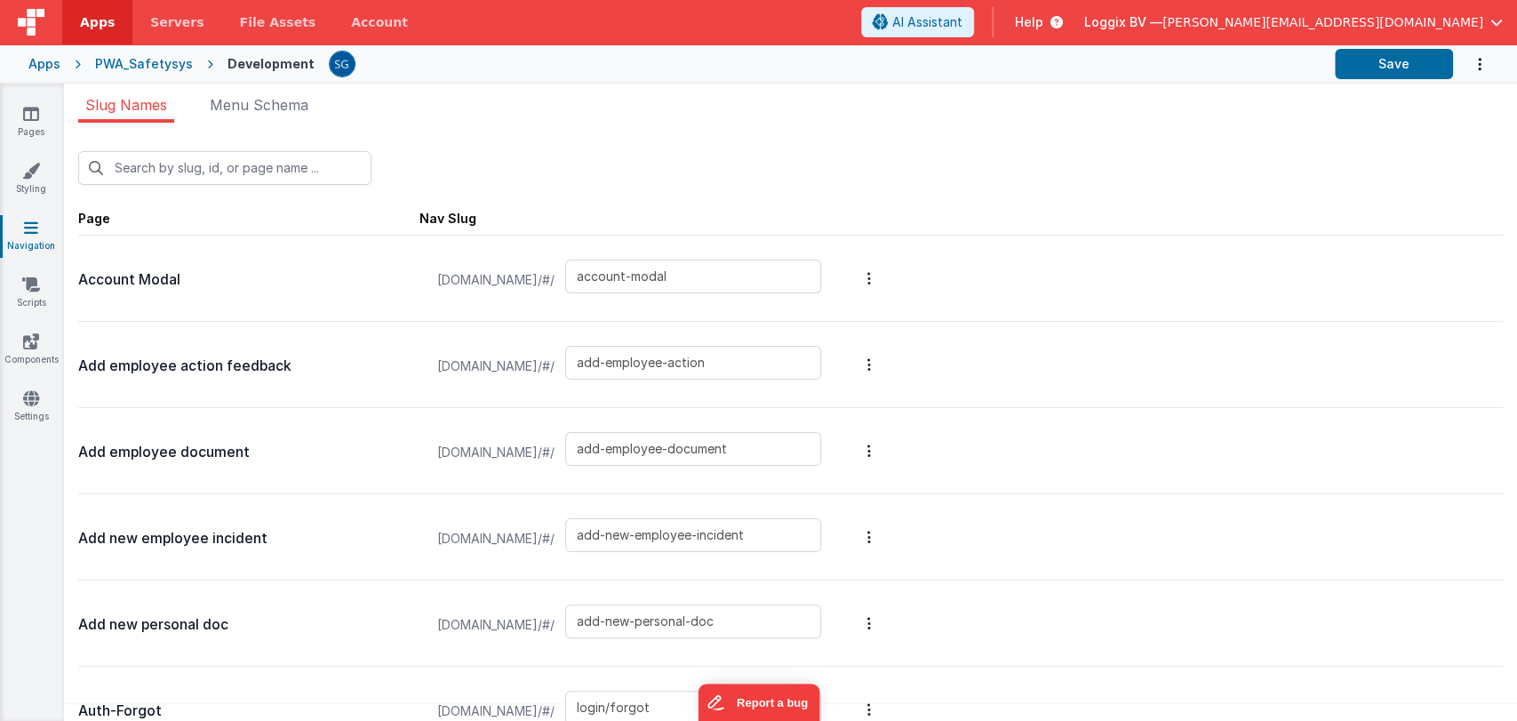
click at [455, 151] on div "New Slug" at bounding box center [790, 168] width 1425 height 34
click at [36, 107] on icon at bounding box center [31, 114] width 16 height 18
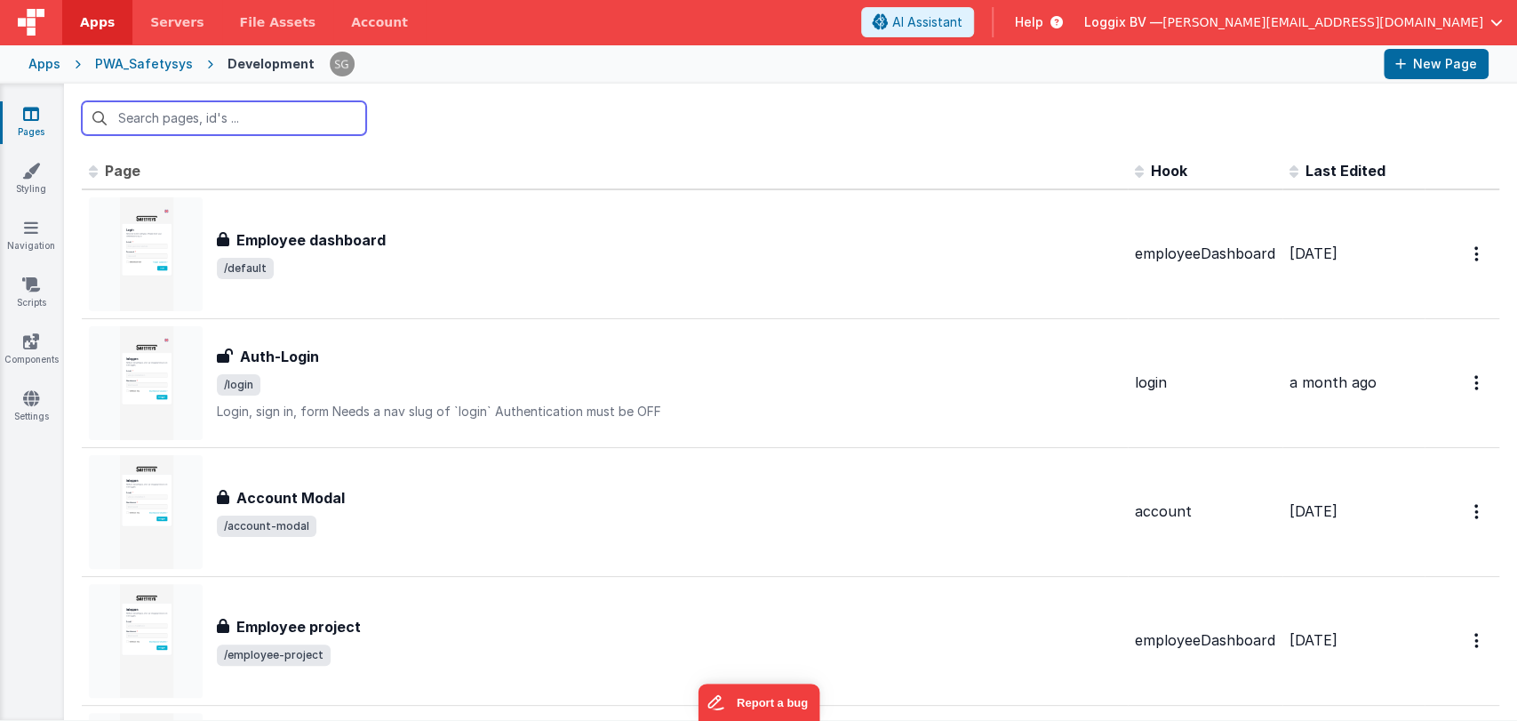
paste input "employee-scan-equipment"
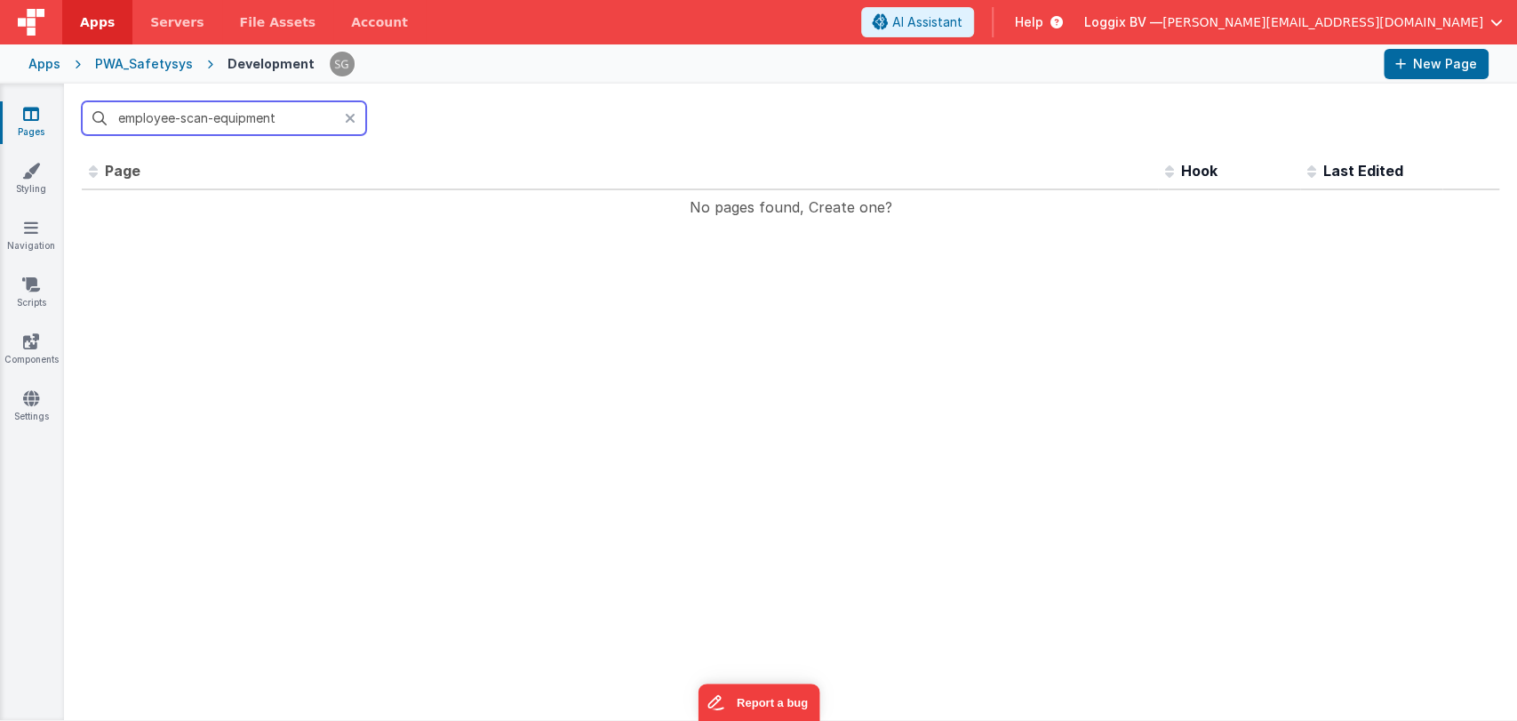
click at [184, 121] on input "employee-scan-equipment" at bounding box center [224, 118] width 284 height 34
click at [284, 132] on input "employee scan-equipment" at bounding box center [224, 118] width 284 height 34
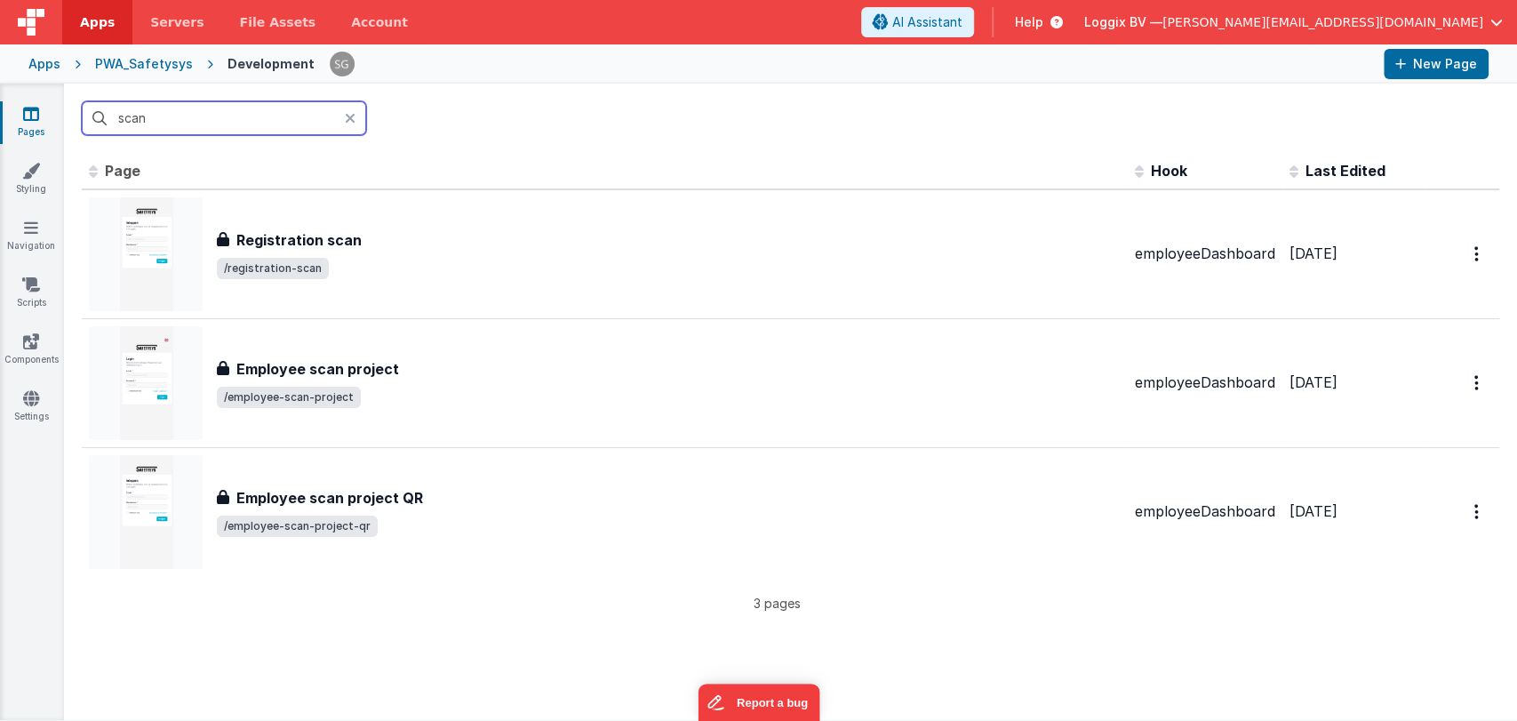
type input "scan"
click at [121, 60] on div "PWA_Safetysys" at bounding box center [144, 64] width 98 height 18
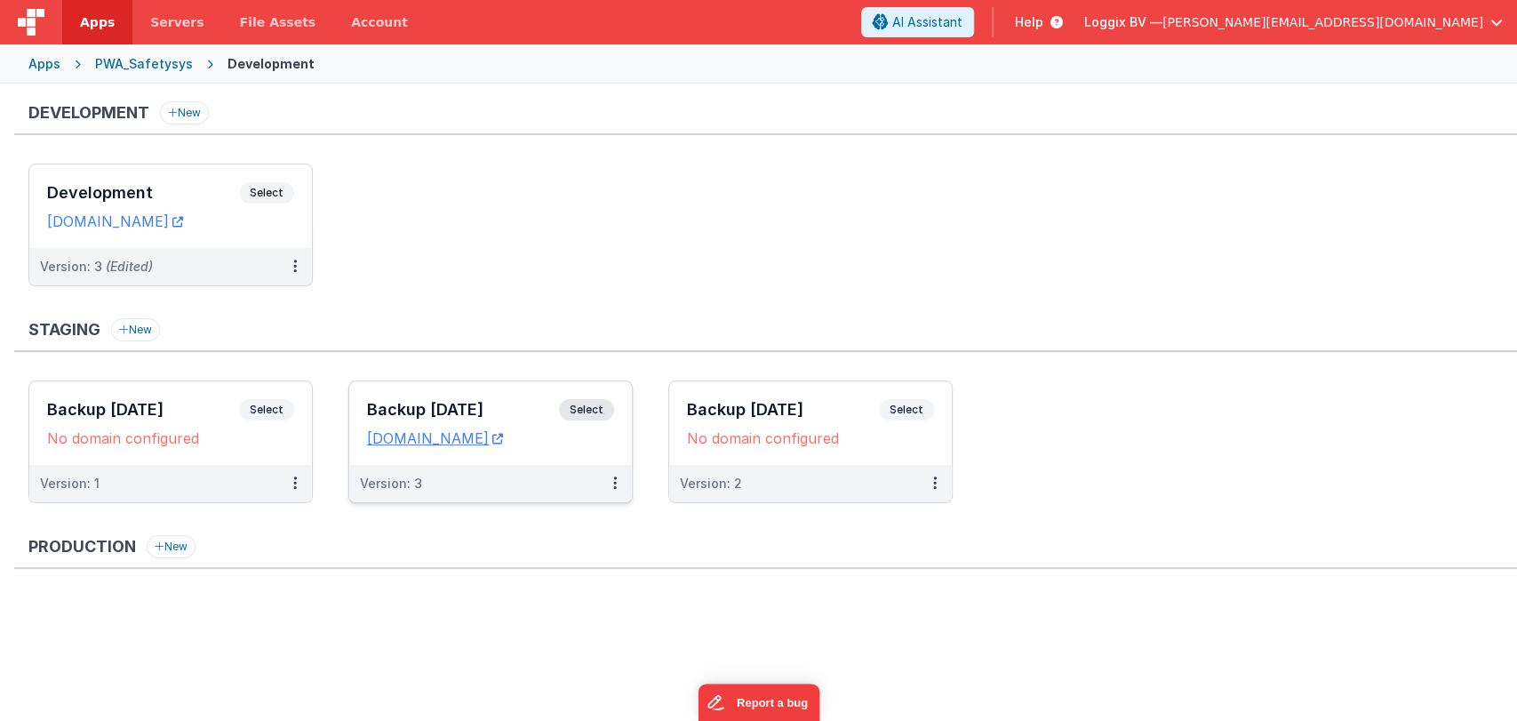
click at [443, 396] on div "Backup 21-08-2025 Select URLs temp.clientportal.cloud" at bounding box center [490, 423] width 283 height 84
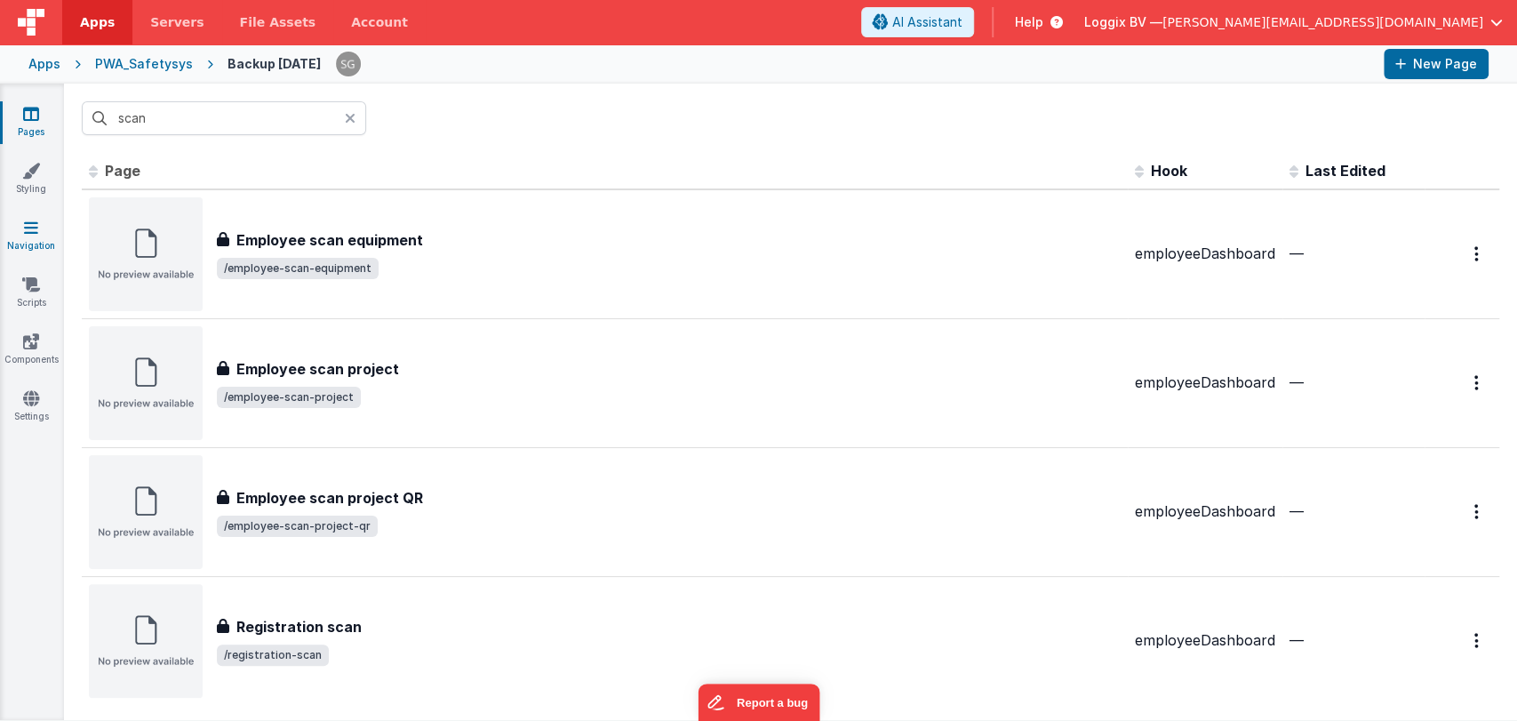
click at [25, 220] on icon at bounding box center [31, 228] width 14 height 18
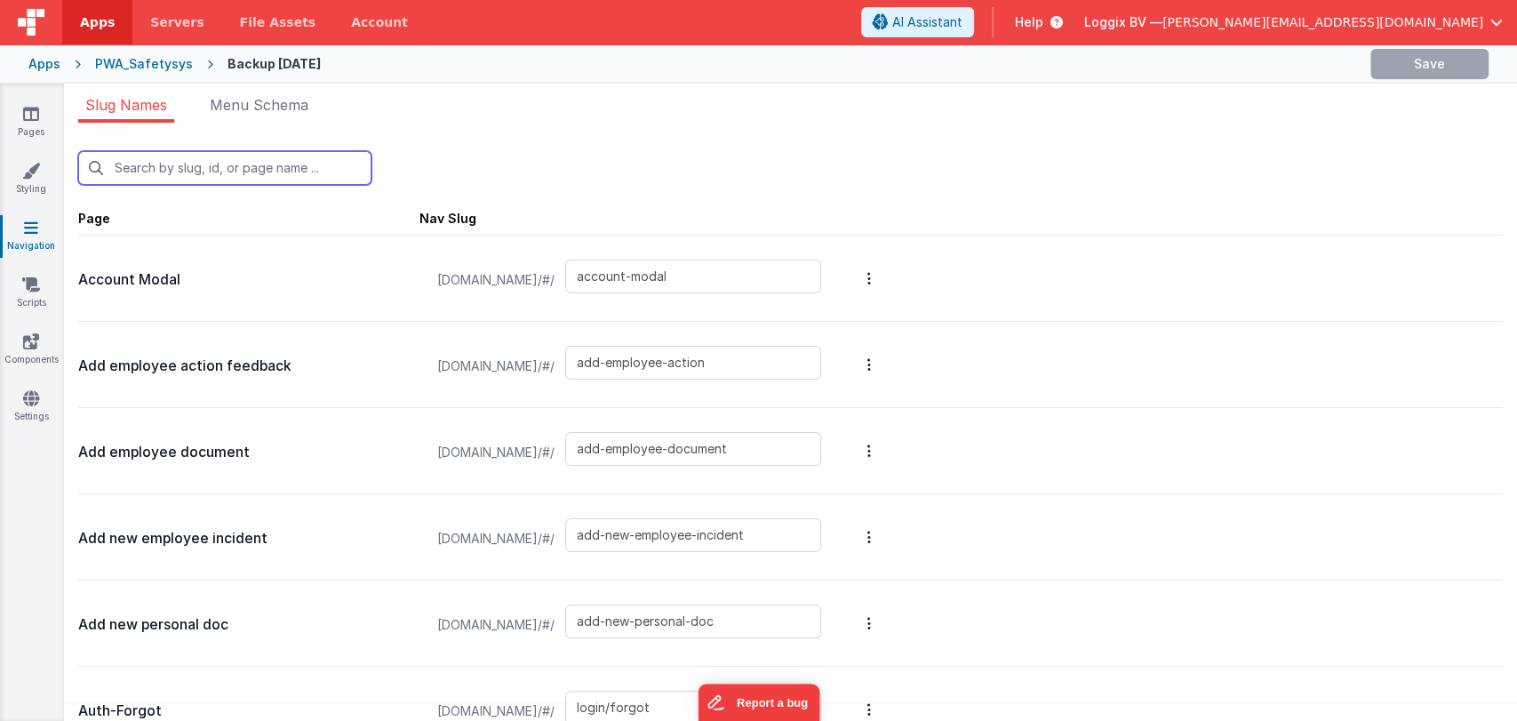
click at [159, 160] on input "text" at bounding box center [224, 168] width 293 height 34
paste input "/employee-scan-equipment"
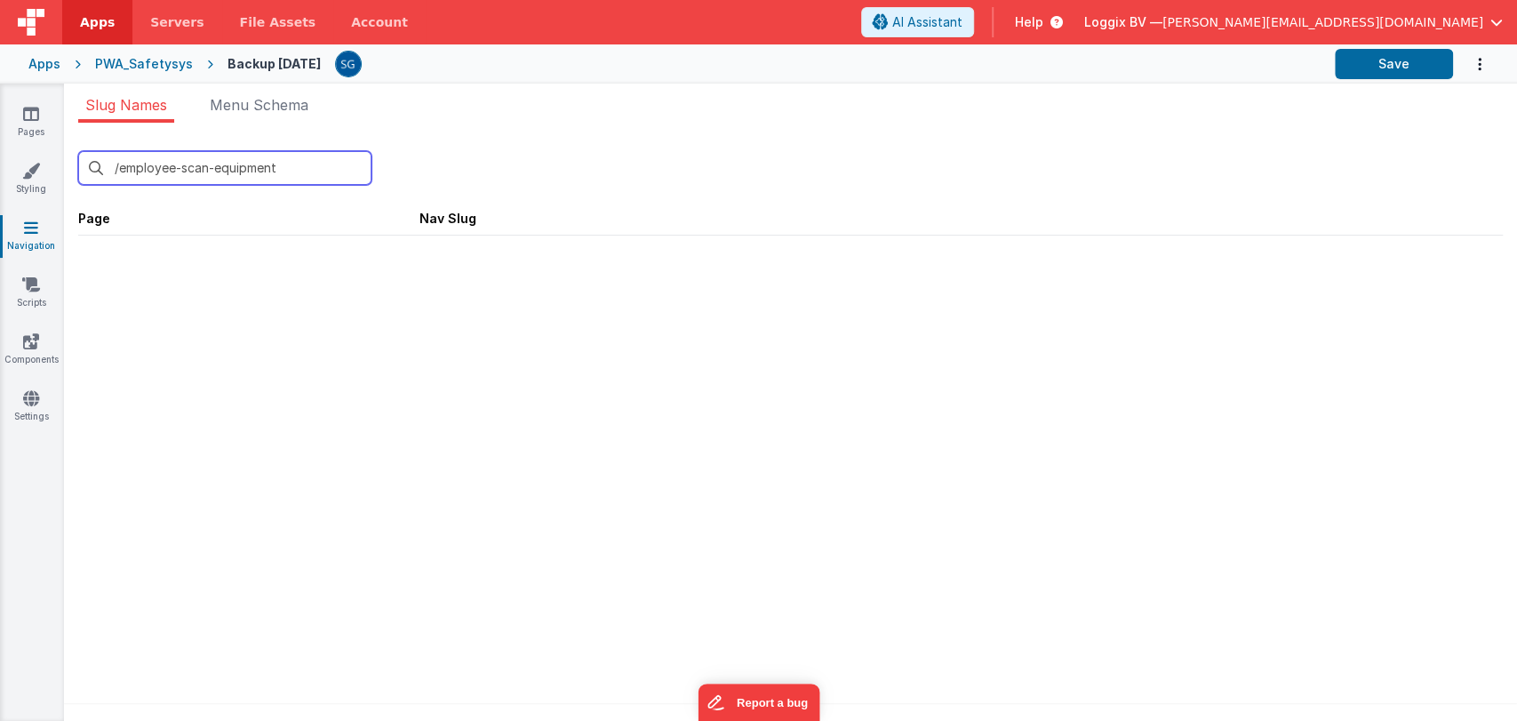
click at [111, 165] on input "/employee-scan-equipment" at bounding box center [224, 168] width 293 height 34
type input "employee-scan-equipment"
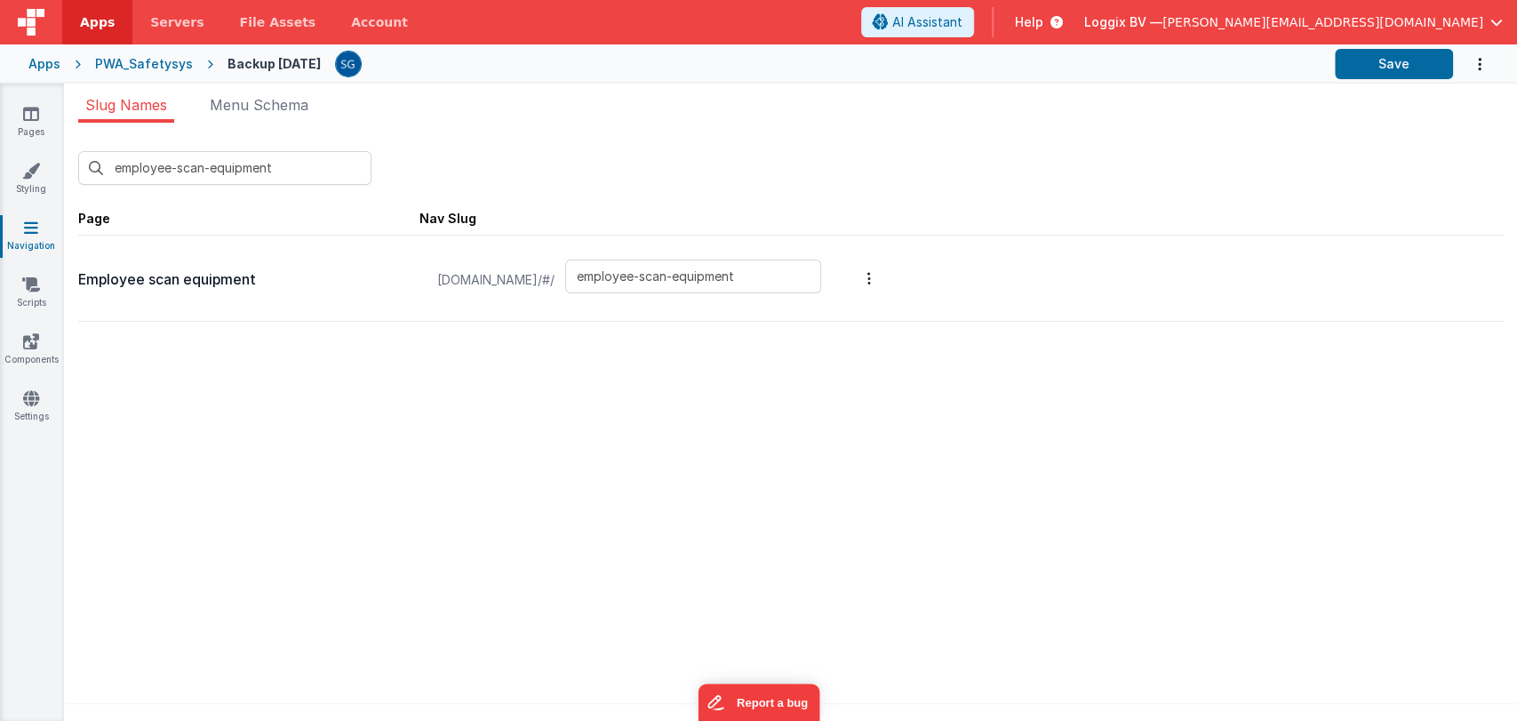
click at [157, 59] on div "PWA_Safetysys" at bounding box center [144, 64] width 98 height 18
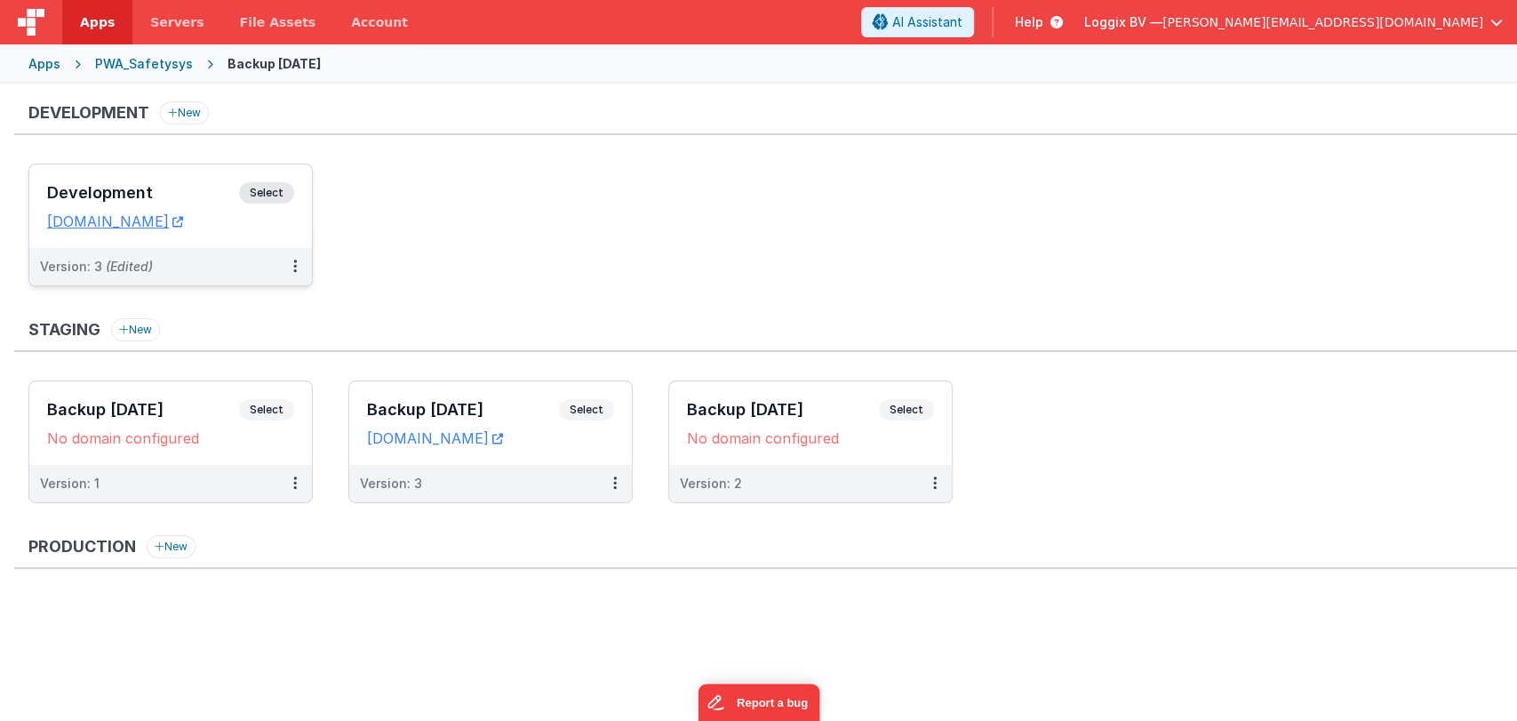
click at [117, 179] on div "Development Select URLs [DOMAIN_NAME]" at bounding box center [170, 206] width 283 height 84
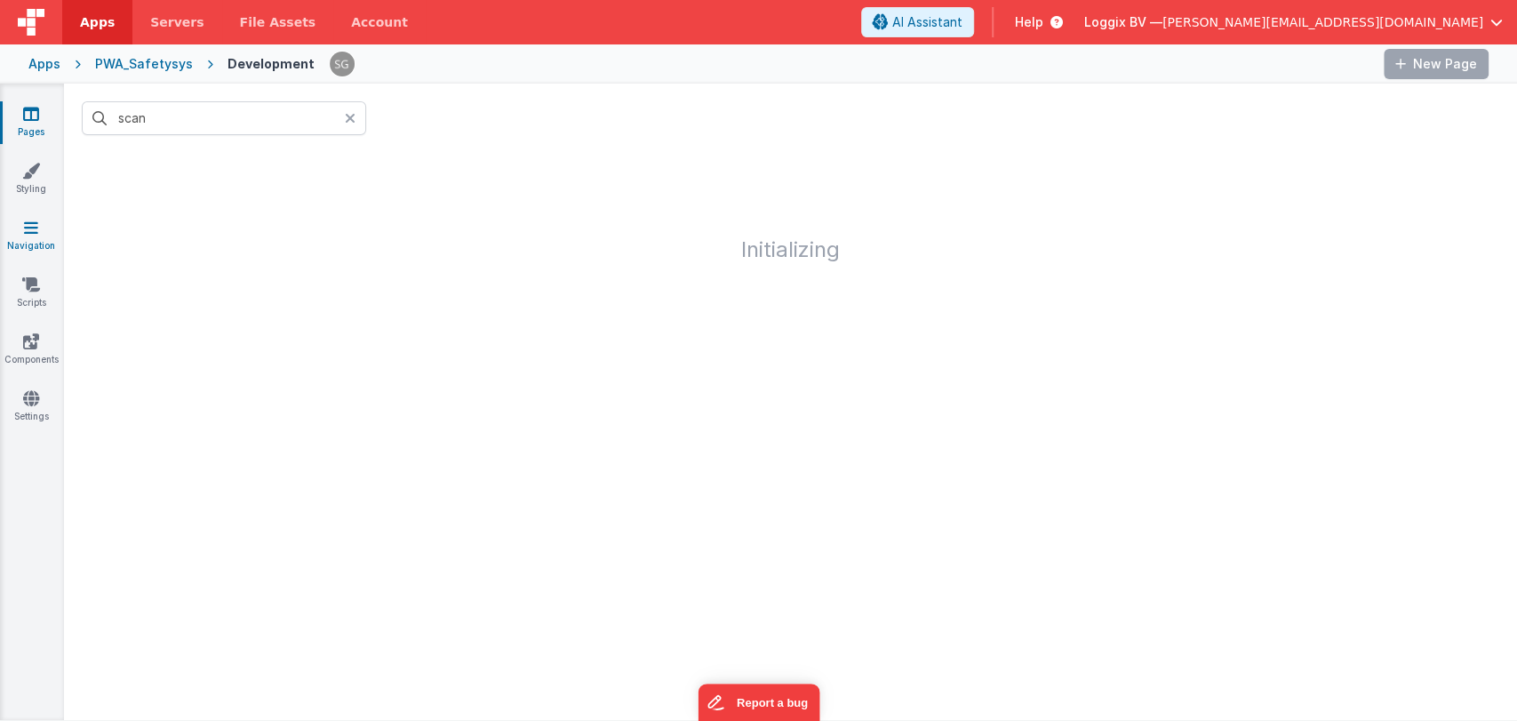
click at [21, 224] on link "Navigation" at bounding box center [31, 237] width 64 height 36
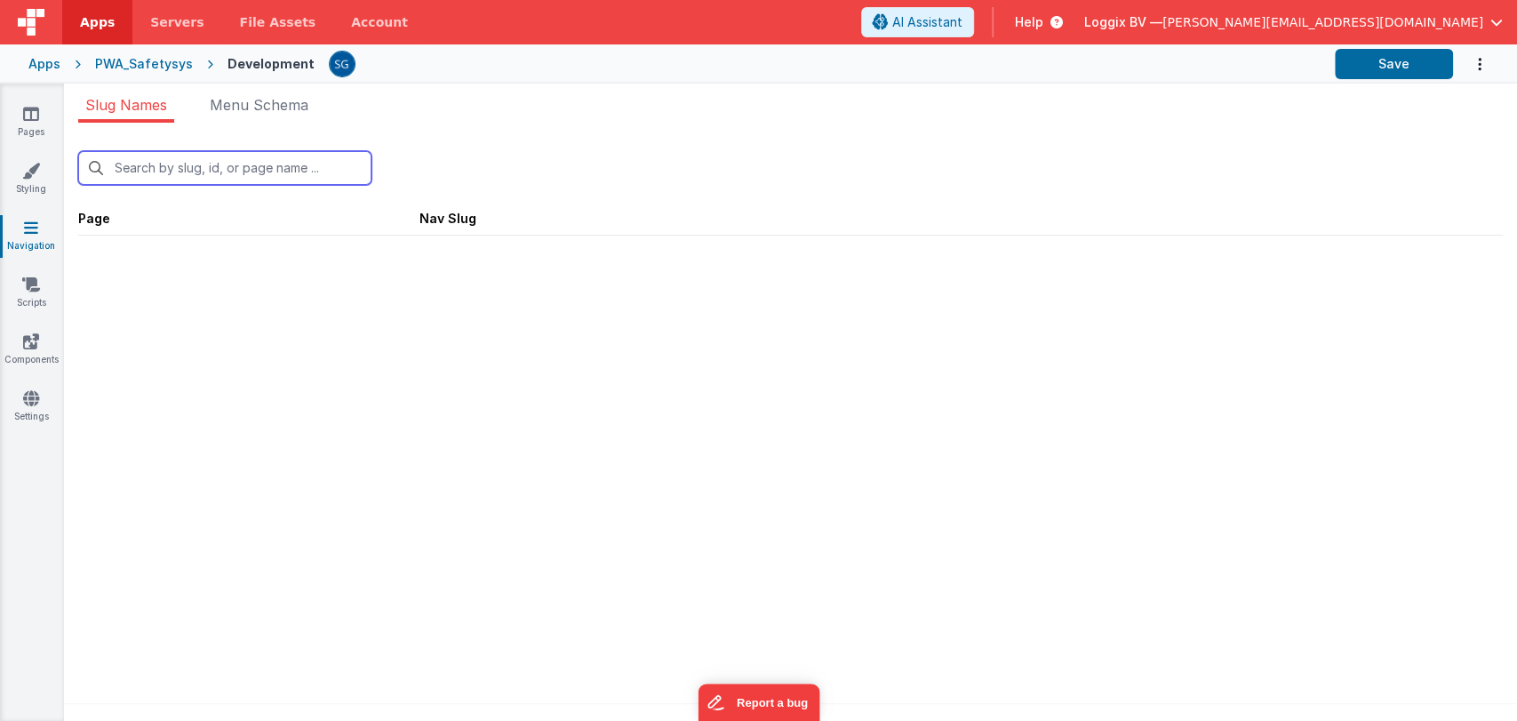
click at [202, 172] on input "text" at bounding box center [224, 168] width 293 height 34
paste input "/employee-scan-equipment"
click at [123, 162] on input "/employee-scan-equipment" at bounding box center [224, 168] width 293 height 34
type input "employee-scan-equipment"
click at [404, 172] on div "employee-scan-equipment New Slug" at bounding box center [790, 168] width 1425 height 34
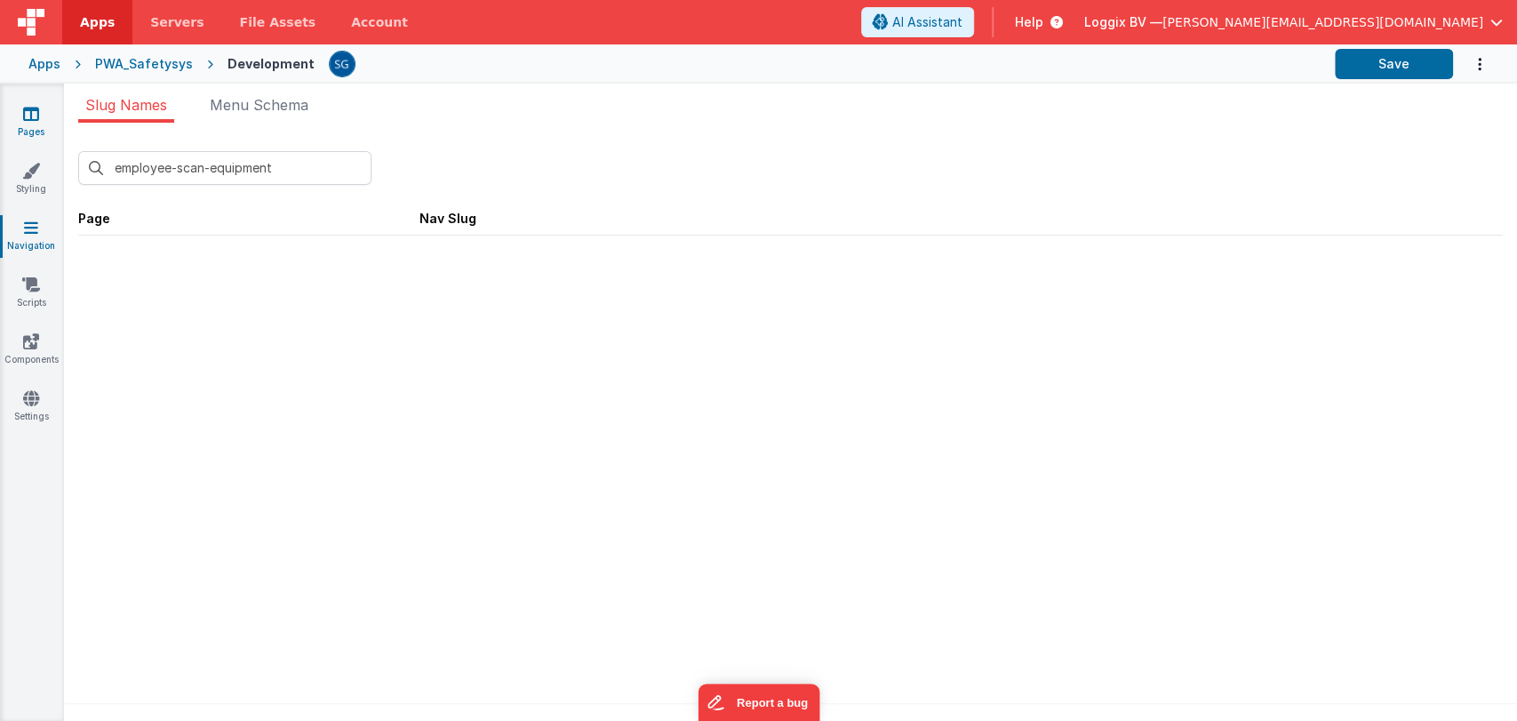
click at [26, 120] on icon at bounding box center [31, 114] width 16 height 18
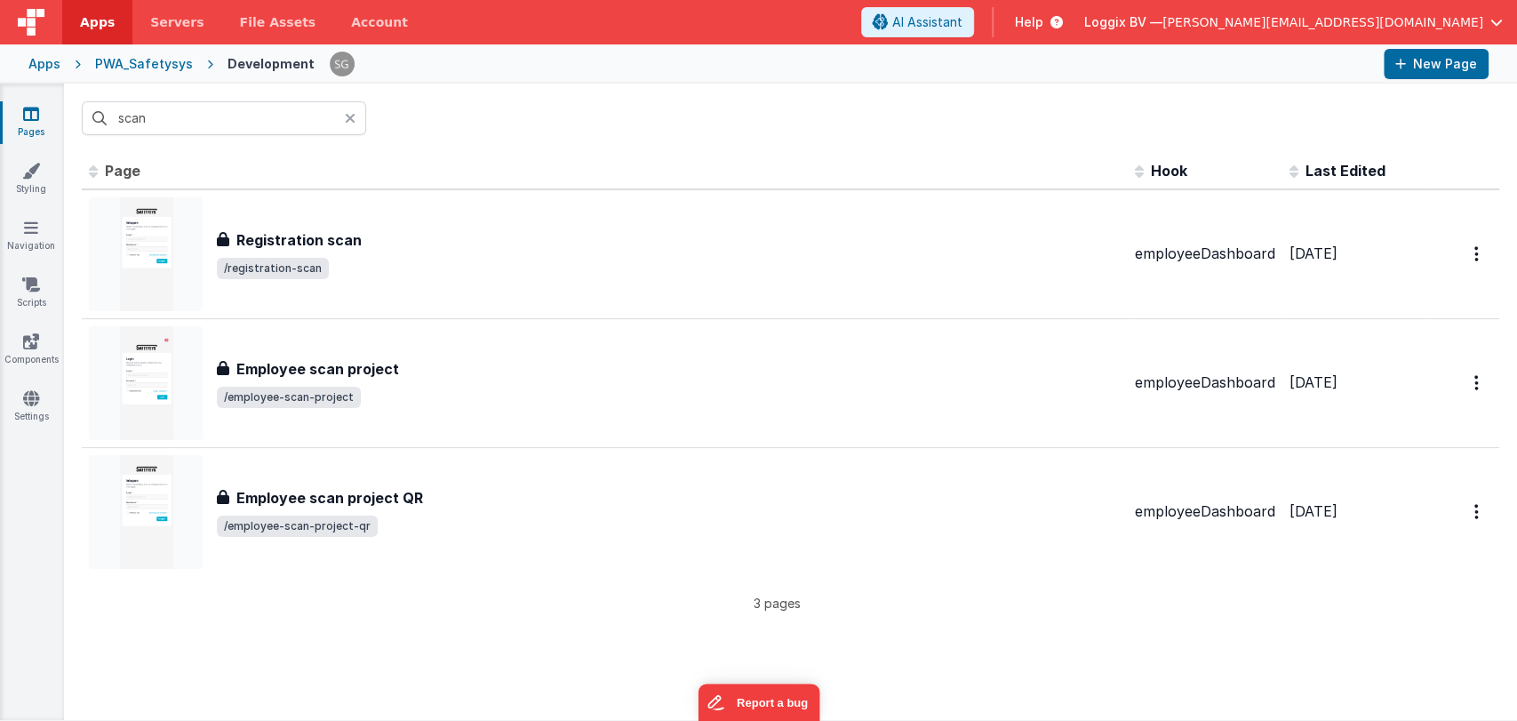
click at [441, 130] on div "scan" at bounding box center [790, 118] width 1453 height 69
click at [154, 66] on div "PWA_Safetysys" at bounding box center [144, 64] width 98 height 18
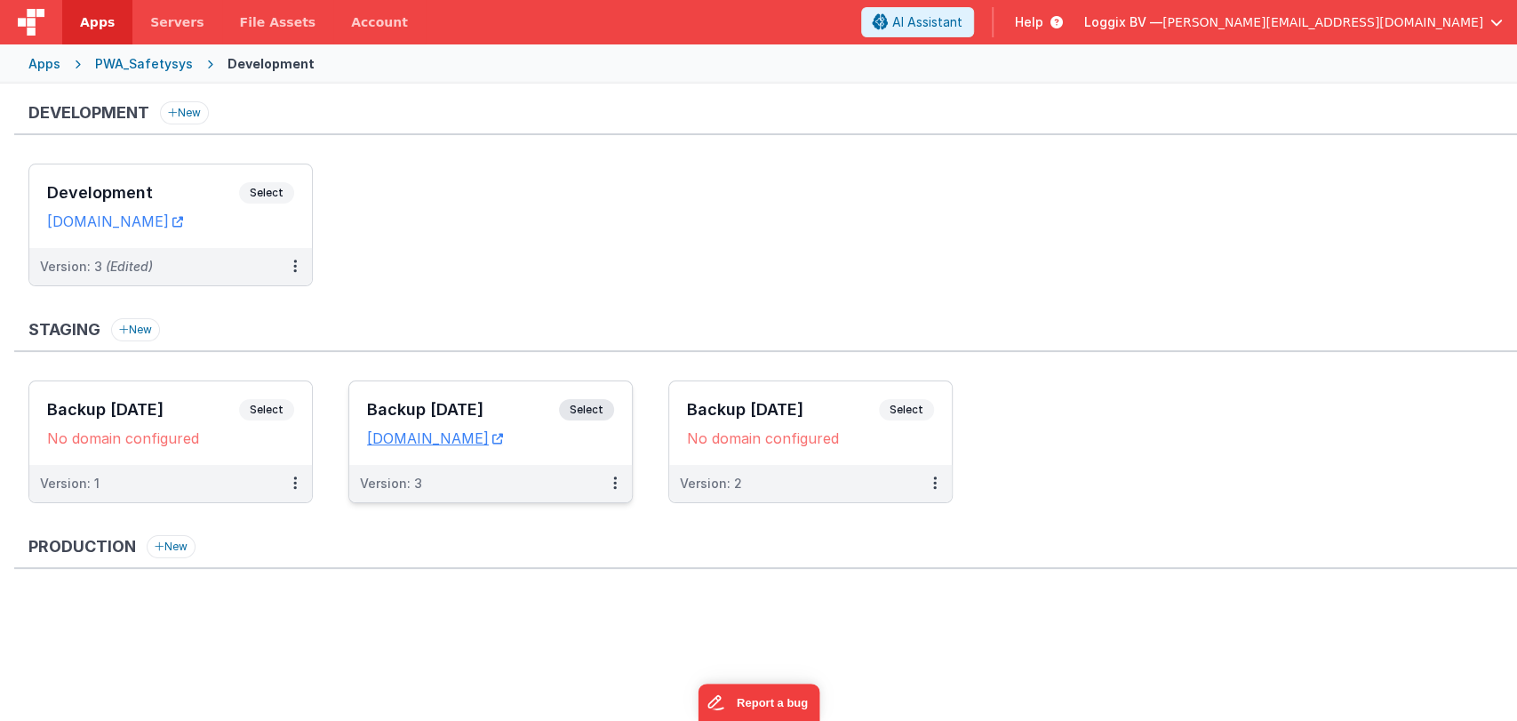
click at [439, 394] on div "Backup 21-08-2025 Select URLs temp.clientportal.cloud" at bounding box center [490, 423] width 283 height 84
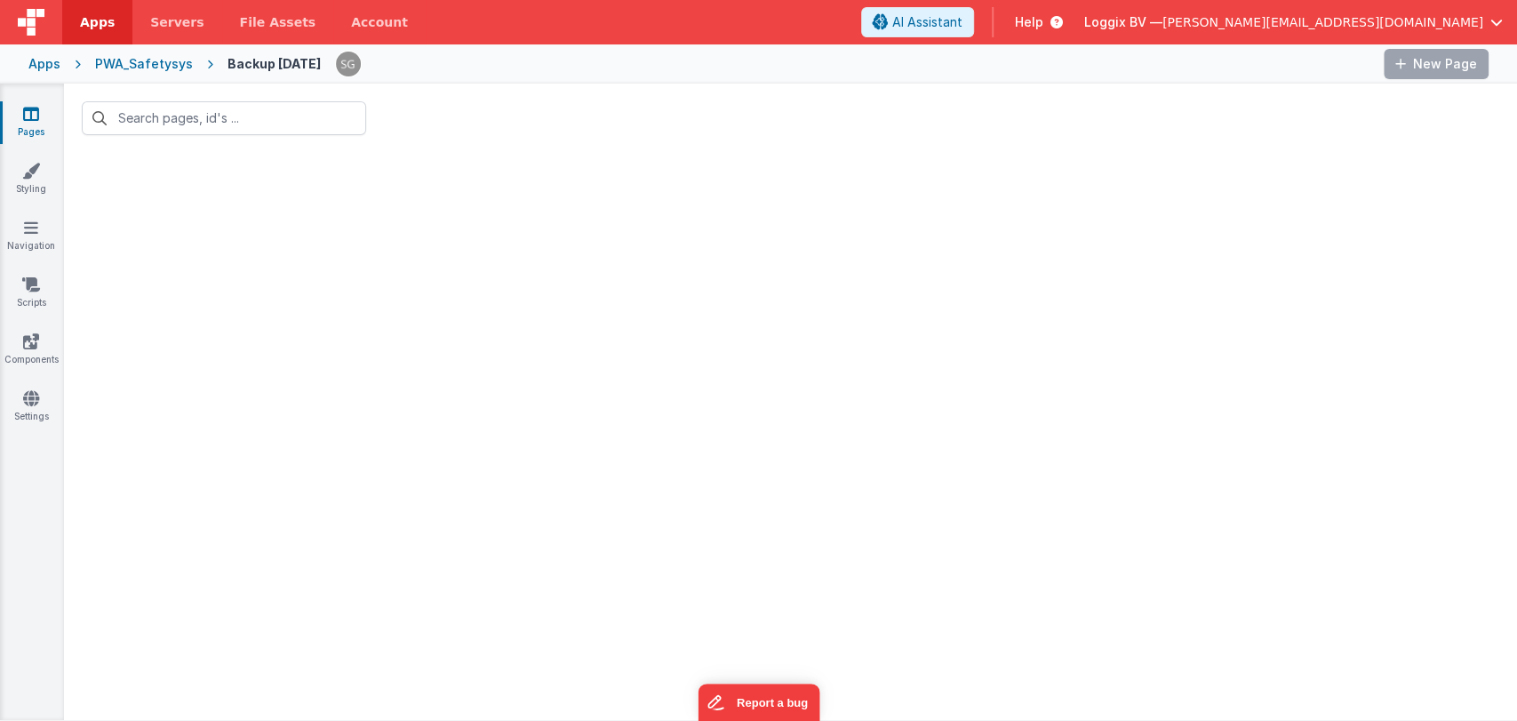
type input "scan"
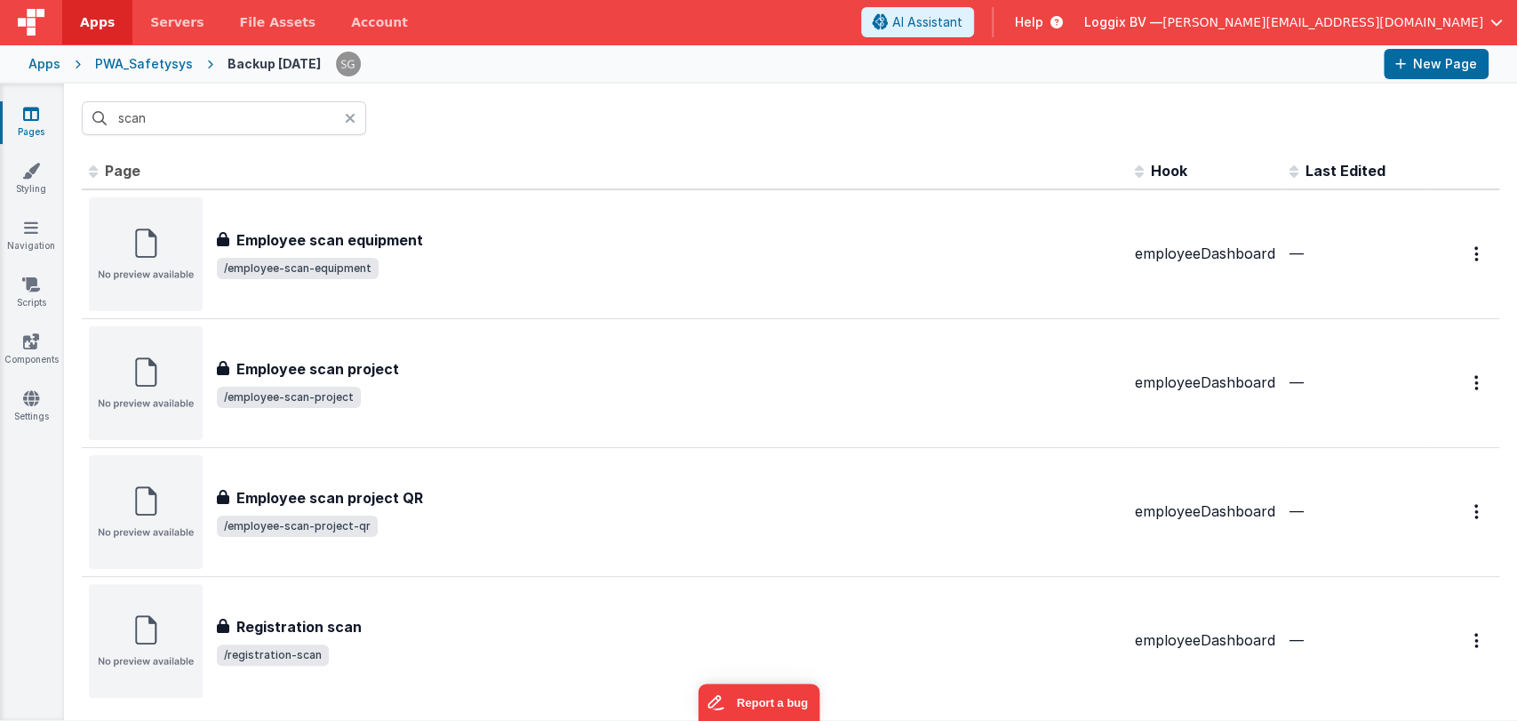
click at [134, 55] on div "PWA_Safetysys" at bounding box center [144, 64] width 98 height 18
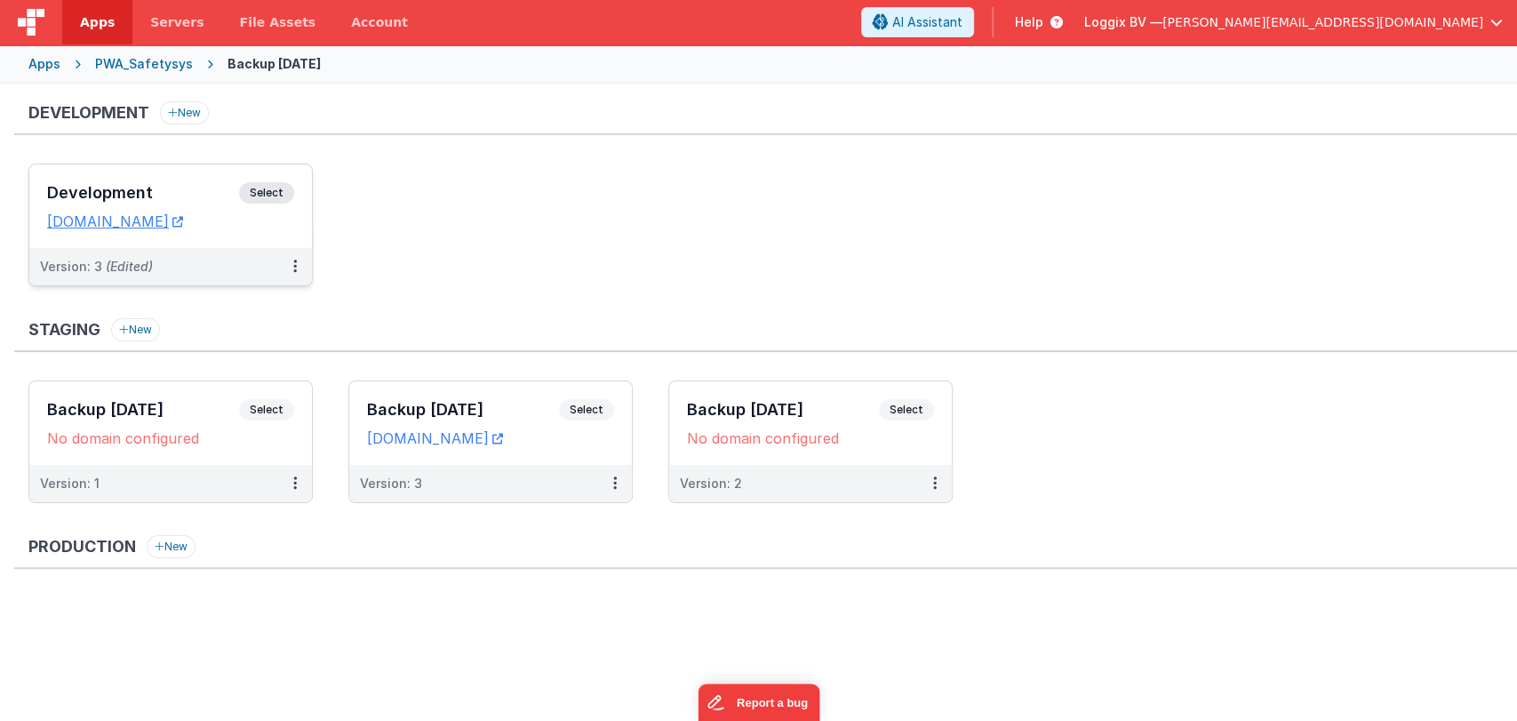
click at [116, 173] on div "Development Select URLs [DOMAIN_NAME]" at bounding box center [170, 206] width 283 height 84
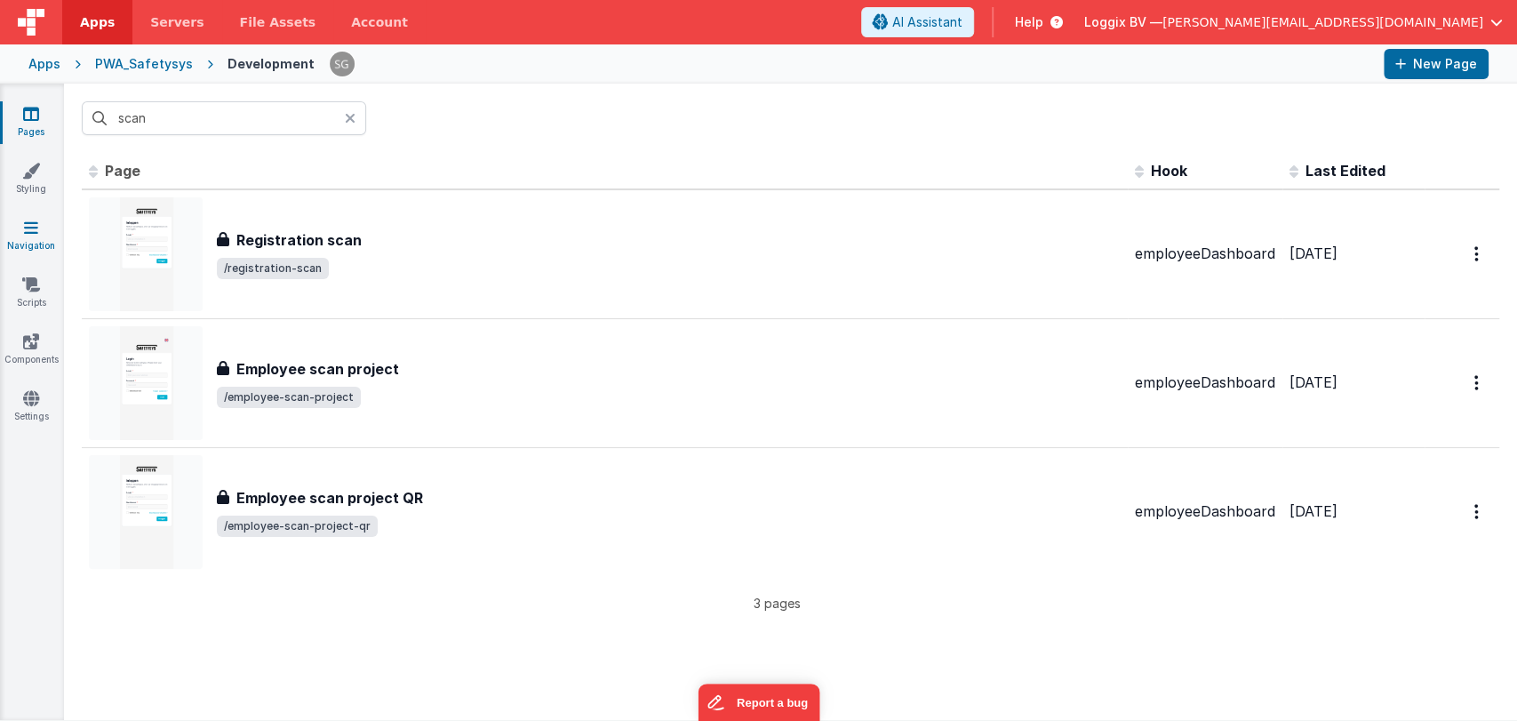
click at [32, 224] on icon at bounding box center [31, 228] width 14 height 18
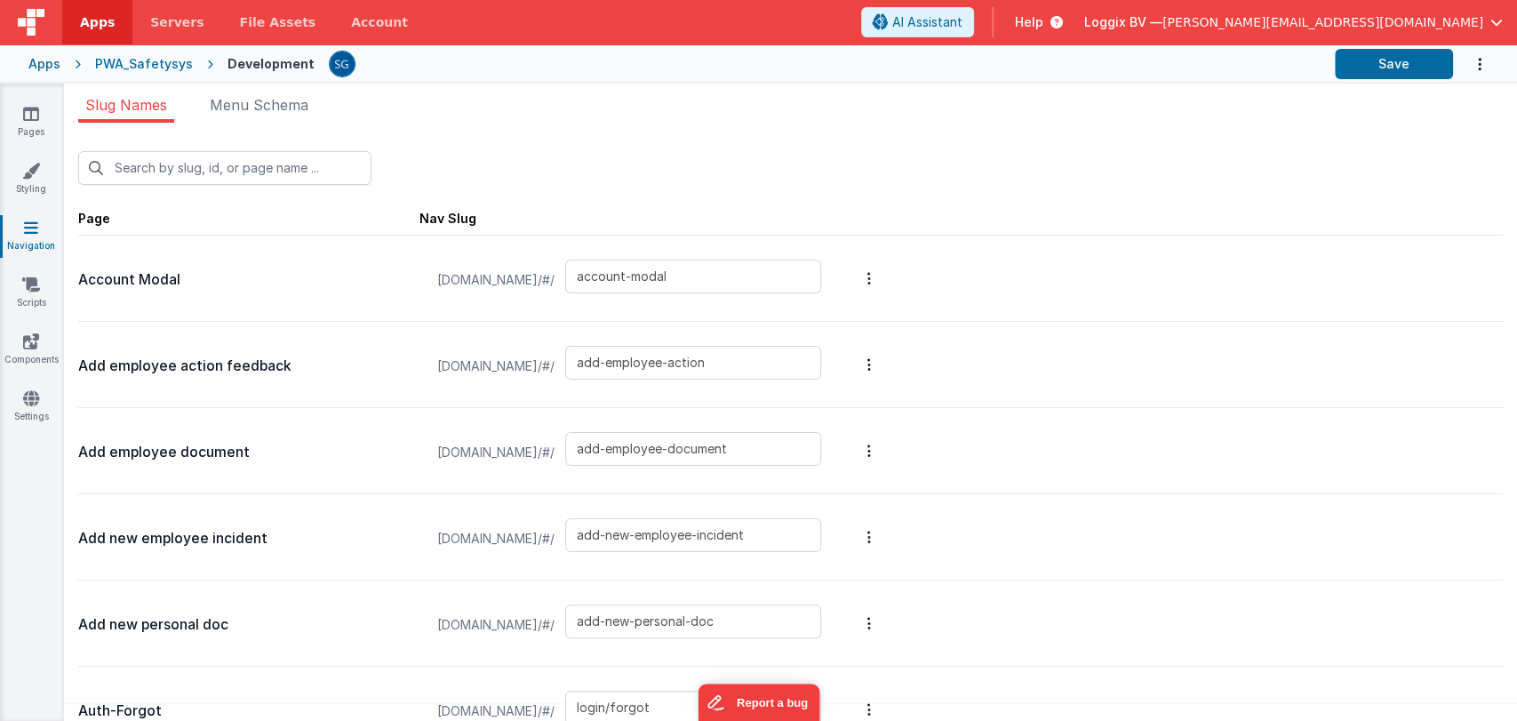
click at [39, 59] on div "Apps" at bounding box center [44, 64] width 32 height 18
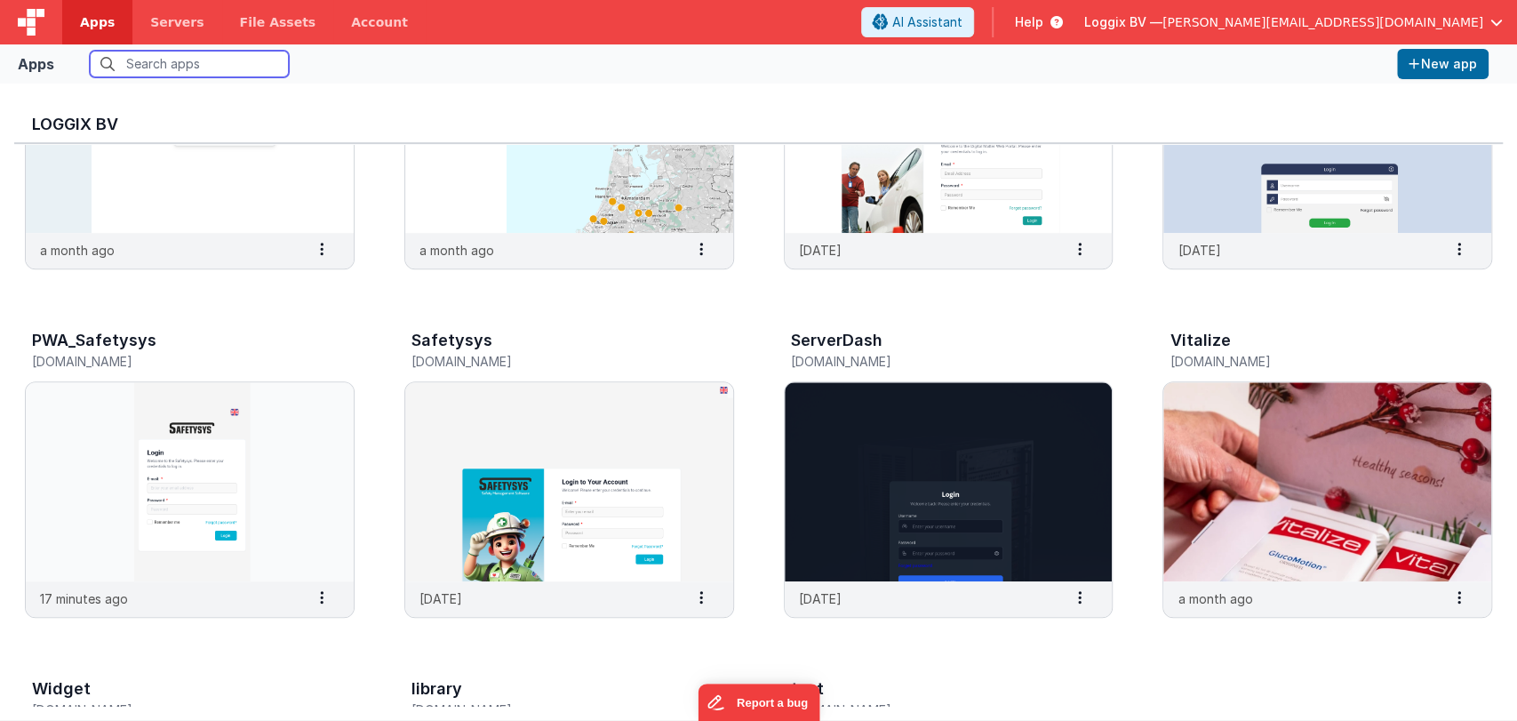
scroll to position [543, 0]
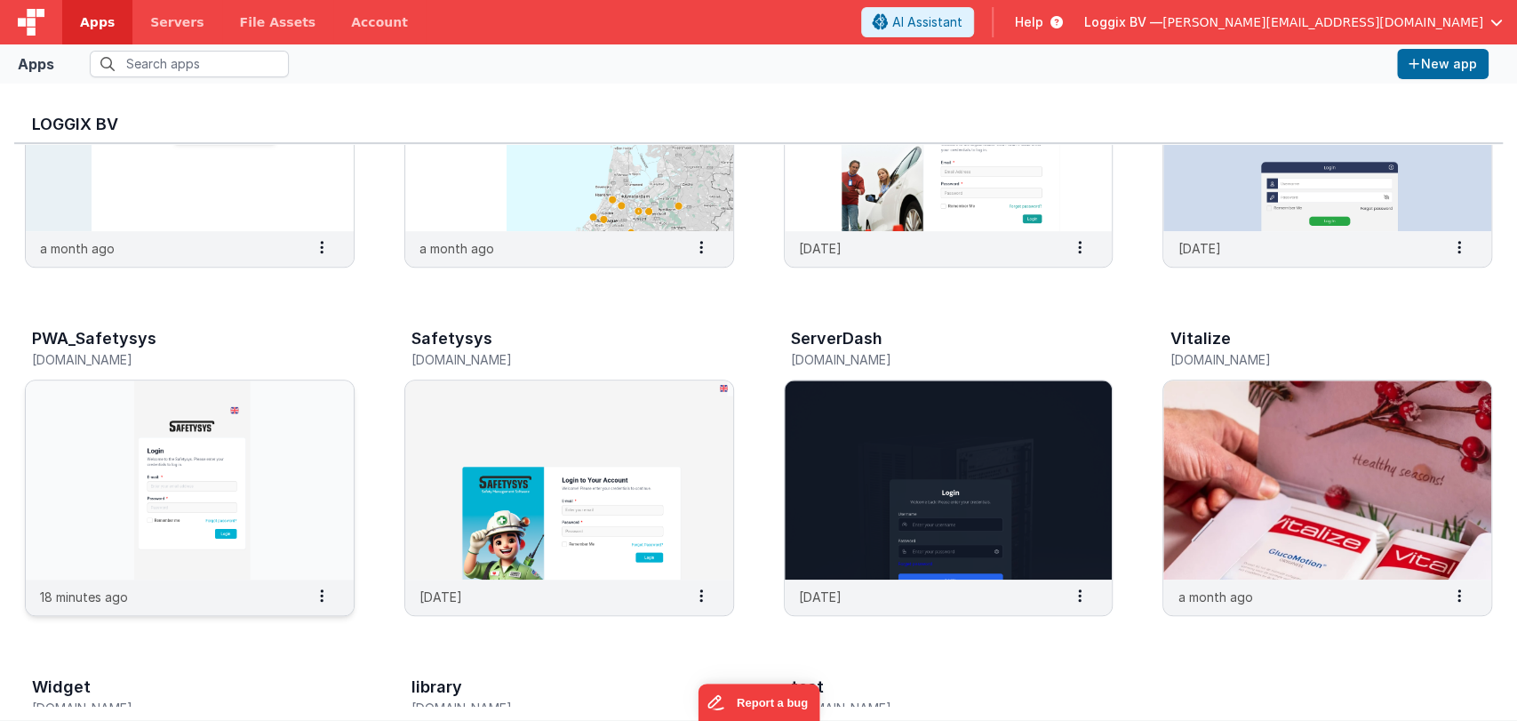
click at [235, 495] on img at bounding box center [190, 479] width 328 height 199
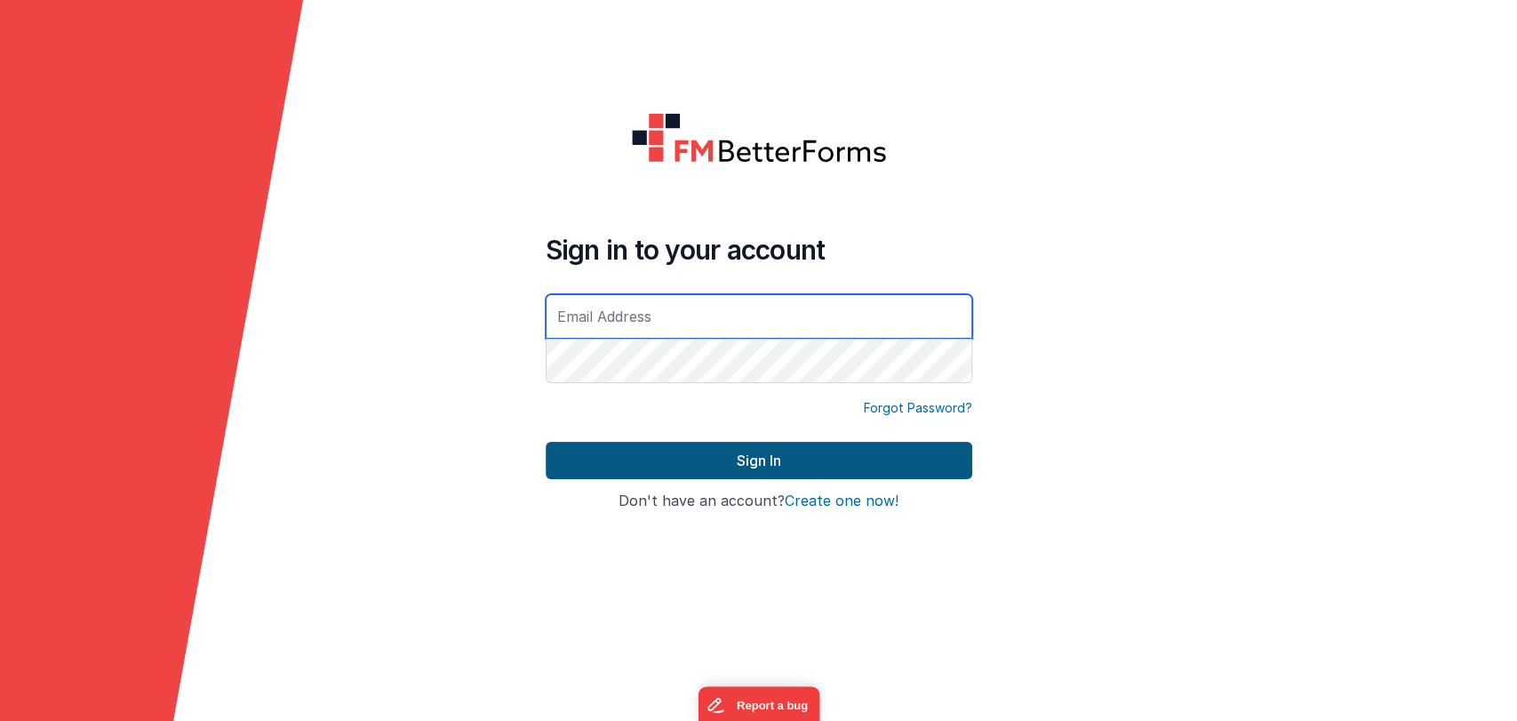
type input "[PERSON_NAME][EMAIL_ADDRESS][DOMAIN_NAME]"
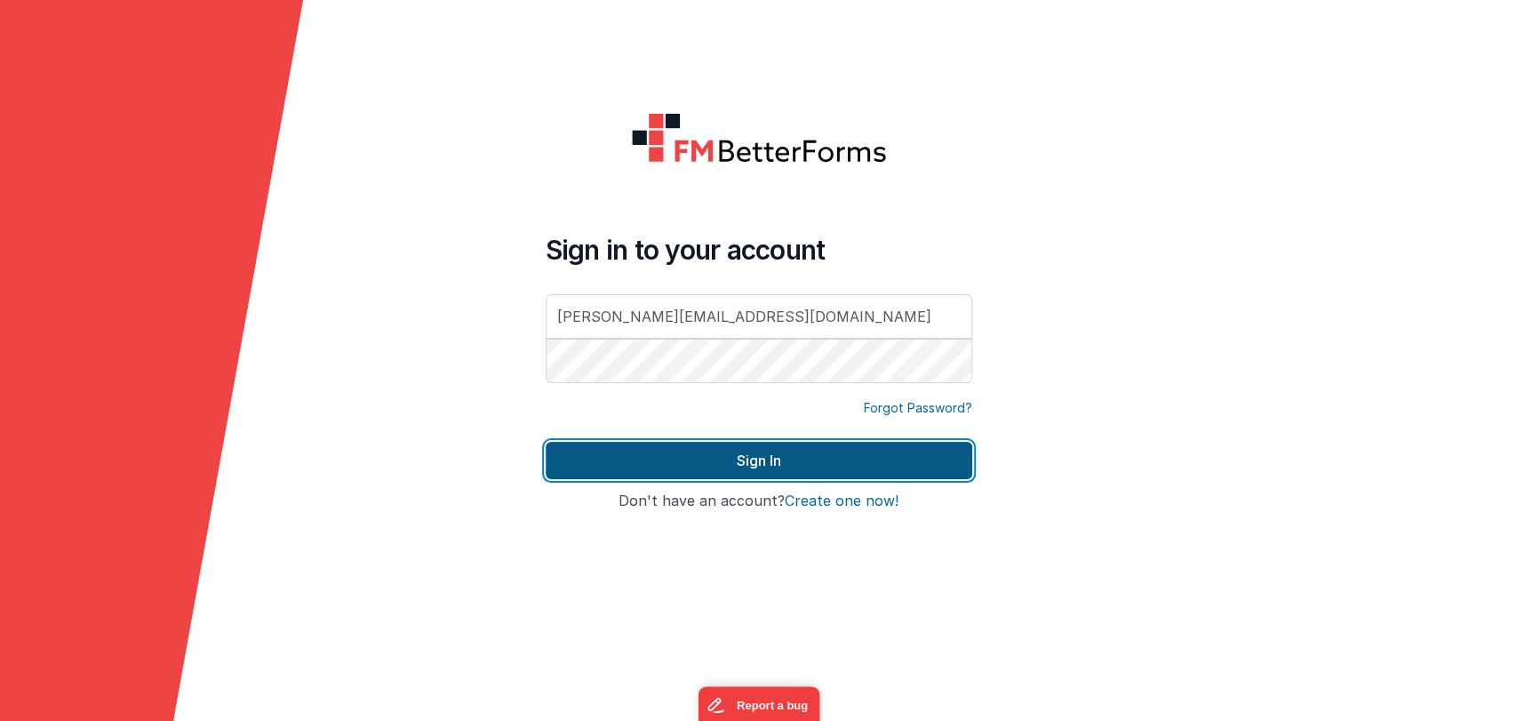
click at [722, 460] on button "Sign In" at bounding box center [759, 460] width 427 height 37
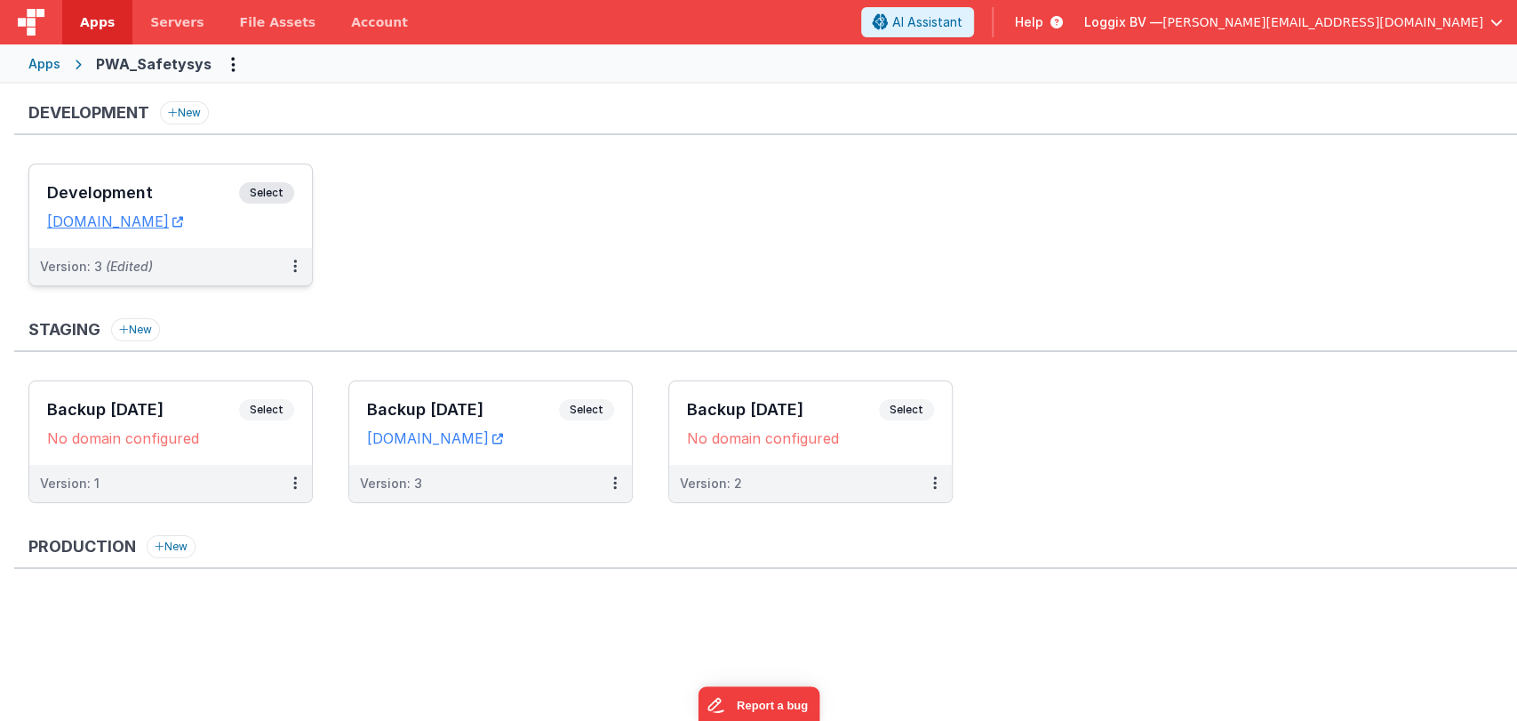
click at [185, 179] on div "Development Select URLs [DOMAIN_NAME]" at bounding box center [170, 206] width 283 height 84
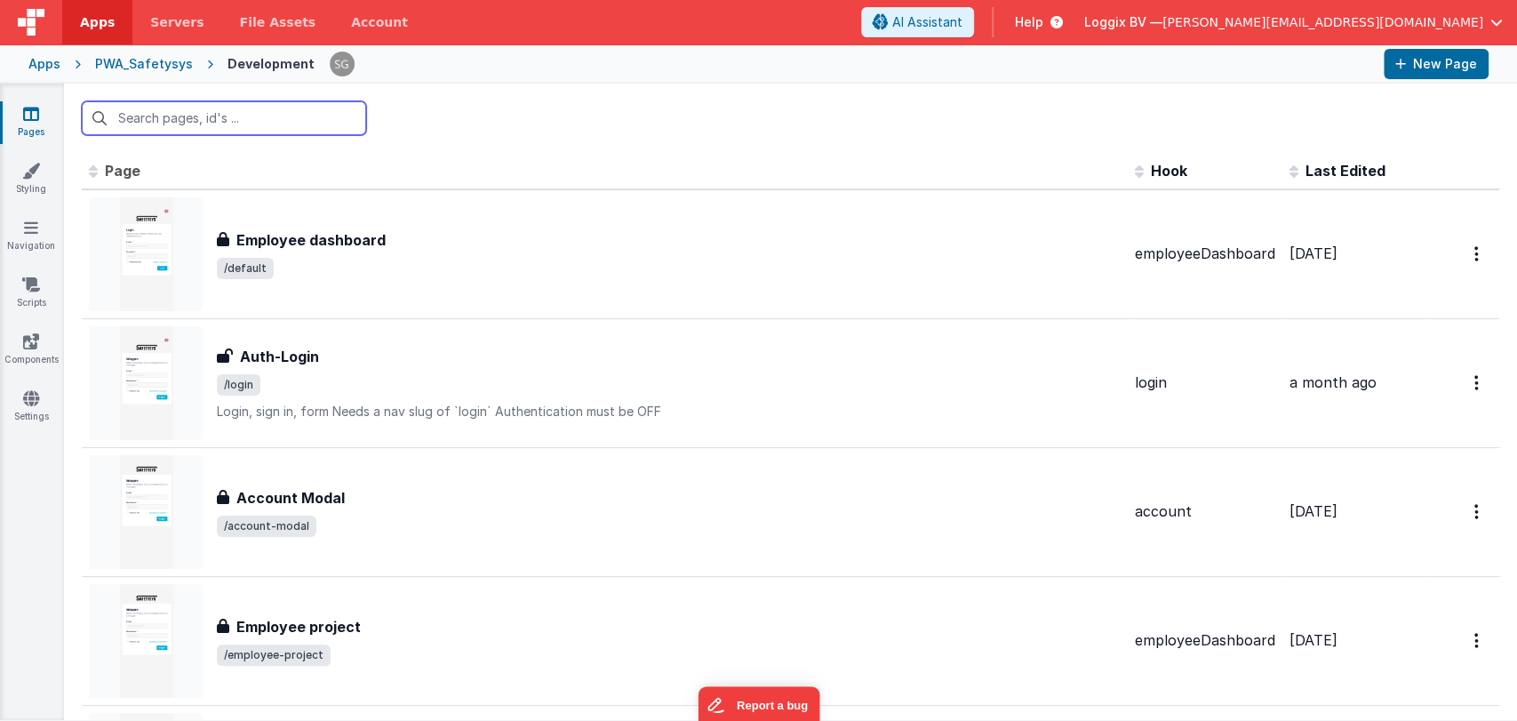
click at [179, 115] on input "text" at bounding box center [224, 118] width 284 height 34
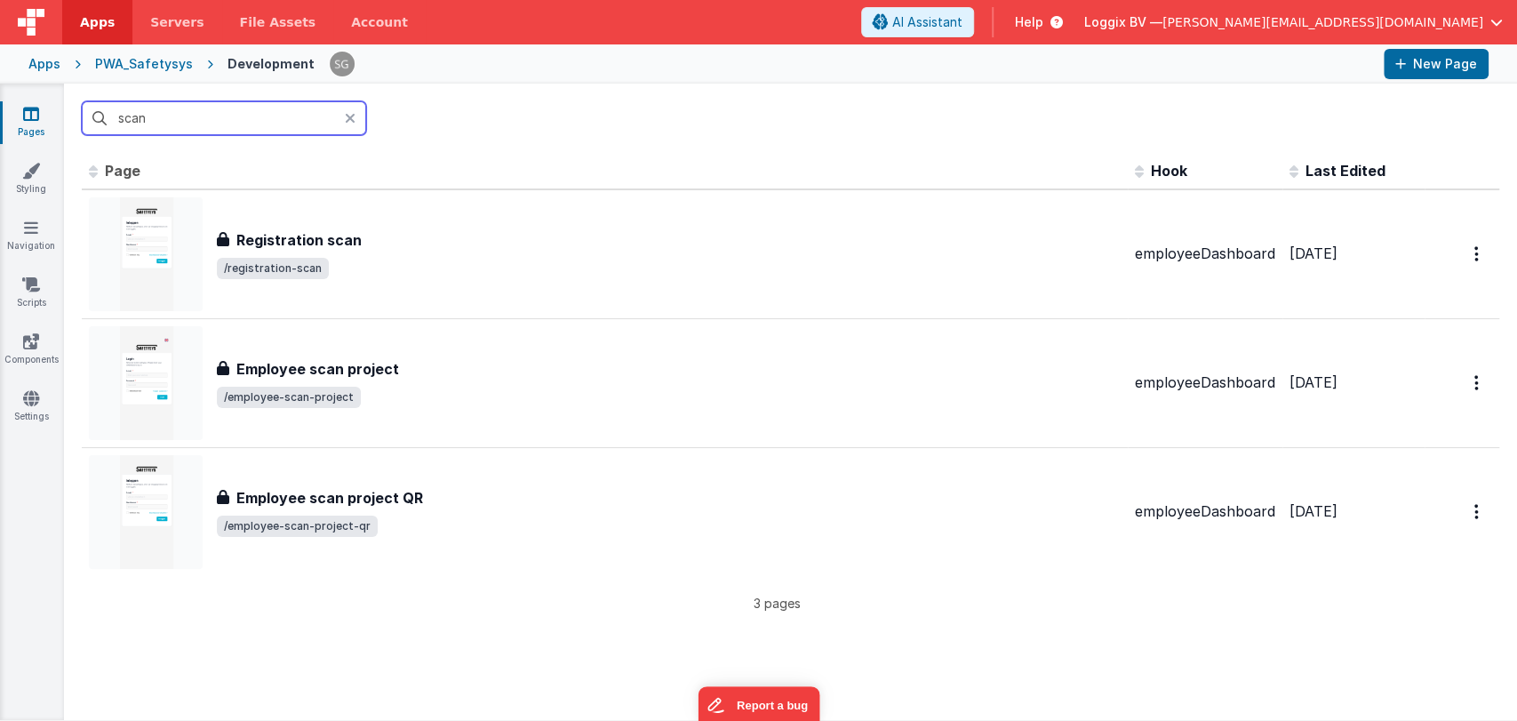
type input "scan"
click at [232, 116] on input "scan" at bounding box center [224, 118] width 284 height 34
click at [35, 233] on icon at bounding box center [31, 228] width 14 height 18
